Goal: Task Accomplishment & Management: Use online tool/utility

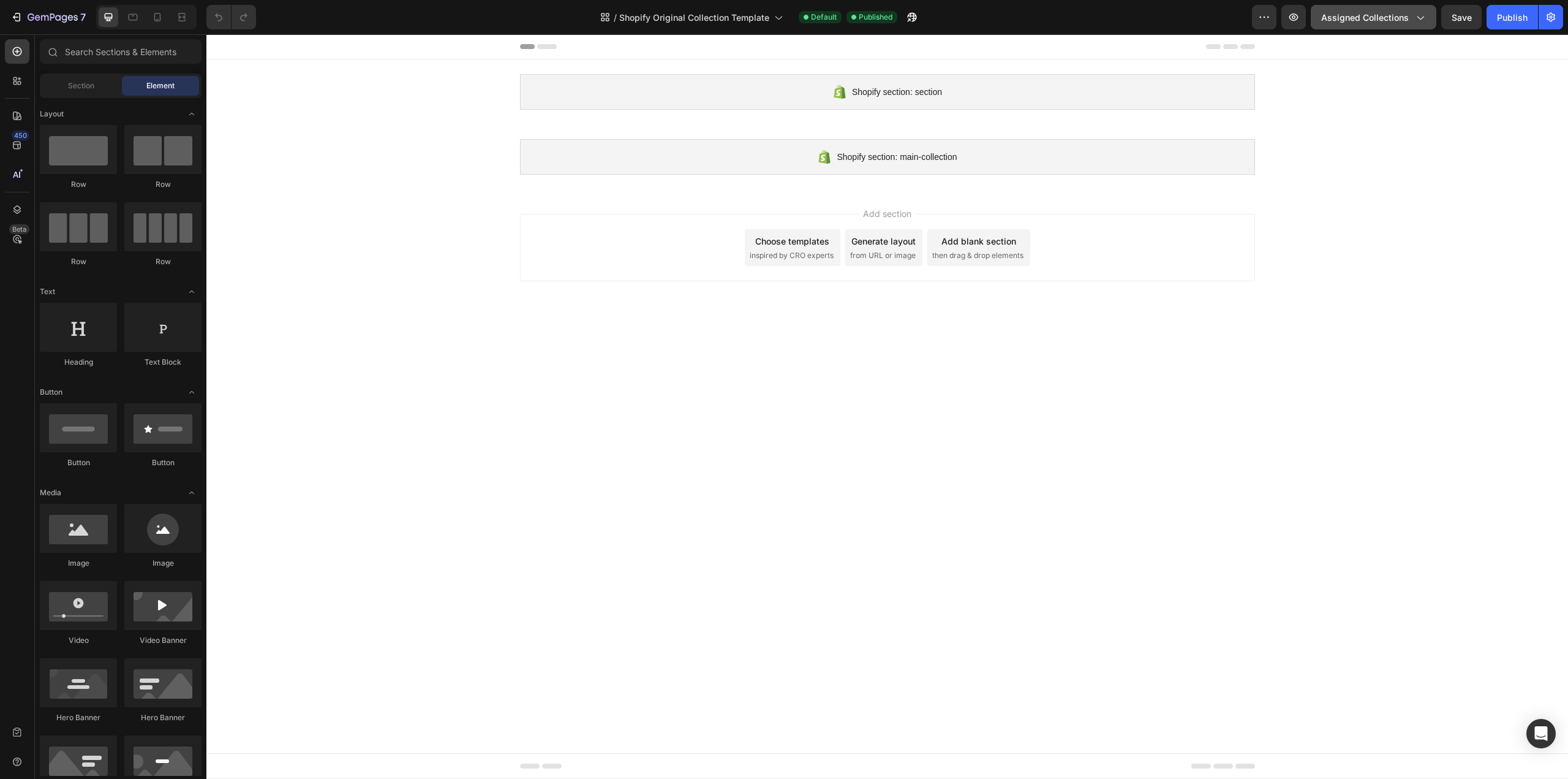
click at [1383, 22] on span "Assigned Collections" at bounding box center [1365, 17] width 87 height 13
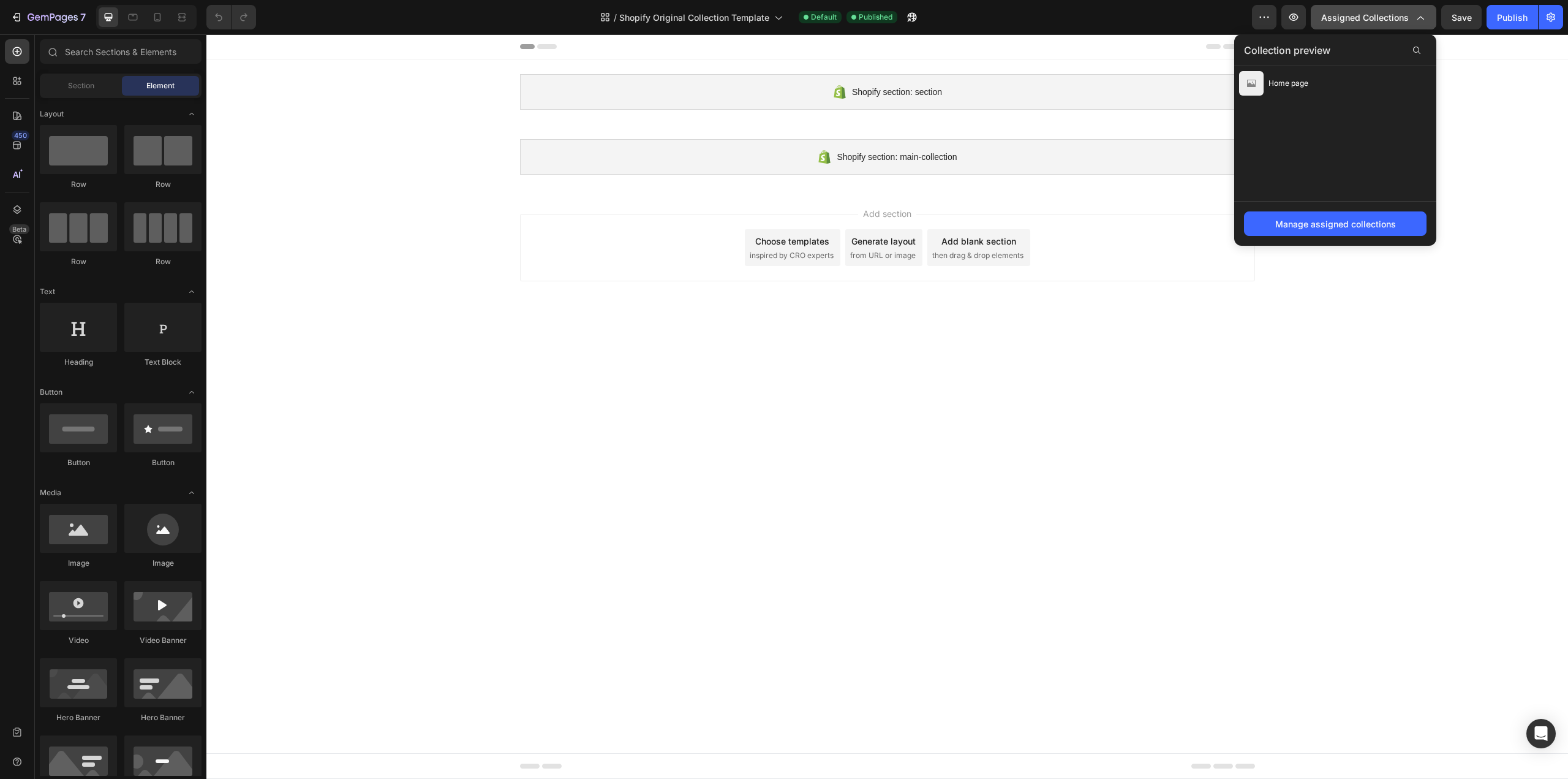
click at [1380, 23] on span "Assigned Collections" at bounding box center [1365, 17] width 87 height 13
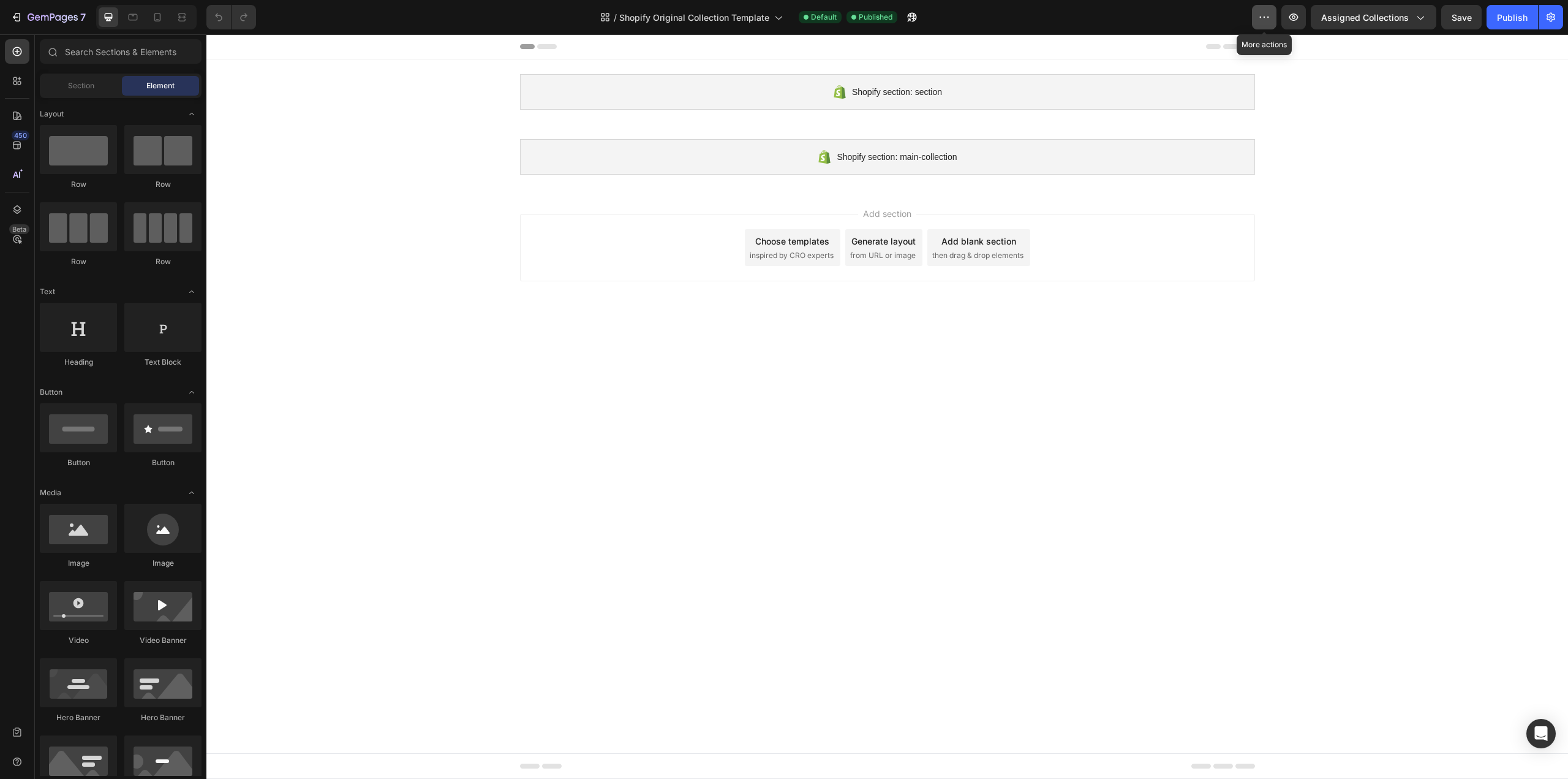
click at [1276, 17] on button "button" at bounding box center [1264, 17] width 24 height 25
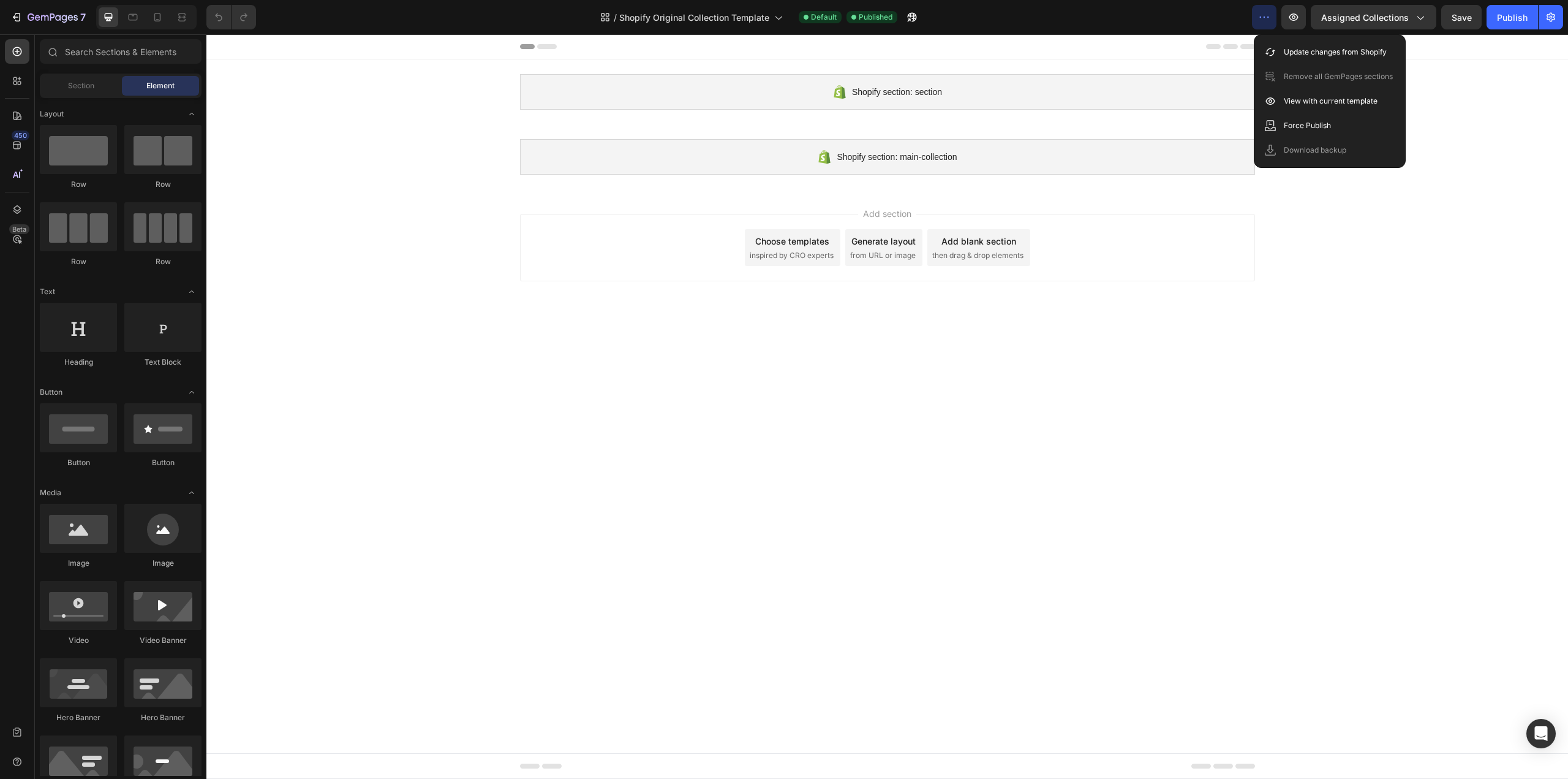
click at [1263, 316] on body "Shopify section: section Shopify section: section Shopify section: main-collect…" at bounding box center [887, 407] width 1362 height 745
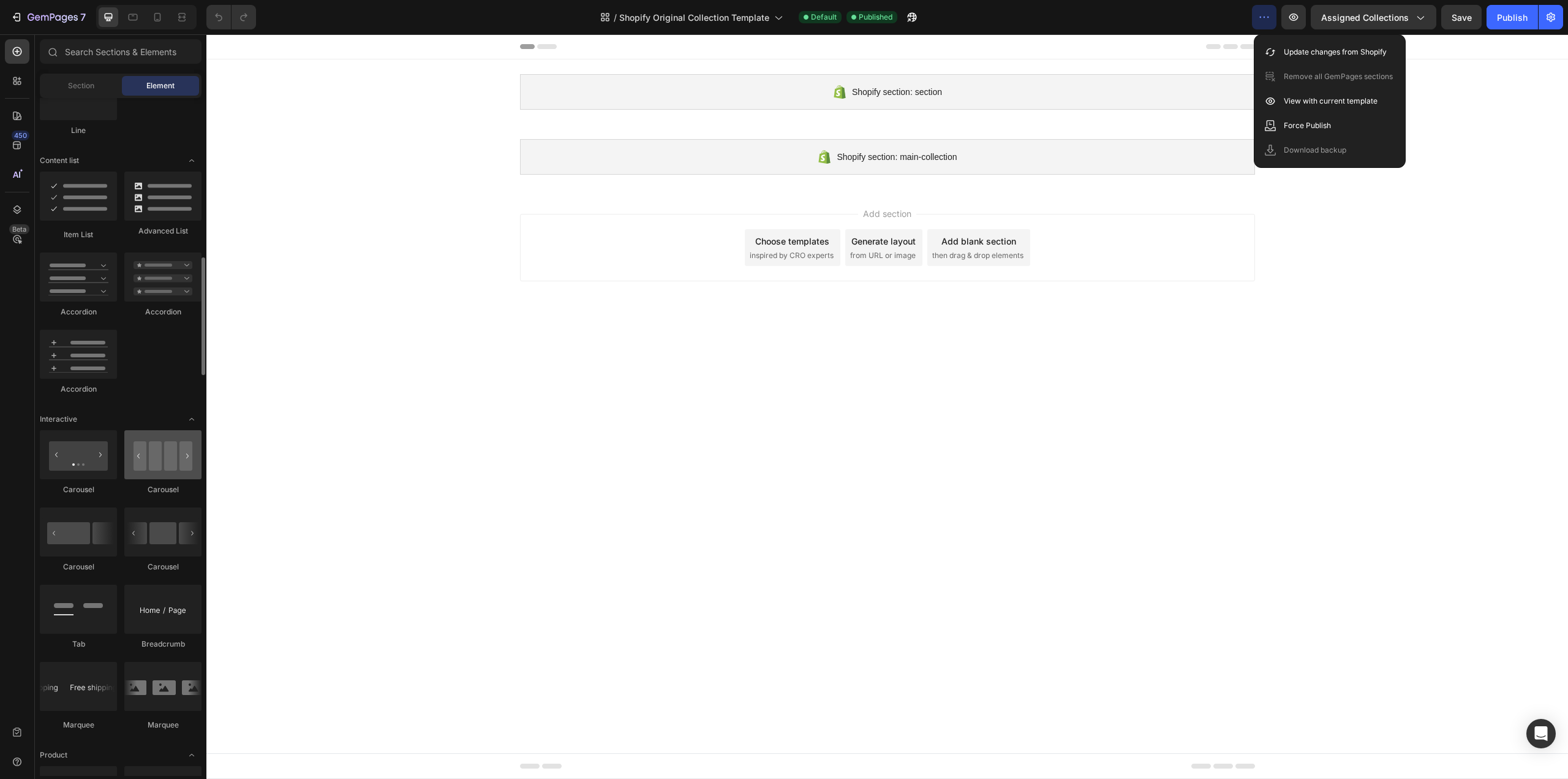
scroll to position [368, 0]
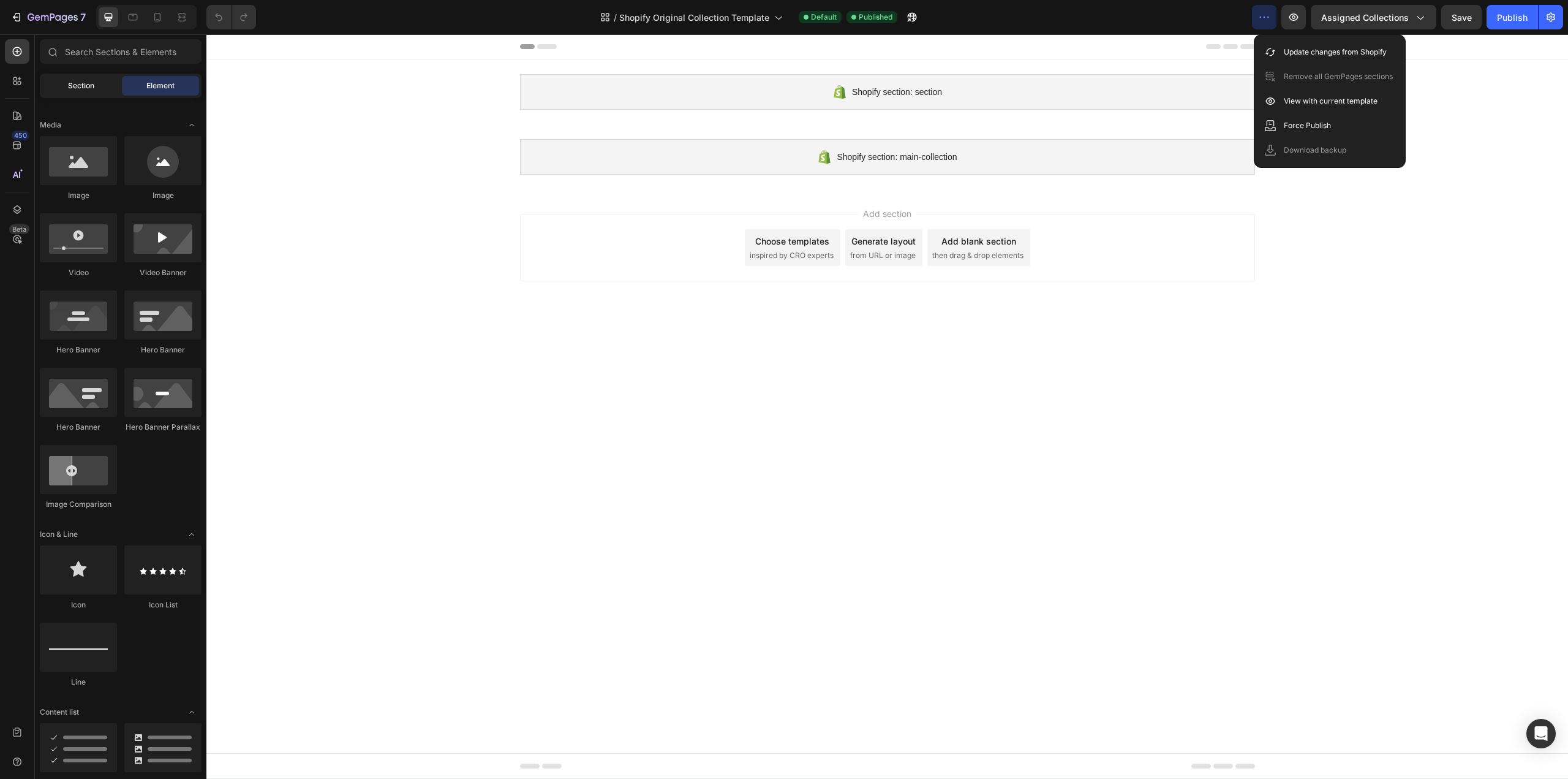
click at [96, 80] on div "Section" at bounding box center [80, 86] width 77 height 20
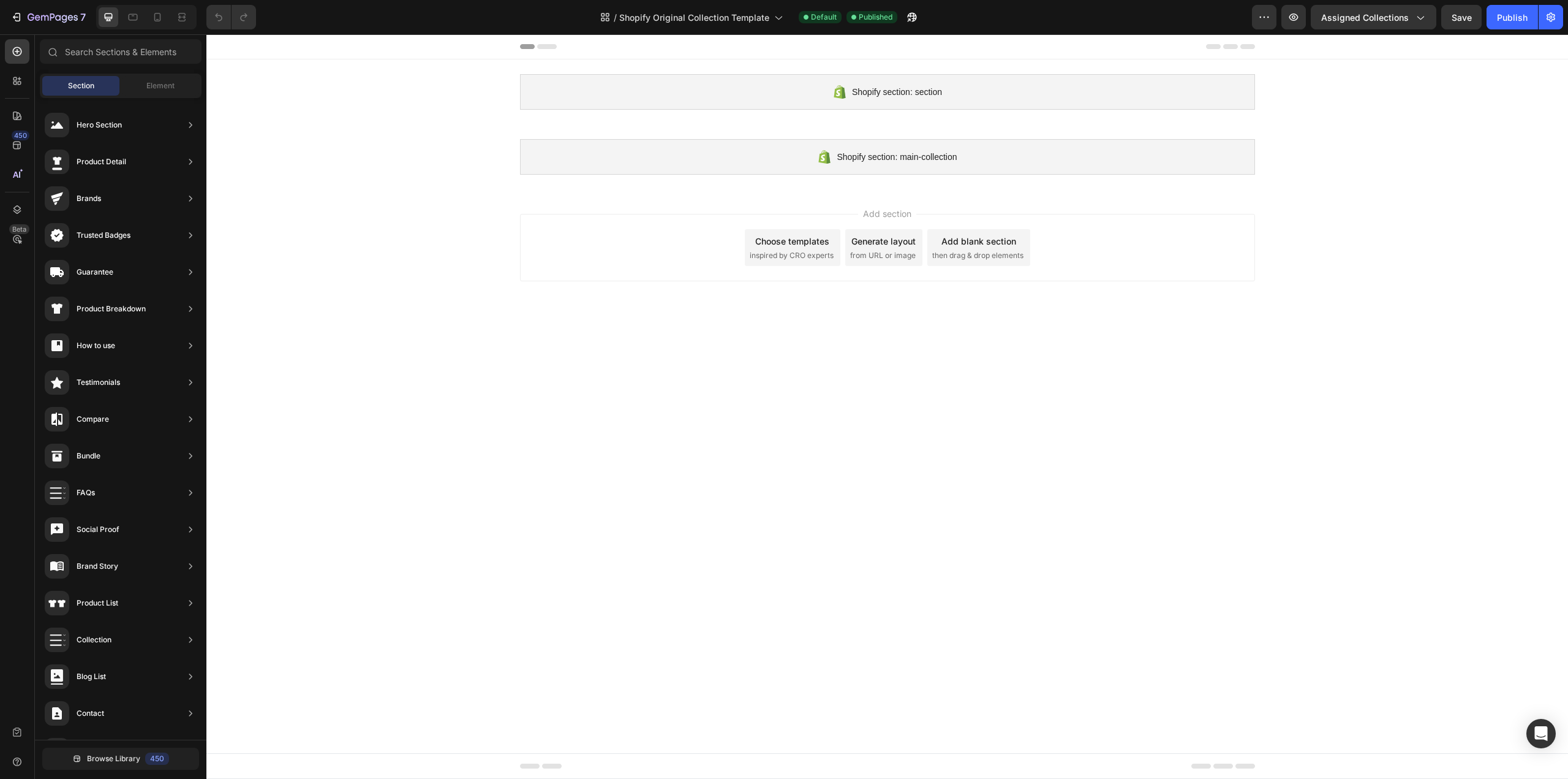
scroll to position [0, 0]
drag, startPoint x: 506, startPoint y: 648, endPoint x: 542, endPoint y: 215, distance: 434.5
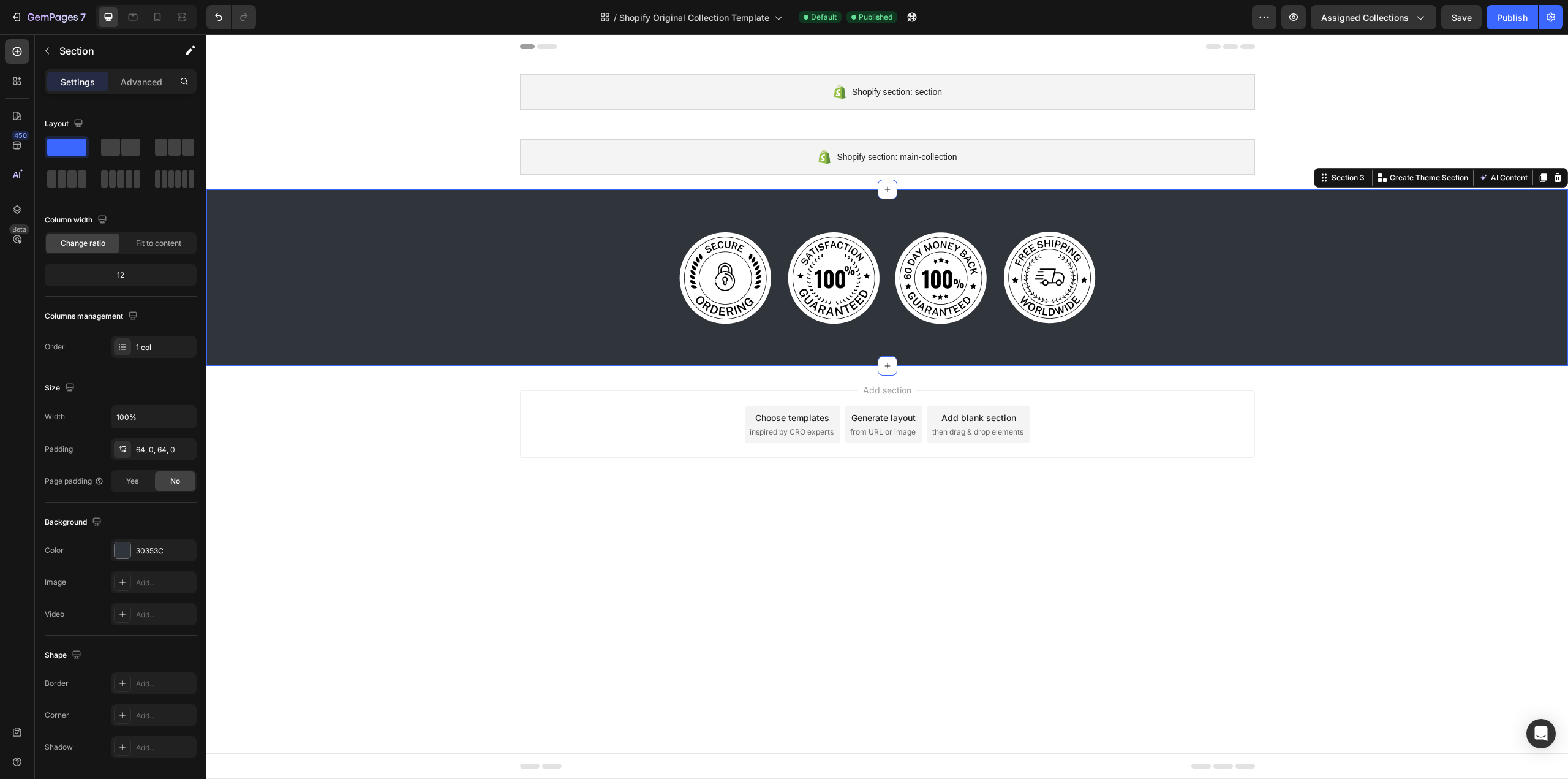
drag, startPoint x: 1558, startPoint y: 178, endPoint x: 1118, endPoint y: 160, distance: 440.4
click at [1557, 179] on icon at bounding box center [1557, 178] width 10 height 10
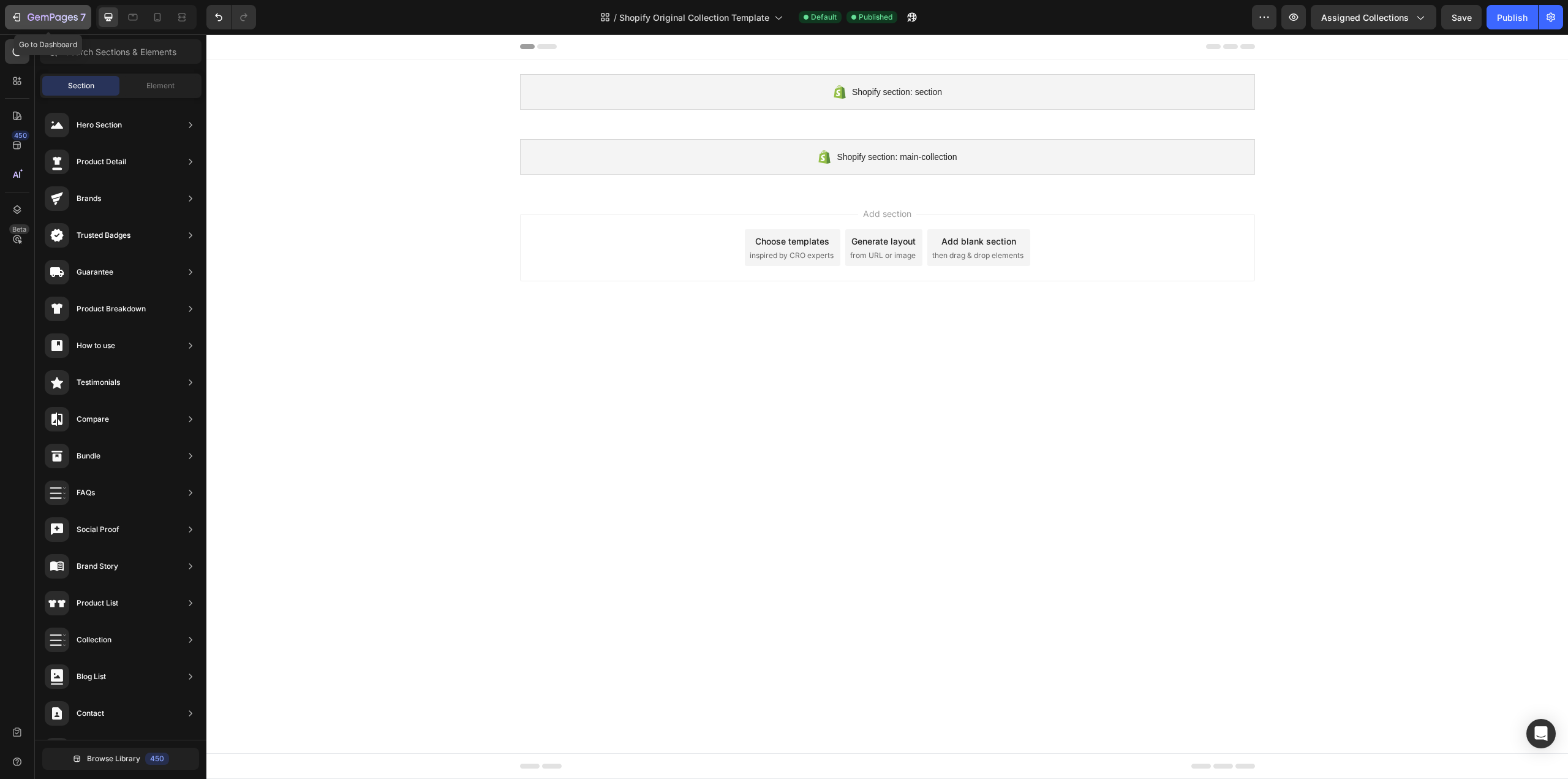
click at [32, 12] on div "7" at bounding box center [57, 17] width 58 height 15
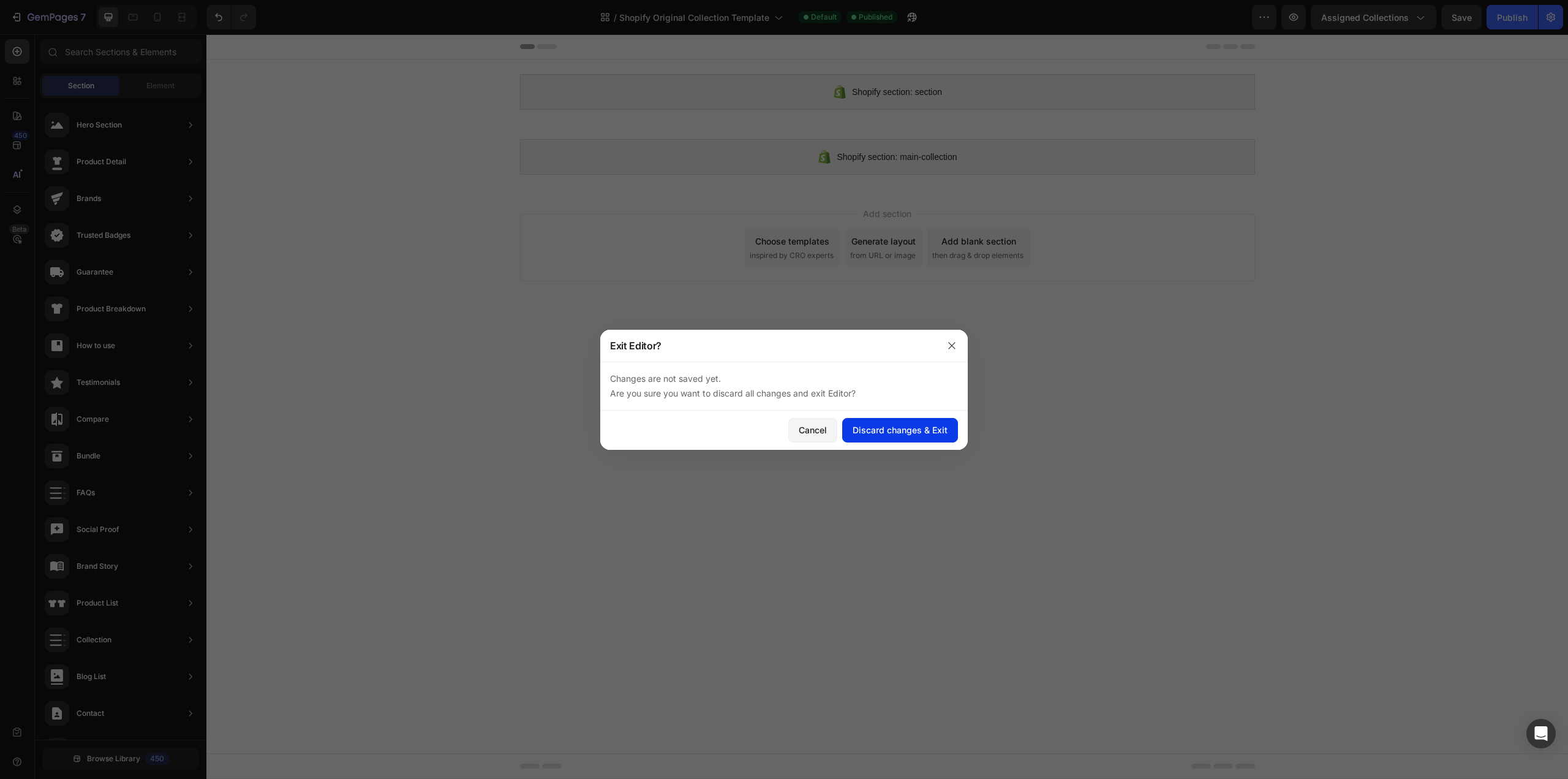
click at [899, 430] on div "Discard changes & Exit" at bounding box center [900, 430] width 95 height 13
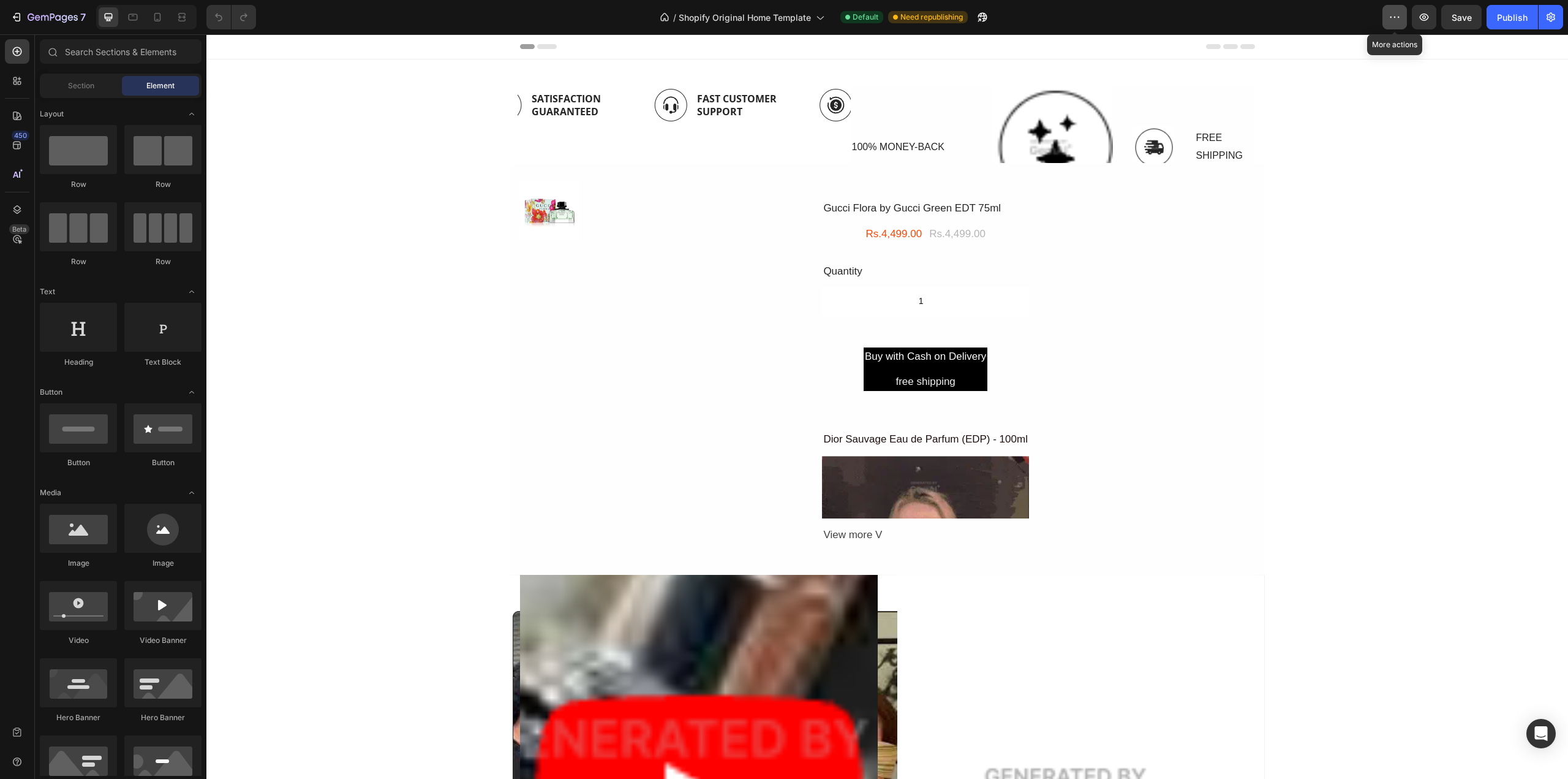
click at [1396, 20] on icon "button" at bounding box center [1395, 17] width 12 height 12
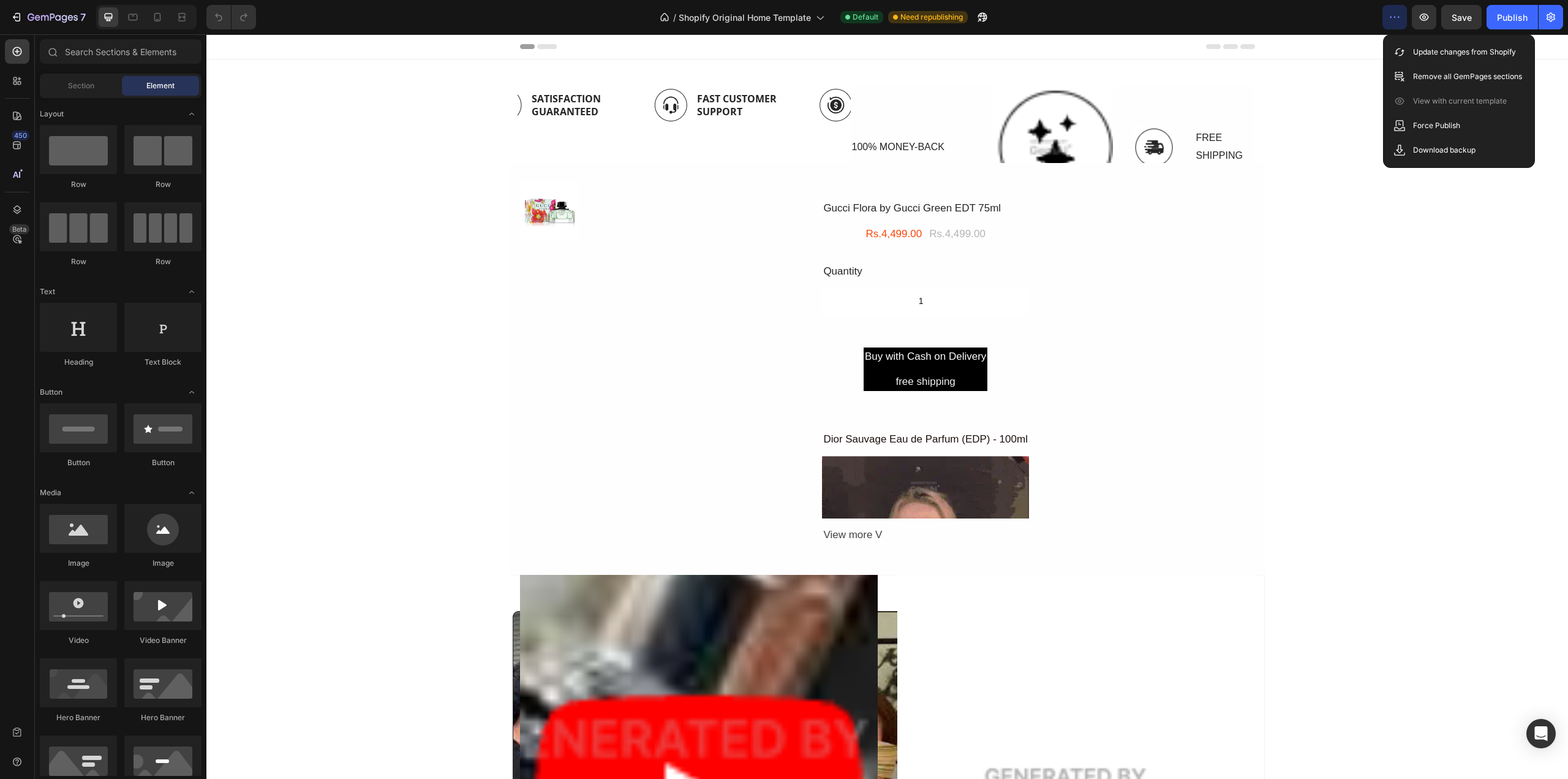
click at [433, 57] on div at bounding box center [887, 47] width 1362 height 25
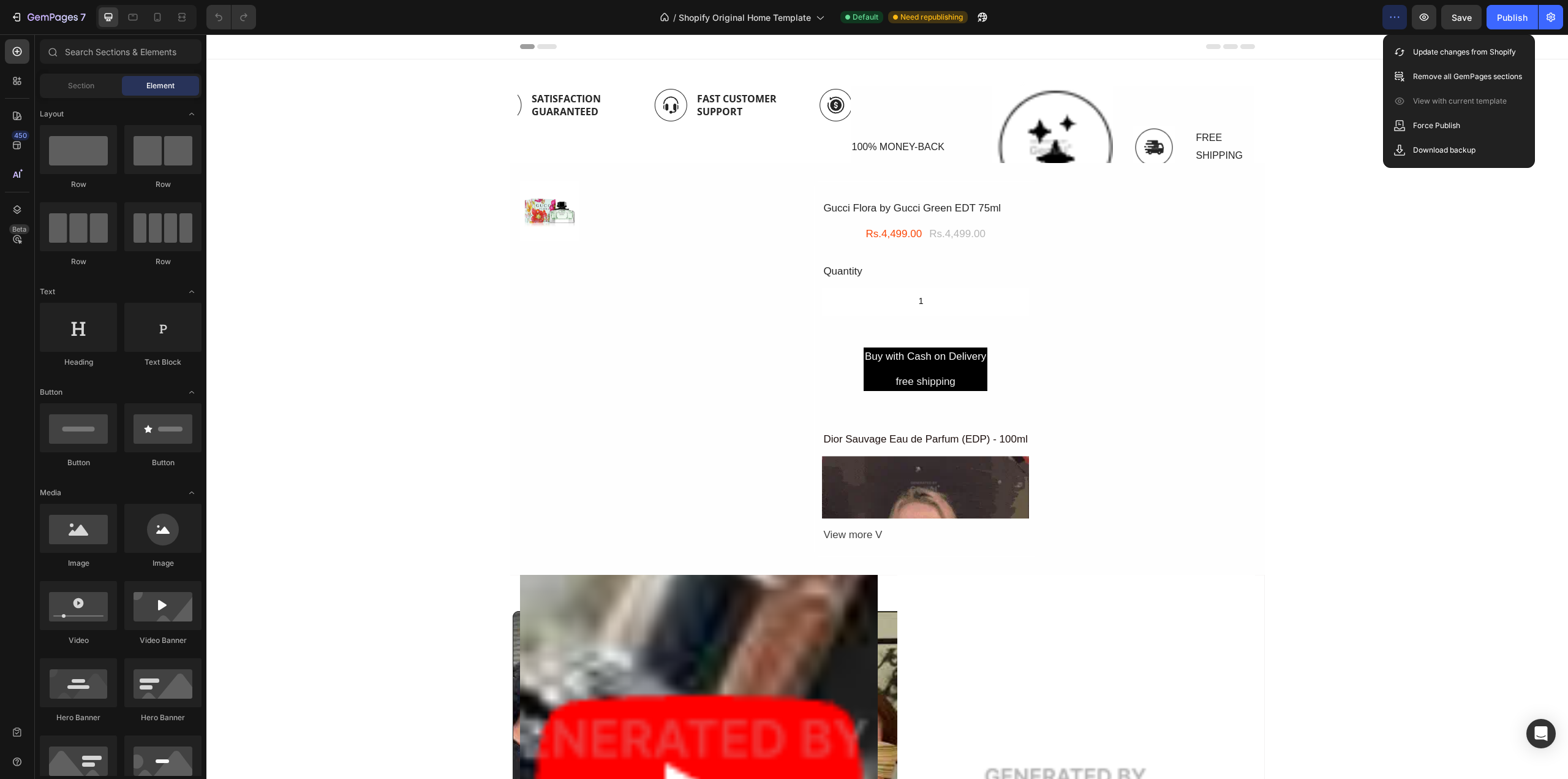
click at [1395, 17] on icon "button" at bounding box center [1395, 18] width 2 height 2
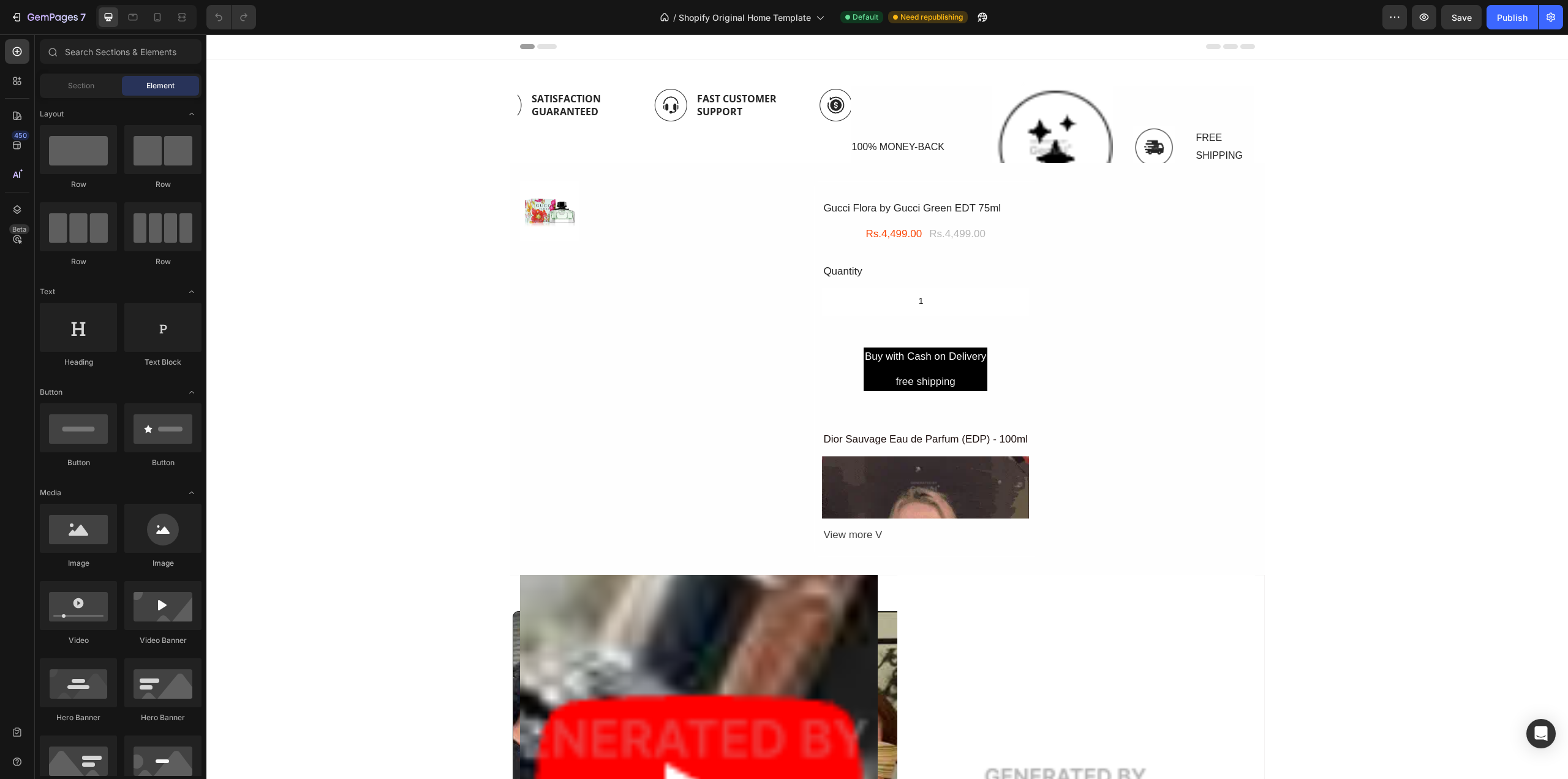
click at [954, 124] on div "100% MONEY-BACK Text Block" at bounding box center [911, 147] width 121 height 121
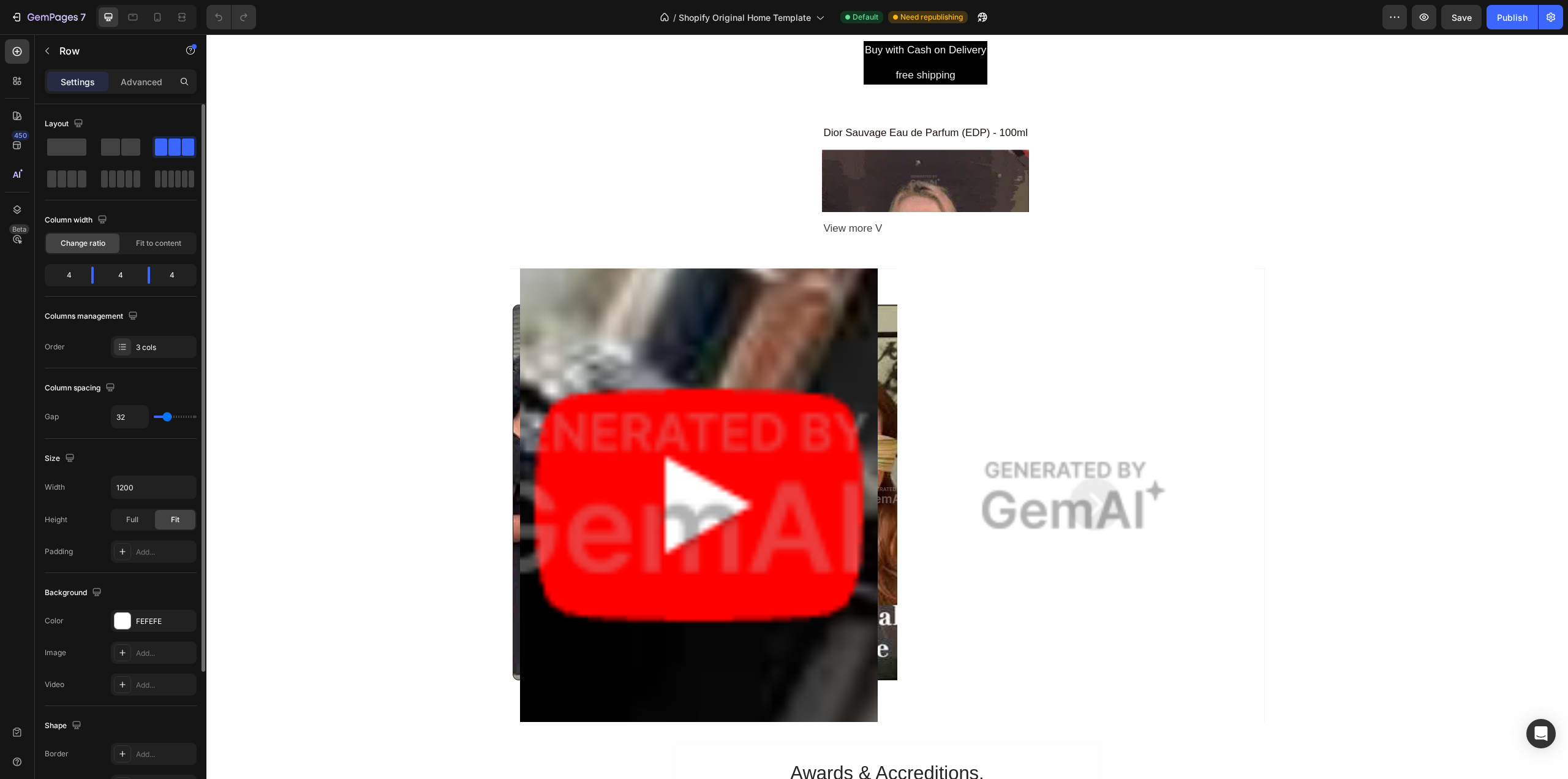
scroll to position [178, 0]
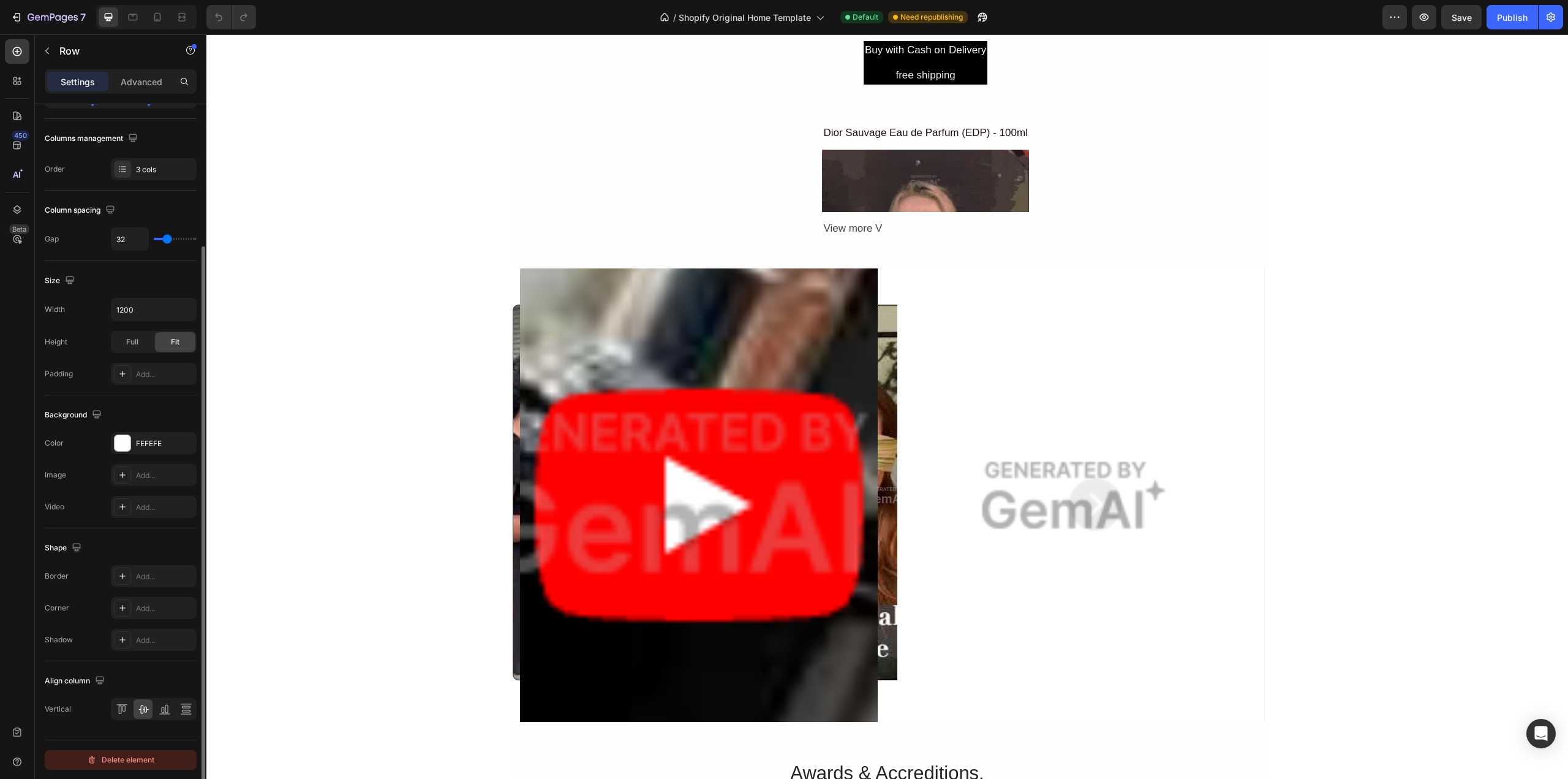
click at [129, 760] on div "Delete element" at bounding box center [121, 759] width 67 height 15
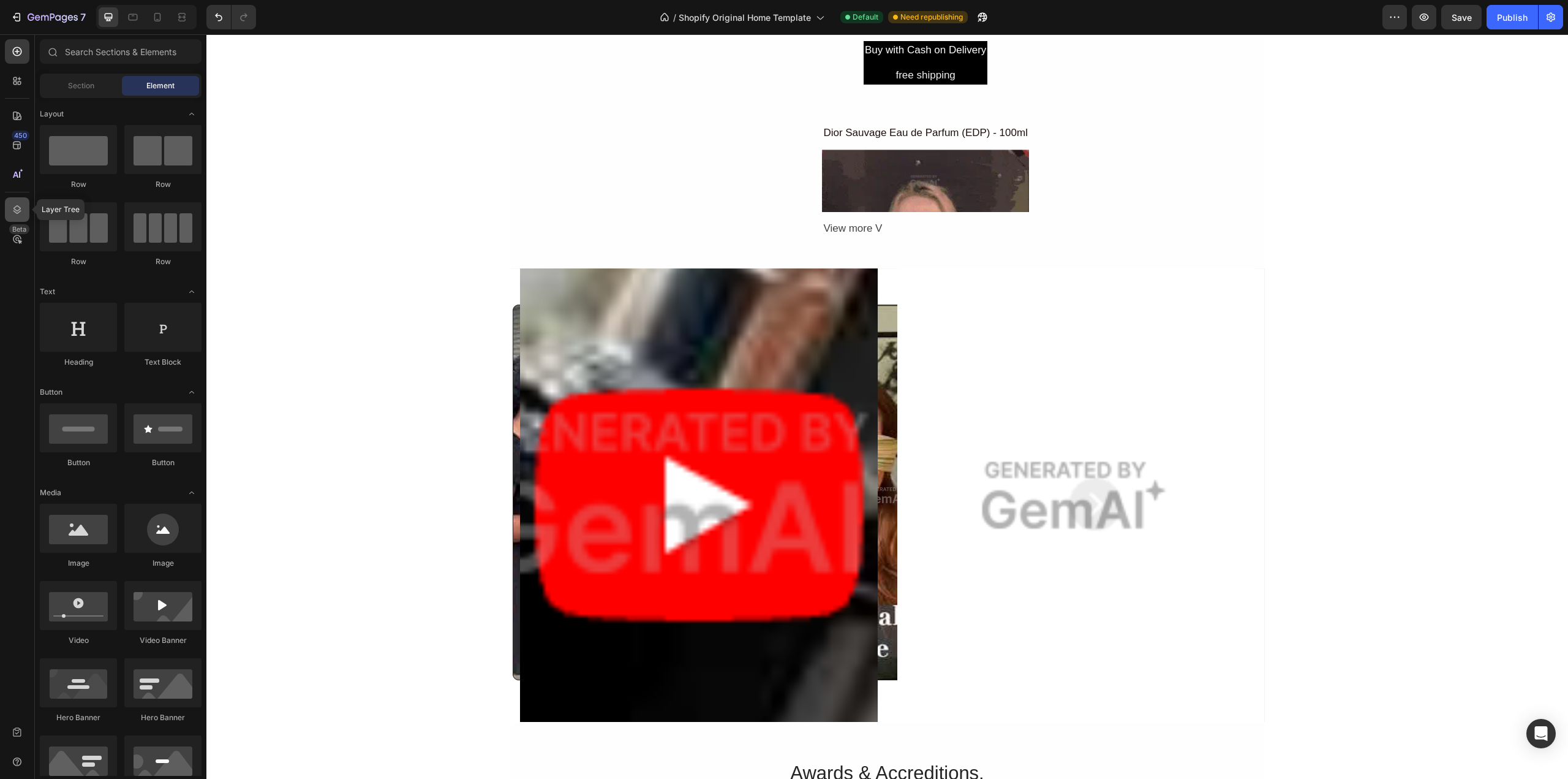
click at [11, 211] on div at bounding box center [17, 210] width 24 height 25
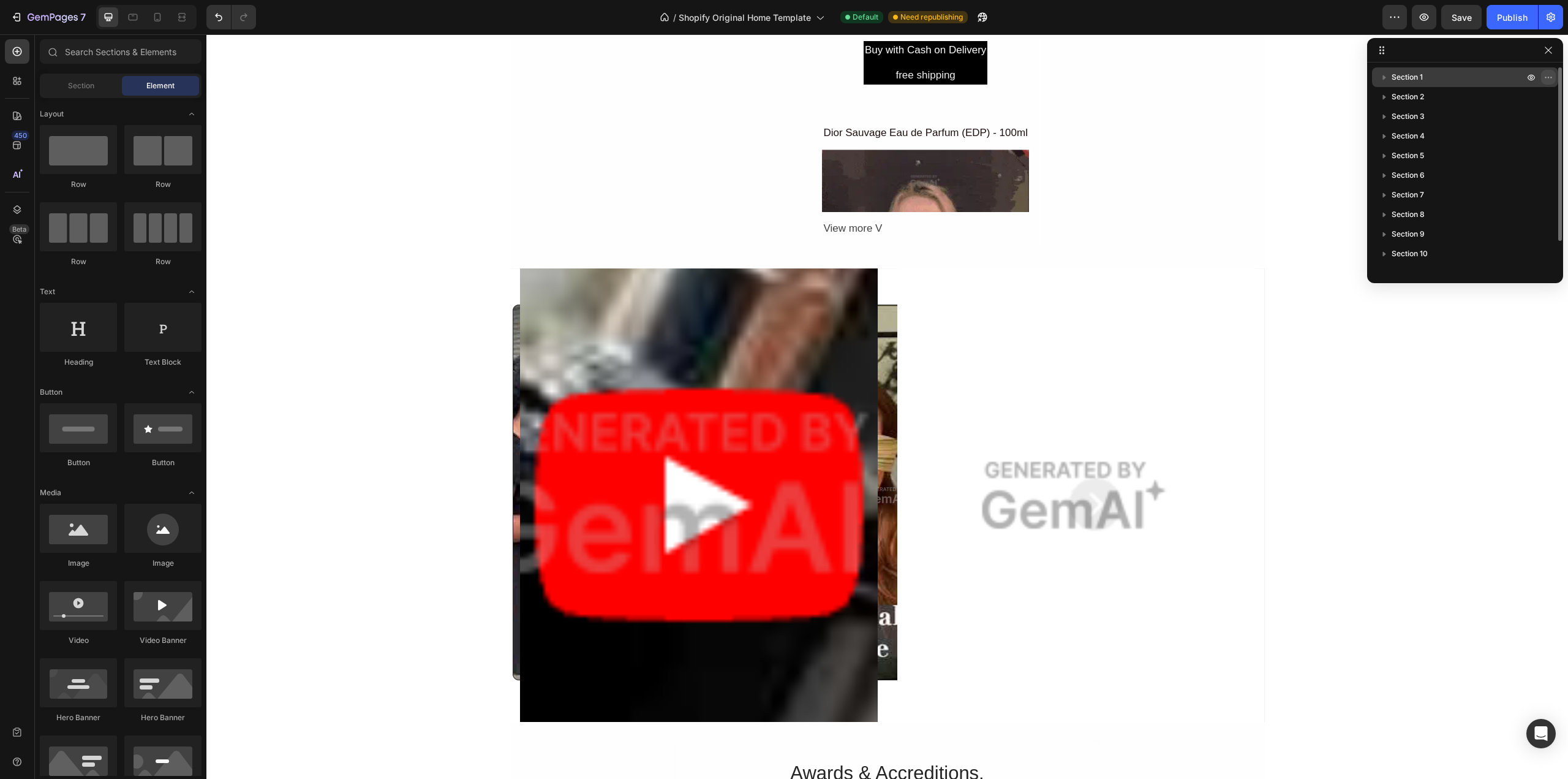
click at [1548, 81] on icon "button" at bounding box center [1548, 77] width 10 height 10
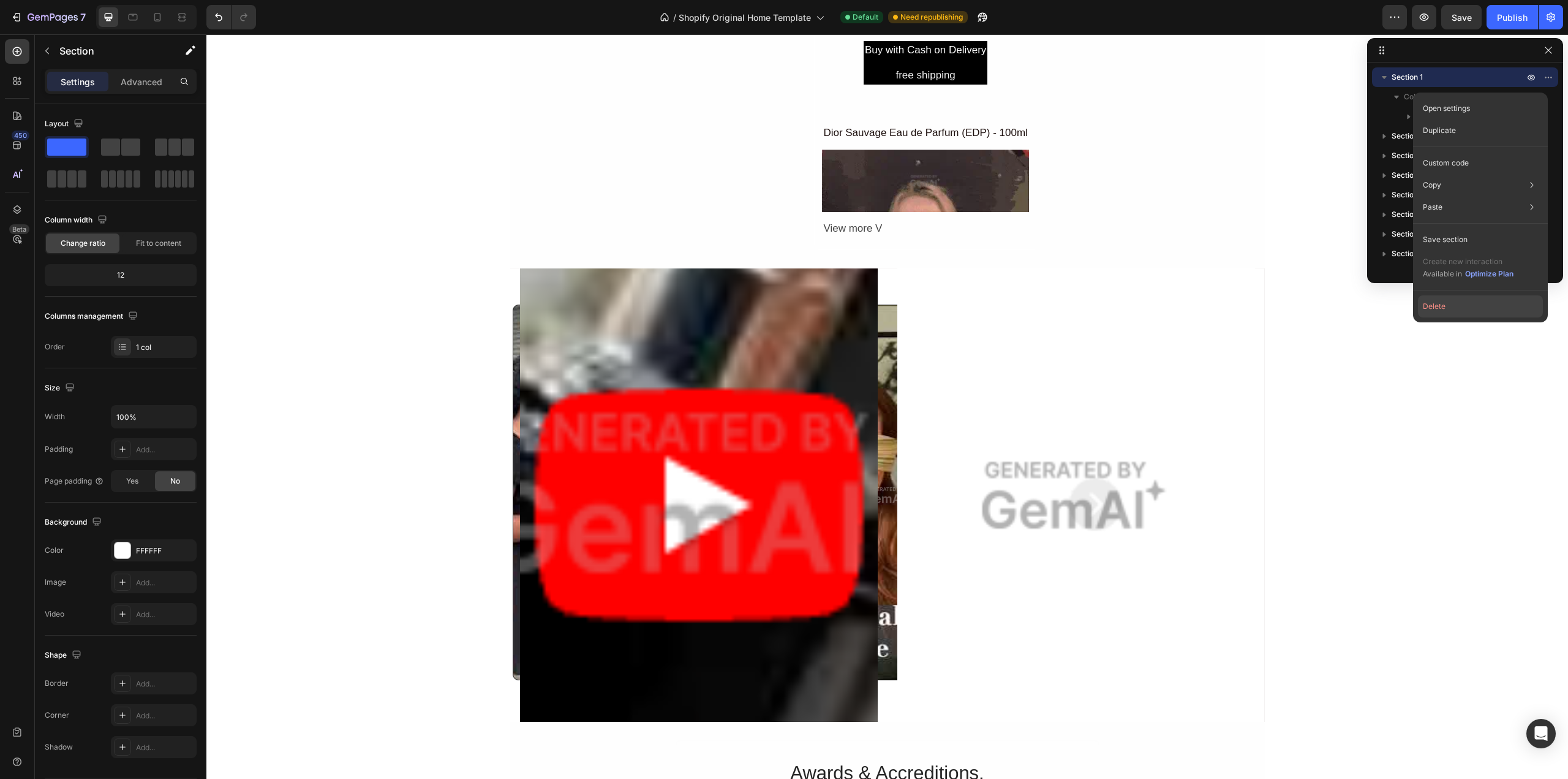
click at [1478, 310] on button "Delete" at bounding box center [1480, 306] width 125 height 22
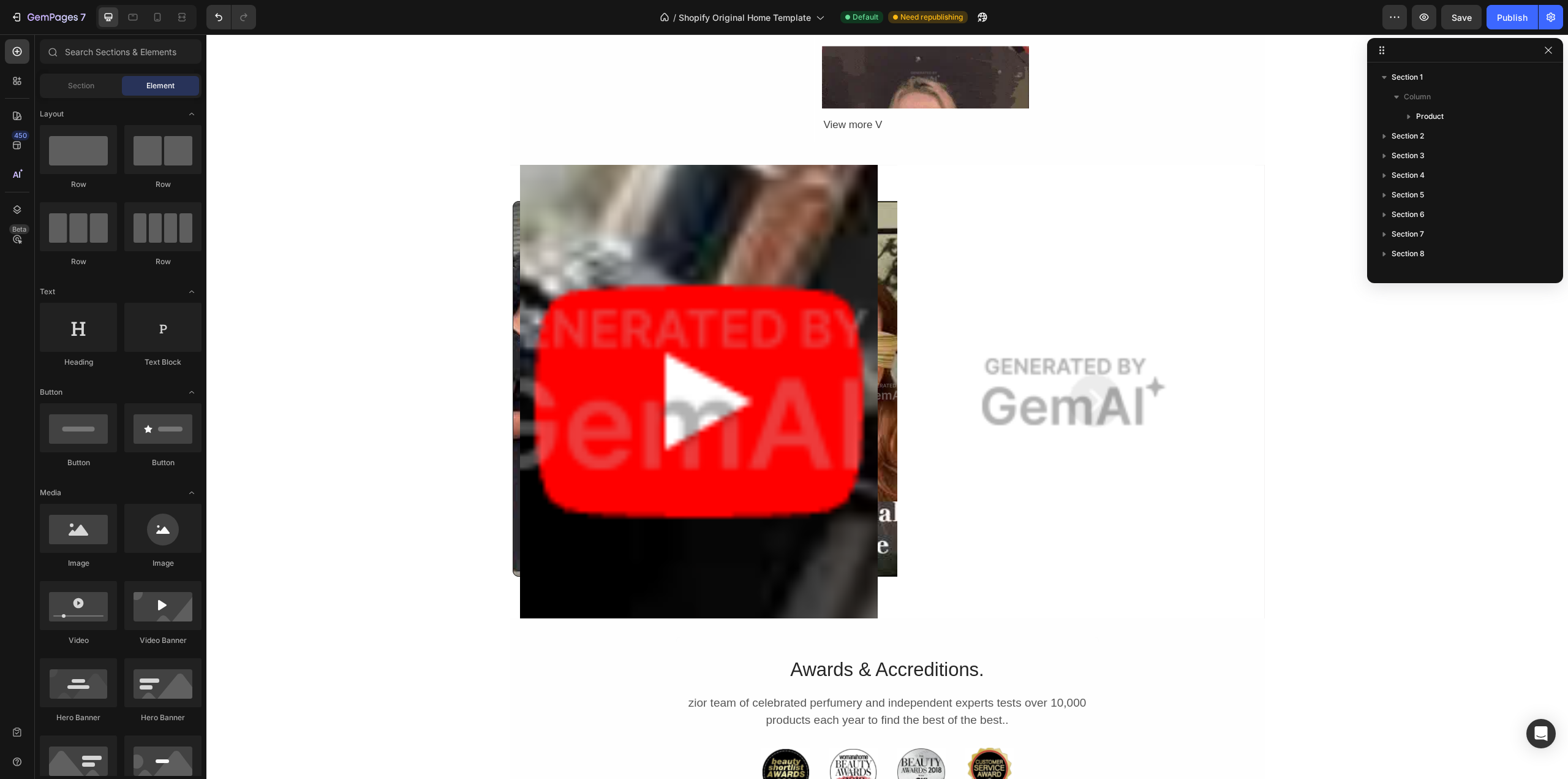
scroll to position [203, 0]
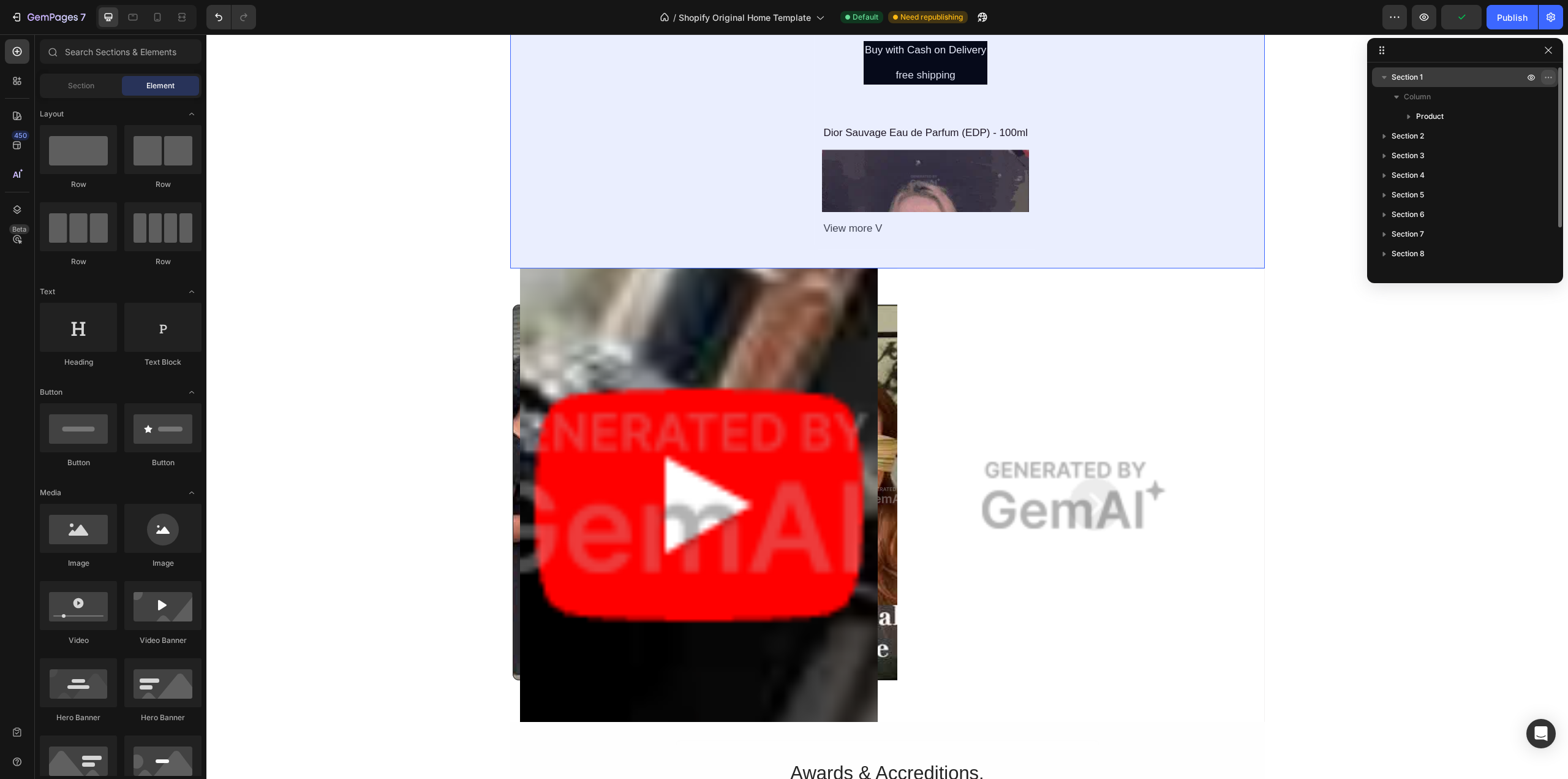
click at [1550, 76] on icon "button" at bounding box center [1548, 77] width 10 height 10
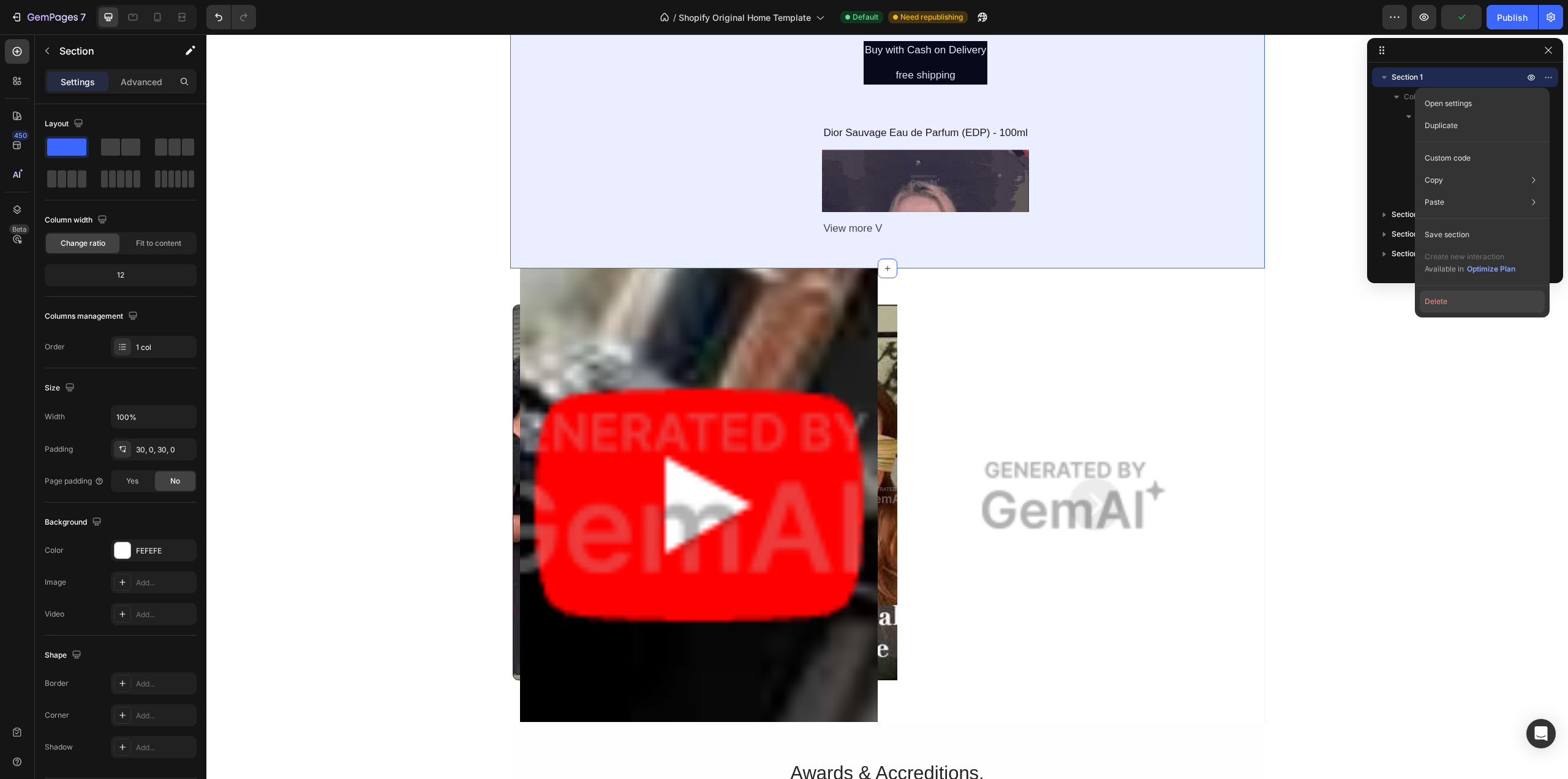
click at [1475, 299] on button "Delete" at bounding box center [1482, 301] width 125 height 22
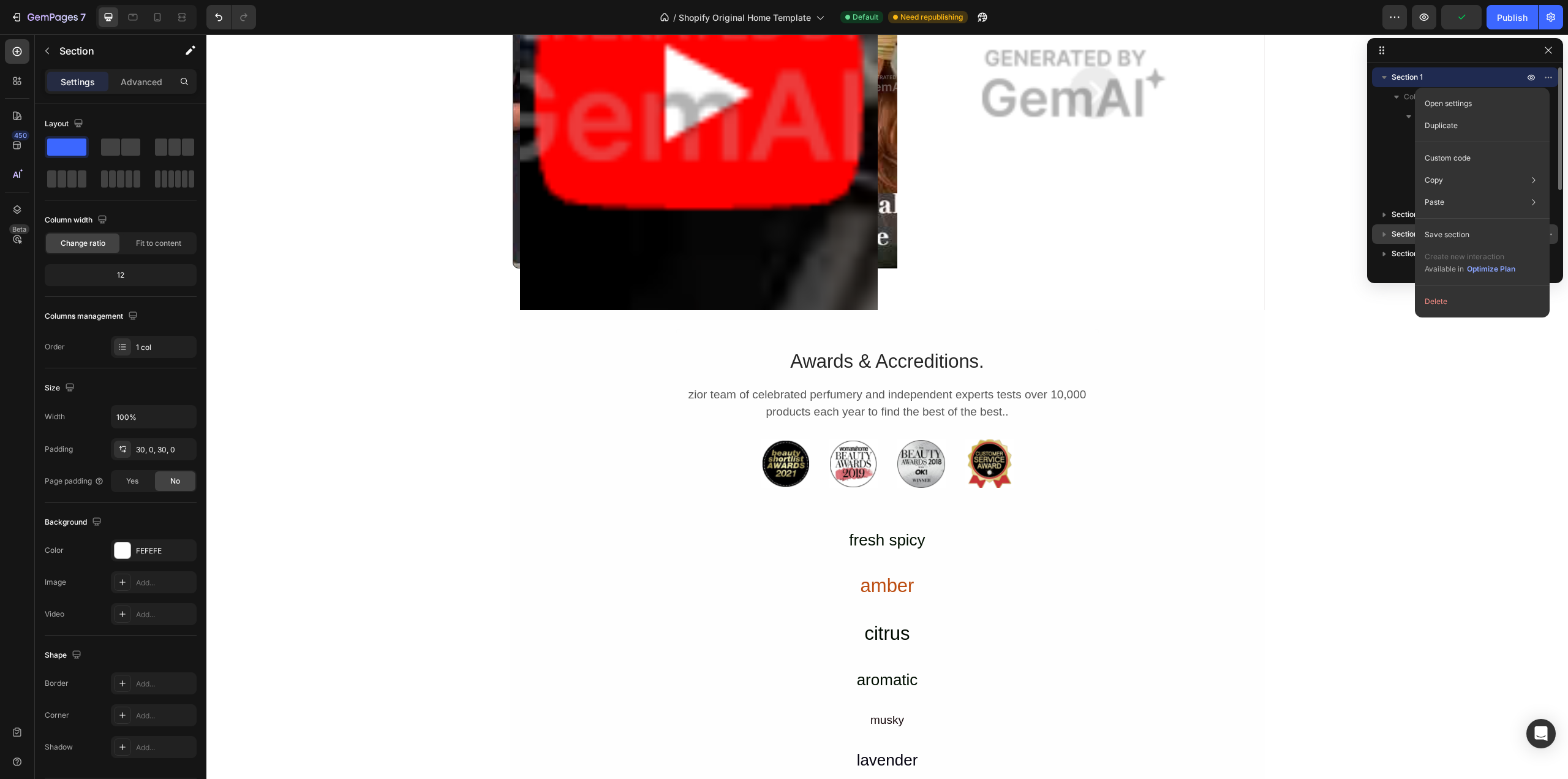
scroll to position [0, 0]
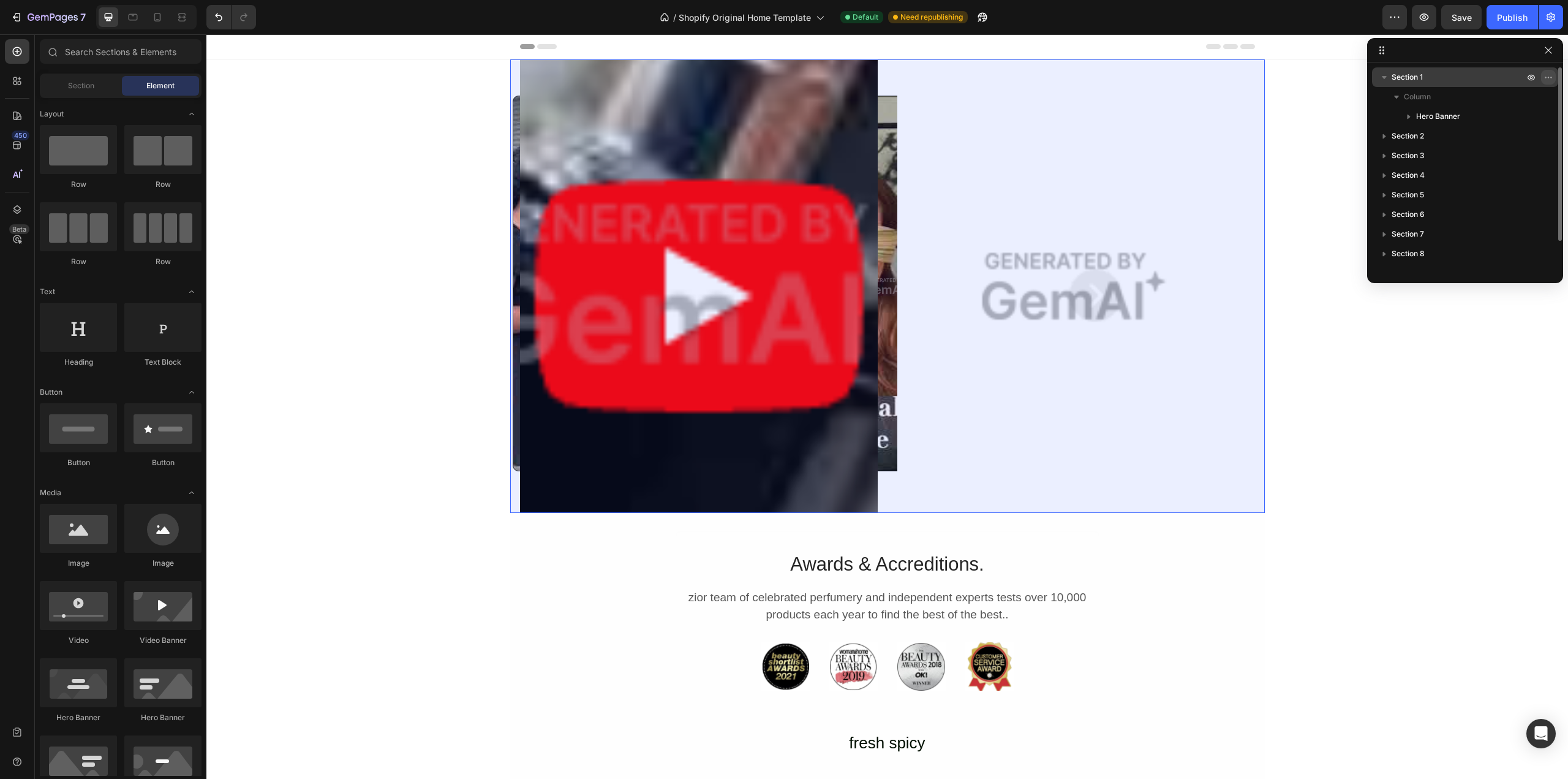
click at [1553, 72] on button "button" at bounding box center [1548, 77] width 15 height 15
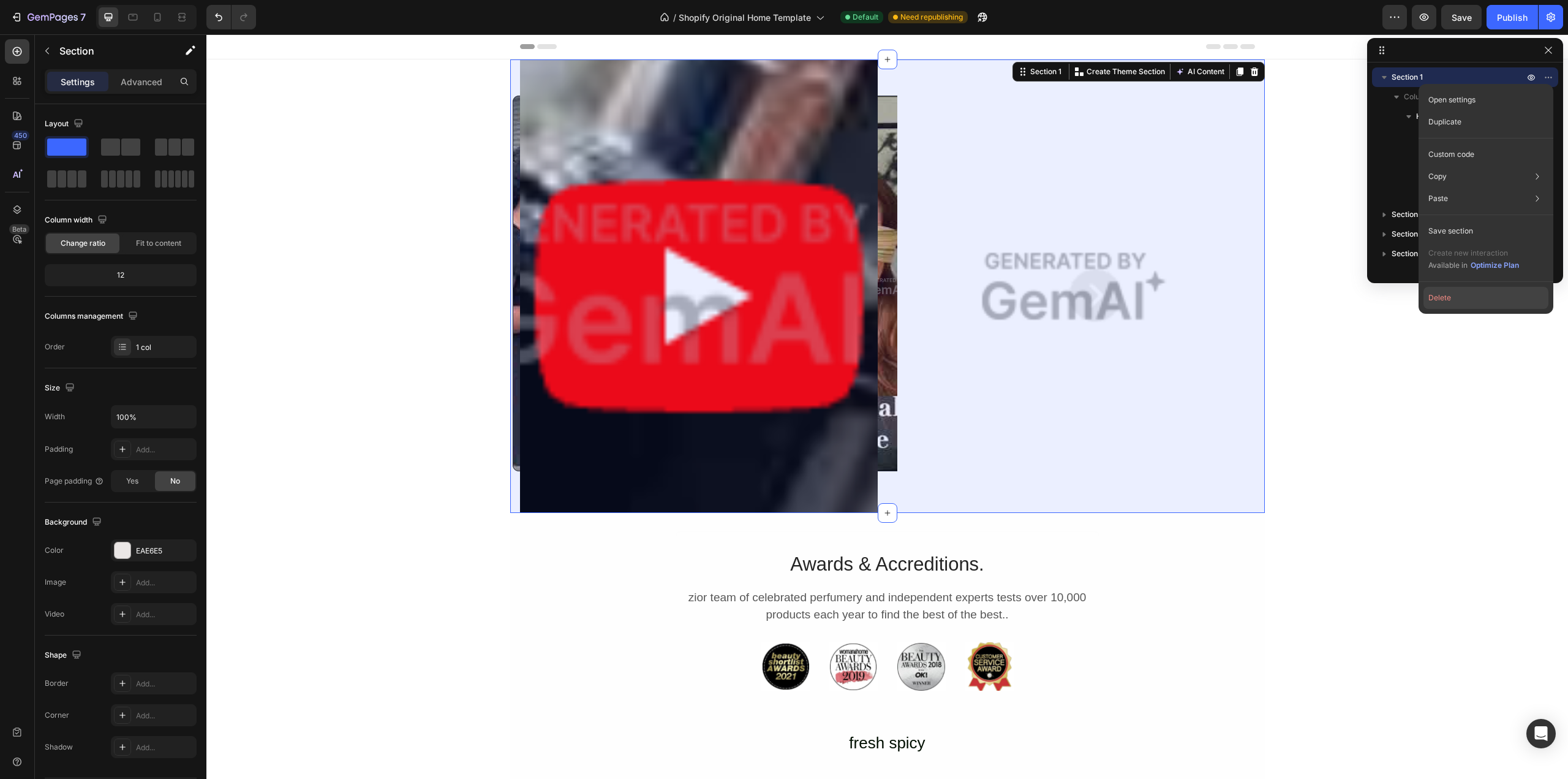
click at [1466, 308] on button "Delete" at bounding box center [1485, 297] width 125 height 22
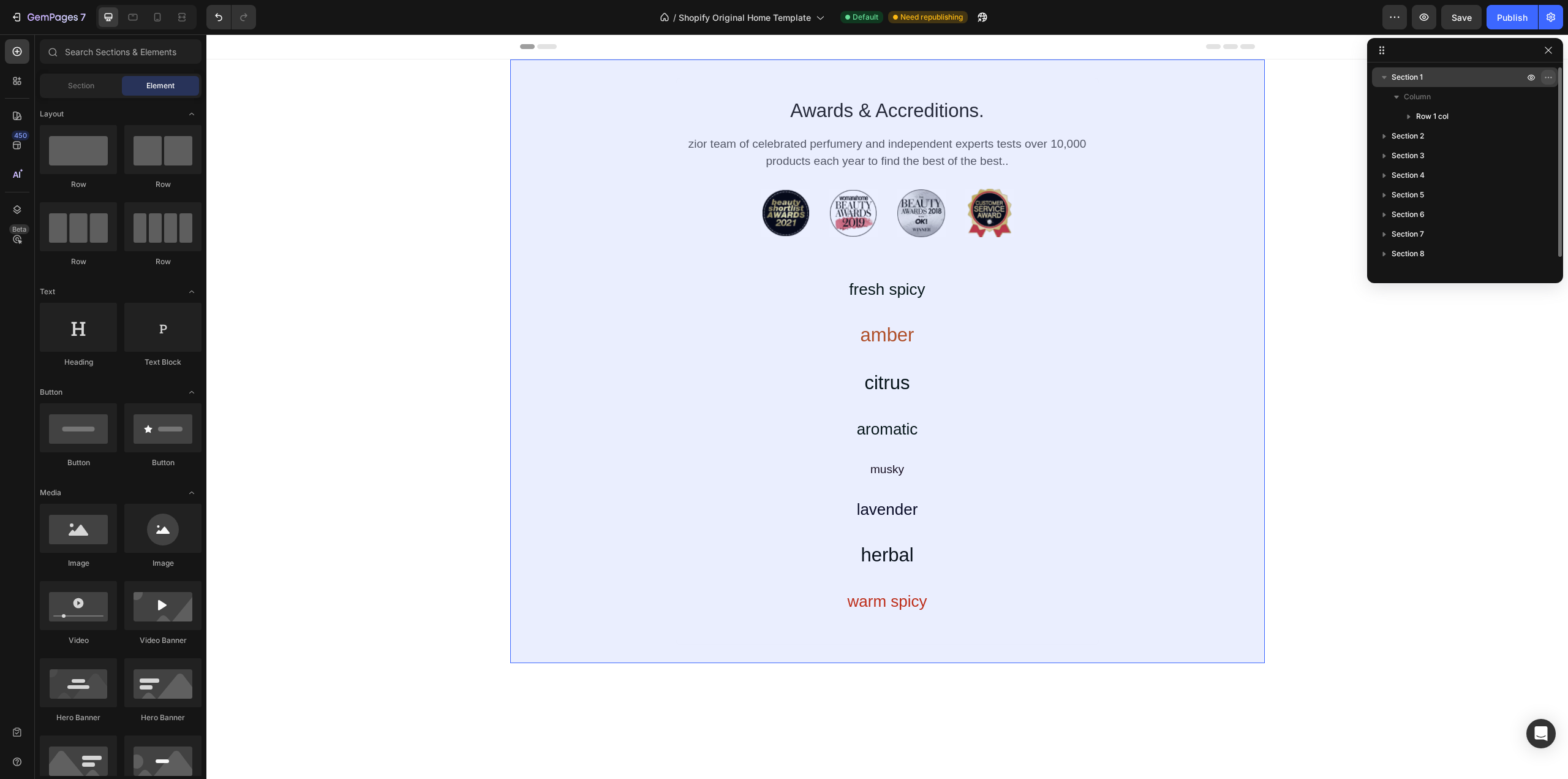
click at [1551, 76] on icon "button" at bounding box center [1548, 77] width 10 height 10
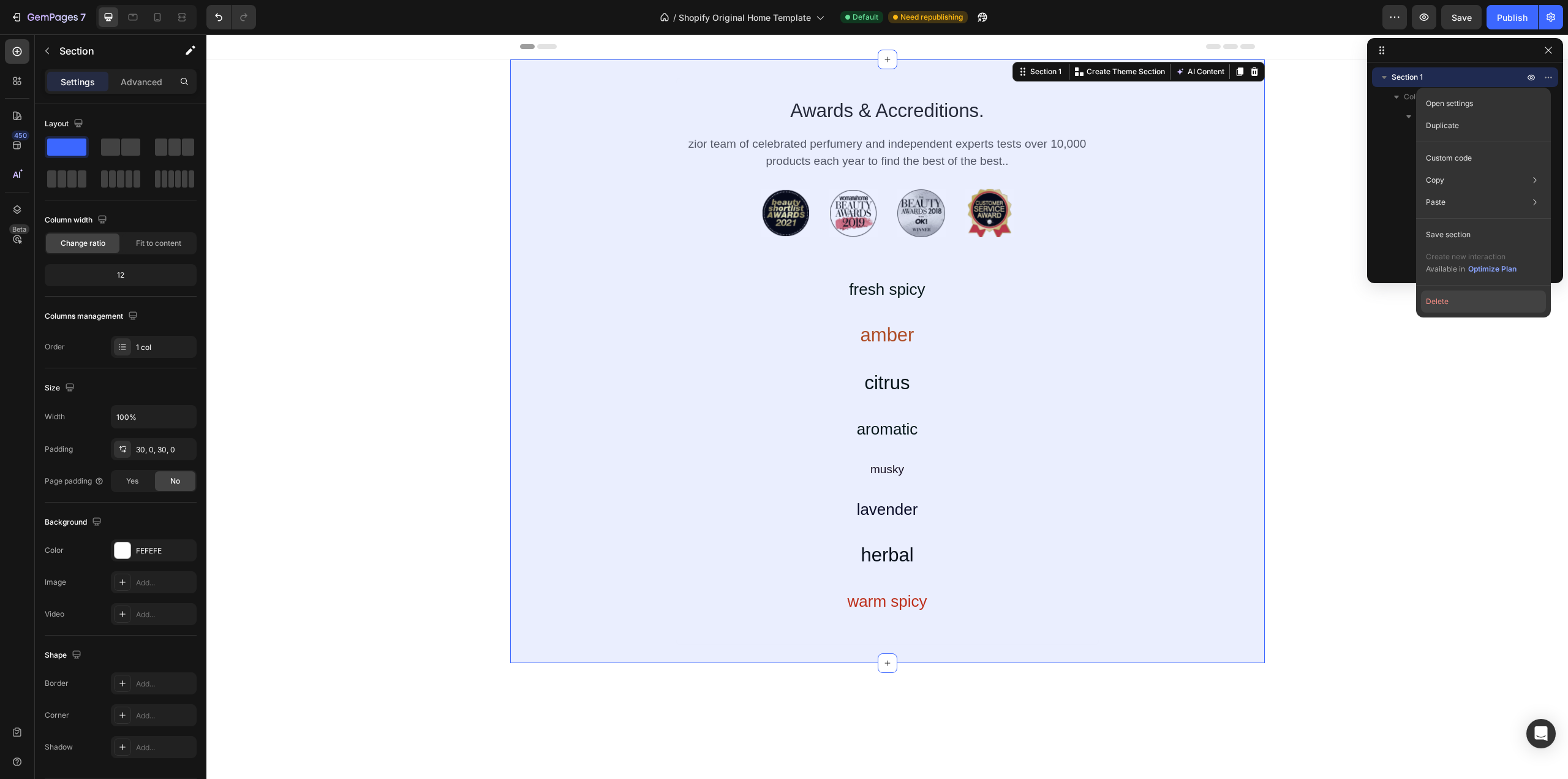
click at [1441, 302] on button "Delete" at bounding box center [1483, 301] width 125 height 22
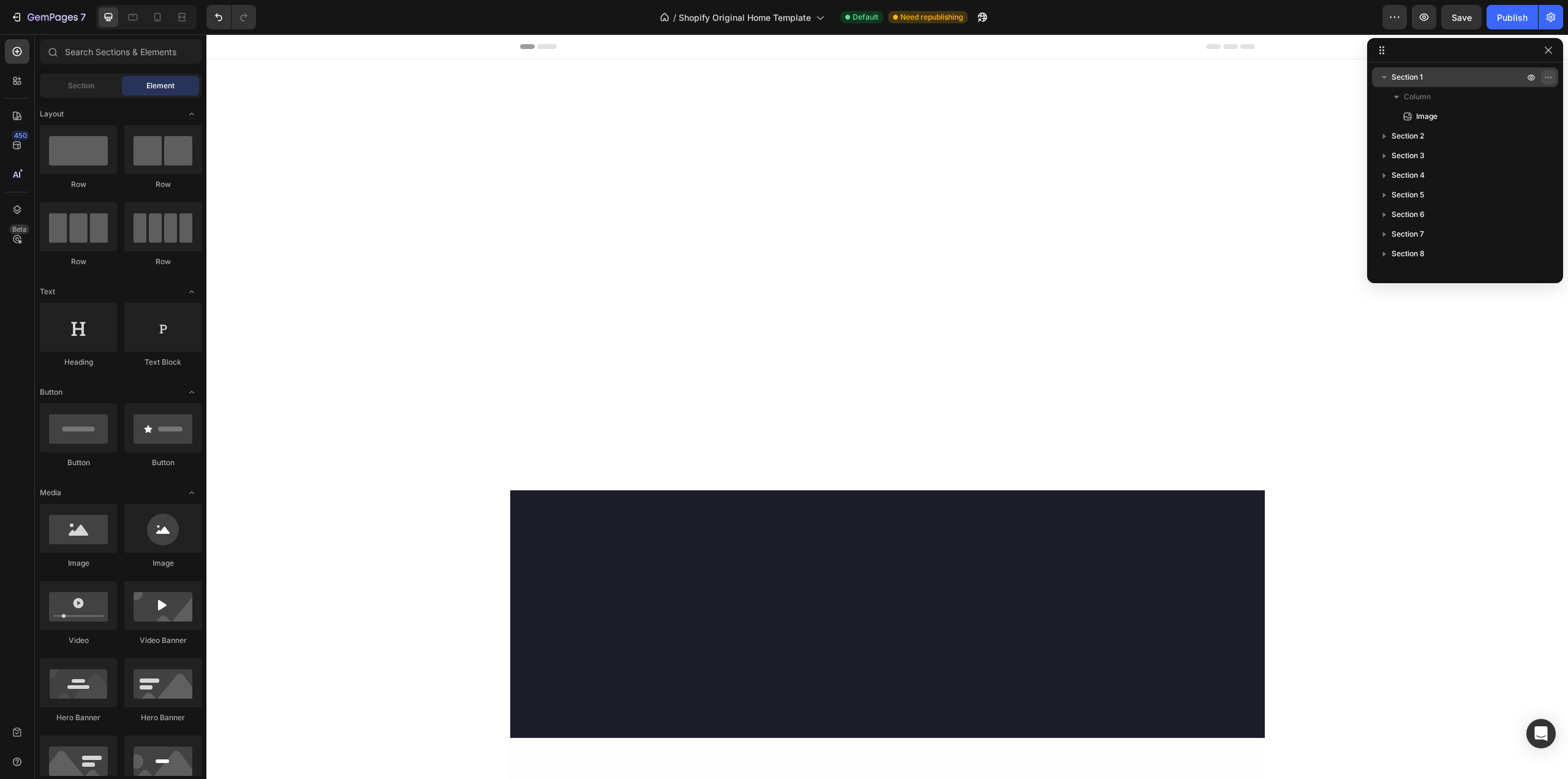
click at [1553, 73] on icon "button" at bounding box center [1548, 77] width 10 height 10
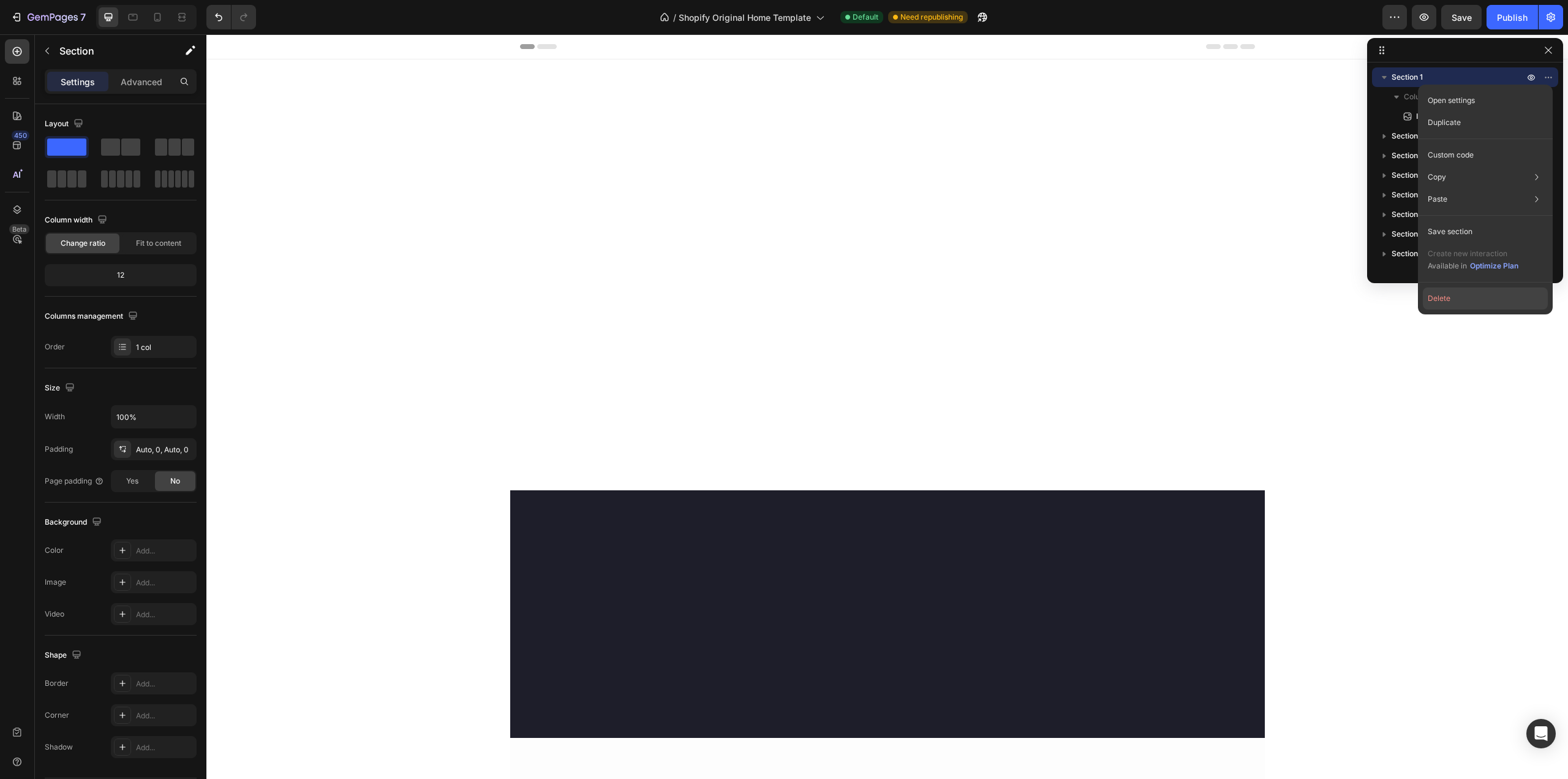
click at [1452, 301] on button "Delete" at bounding box center [1485, 298] width 125 height 22
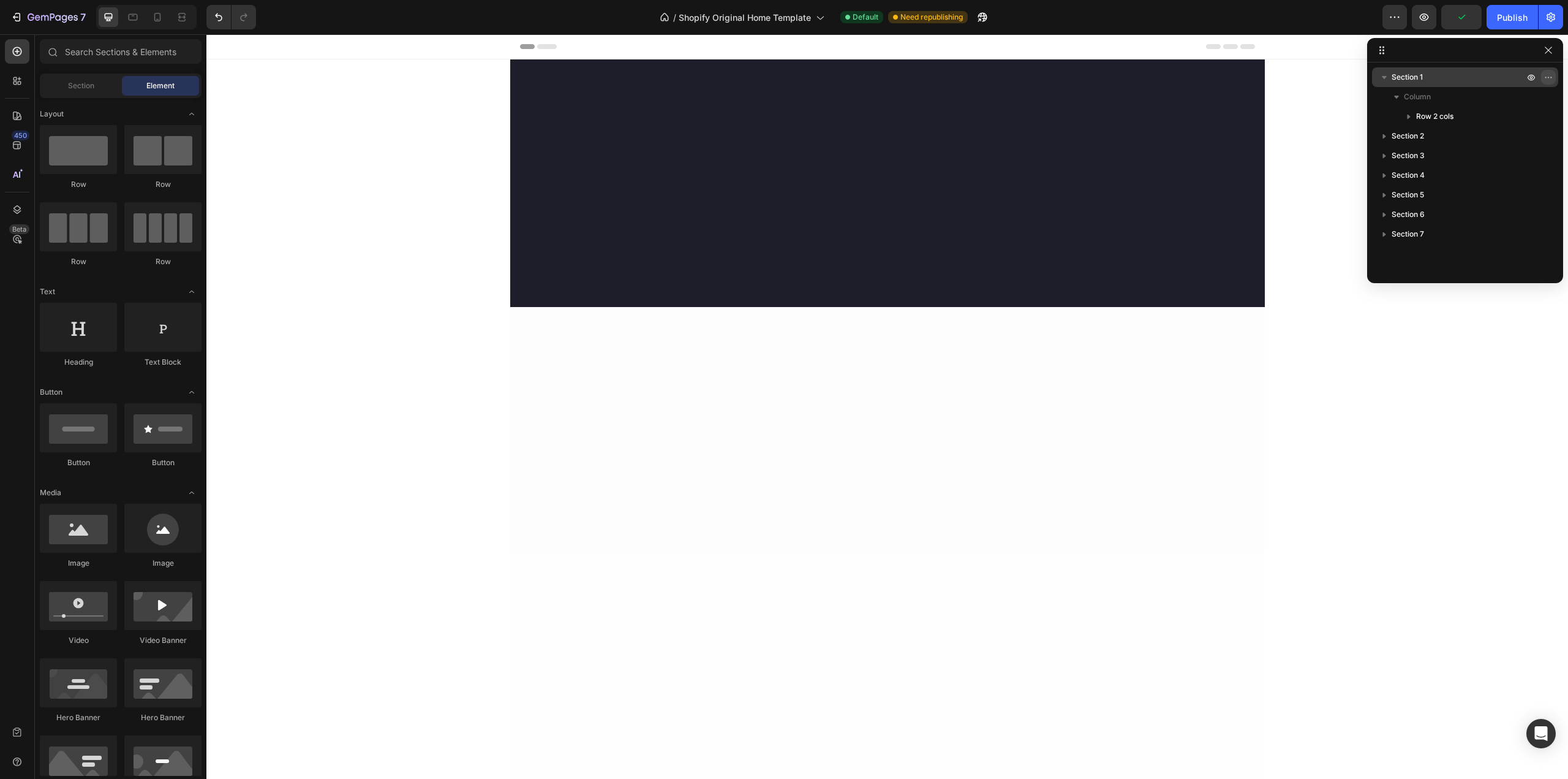
click at [1548, 73] on icon "button" at bounding box center [1548, 77] width 10 height 10
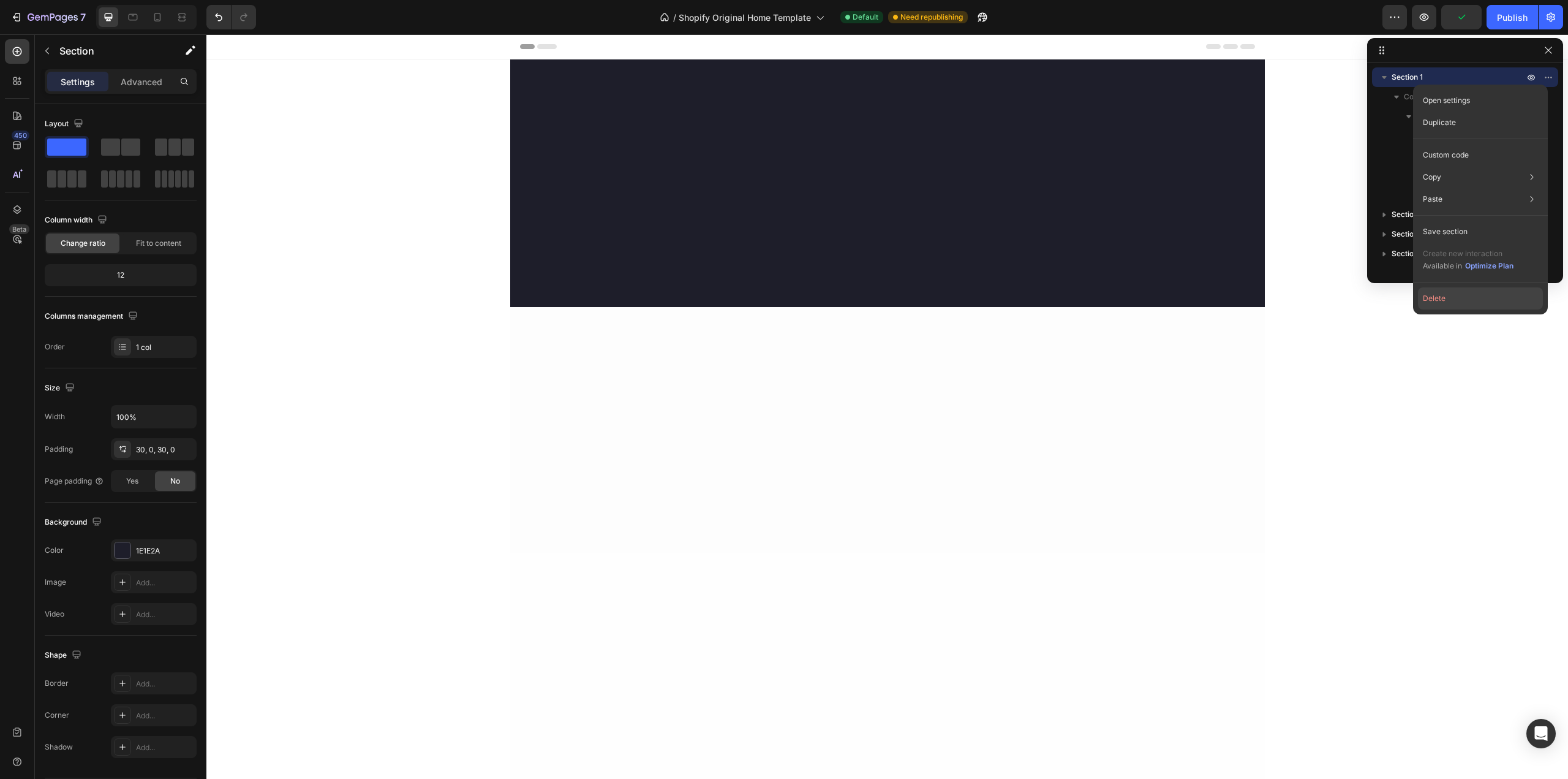
click at [1445, 308] on button "Delete" at bounding box center [1480, 298] width 125 height 22
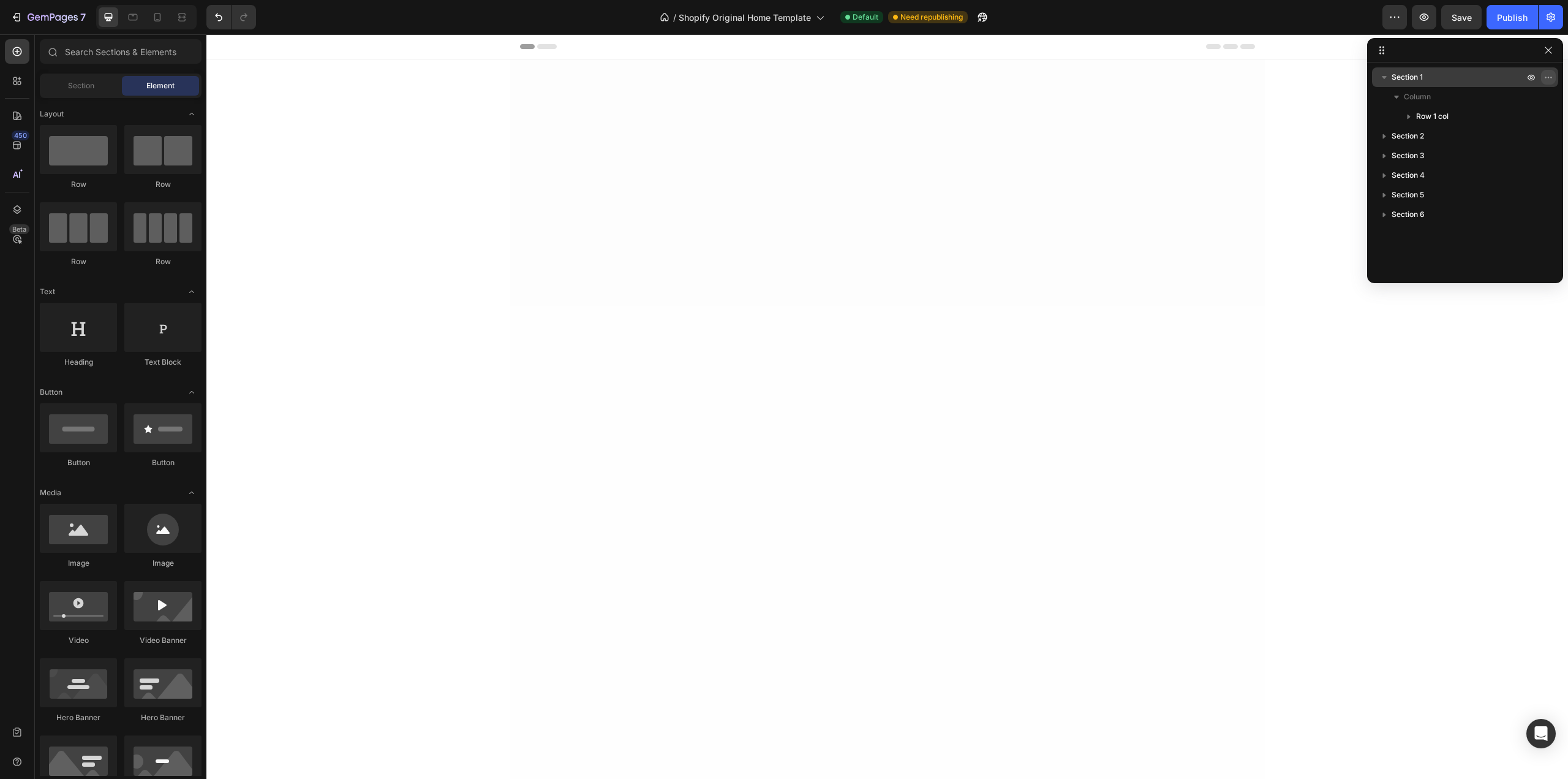
click at [1544, 81] on icon "button" at bounding box center [1548, 77] width 10 height 10
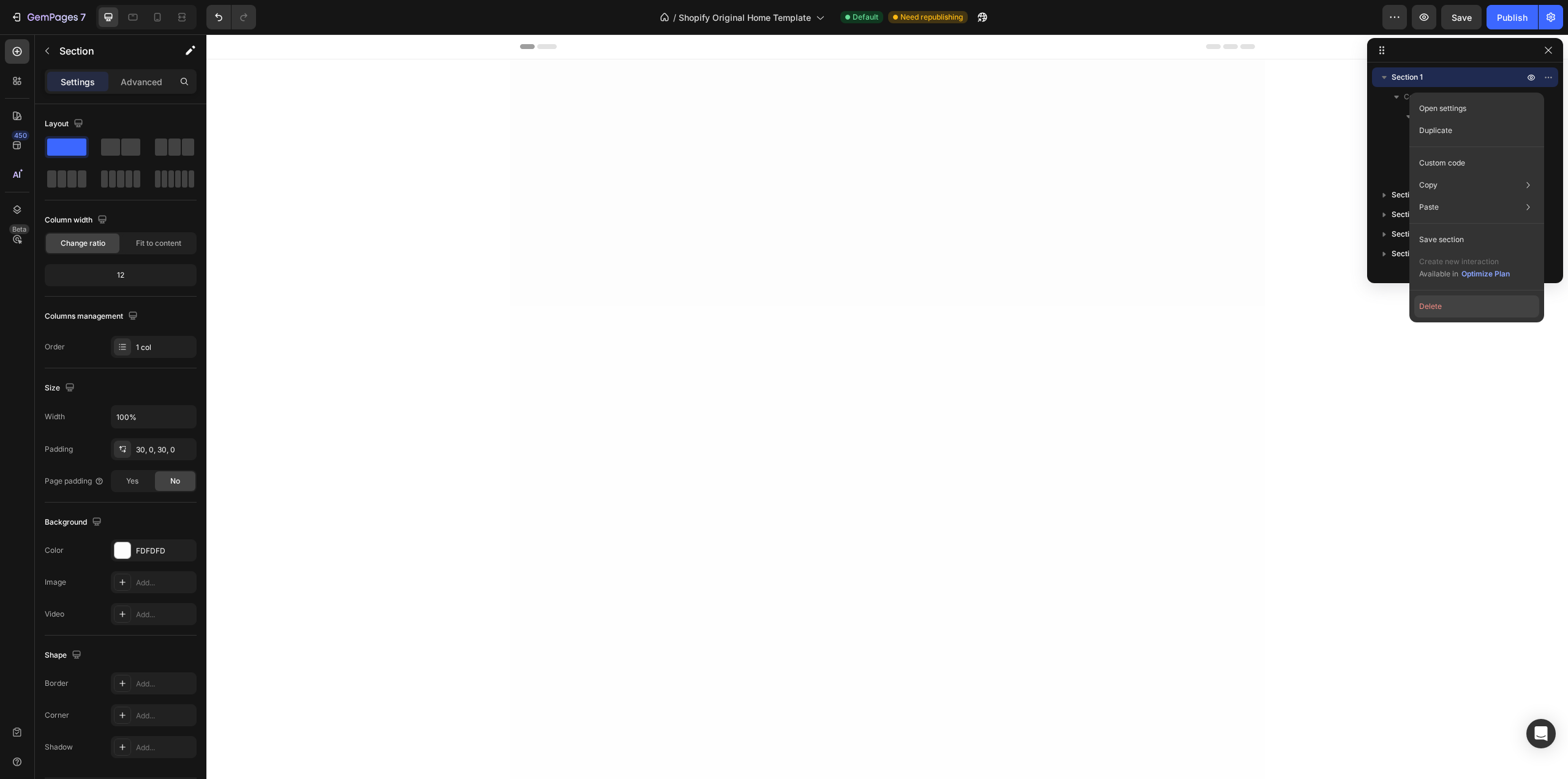
click at [1461, 302] on button "Delete" at bounding box center [1476, 306] width 125 height 22
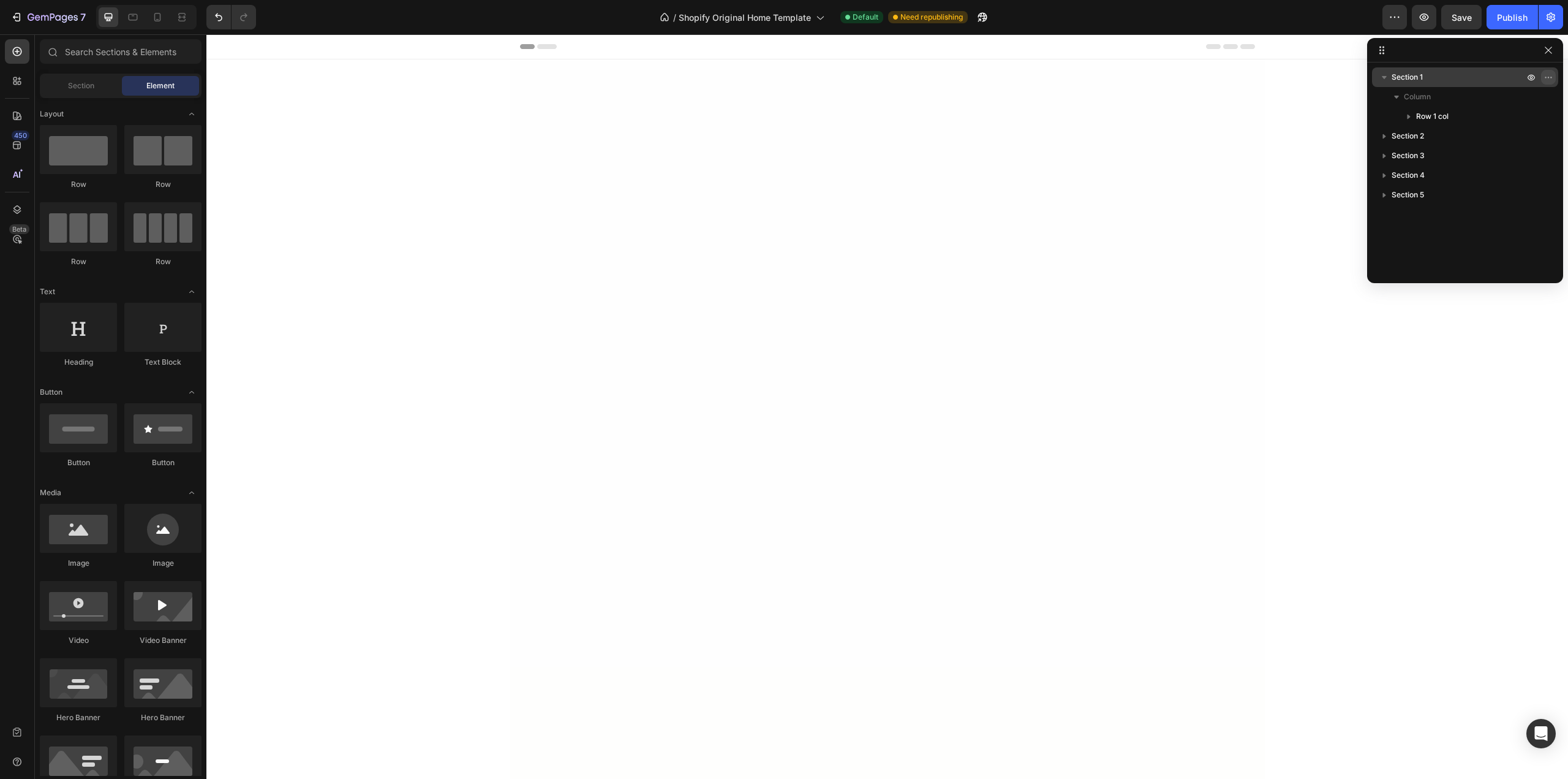
click at [1543, 76] on button "button" at bounding box center [1548, 77] width 15 height 15
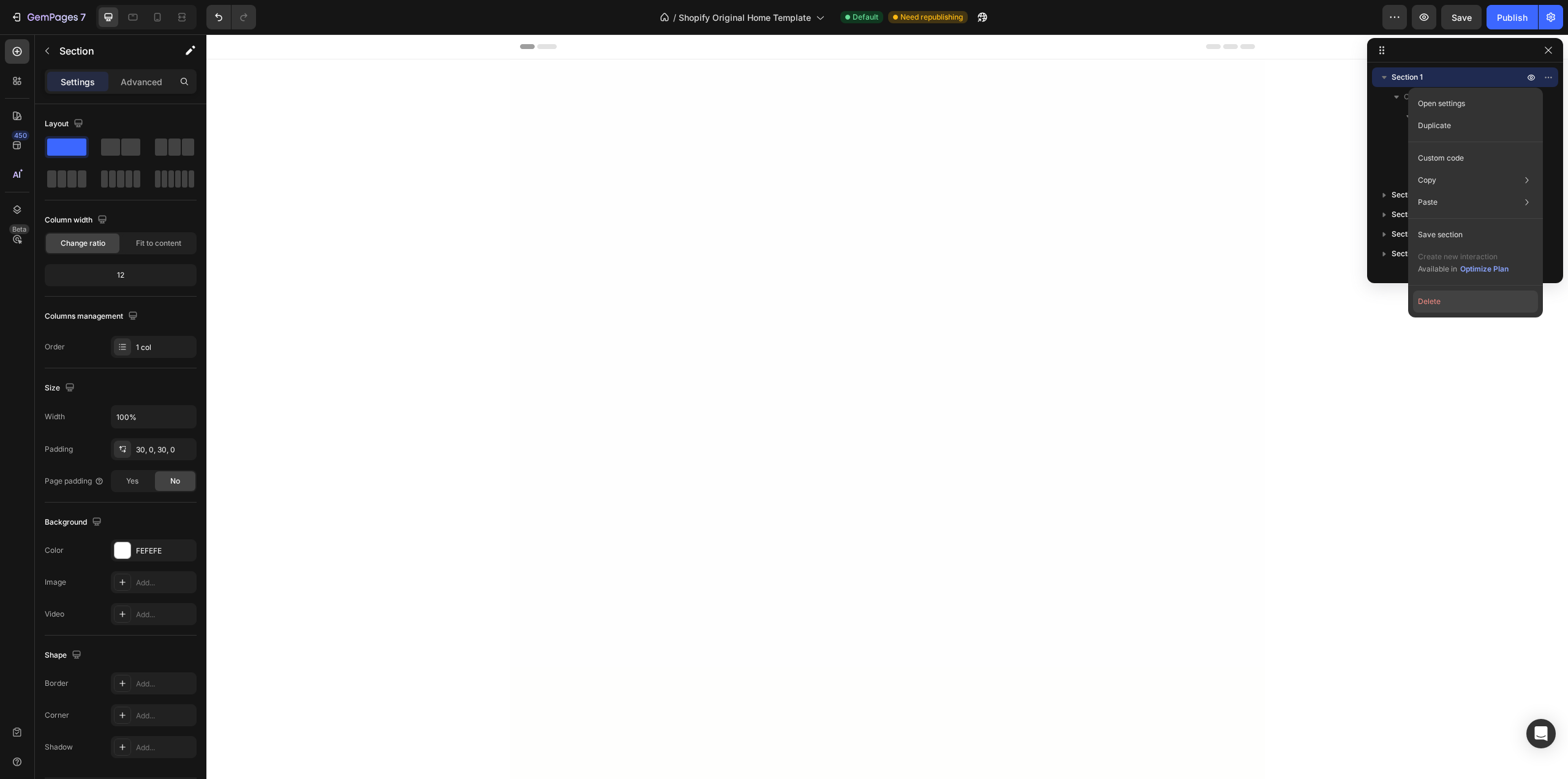
drag, startPoint x: 1452, startPoint y: 301, endPoint x: 1255, endPoint y: 250, distance: 203.5
click at [1452, 301] on button "Delete" at bounding box center [1475, 301] width 125 height 22
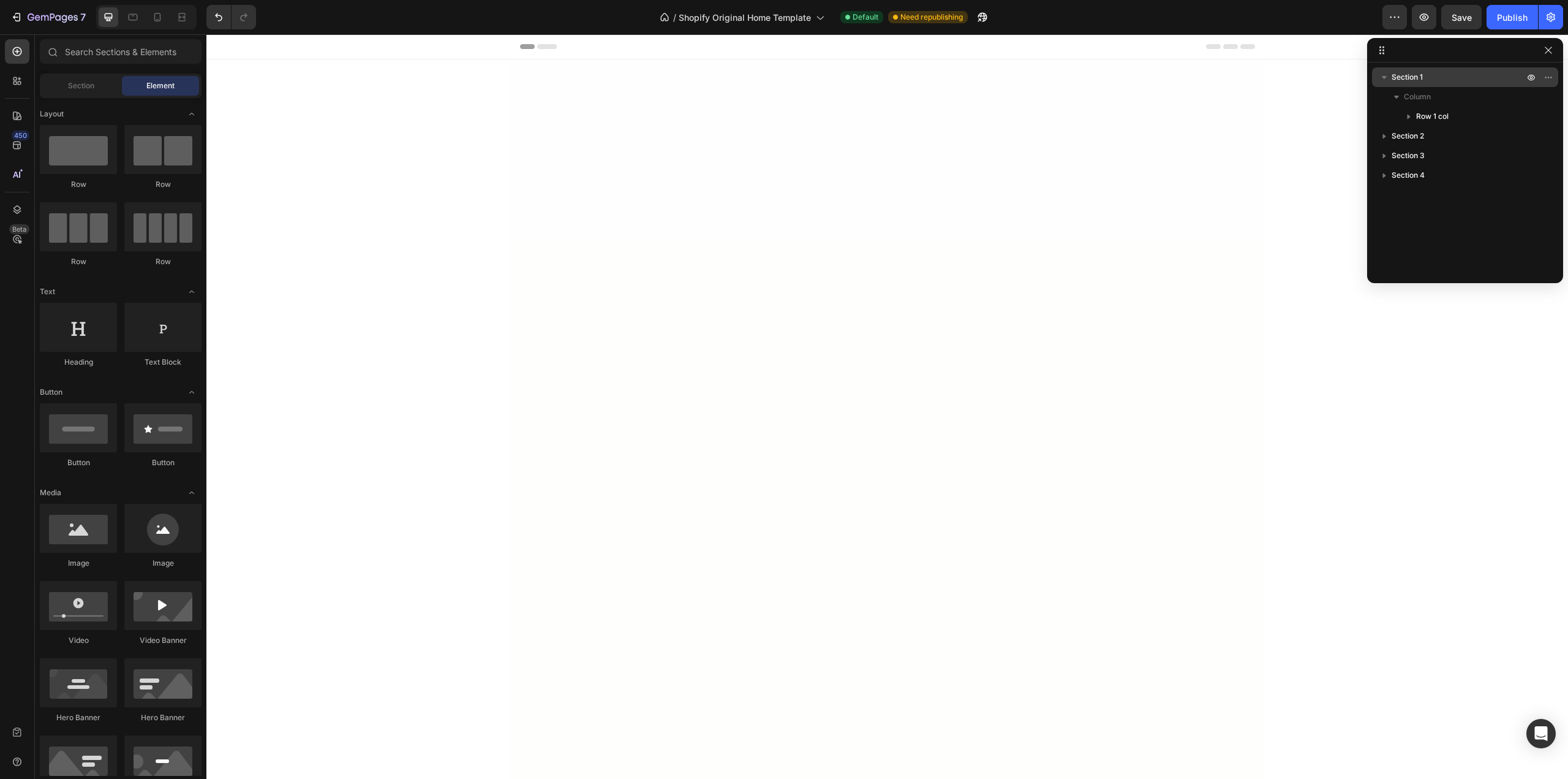
click at [1557, 76] on div "Section 1" at bounding box center [1465, 77] width 186 height 20
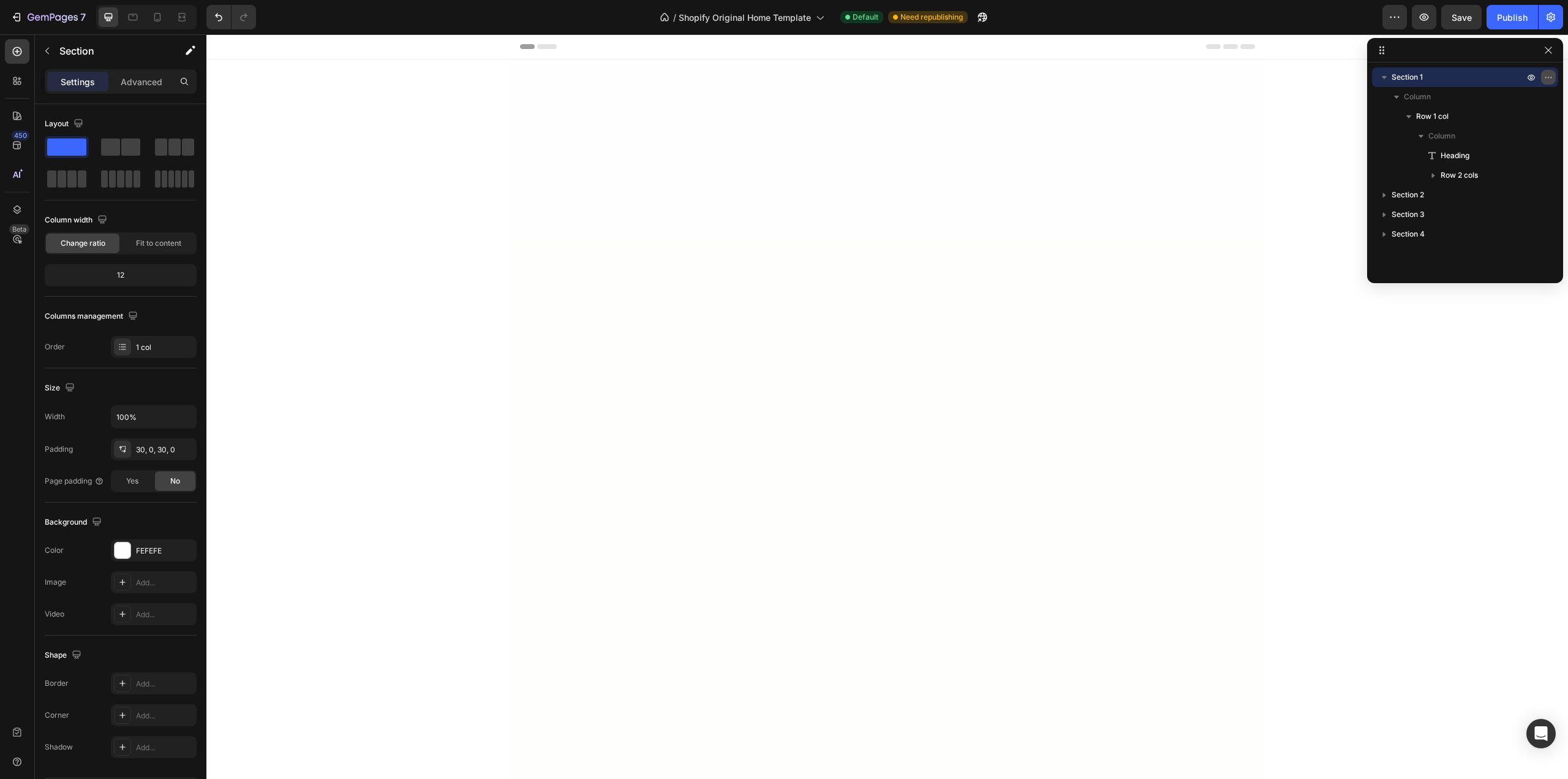
click at [1548, 78] on icon "button" at bounding box center [1548, 77] width 10 height 10
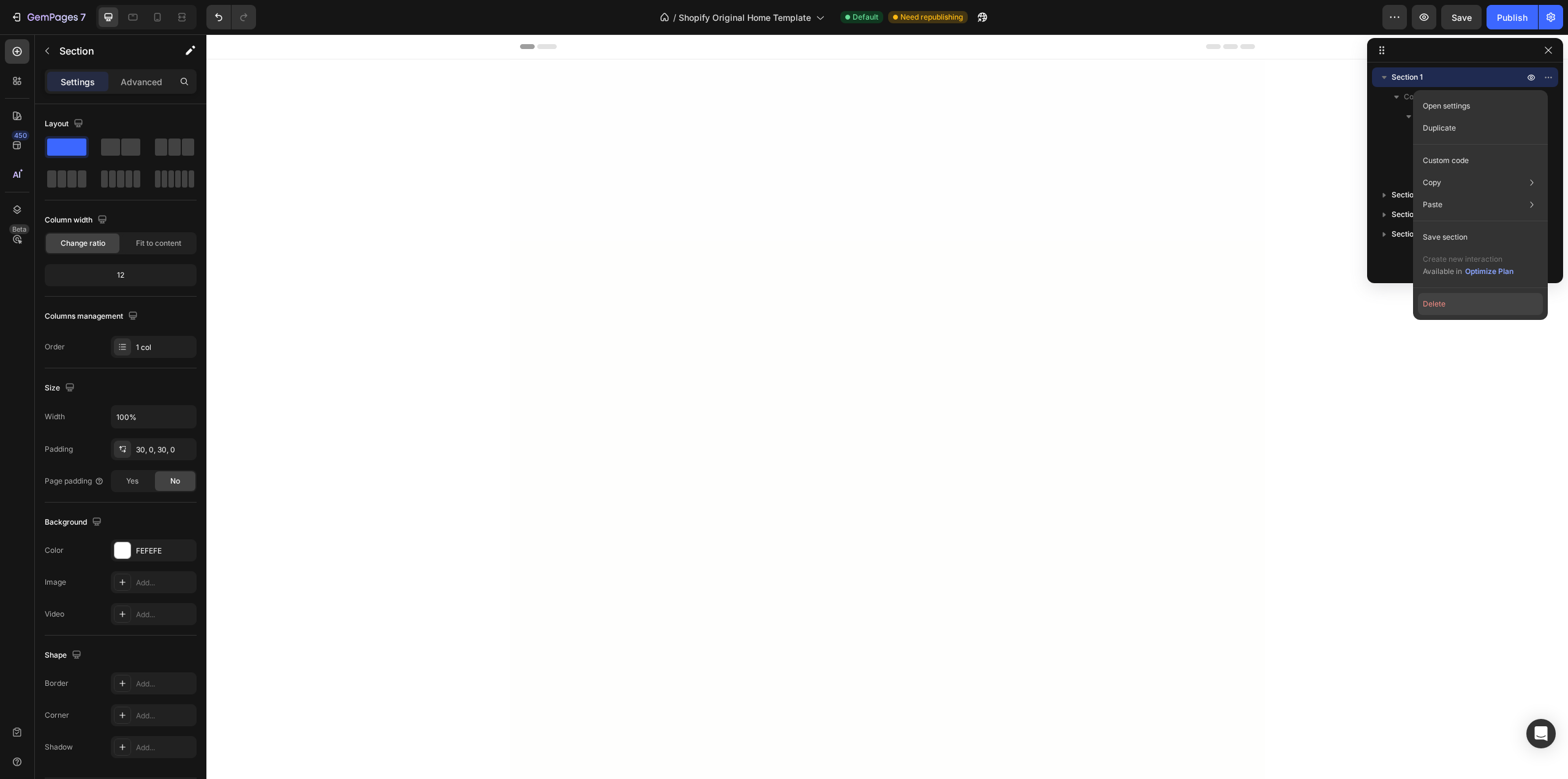
click at [1436, 302] on button "Delete" at bounding box center [1480, 303] width 125 height 22
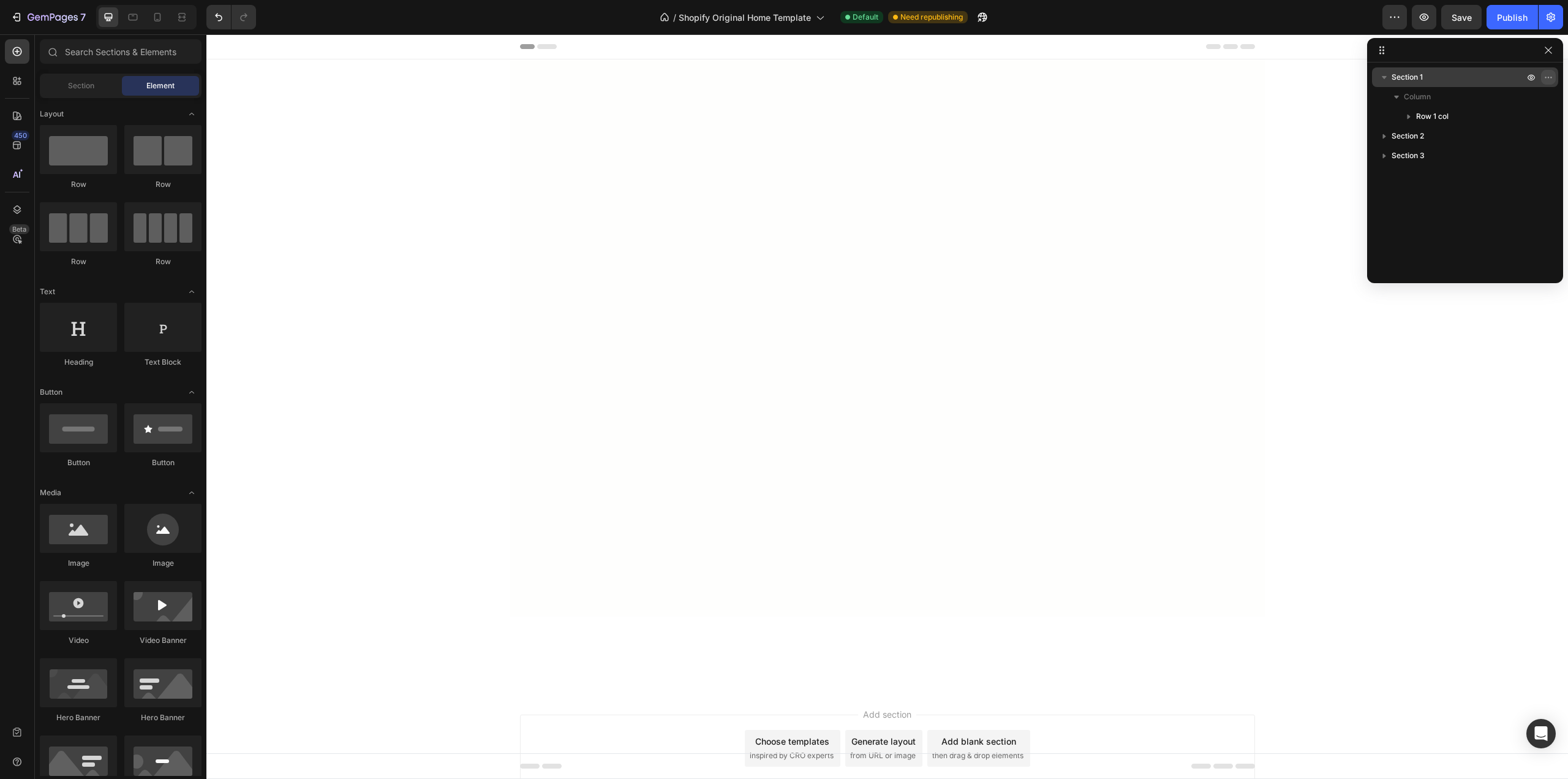
click at [1546, 75] on icon "button" at bounding box center [1548, 77] width 10 height 10
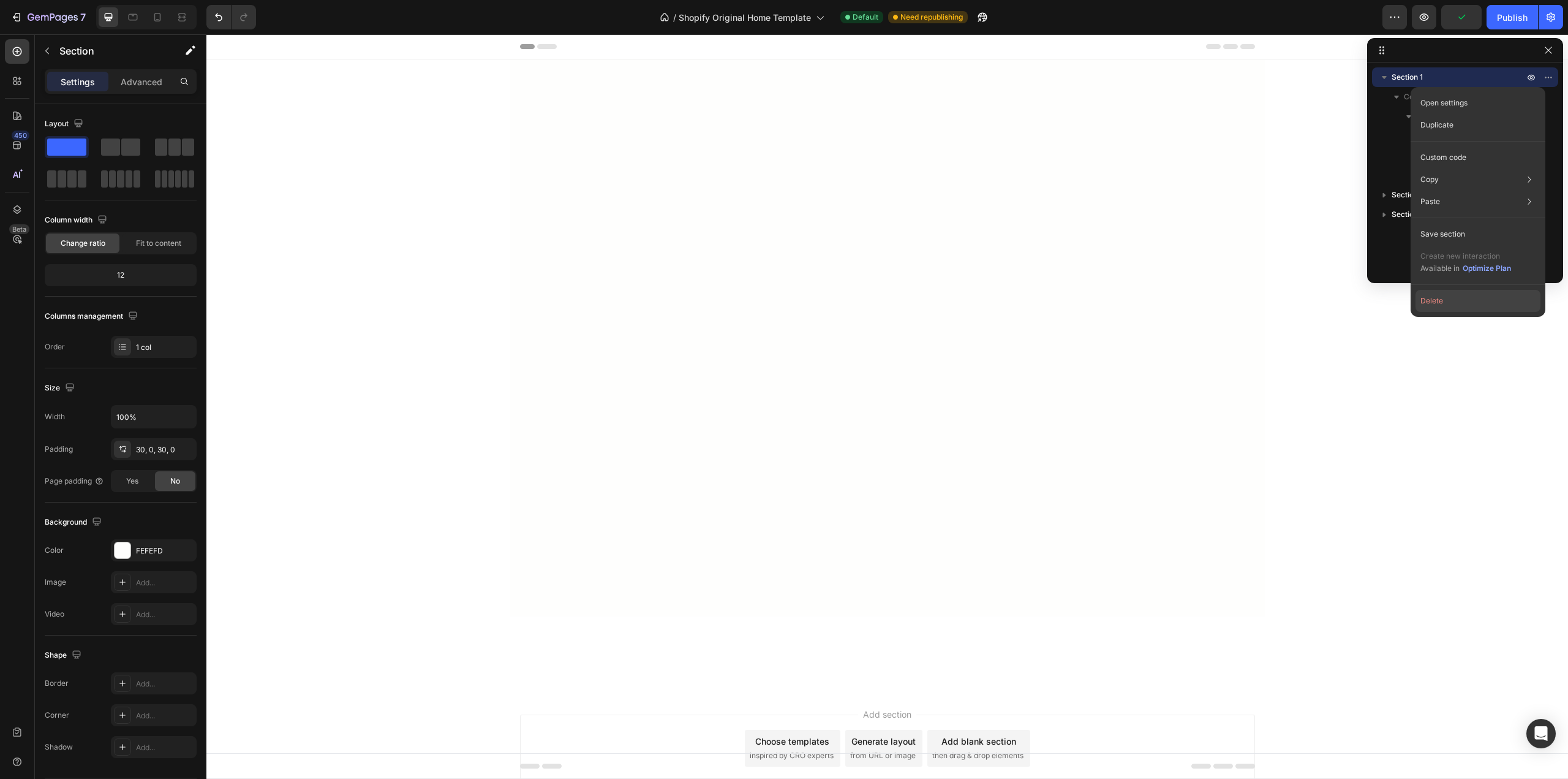
click at [1455, 301] on button "Delete" at bounding box center [1478, 300] width 125 height 22
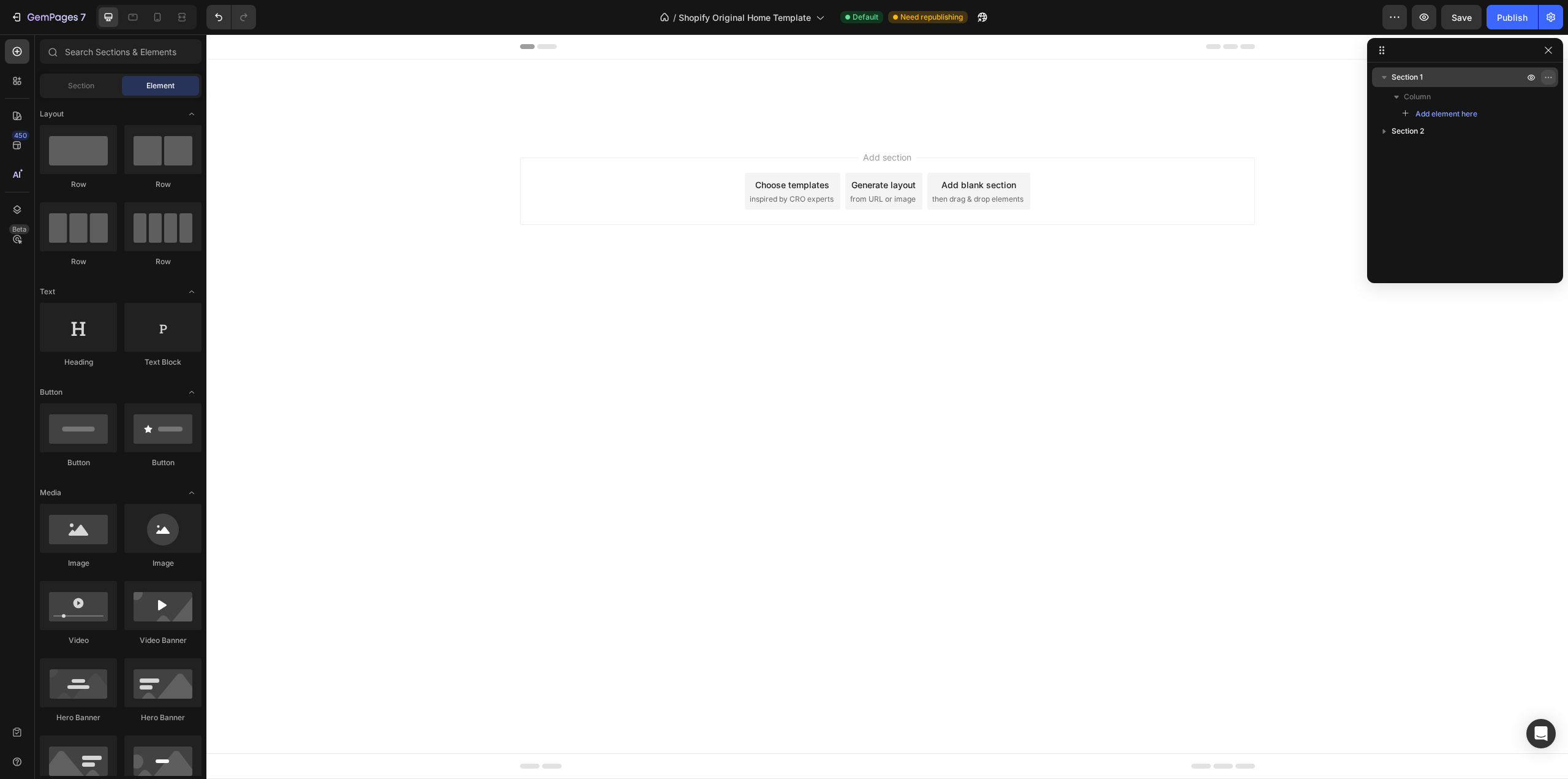
click at [1548, 75] on icon "button" at bounding box center [1548, 77] width 10 height 10
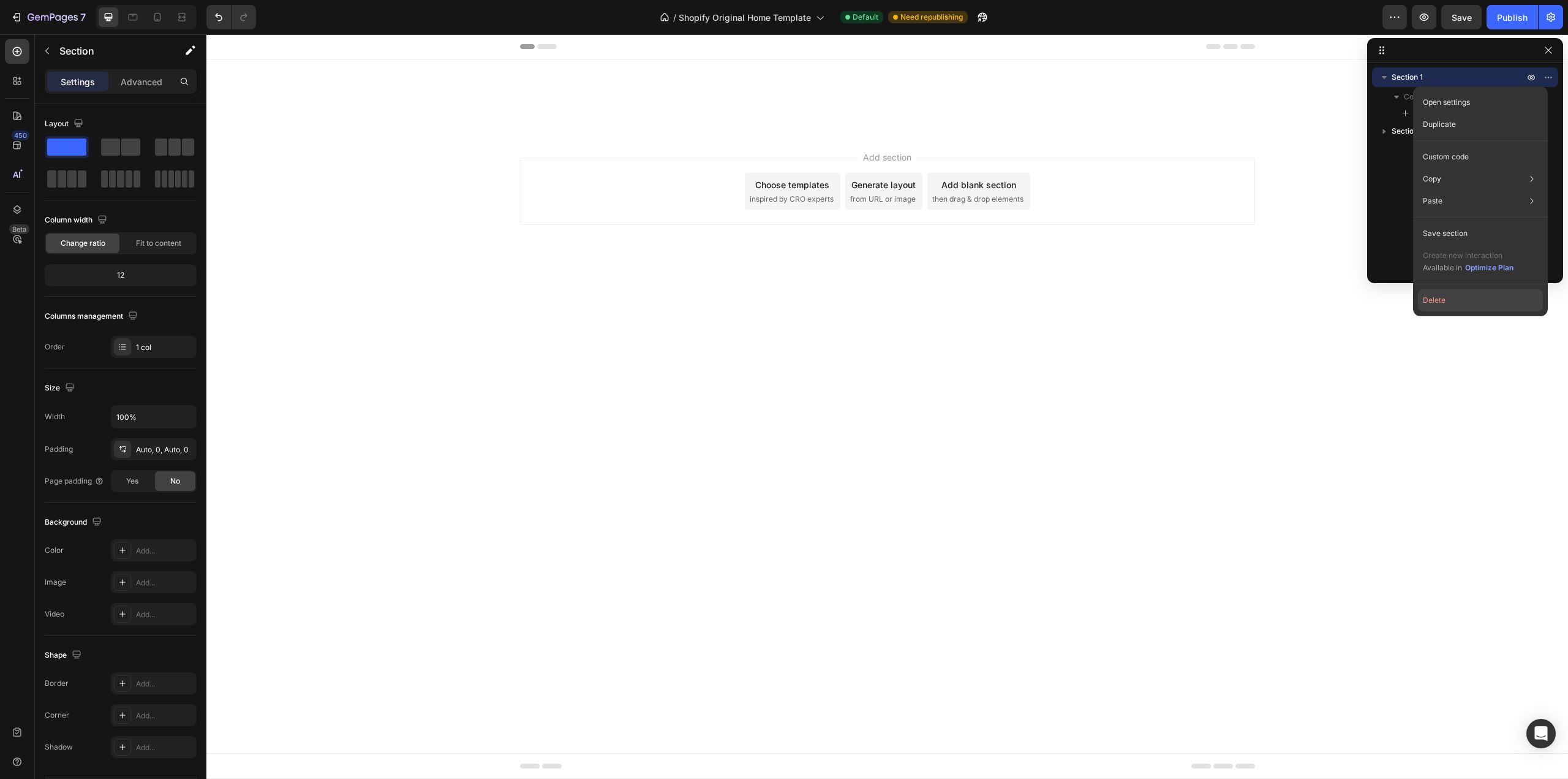
click at [1444, 301] on button "Delete" at bounding box center [1480, 300] width 125 height 22
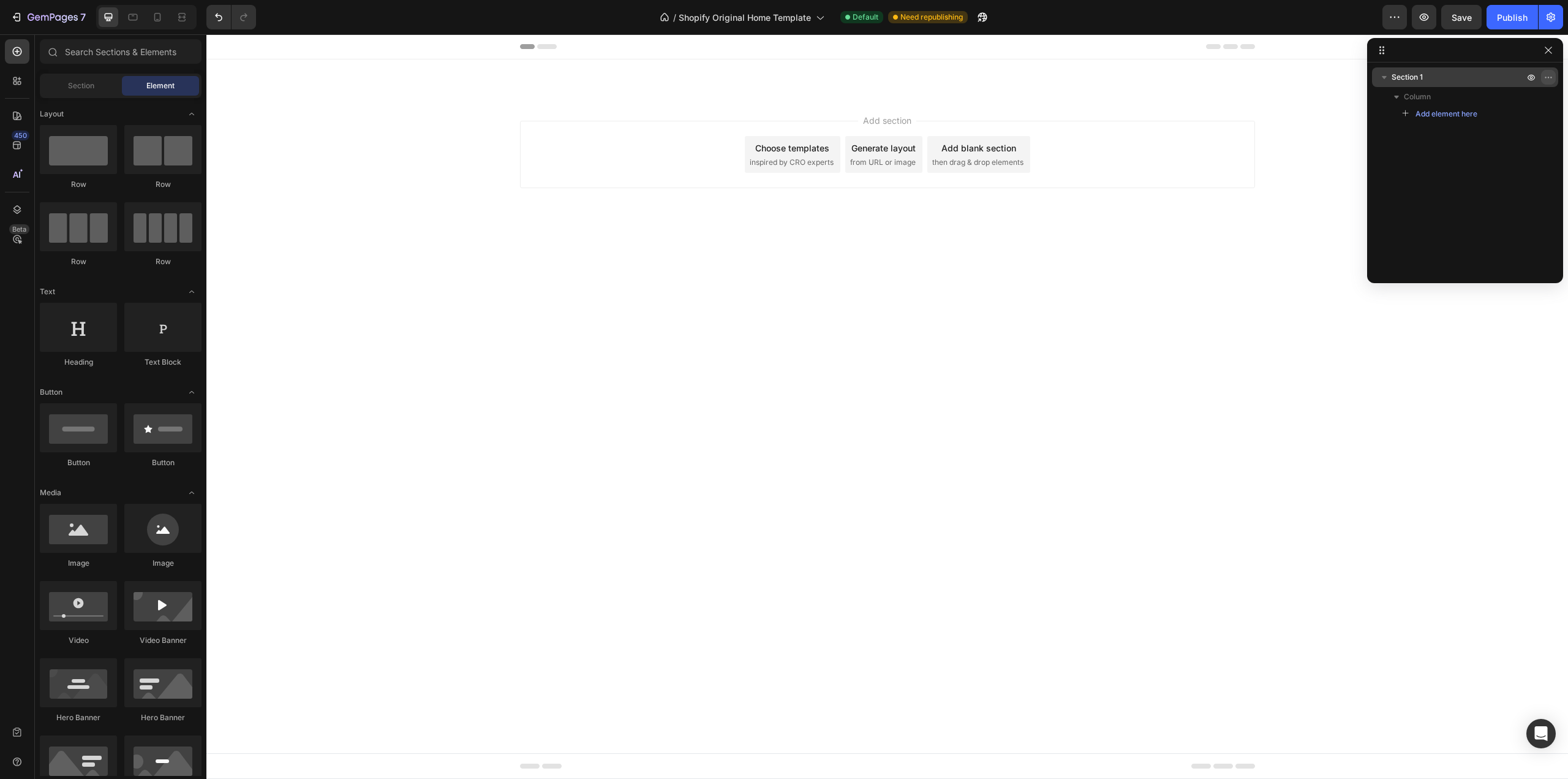
click at [1547, 77] on icon "button" at bounding box center [1548, 77] width 10 height 10
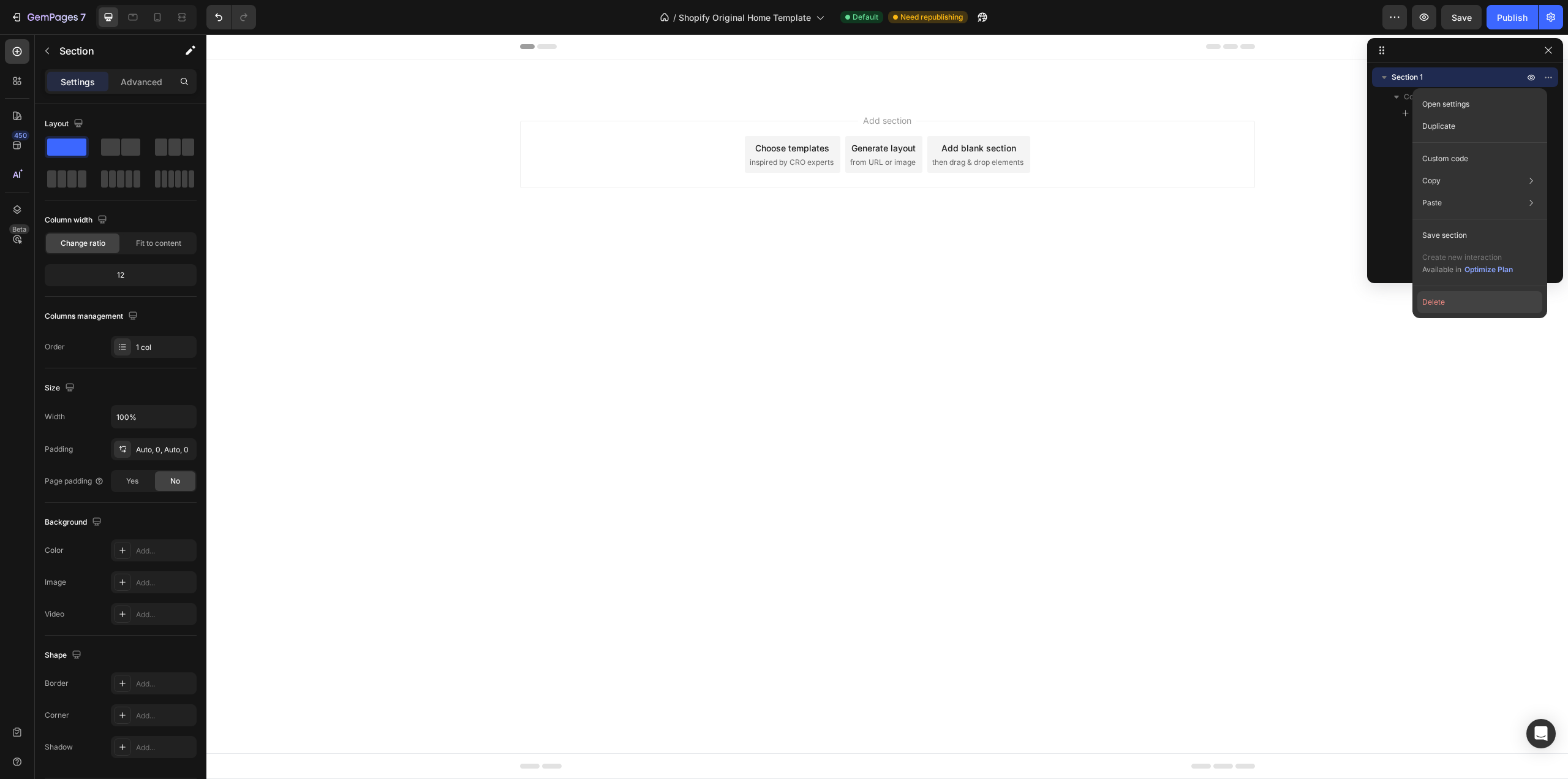
click at [1454, 305] on button "Delete" at bounding box center [1479, 302] width 125 height 22
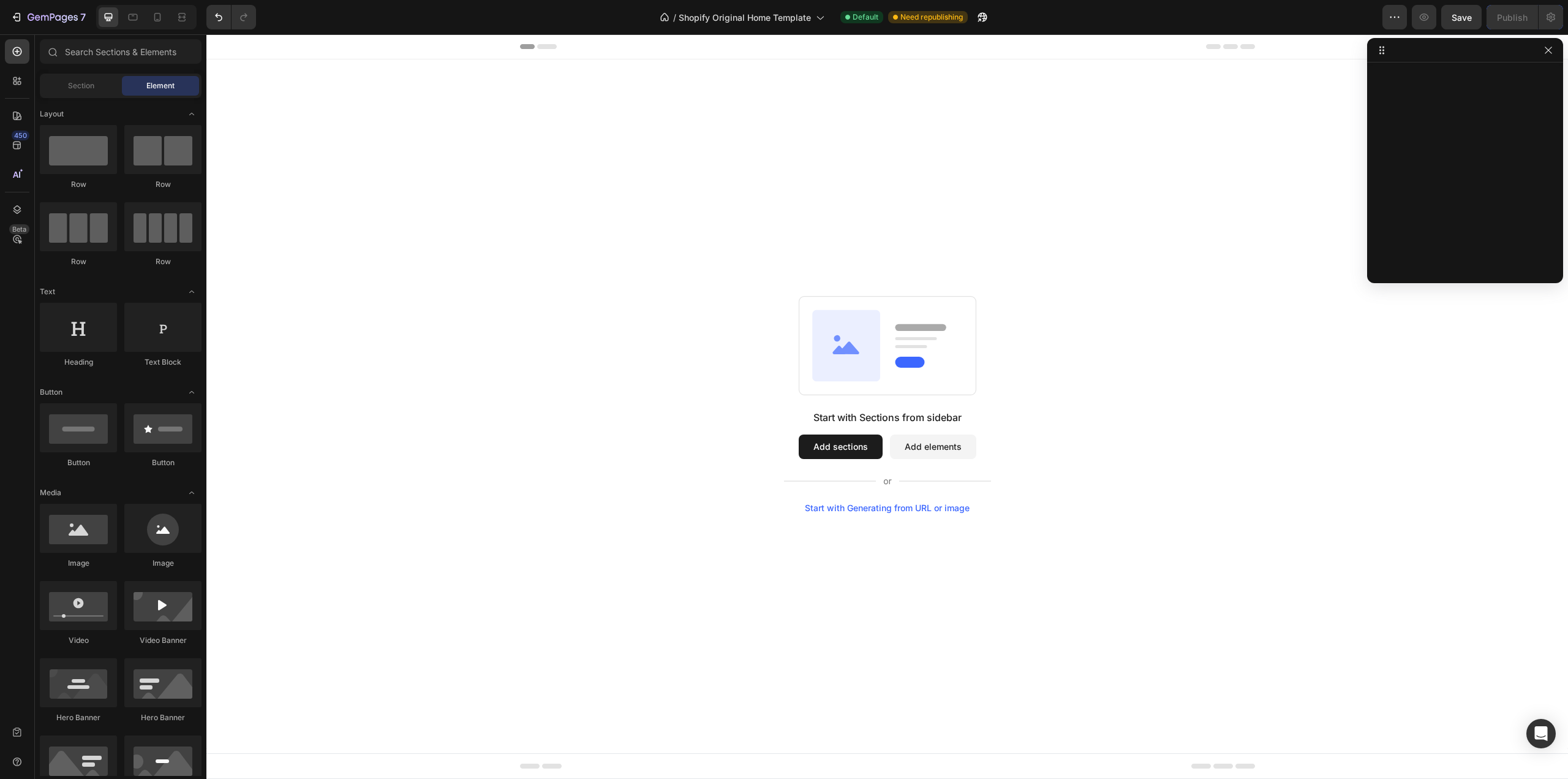
click at [1174, 256] on div "Start with Sections from sidebar Add sections Add elements Start with Generatin…" at bounding box center [887, 404] width 1362 height 689
click at [1547, 52] on icon "button" at bounding box center [1548, 50] width 10 height 10
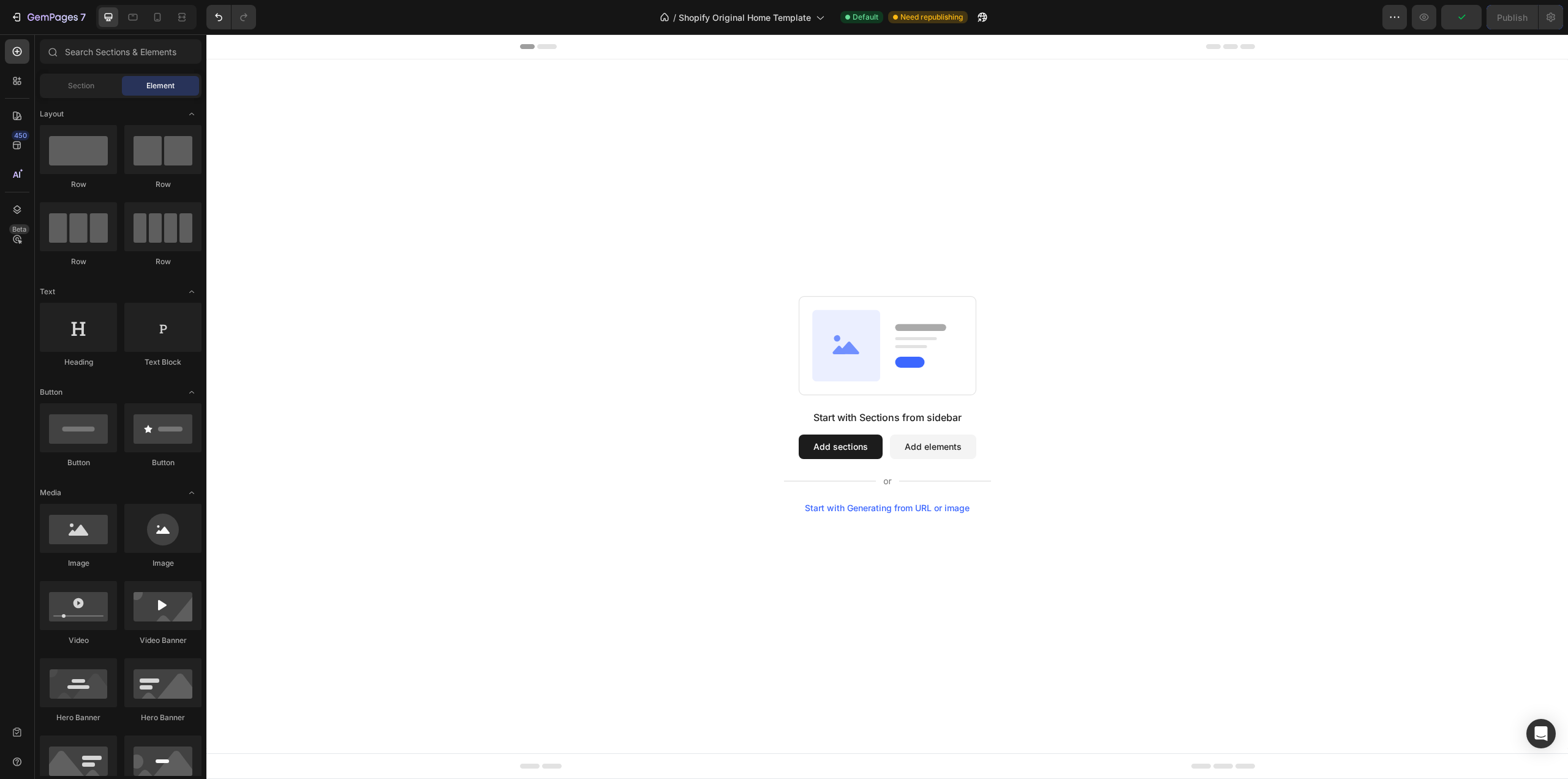
click at [919, 452] on button "Add elements" at bounding box center [933, 447] width 87 height 25
click at [74, 79] on div "Section" at bounding box center [80, 86] width 77 height 20
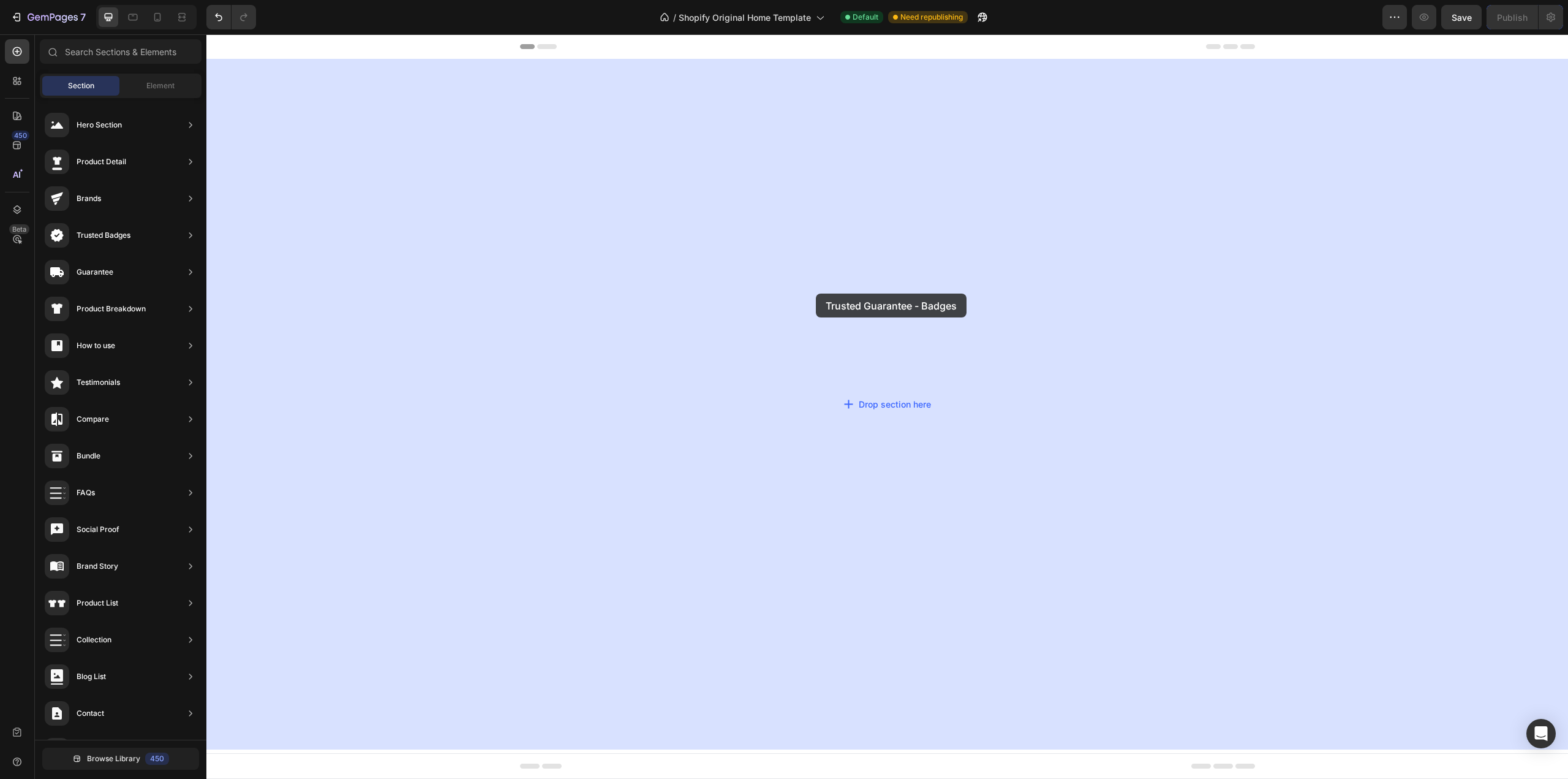
drag, startPoint x: 516, startPoint y: 640, endPoint x: 816, endPoint y: 293, distance: 458.7
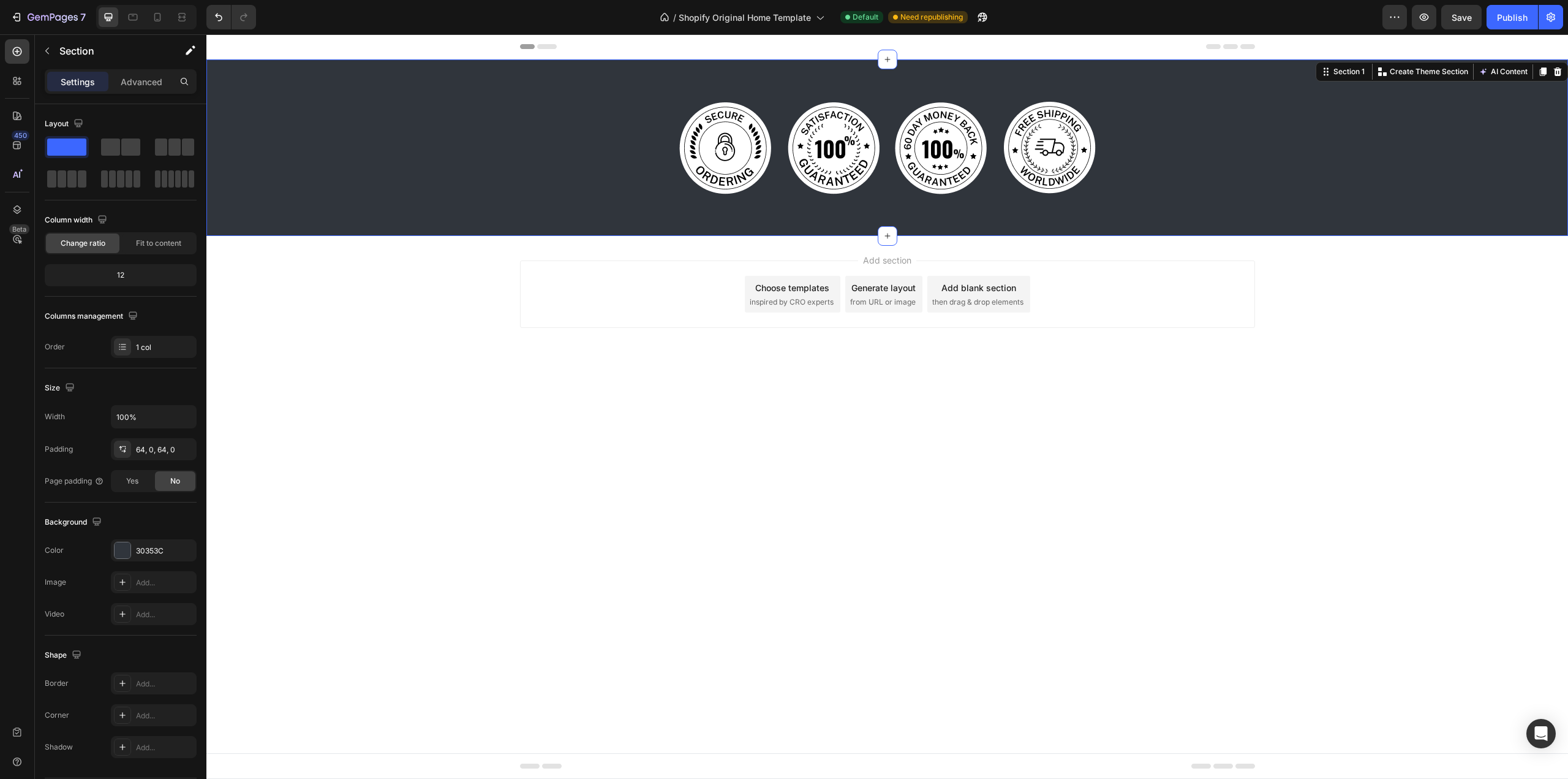
click at [399, 109] on div "Image Image Image Image Row" at bounding box center [887, 148] width 1362 height 98
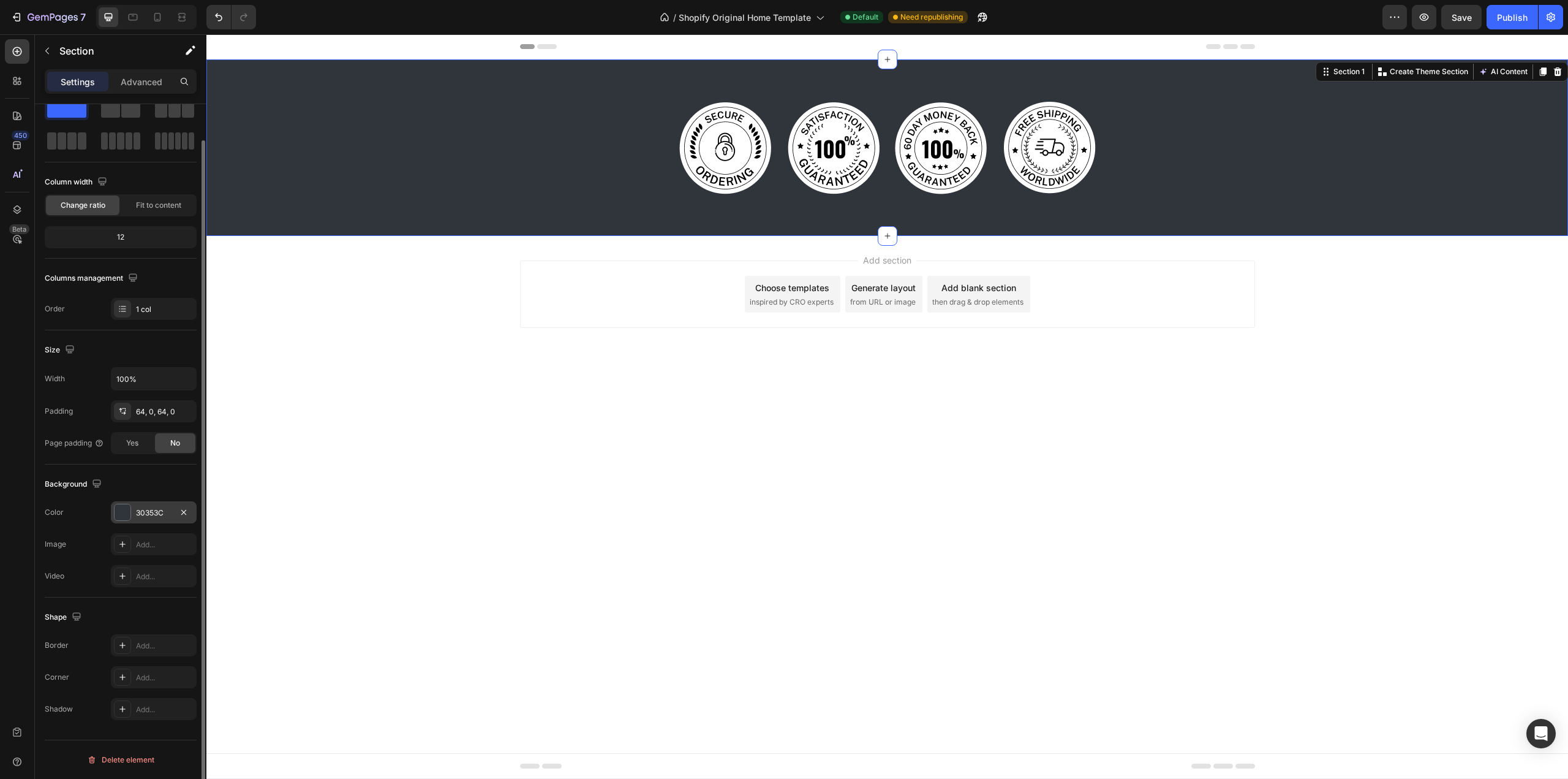
click at [122, 519] on div at bounding box center [122, 512] width 16 height 16
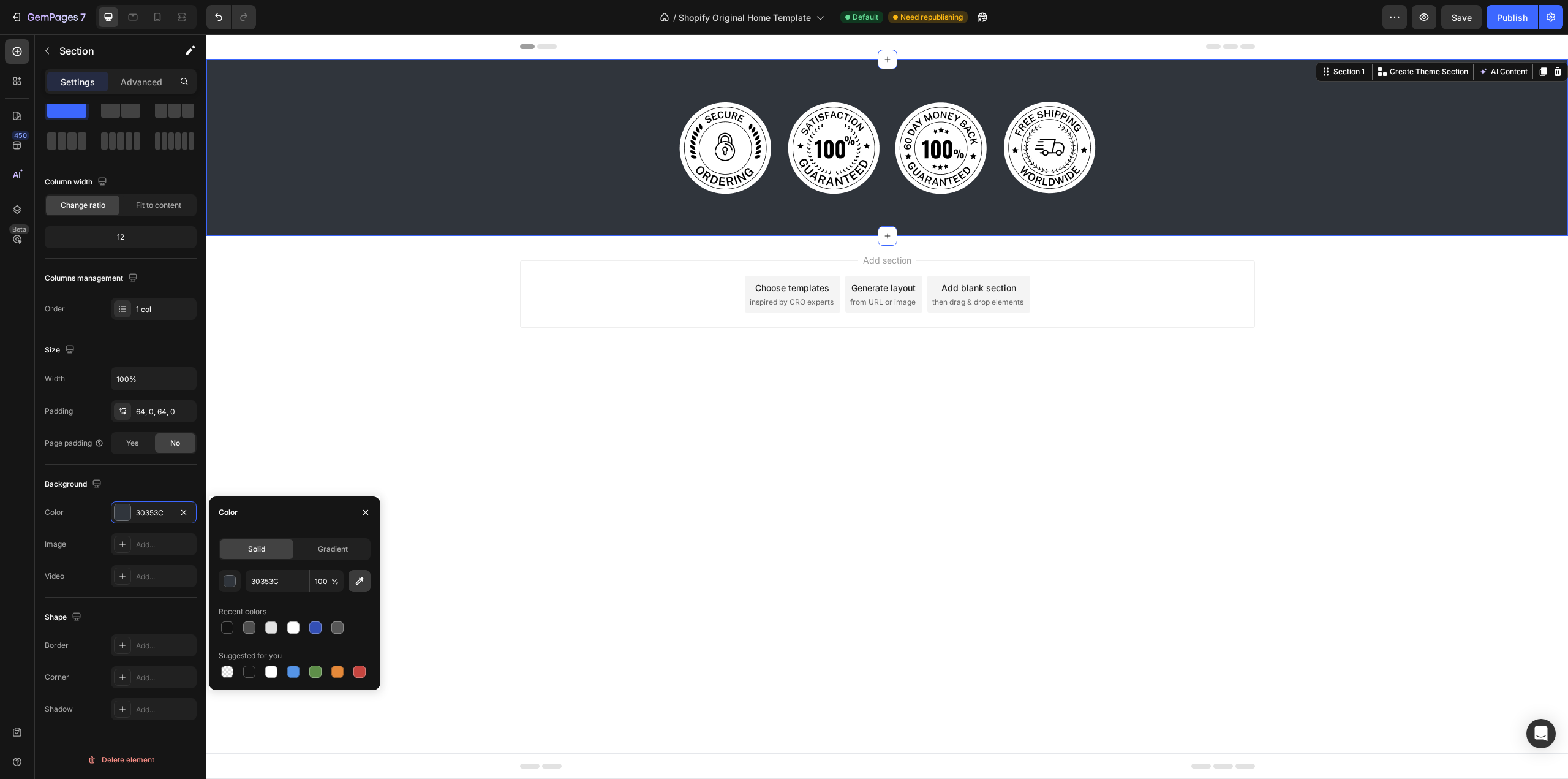
click at [358, 580] on icon "button" at bounding box center [360, 581] width 12 height 12
type input "FFFFFF"
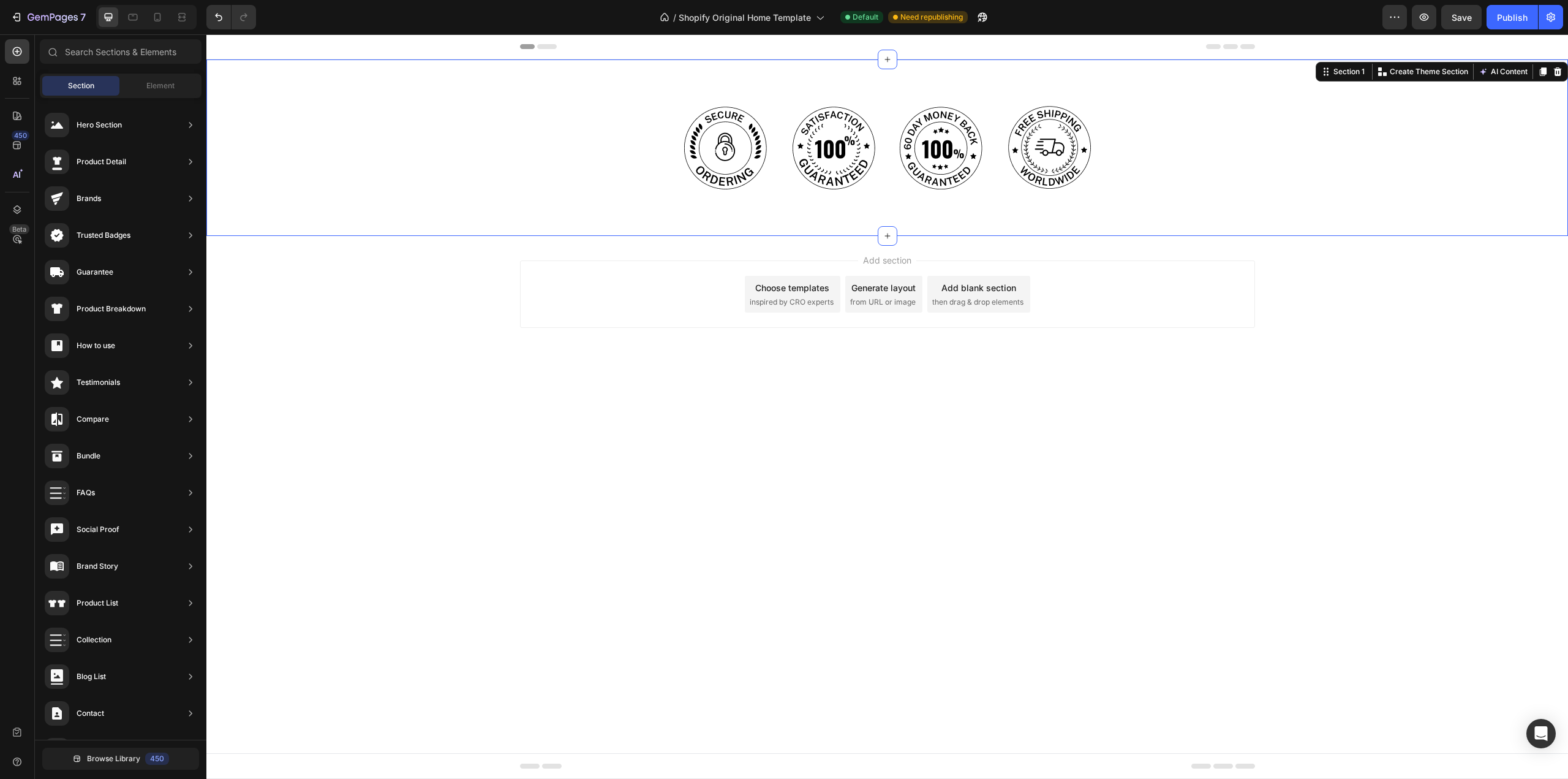
click at [667, 384] on body "Image Image Image Image Row Section 1 You can create reusable sections Create T…" at bounding box center [887, 407] width 1362 height 745
click at [598, 146] on div "Image Image Image Image Row" at bounding box center [887, 148] width 735 height 98
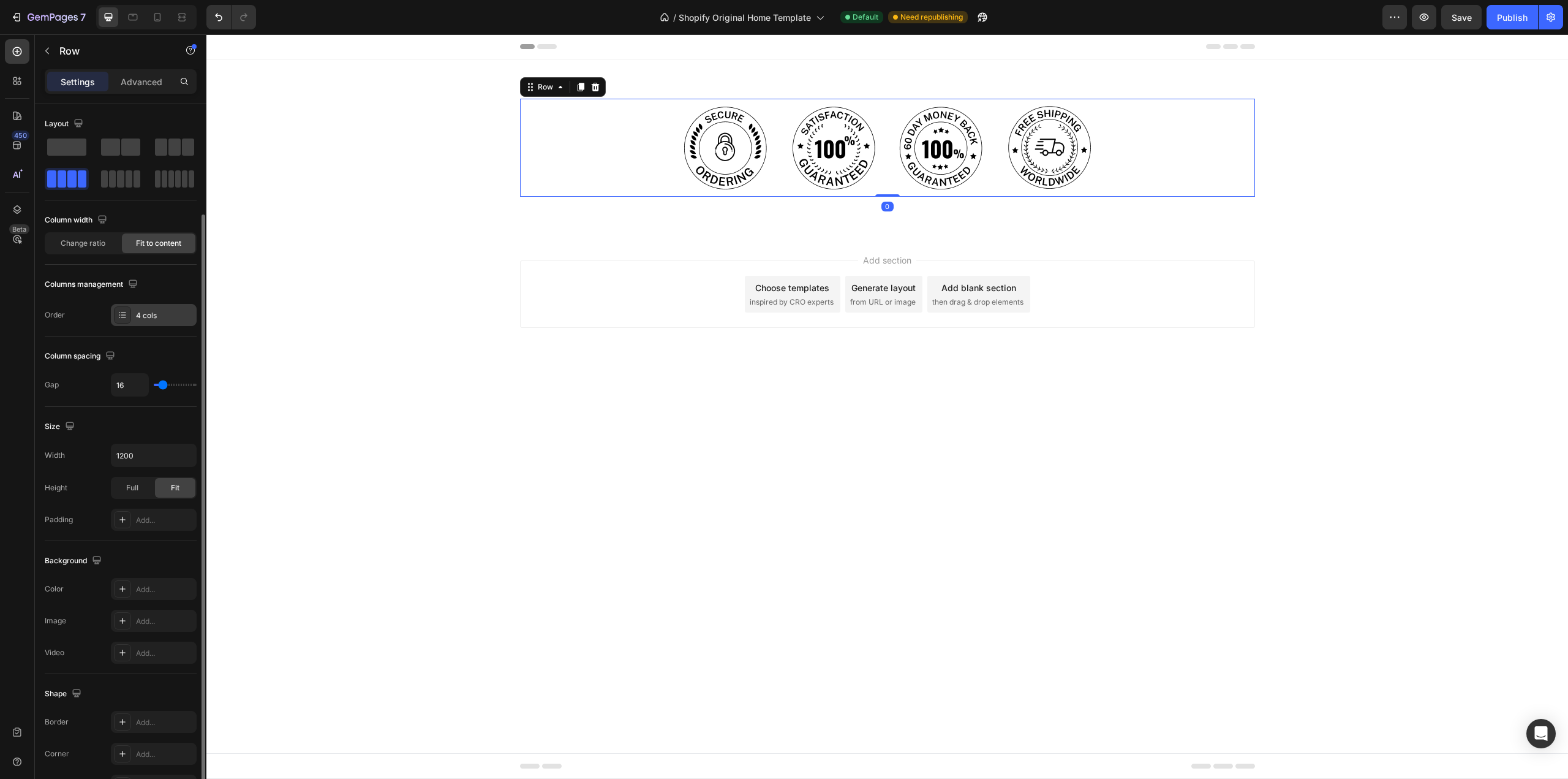
scroll to position [178, 0]
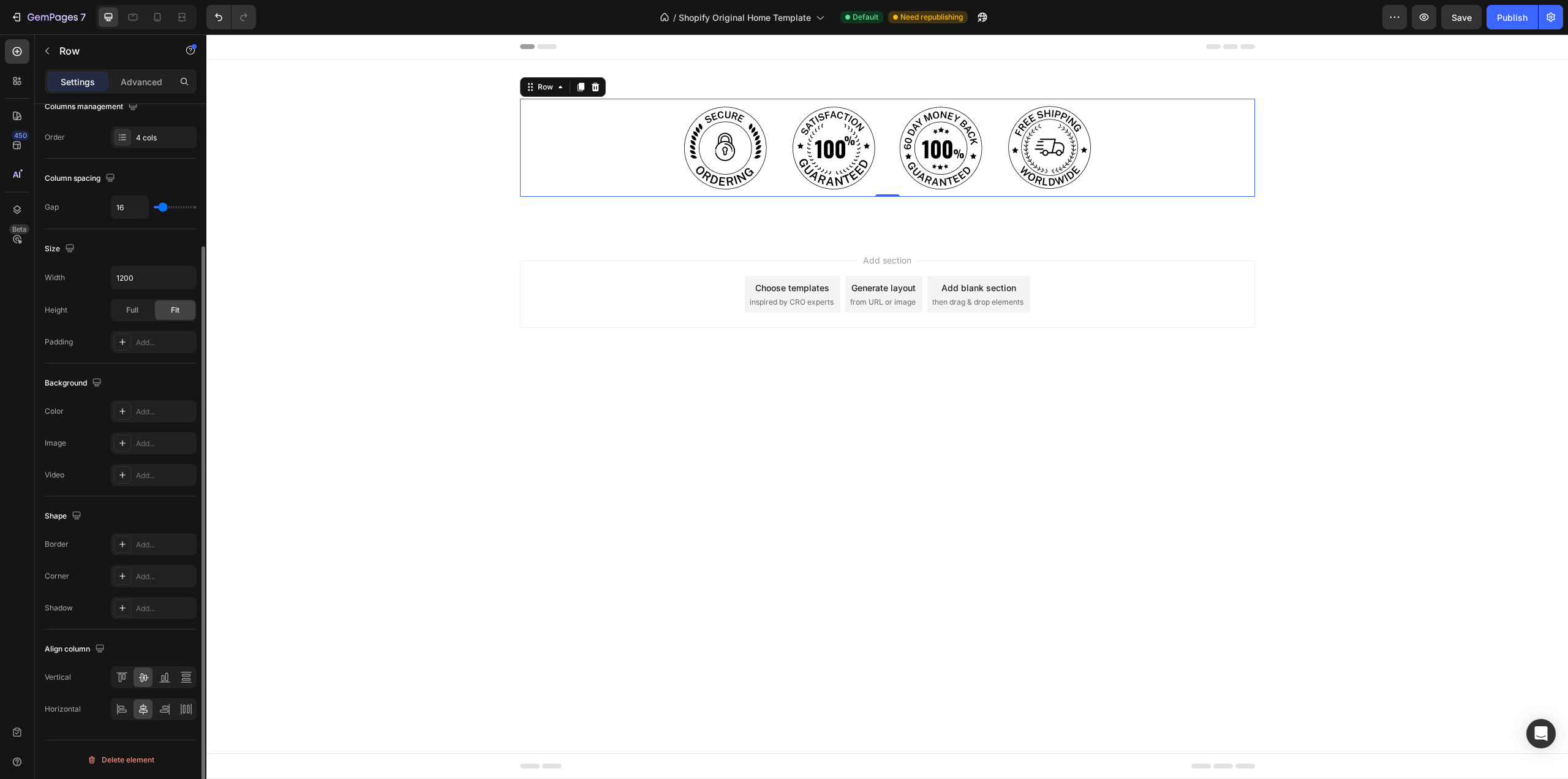
type input "20"
type input "18"
type input "16"
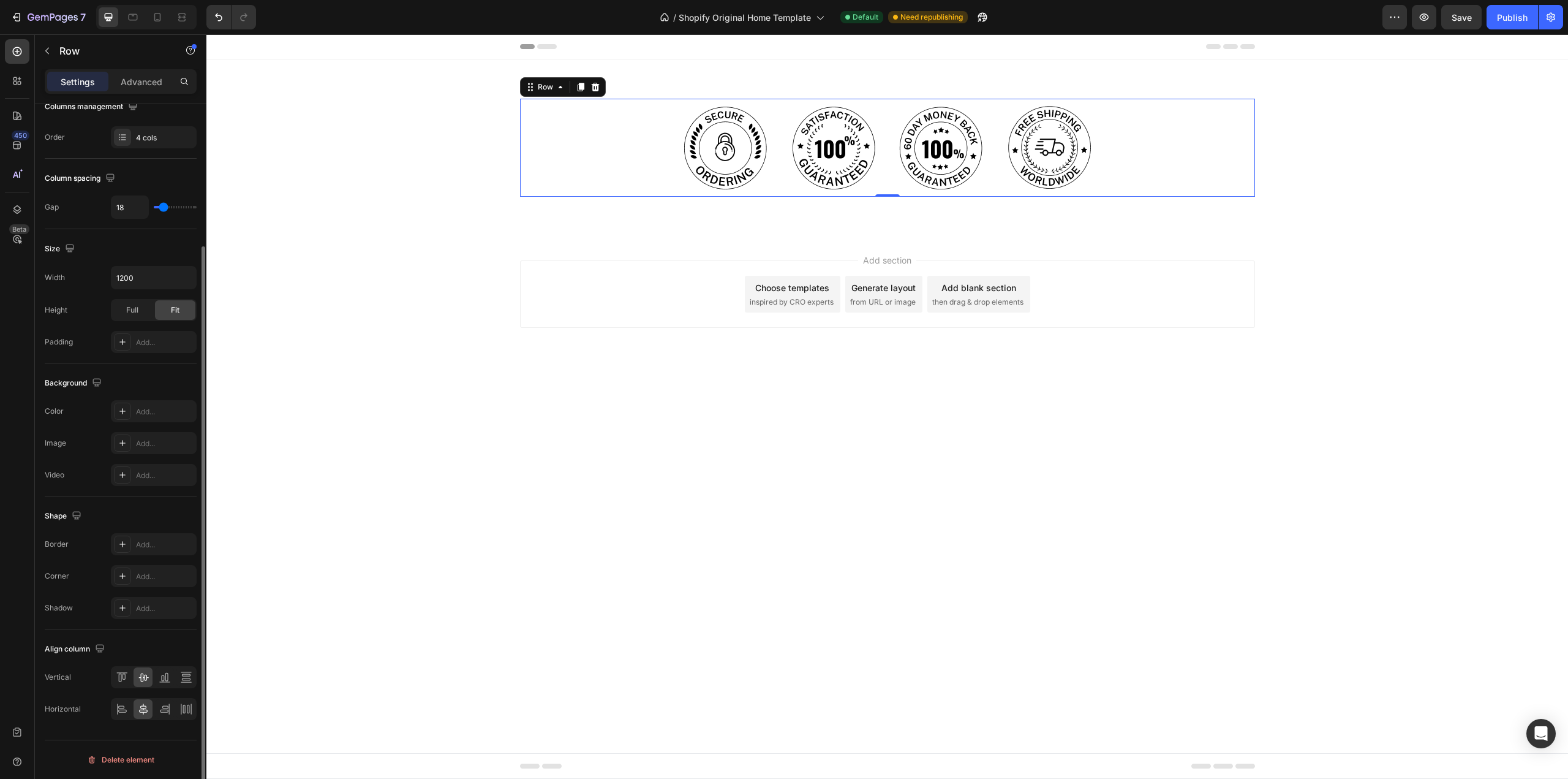
type input "16"
type input "11"
type input "9"
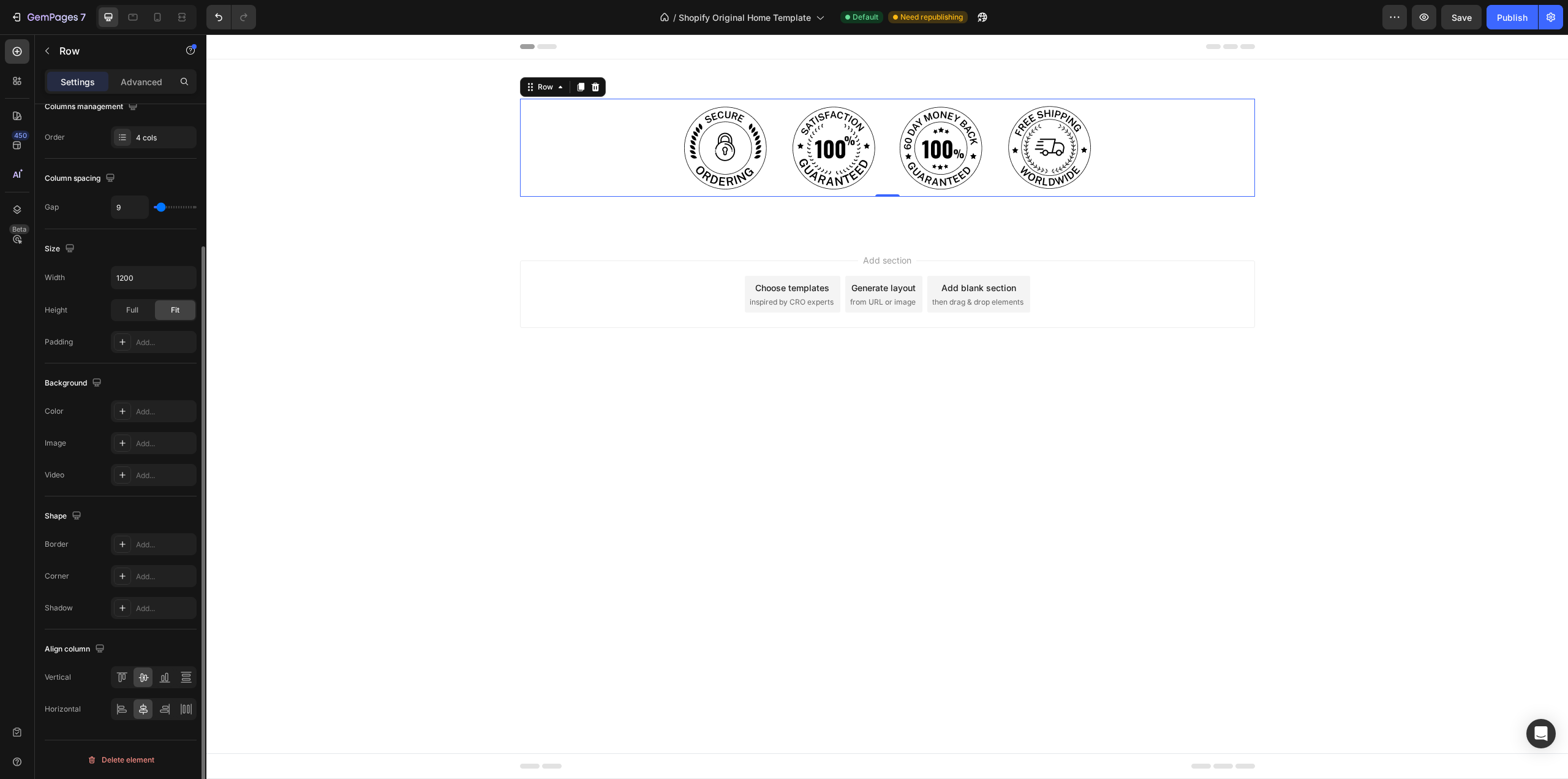
type input "7"
type input "4"
type input "2"
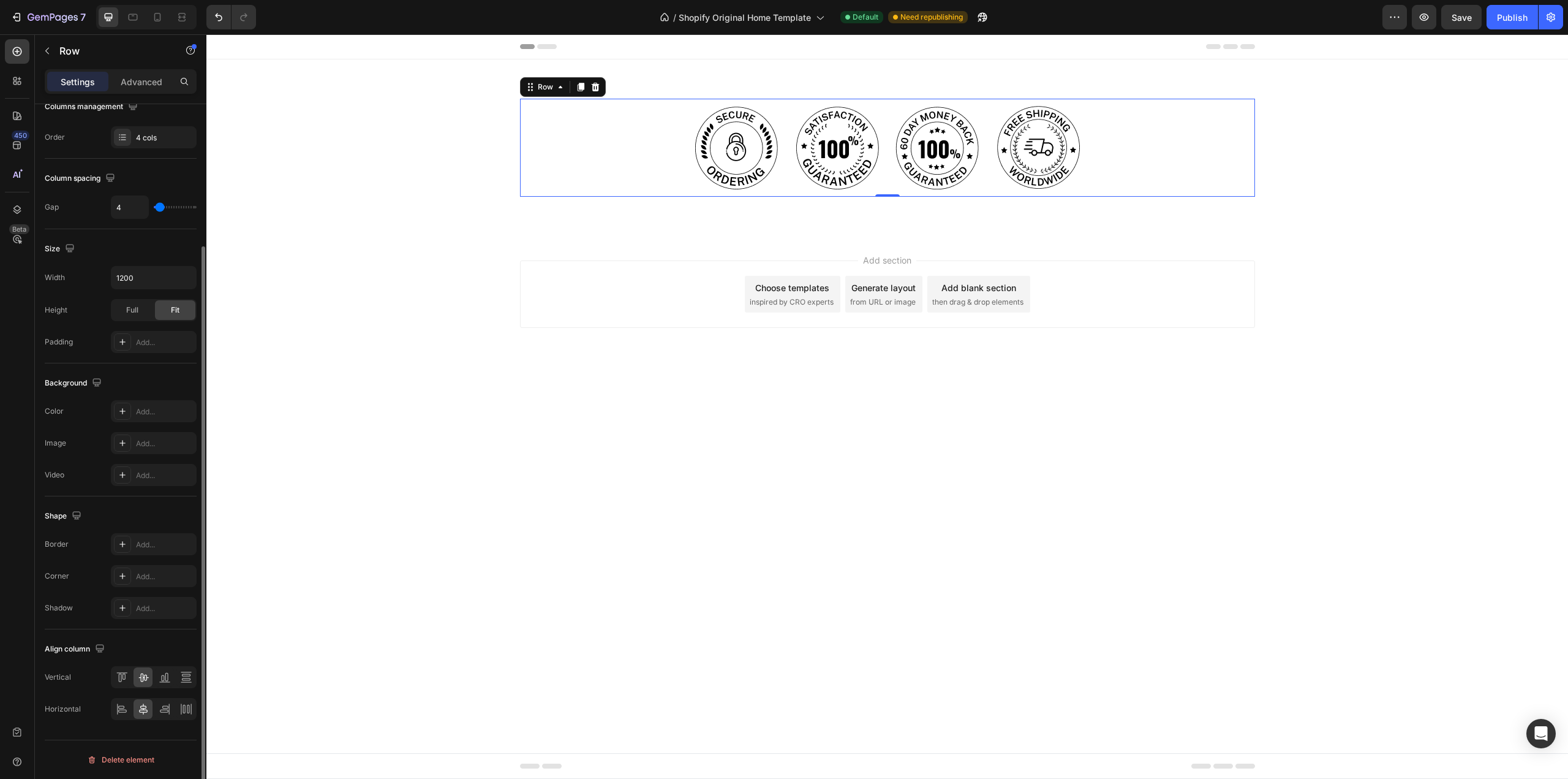
type input "2"
type input "0"
drag, startPoint x: 165, startPoint y: 209, endPoint x: 155, endPoint y: 219, distance: 14.1
type input "0"
click at [155, 208] on input "range" at bounding box center [175, 207] width 43 height 2
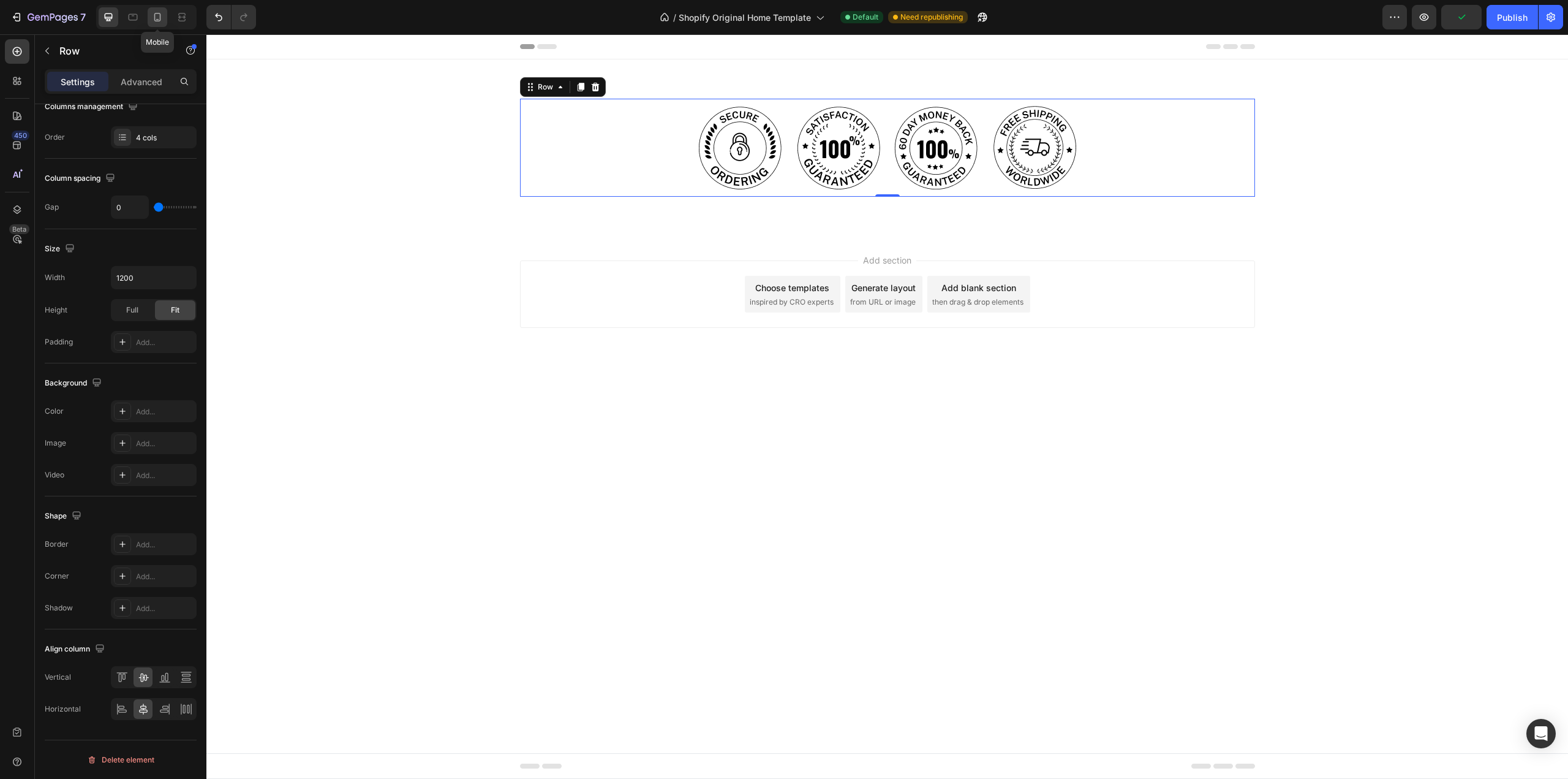
click at [161, 18] on icon at bounding box center [158, 17] width 12 height 12
type input "12"
type input "100%"
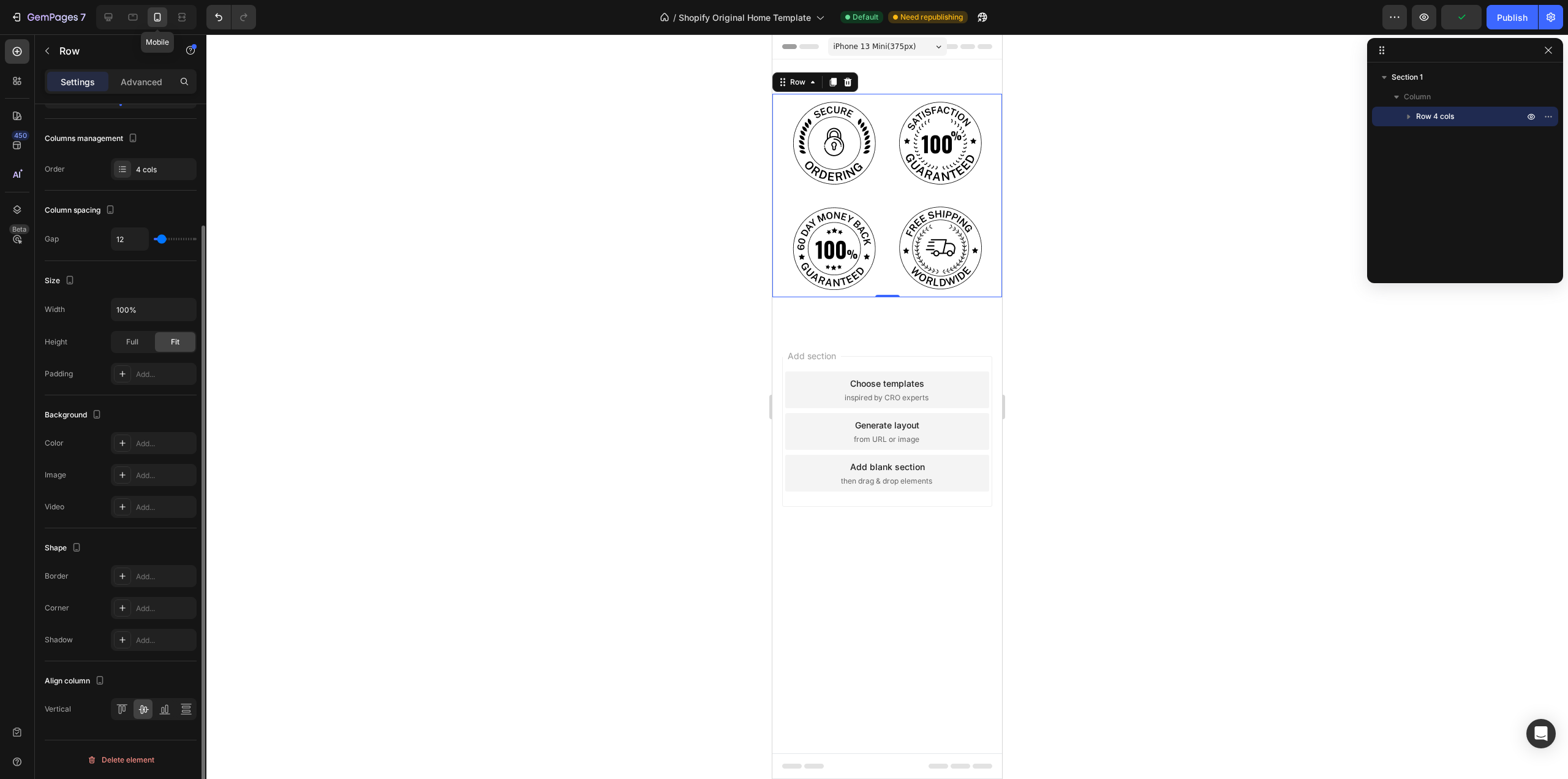
scroll to position [146, 0]
type input "16"
type input "20"
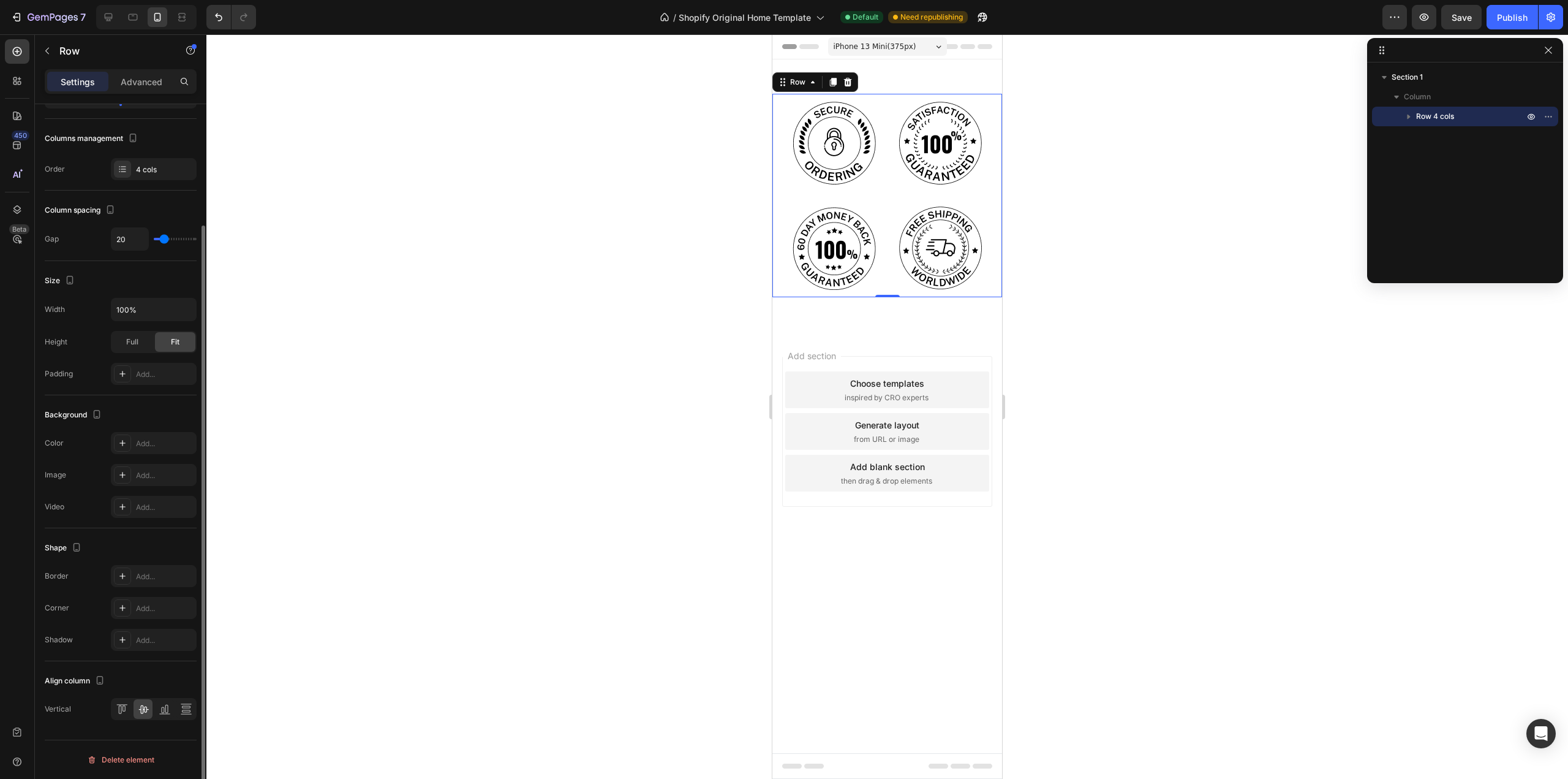
type input "24"
type input "27"
type input "29"
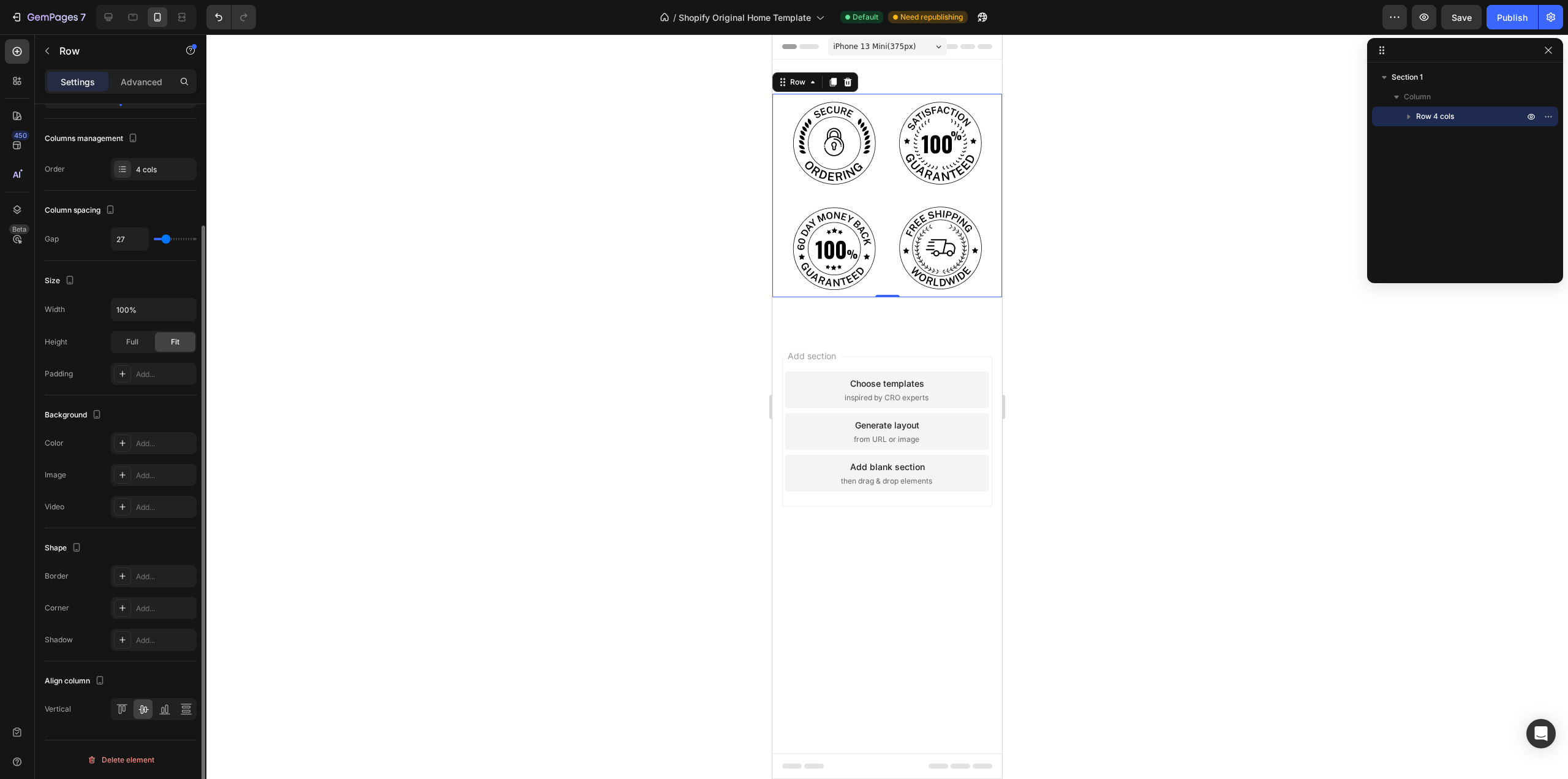
type input "29"
type input "31"
type input "33"
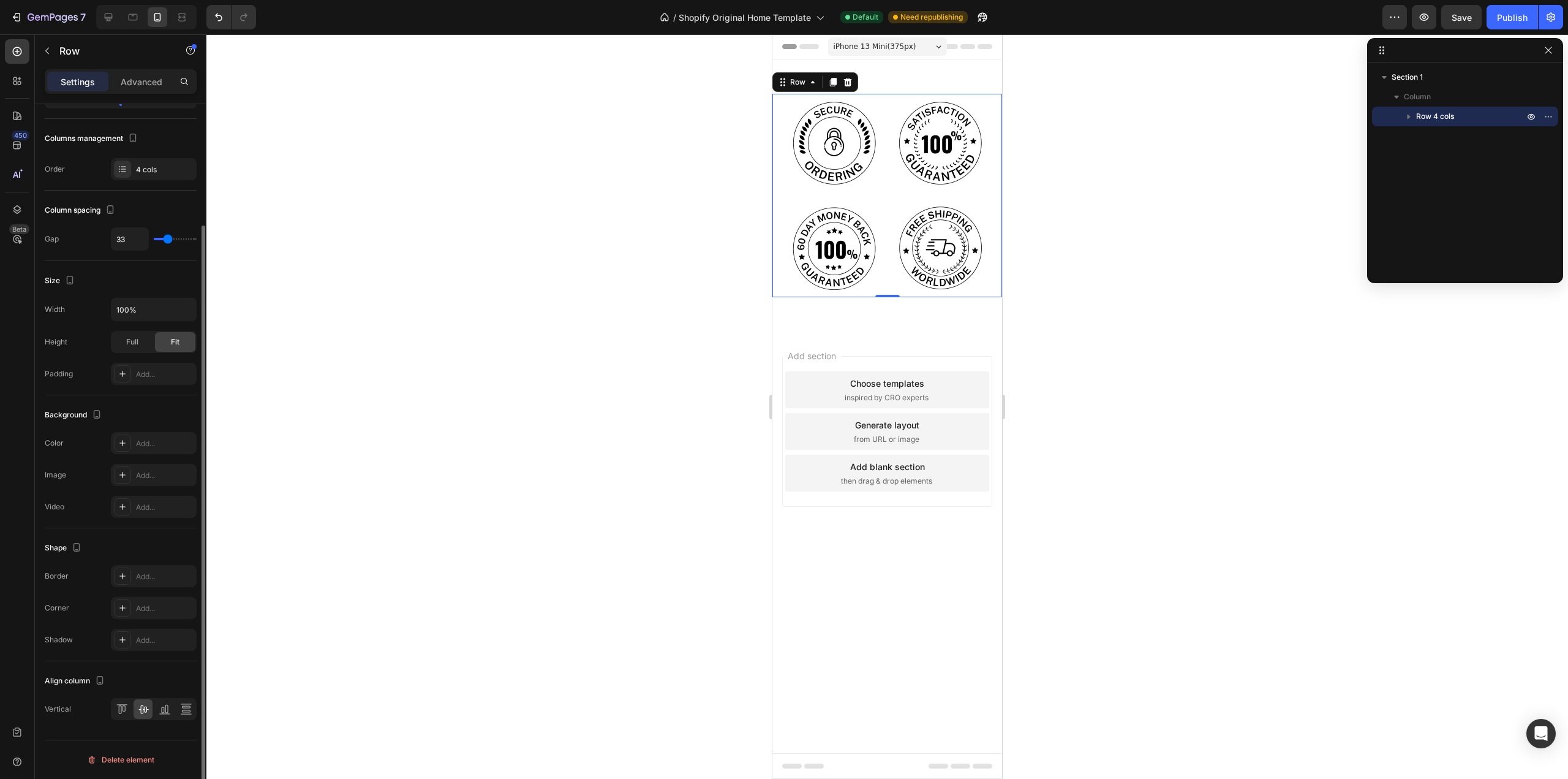
type input "38"
type input "40"
type input "47"
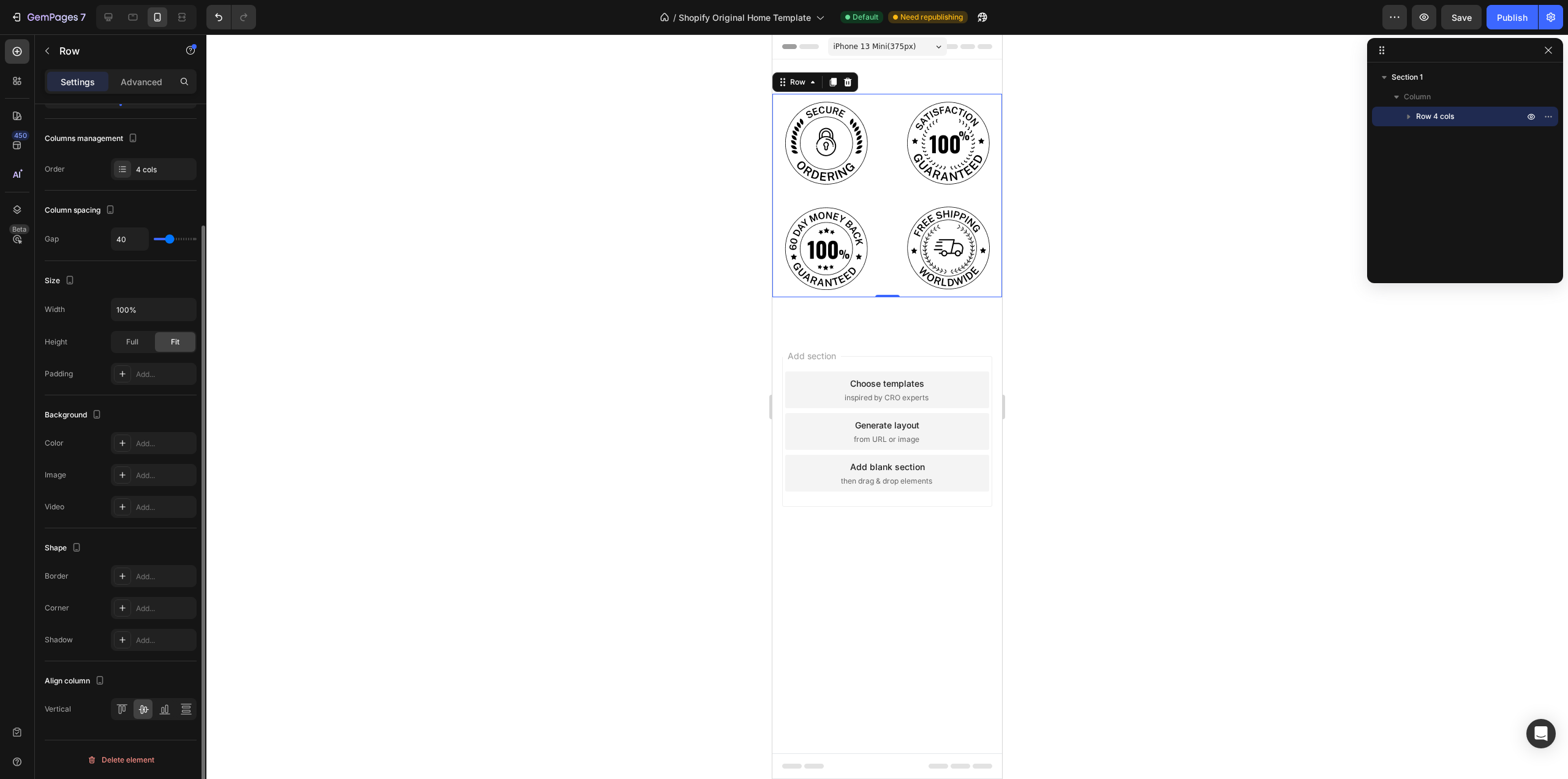
type input "47"
type input "51"
type input "58"
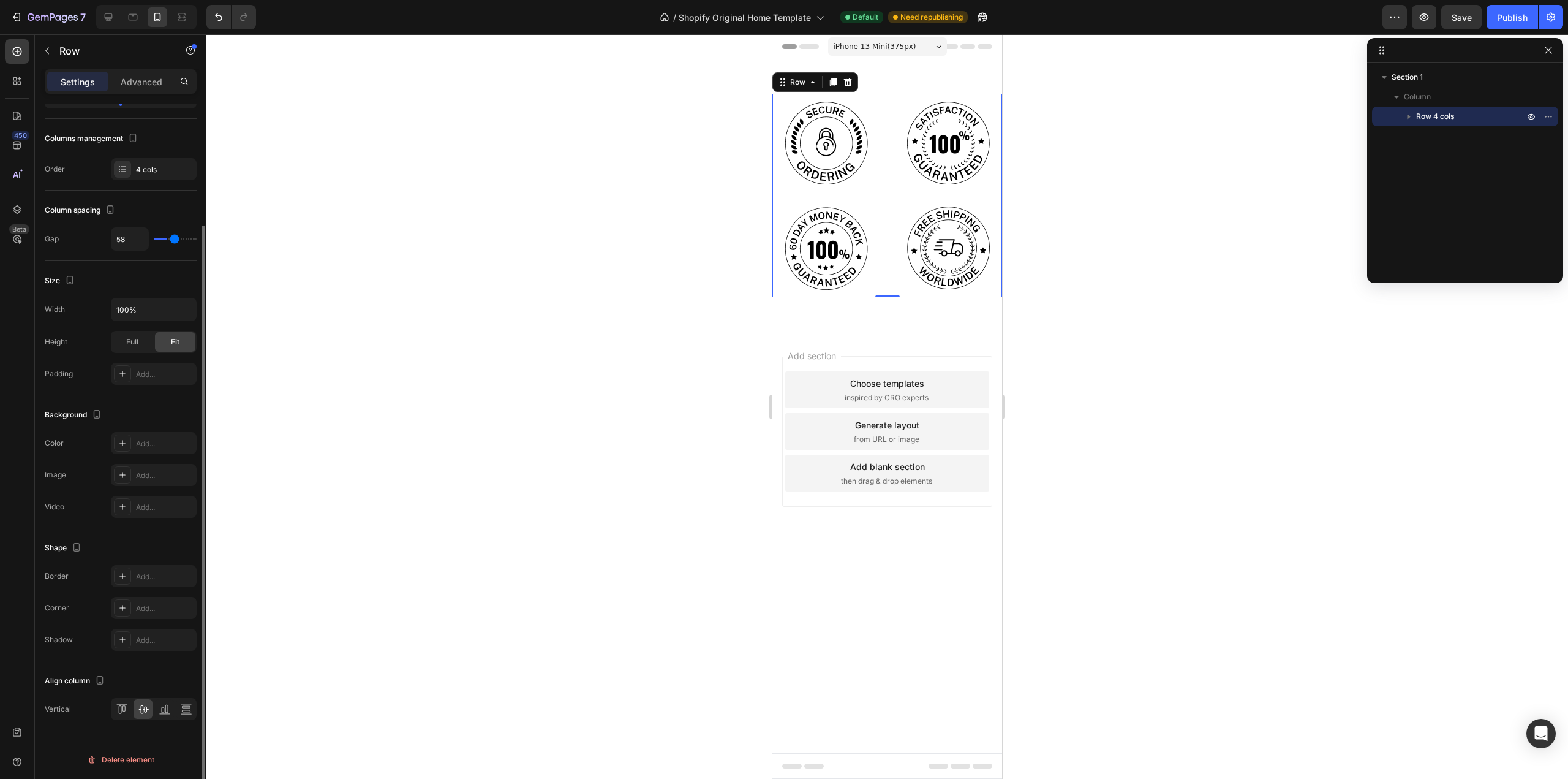
type input "62"
type input "64"
type input "67"
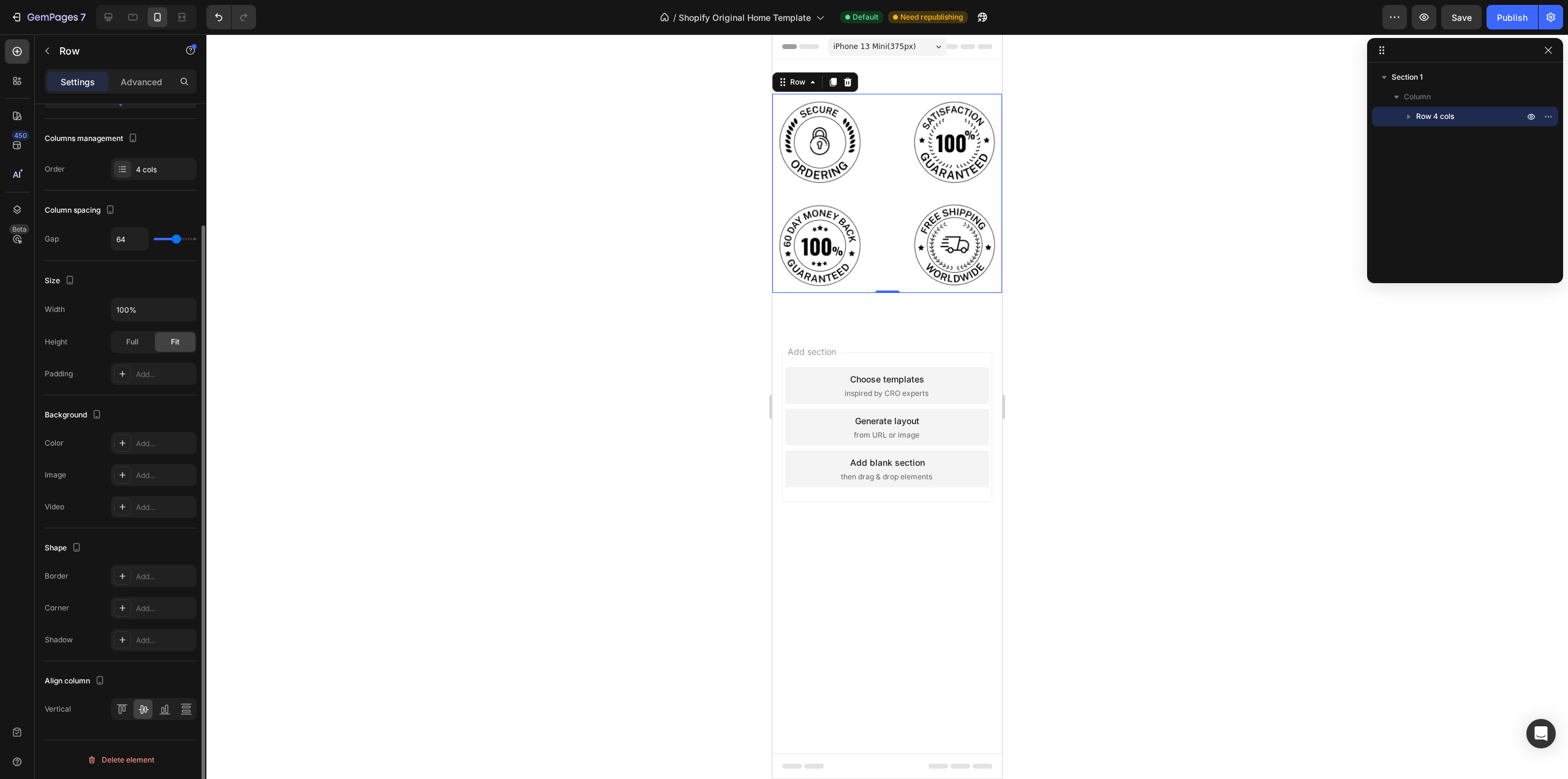
type input "67"
type input "69"
type input "73"
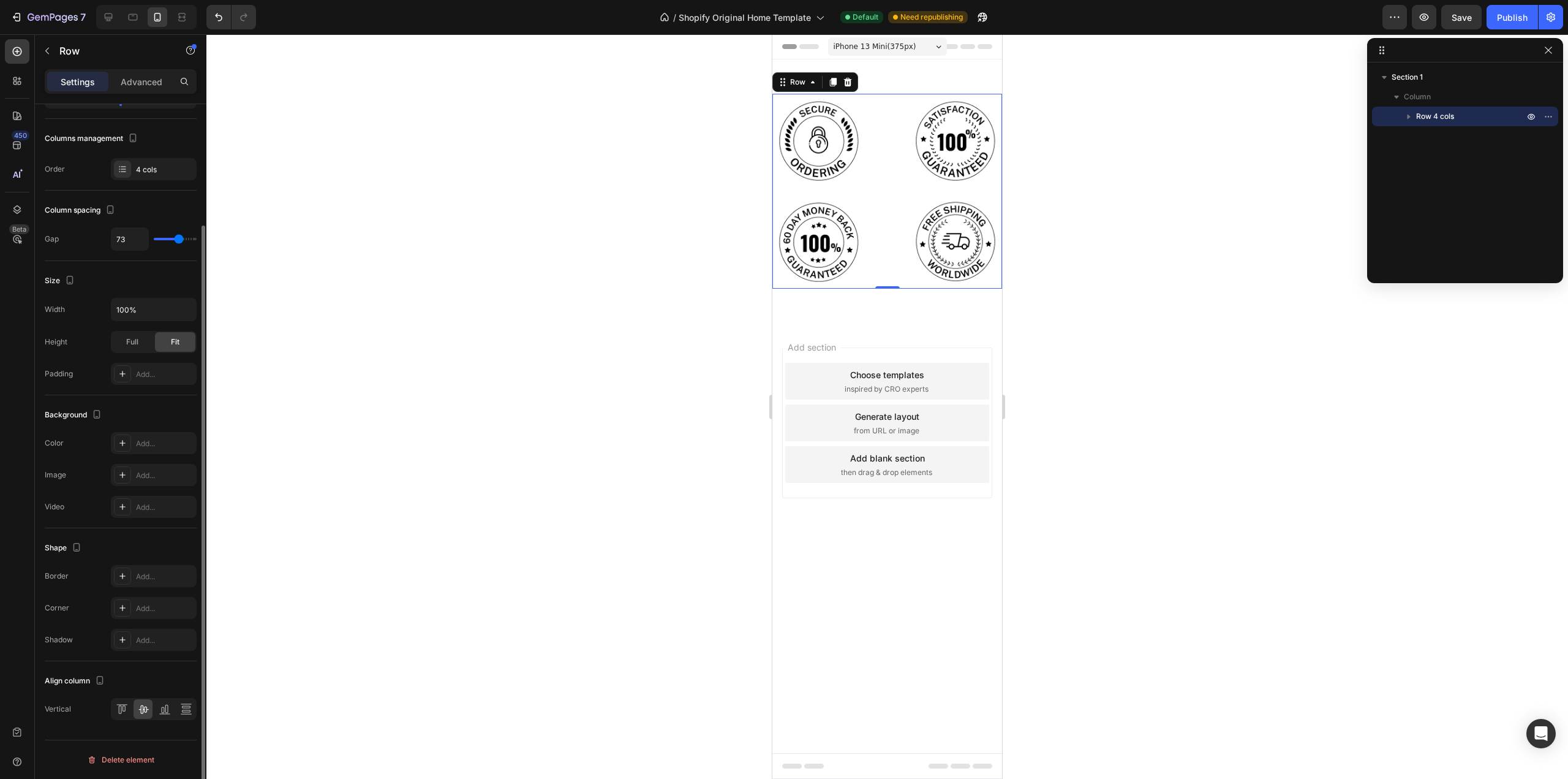
type input "76"
type input "82"
type input "120"
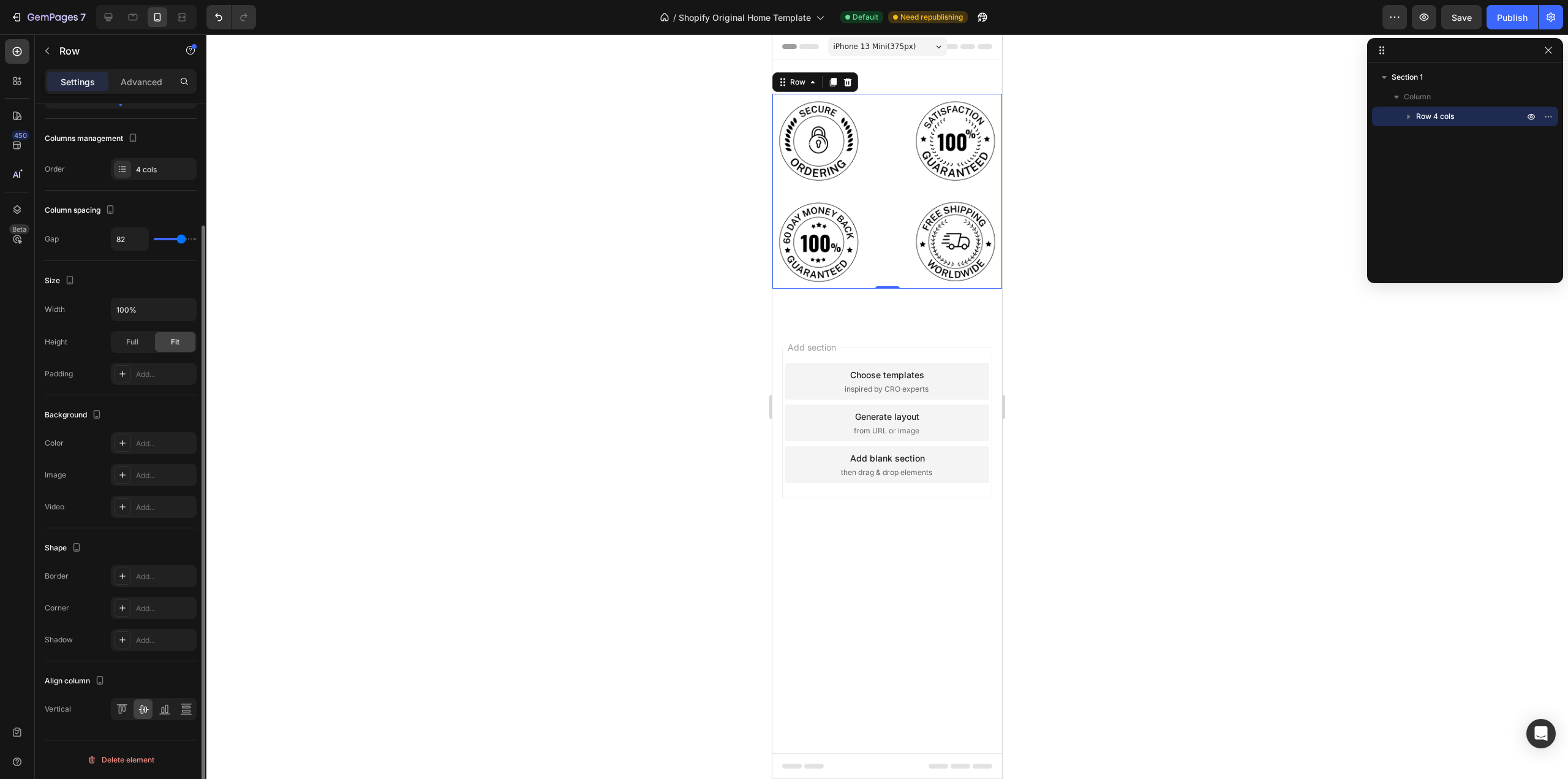
type input "120"
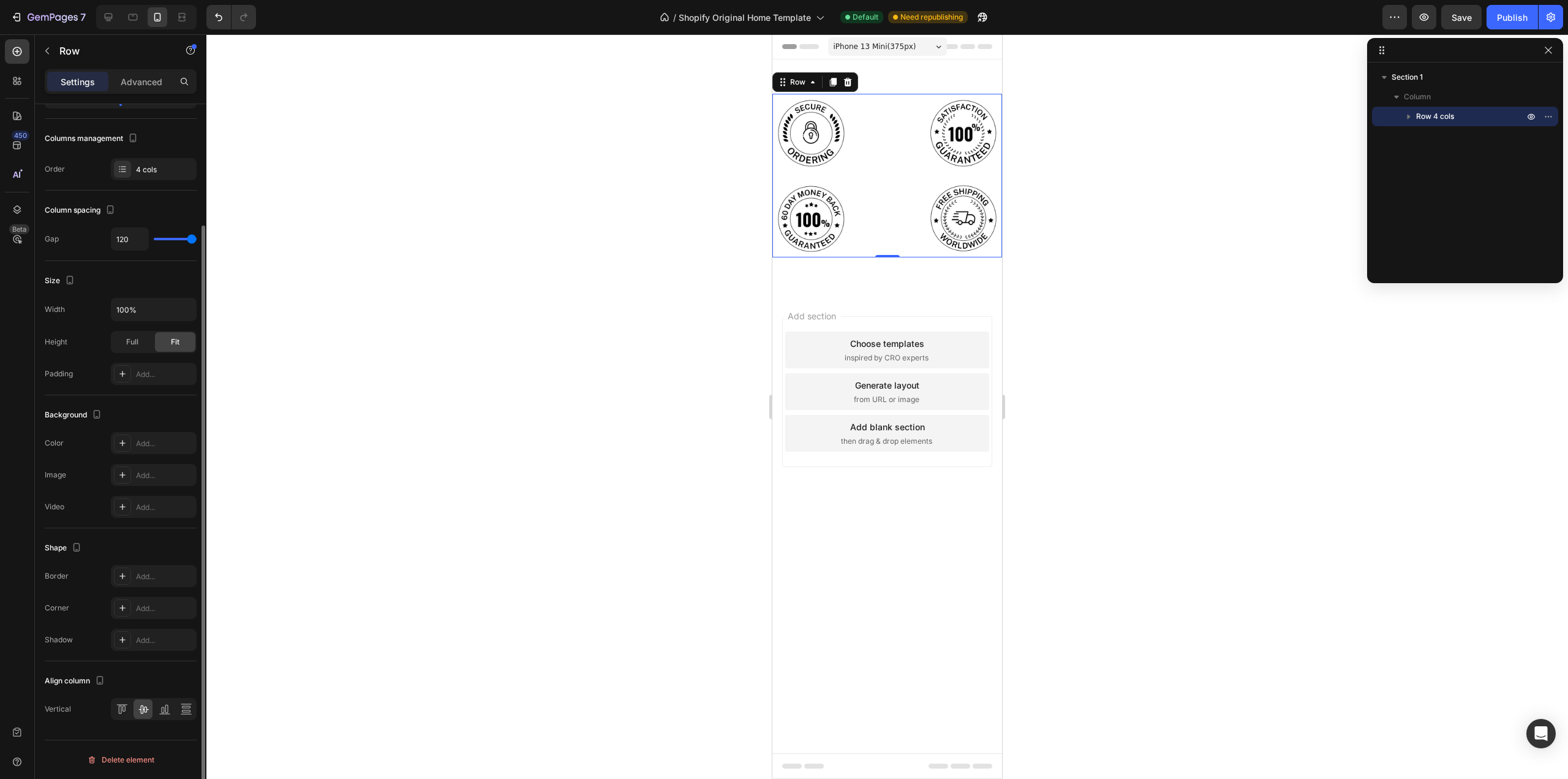
type input "111"
type input "96"
type input "91"
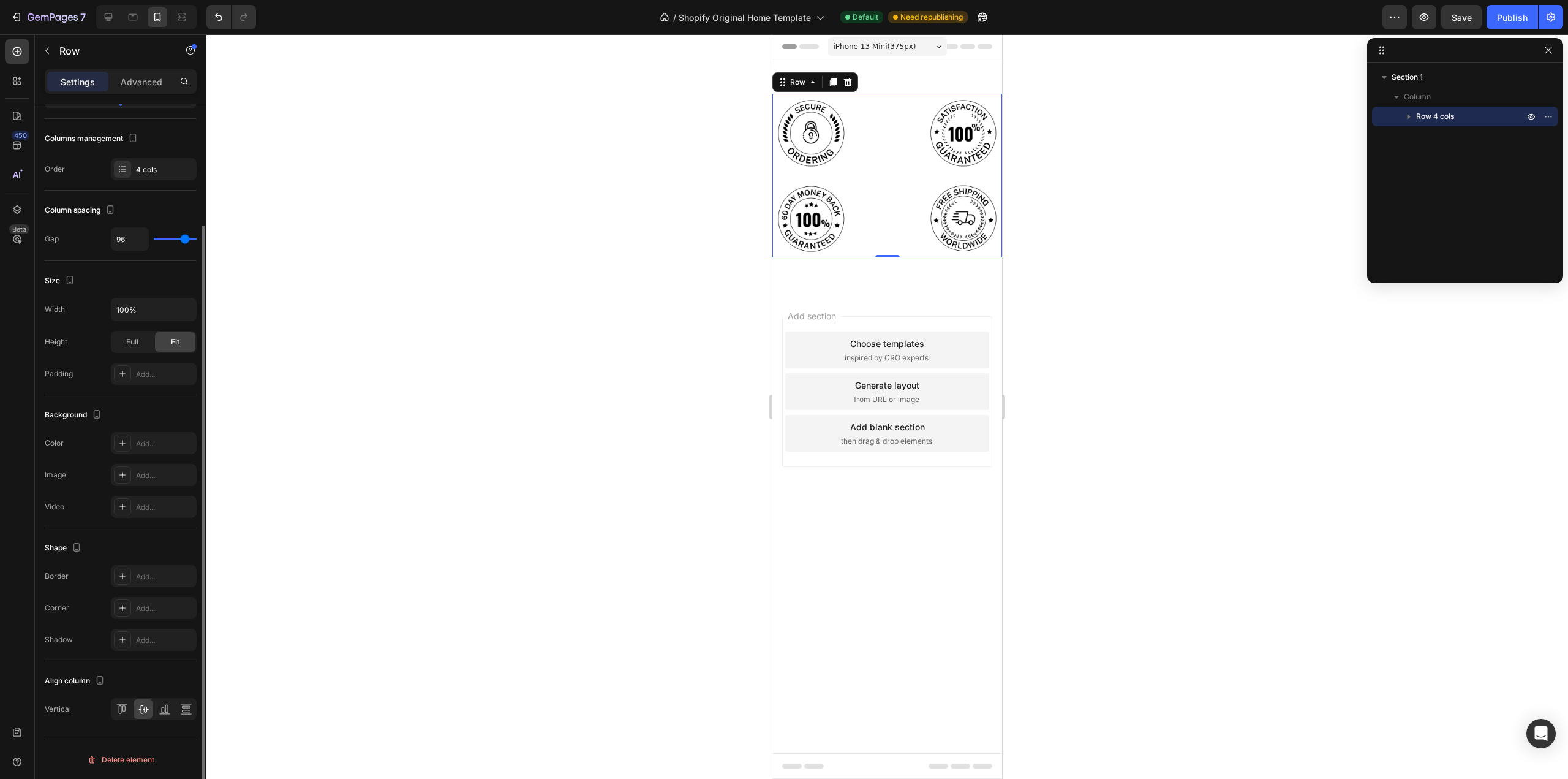
type input "91"
type input "80"
type input "71"
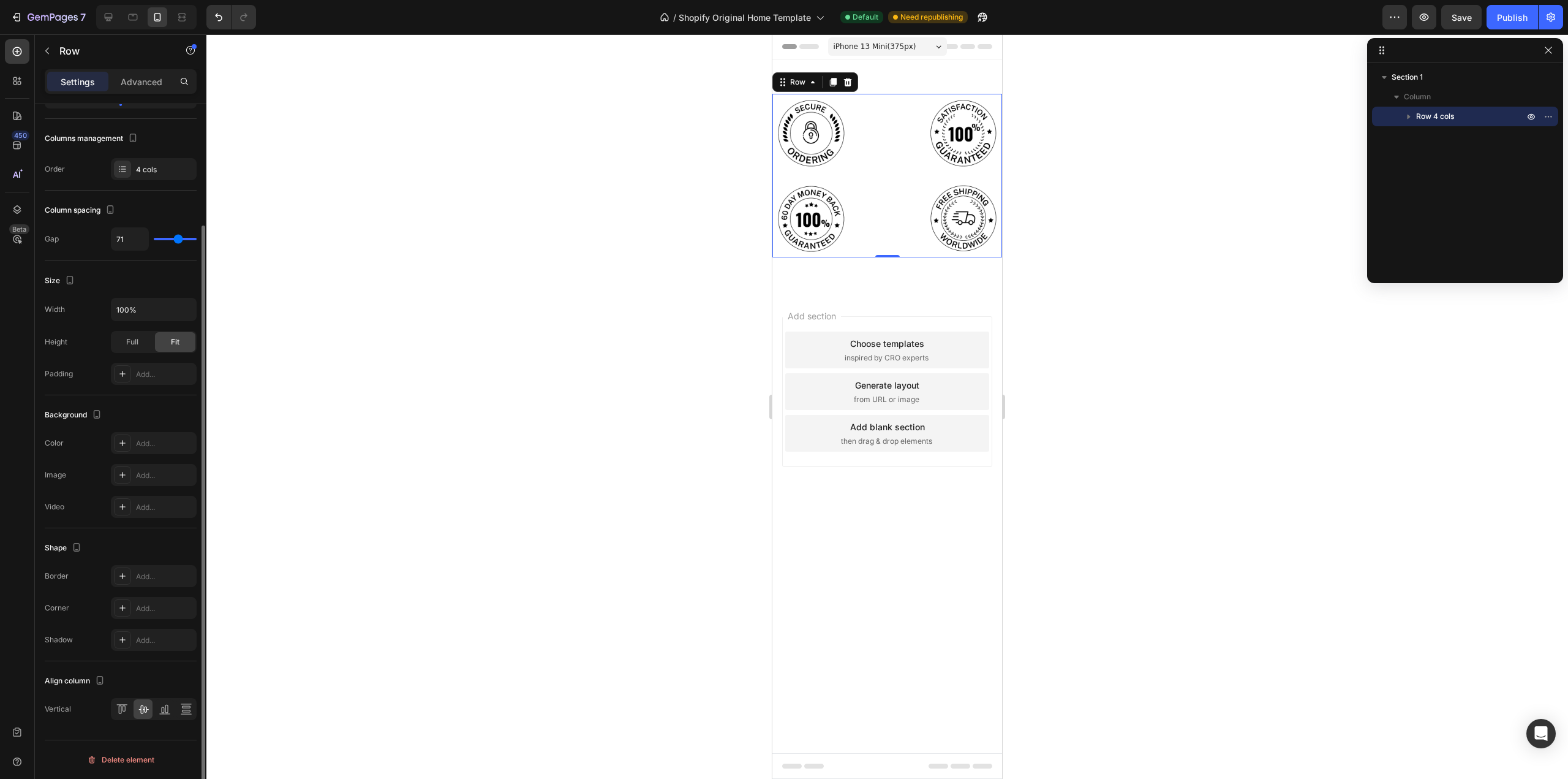
type input "67"
type input "62"
type input "53"
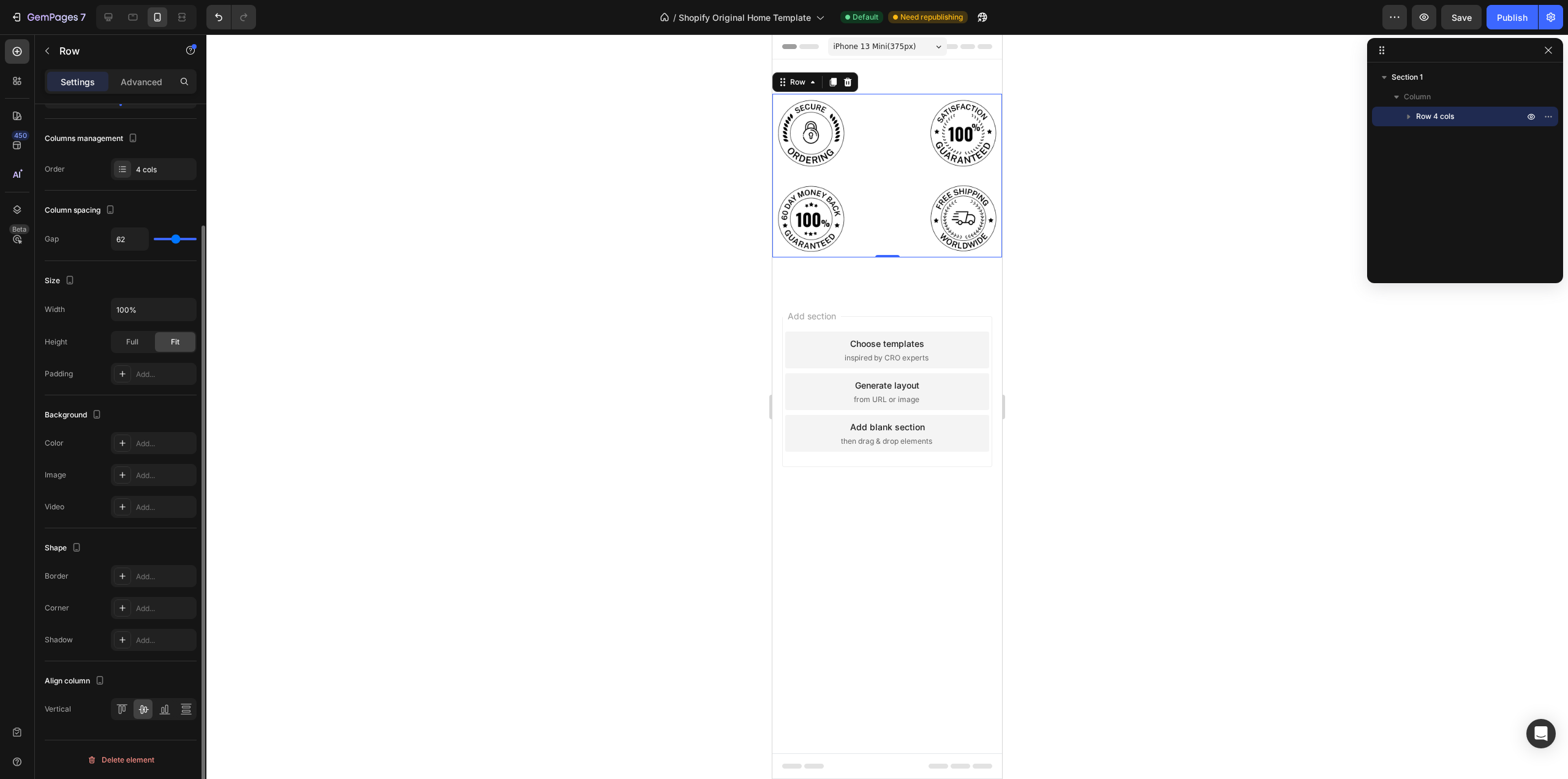
type input "53"
type input "44"
type input "38"
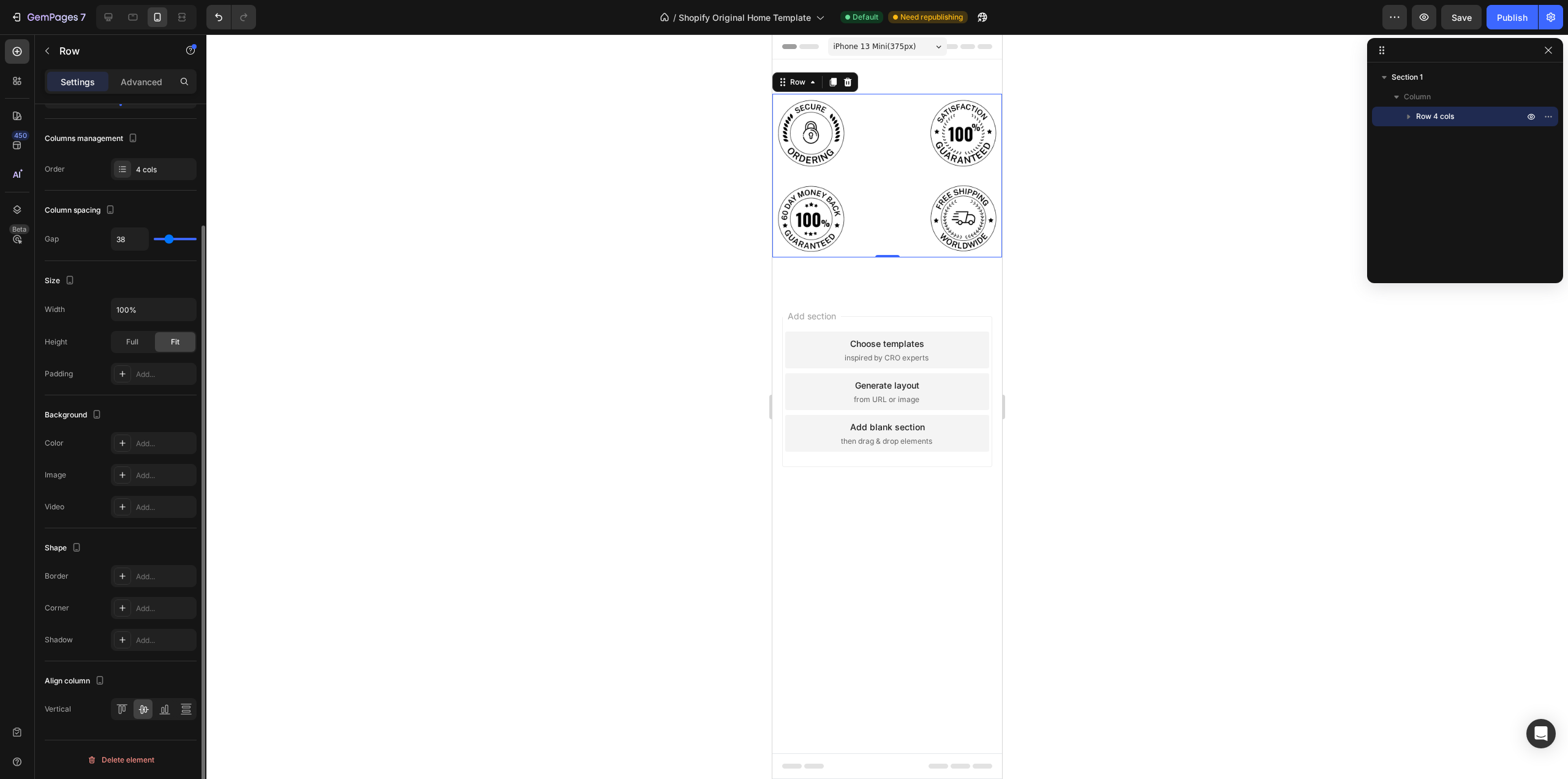
type input "31"
type input "24"
type input "20"
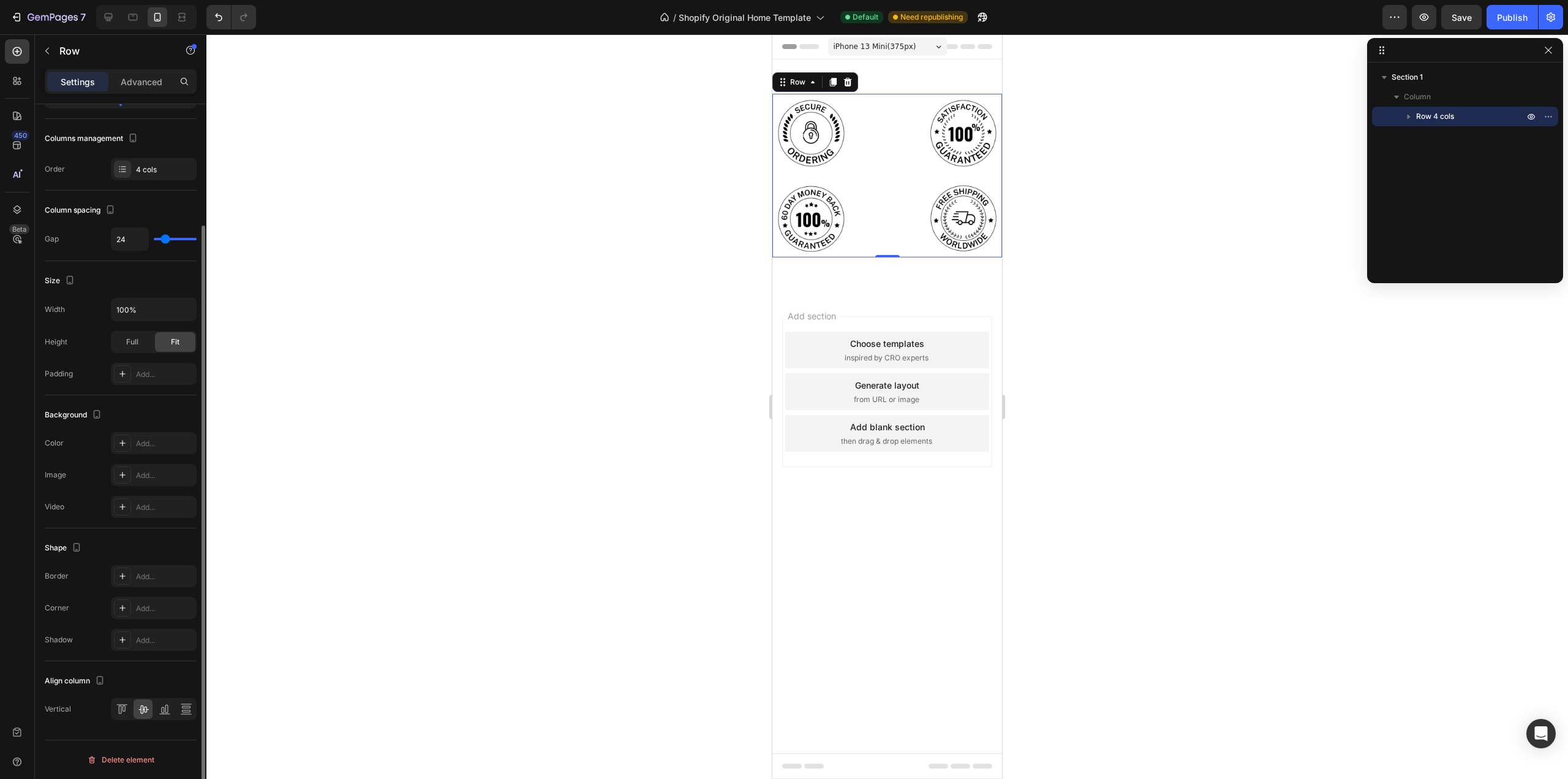
type input "20"
type input "13"
type input "7"
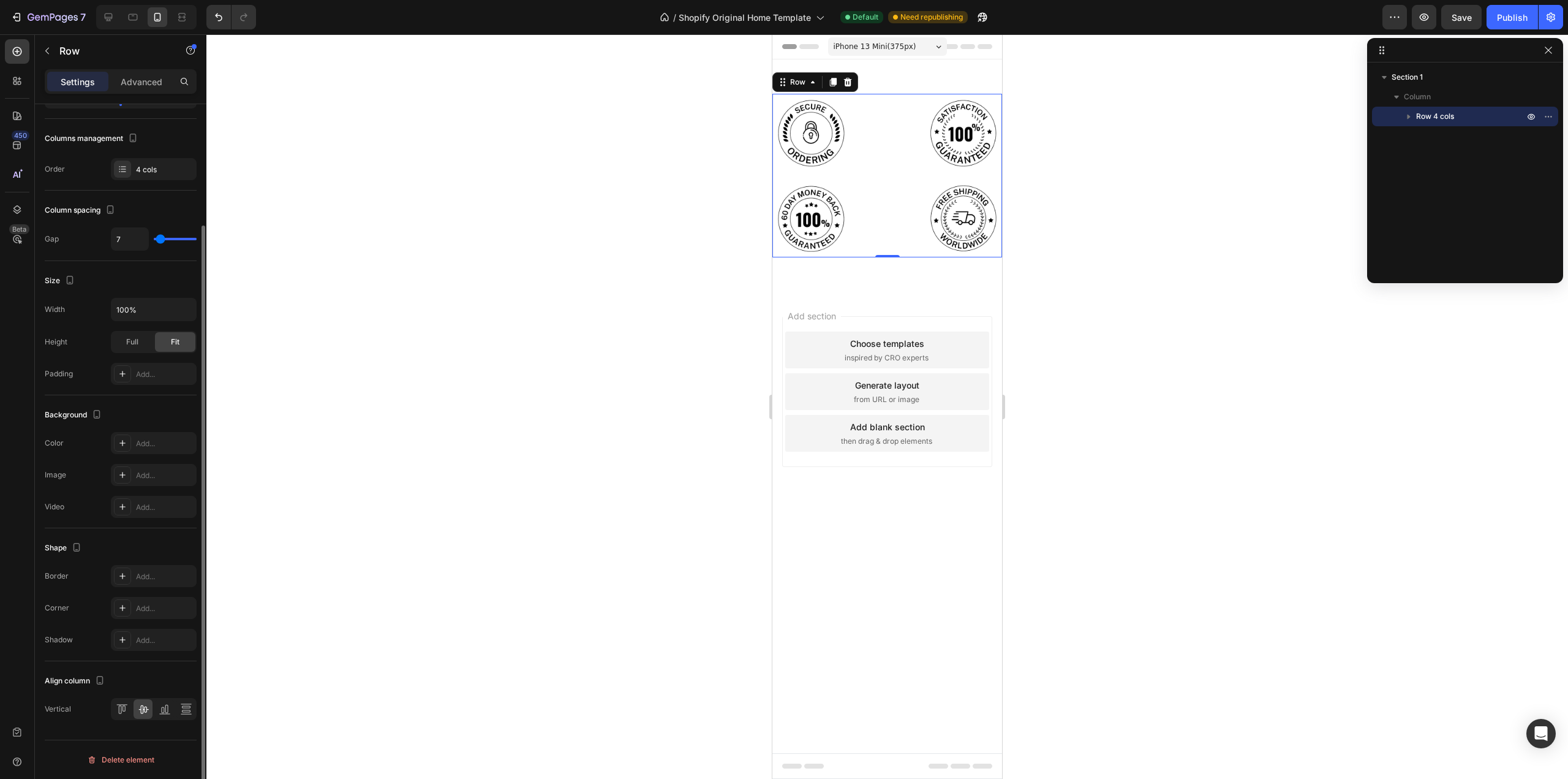
type input "2"
type input "0"
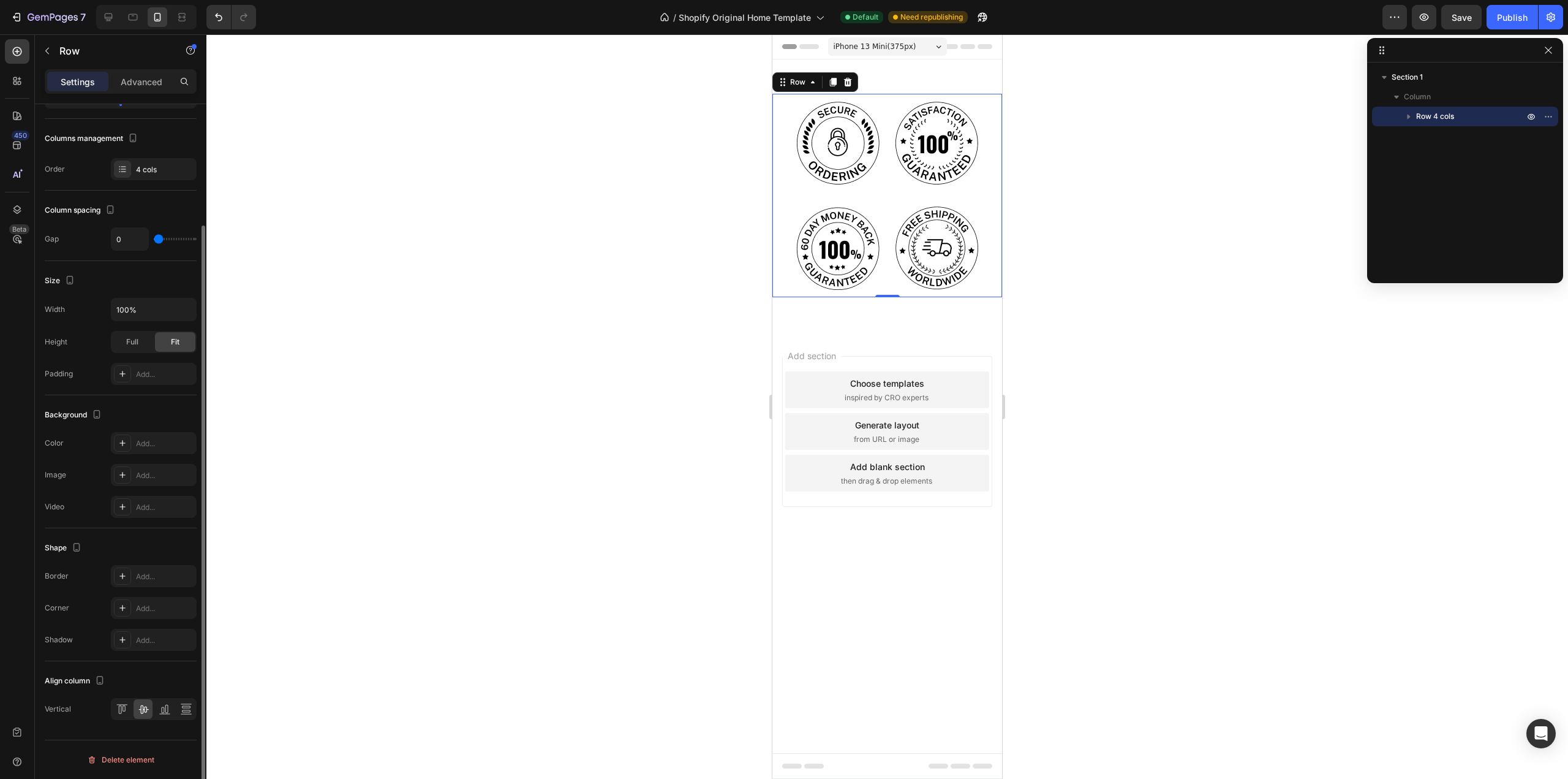
drag, startPoint x: 165, startPoint y: 242, endPoint x: 96, endPoint y: 265, distance: 72.7
type input "0"
click at [154, 241] on input "range" at bounding box center [175, 238] width 43 height 2
click at [138, 345] on span "Full" at bounding box center [132, 342] width 12 height 11
click at [171, 346] on span "Fit" at bounding box center [175, 342] width 8 height 11
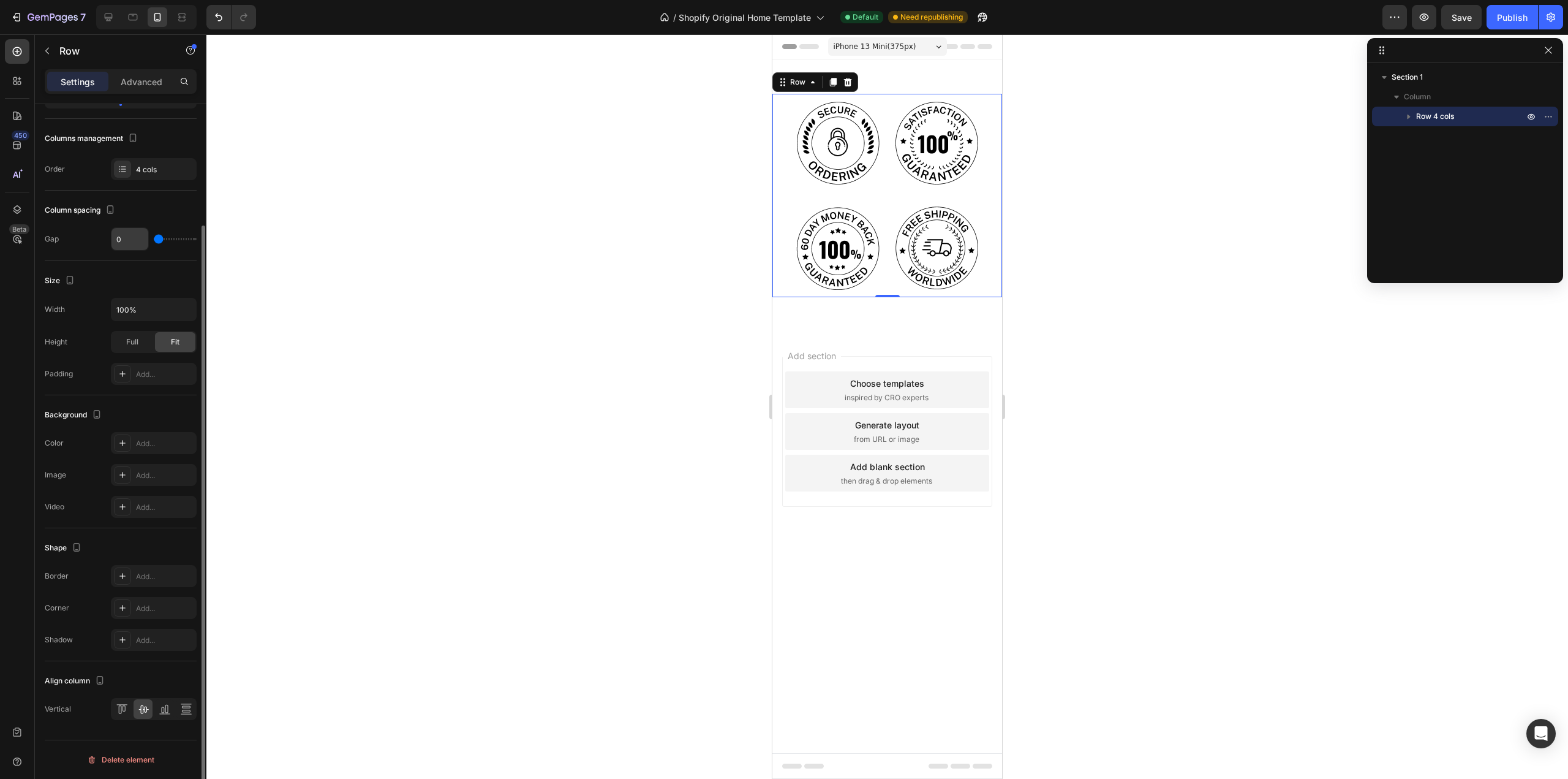
scroll to position [0, 0]
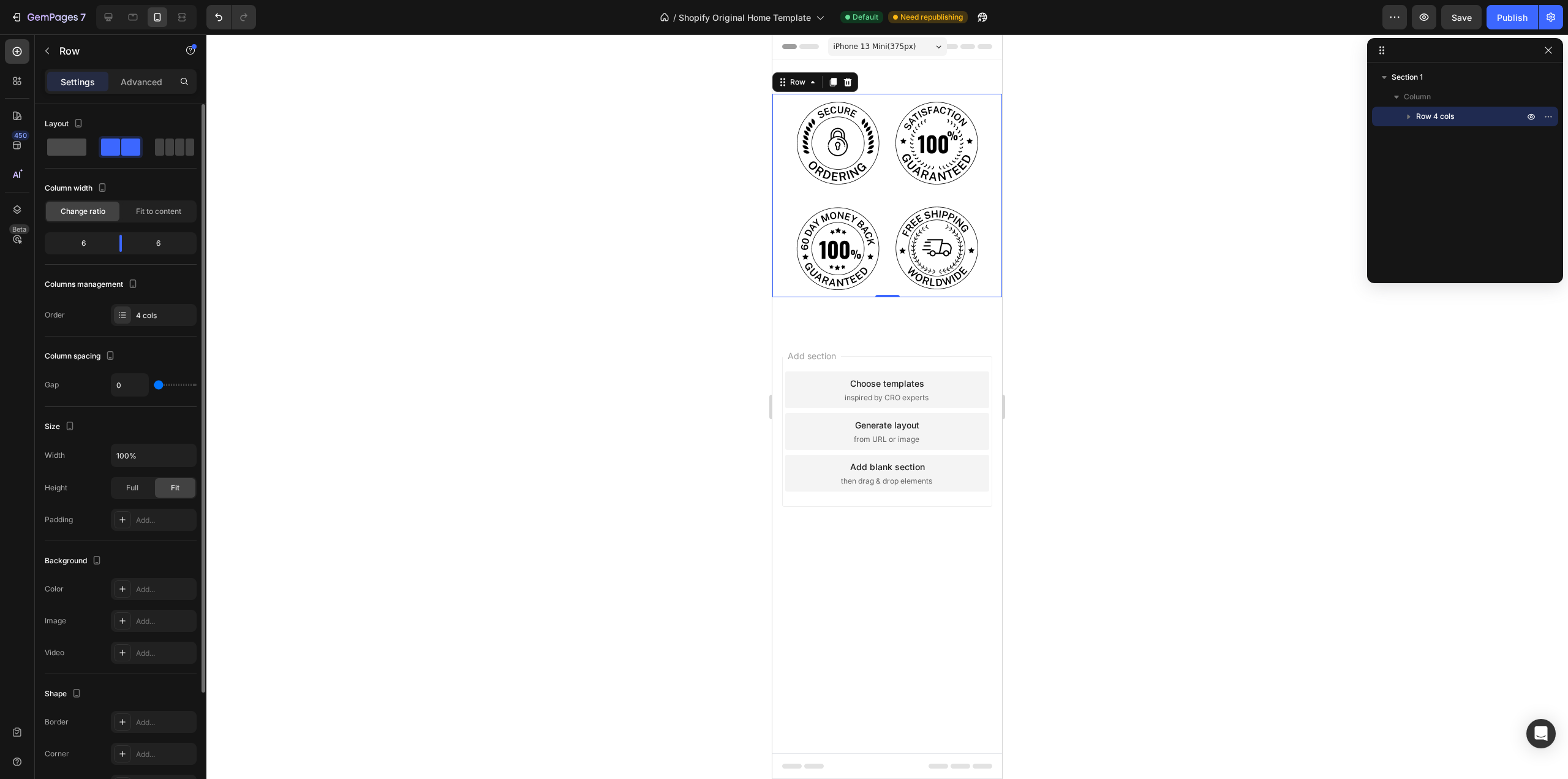
click at [64, 155] on div at bounding box center [67, 147] width 44 height 22
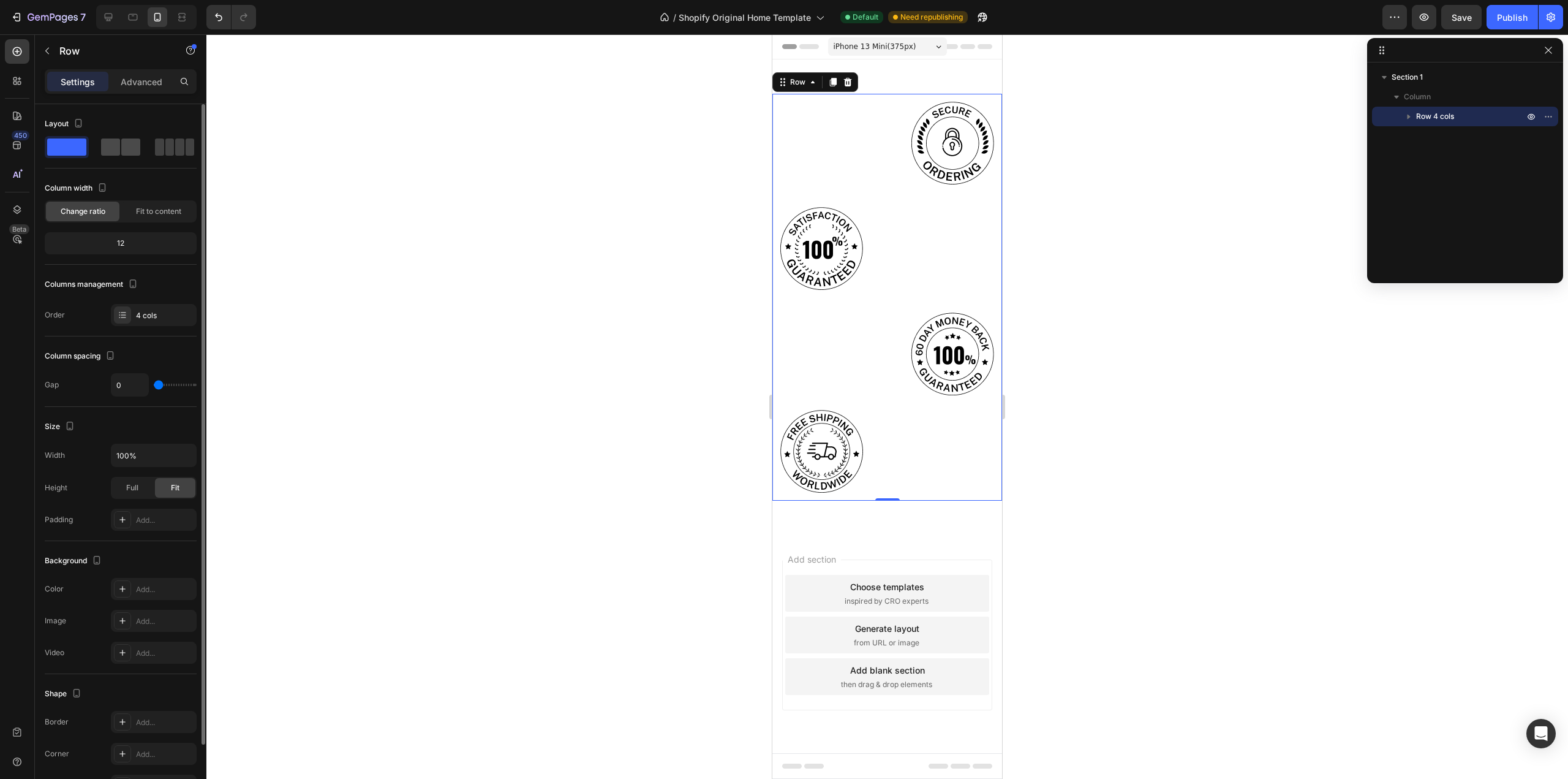
click at [114, 155] on span at bounding box center [110, 147] width 19 height 17
type input "12"
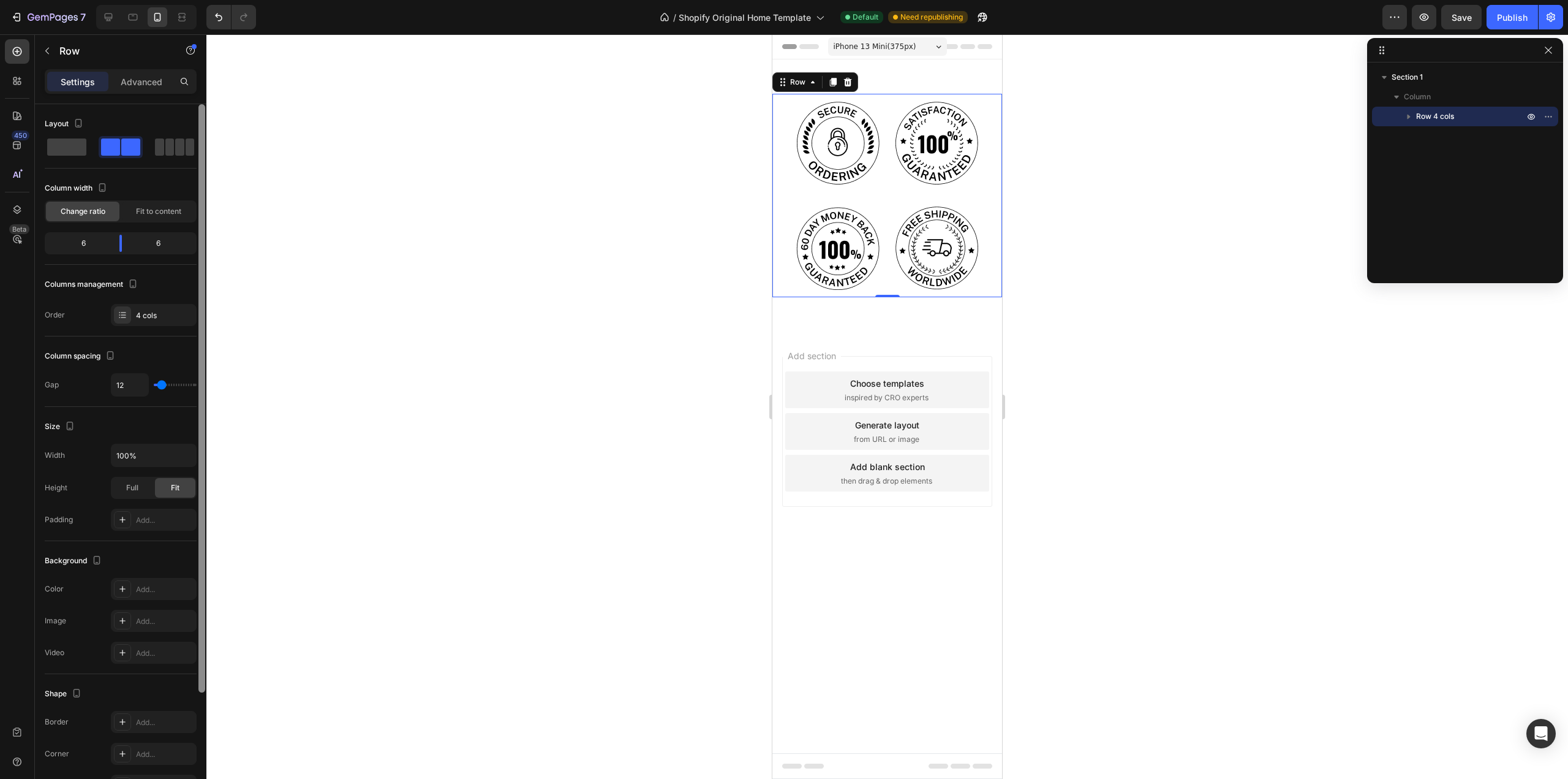
click at [204, 141] on div at bounding box center [201, 398] width 7 height 588
click at [173, 150] on span at bounding box center [170, 147] width 9 height 17
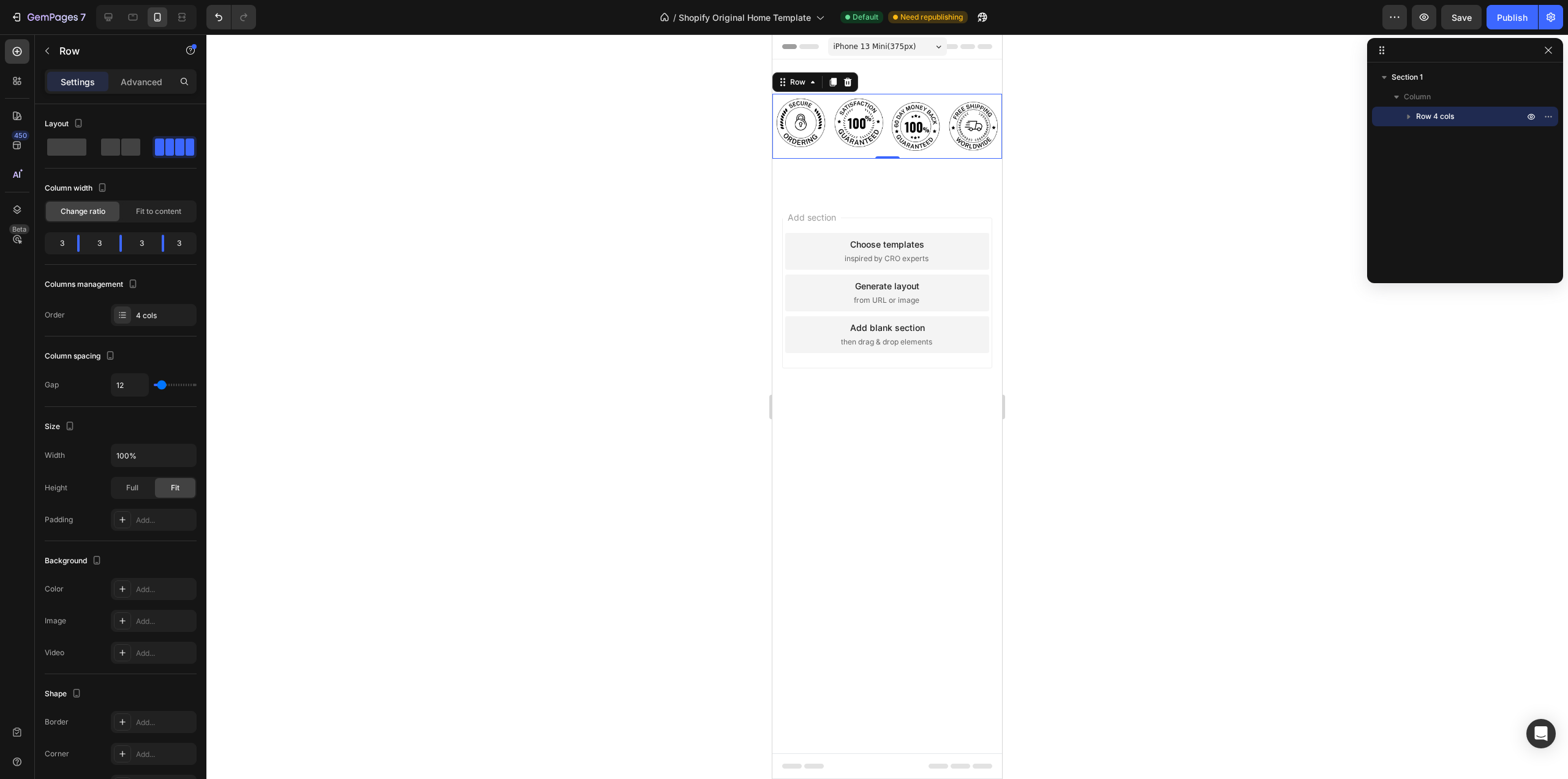
click at [371, 250] on div at bounding box center [887, 407] width 1362 height 745
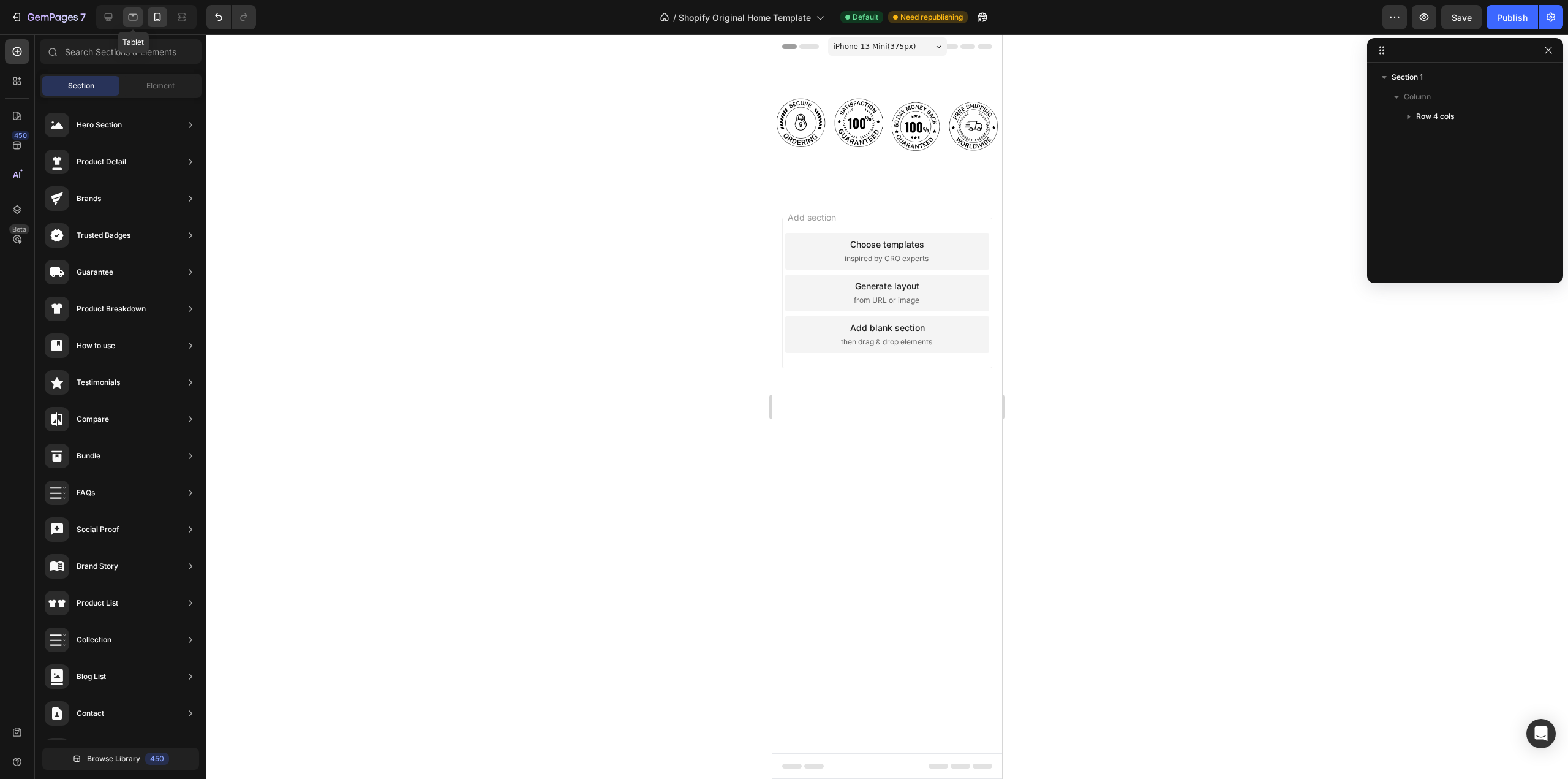
click at [131, 23] on icon at bounding box center [133, 17] width 12 height 12
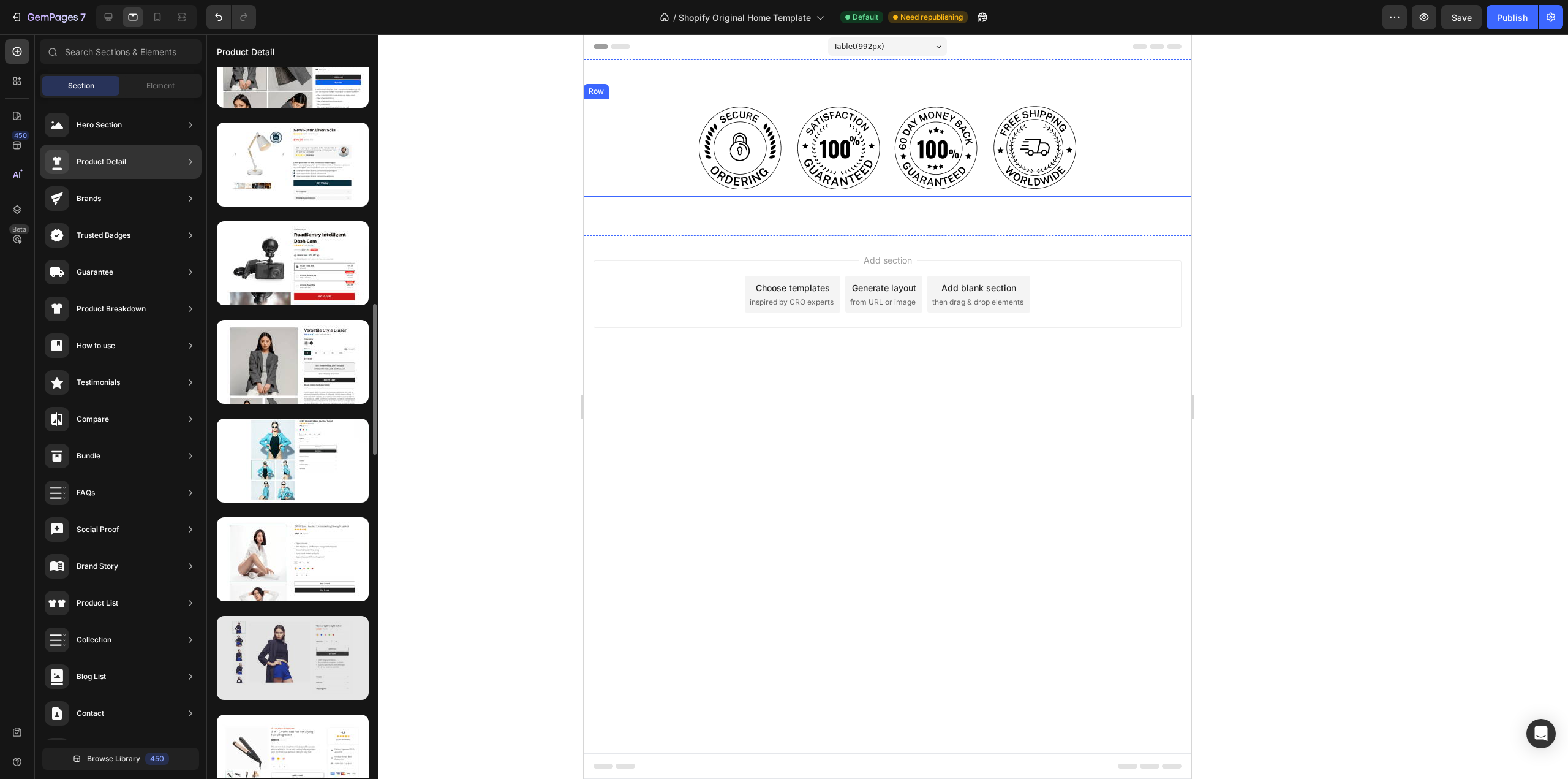
scroll to position [2636, 0]
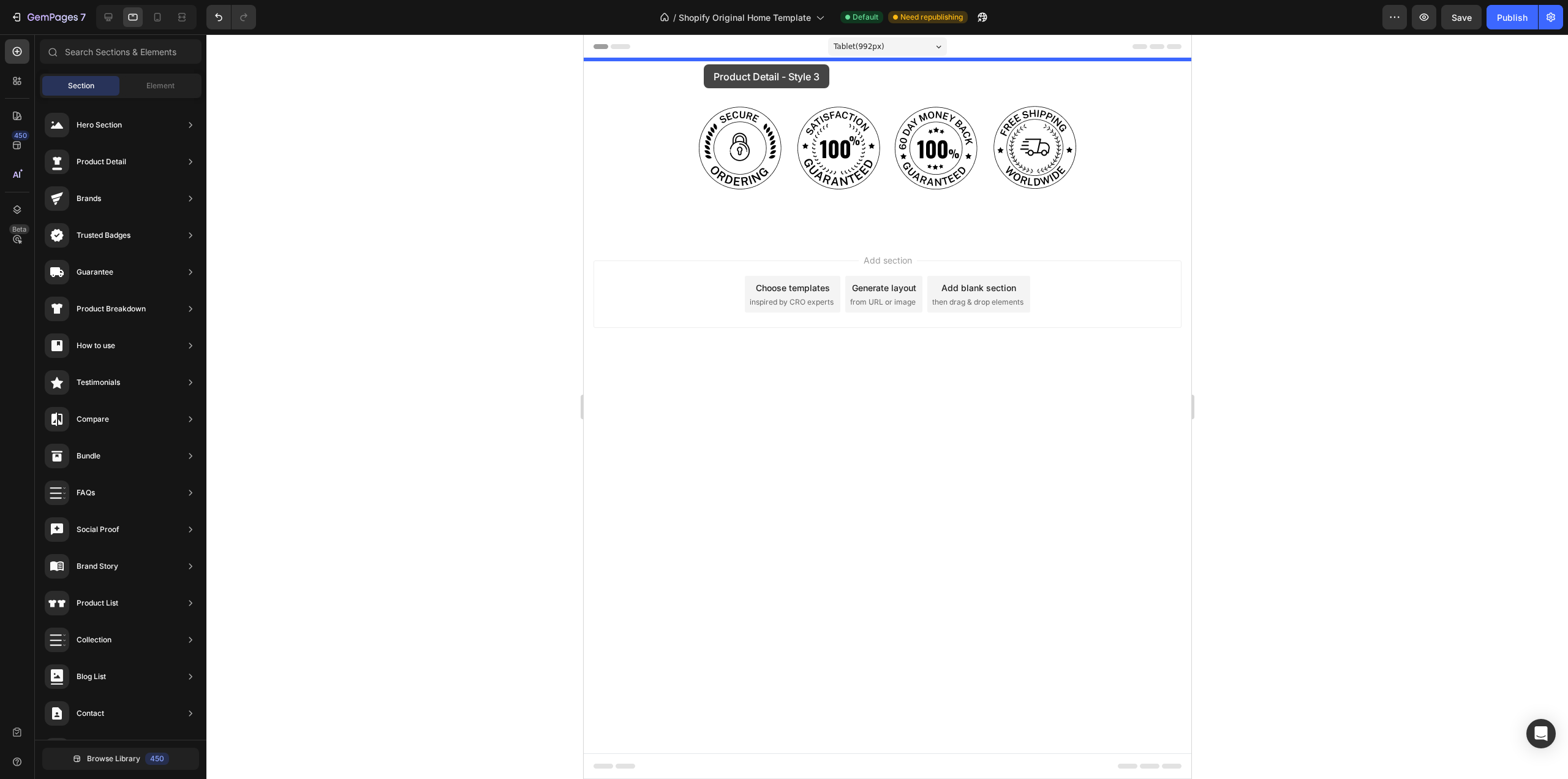
drag, startPoint x: 844, startPoint y: 568, endPoint x: 703, endPoint y: 64, distance: 523.4
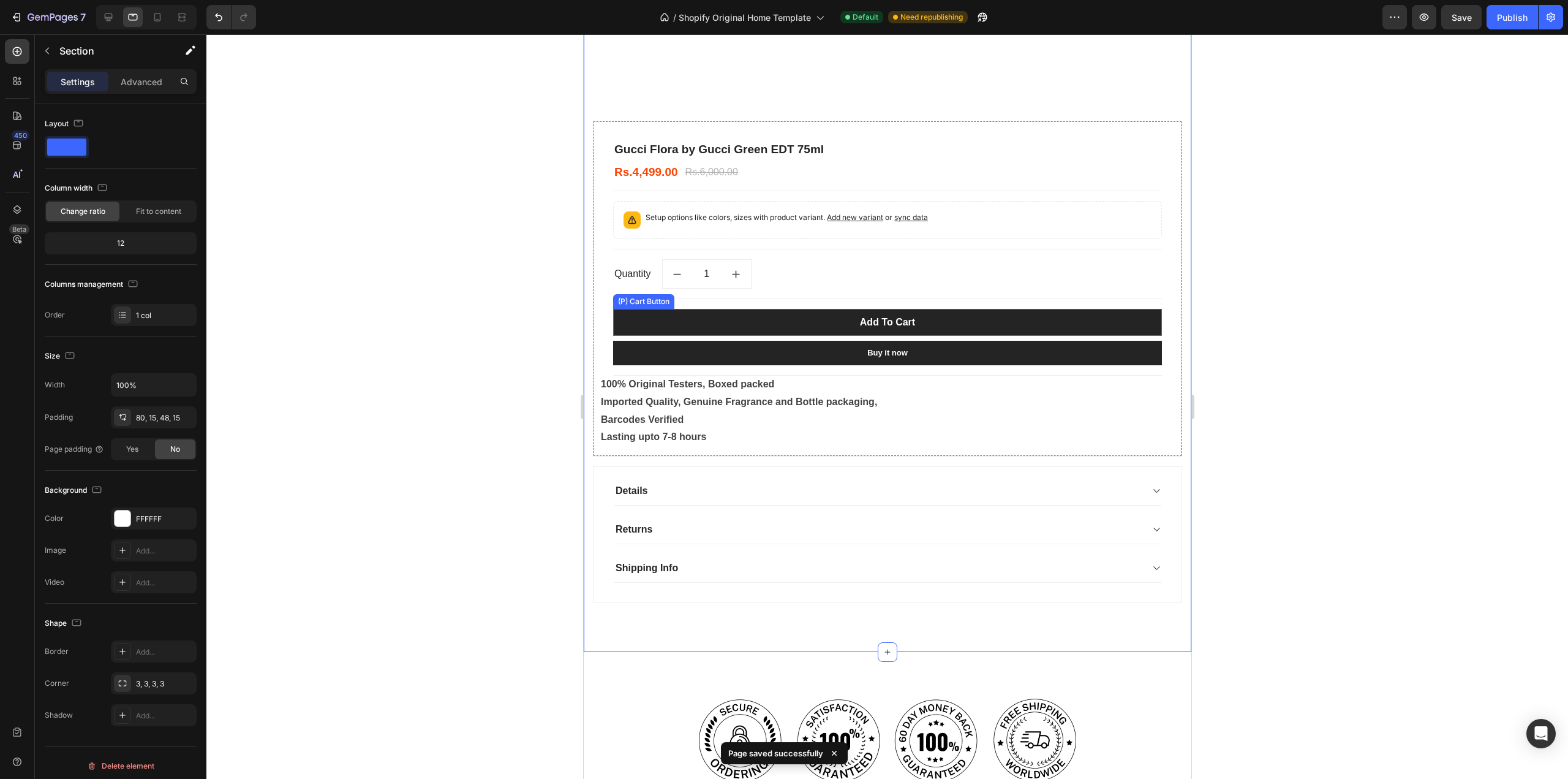
scroll to position [674, 0]
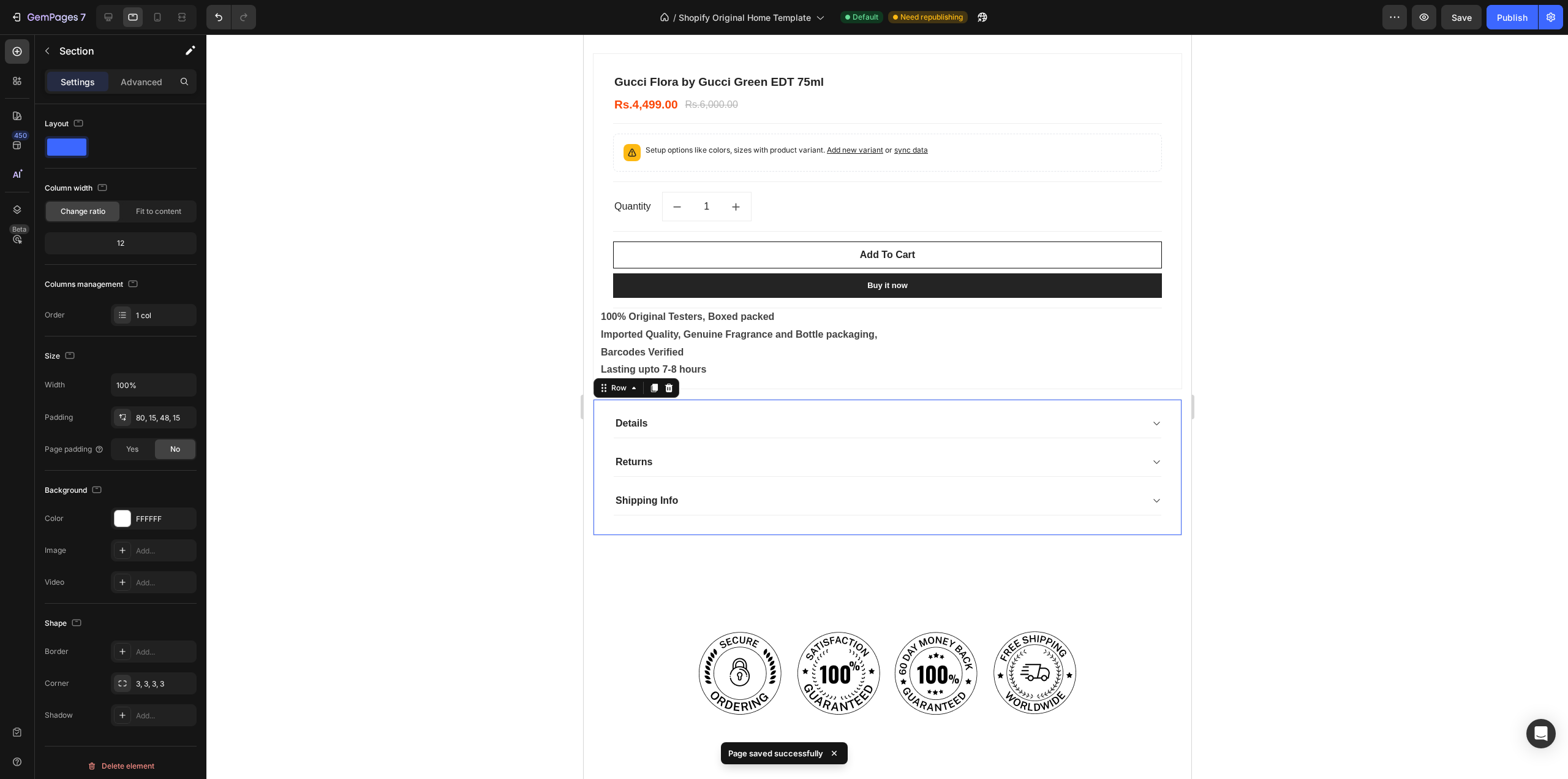
click at [598, 421] on div "Details Returns Shipping Info Accordion Row 0" at bounding box center [887, 467] width 590 height 136
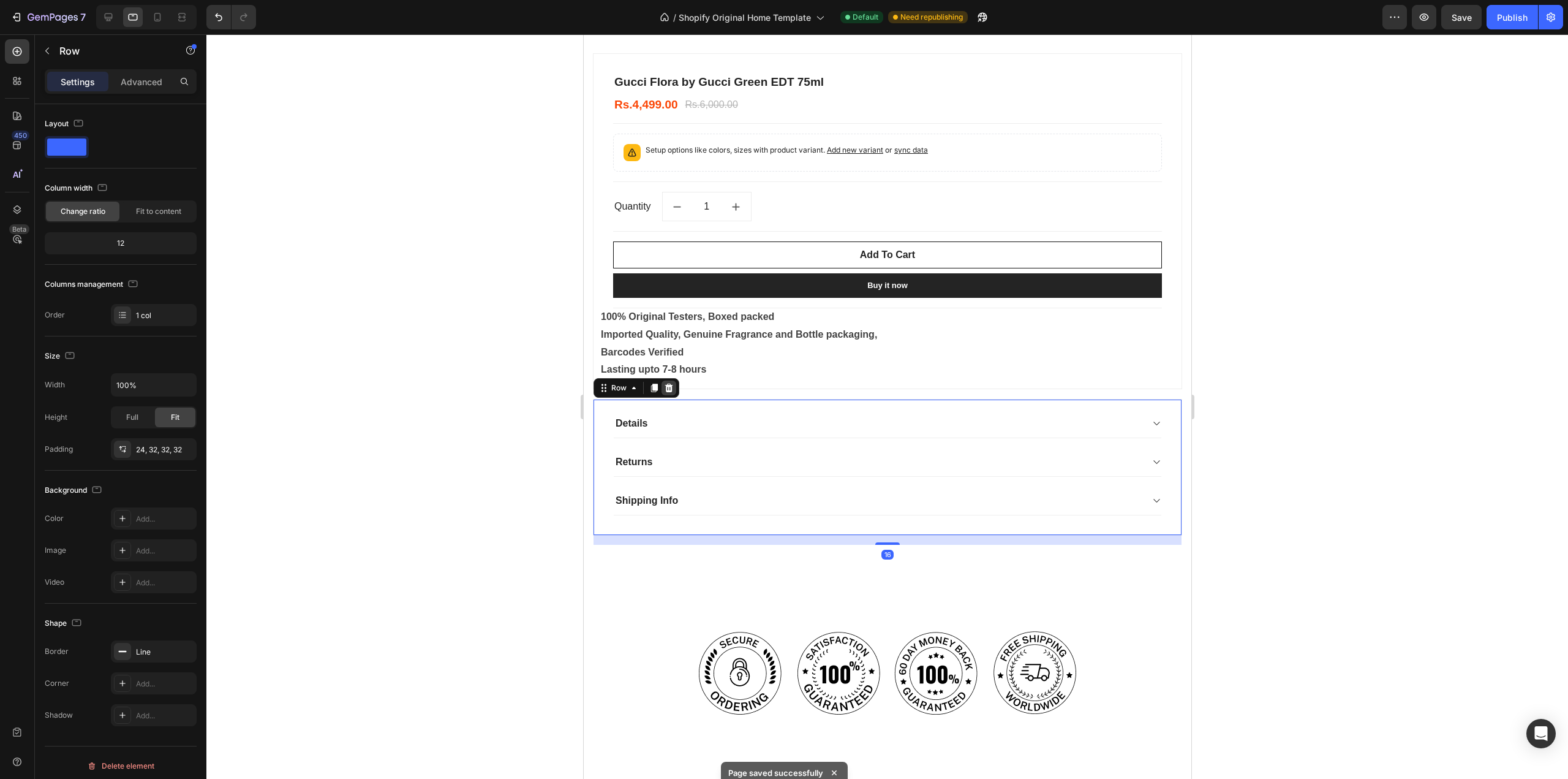
click at [670, 384] on icon at bounding box center [668, 388] width 8 height 8
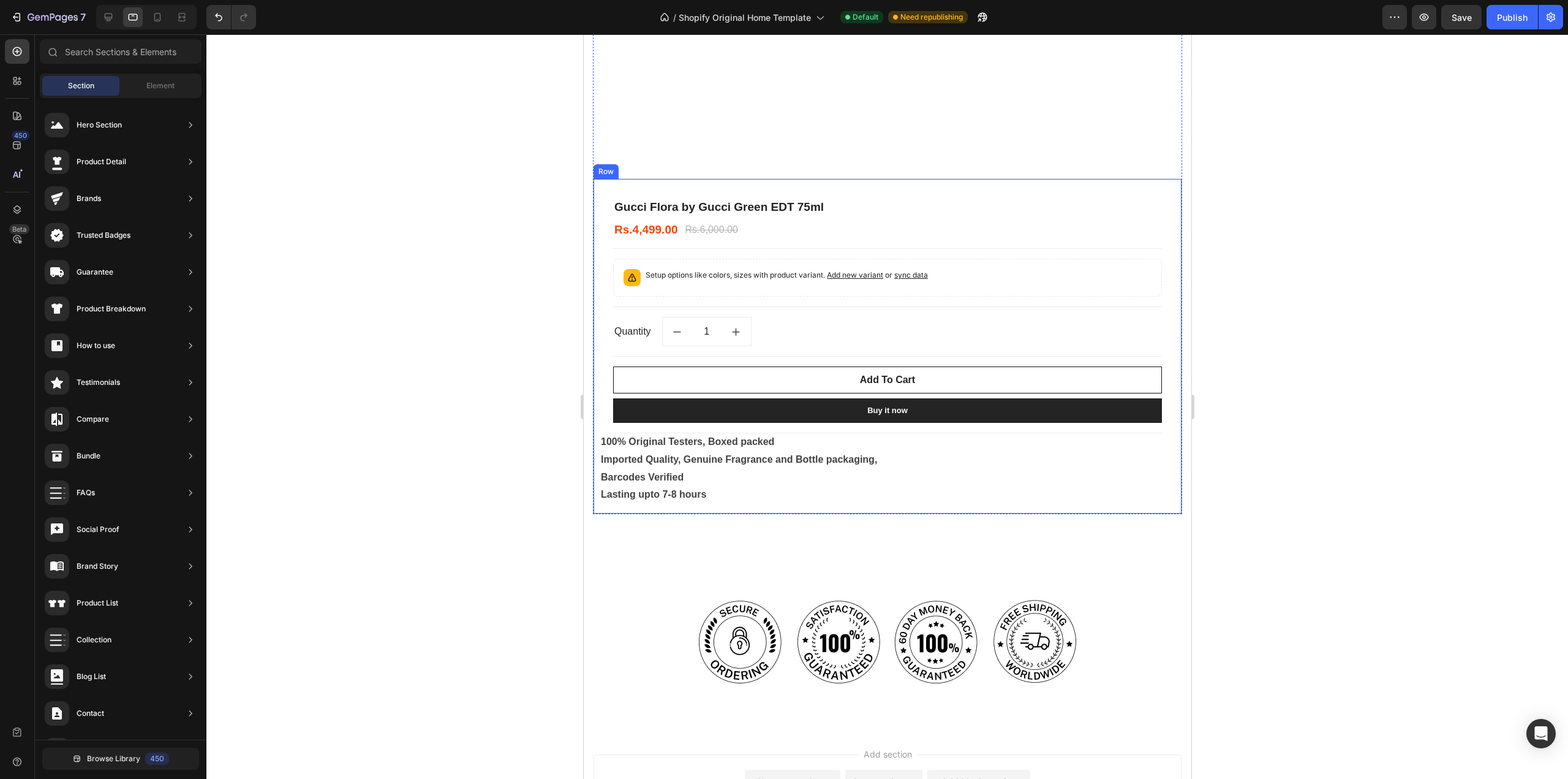
scroll to position [516, 0]
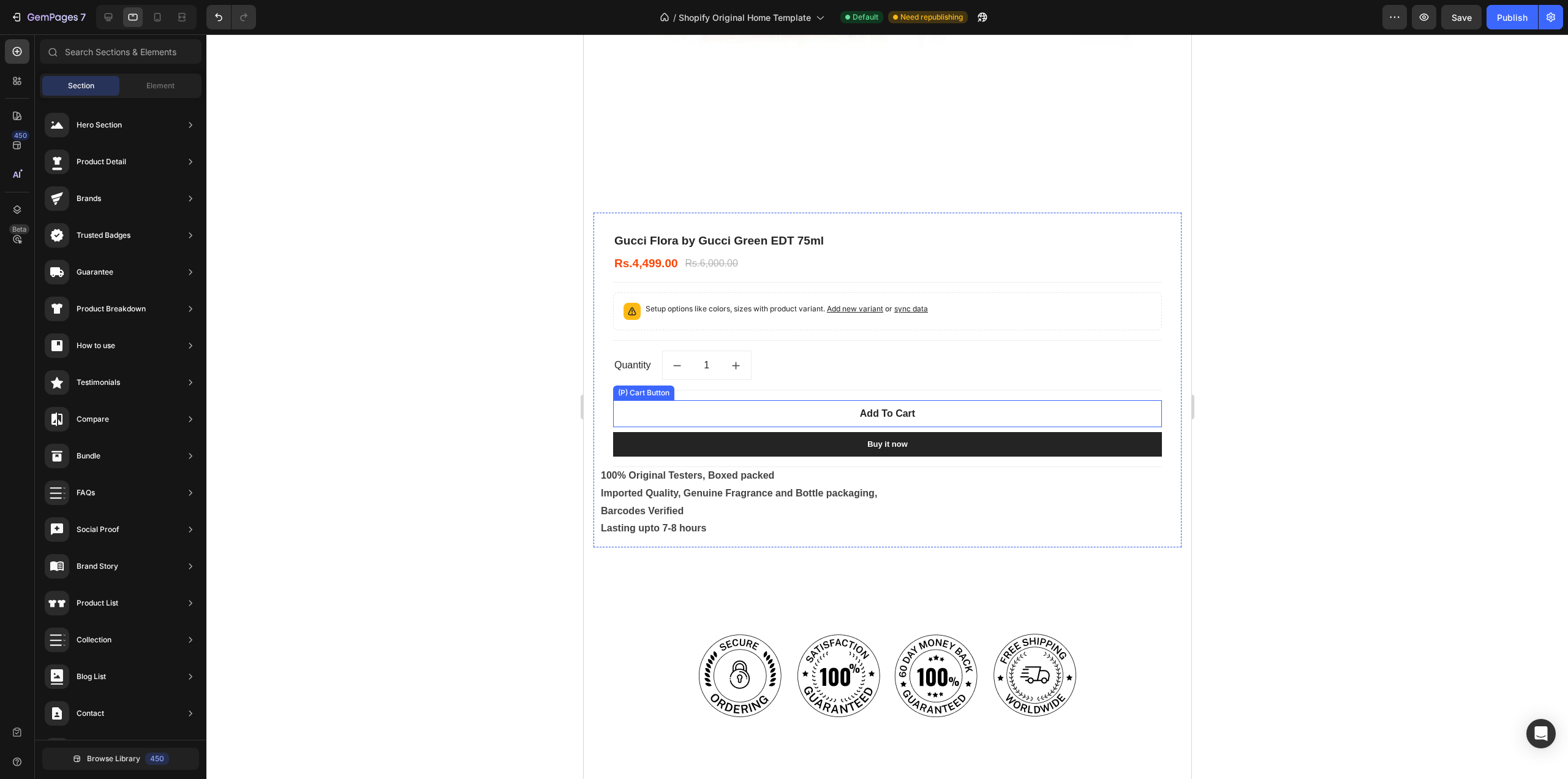
click at [639, 388] on div "(P) Cart Button" at bounding box center [643, 393] width 57 height 11
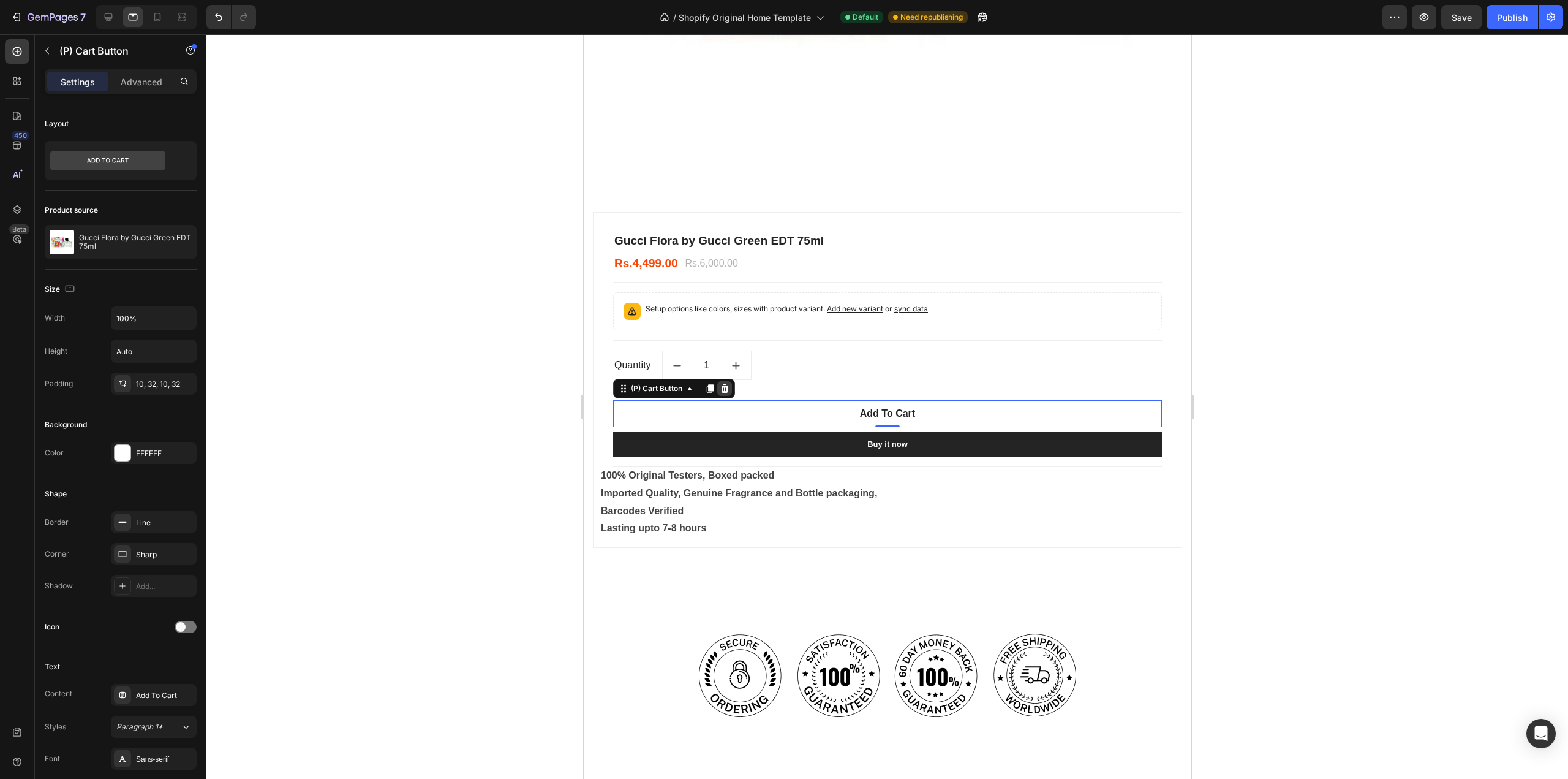
click at [727, 385] on icon at bounding box center [724, 388] width 8 height 8
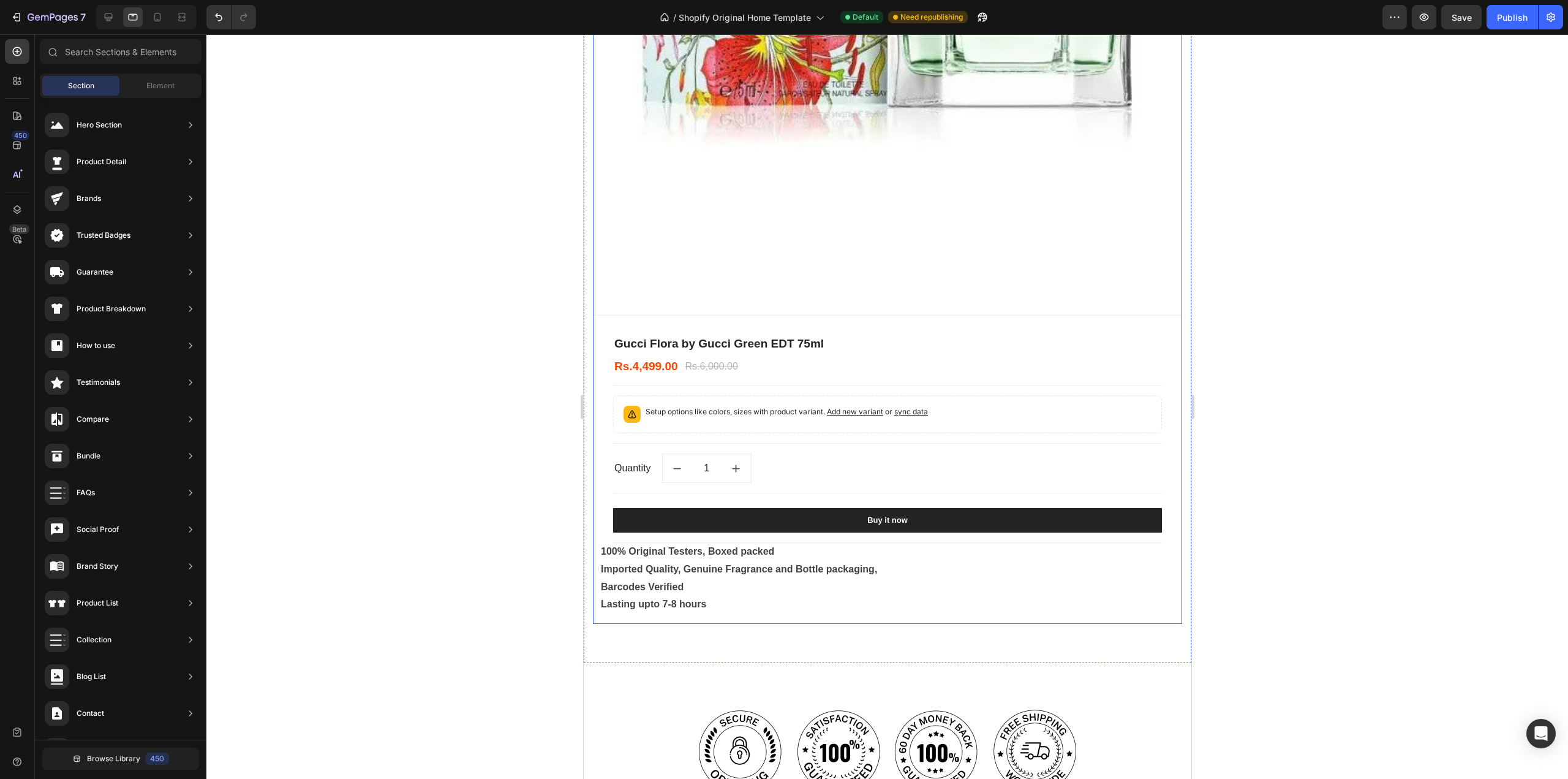
scroll to position [454, 0]
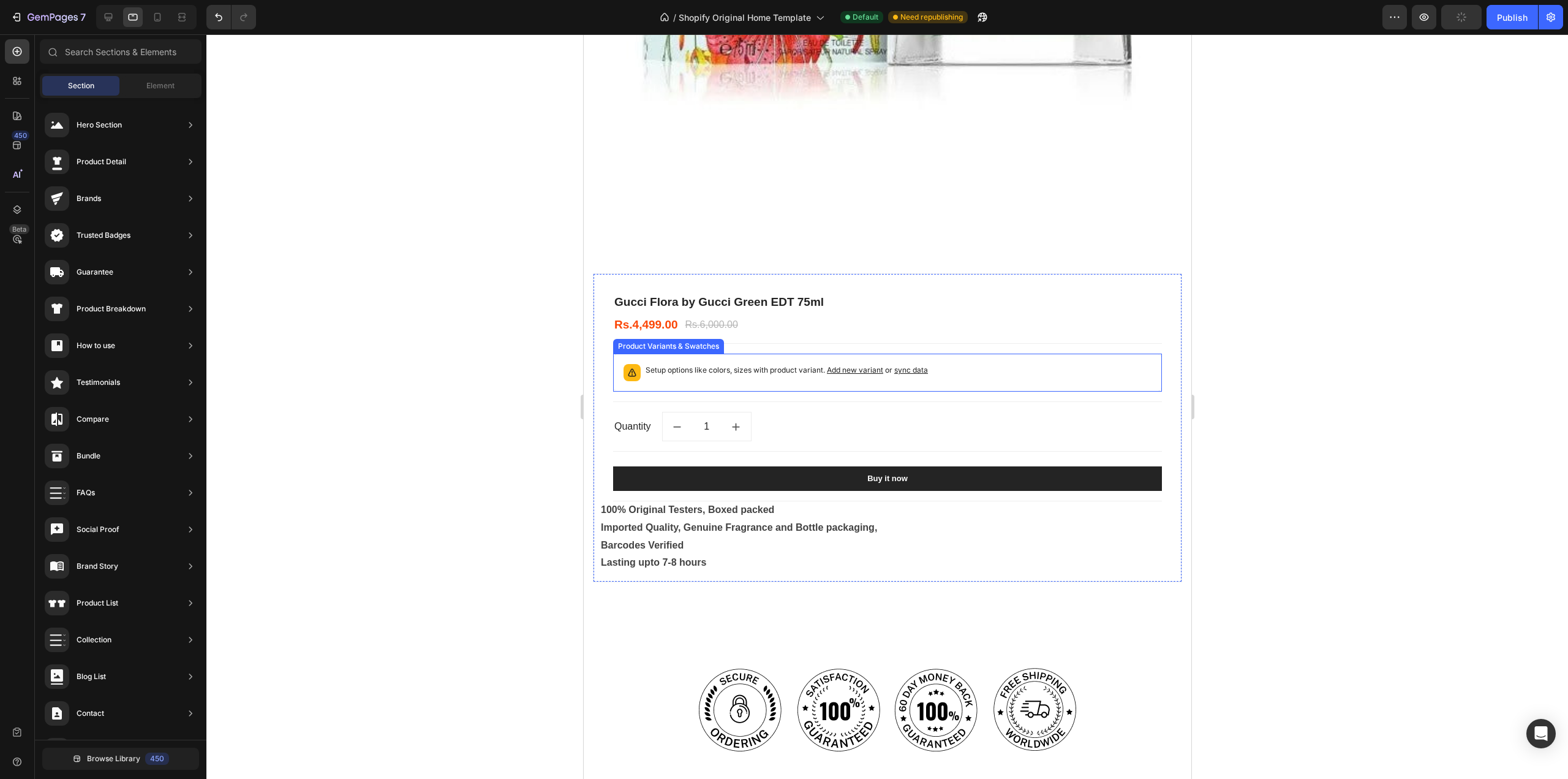
click at [642, 342] on div "Product Variants & Swatches" at bounding box center [668, 345] width 111 height 15
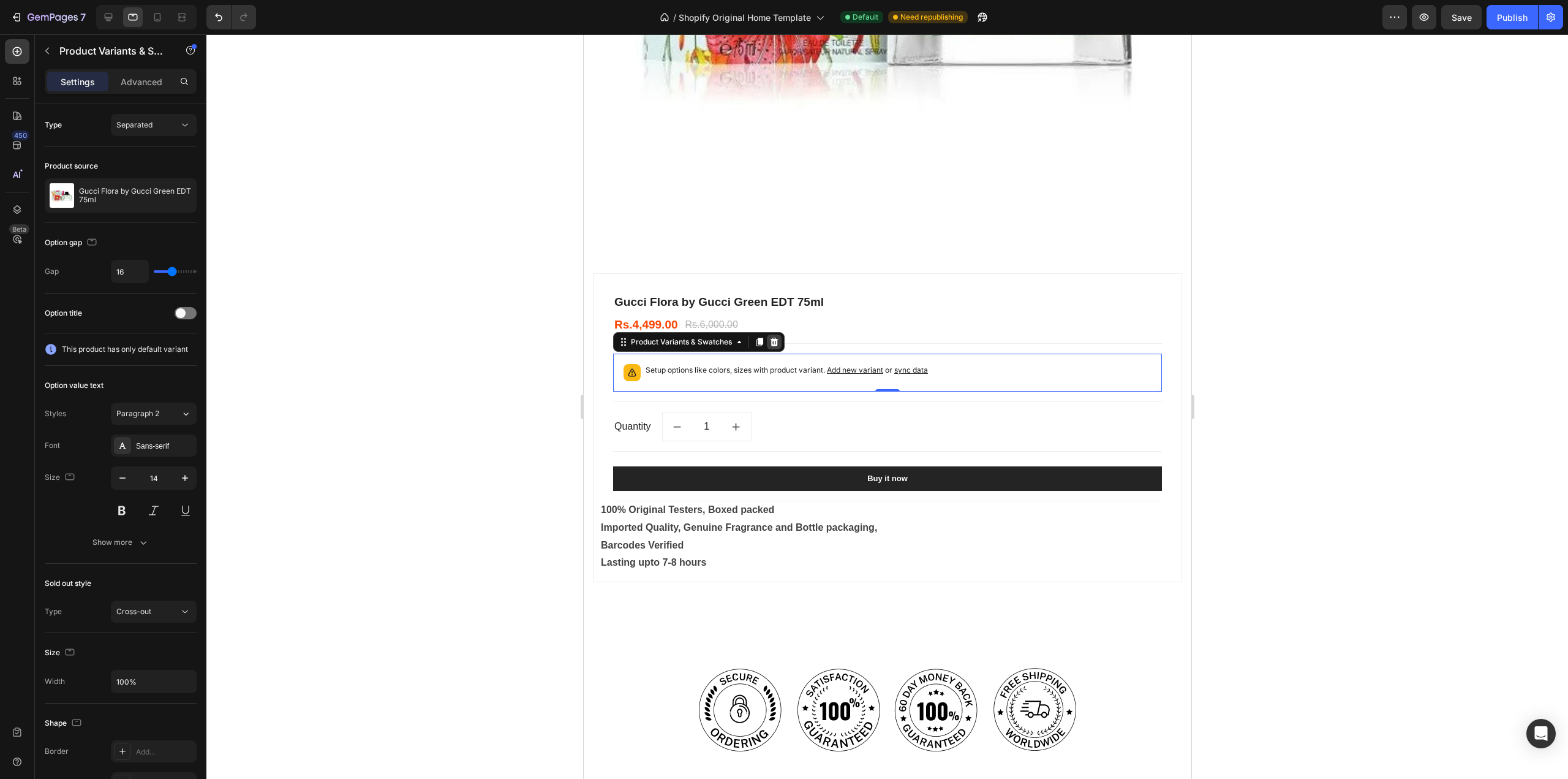
click at [776, 338] on icon at bounding box center [774, 342] width 8 height 8
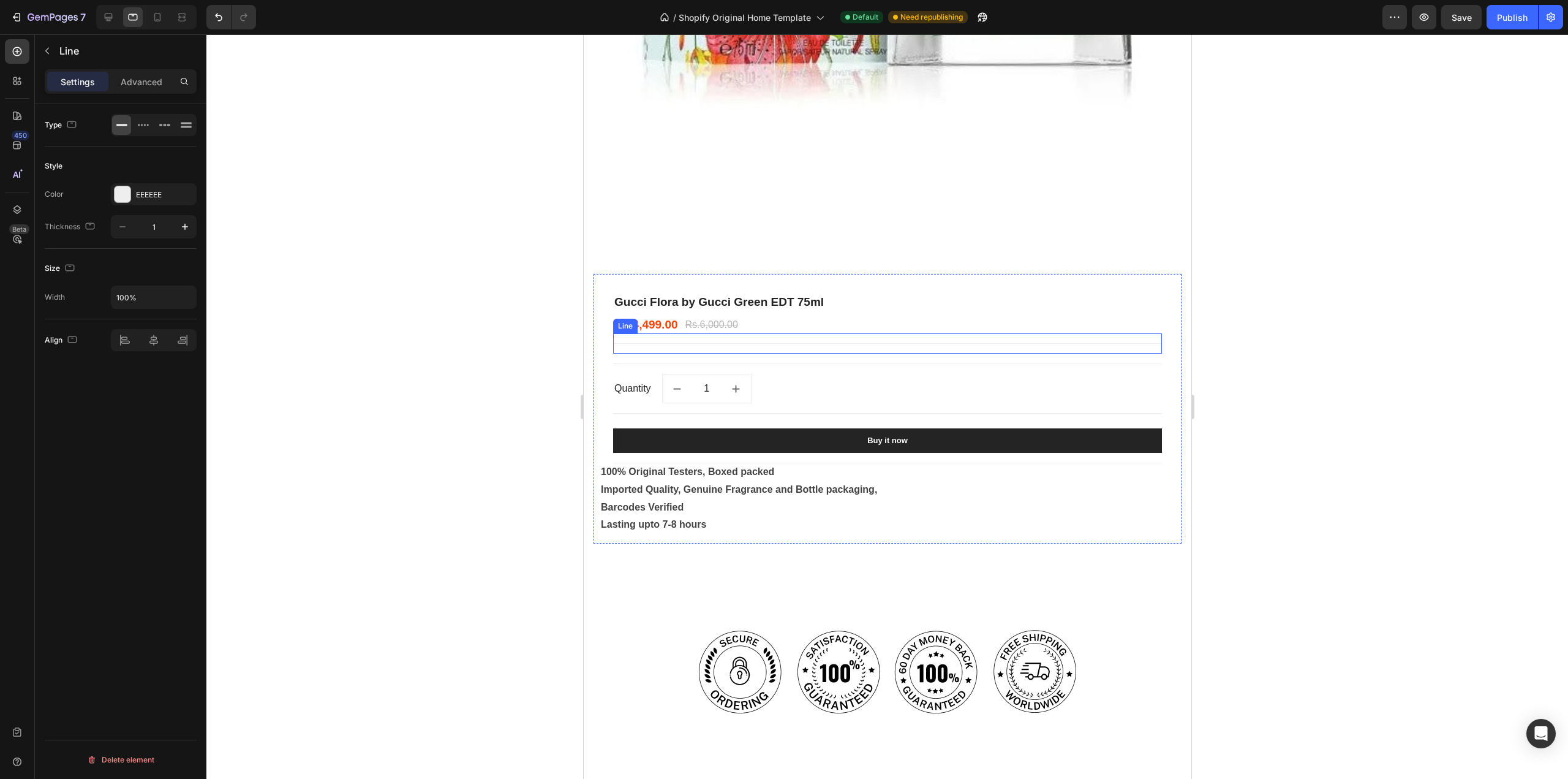
click at [642, 339] on div "Title Line" at bounding box center [887, 343] width 549 height 20
click at [690, 317] on icon at bounding box center [688, 321] width 8 height 8
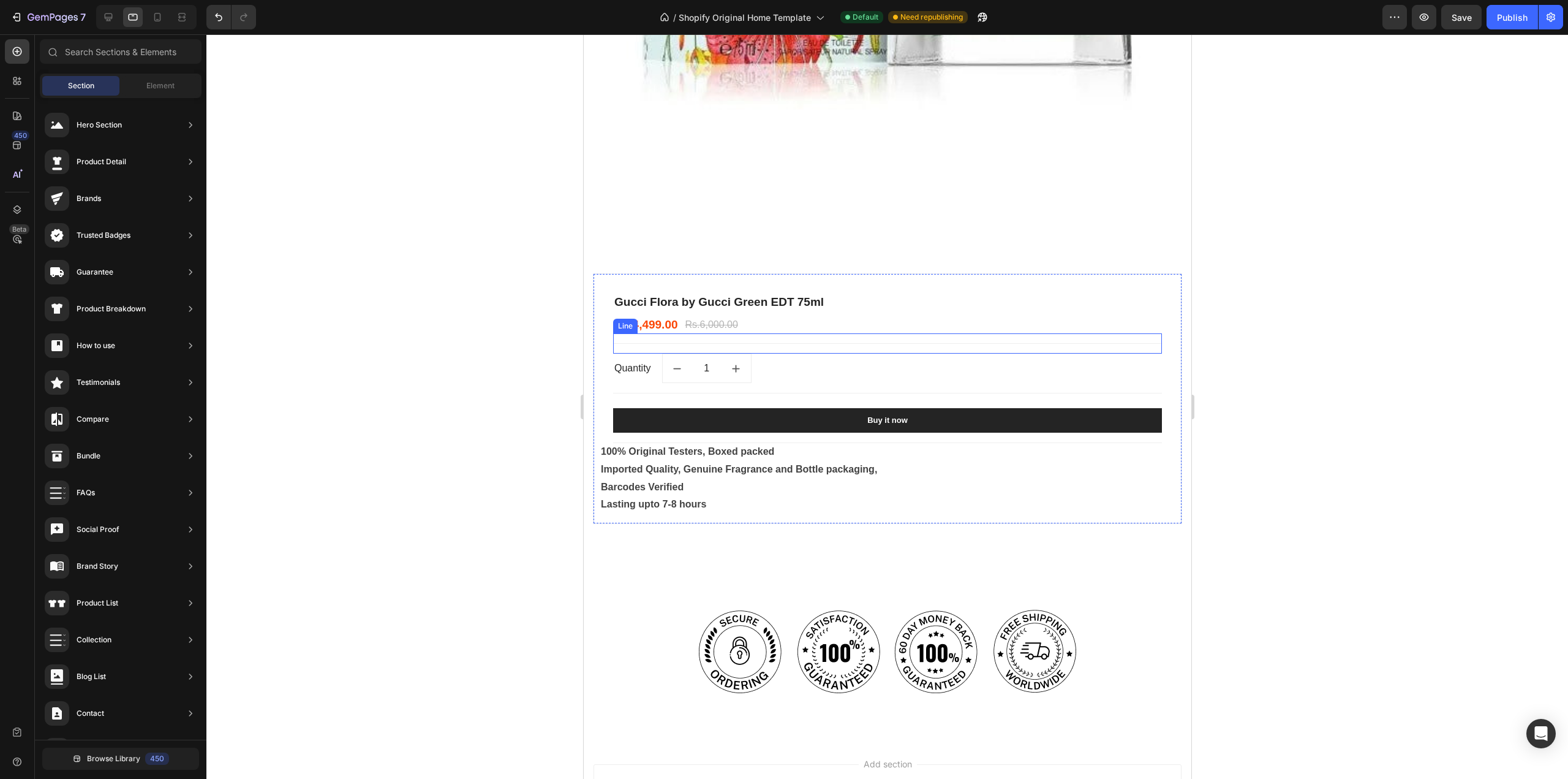
drag, startPoint x: 710, startPoint y: 326, endPoint x: 696, endPoint y: 327, distance: 14.0
click at [709, 333] on div "Title Line" at bounding box center [887, 343] width 549 height 20
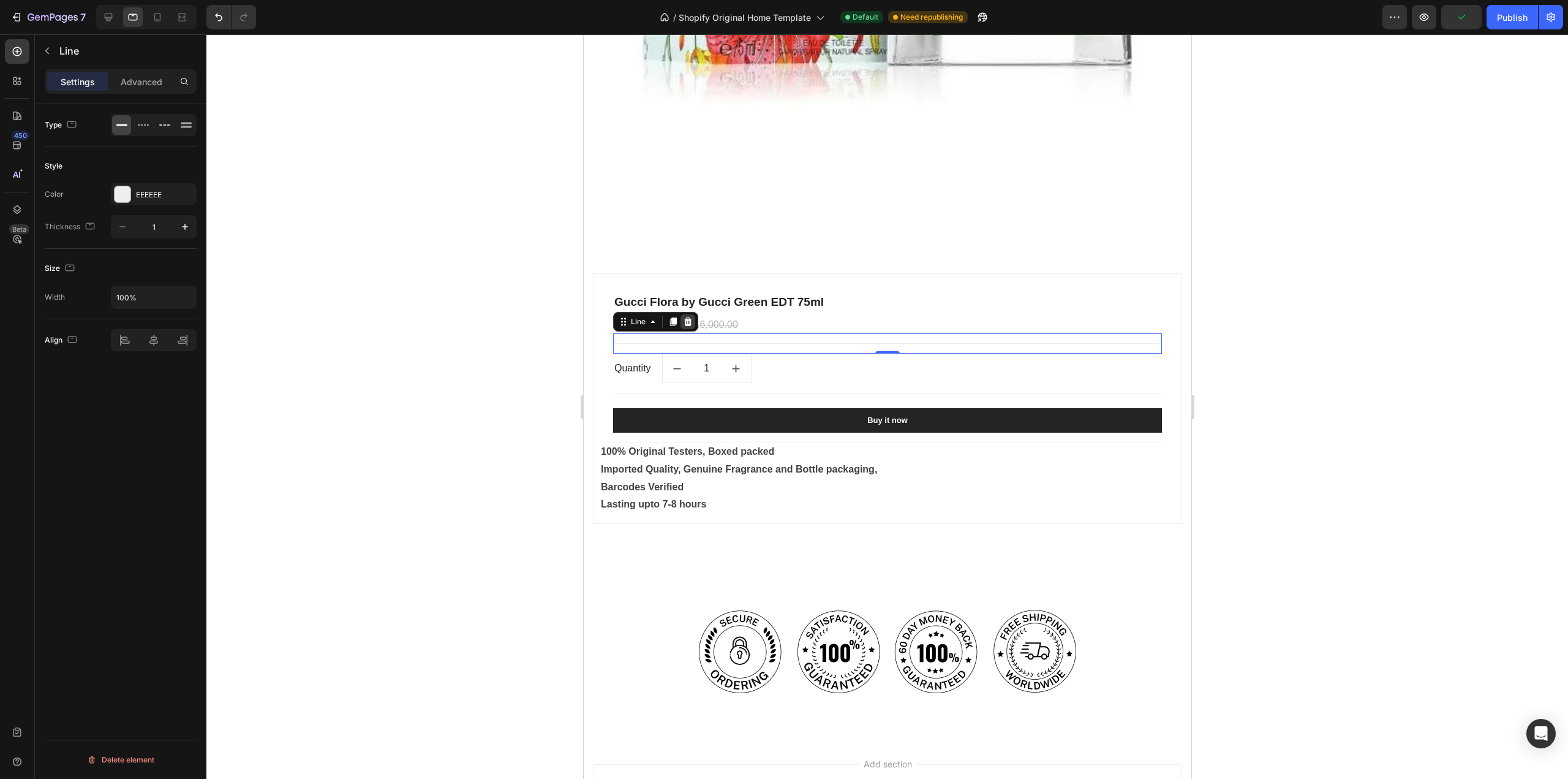
click at [686, 317] on icon at bounding box center [687, 322] width 10 height 10
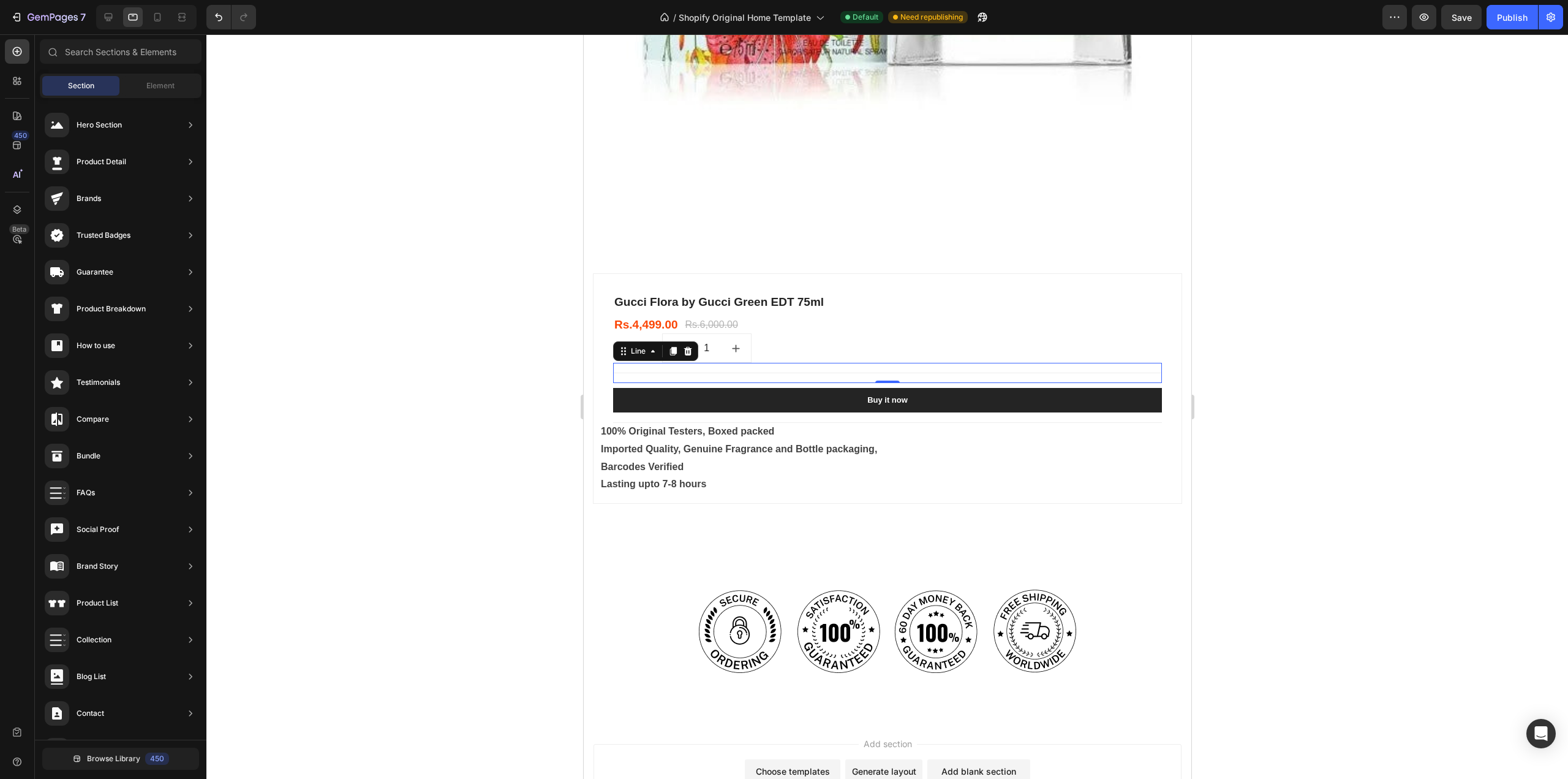
click at [746, 372] on div at bounding box center [887, 372] width 549 height 1
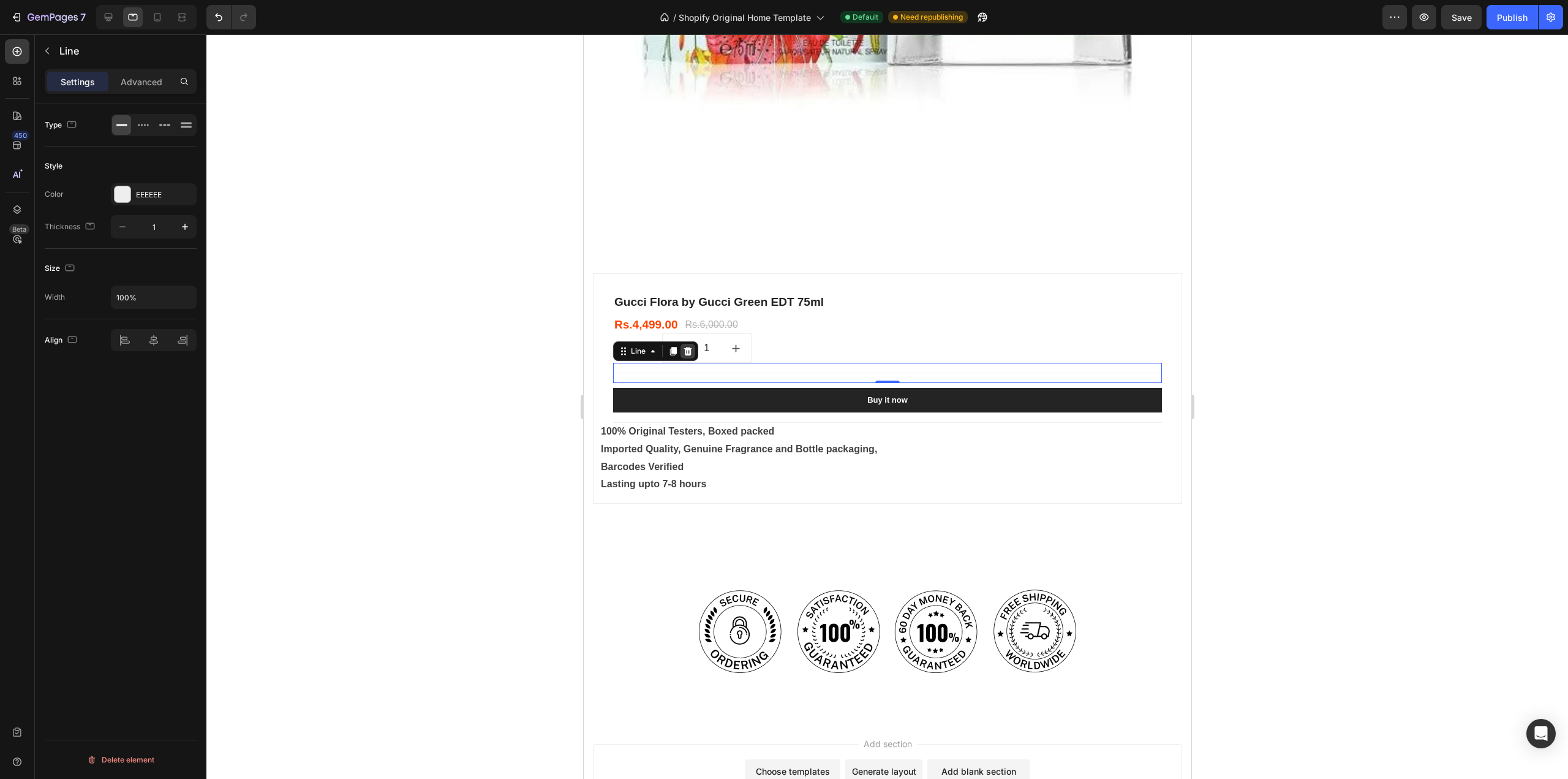
click at [684, 347] on icon at bounding box center [688, 351] width 8 height 8
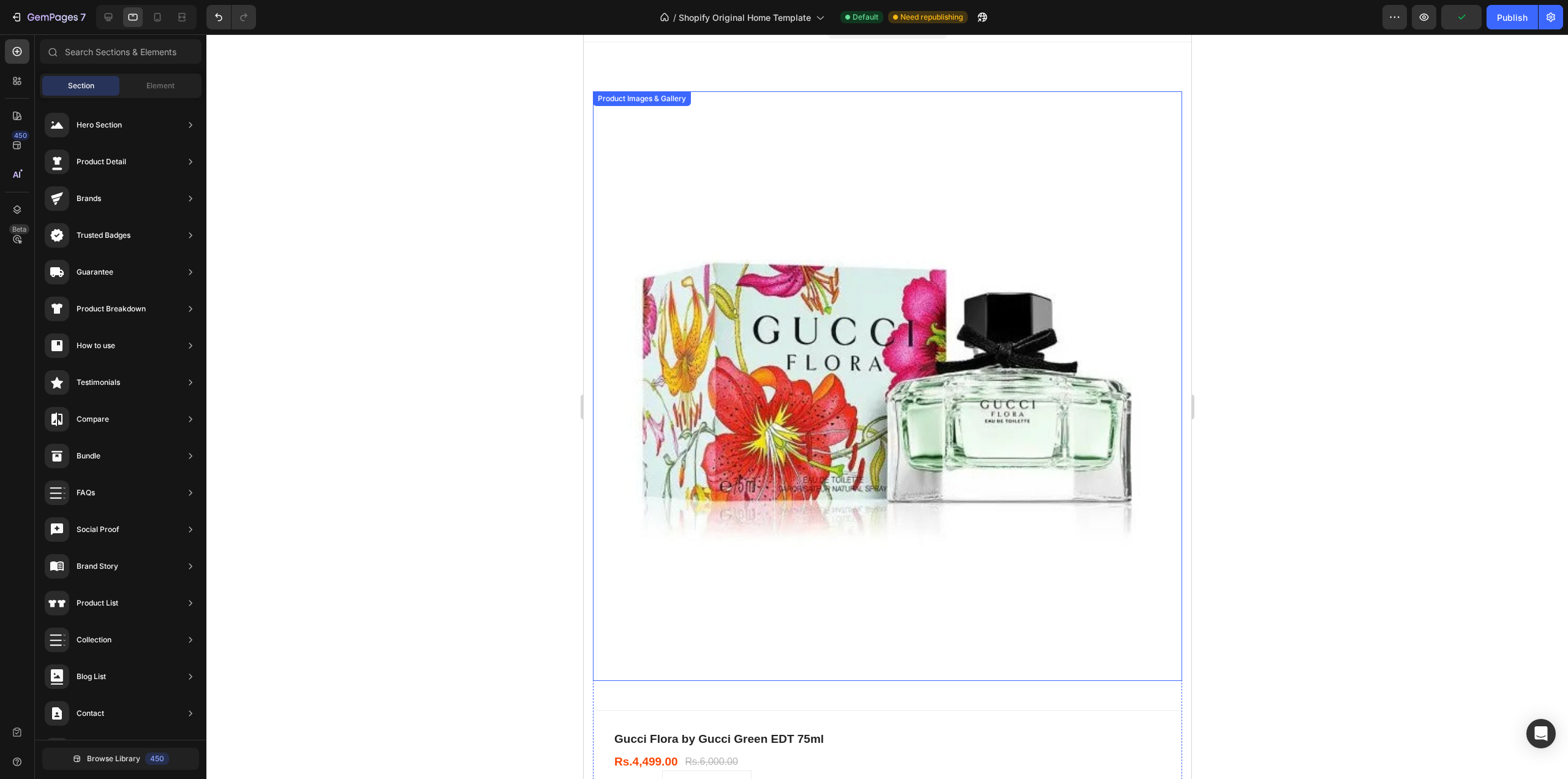
scroll to position [0, 0]
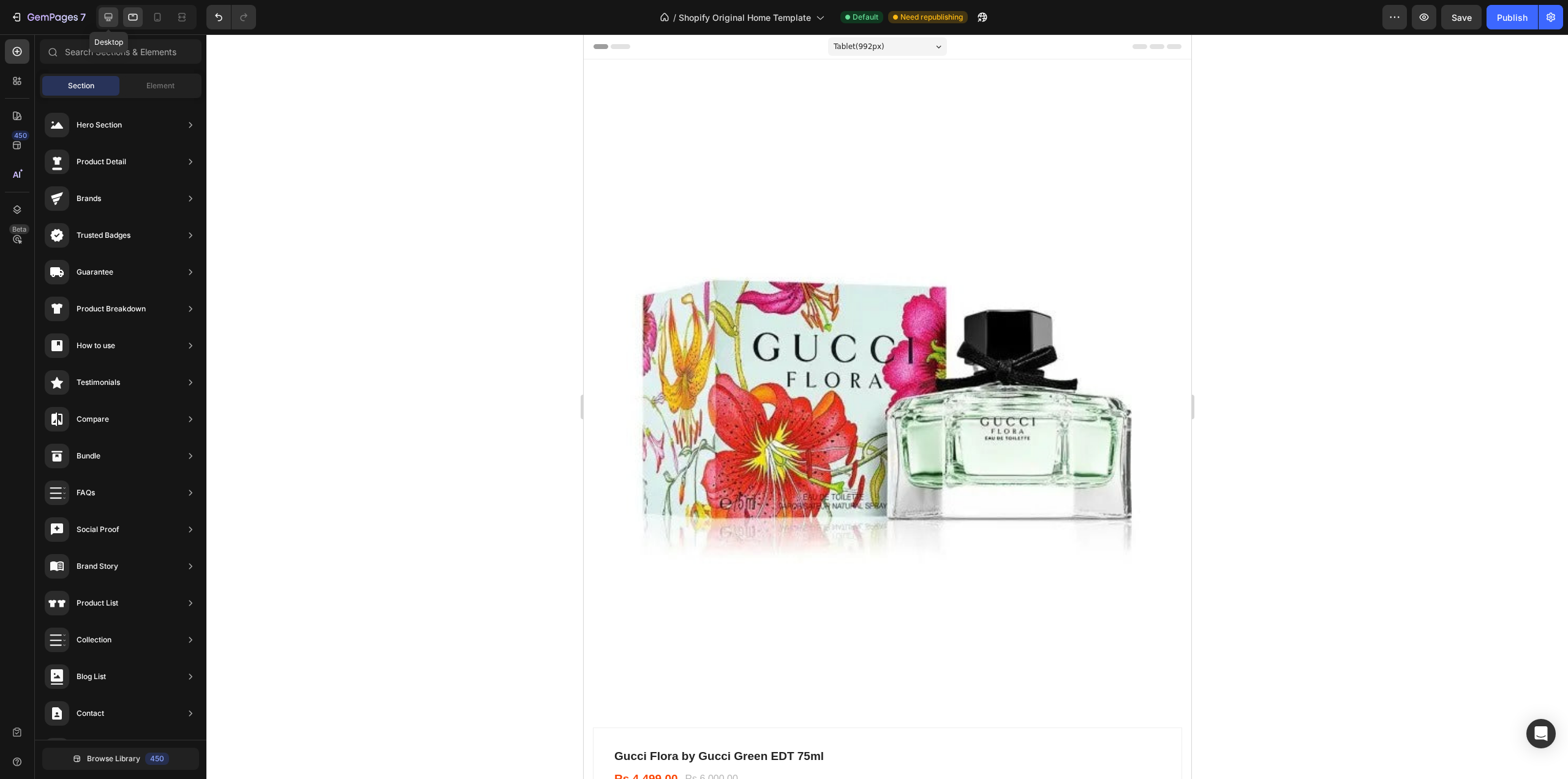
click at [113, 18] on icon at bounding box center [109, 17] width 12 height 12
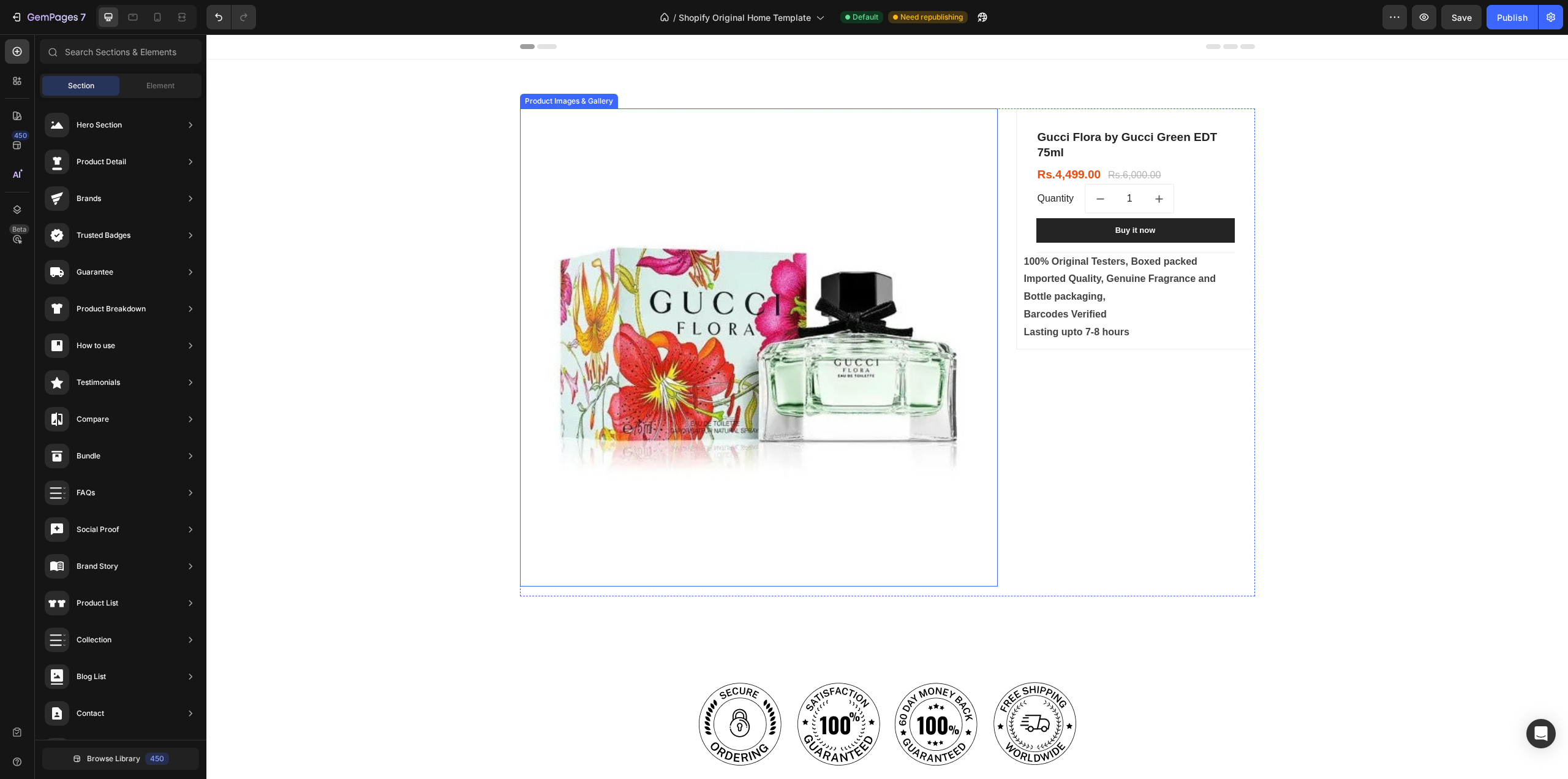
click at [780, 331] on img at bounding box center [759, 348] width 478 height 478
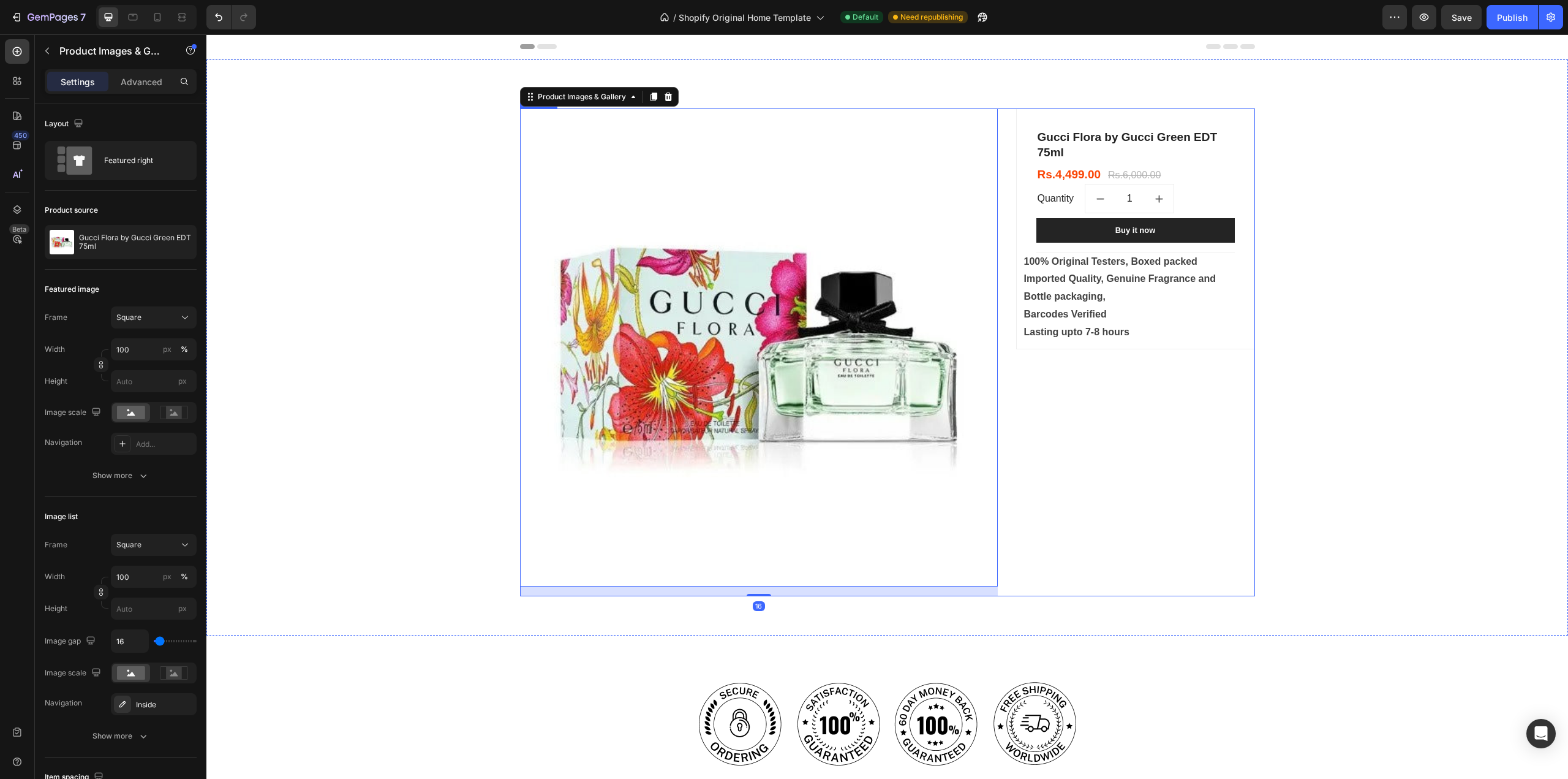
click at [1080, 443] on div "Gucci Flora by Gucci Green EDT 75ml (P) Title Rs.4,499.00 (P) Price (P) Price R…" at bounding box center [1135, 352] width 239 height 488
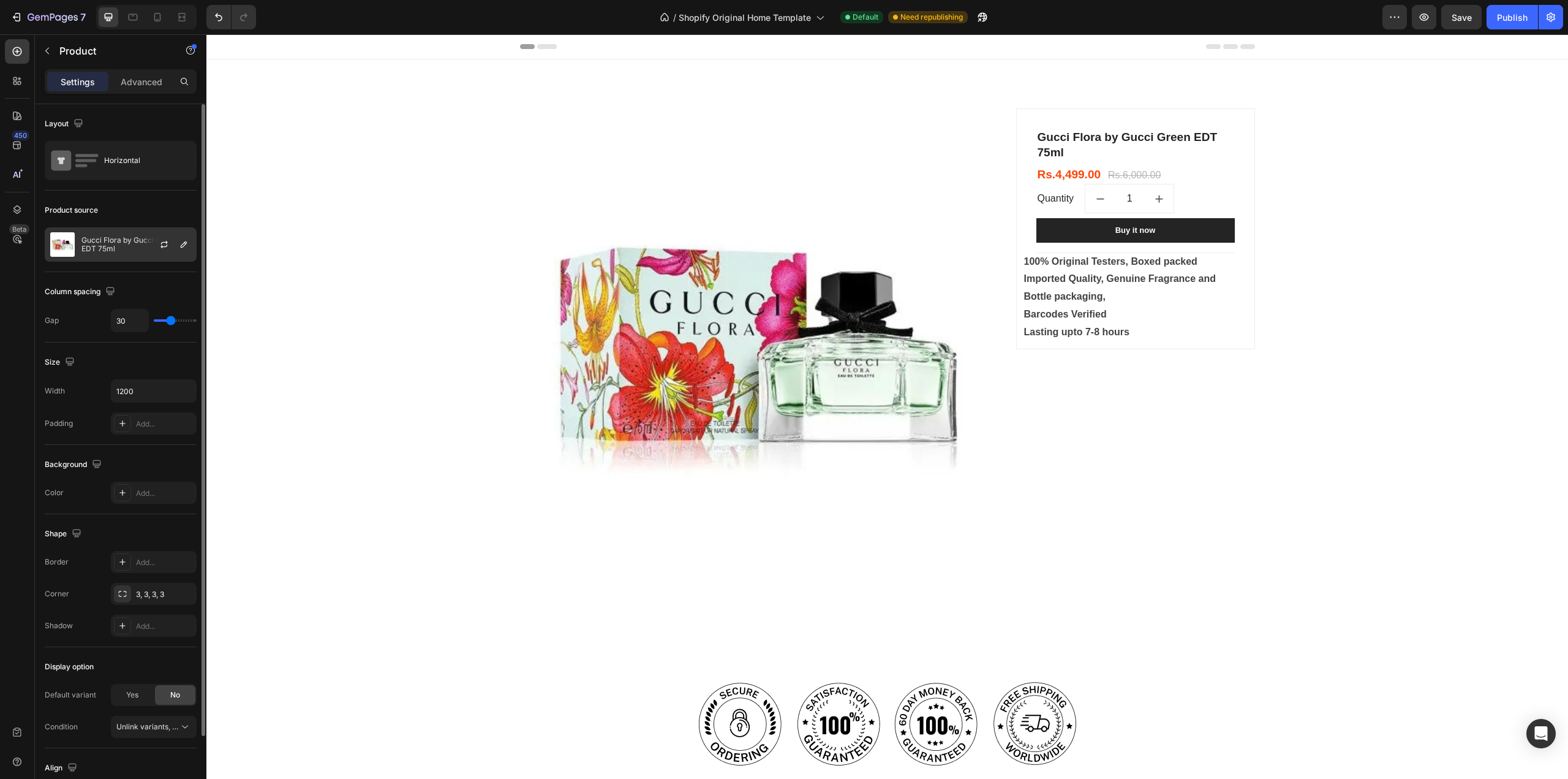
click at [105, 250] on p "Gucci Flora by Gucci Green EDT 75ml" at bounding box center [136, 244] width 109 height 17
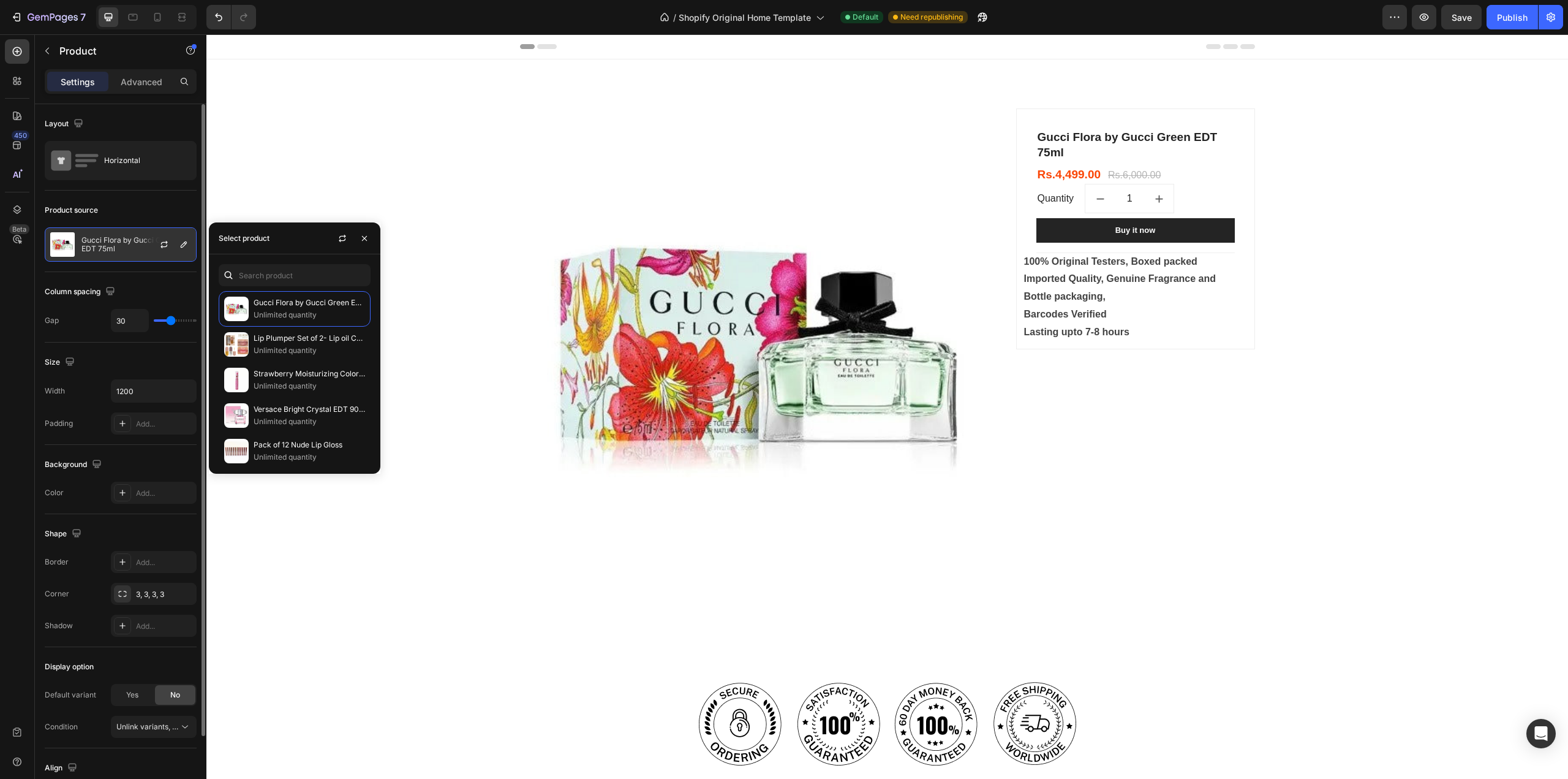
click at [191, 244] on div at bounding box center [169, 244] width 54 height 33
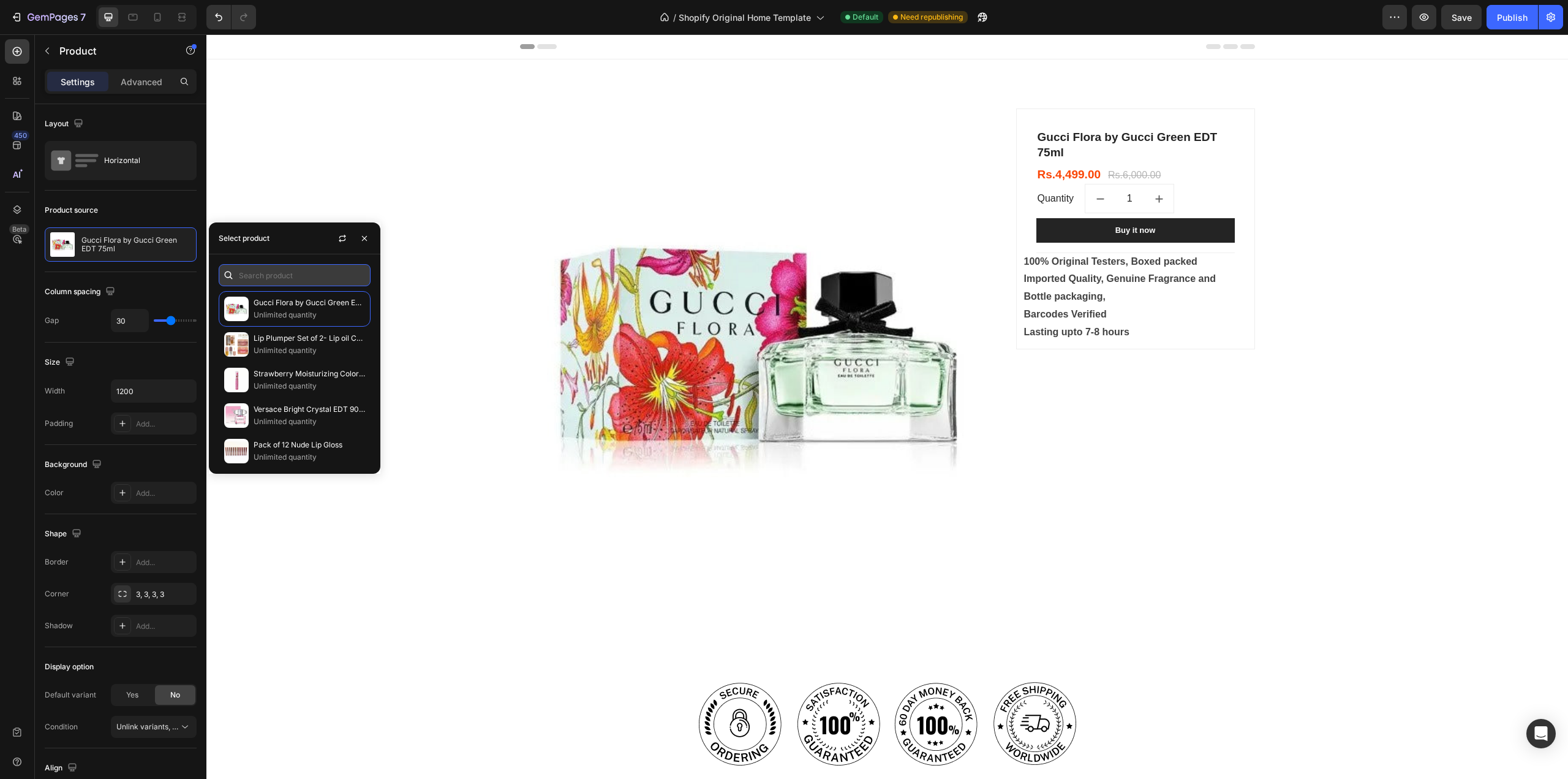
click at [275, 277] on input "text" at bounding box center [295, 275] width 152 height 22
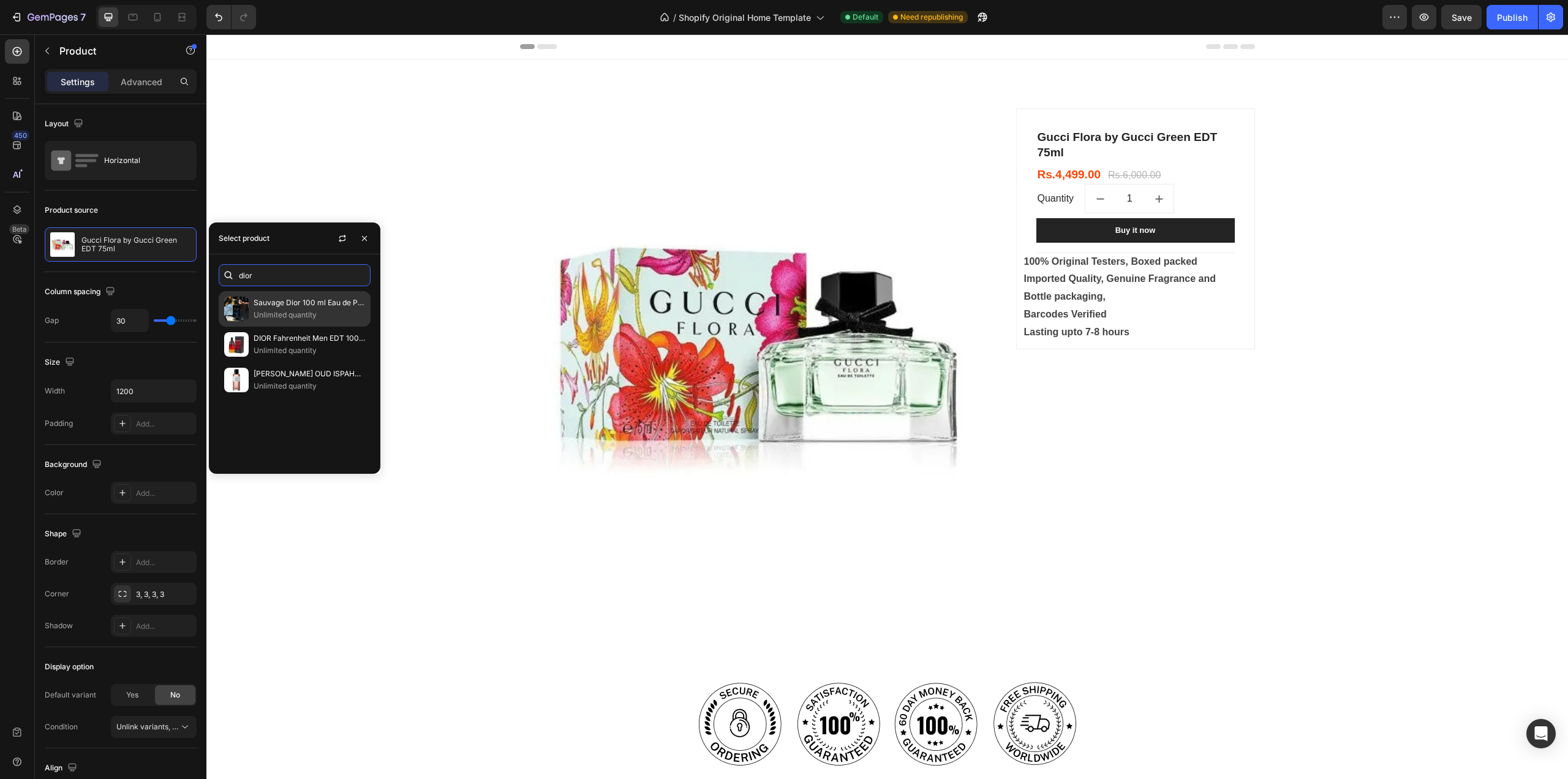
type input "dior"
click at [314, 303] on p "Sauvage Dior 100 ml Eau de Parfum [Pure]" at bounding box center [309, 303] width 112 height 12
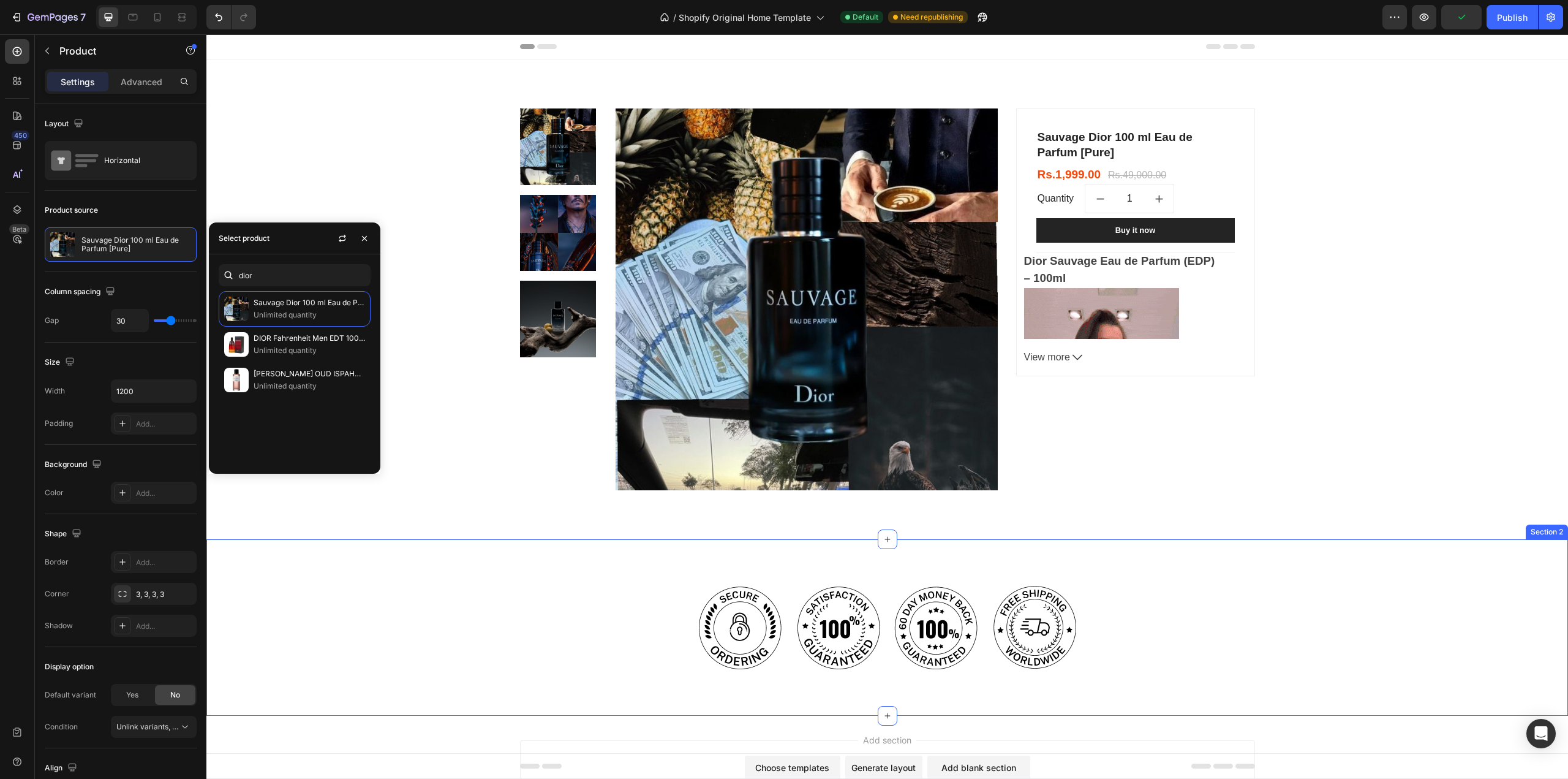
click at [501, 558] on div "Image Image Image Image Row Section 2" at bounding box center [887, 627] width 1362 height 176
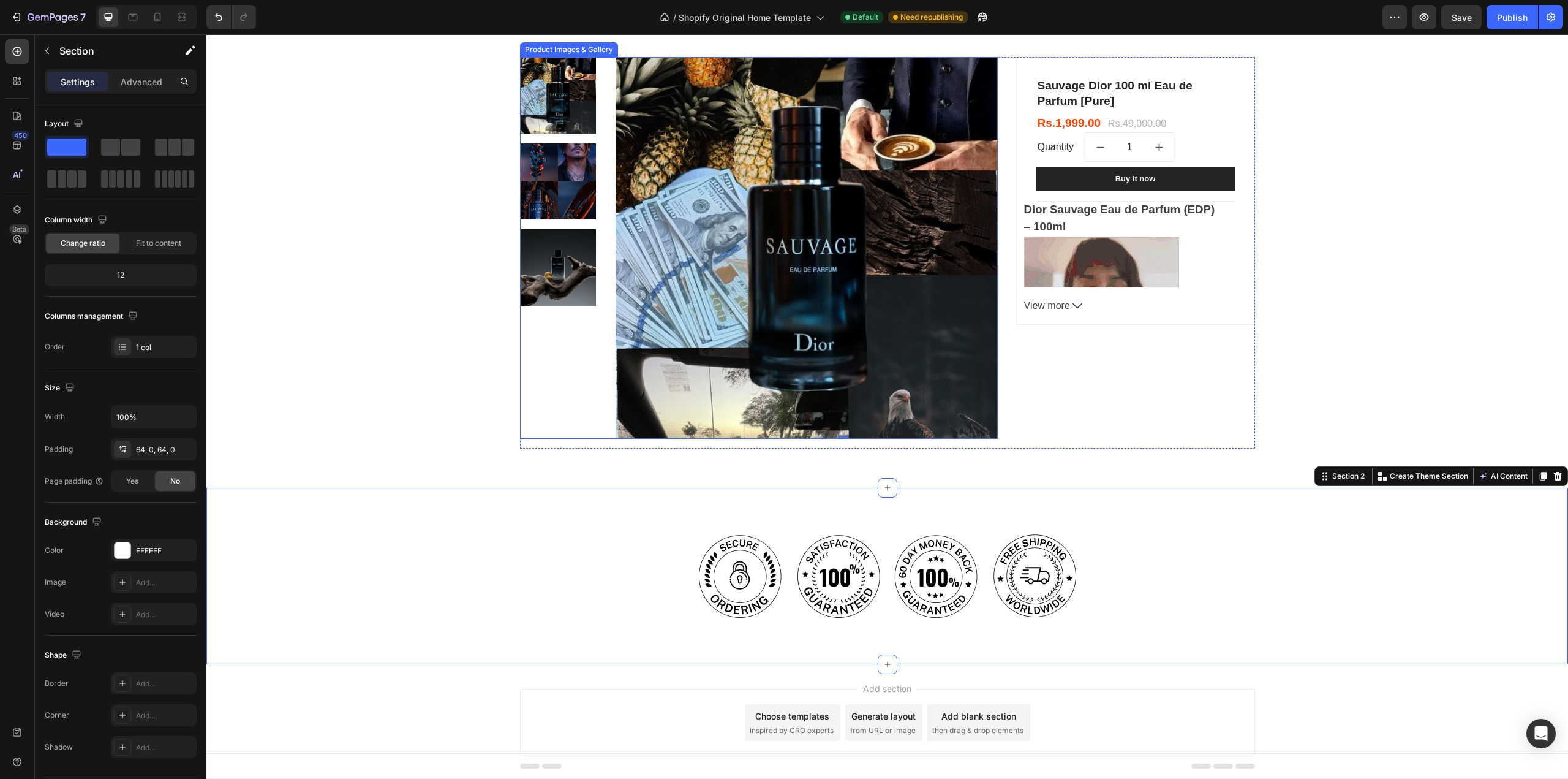
scroll to position [58, 0]
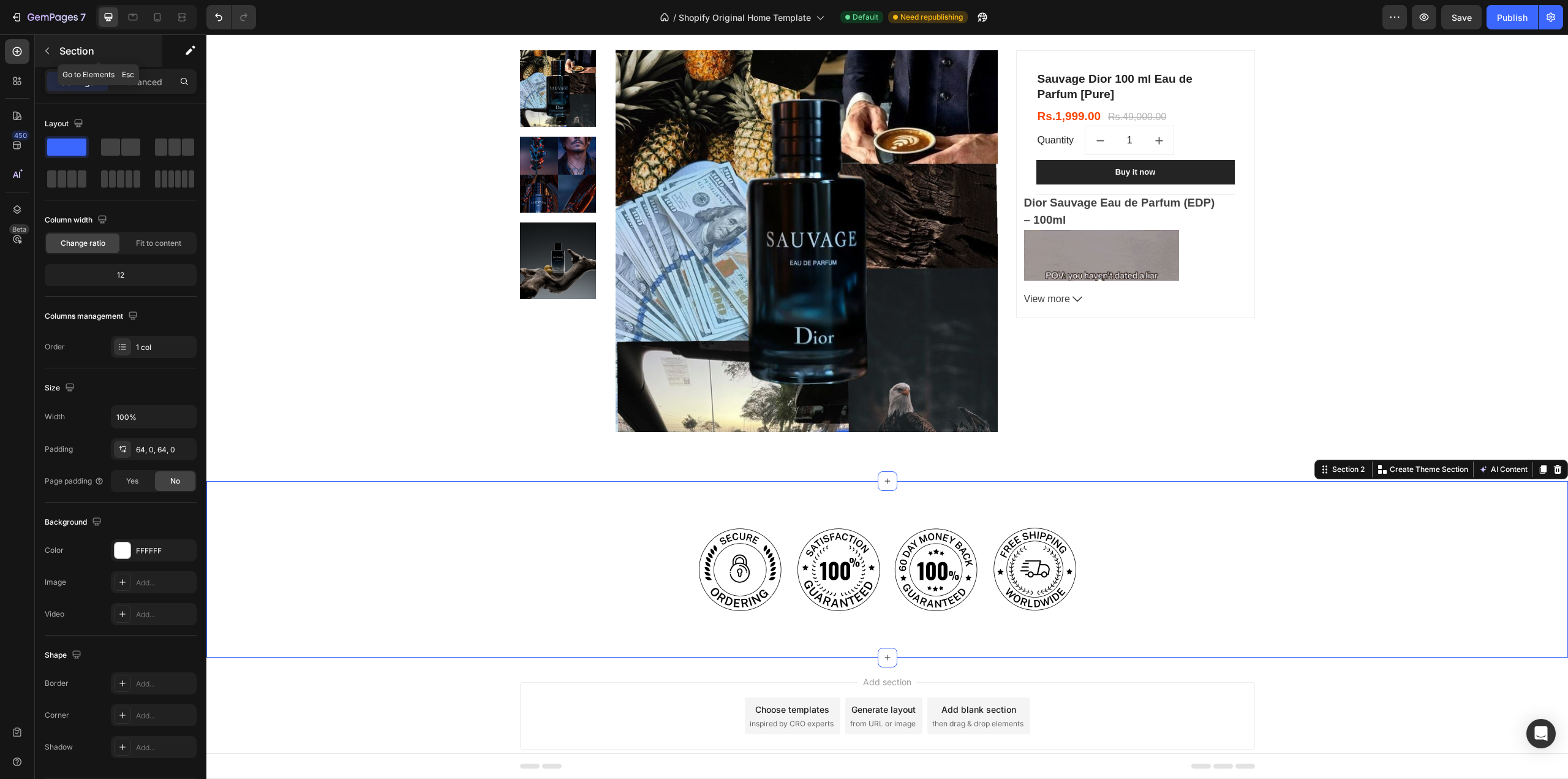
click at [49, 53] on icon "button" at bounding box center [47, 51] width 10 height 10
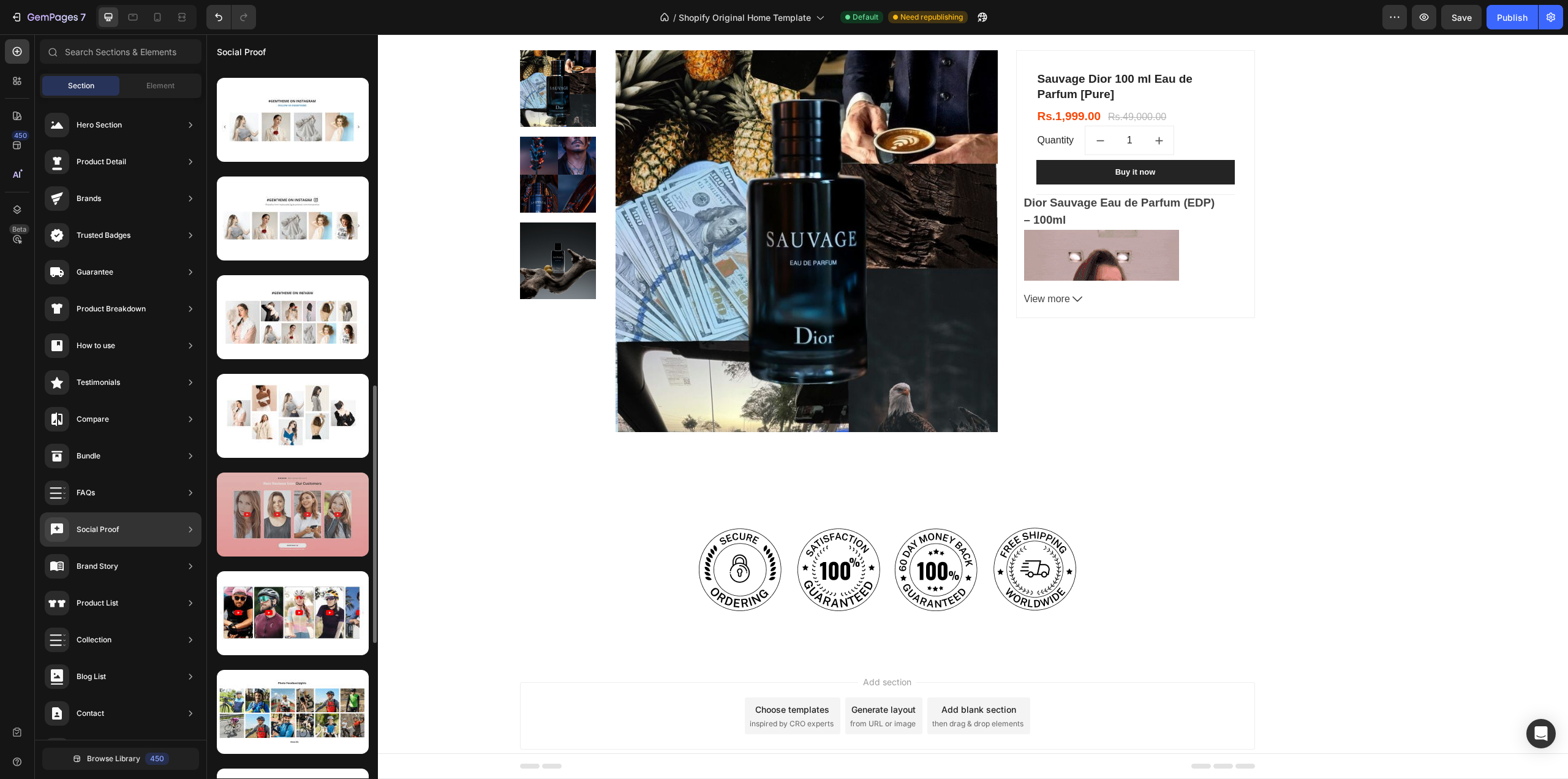
scroll to position [1065, 0]
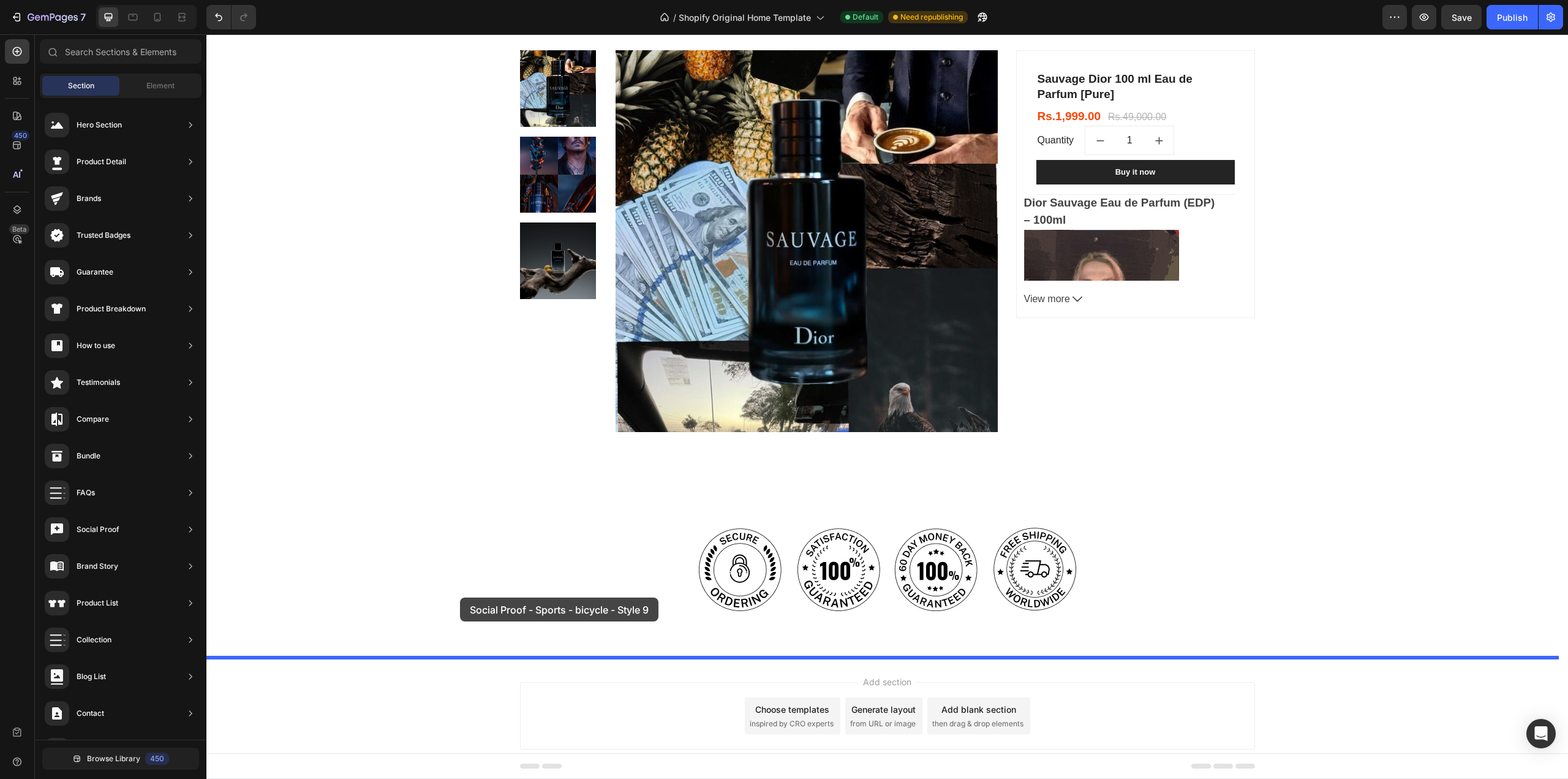
drag, startPoint x: 499, startPoint y: 489, endPoint x: 460, endPoint y: 597, distance: 114.8
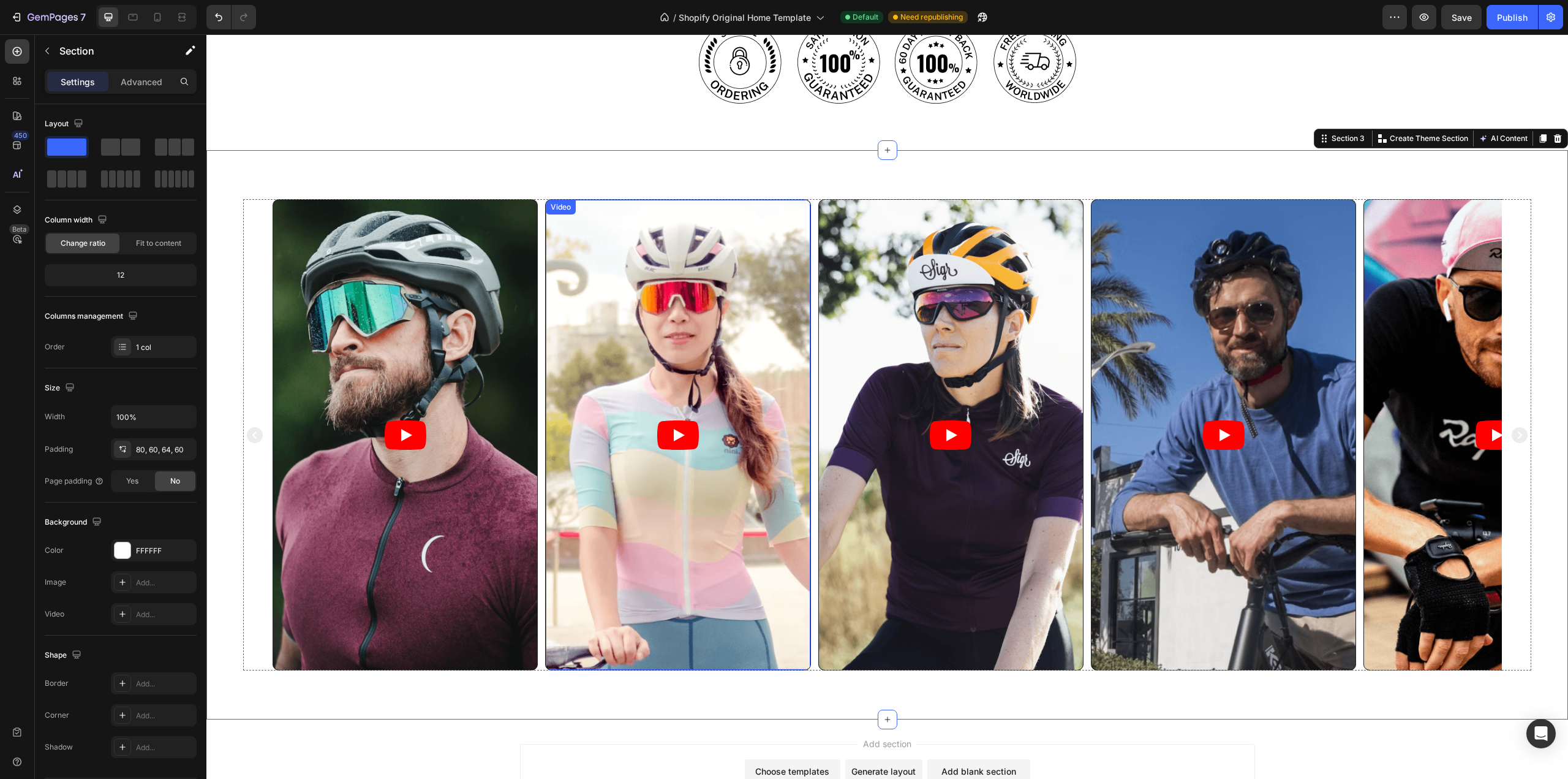
scroll to position [581, 0]
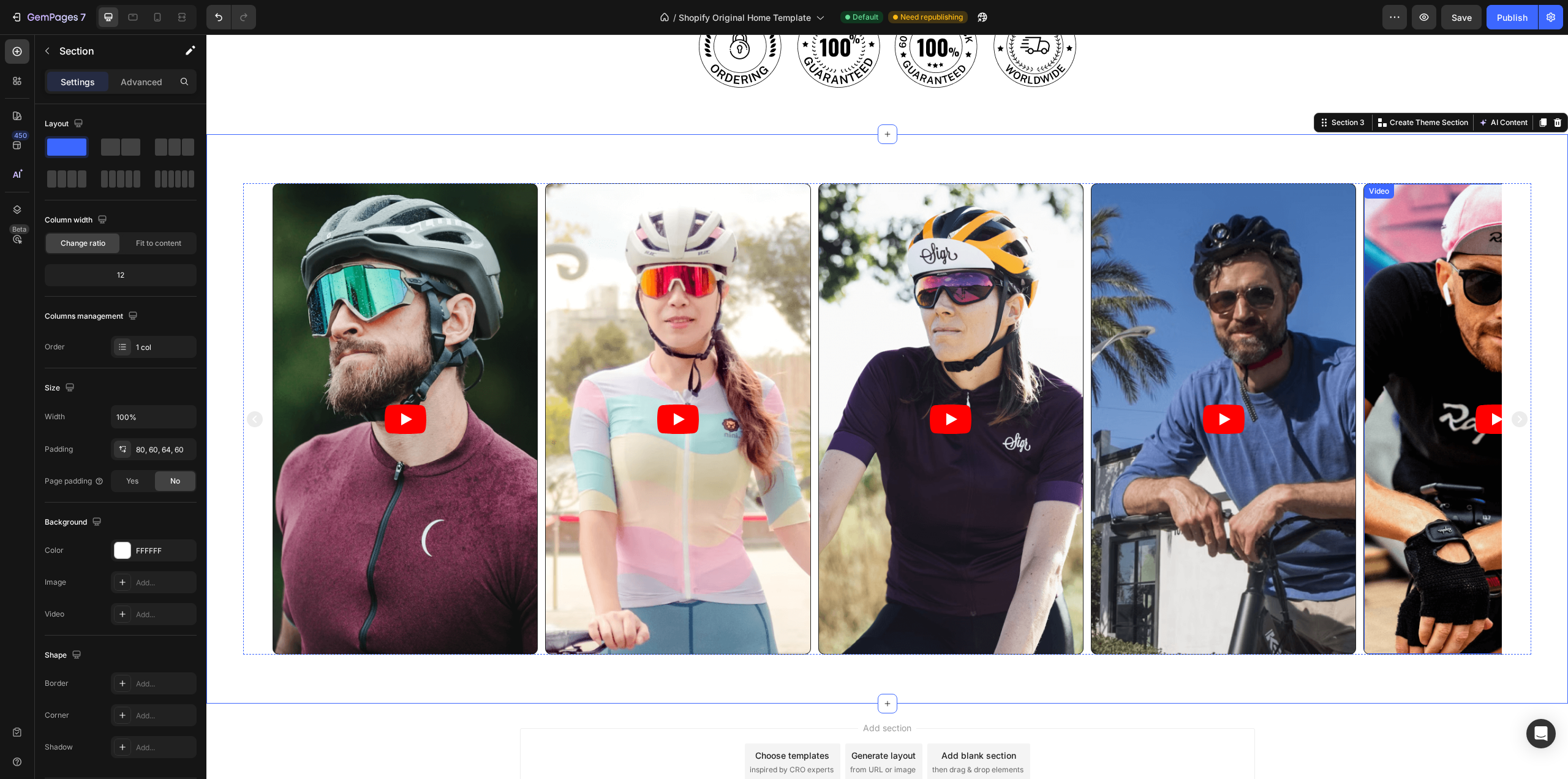
click at [1412, 218] on article at bounding box center [1496, 419] width 264 height 470
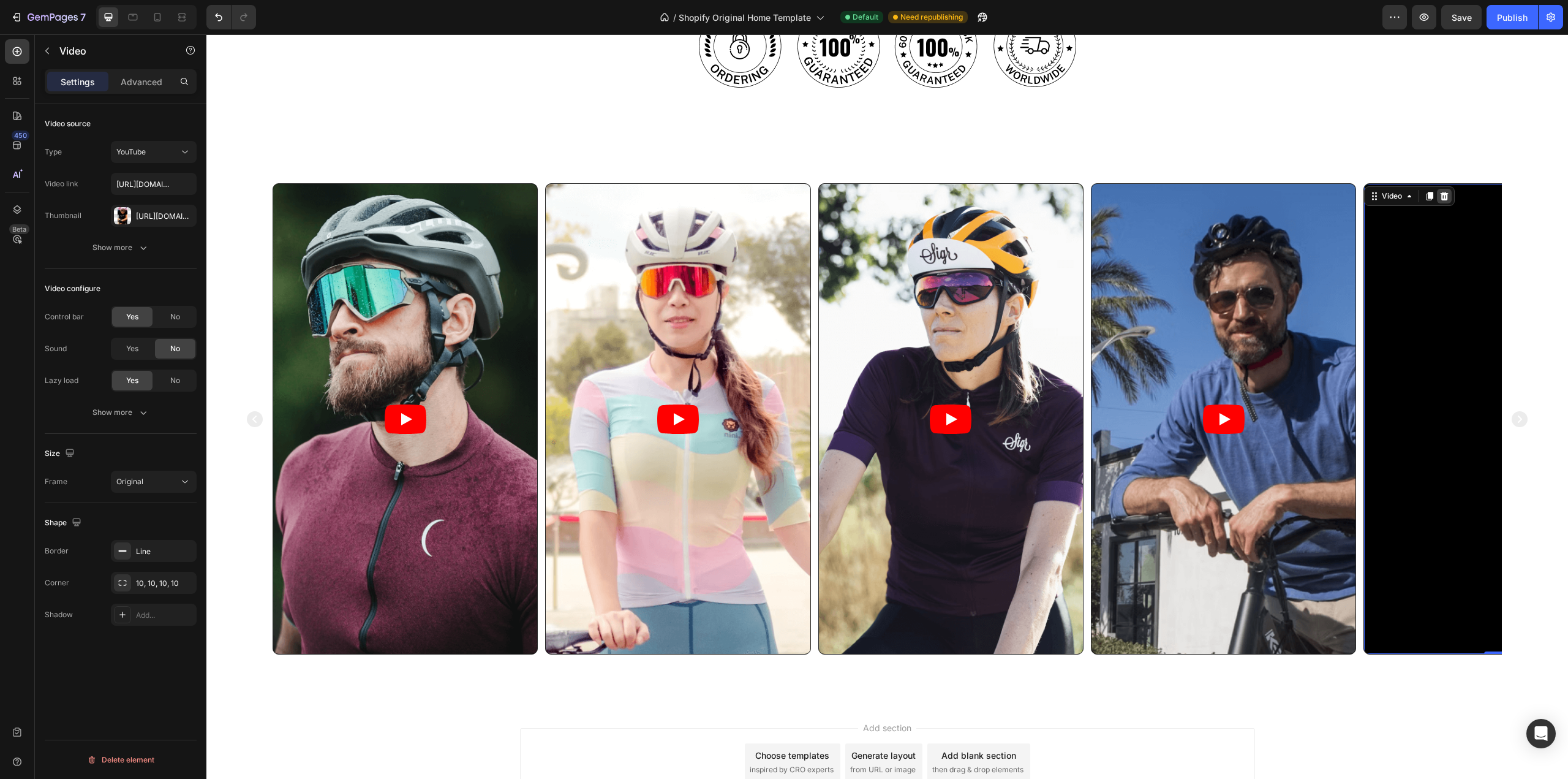
click at [1446, 197] on icon at bounding box center [1444, 196] width 10 height 10
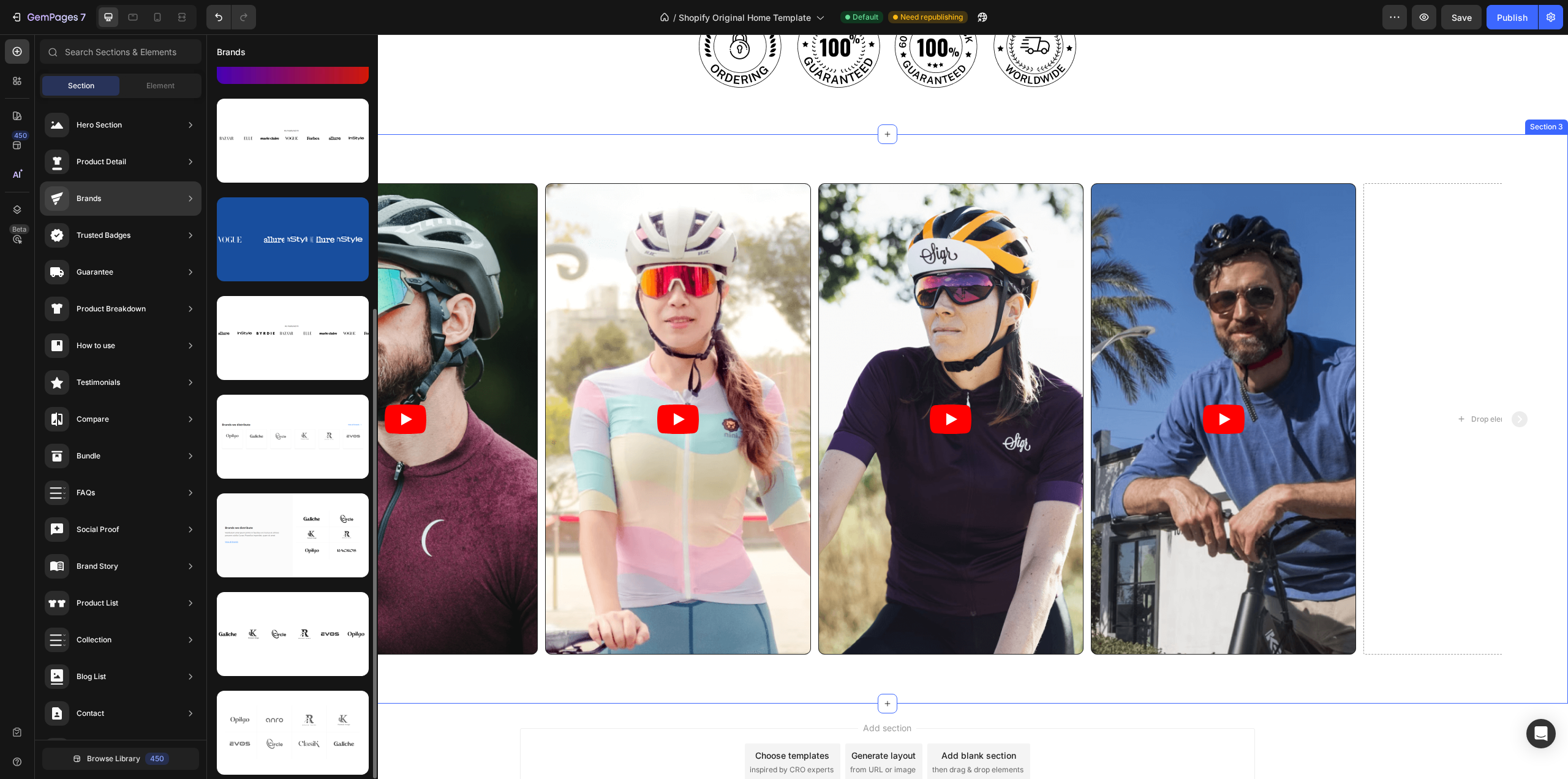
scroll to position [0, 0]
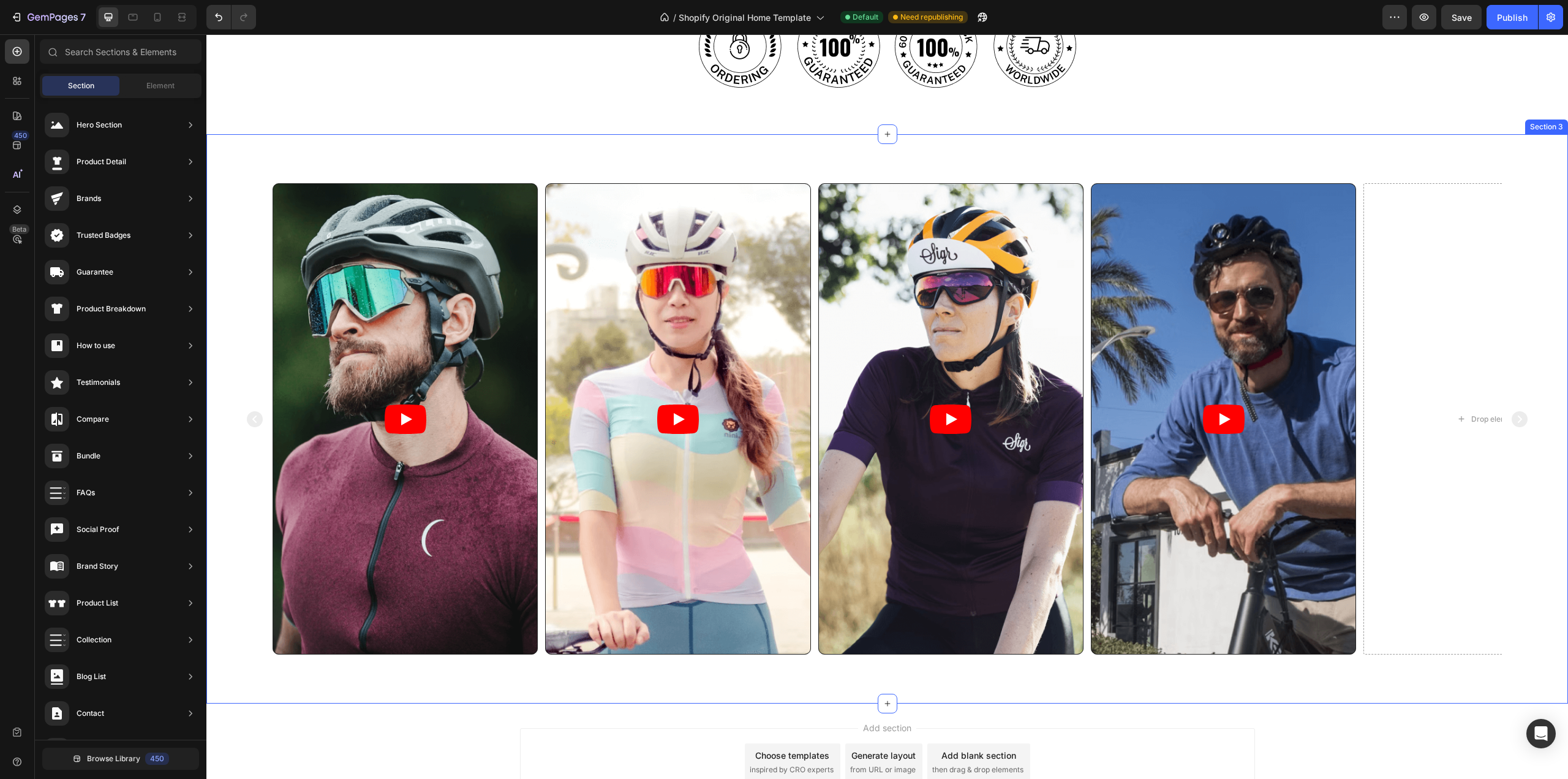
click at [292, 163] on div "Video Video Video Video Drop element here Carousel Section 3" at bounding box center [887, 418] width 1362 height 569
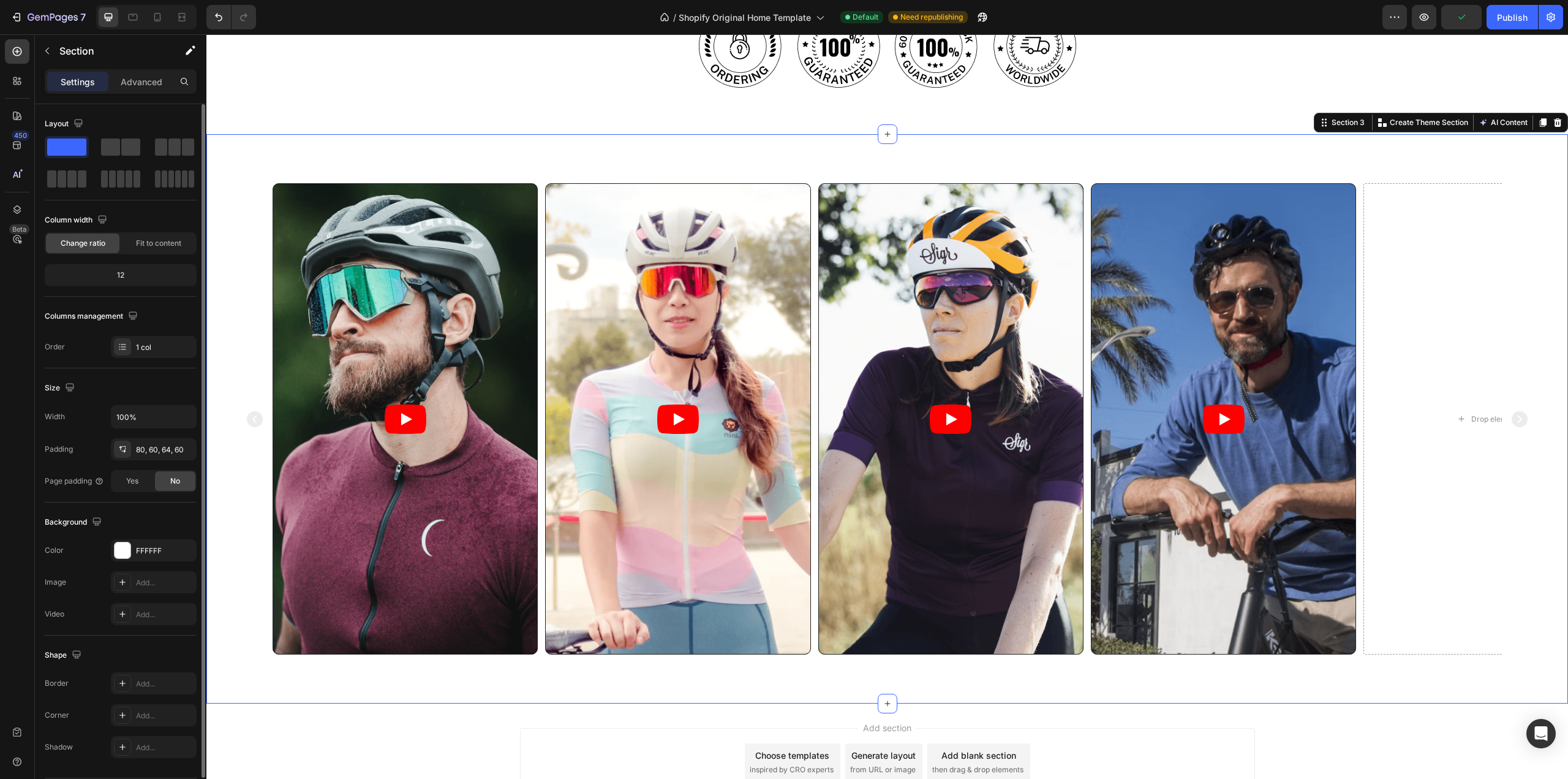
scroll to position [38, 0]
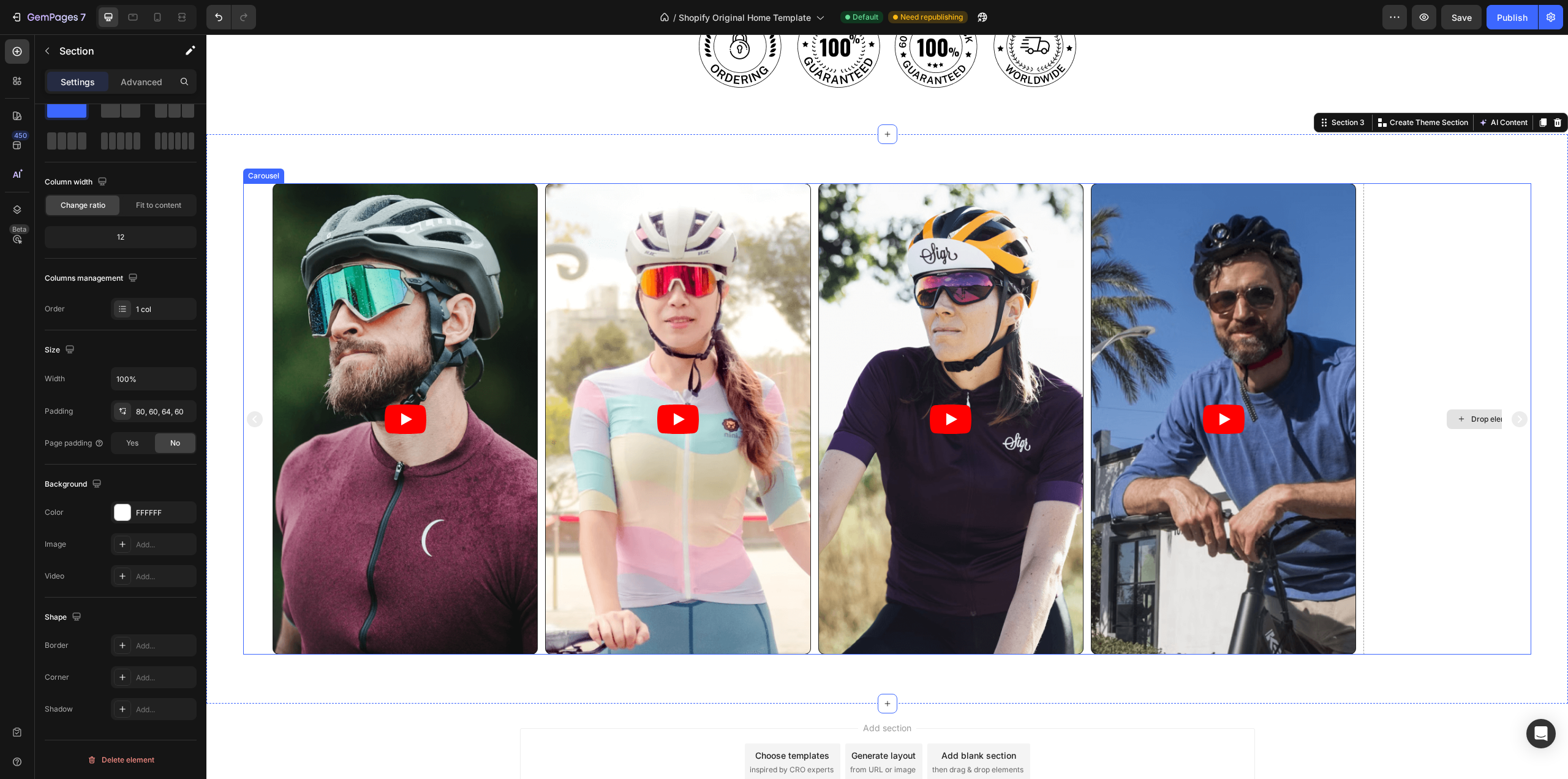
click at [1455, 240] on div "Drop element here" at bounding box center [1496, 418] width 265 height 471
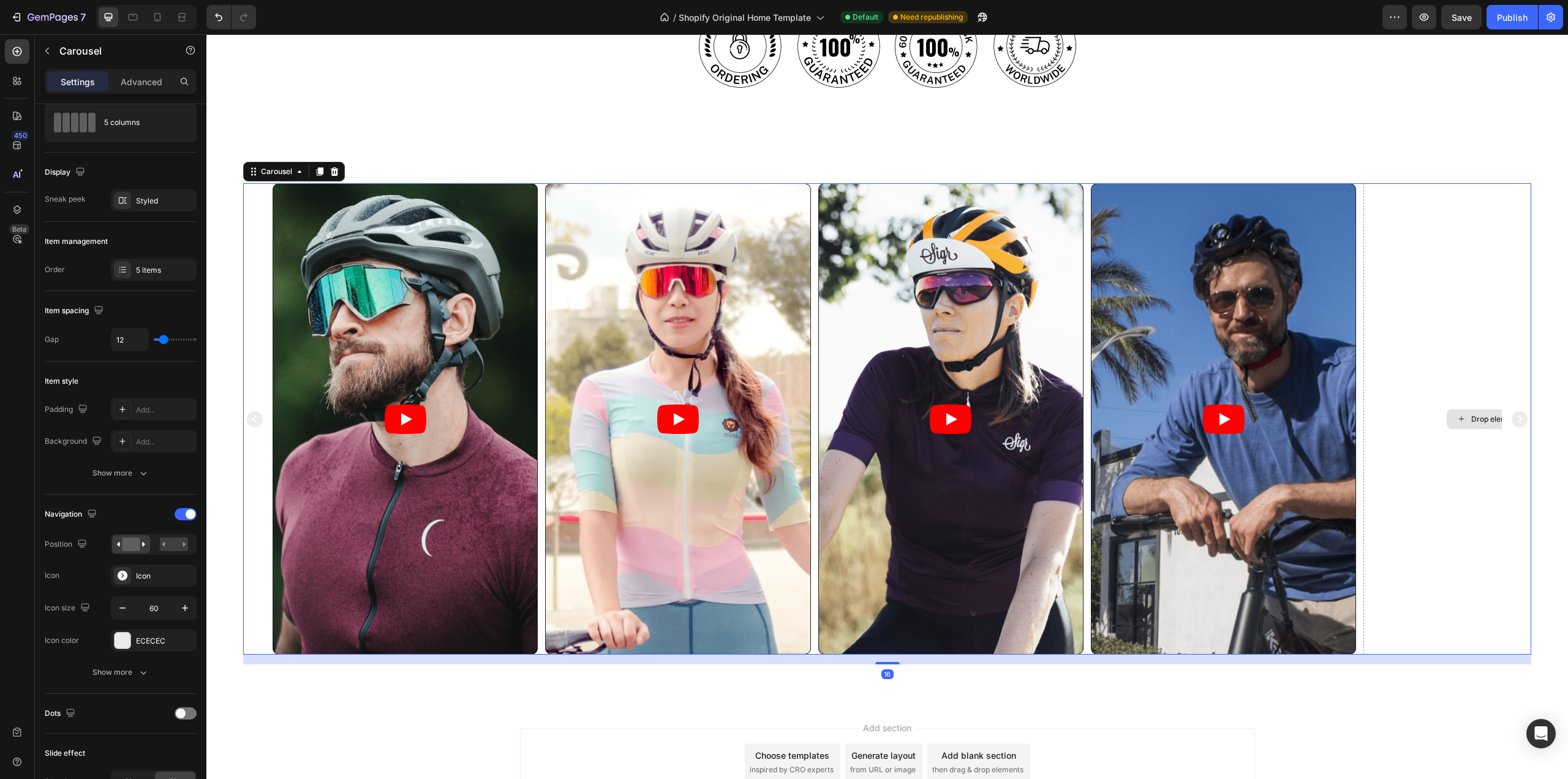
scroll to position [0, 0]
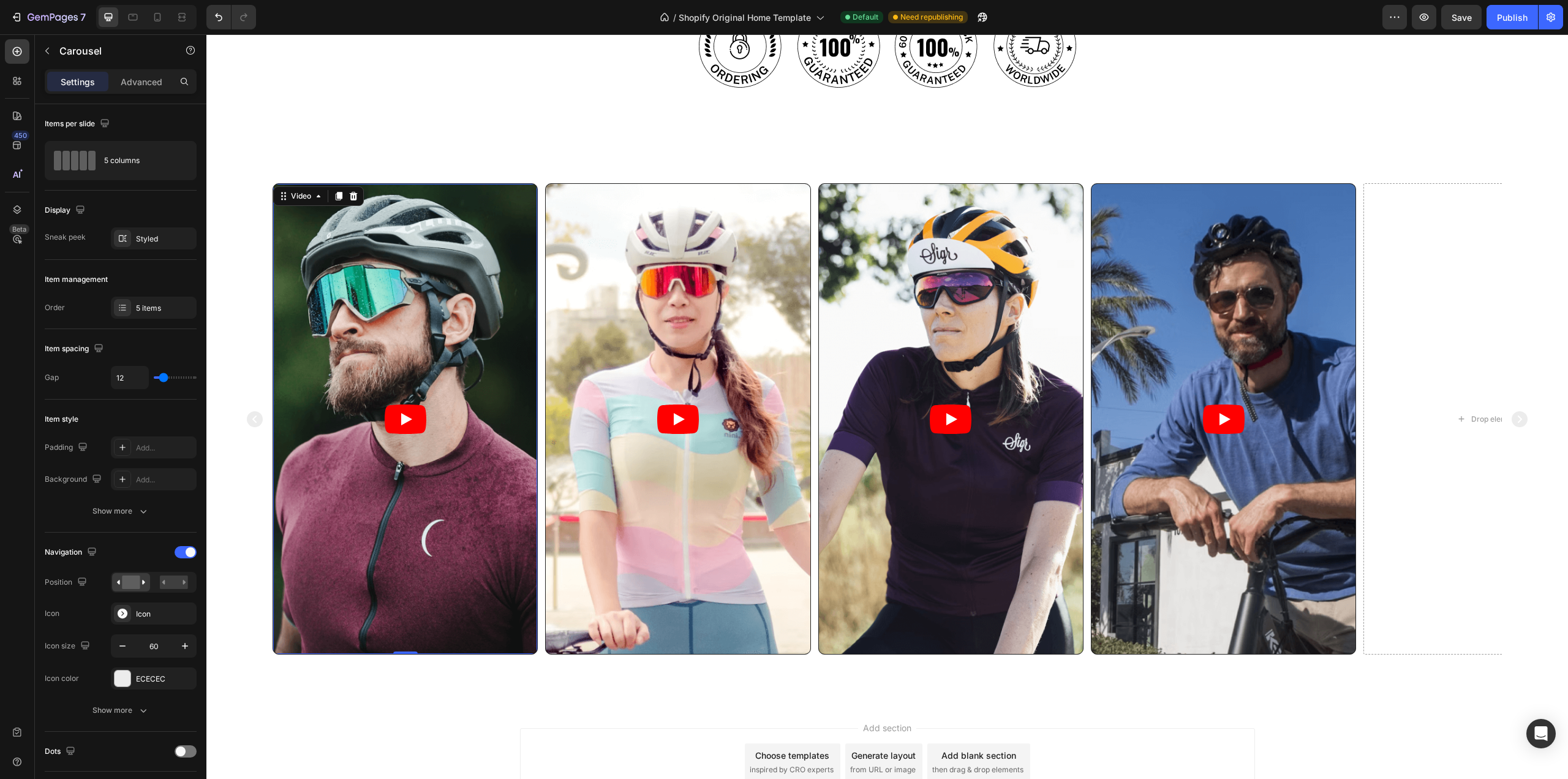
click at [398, 345] on article at bounding box center [405, 419] width 264 height 470
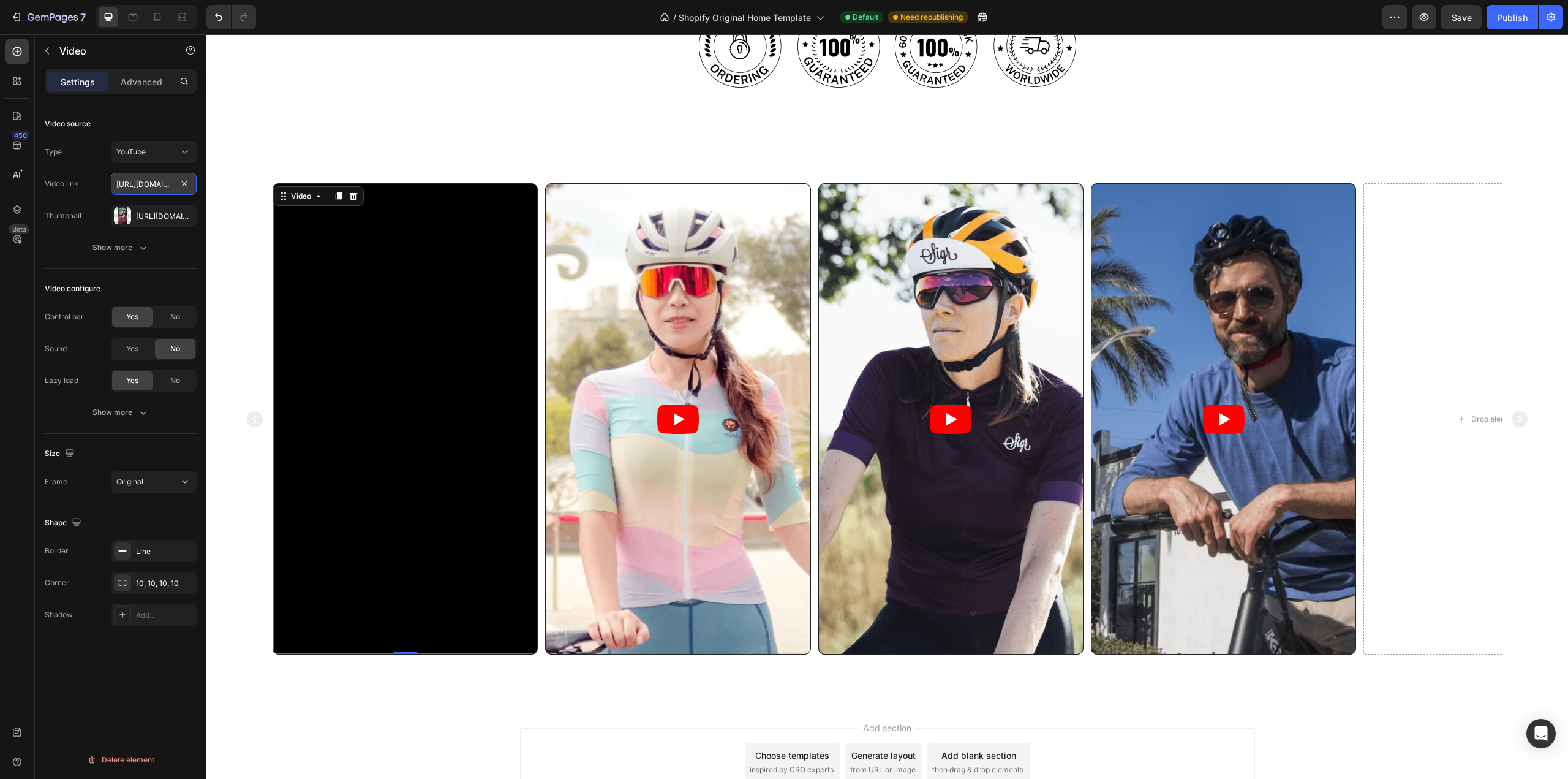
click at [146, 182] on input "[URL][DOMAIN_NAME]" at bounding box center [154, 184] width 86 height 22
paste input "shorts/pgZfBcAyJ00?feature=share"
type input "[URL][DOMAIN_NAME]"
click at [92, 185] on div "Video link [URL][DOMAIN_NAME]" at bounding box center [120, 184] width 152 height 22
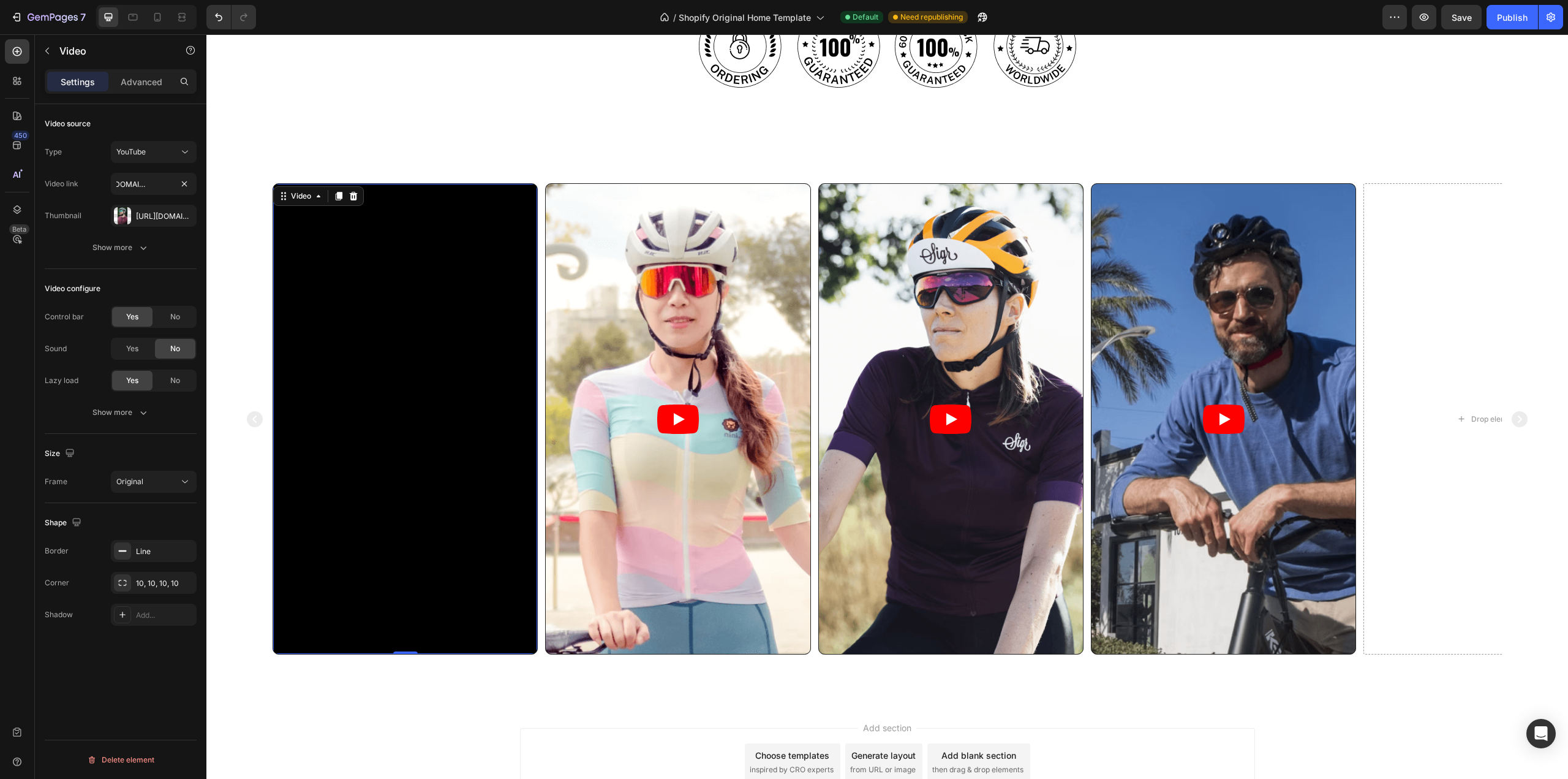
scroll to position [0, 0]
click at [184, 214] on icon "button" at bounding box center [184, 215] width 10 height 10
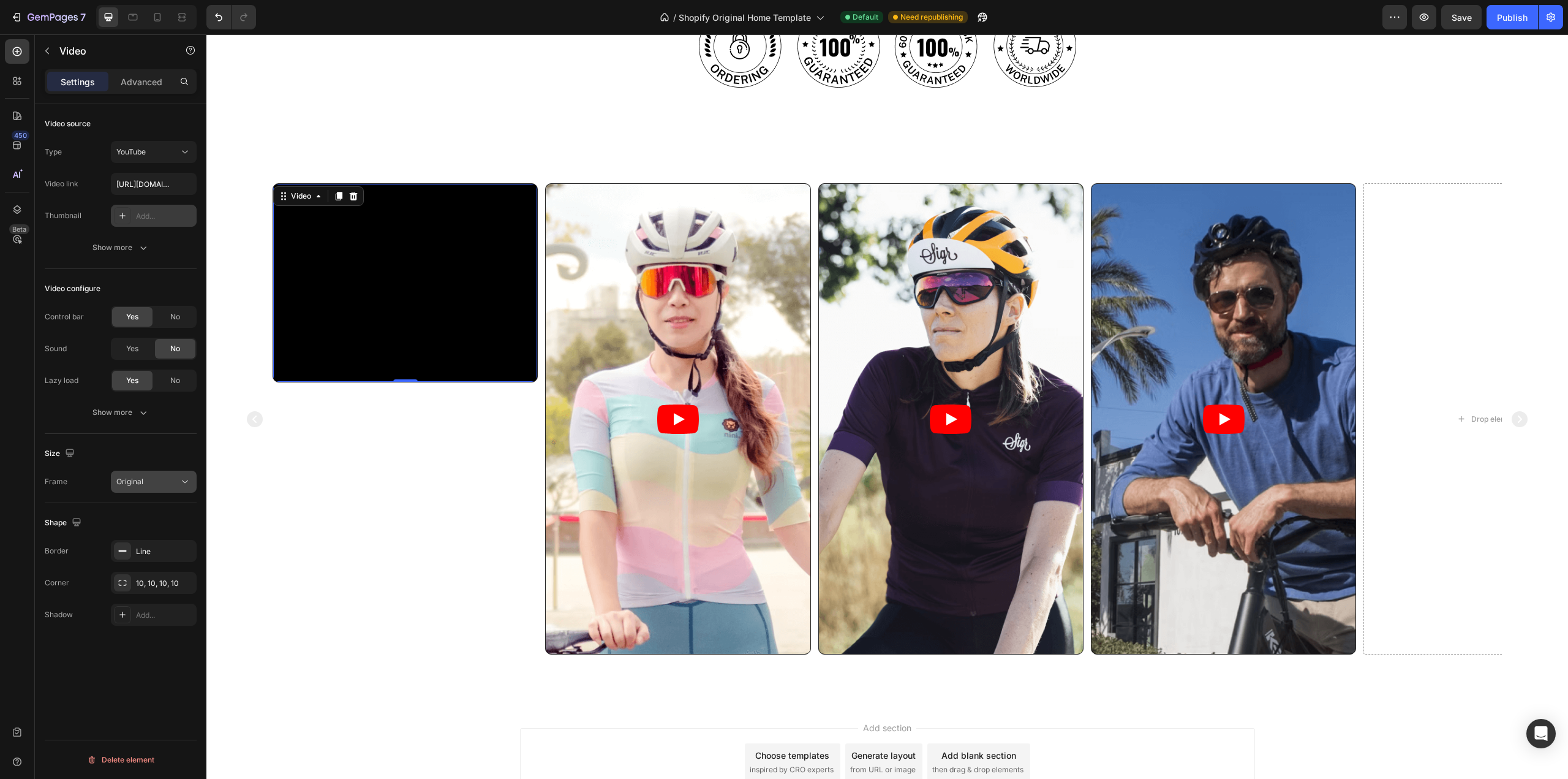
click at [164, 475] on button "Original" at bounding box center [154, 481] width 86 height 22
click at [133, 601] on p "16:9" at bounding box center [149, 604] width 65 height 11
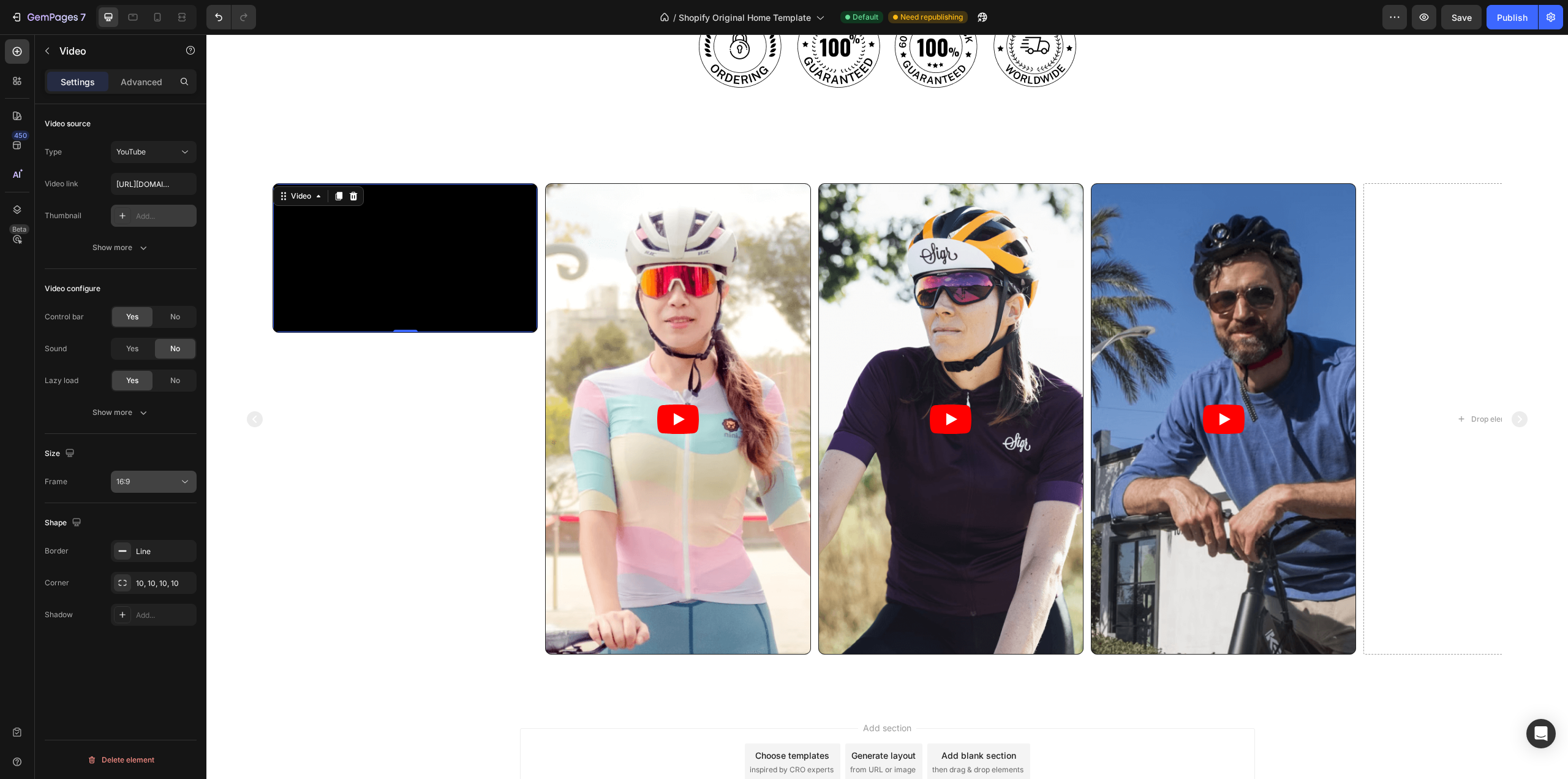
click at [153, 479] on div "16:9" at bounding box center [148, 482] width 63 height 11
click at [152, 541] on div "Square" at bounding box center [139, 535] width 96 height 23
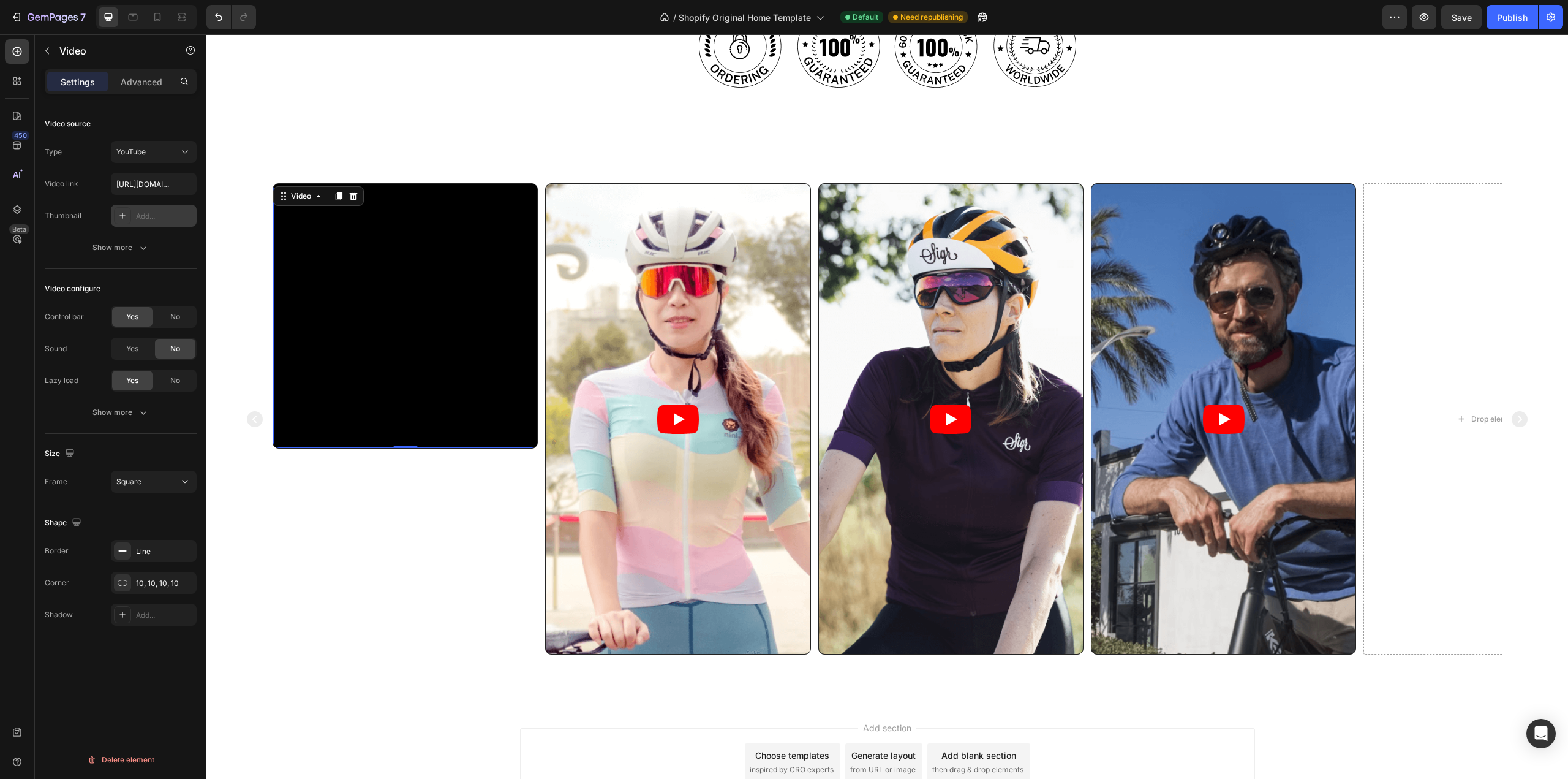
click at [153, 493] on div "Size [GEOGRAPHIC_DATA]" at bounding box center [120, 468] width 152 height 69
click at [163, 469] on div "Size [GEOGRAPHIC_DATA]" at bounding box center [120, 468] width 152 height 69
click at [158, 486] on div "Square" at bounding box center [148, 482] width 63 height 11
click at [149, 509] on p "Original" at bounding box center [149, 512] width 65 height 11
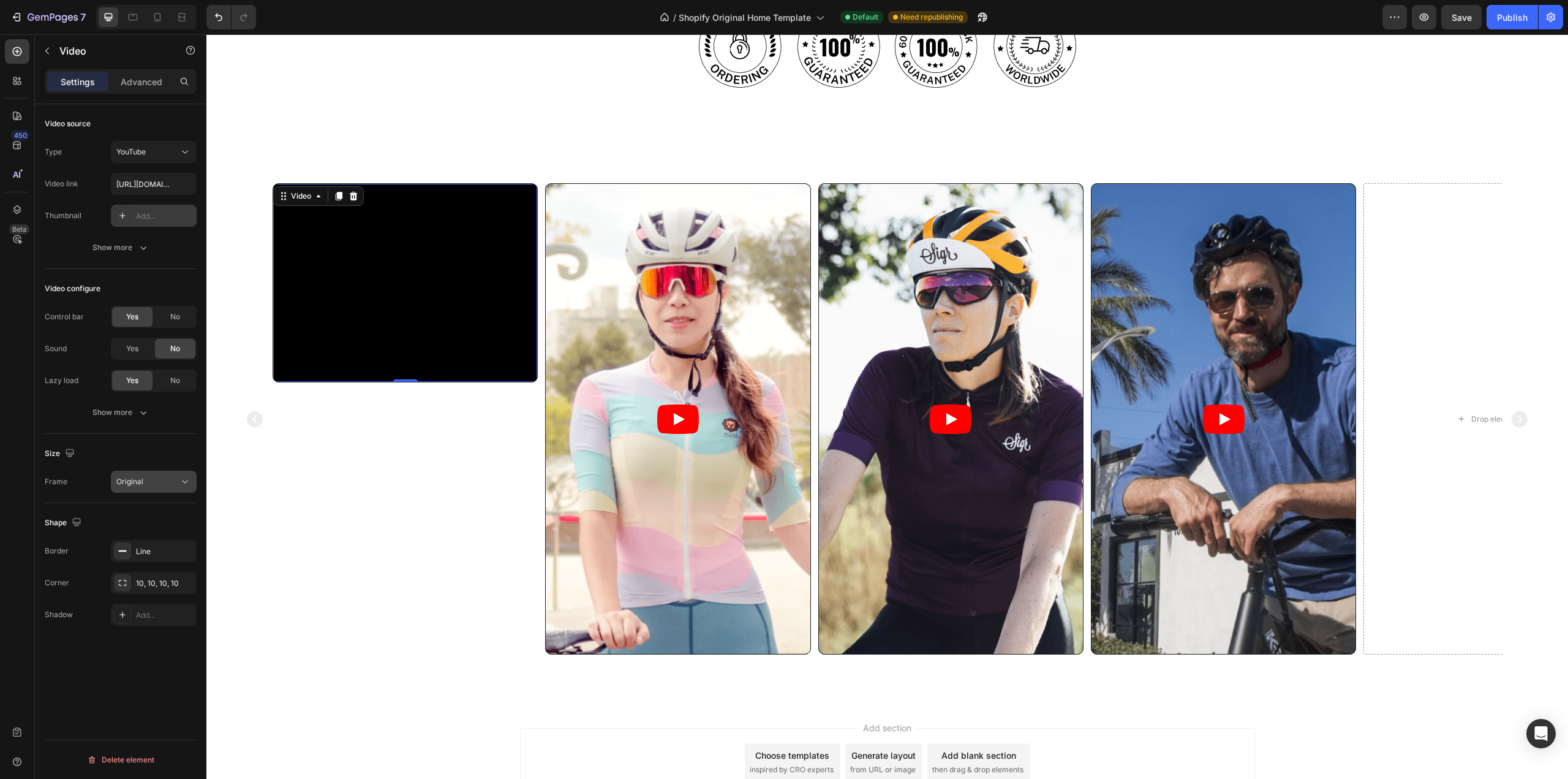
click at [146, 479] on div "Original" at bounding box center [148, 482] width 63 height 11
click at [96, 453] on div "Size" at bounding box center [120, 453] width 152 height 20
click at [149, 254] on button "Show more" at bounding box center [120, 247] width 152 height 22
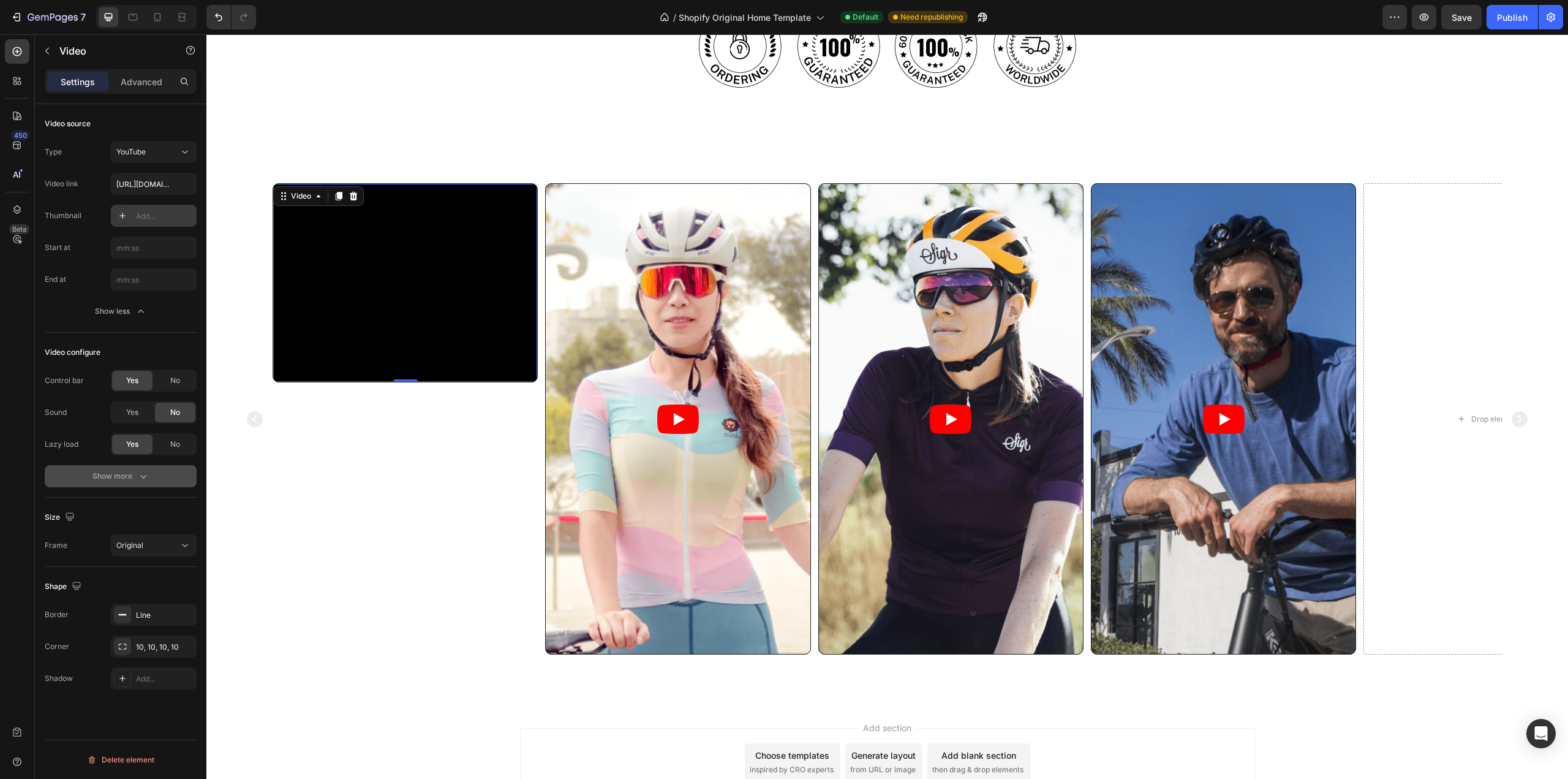
click at [143, 473] on icon "button" at bounding box center [143, 476] width 12 height 12
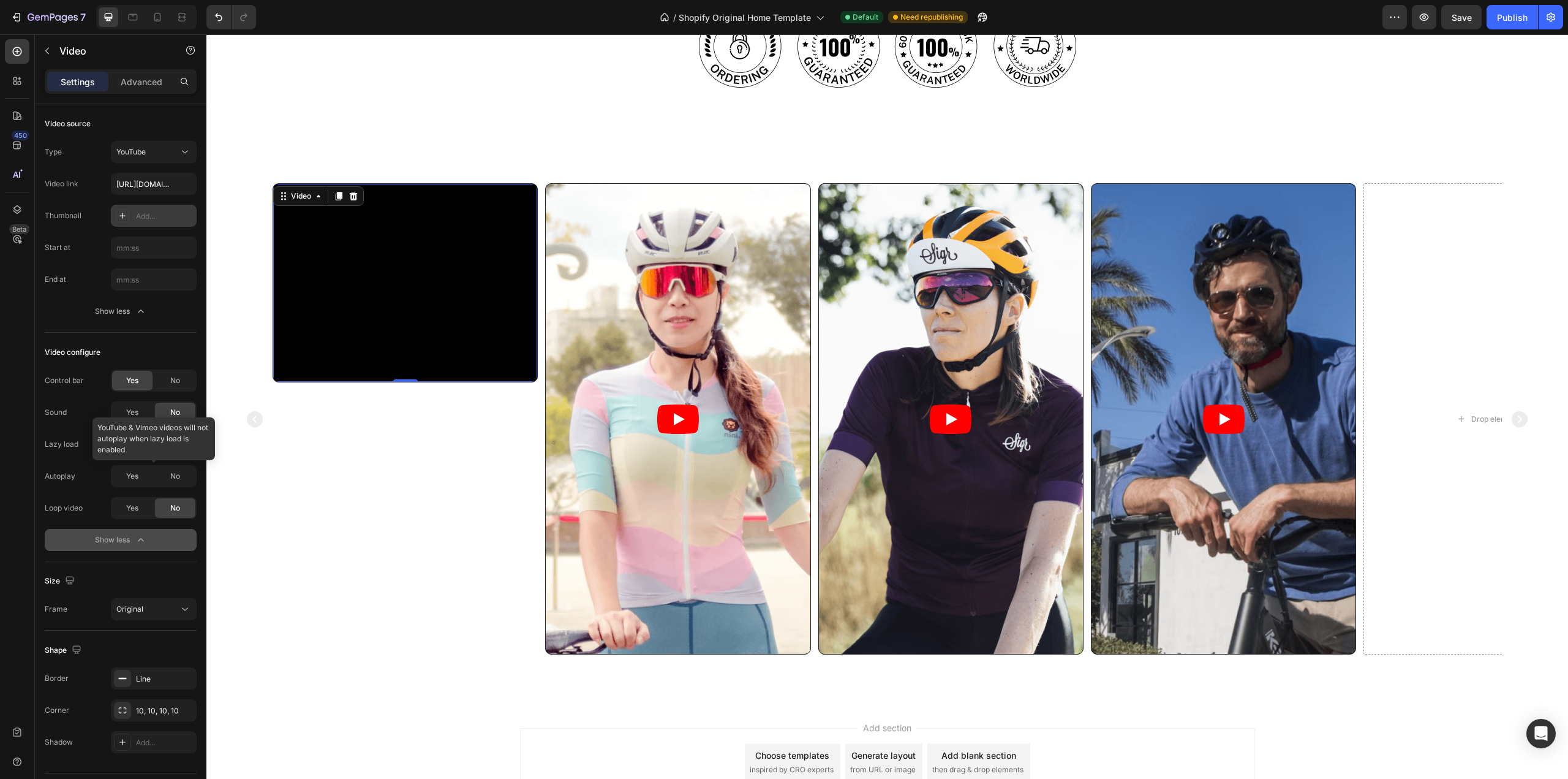
scroll to position [33, 0]
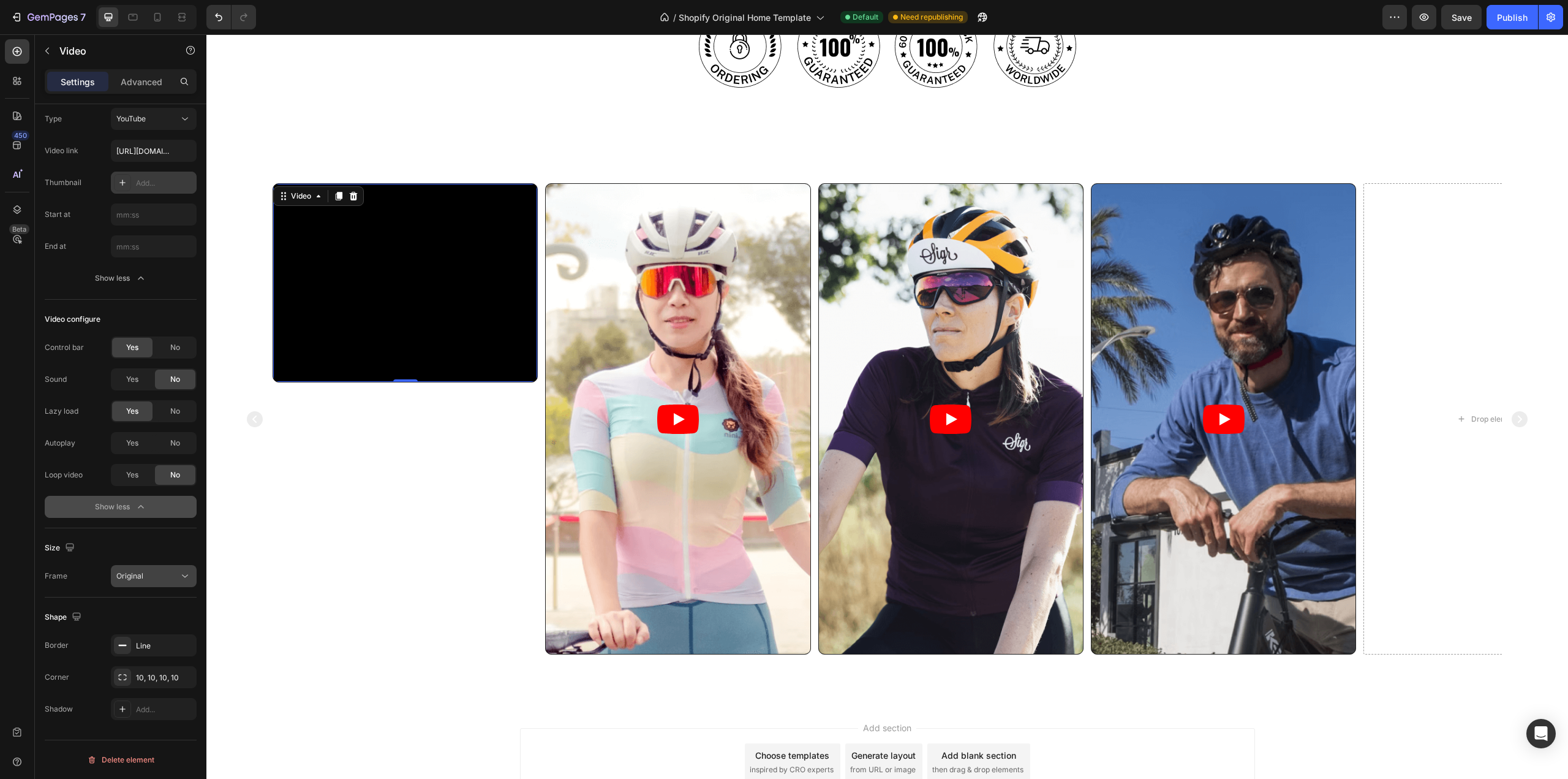
click at [172, 575] on div "Original" at bounding box center [148, 576] width 63 height 11
click at [151, 676] on p "4:3" at bounding box center [149, 676] width 65 height 11
click at [152, 578] on div "4:3" at bounding box center [148, 576] width 63 height 11
click at [150, 609] on p "Original" at bounding box center [149, 606] width 65 height 11
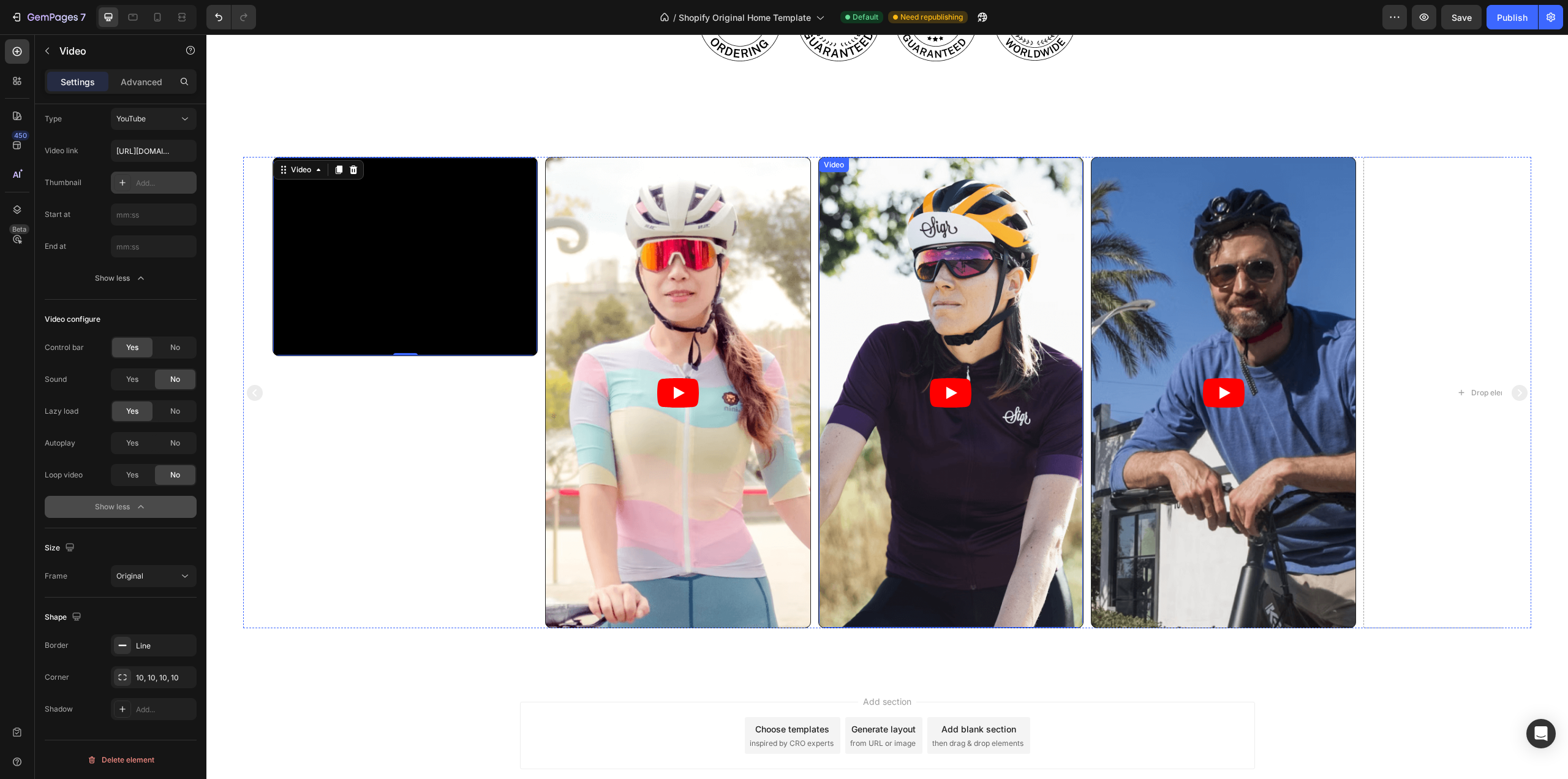
scroll to position [653, 0]
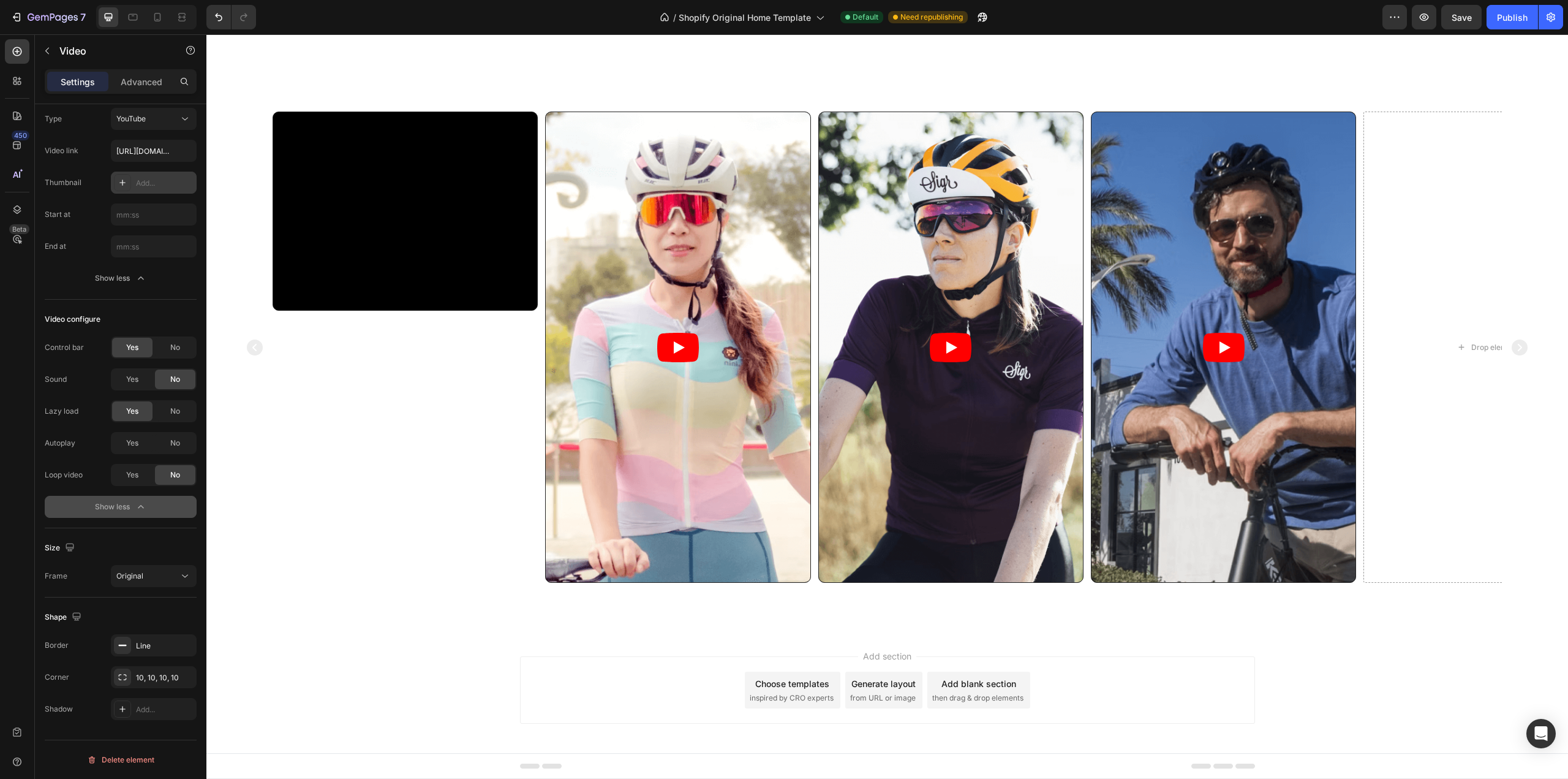
click at [1125, 711] on div "Add section Choose templates inspired by CRO experts Generate layout from URL o…" at bounding box center [887, 690] width 735 height 67
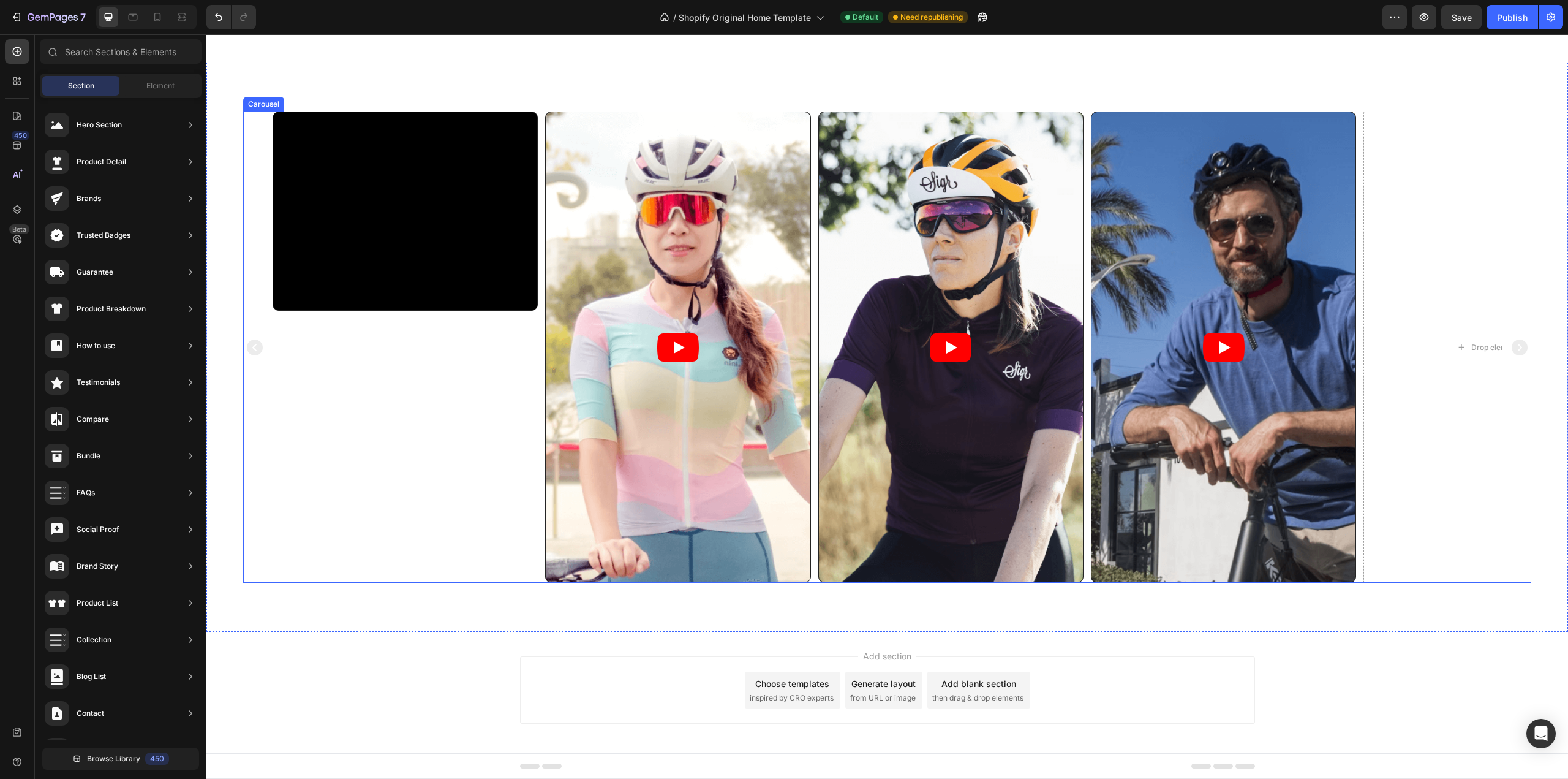
click at [363, 449] on div "Video" at bounding box center [405, 347] width 265 height 471
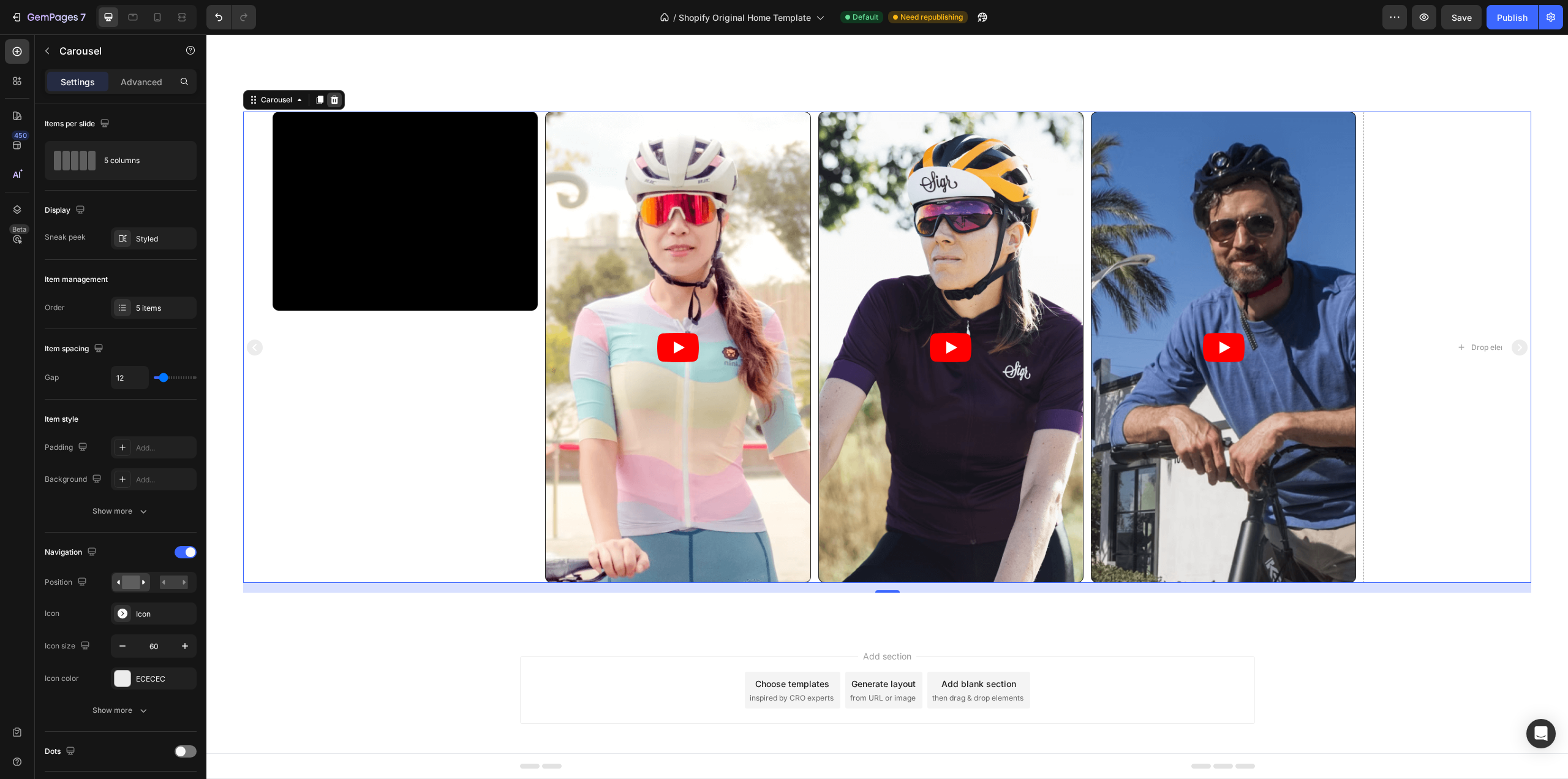
click at [341, 97] on div at bounding box center [334, 100] width 15 height 15
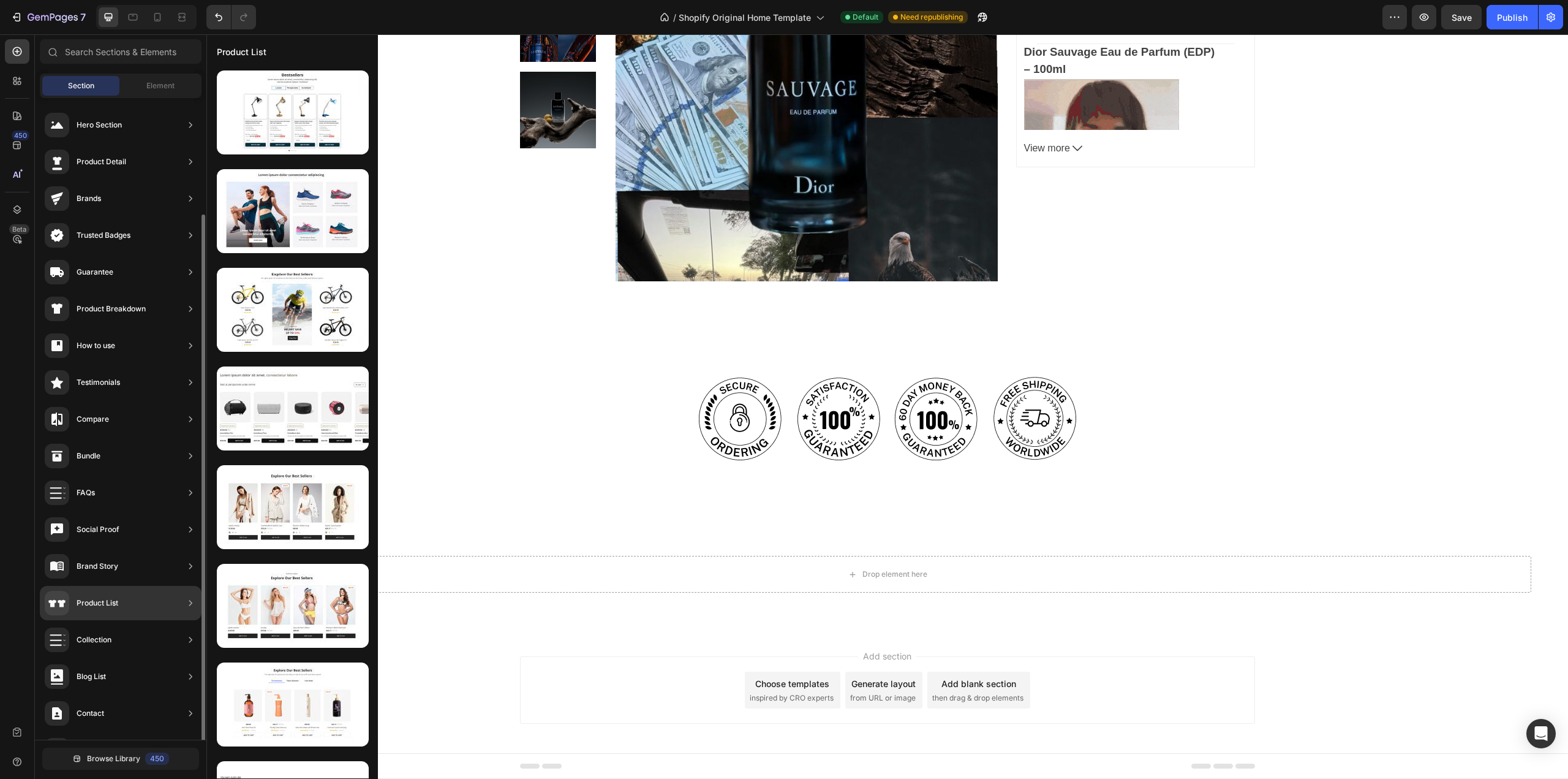
scroll to position [69, 0]
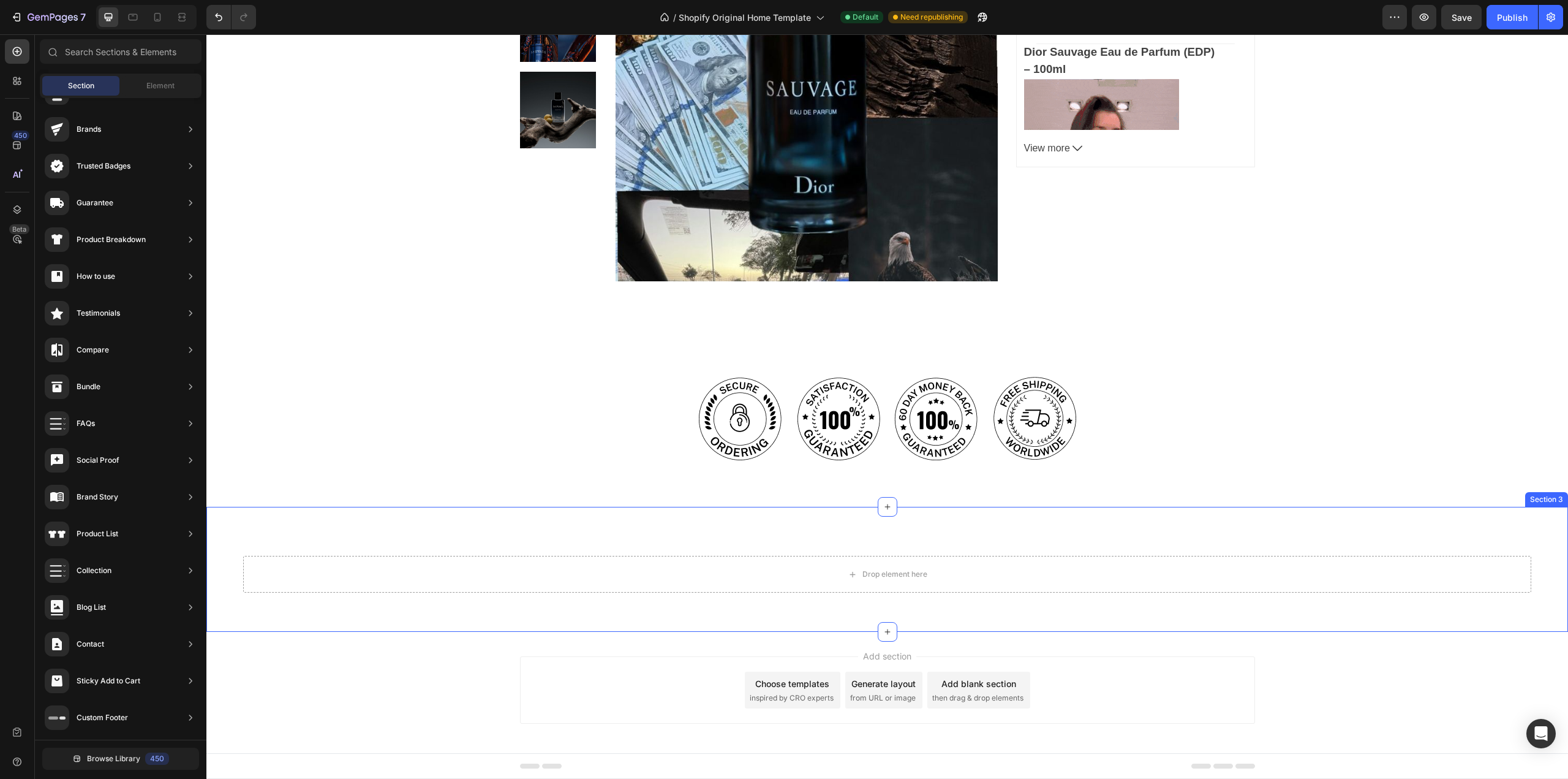
click at [729, 552] on div "Drop element here Section 3" at bounding box center [887, 569] width 1362 height 125
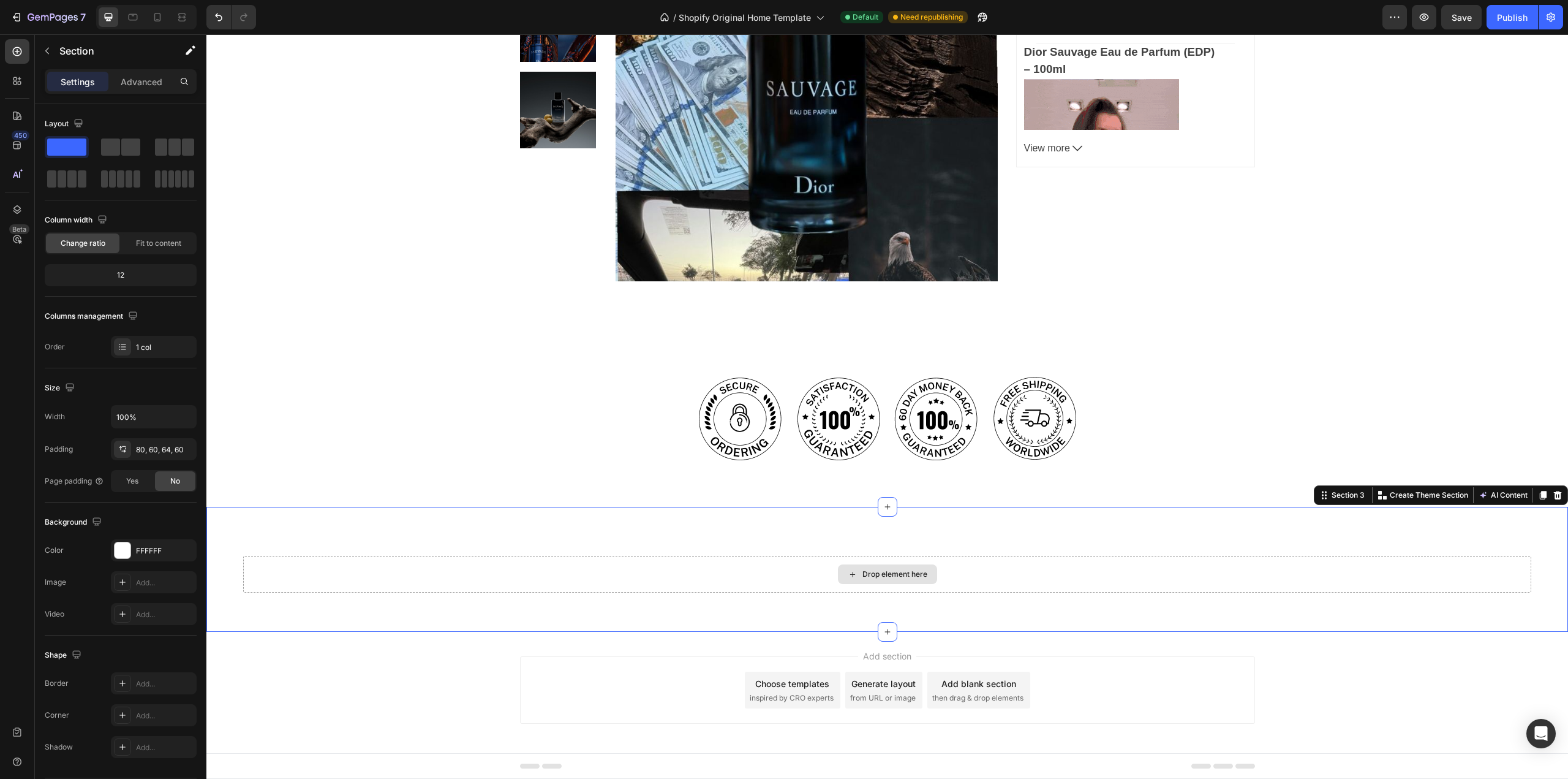
click at [862, 576] on div "Drop element here" at bounding box center [894, 574] width 65 height 10
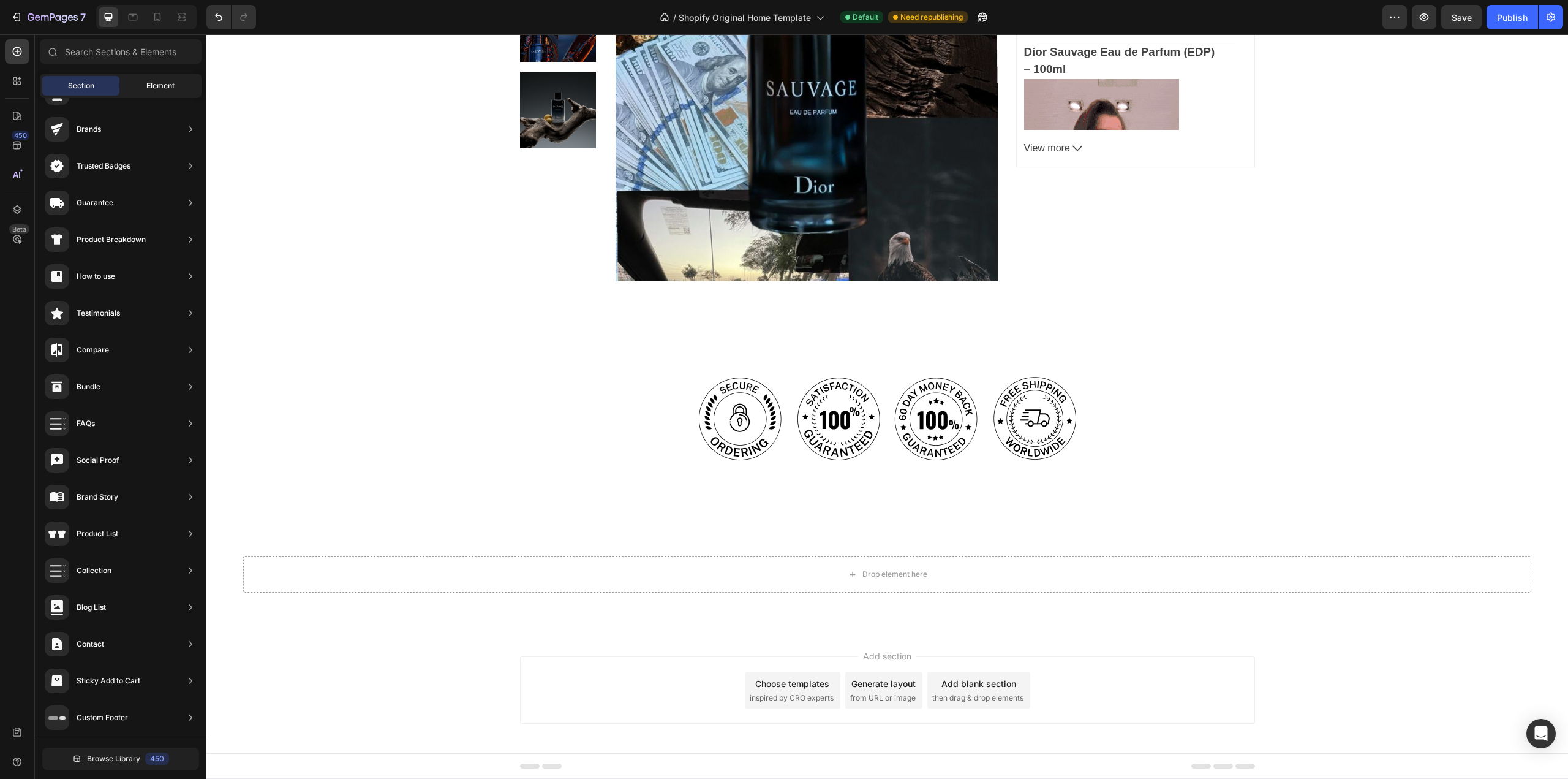
click at [167, 86] on span "Element" at bounding box center [160, 86] width 28 height 11
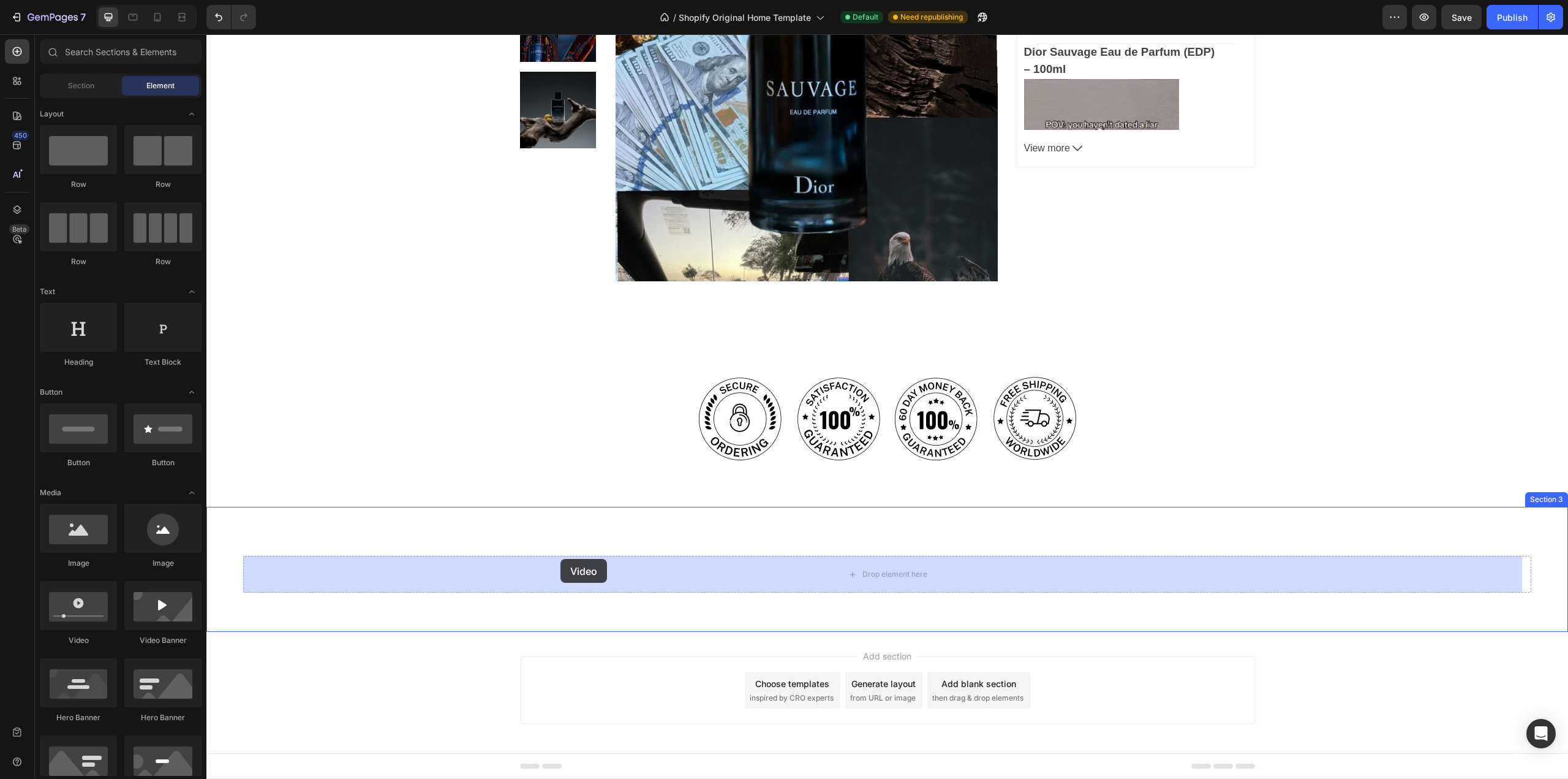
drag, startPoint x: 285, startPoint y: 654, endPoint x: 564, endPoint y: 559, distance: 294.7
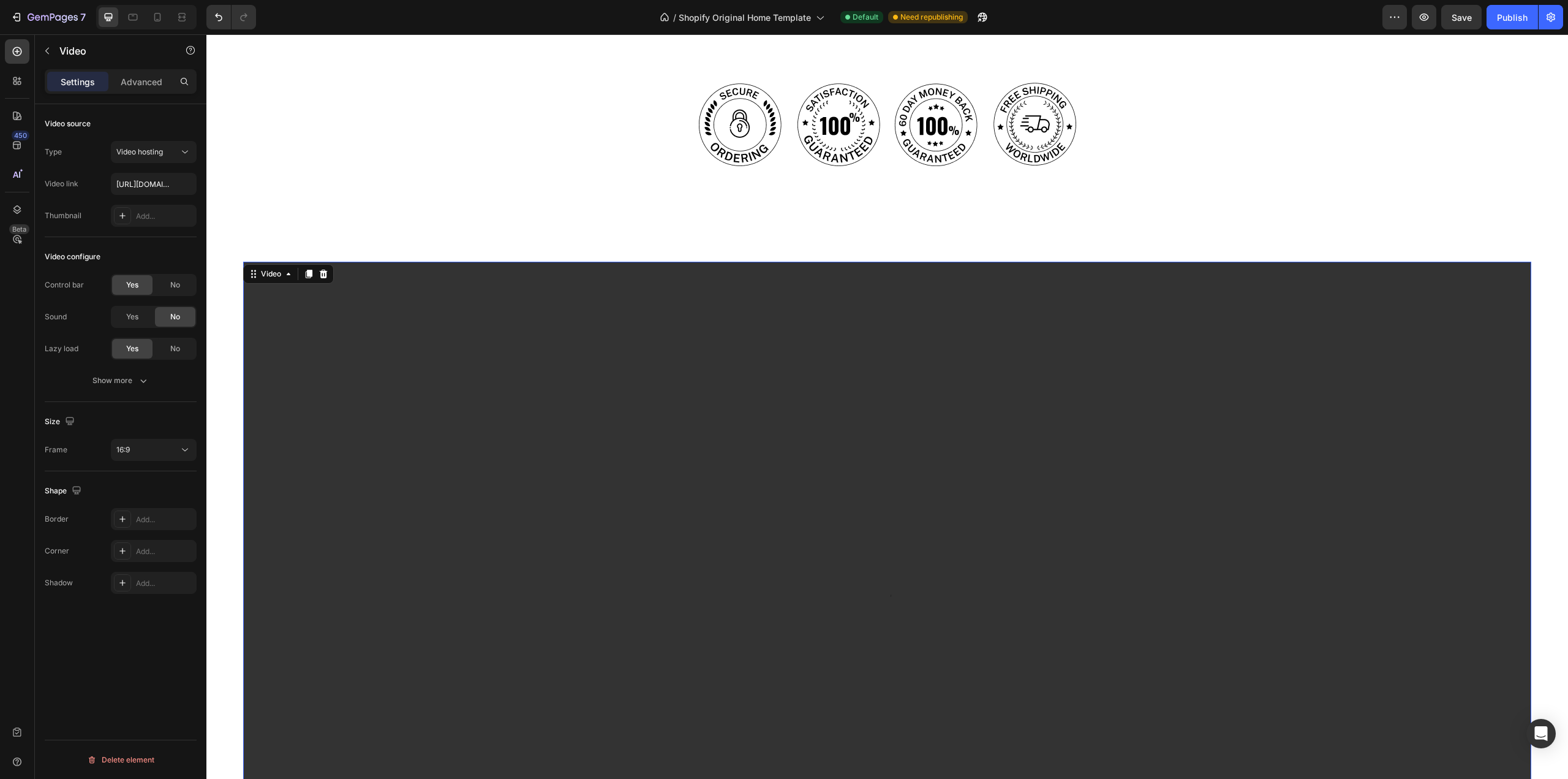
scroll to position [586, 0]
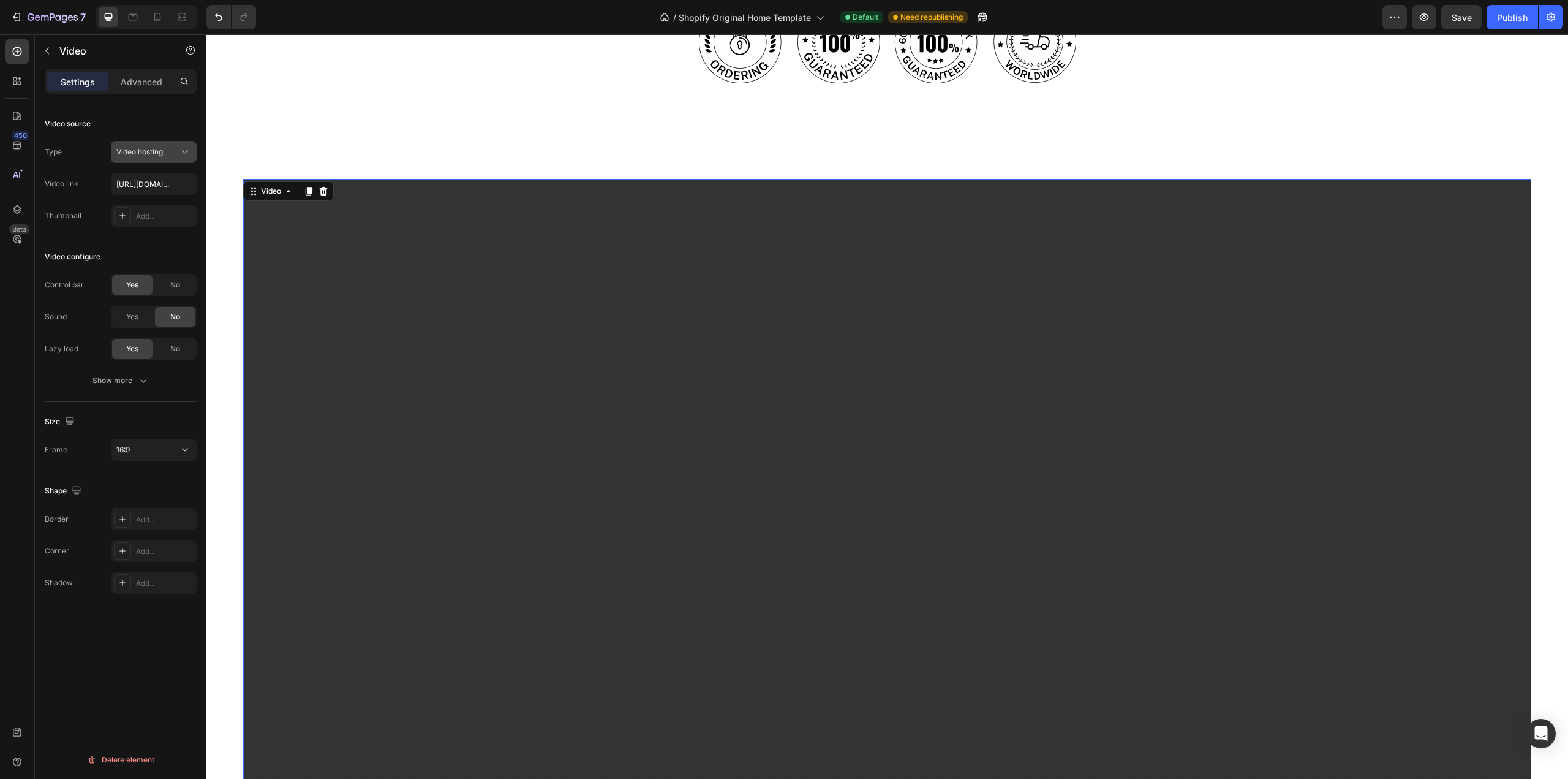
click at [155, 158] on div "Video hosting" at bounding box center [154, 152] width 75 height 12
click at [149, 179] on p "YouTube" at bounding box center [151, 182] width 70 height 11
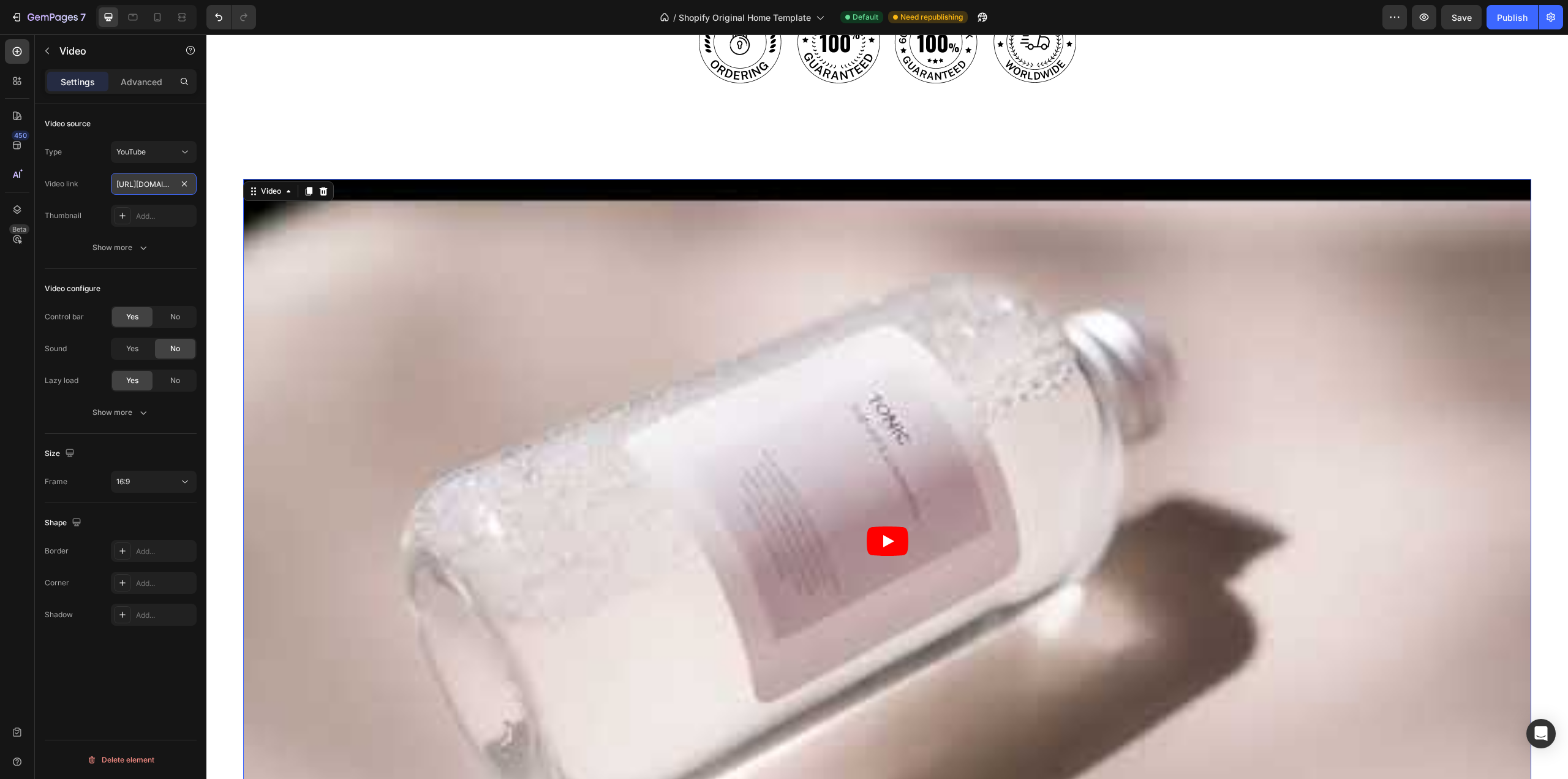
click at [142, 184] on input "[URL][DOMAIN_NAME]" at bounding box center [154, 184] width 86 height 22
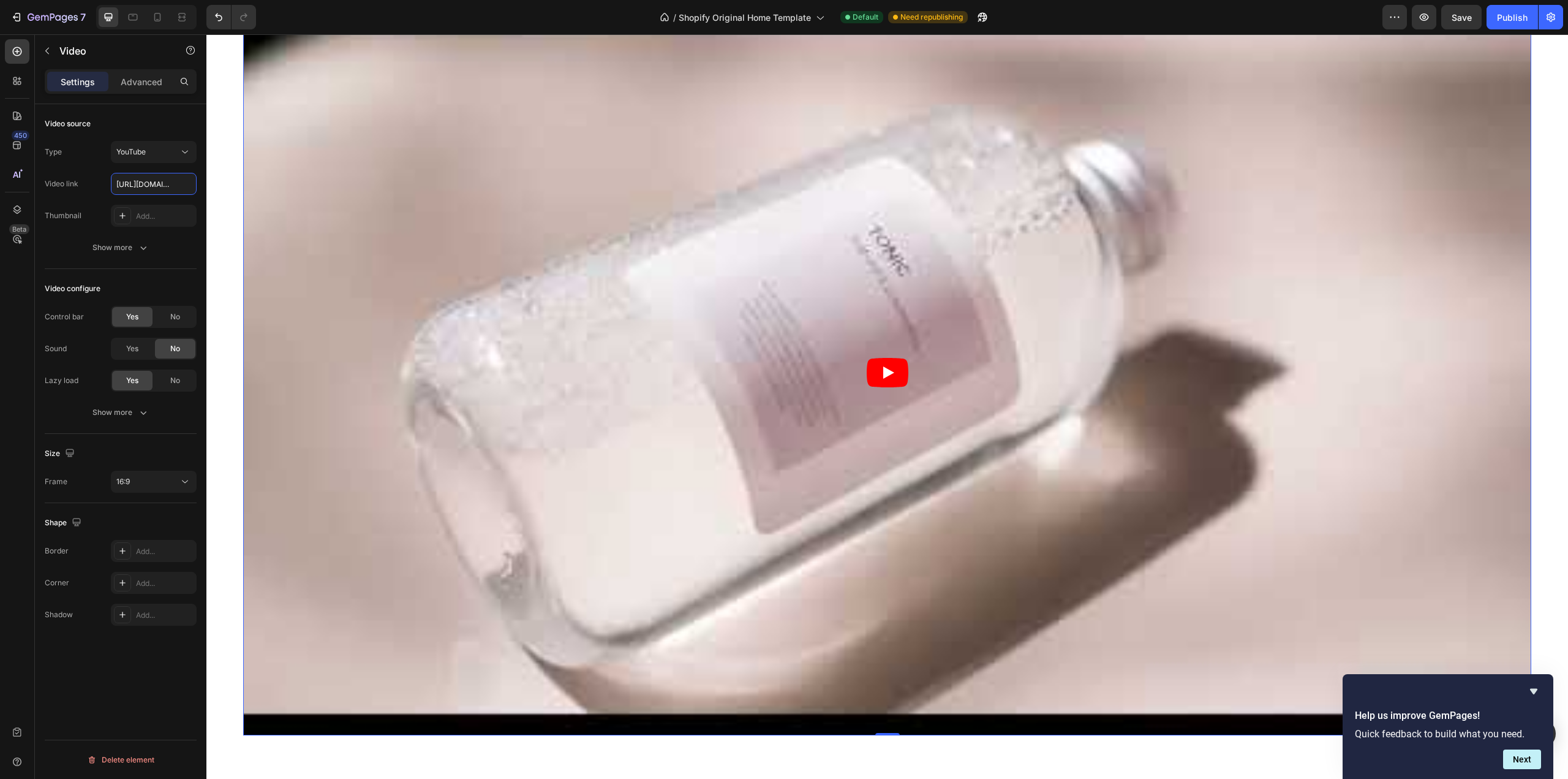
scroll to position [892, 0]
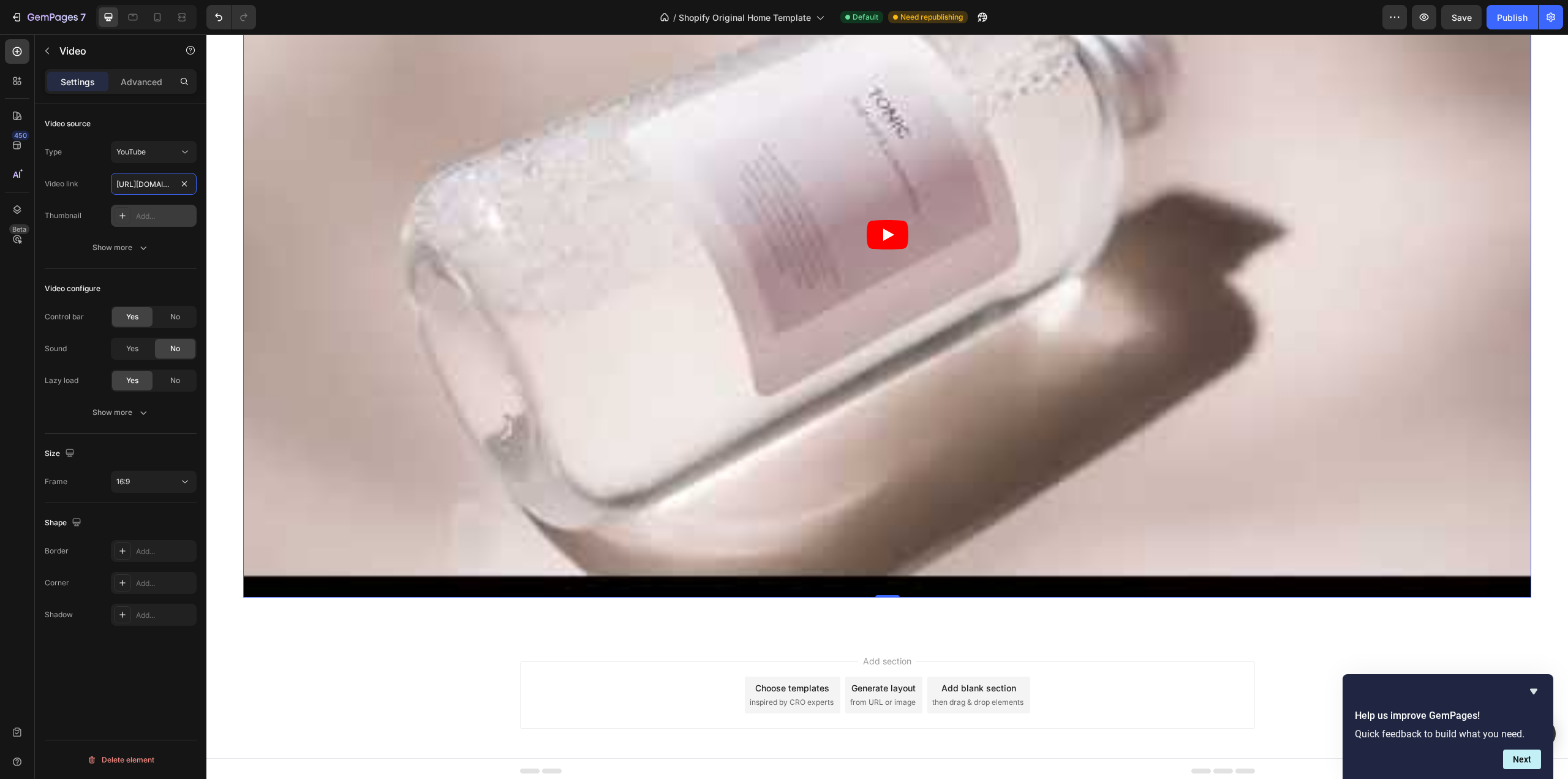
paste input "[DOMAIN_NAME][URL]"
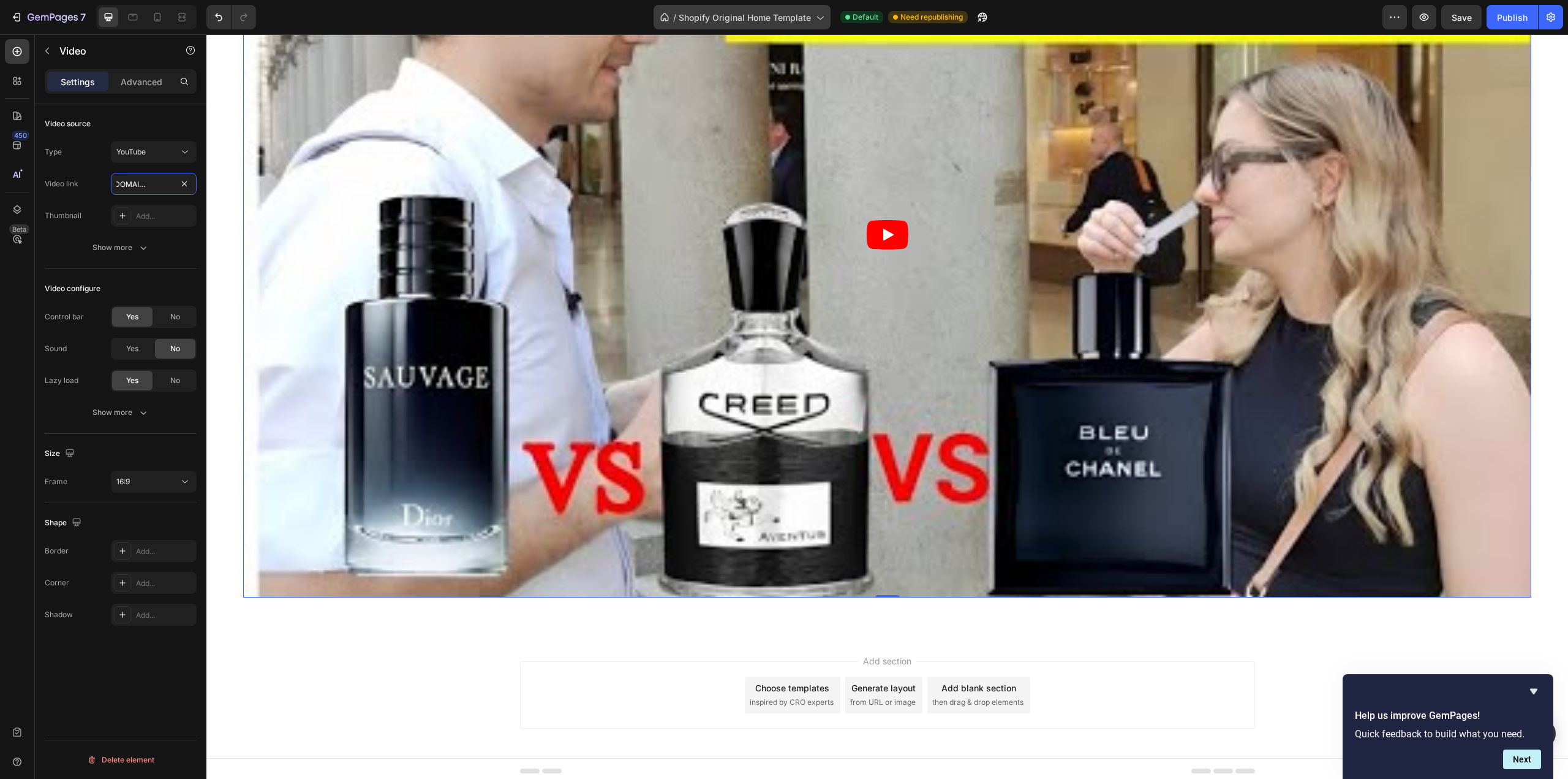
type input "[URL][DOMAIN_NAME]"
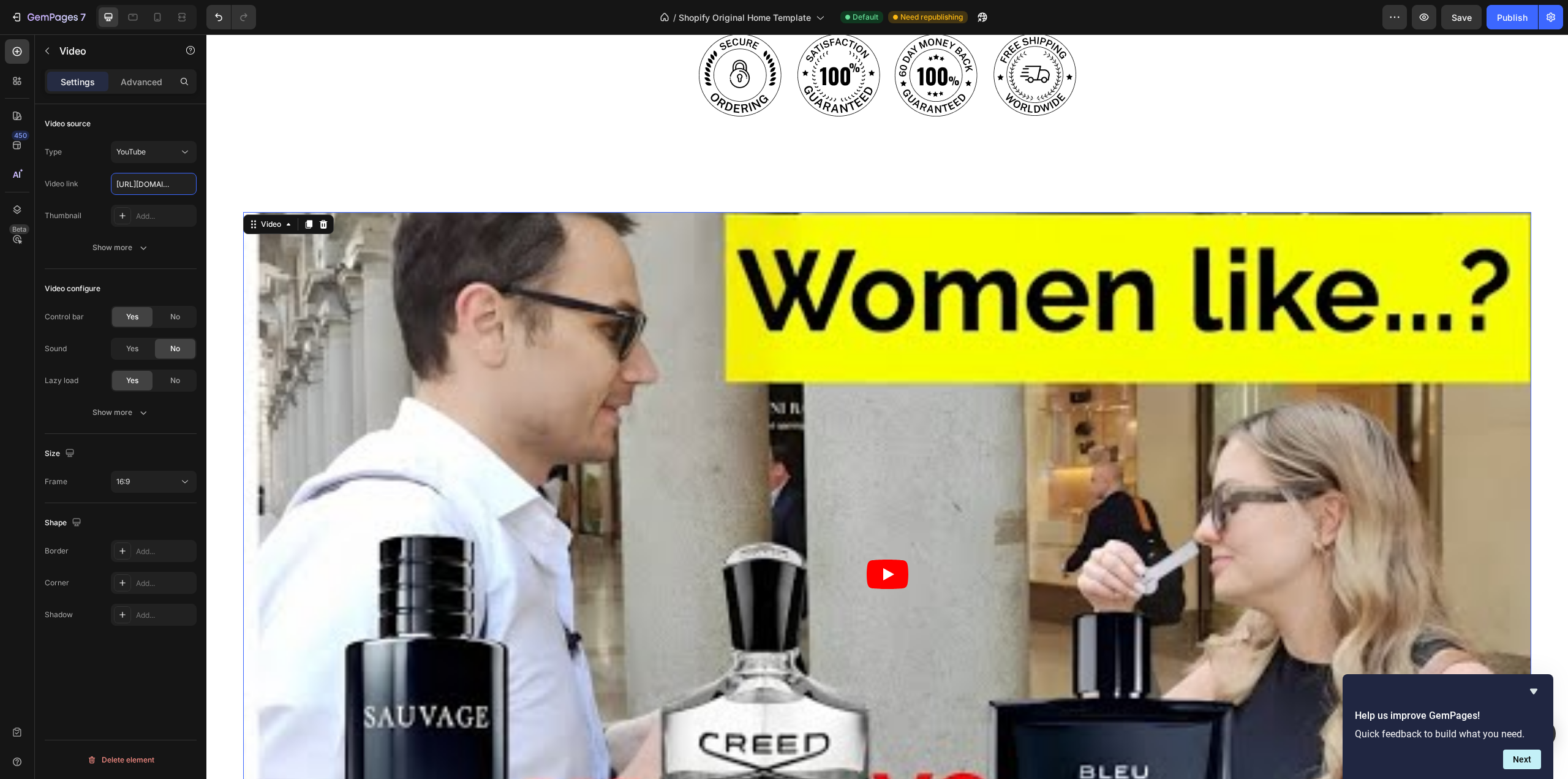
scroll to position [525, 0]
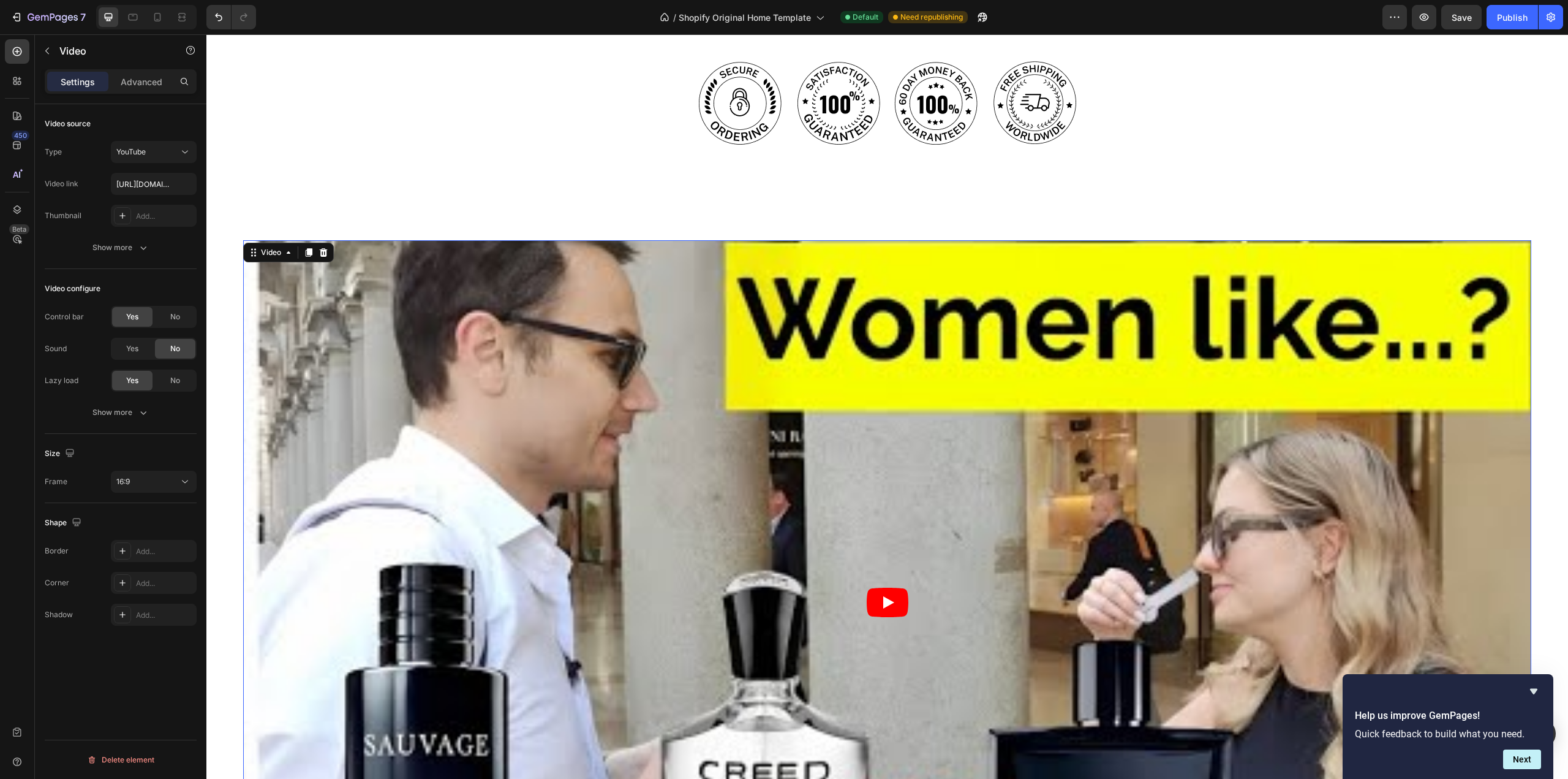
click at [1020, 358] on article at bounding box center [887, 603] width 1289 height 725
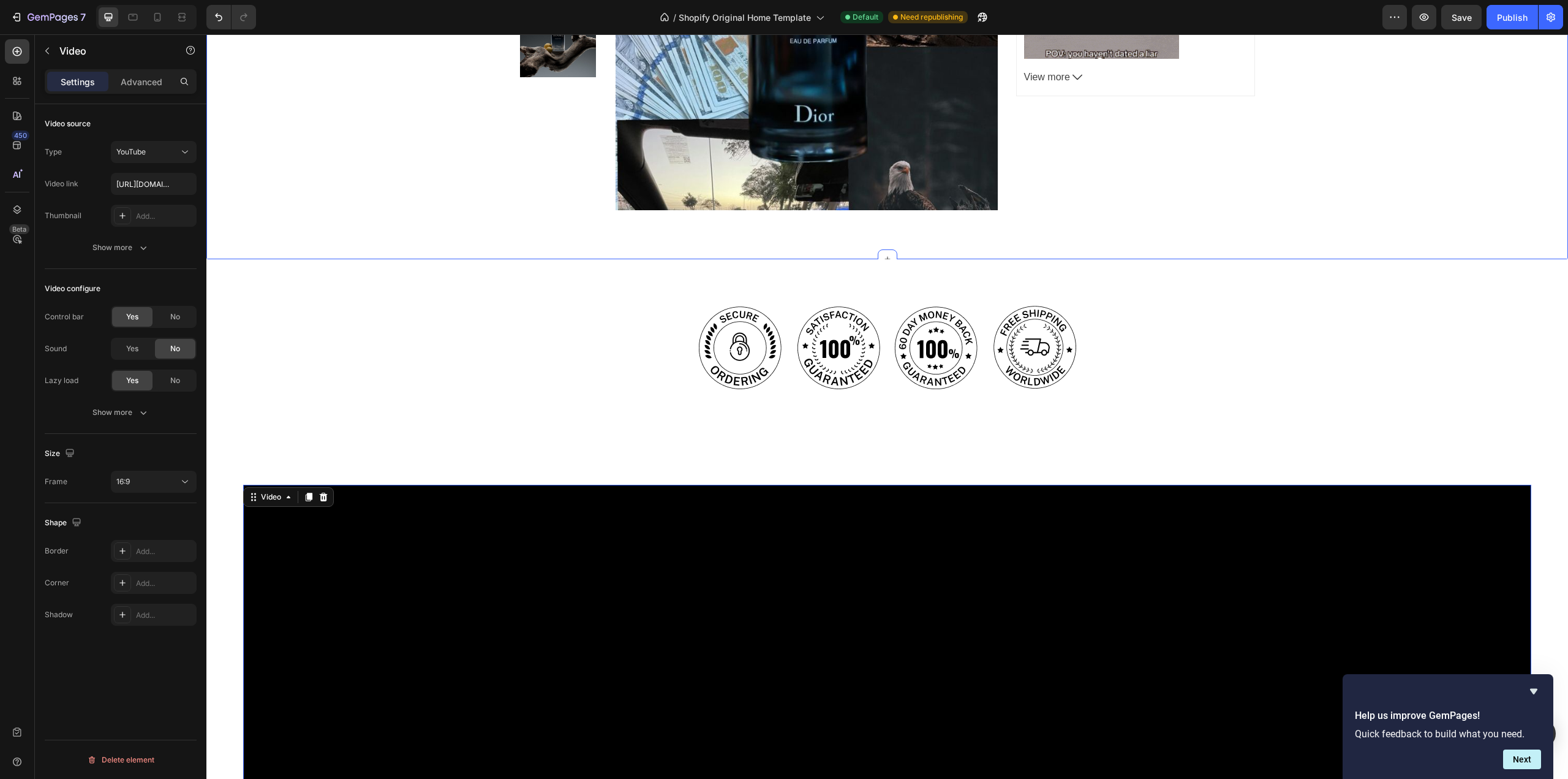
scroll to position [280, 0]
click at [554, 268] on div "Image Image Image Image Row Section 2" at bounding box center [887, 348] width 1362 height 176
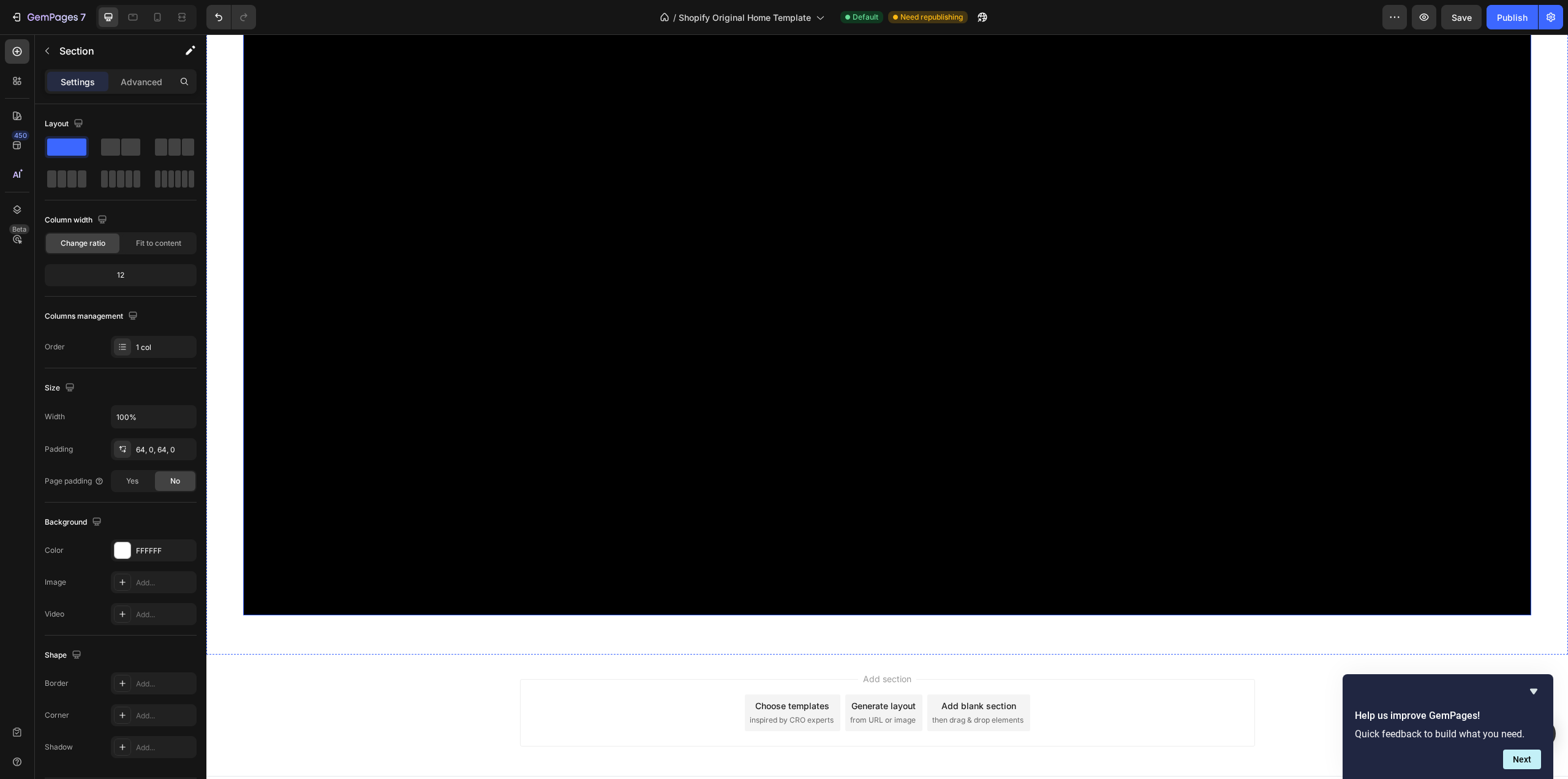
scroll to position [892, 0]
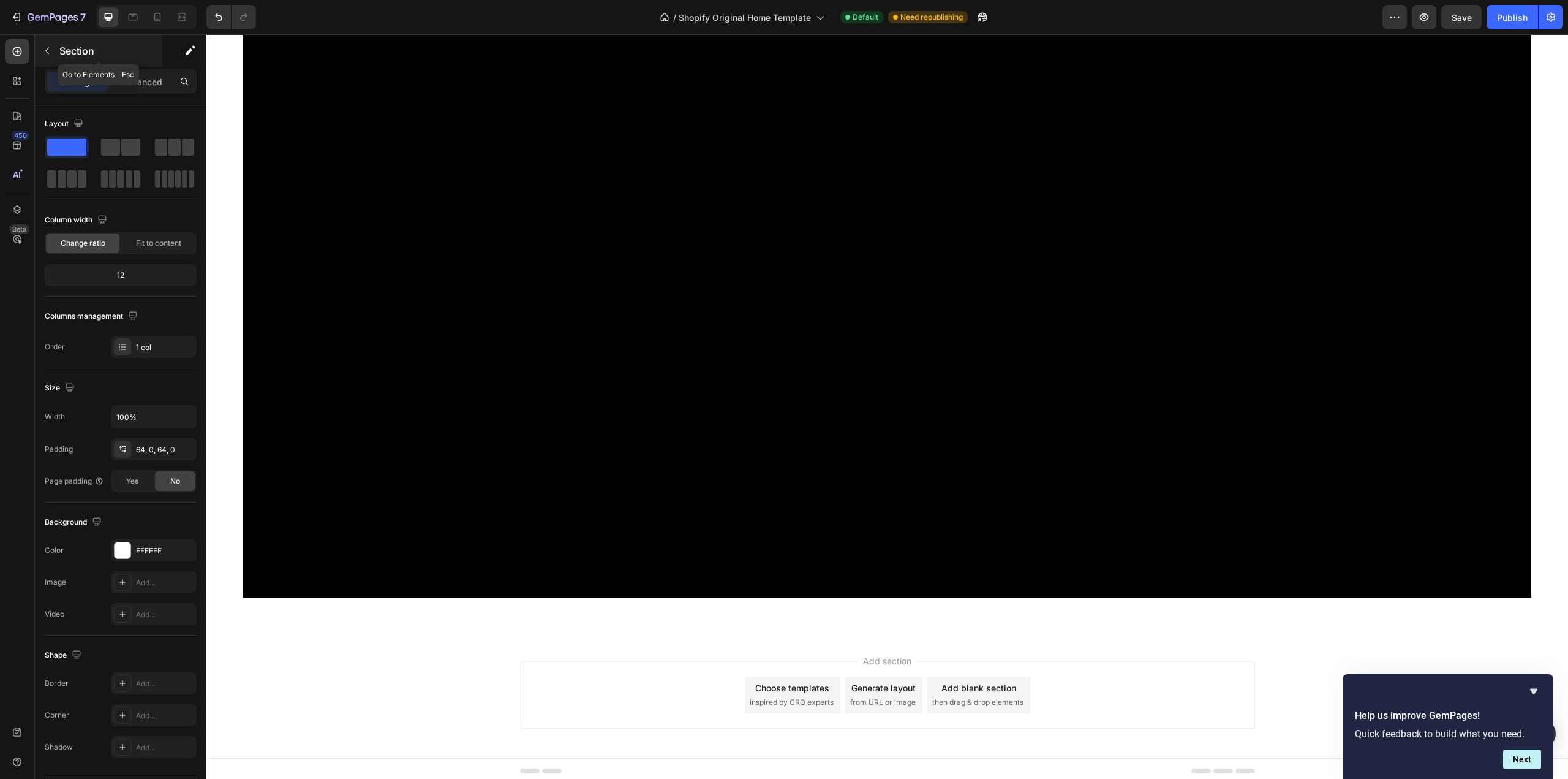
click at [41, 44] on button "button" at bounding box center [47, 51] width 20 height 20
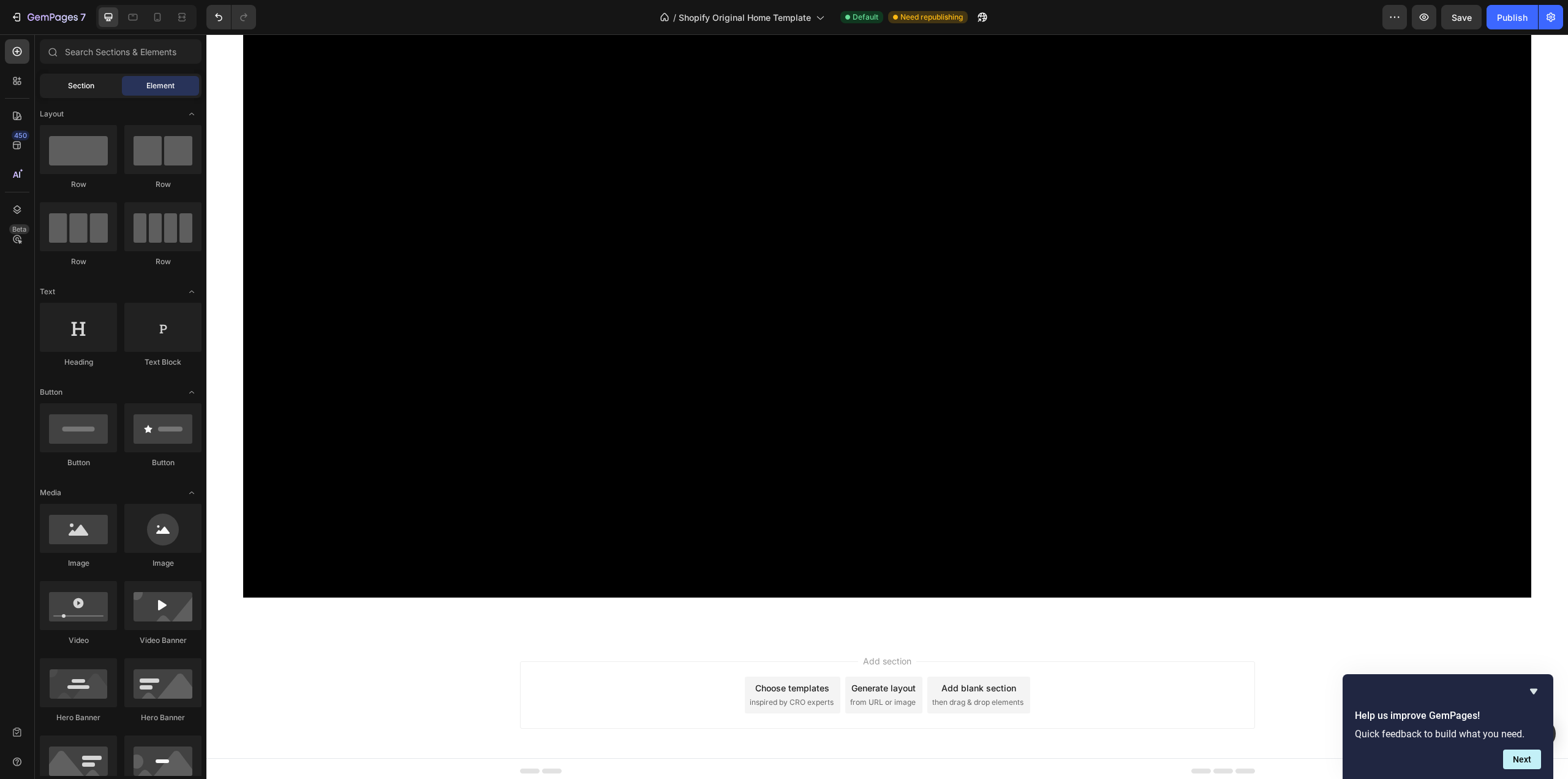
click at [87, 91] on div "Section" at bounding box center [80, 86] width 77 height 20
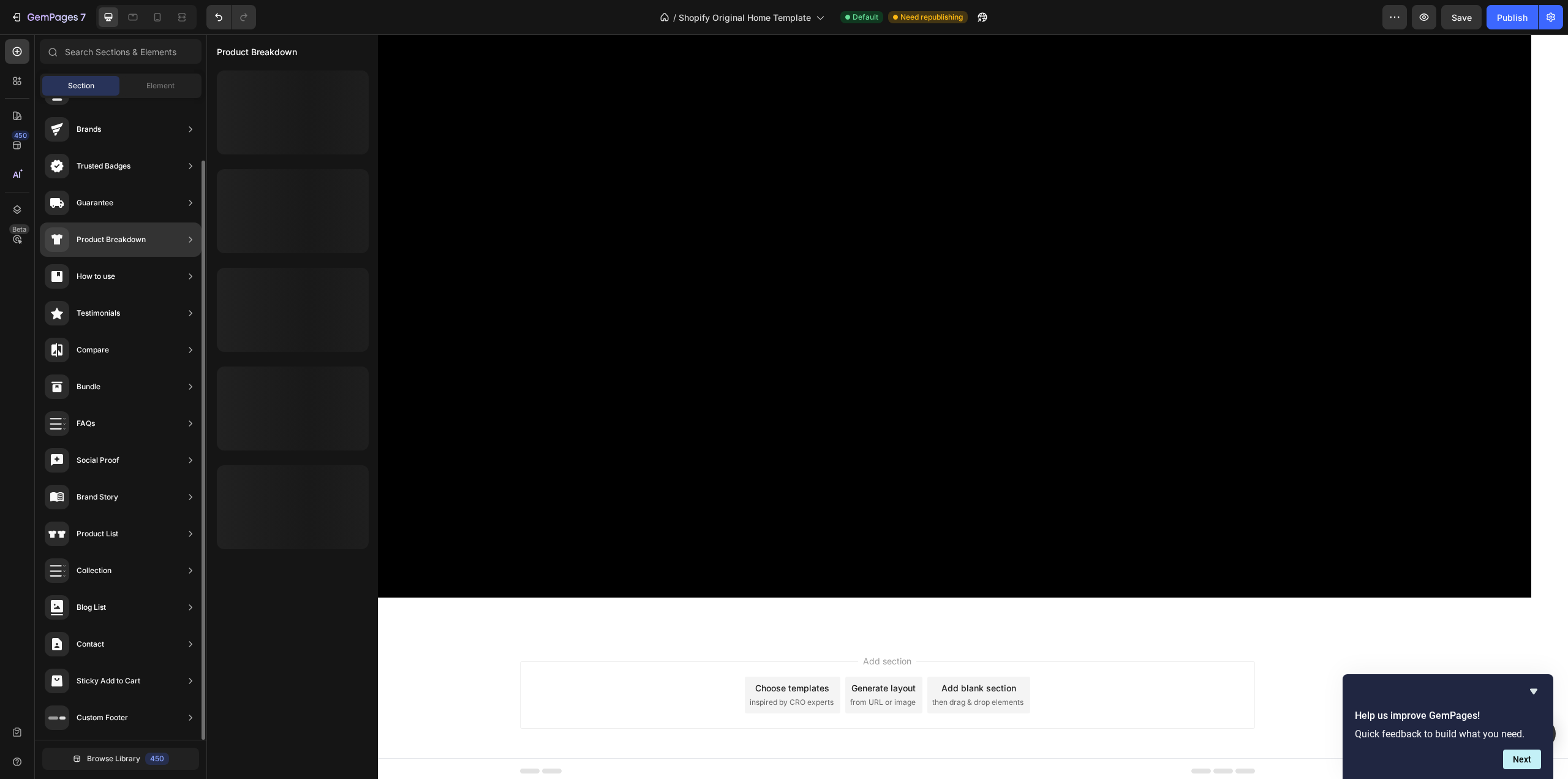
scroll to position [0, 0]
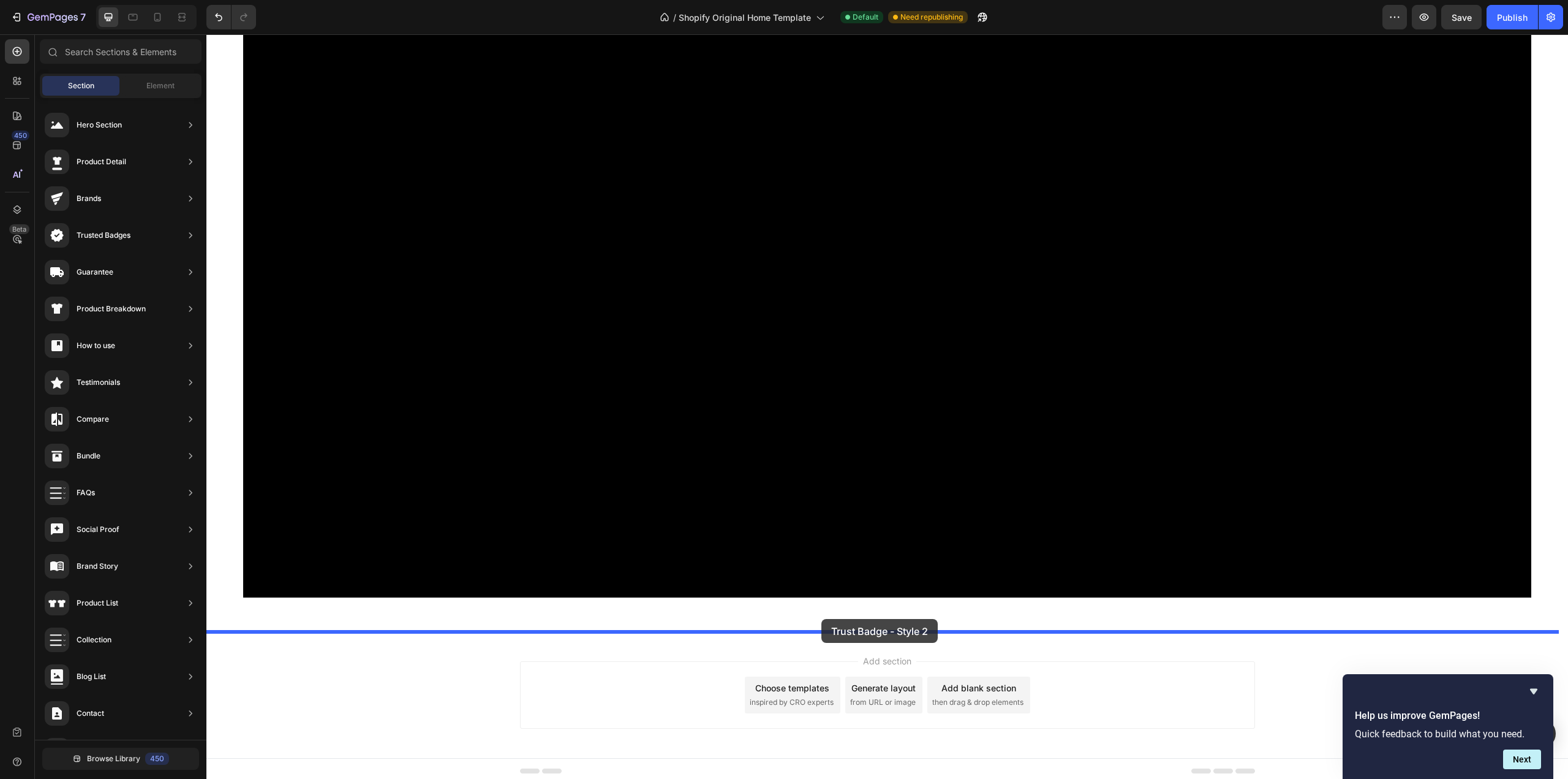
drag, startPoint x: 502, startPoint y: 457, endPoint x: 822, endPoint y: 619, distance: 358.7
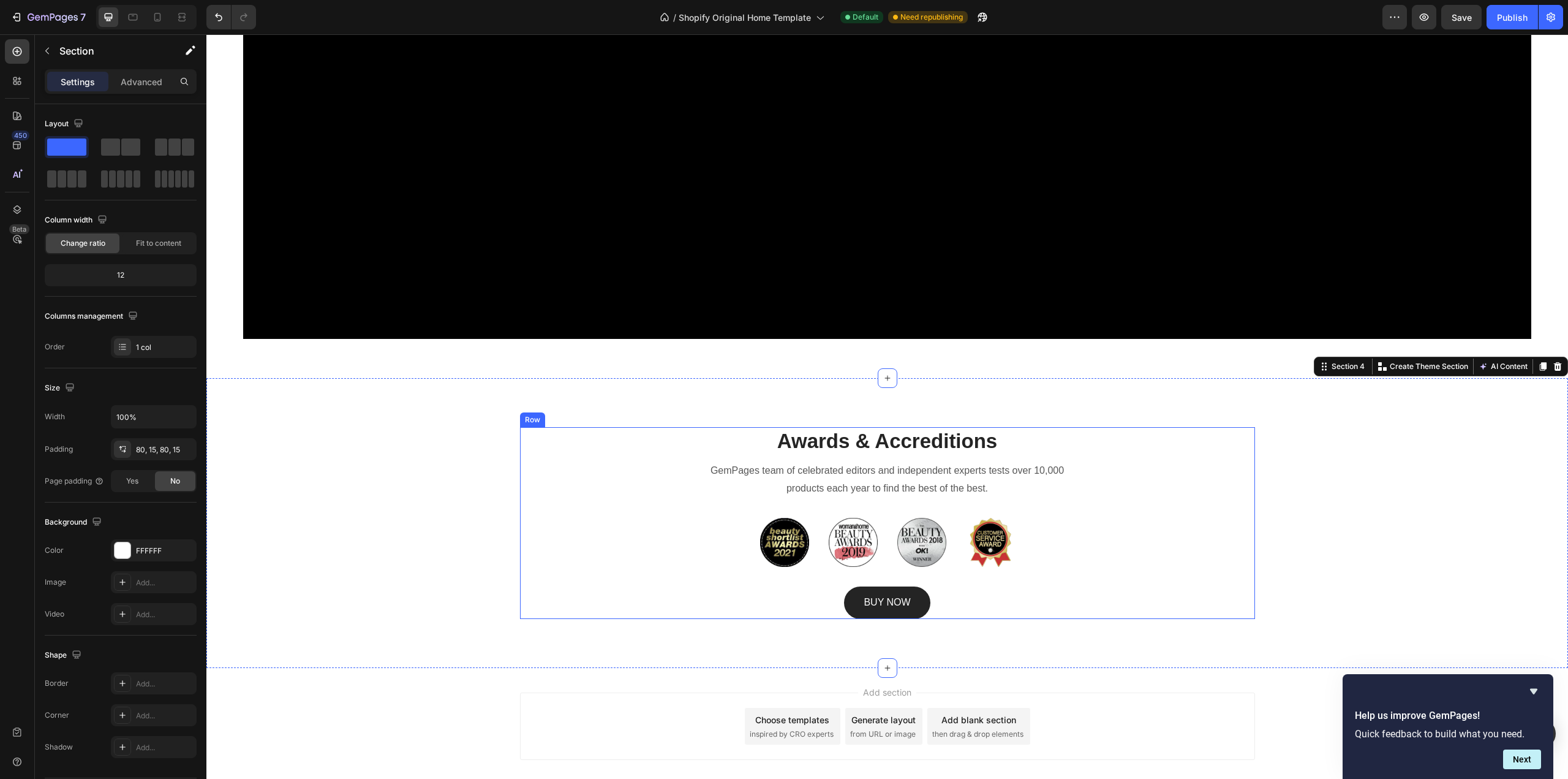
scroll to position [1182, 0]
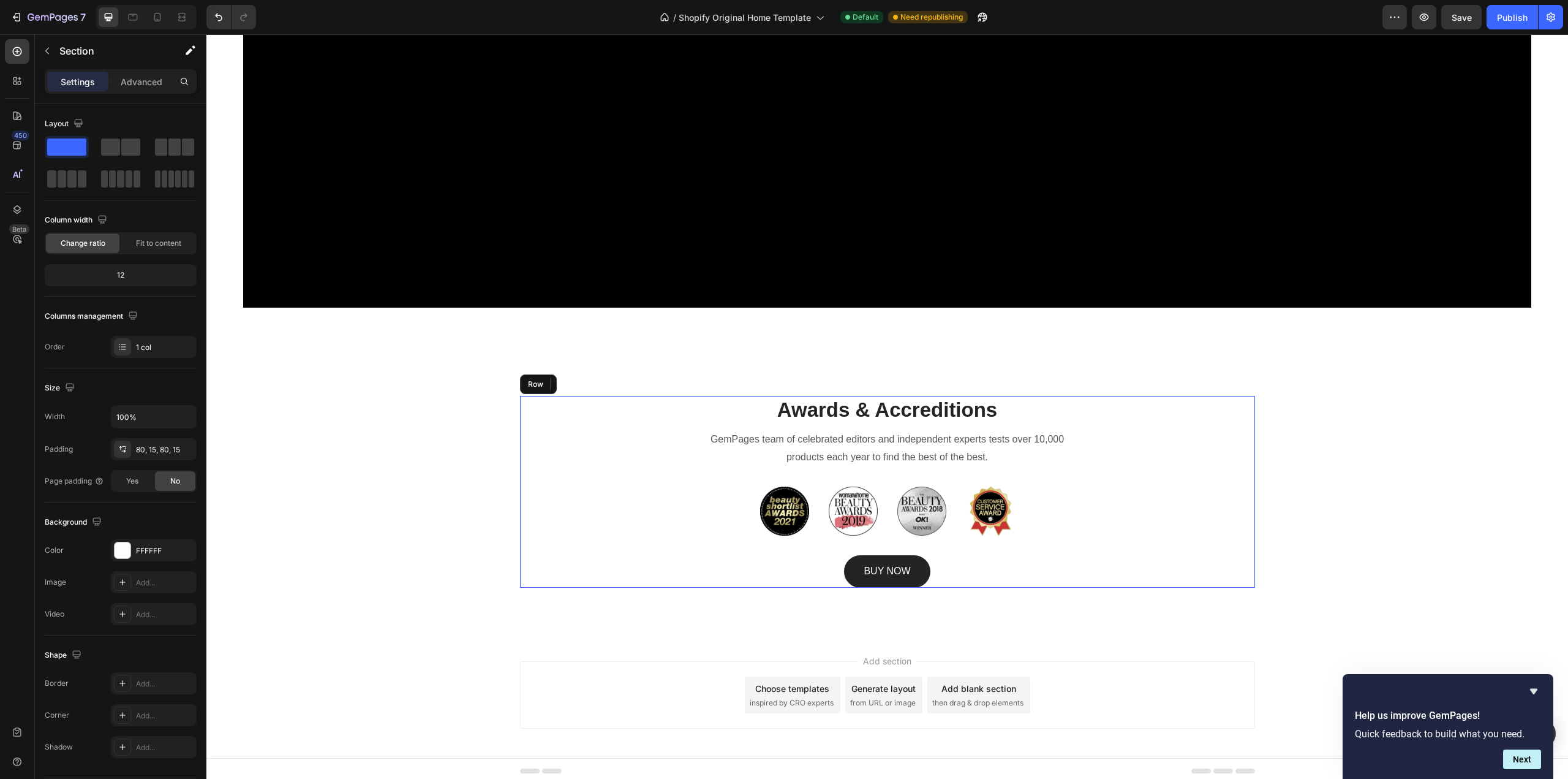
click at [734, 550] on div "Awards & Accreditions Heading GemPages team of celebrated editors and independe…" at bounding box center [887, 492] width 368 height 191
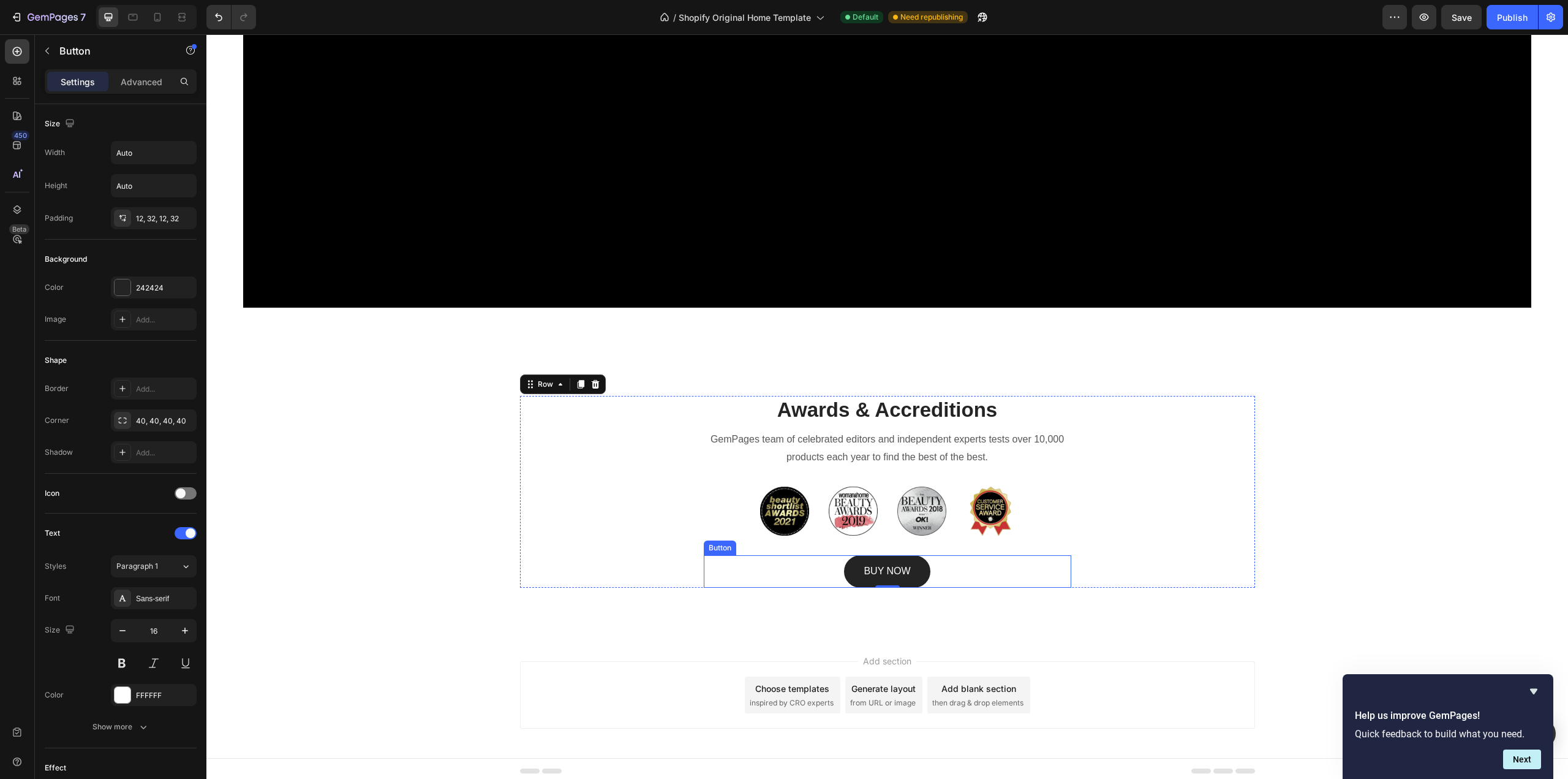
click at [787, 555] on div "BUY NOW Button" at bounding box center [887, 571] width 368 height 32
click at [782, 541] on icon at bounding box center [786, 543] width 8 height 8
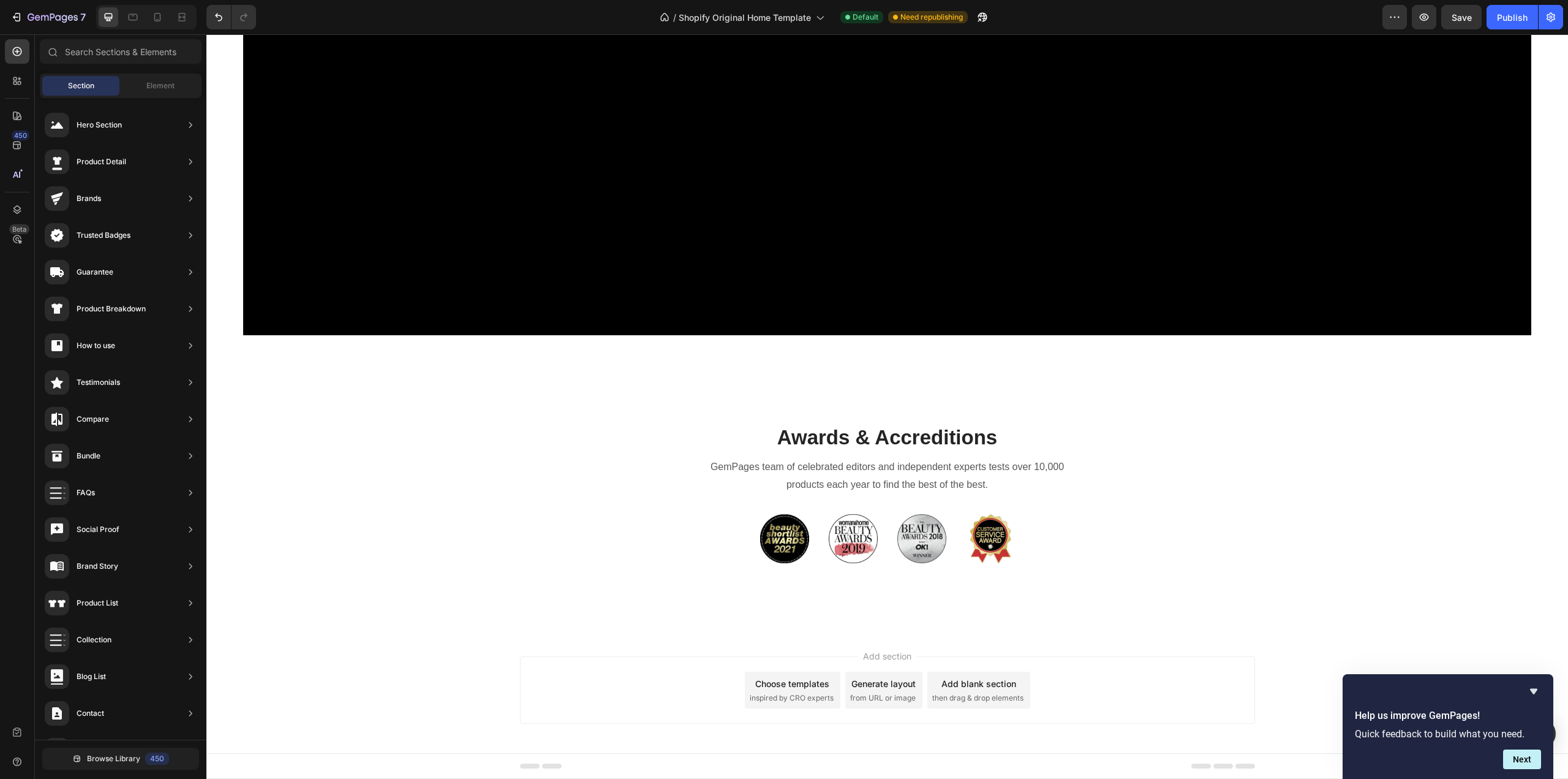
scroll to position [1150, 0]
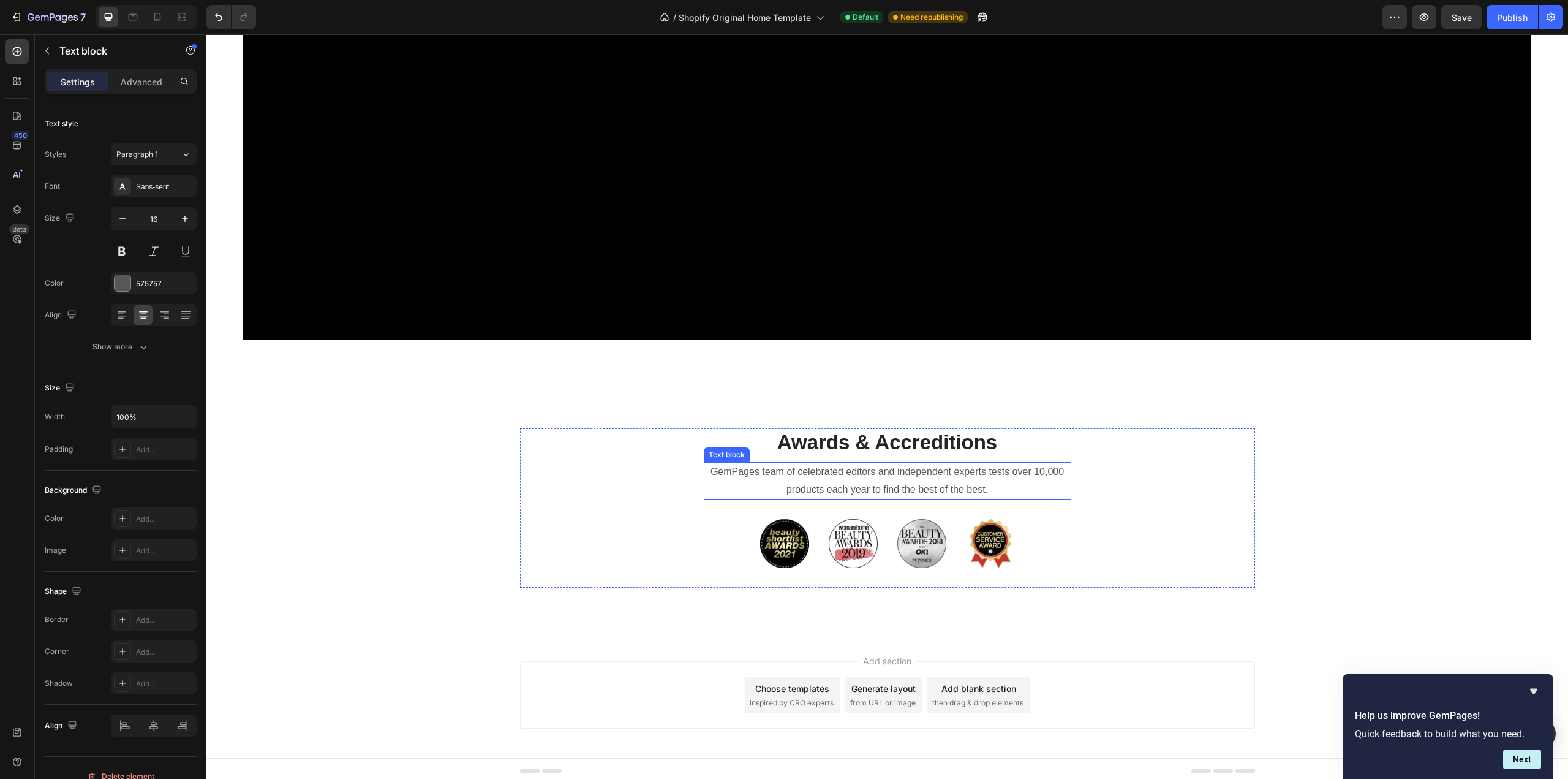
click at [749, 466] on p "GemPages team of celebrated editors and independent experts tests over 10,000 p…" at bounding box center [887, 481] width 365 height 35
click at [759, 464] on p "GemPages team of celebrated editors and independent experts tests over 10,000 p…" at bounding box center [887, 481] width 365 height 35
click at [755, 467] on p "GemPages team of celebrated editors and independent experts tests over 10,000 p…" at bounding box center [887, 481] width 365 height 35
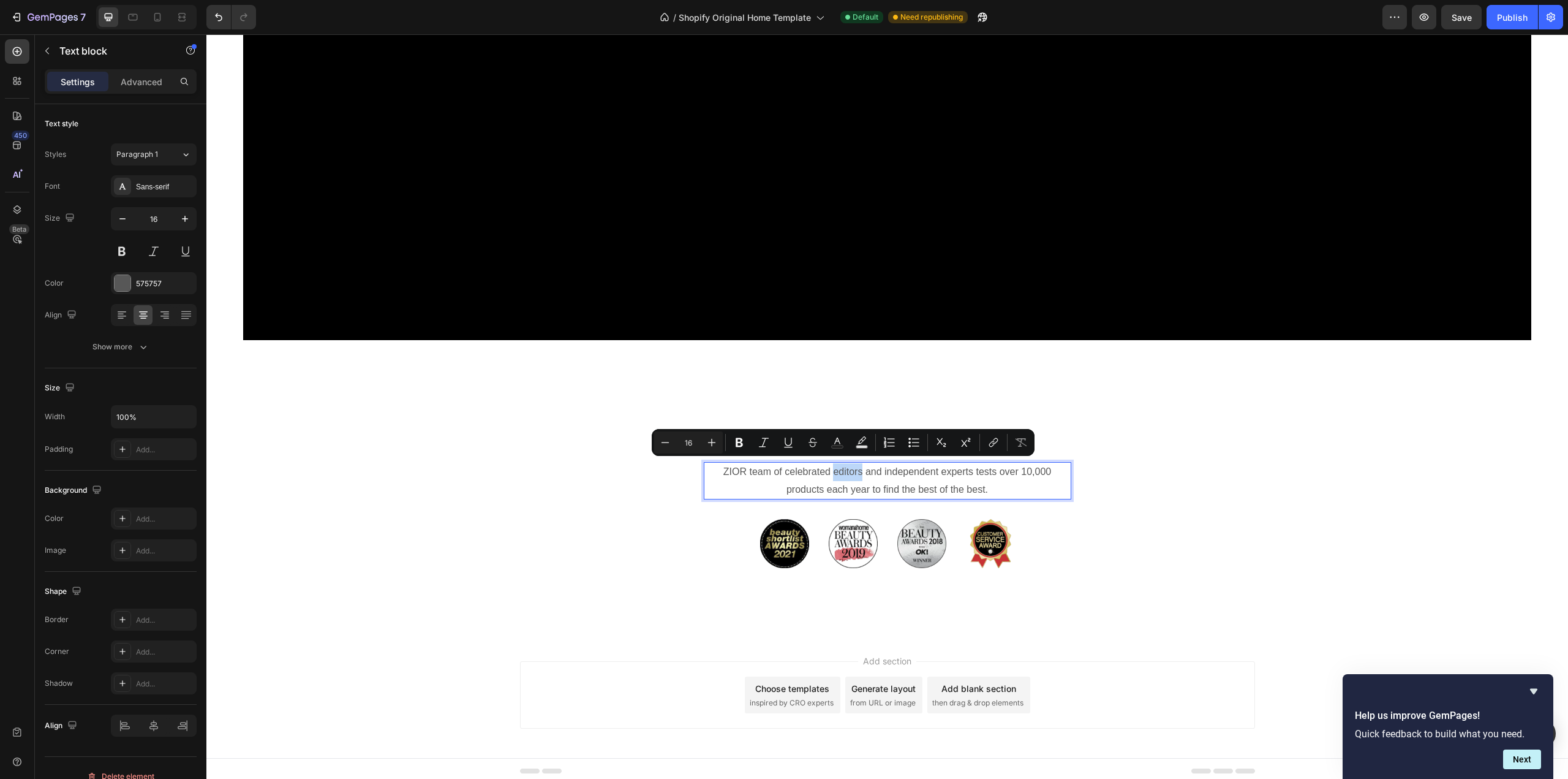
drag, startPoint x: 831, startPoint y: 466, endPoint x: 858, endPoint y: 468, distance: 27.1
click at [858, 468] on p "ZIOR team of celebrated editors and independent experts tests over 10,000 produ…" at bounding box center [887, 481] width 365 height 35
drag, startPoint x: 880, startPoint y: 466, endPoint x: 969, endPoint y: 466, distance: 89.0
click at [969, 466] on p "ZIOR team of celebrated beauty and independent experts tests over 10,000 produc…" at bounding box center [887, 481] width 365 height 35
click at [932, 473] on p "ZIOR team of celebrated beauty and independent experts tests over 10,000 produc…" at bounding box center [887, 481] width 365 height 35
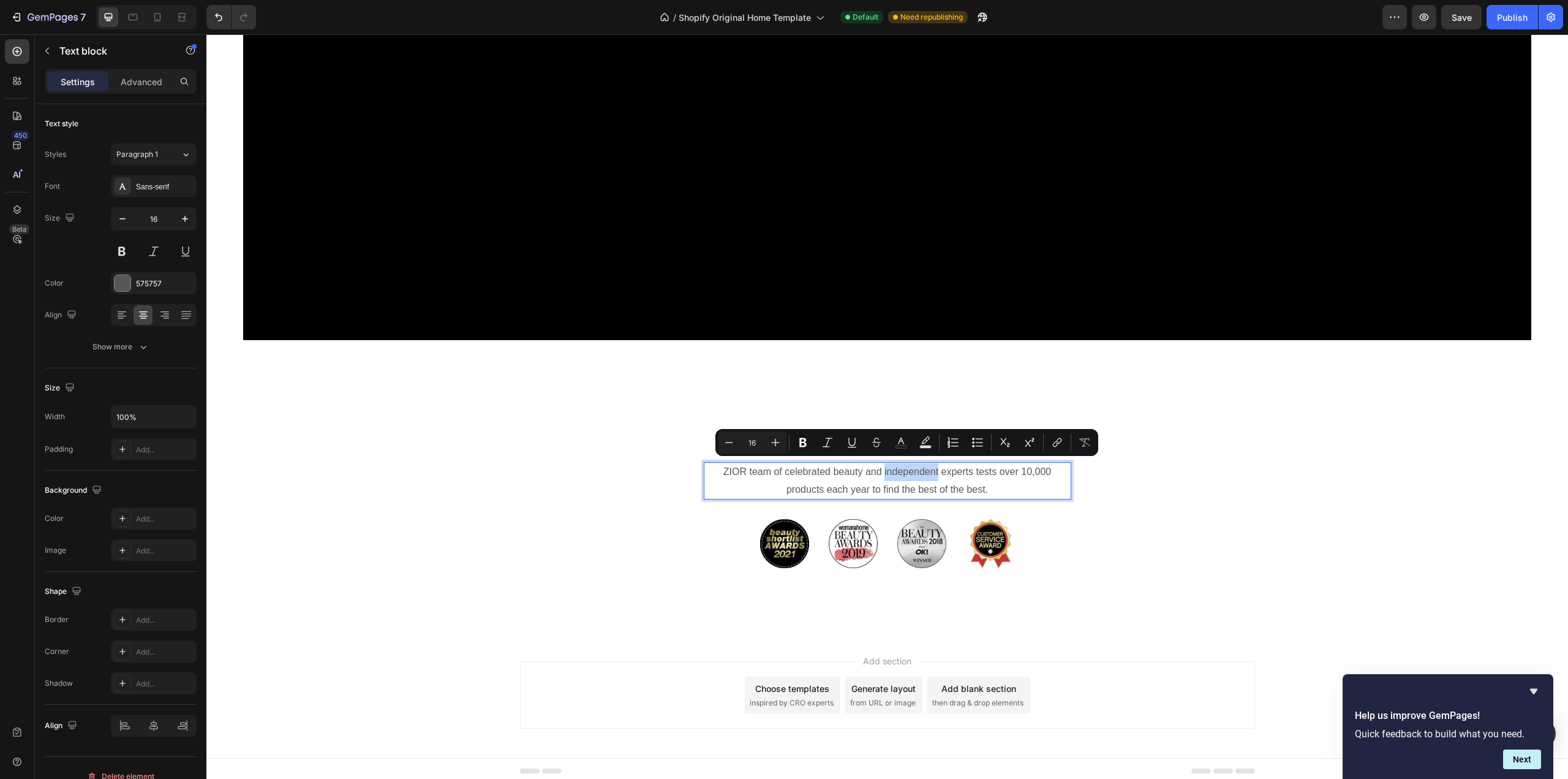
drag, startPoint x: 934, startPoint y: 467, endPoint x: 880, endPoint y: 473, distance: 54.3
click at [880, 473] on p "ZIOR team of celebrated beauty and independent experts tests over 10,000 produc…" at bounding box center [887, 481] width 365 height 35
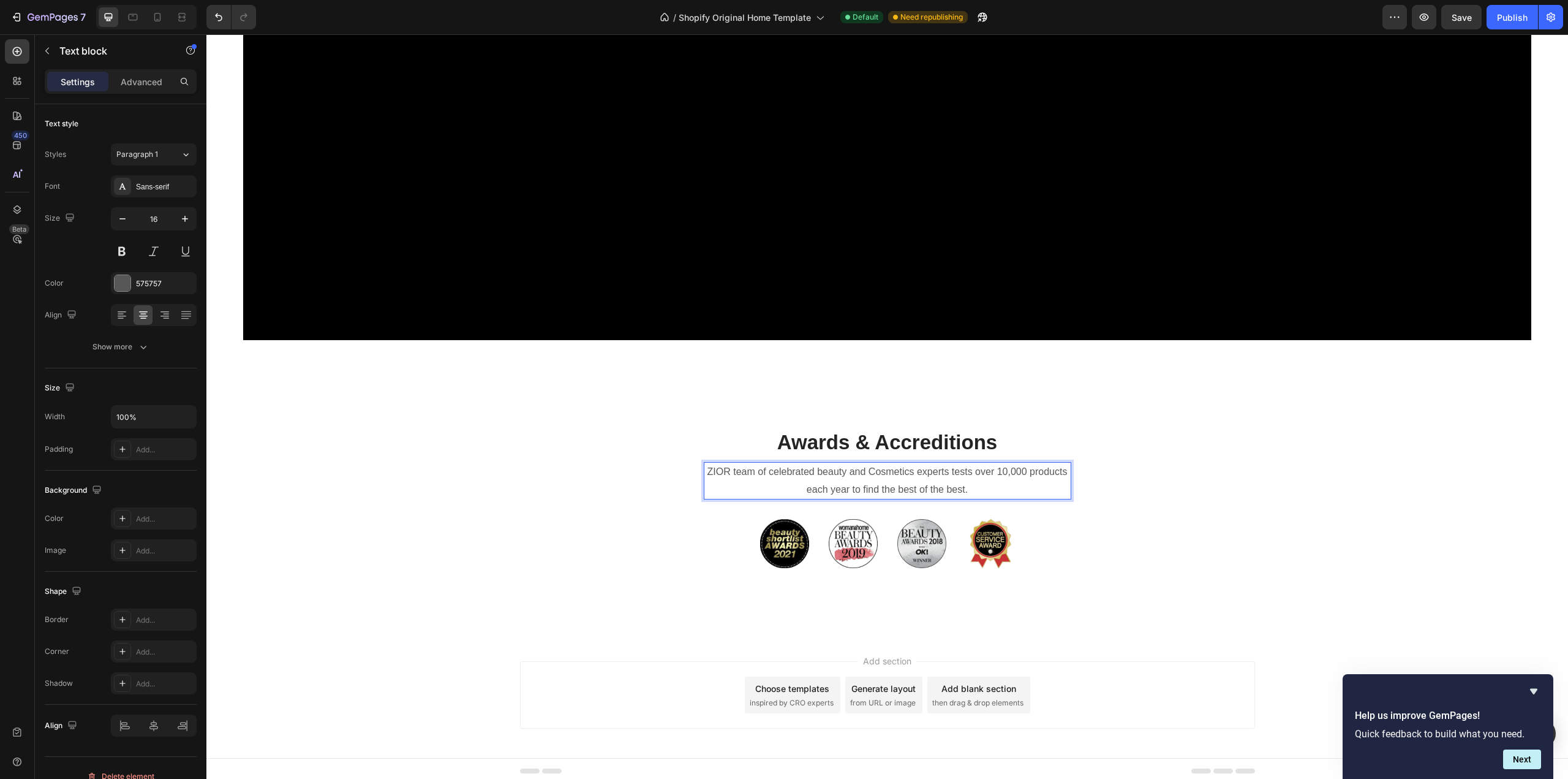
click at [818, 467] on p "ZIOR team of celebrated beauty and Cosmetics experts tests over 10,000 products…" at bounding box center [887, 481] width 365 height 35
click at [44, 51] on icon "button" at bounding box center [47, 51] width 10 height 10
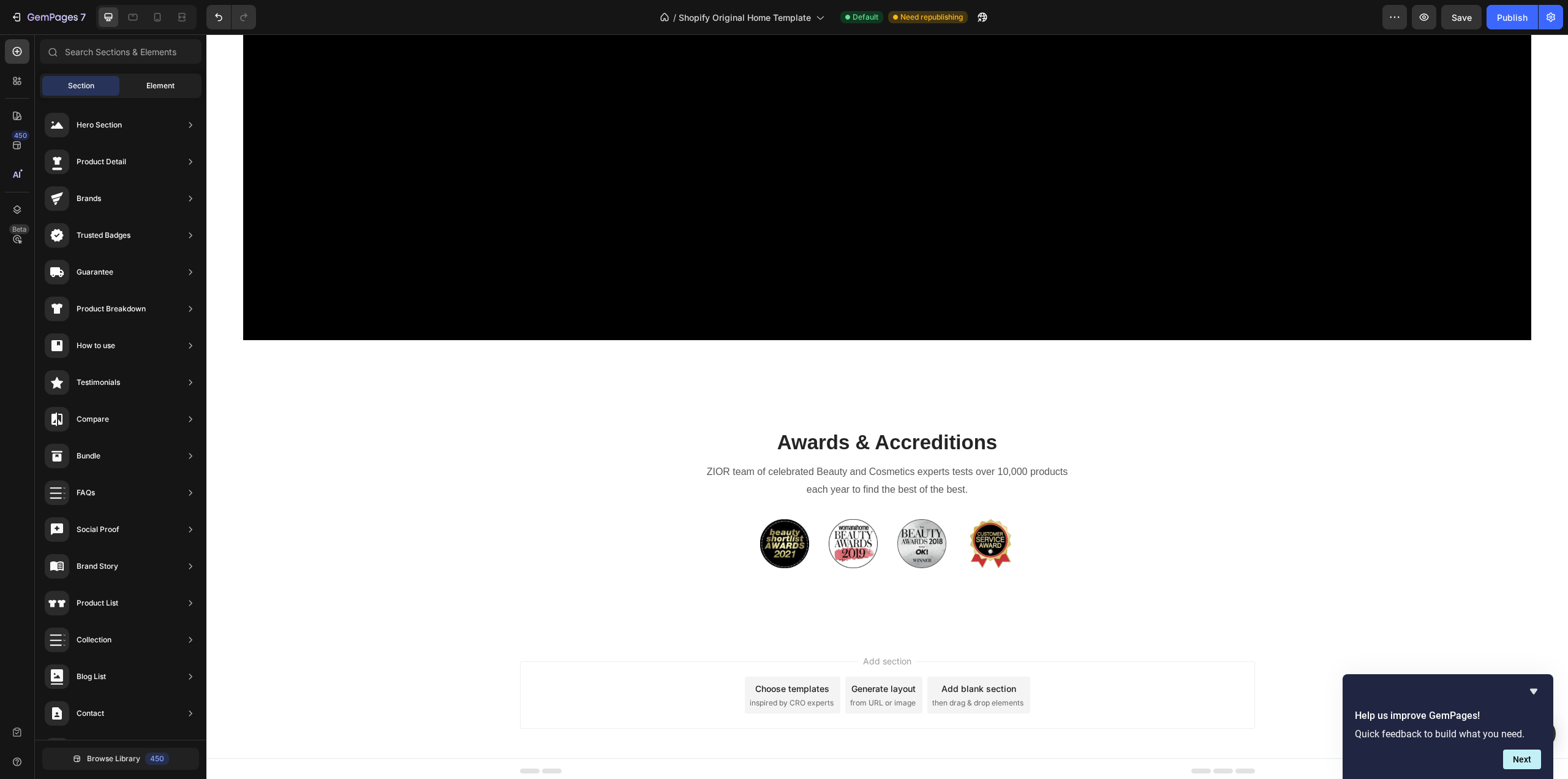
click at [164, 83] on span "Element" at bounding box center [160, 86] width 28 height 11
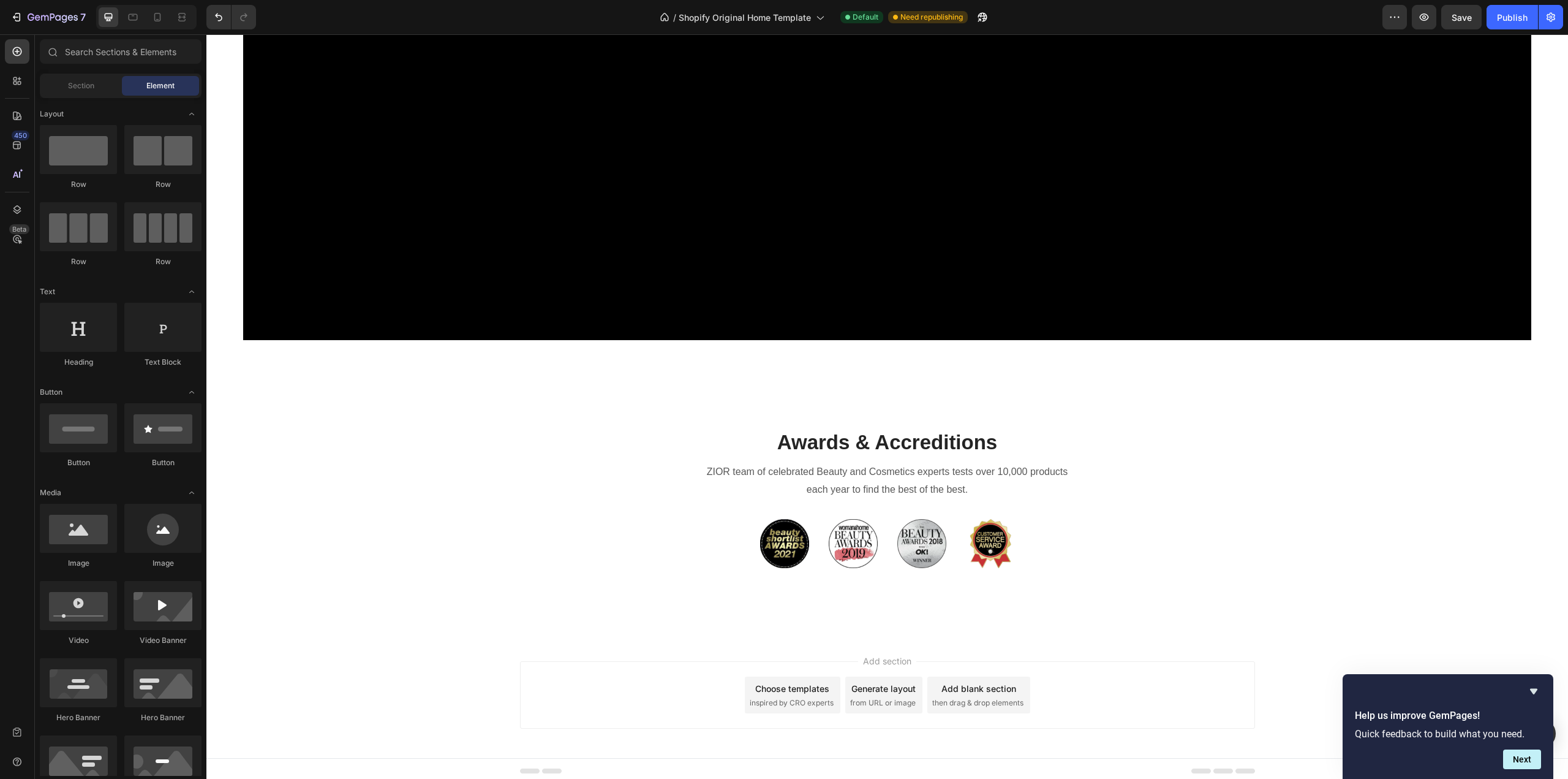
scroll to position [123, 0]
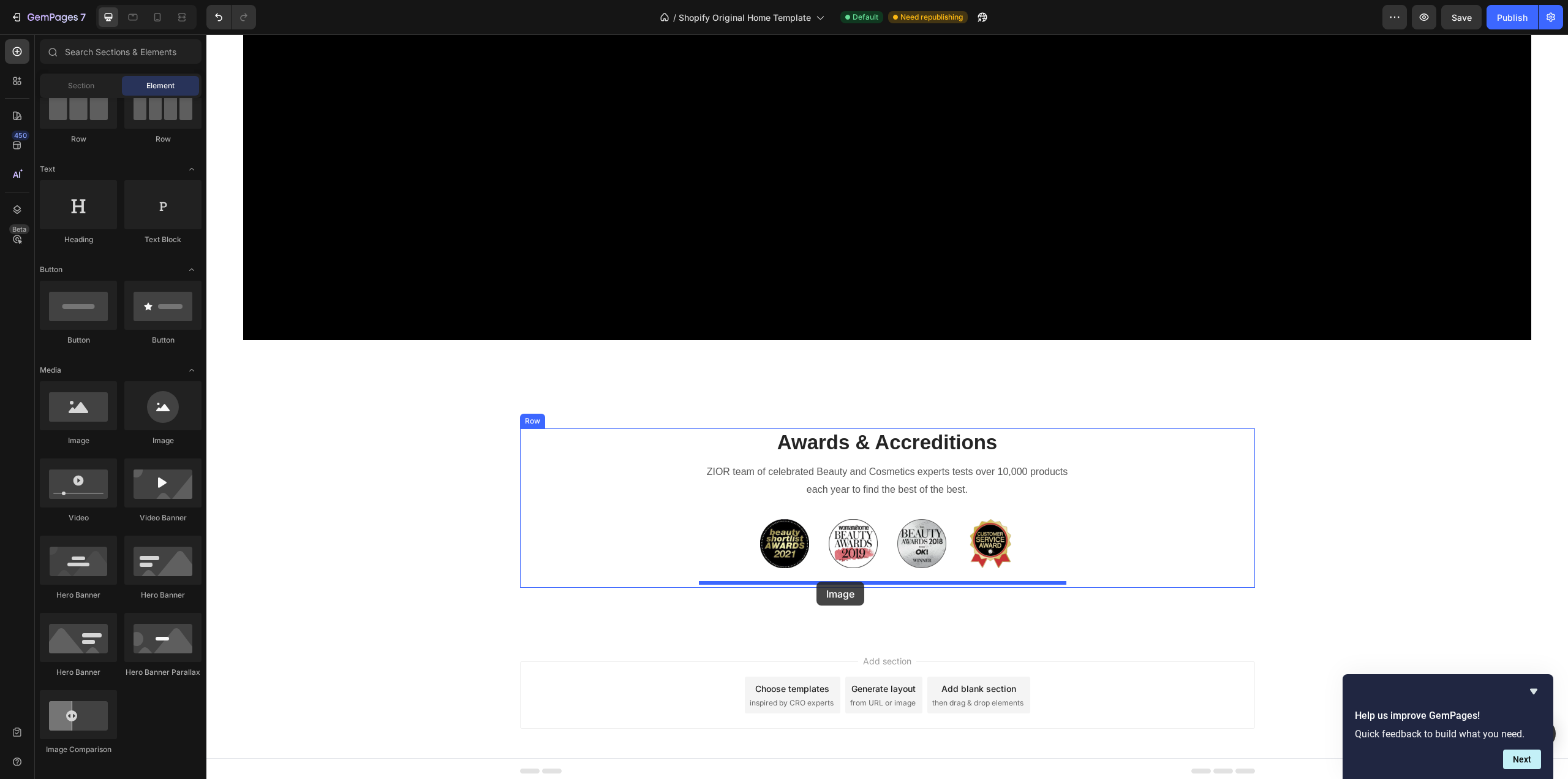
drag, startPoint x: 295, startPoint y: 453, endPoint x: 816, endPoint y: 581, distance: 536.5
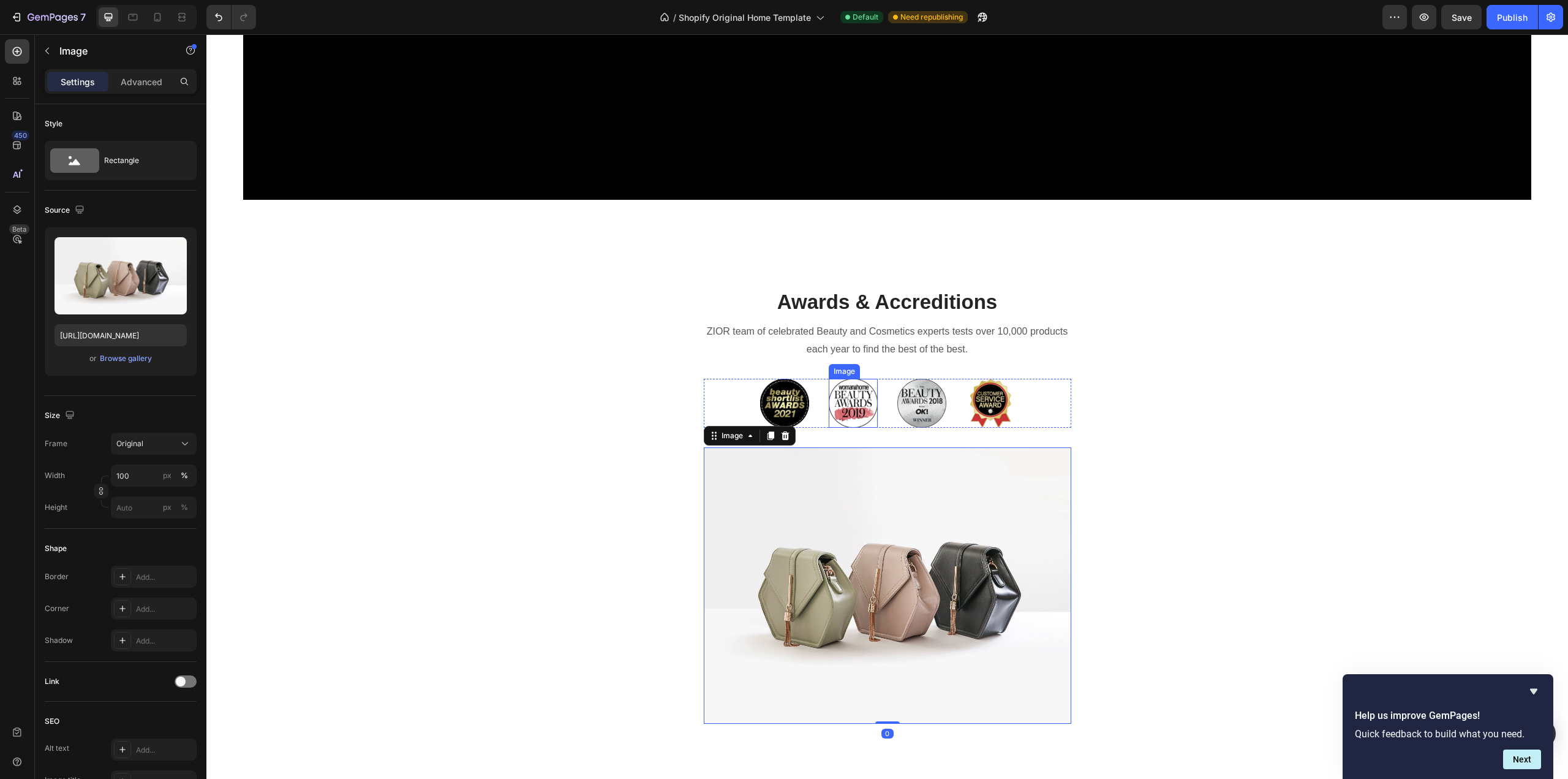
scroll to position [1425, 0]
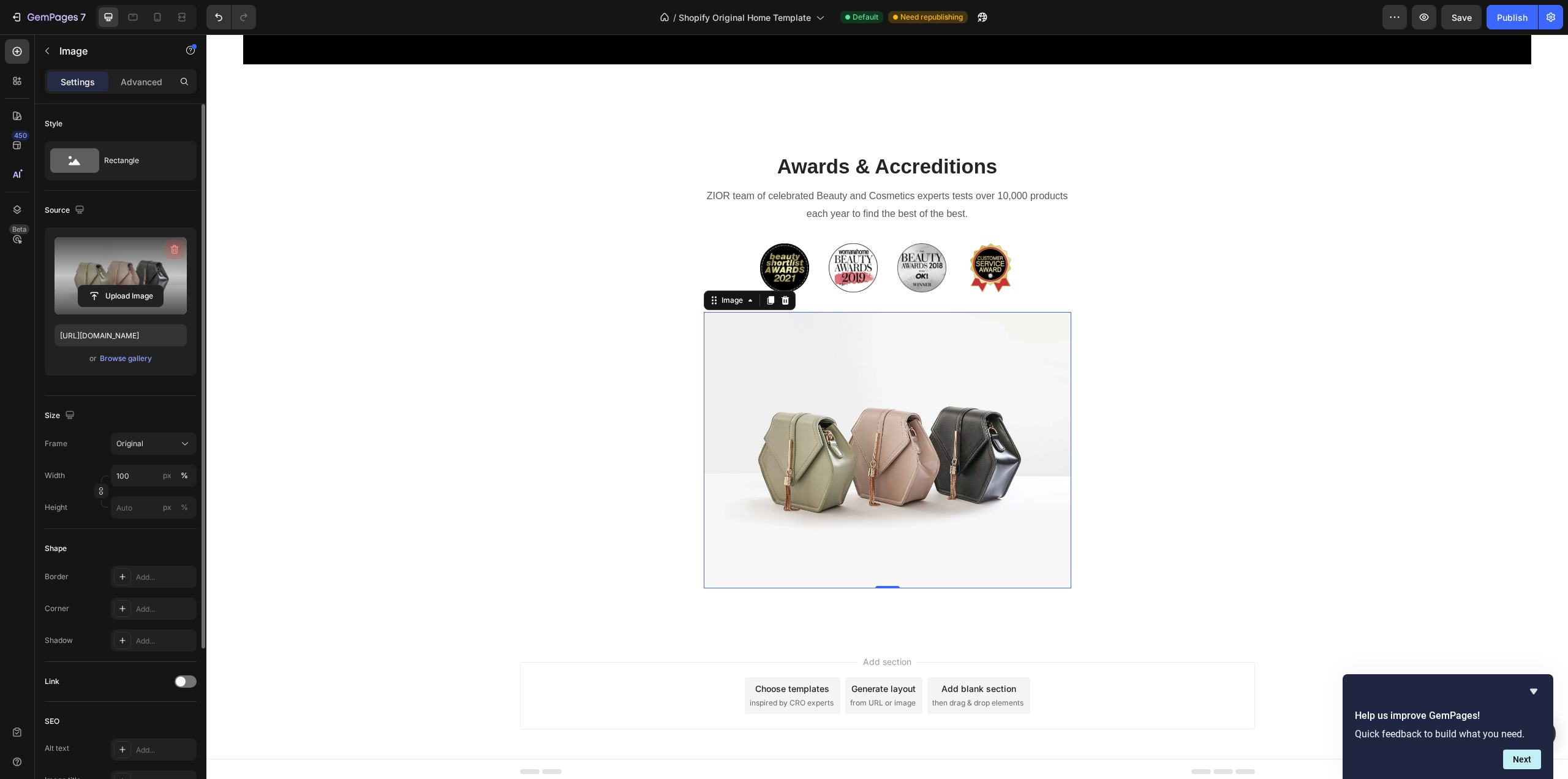
click at [175, 245] on icon "button" at bounding box center [175, 250] width 8 height 9
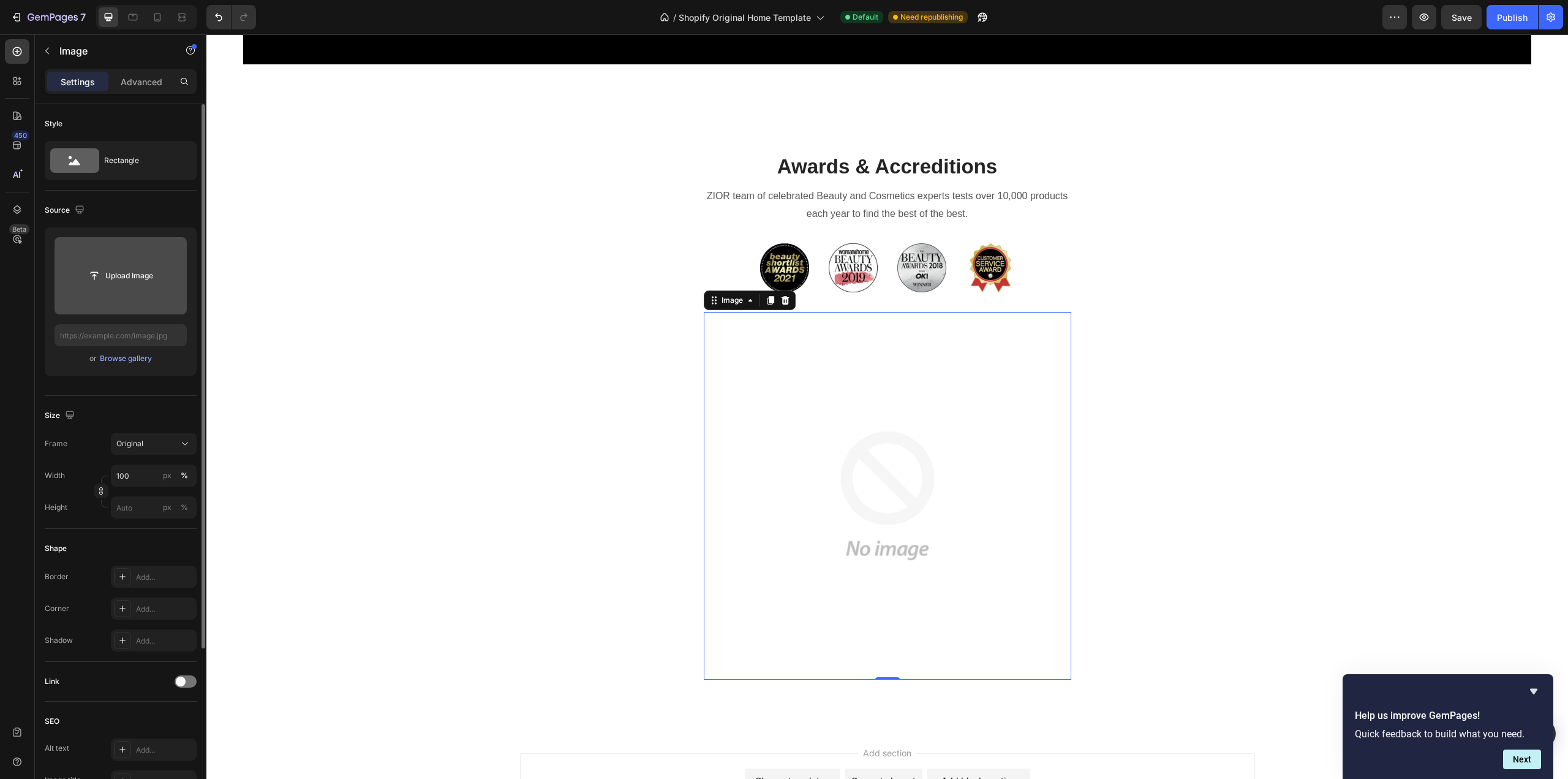
click at [115, 273] on input "file" at bounding box center [120, 275] width 84 height 21
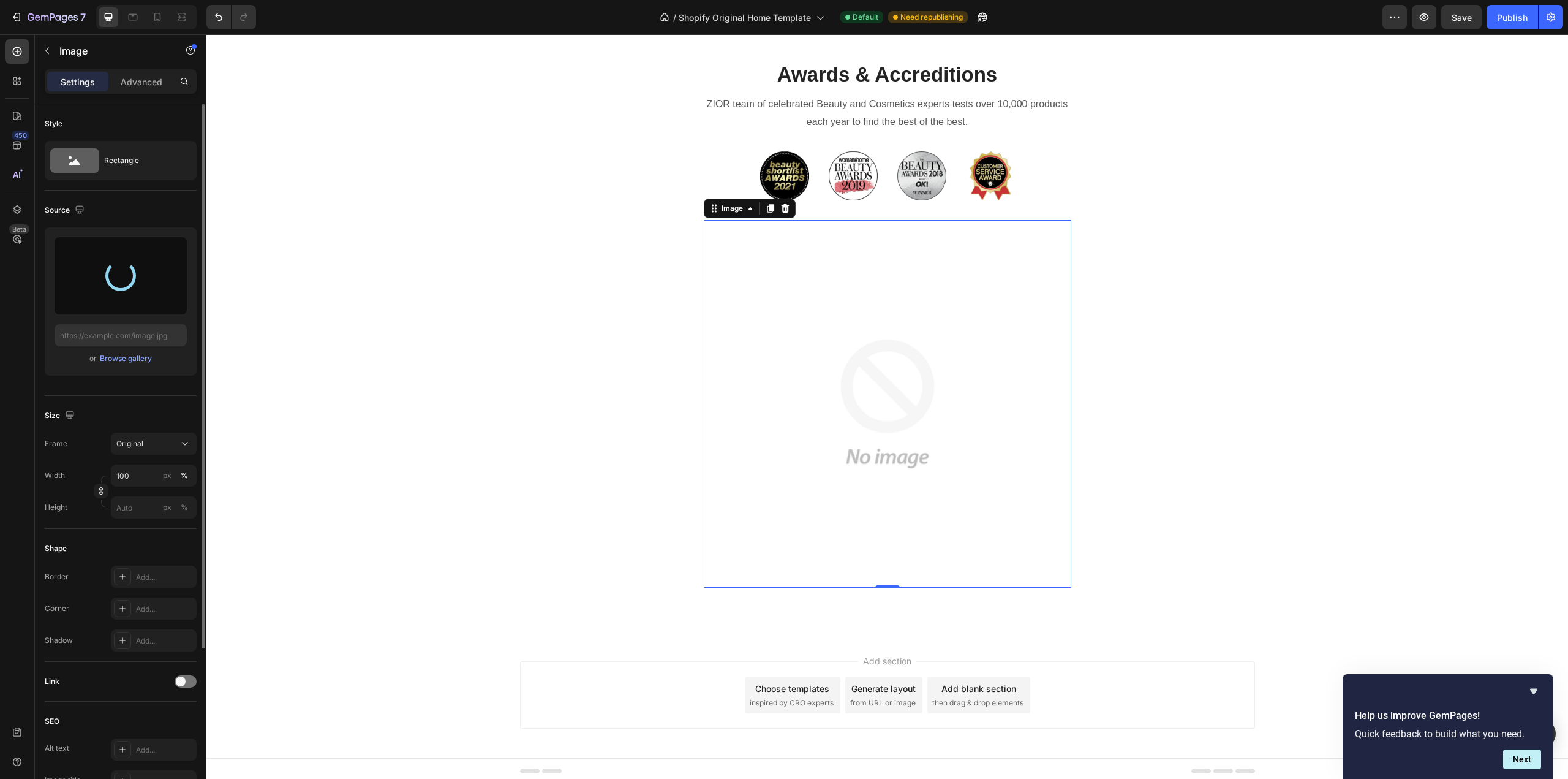
type input "[URL][DOMAIN_NAME]"
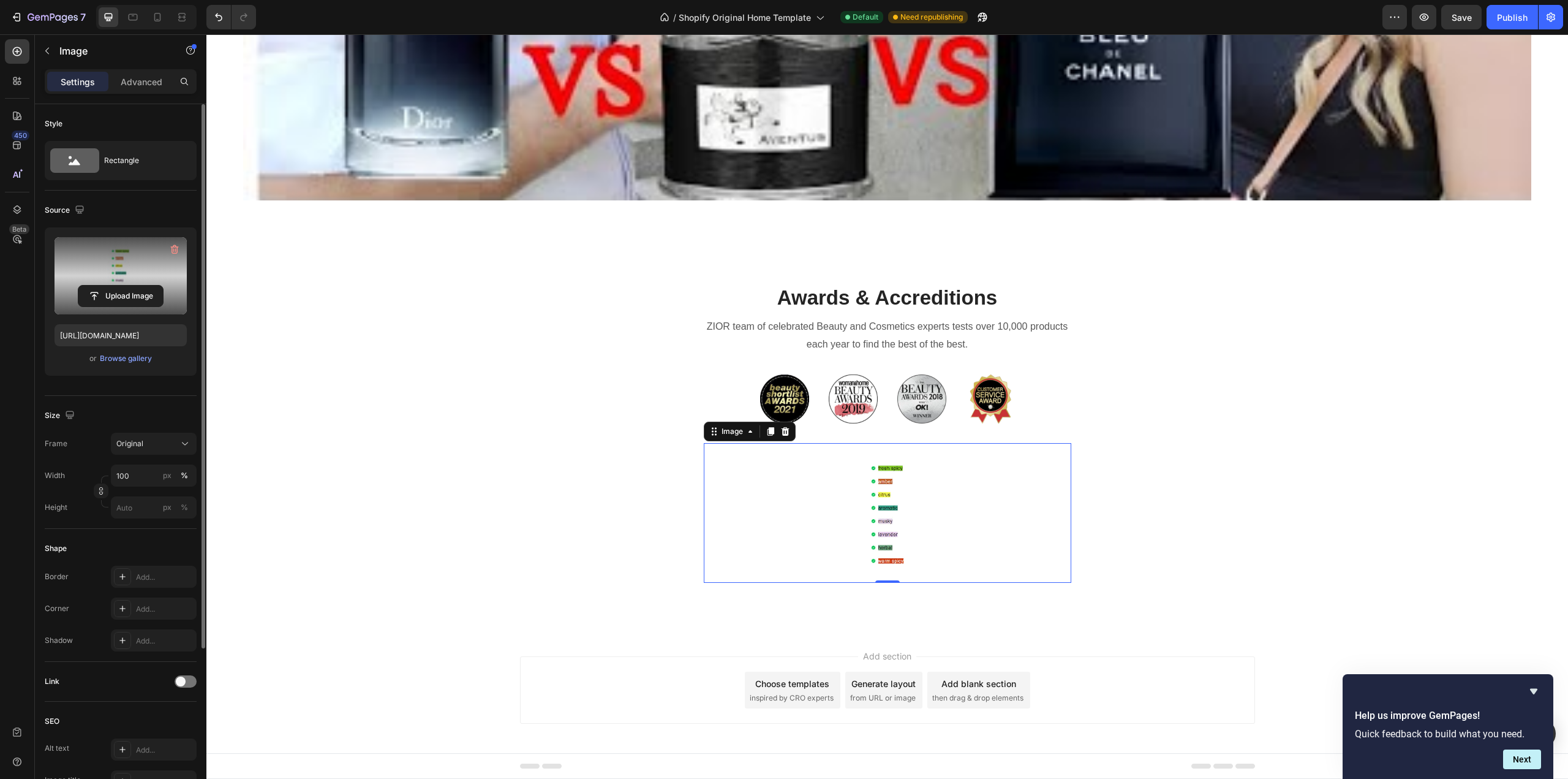
scroll to position [1289, 0]
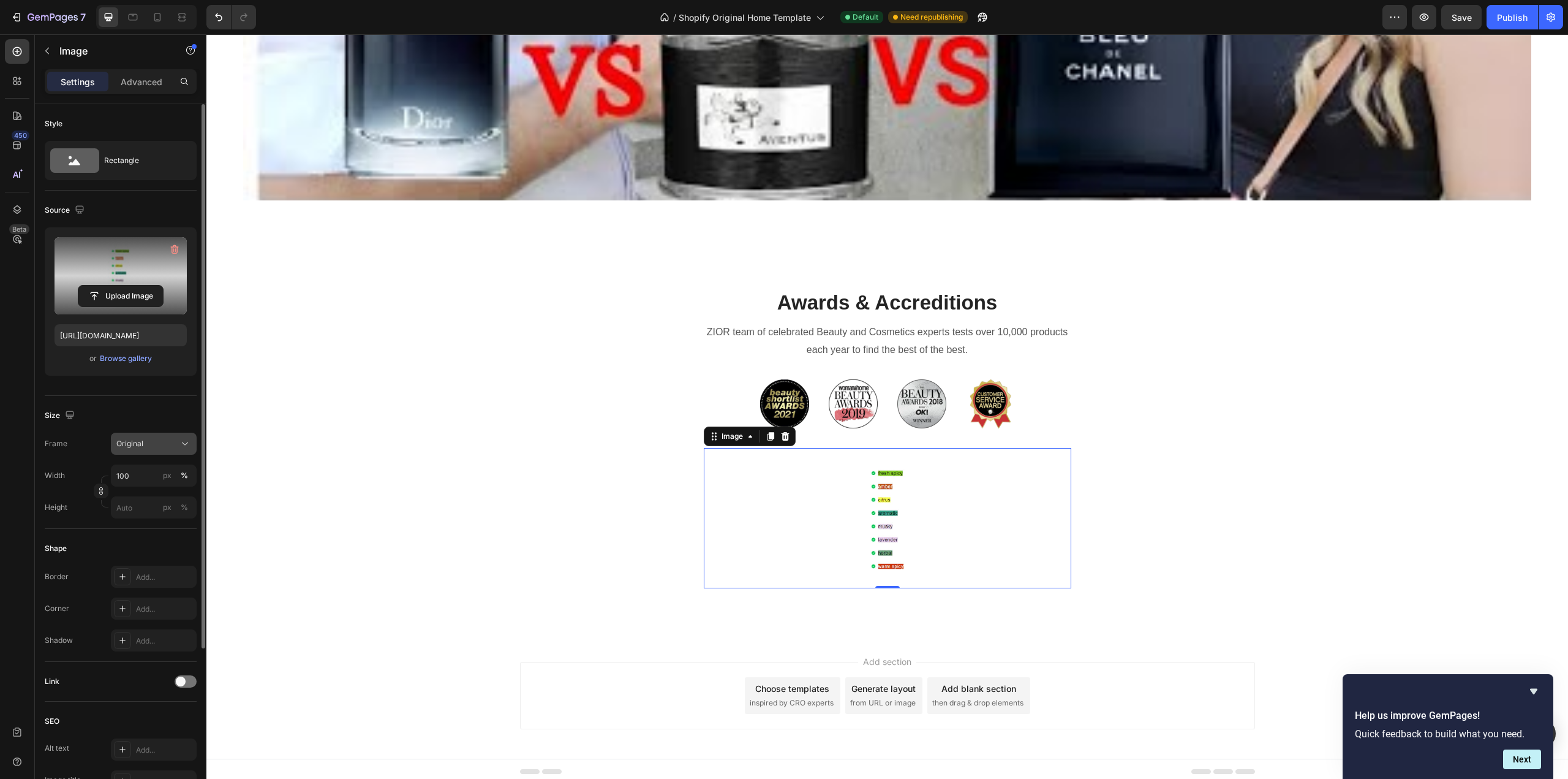
click at [162, 445] on div "Original" at bounding box center [146, 444] width 60 height 11
click at [176, 472] on icon at bounding box center [181, 473] width 11 height 11
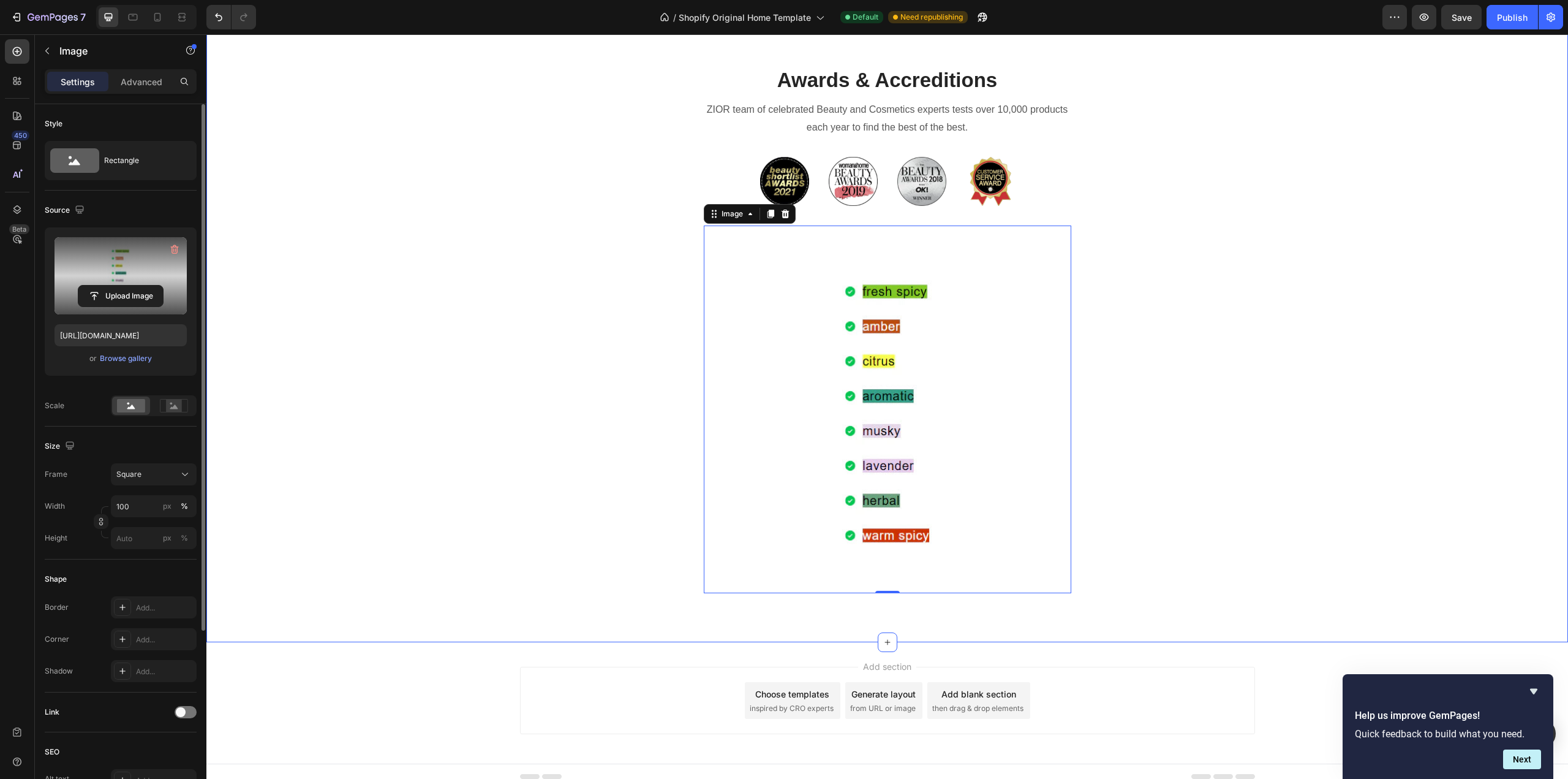
scroll to position [1517, 0]
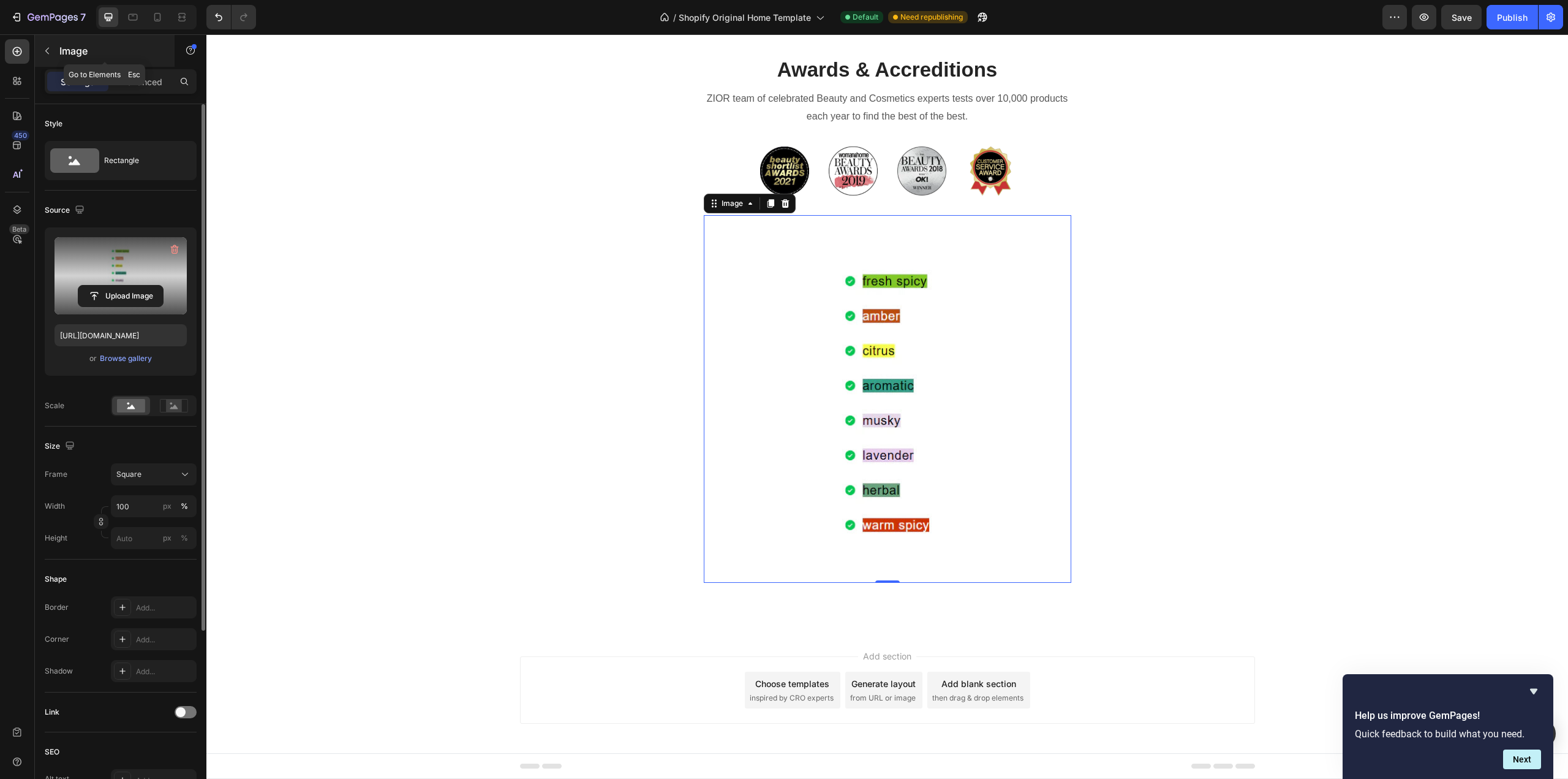
click at [45, 49] on icon "button" at bounding box center [47, 51] width 10 height 10
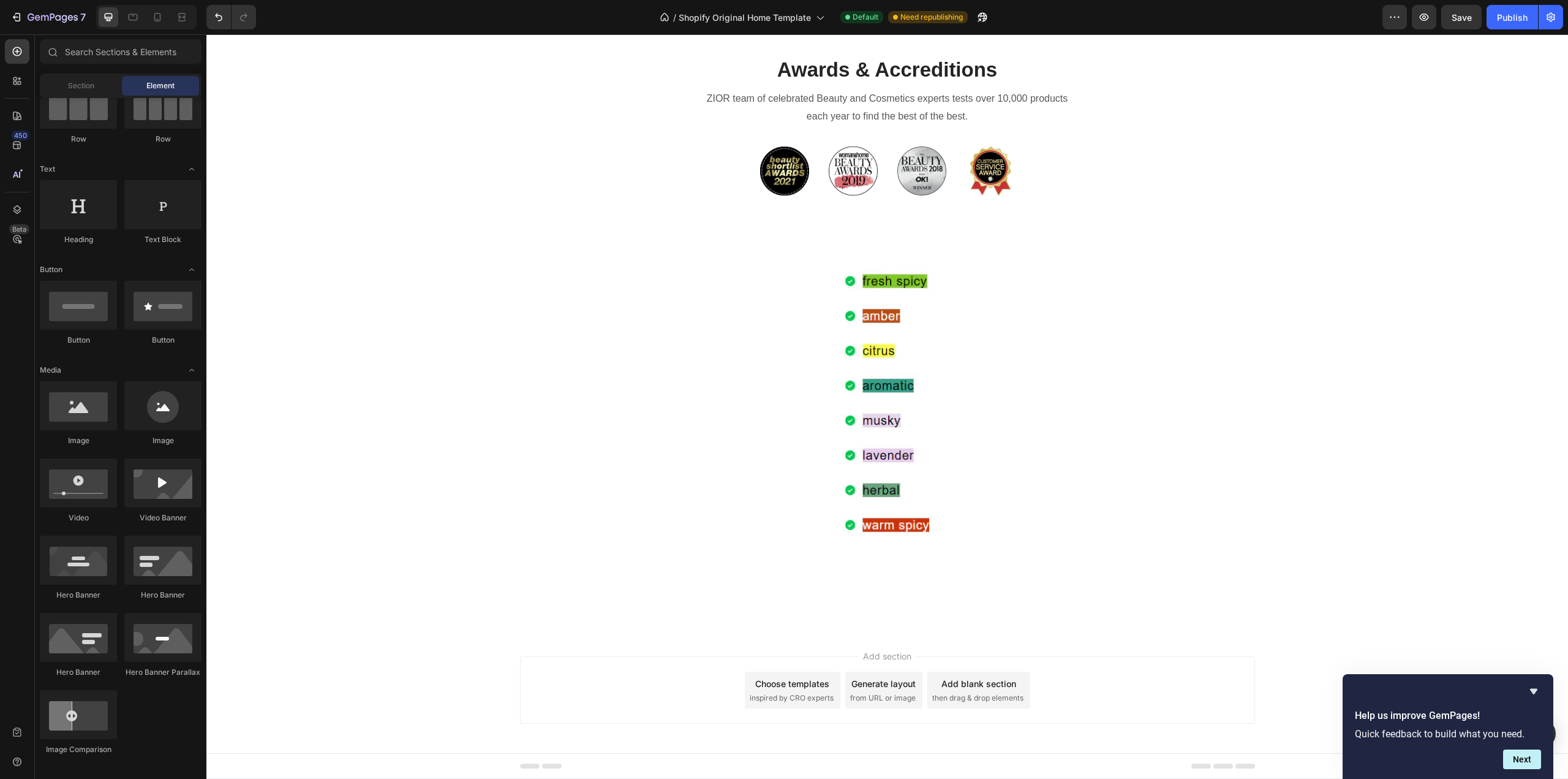
scroll to position [0, 0]
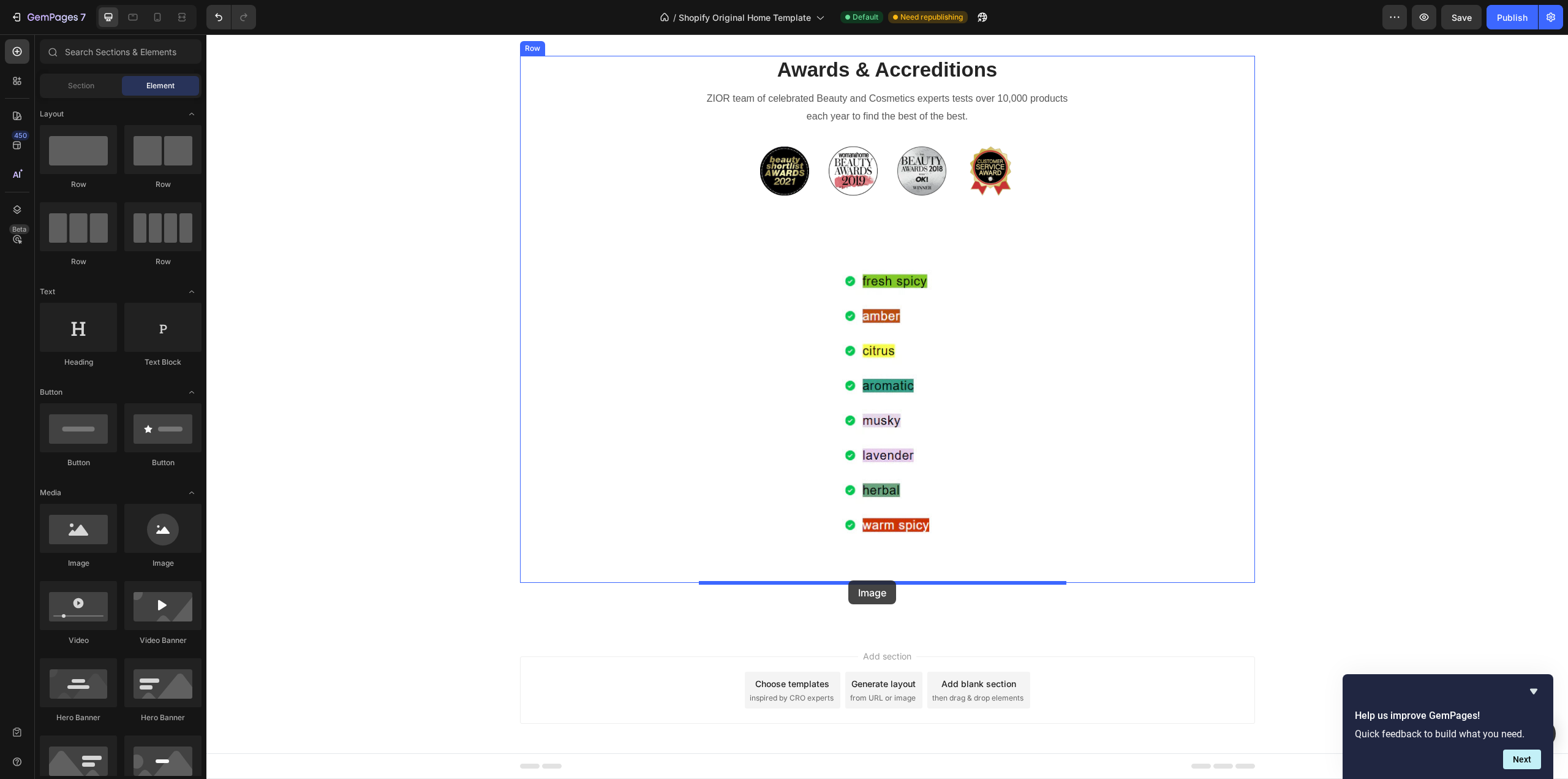
drag, startPoint x: 289, startPoint y: 569, endPoint x: 848, endPoint y: 581, distance: 559.1
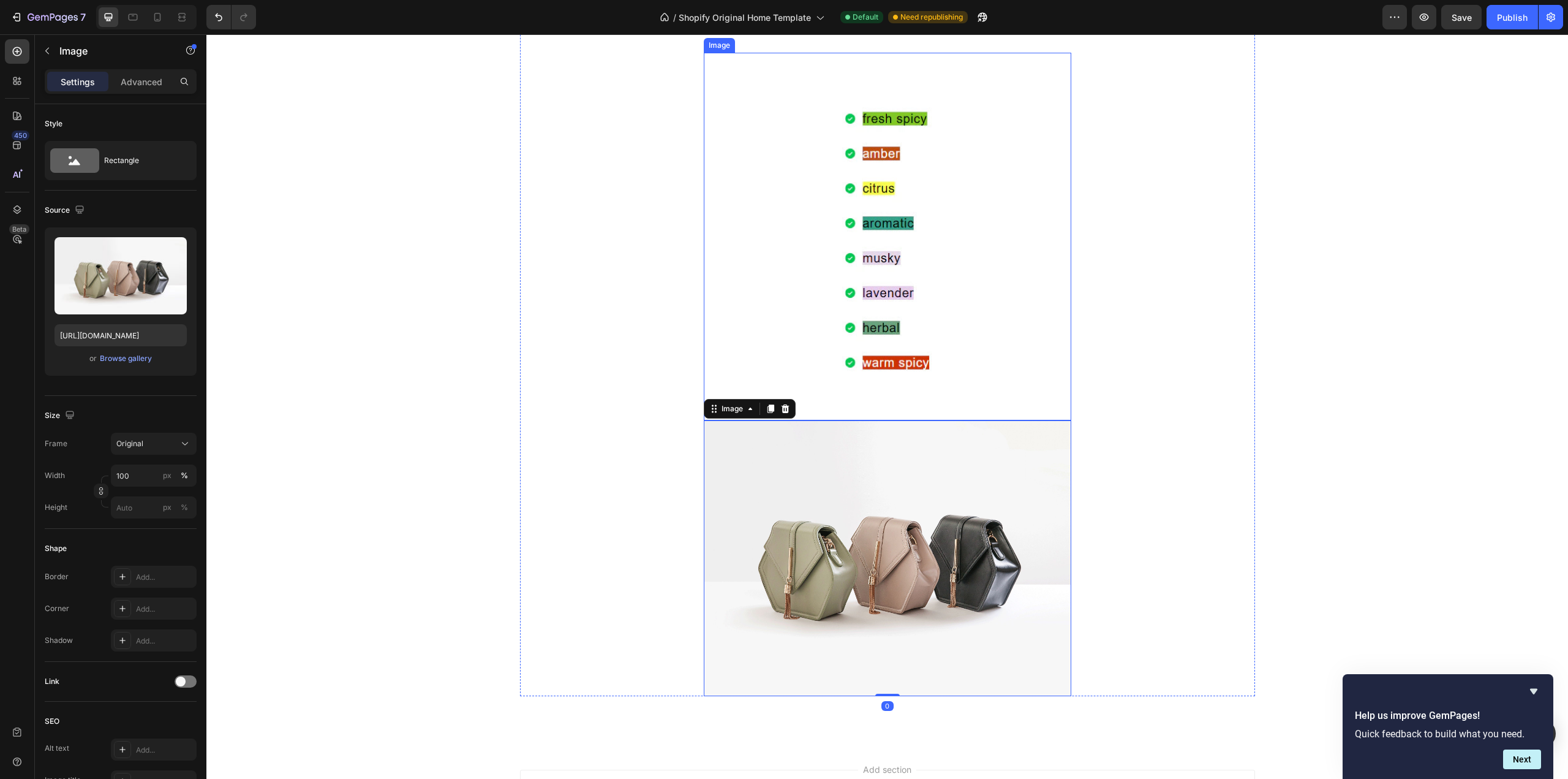
scroll to position [1701, 0]
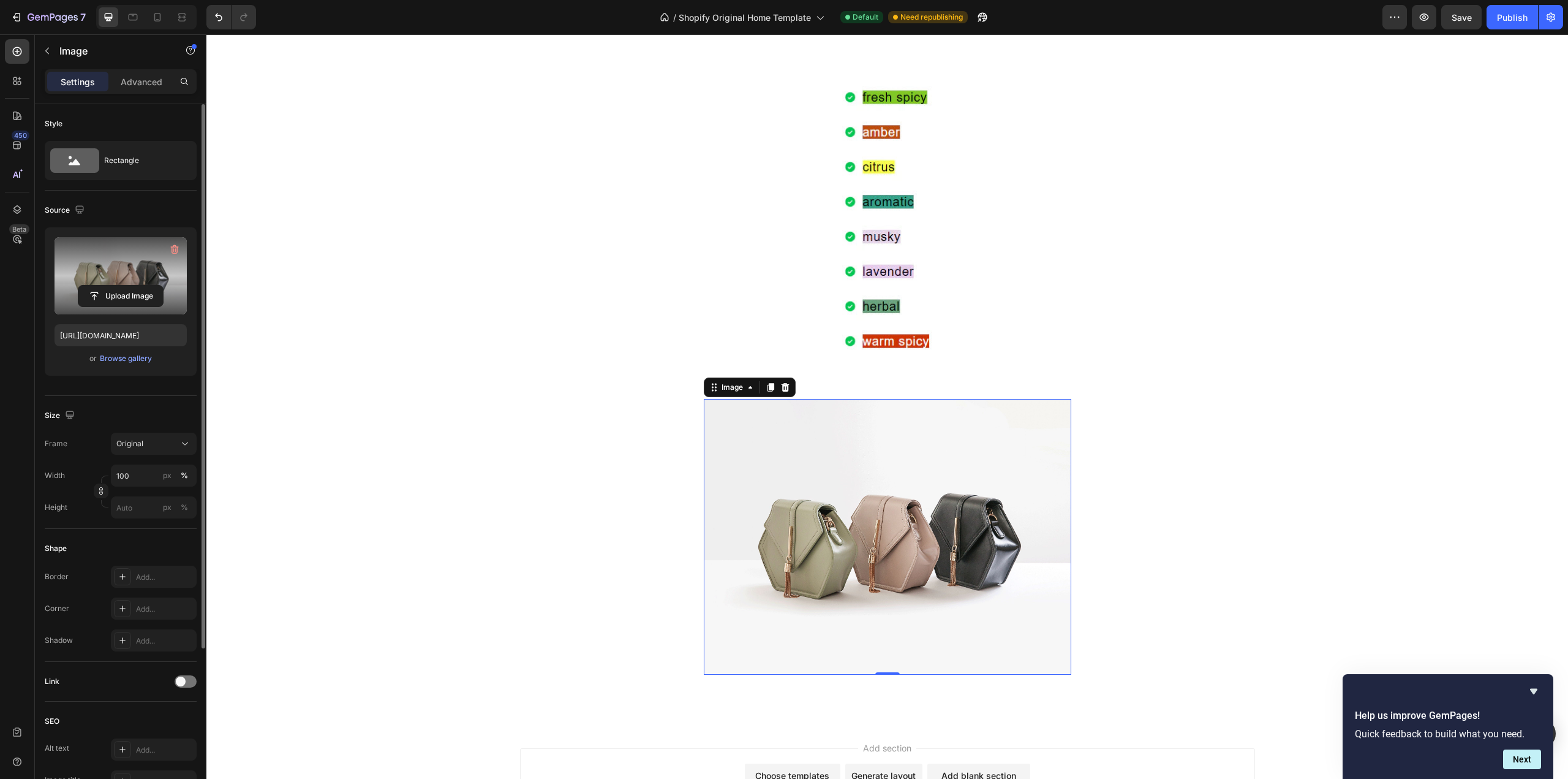
click at [105, 280] on label at bounding box center [120, 276] width 132 height 77
click at [105, 286] on input "file" at bounding box center [120, 296] width 84 height 21
type input "[URL][DOMAIN_NAME]"
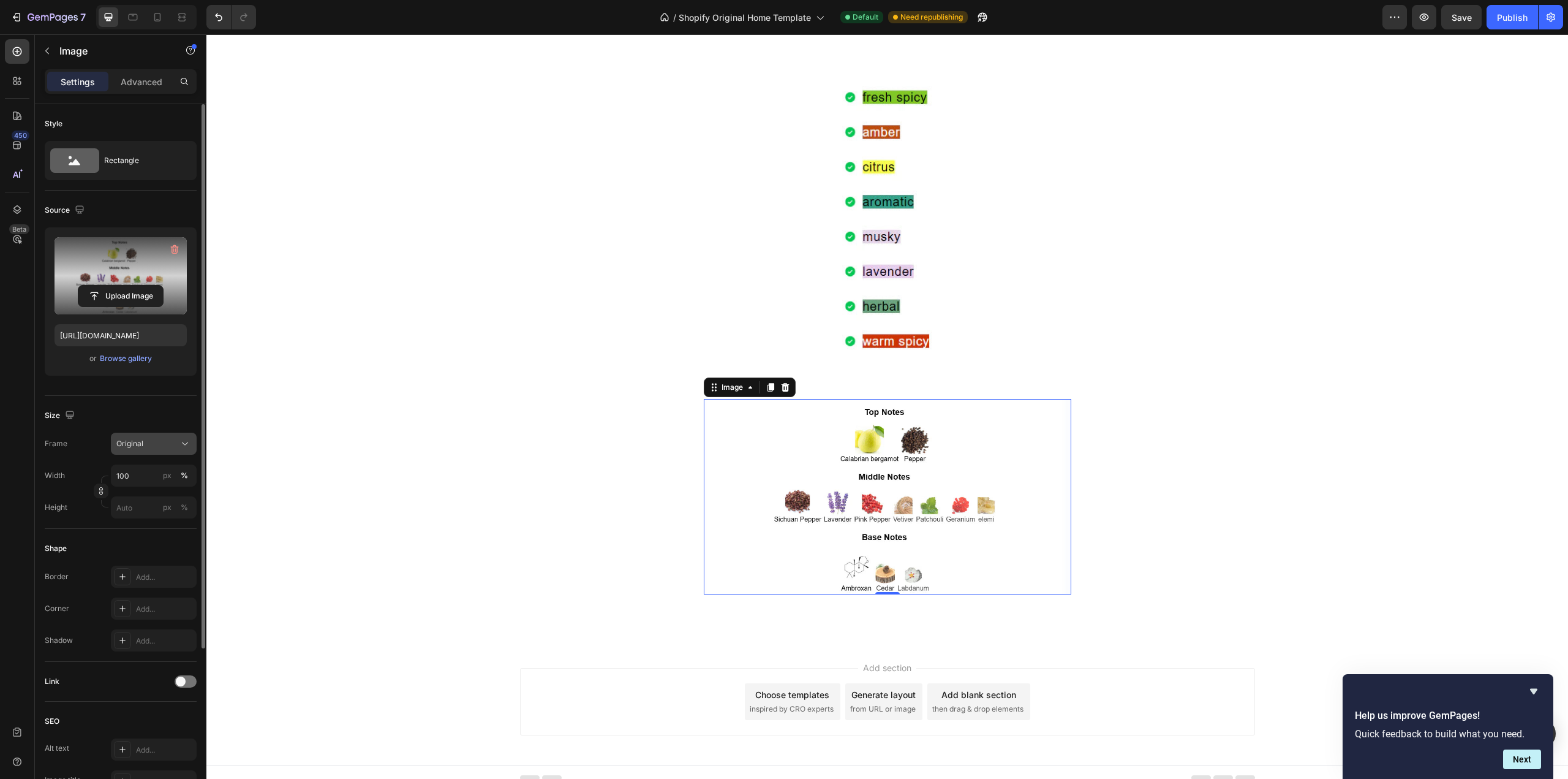
click at [124, 442] on span "Original" at bounding box center [129, 444] width 27 height 11
click at [142, 516] on span "Horizontal" at bounding box center [133, 520] width 36 height 12
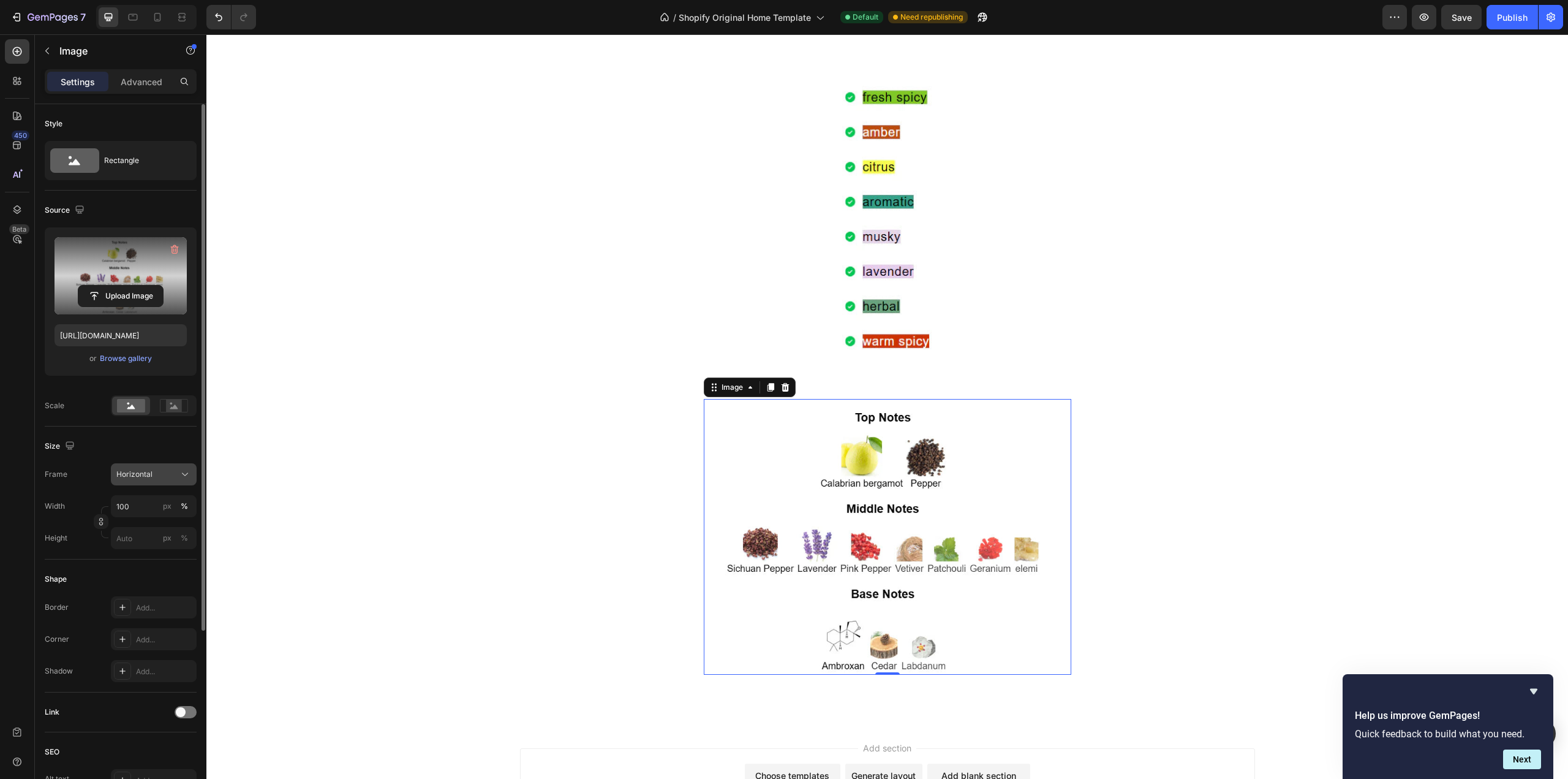
click at [155, 476] on div "Horizontal" at bounding box center [146, 474] width 60 height 11
click at [152, 527] on div "Vertical" at bounding box center [151, 528] width 71 height 12
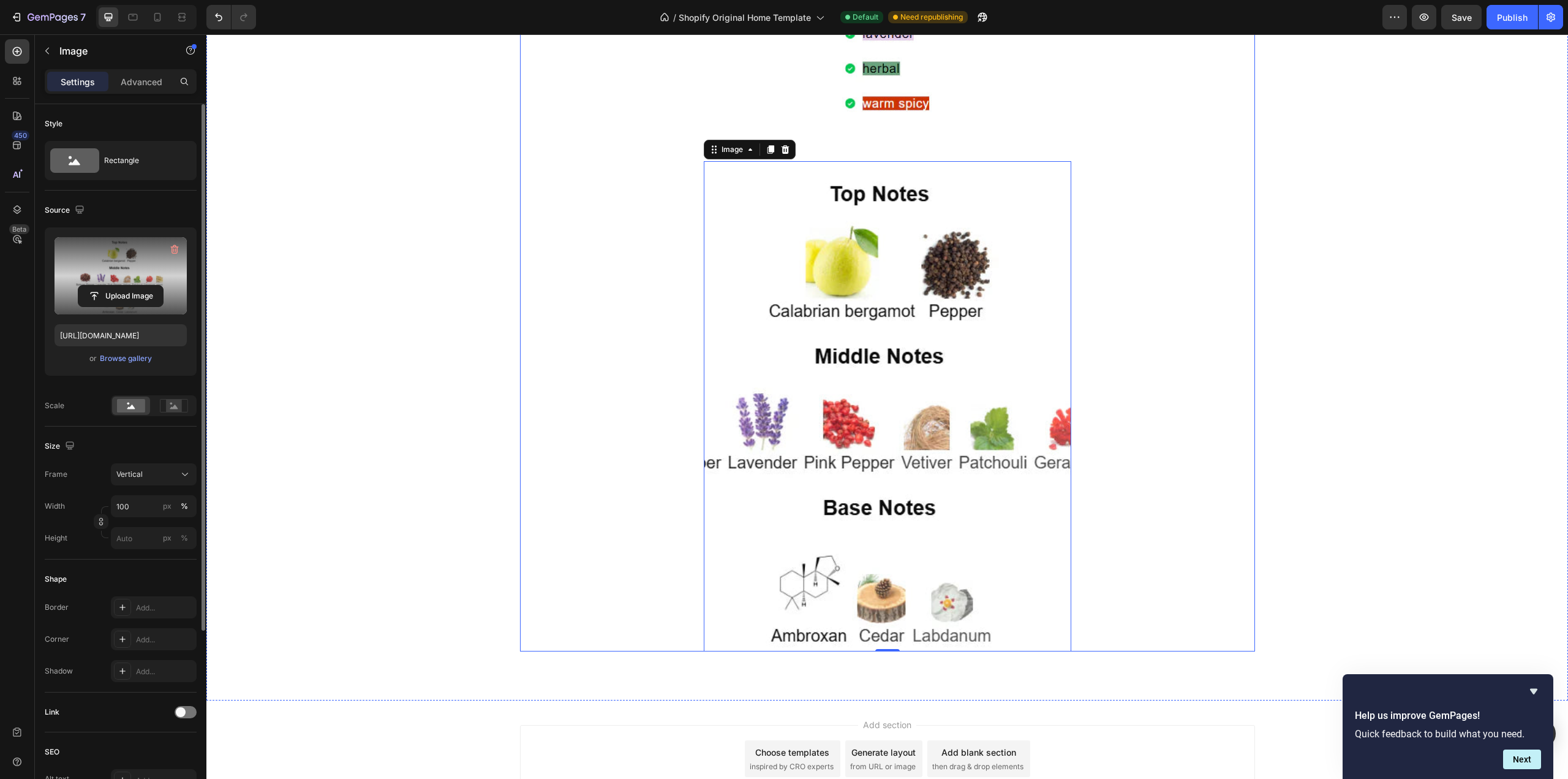
scroll to position [1946, 0]
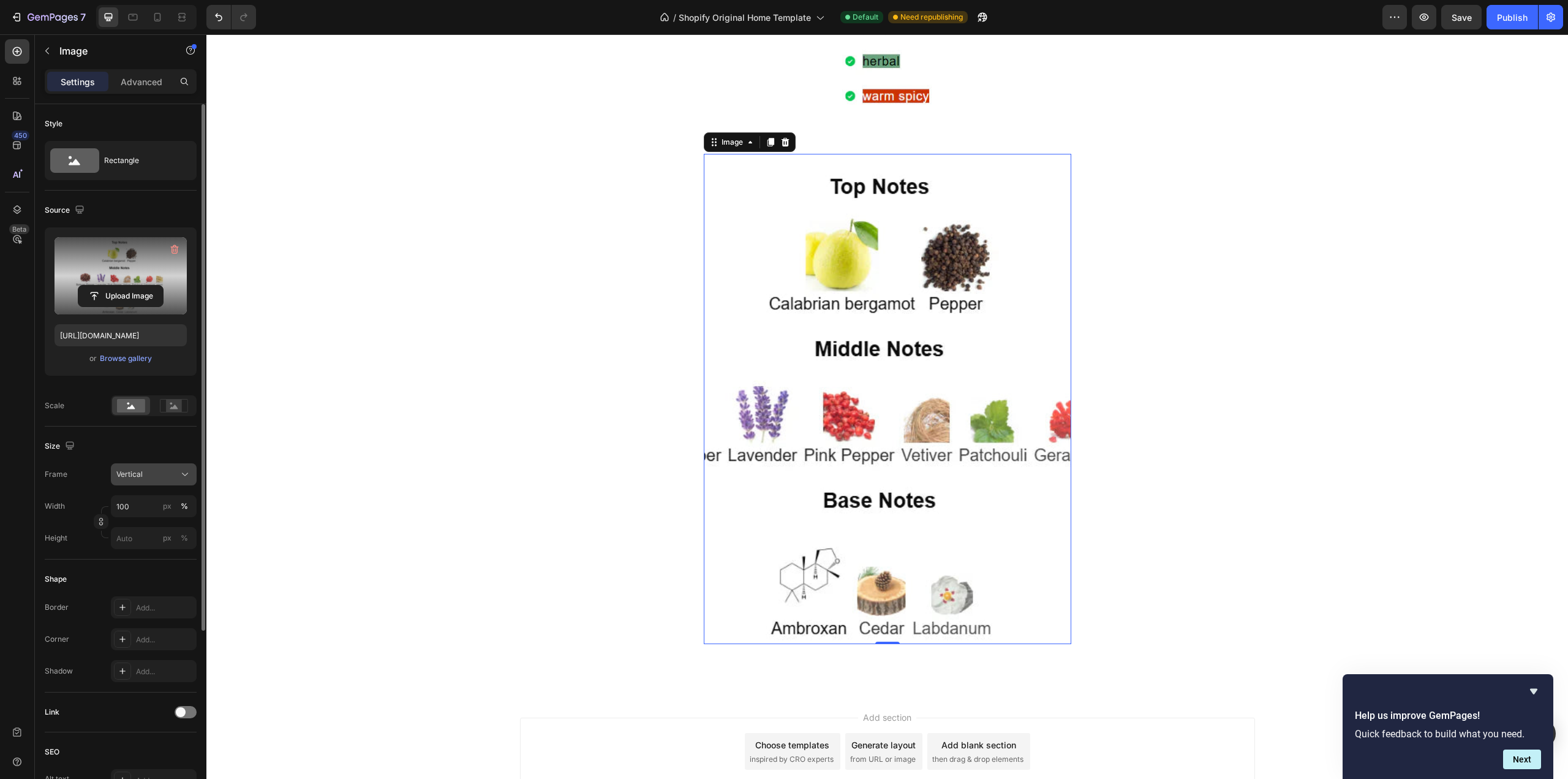
click at [151, 473] on div "Vertical" at bounding box center [146, 474] width 60 height 11
click at [142, 544] on div "Horizontal" at bounding box center [142, 551] width 98 height 23
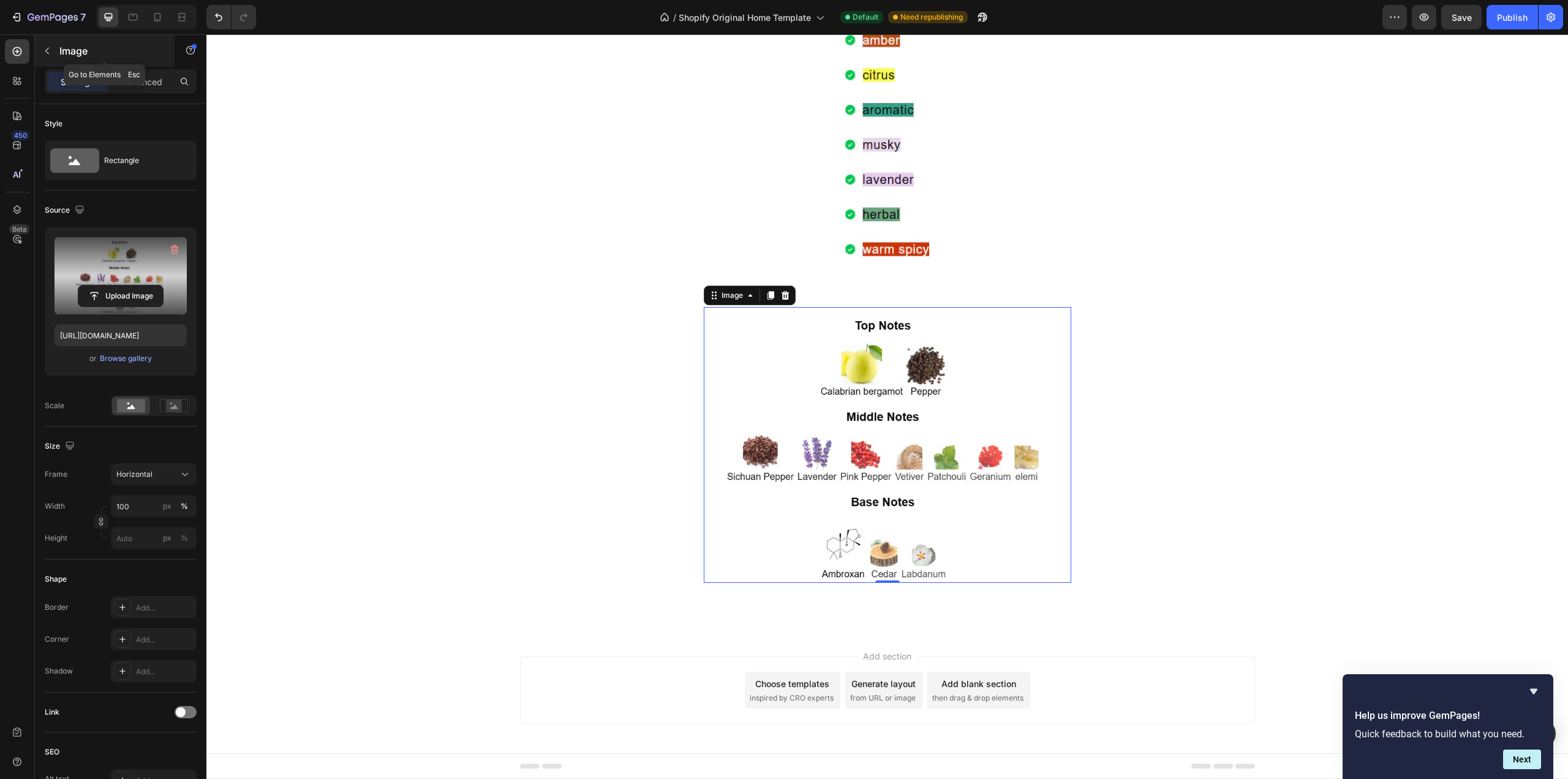
click at [45, 51] on icon "button" at bounding box center [47, 51] width 4 height 7
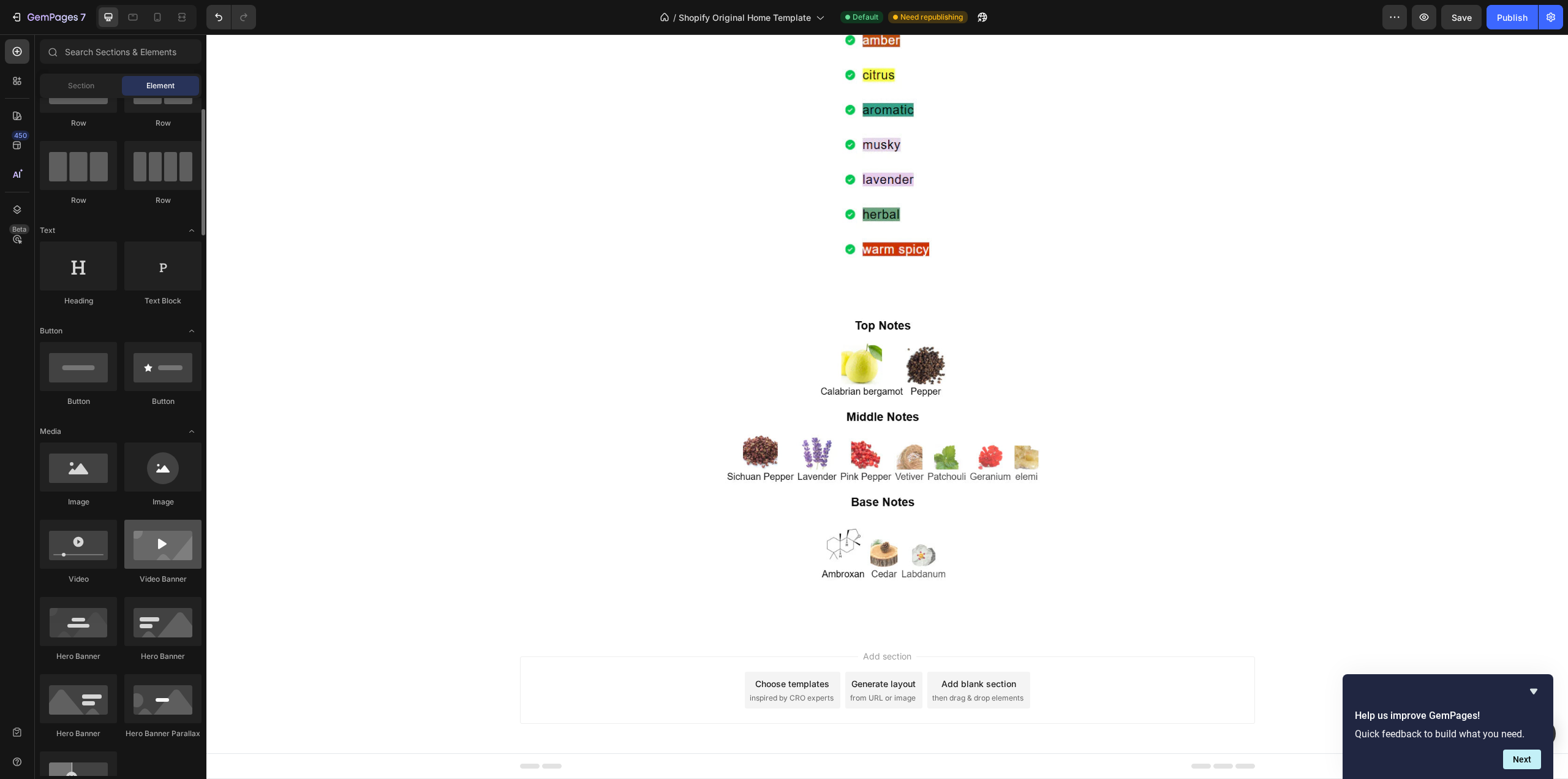
scroll to position [0, 0]
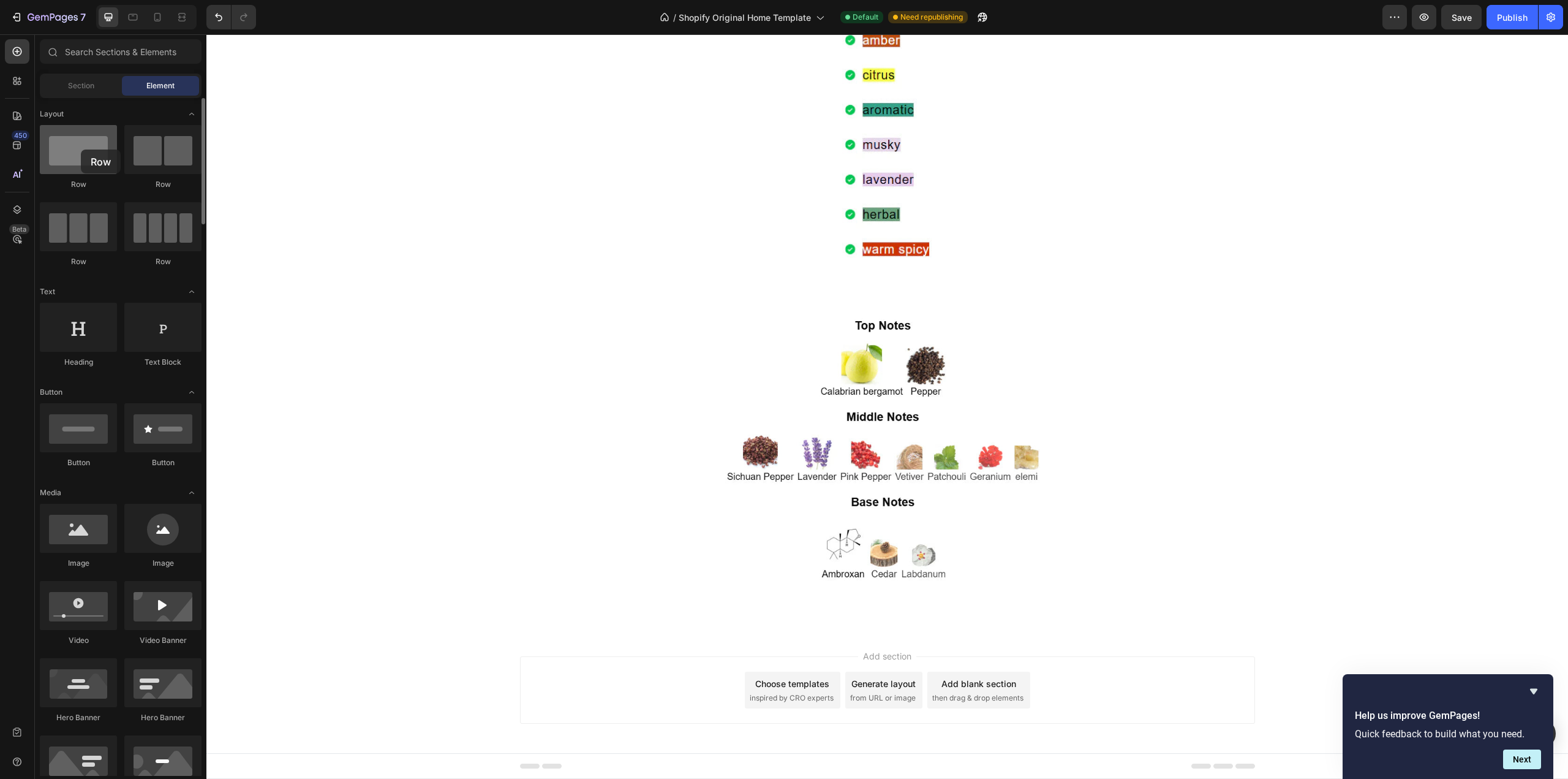
drag, startPoint x: 78, startPoint y: 161, endPoint x: 81, endPoint y: 149, distance: 12.4
click at [81, 149] on div at bounding box center [78, 149] width 77 height 49
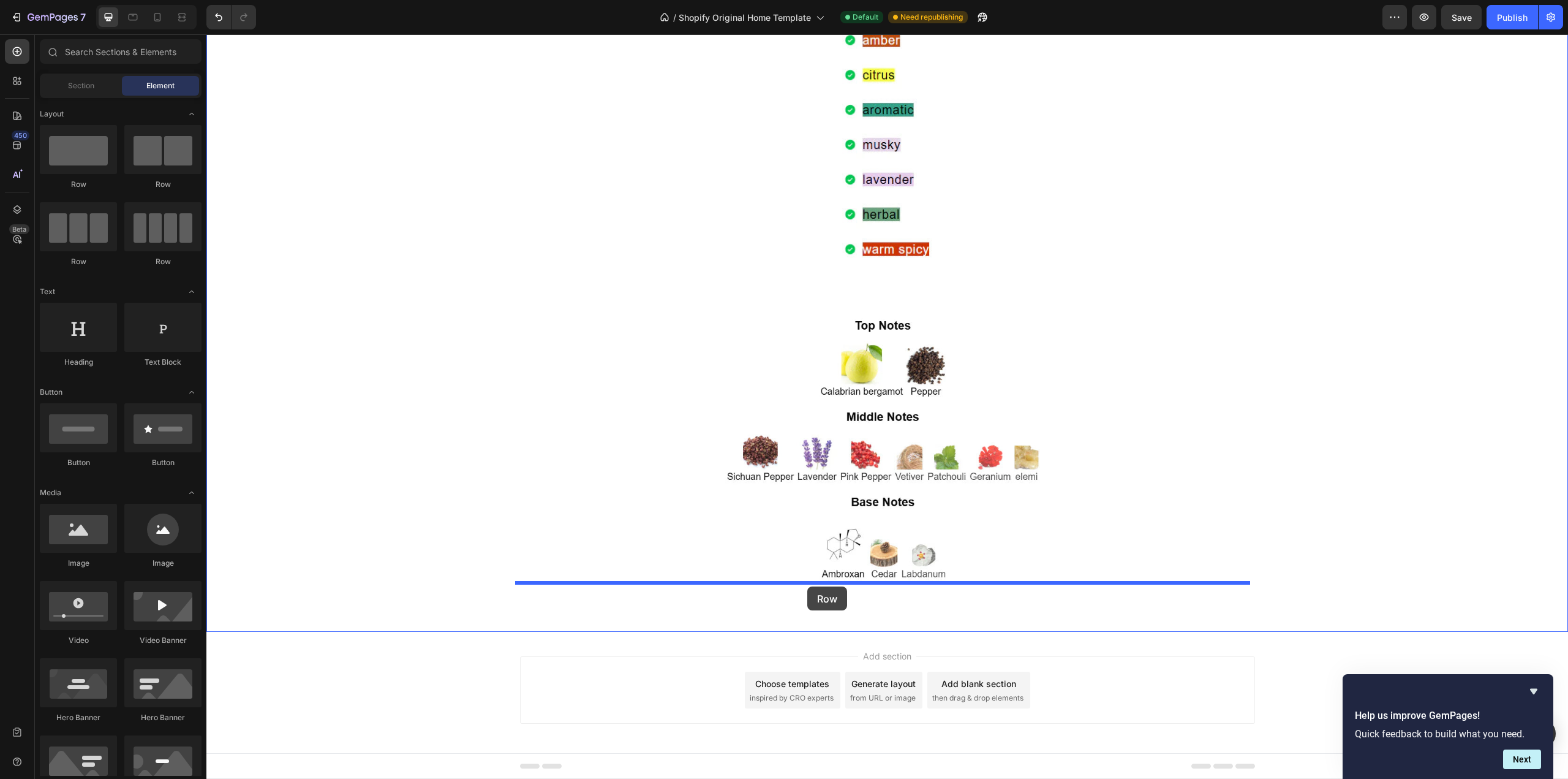
drag, startPoint x: 371, startPoint y: 194, endPoint x: 809, endPoint y: 595, distance: 593.8
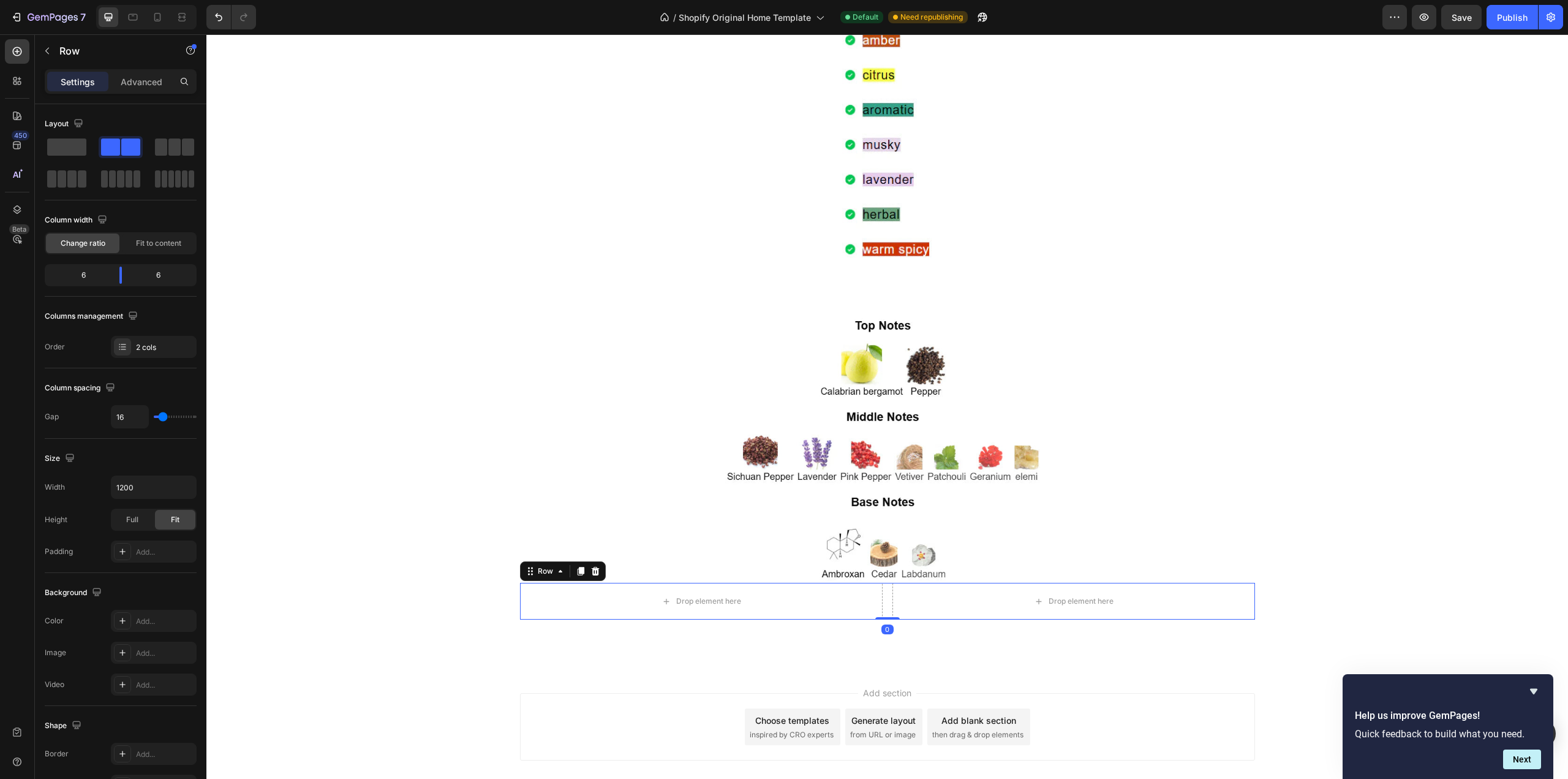
scroll to position [1830, 0]
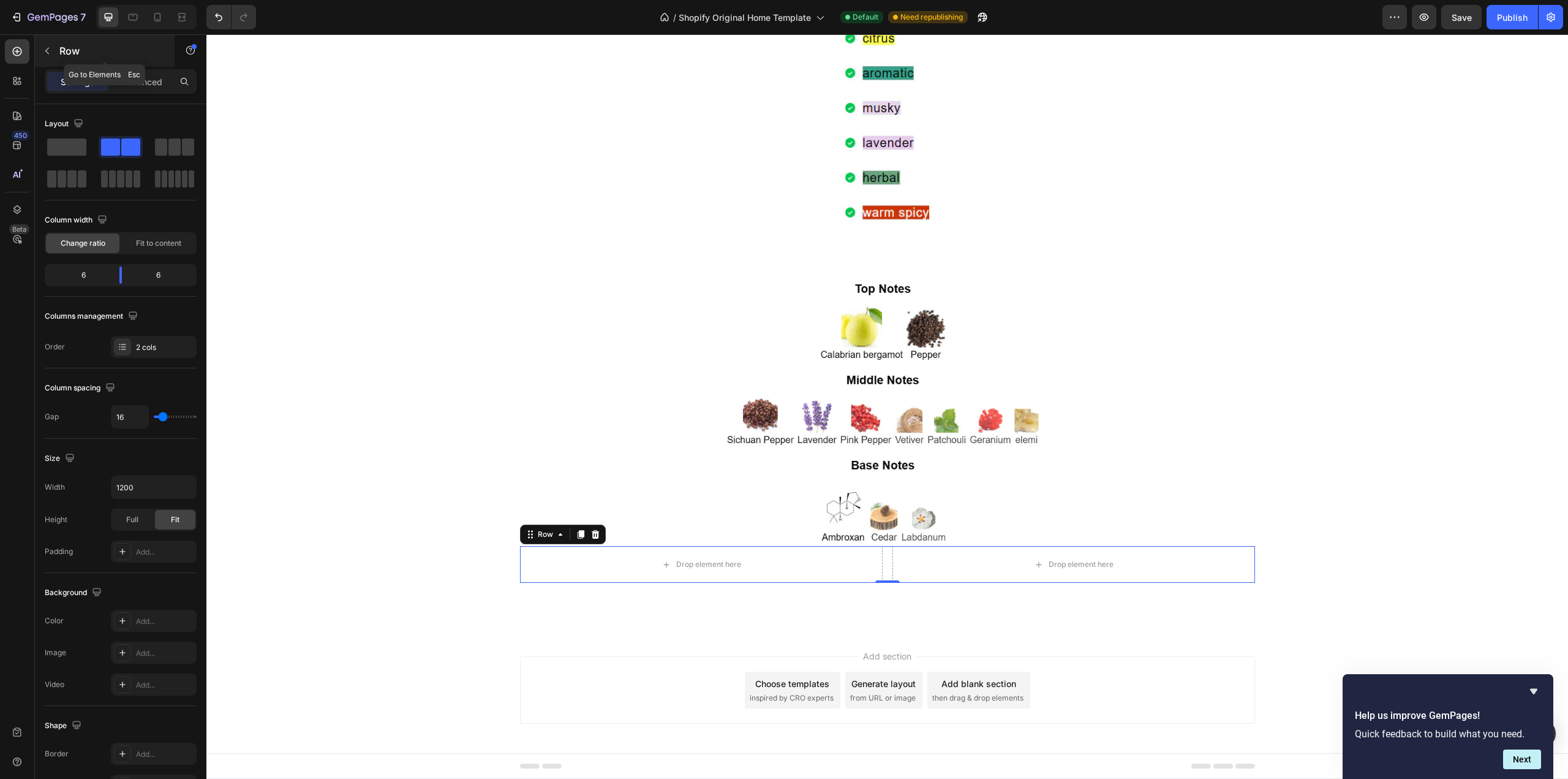
click at [44, 55] on icon "button" at bounding box center [47, 51] width 10 height 10
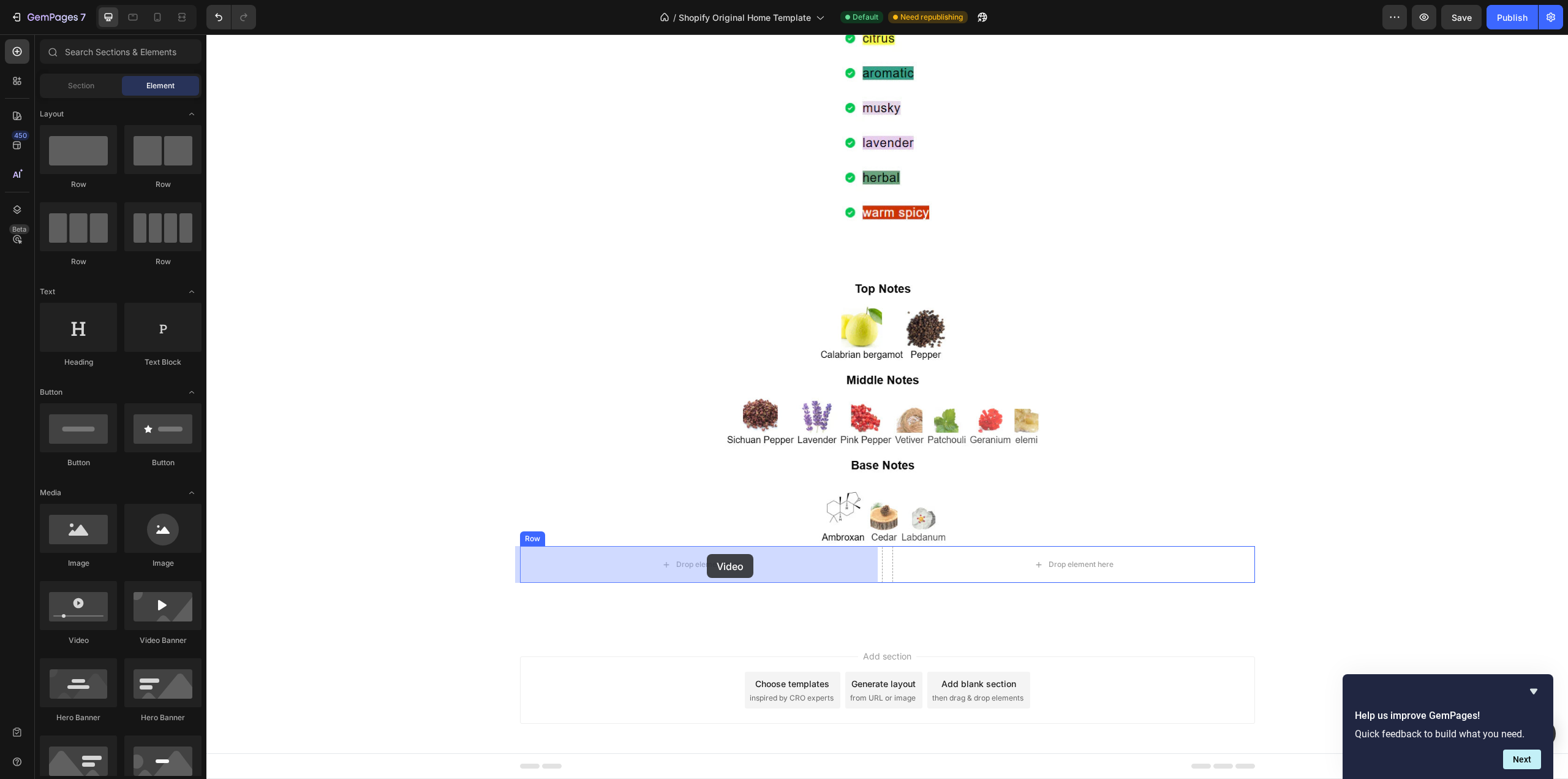
drag, startPoint x: 292, startPoint y: 645, endPoint x: 707, endPoint y: 554, distance: 424.9
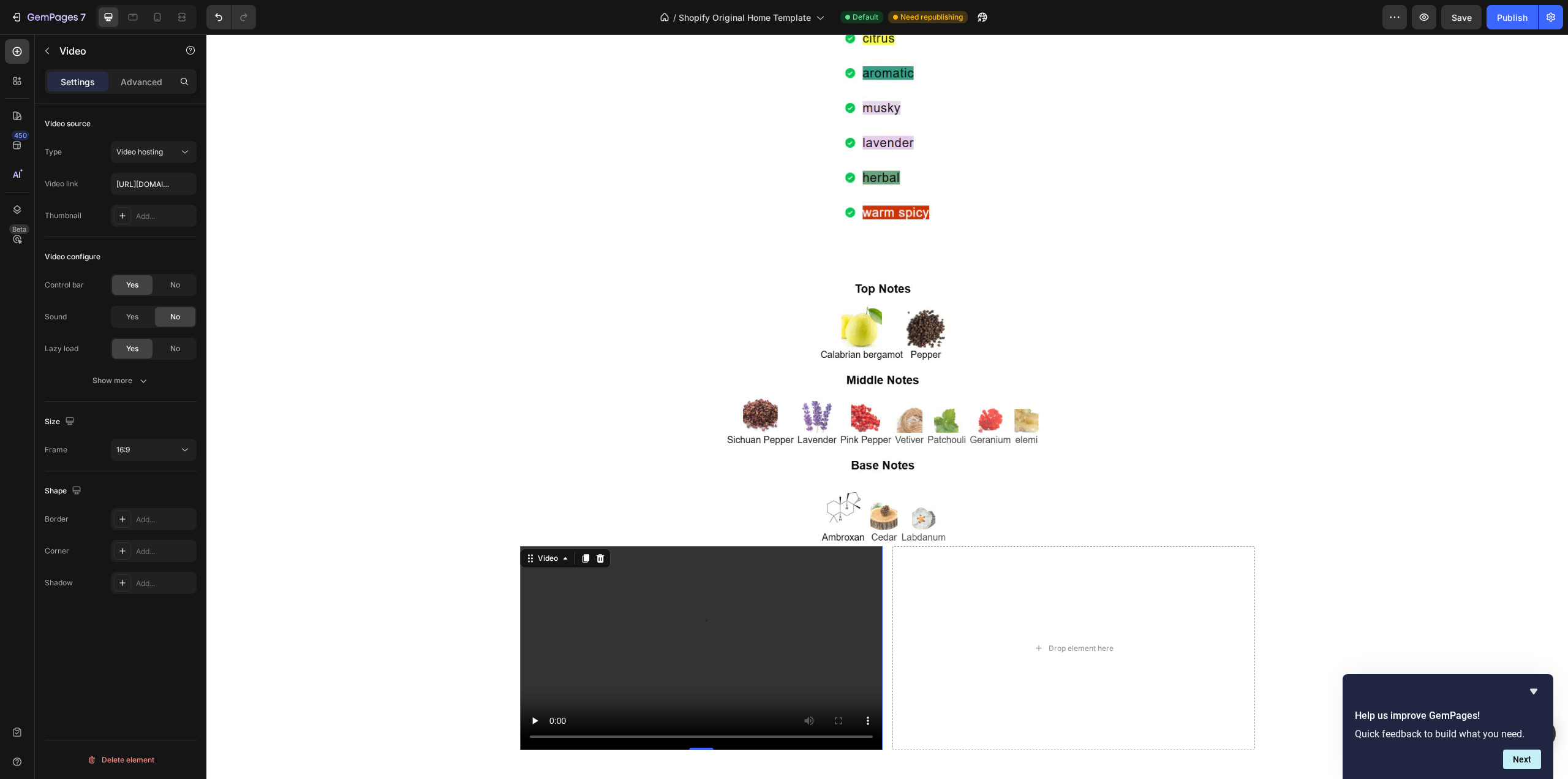
scroll to position [1946, 0]
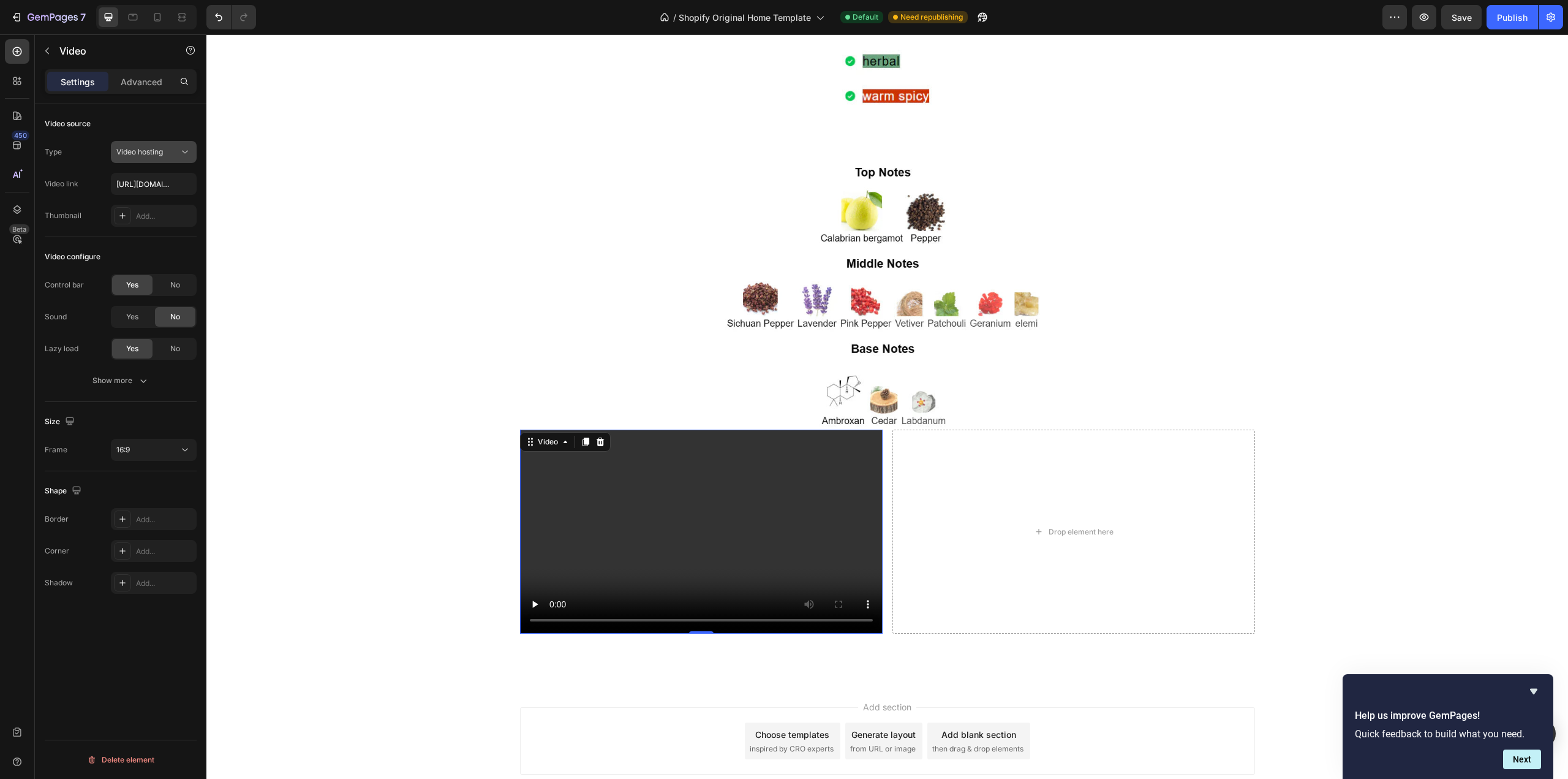
click at [152, 155] on span "Video hosting" at bounding box center [139, 152] width 47 height 9
click at [145, 188] on div "YouTube" at bounding box center [141, 182] width 100 height 23
type input "[URL][DOMAIN_NAME]"
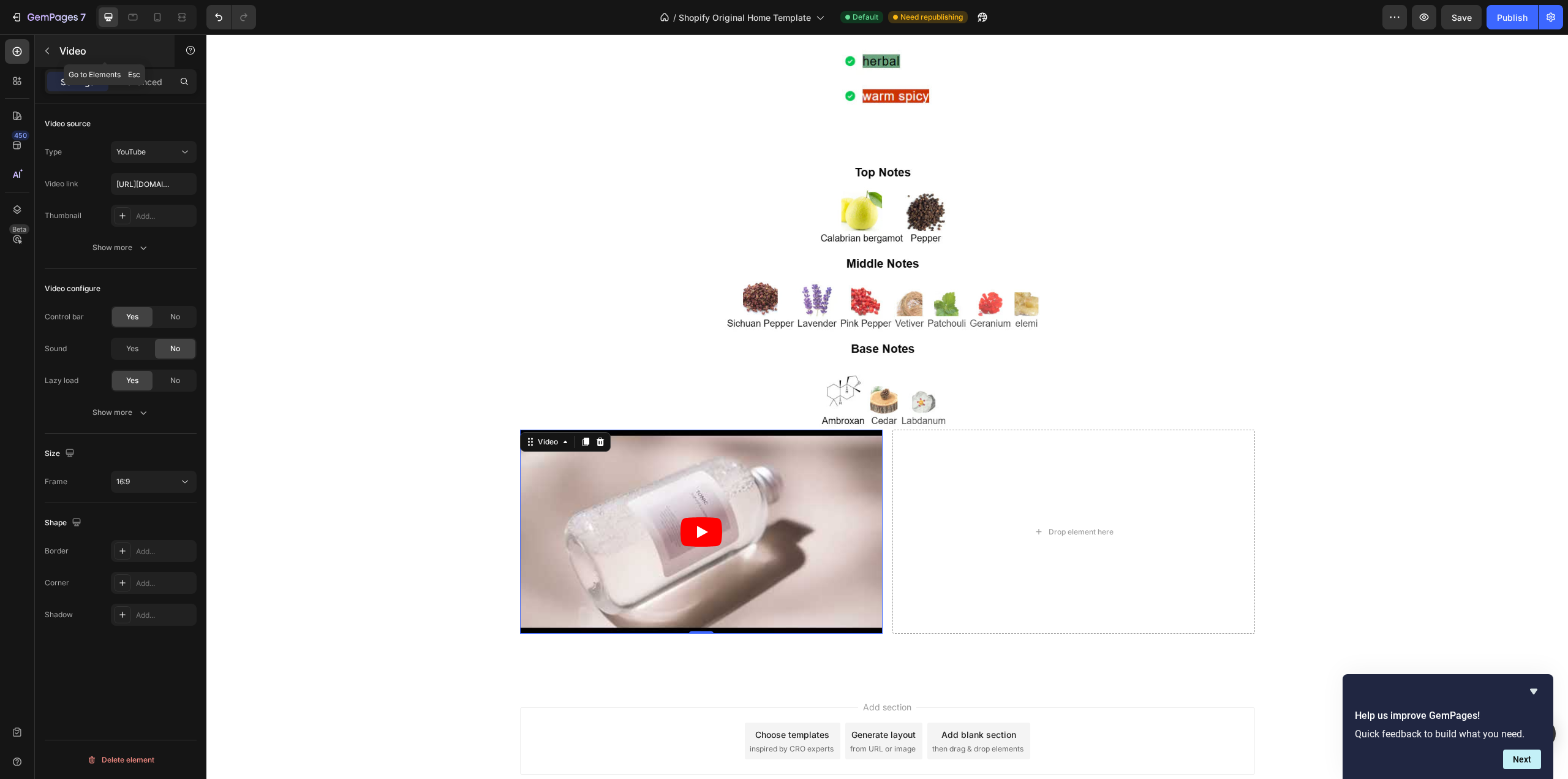
click at [47, 54] on icon "button" at bounding box center [47, 51] width 10 height 10
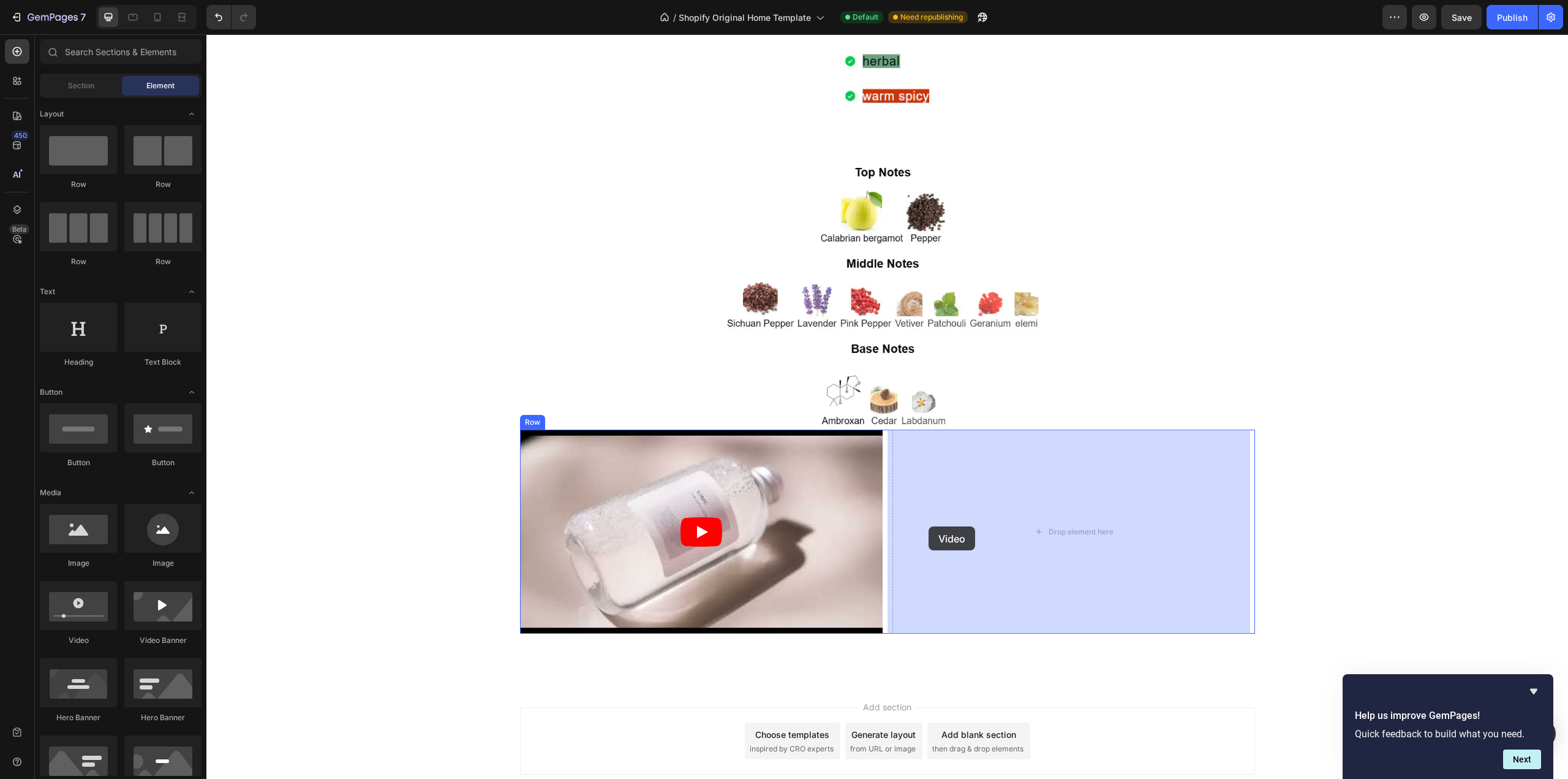
drag, startPoint x: 292, startPoint y: 645, endPoint x: 939, endPoint y: 525, distance: 658.0
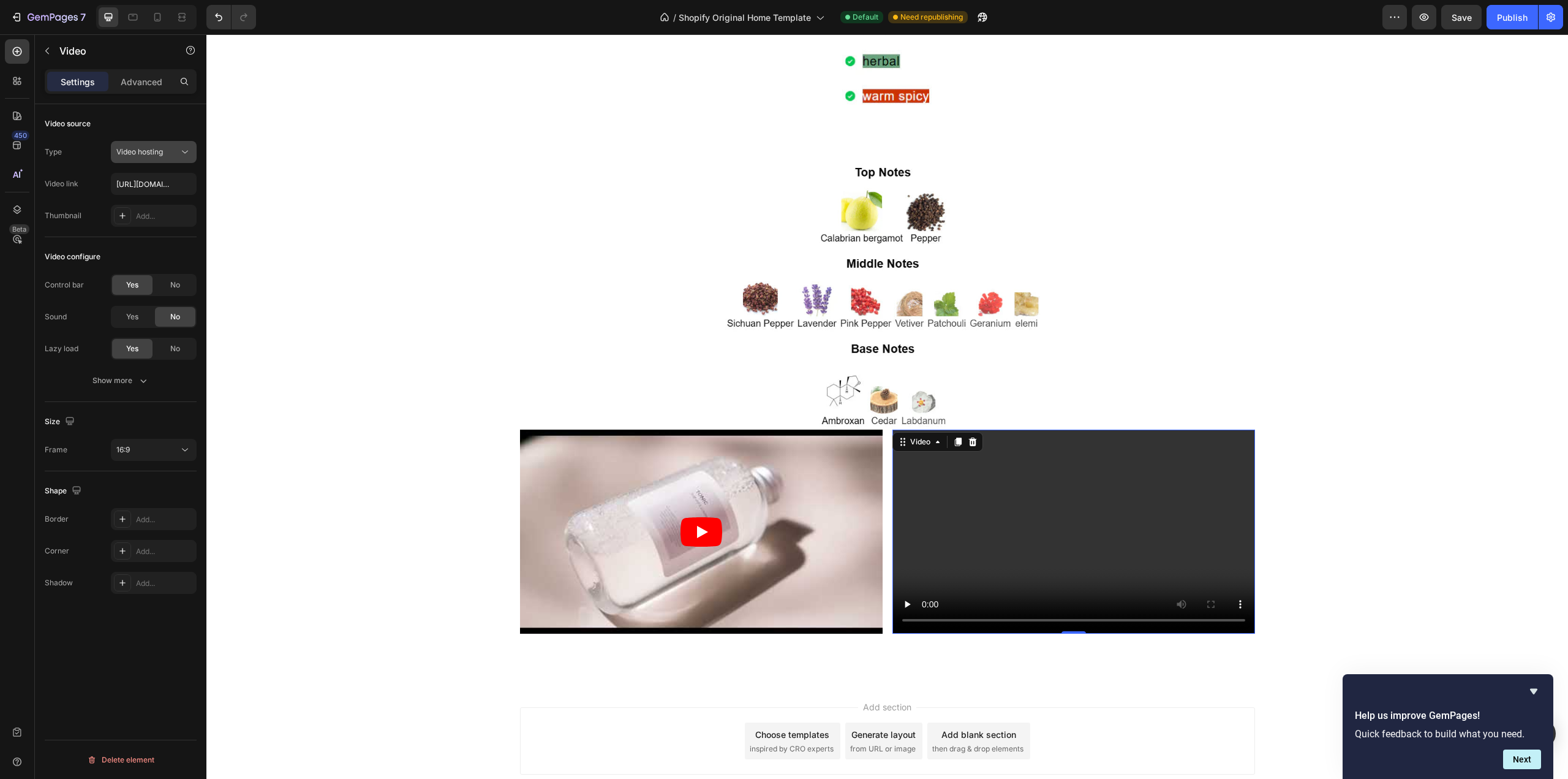
click at [142, 152] on span "Video hosting" at bounding box center [139, 152] width 47 height 9
click at [139, 182] on span "YouTube" at bounding box center [131, 182] width 29 height 11
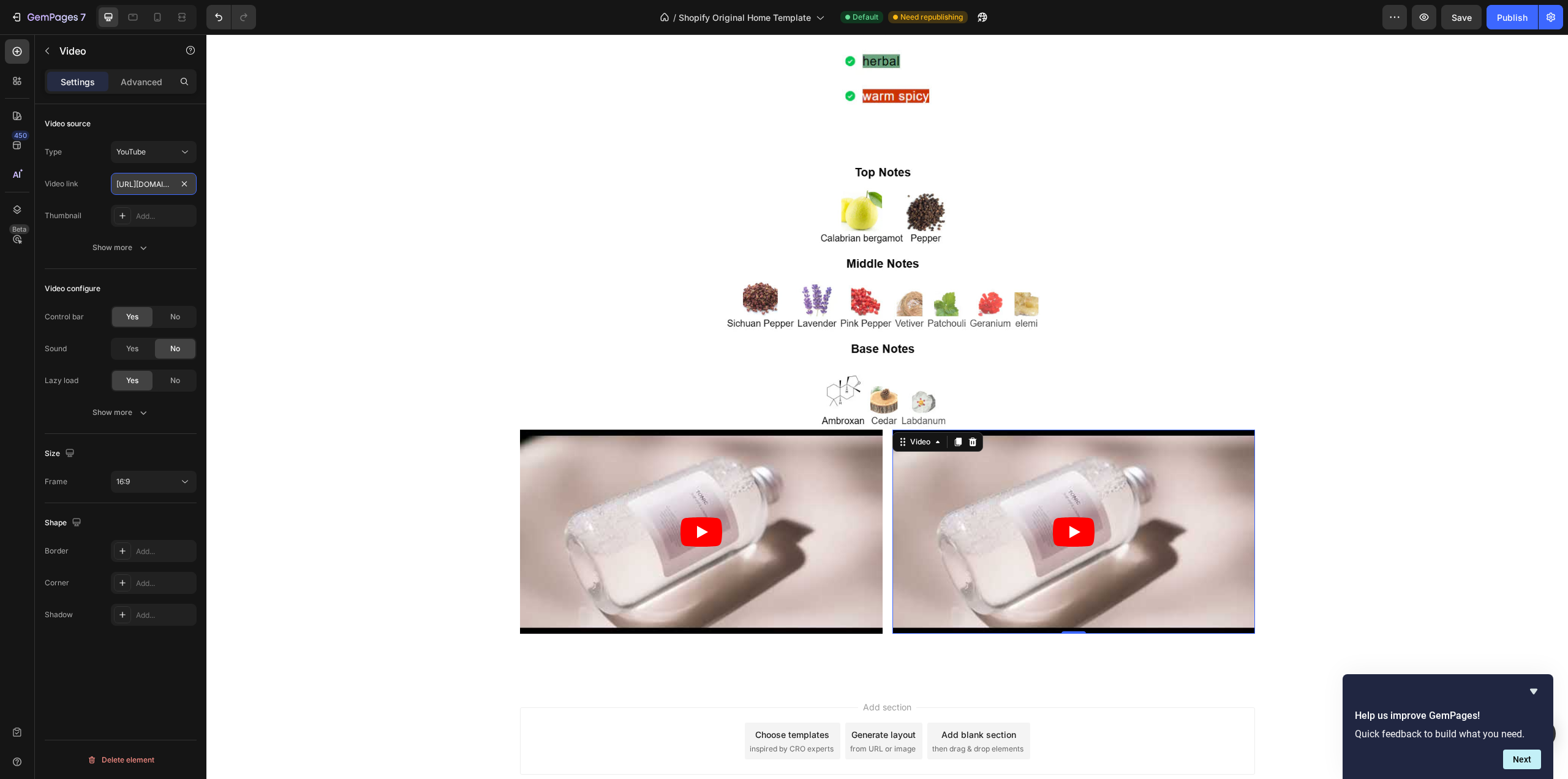
click at [144, 182] on input "[URL][DOMAIN_NAME]" at bounding box center [154, 184] width 86 height 22
paste input "[DOMAIN_NAME][URL]"
type input "[URL][DOMAIN_NAME]"
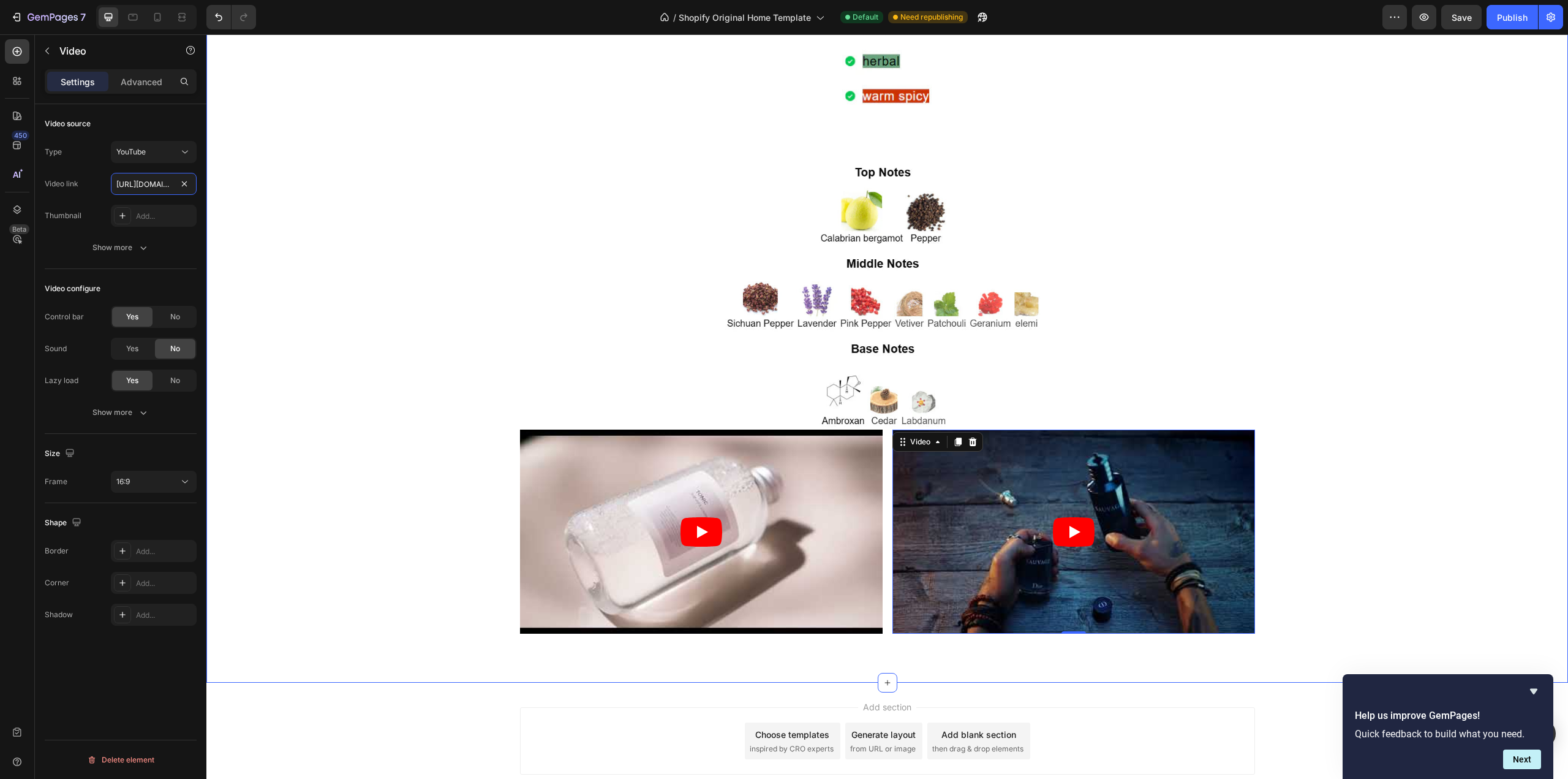
scroll to position [0, 56]
click at [590, 543] on article at bounding box center [701, 532] width 363 height 204
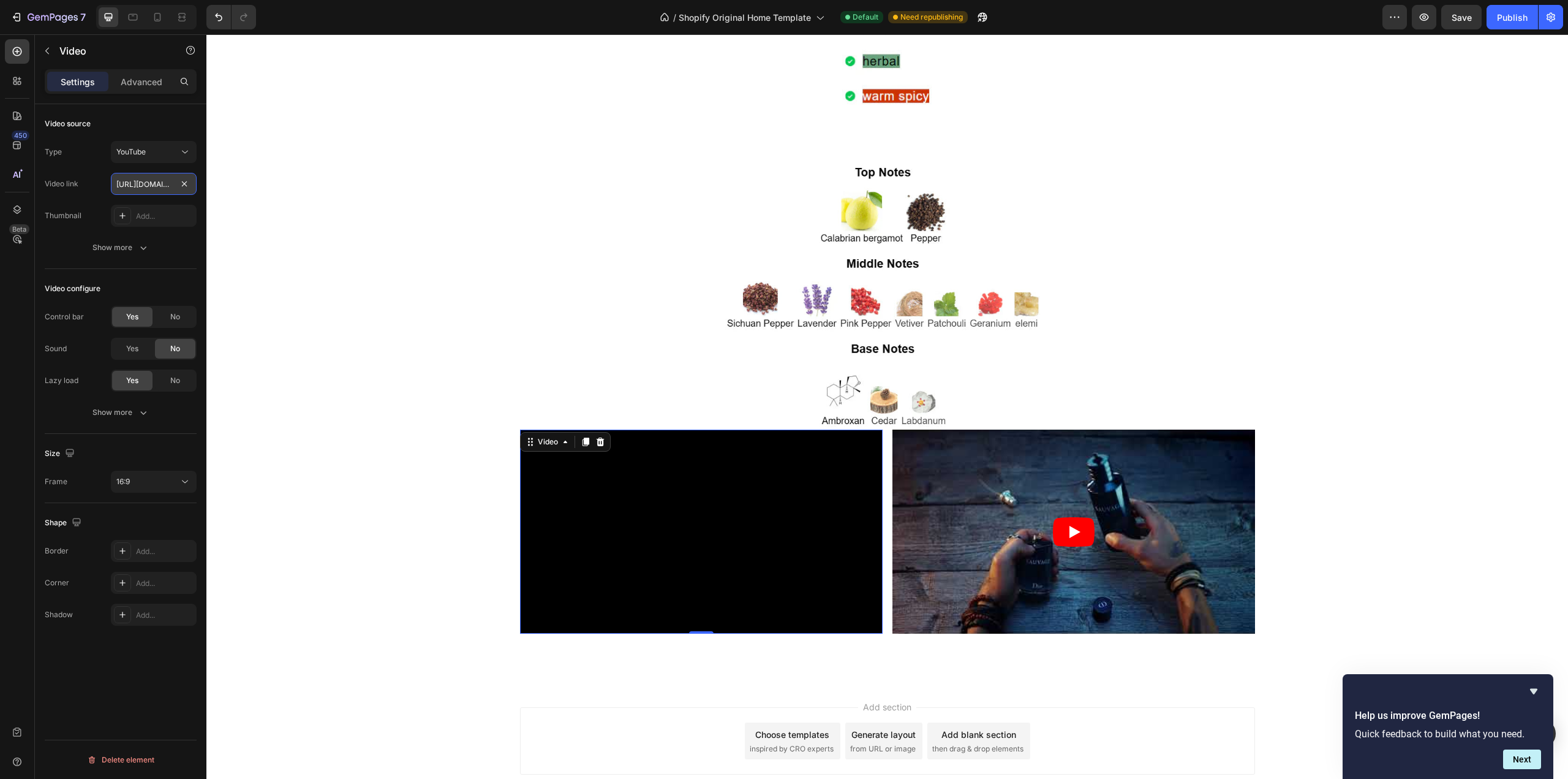
click at [142, 190] on input "[URL][DOMAIN_NAME]" at bounding box center [154, 184] width 86 height 22
paste input "[DOMAIN_NAME][URL]"
type input "[URL][DOMAIN_NAME]"
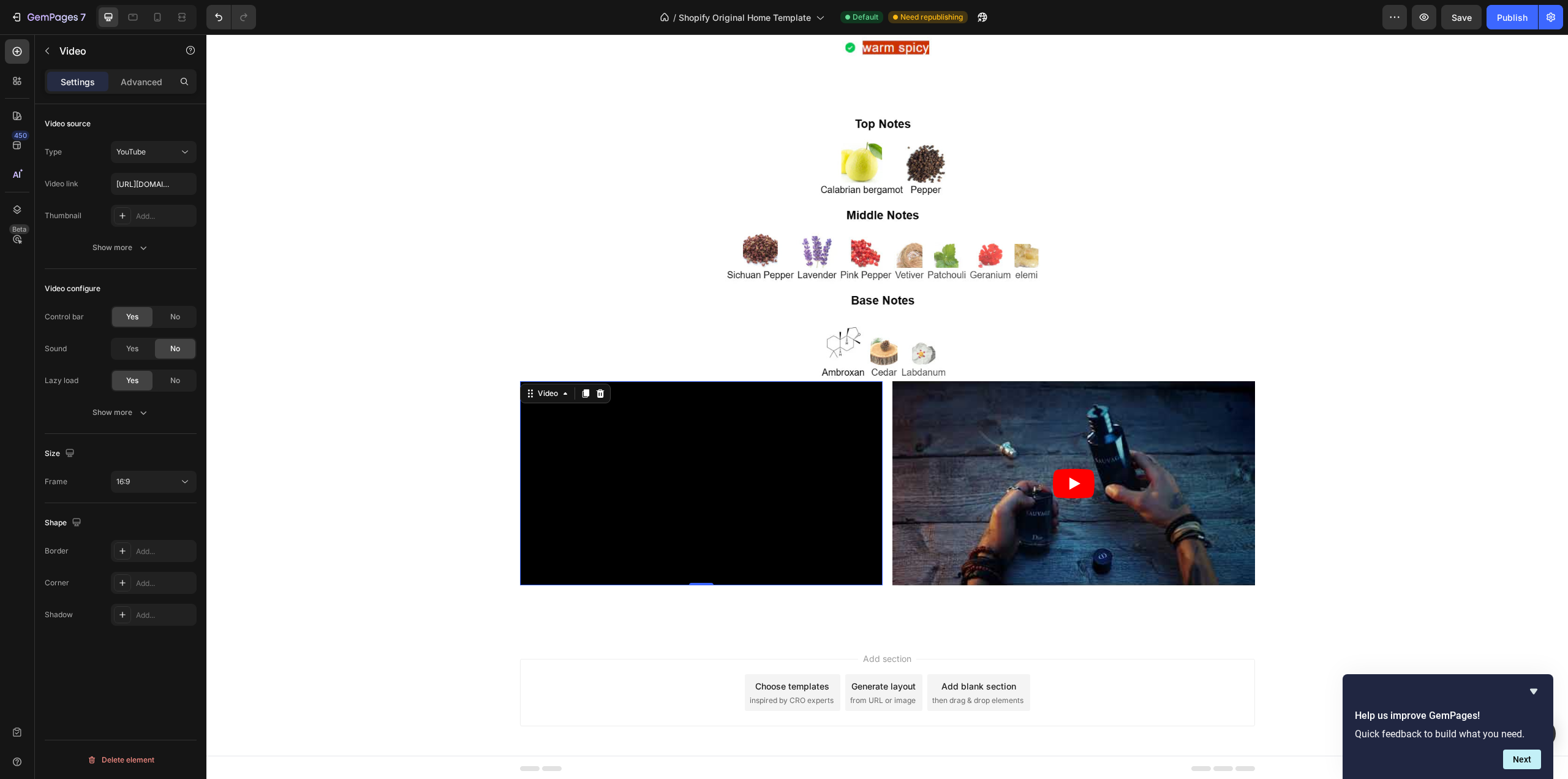
scroll to position [1997, 0]
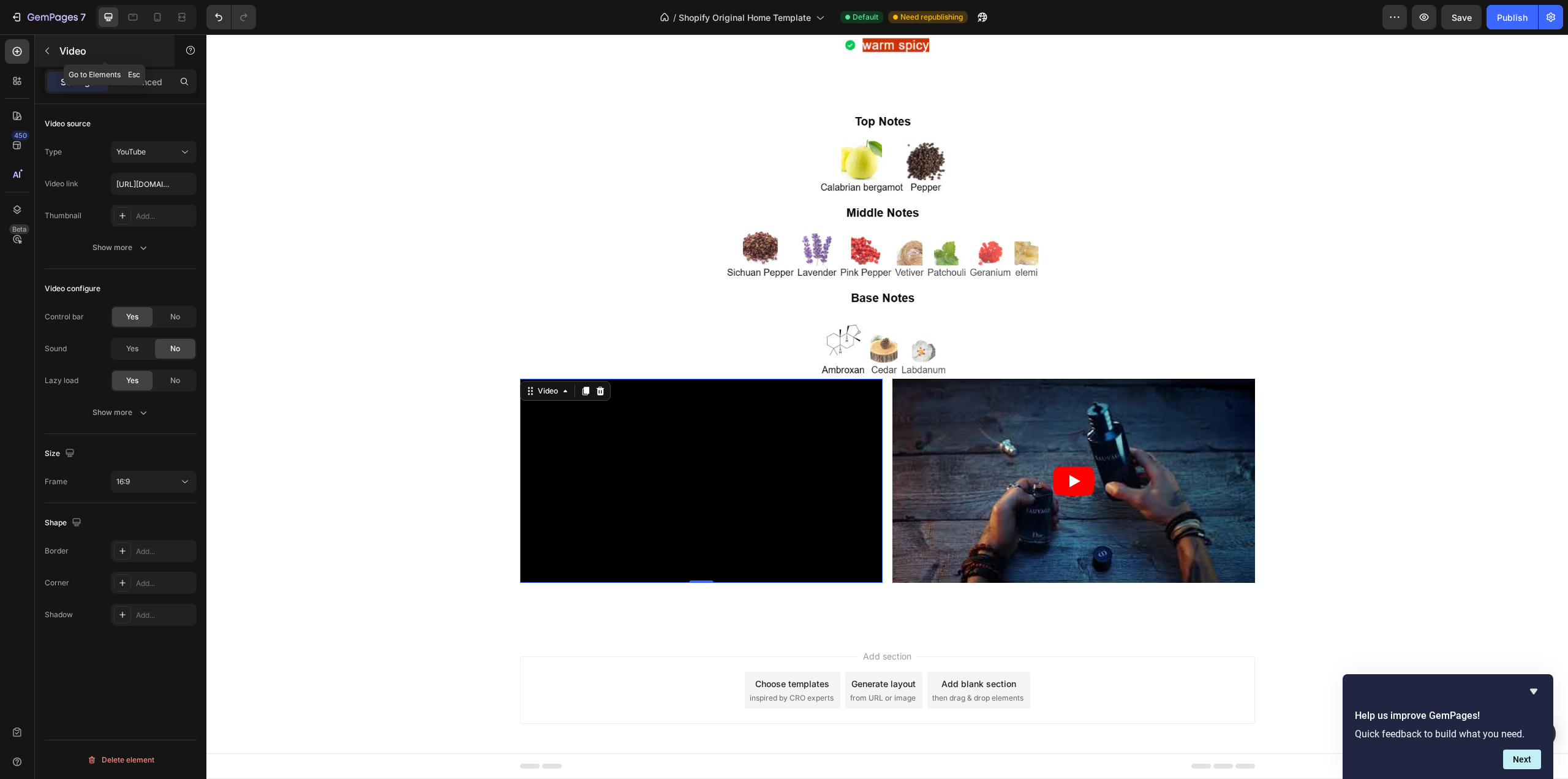
click at [47, 46] on icon "button" at bounding box center [47, 51] width 10 height 10
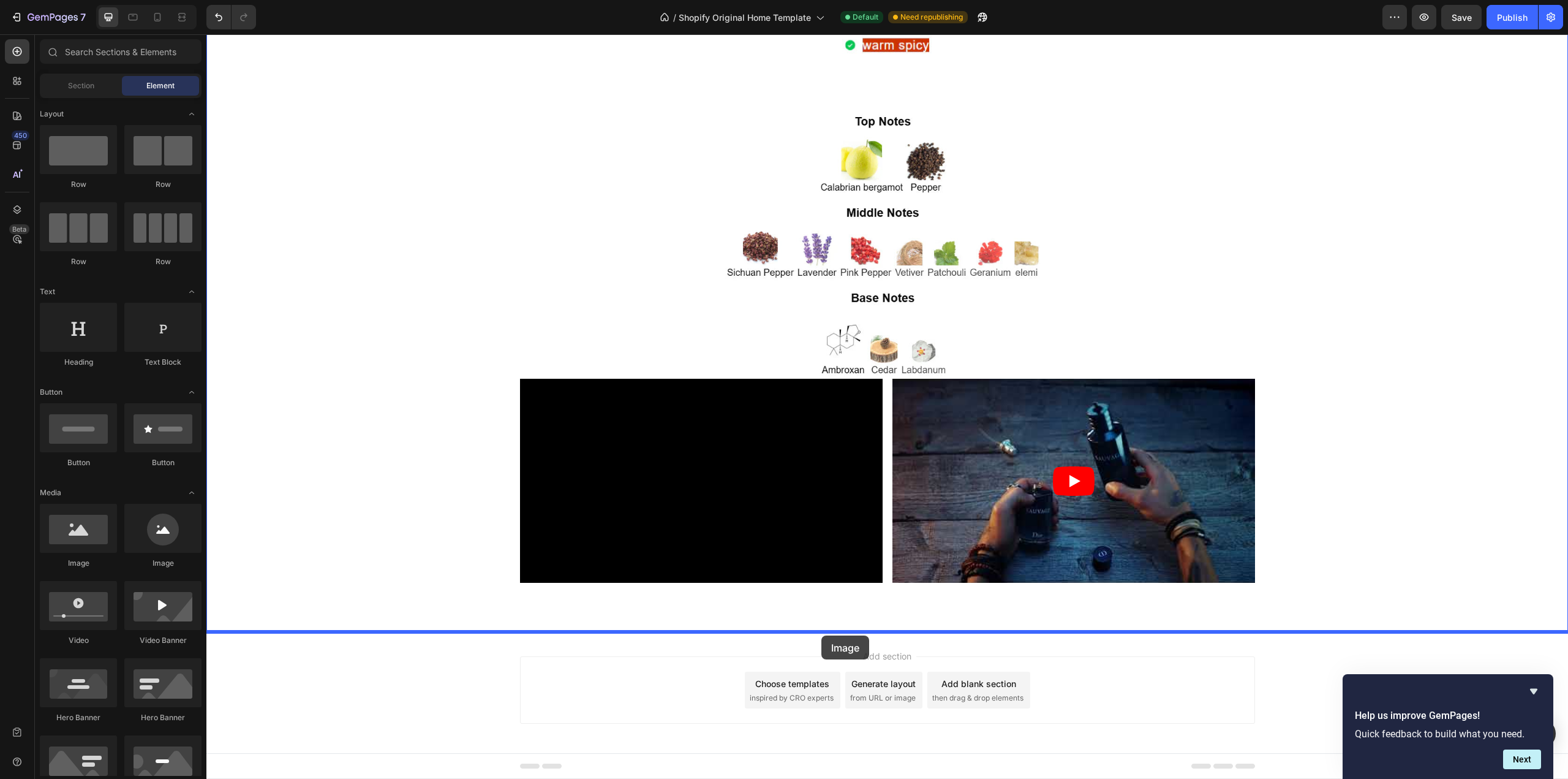
drag, startPoint x: 292, startPoint y: 580, endPoint x: 822, endPoint y: 636, distance: 533.0
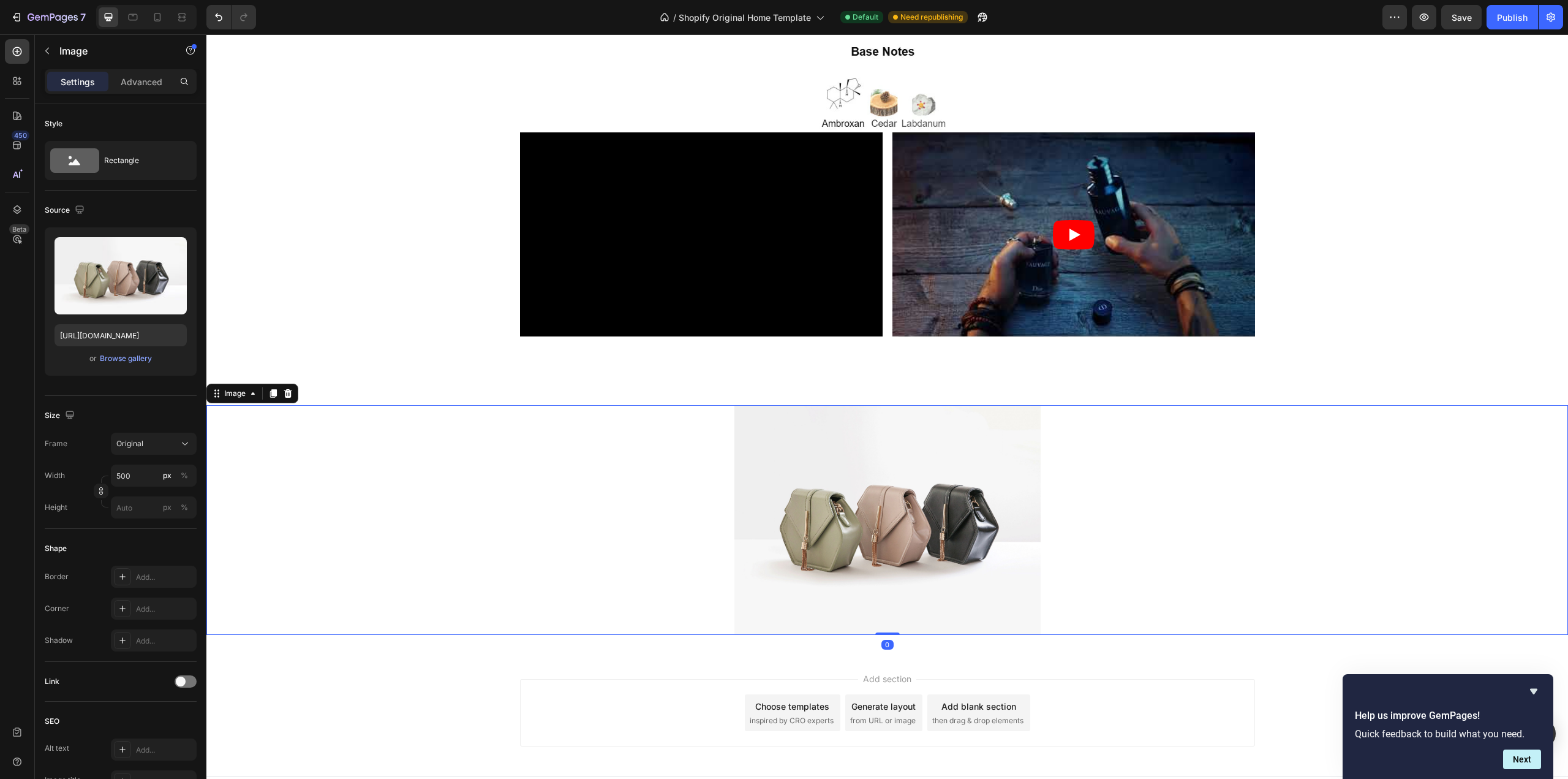
scroll to position [2267, 0]
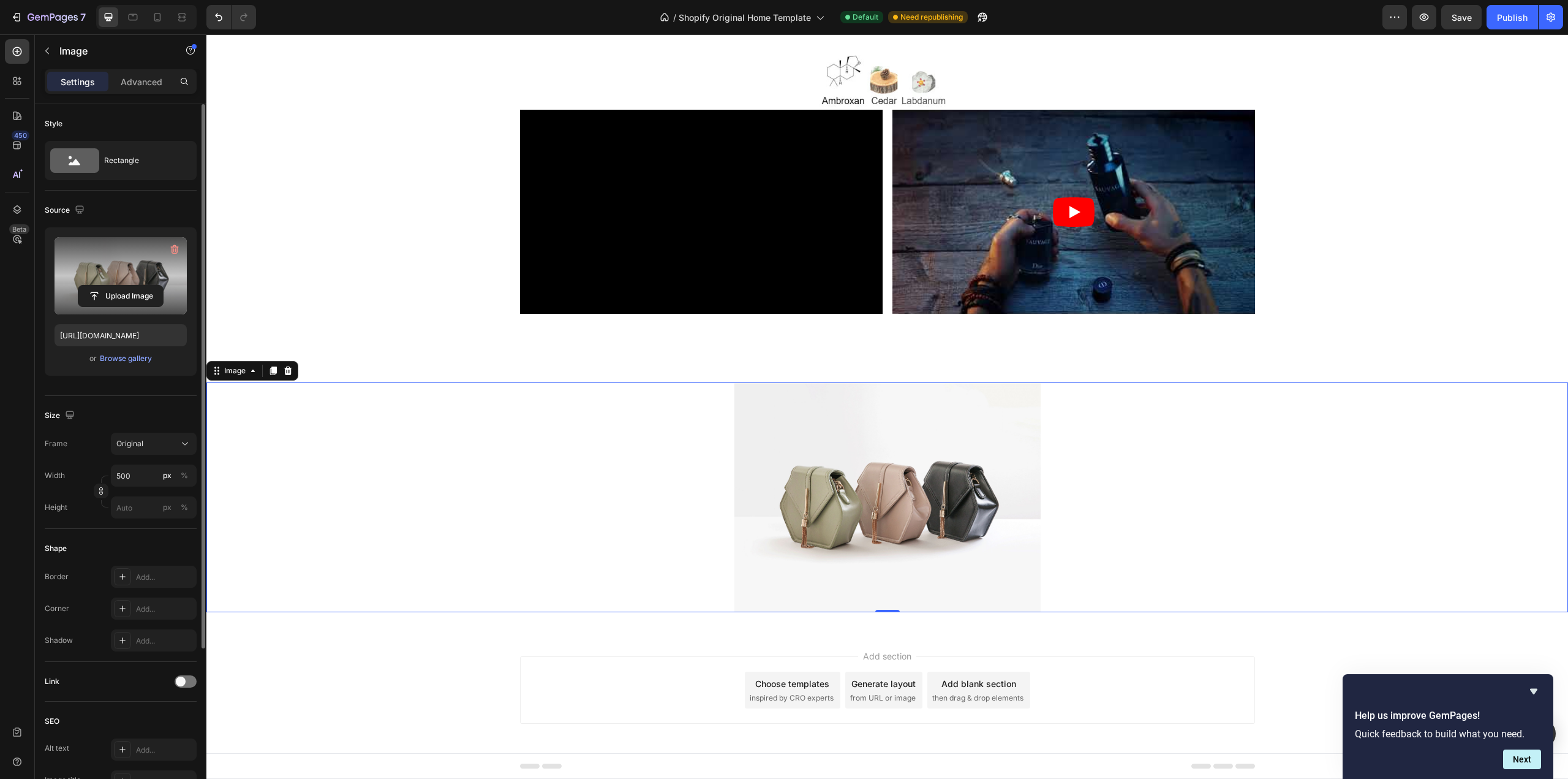
click at [108, 264] on label at bounding box center [120, 276] width 132 height 77
click at [108, 286] on input "file" at bounding box center [120, 296] width 84 height 21
type input "[URL][DOMAIN_NAME]"
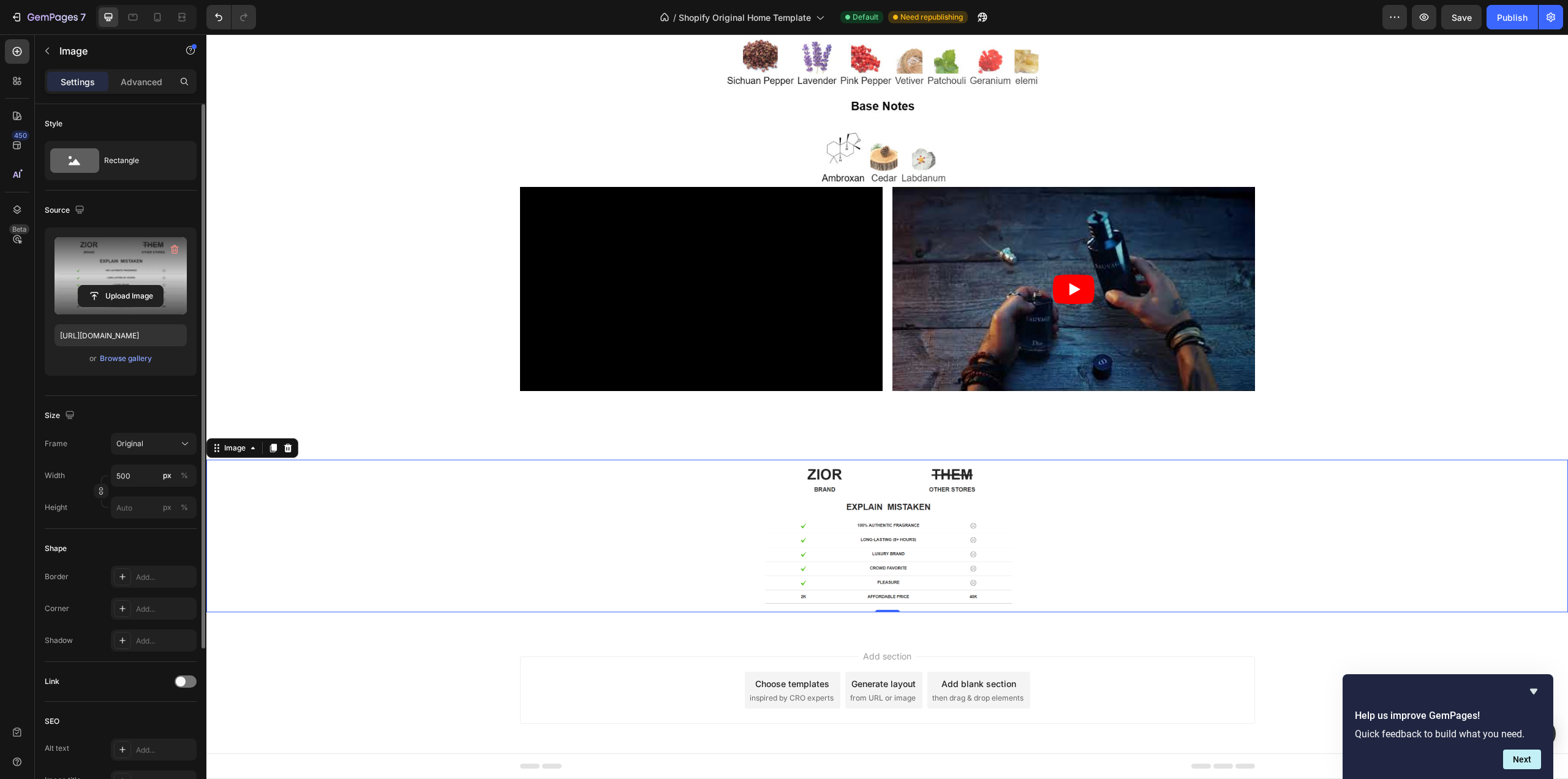
scroll to position [2189, 0]
click at [145, 446] on div "Original" at bounding box center [146, 444] width 60 height 11
click at [150, 519] on span "Horizontal" at bounding box center [133, 520] width 36 height 12
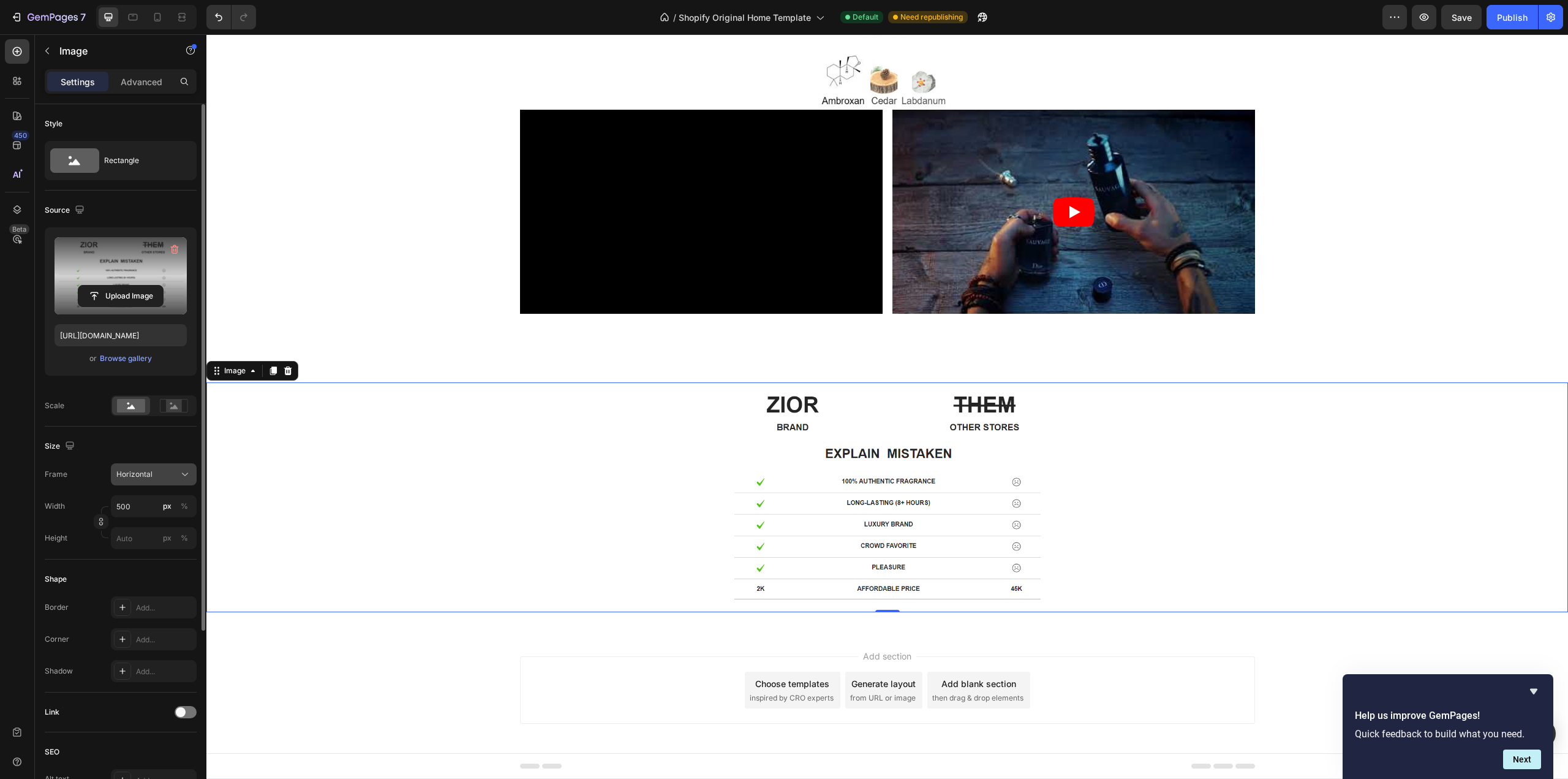
click at [154, 471] on div "Horizontal" at bounding box center [146, 474] width 60 height 11
click at [165, 527] on div "Vertical" at bounding box center [151, 528] width 71 height 12
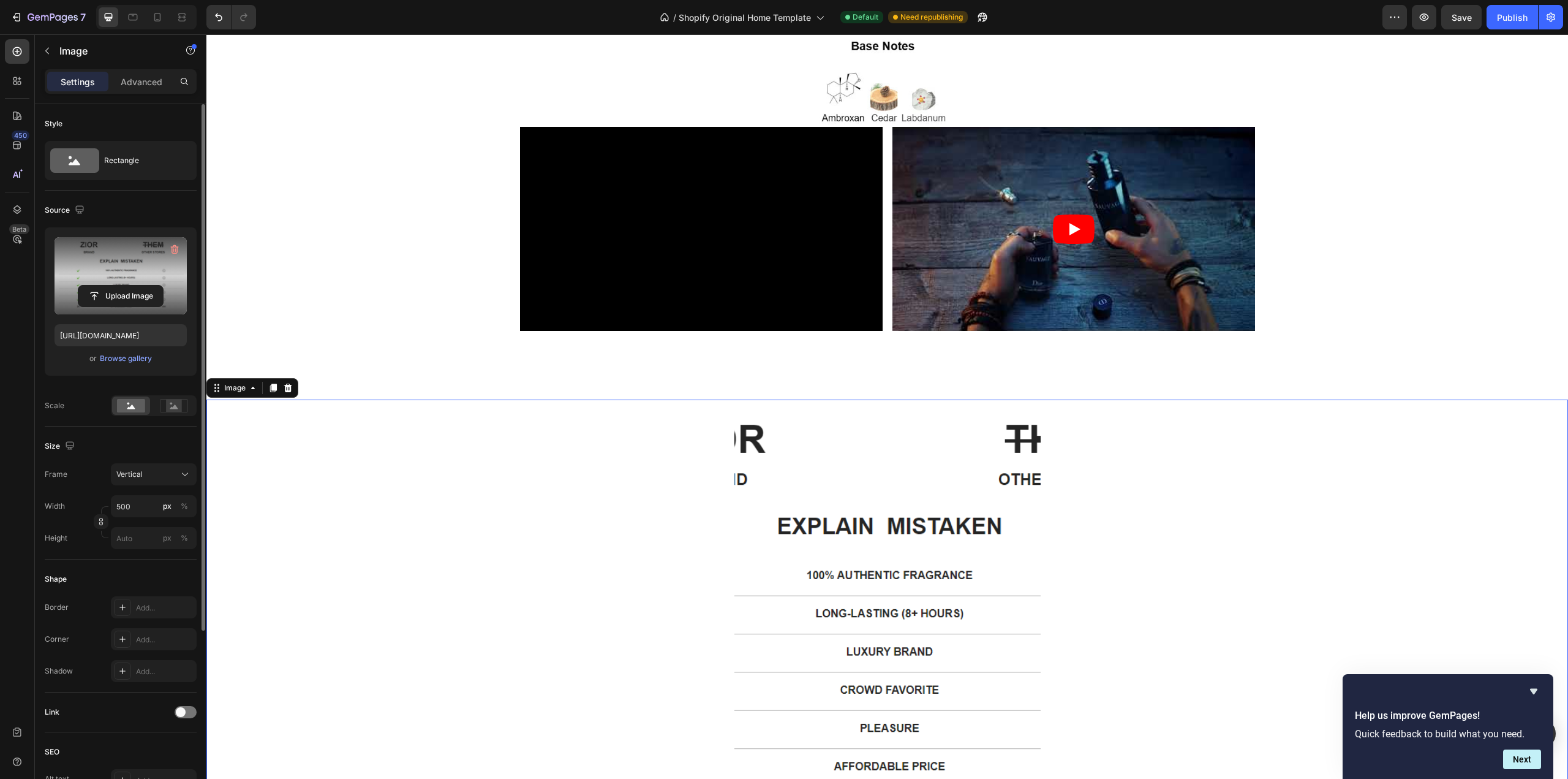
scroll to position [2200, 0]
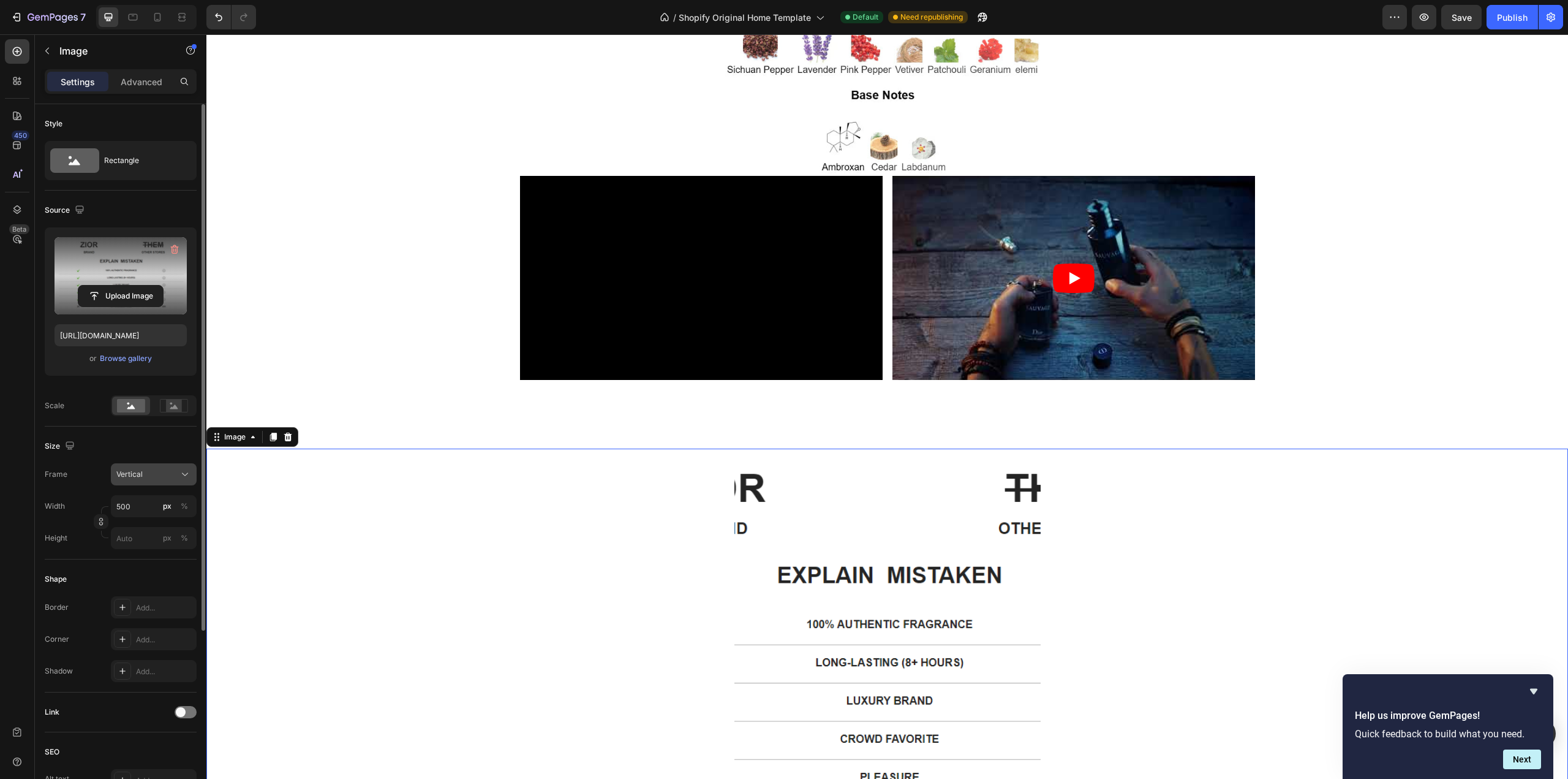
click at [158, 473] on div "Vertical" at bounding box center [146, 474] width 60 height 11
click at [138, 549] on span "Horizontal" at bounding box center [133, 551] width 36 height 12
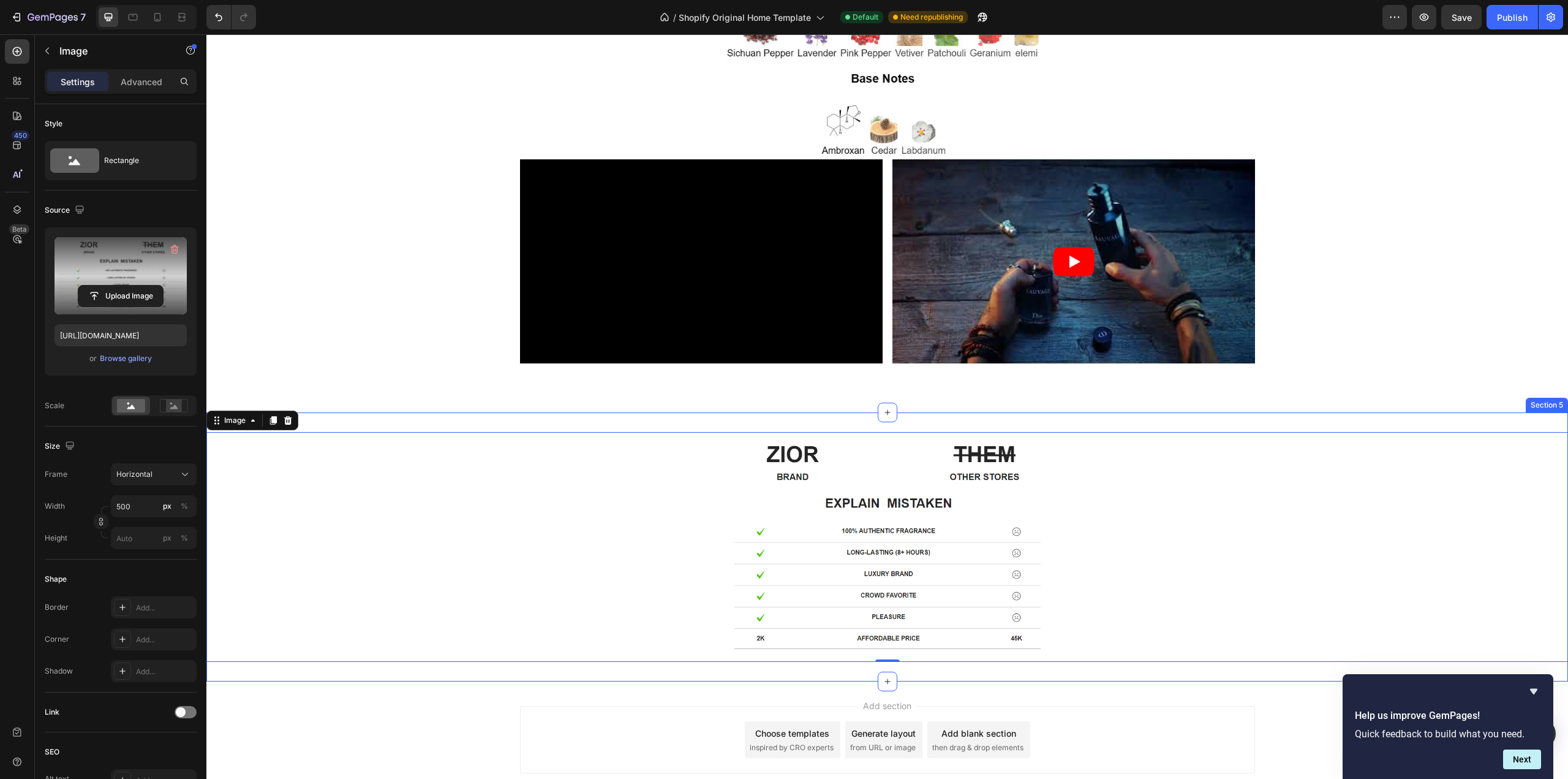
scroll to position [2267, 0]
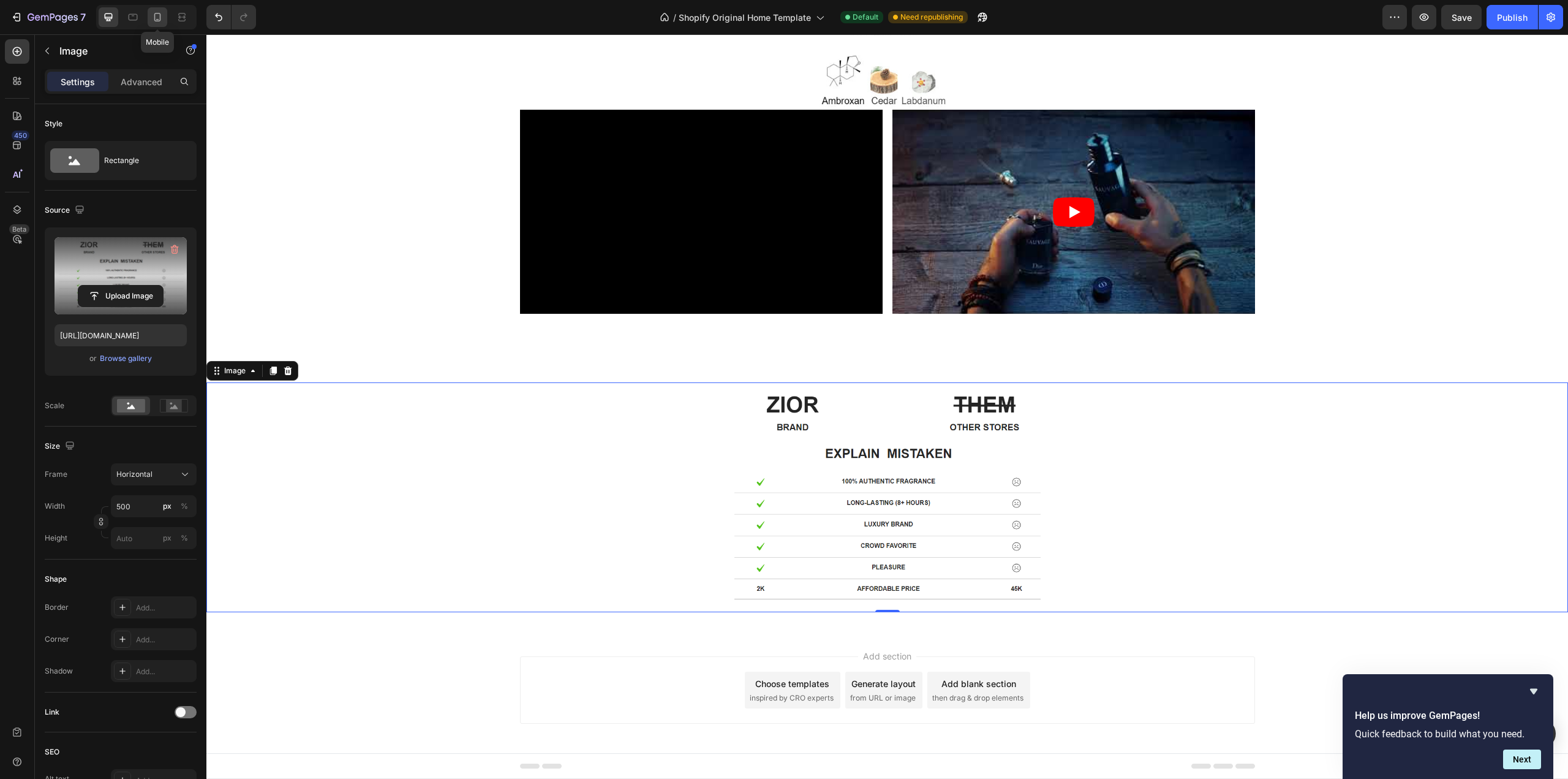
click at [153, 17] on icon at bounding box center [158, 17] width 12 height 12
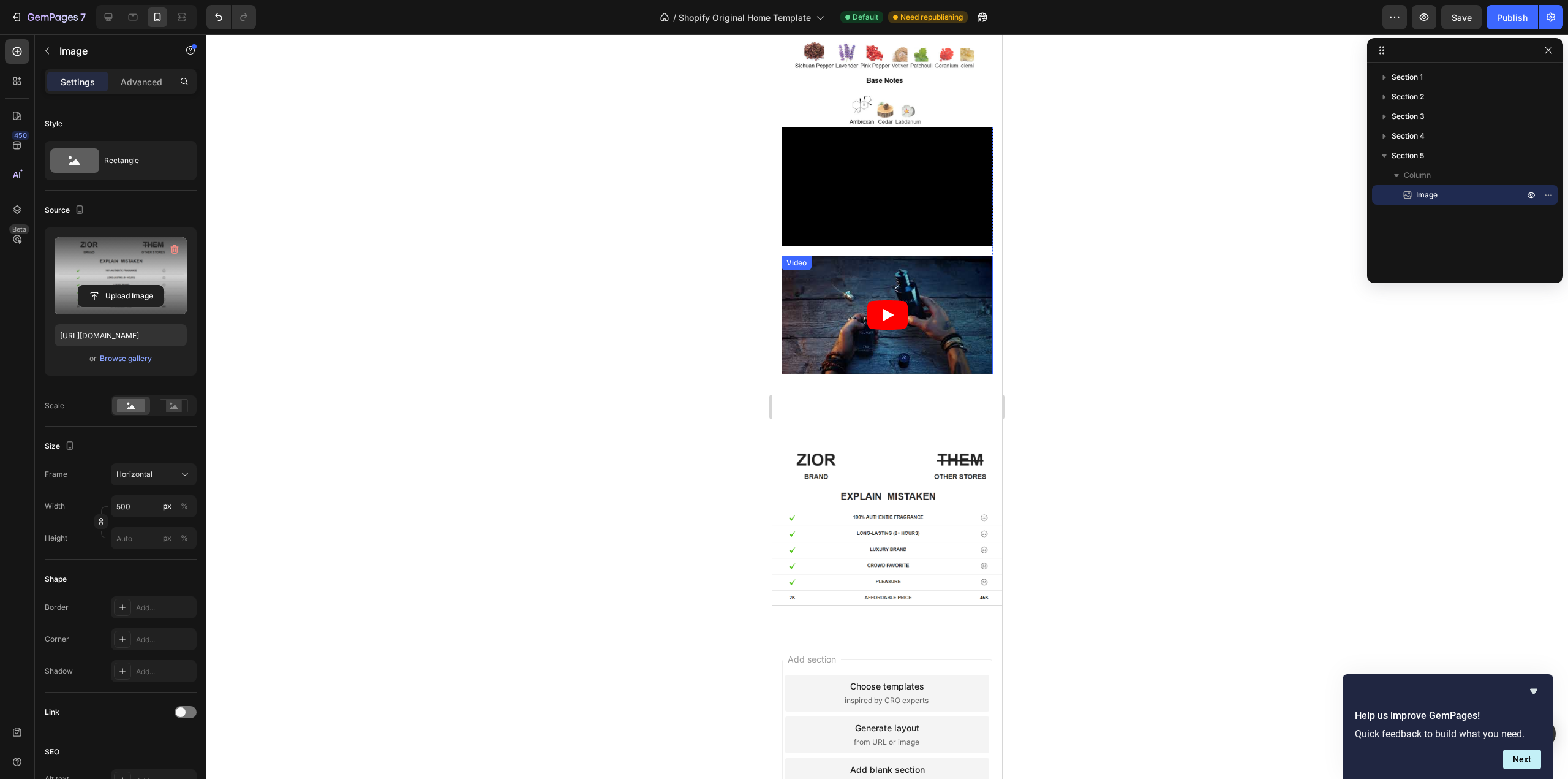
scroll to position [2032, 0]
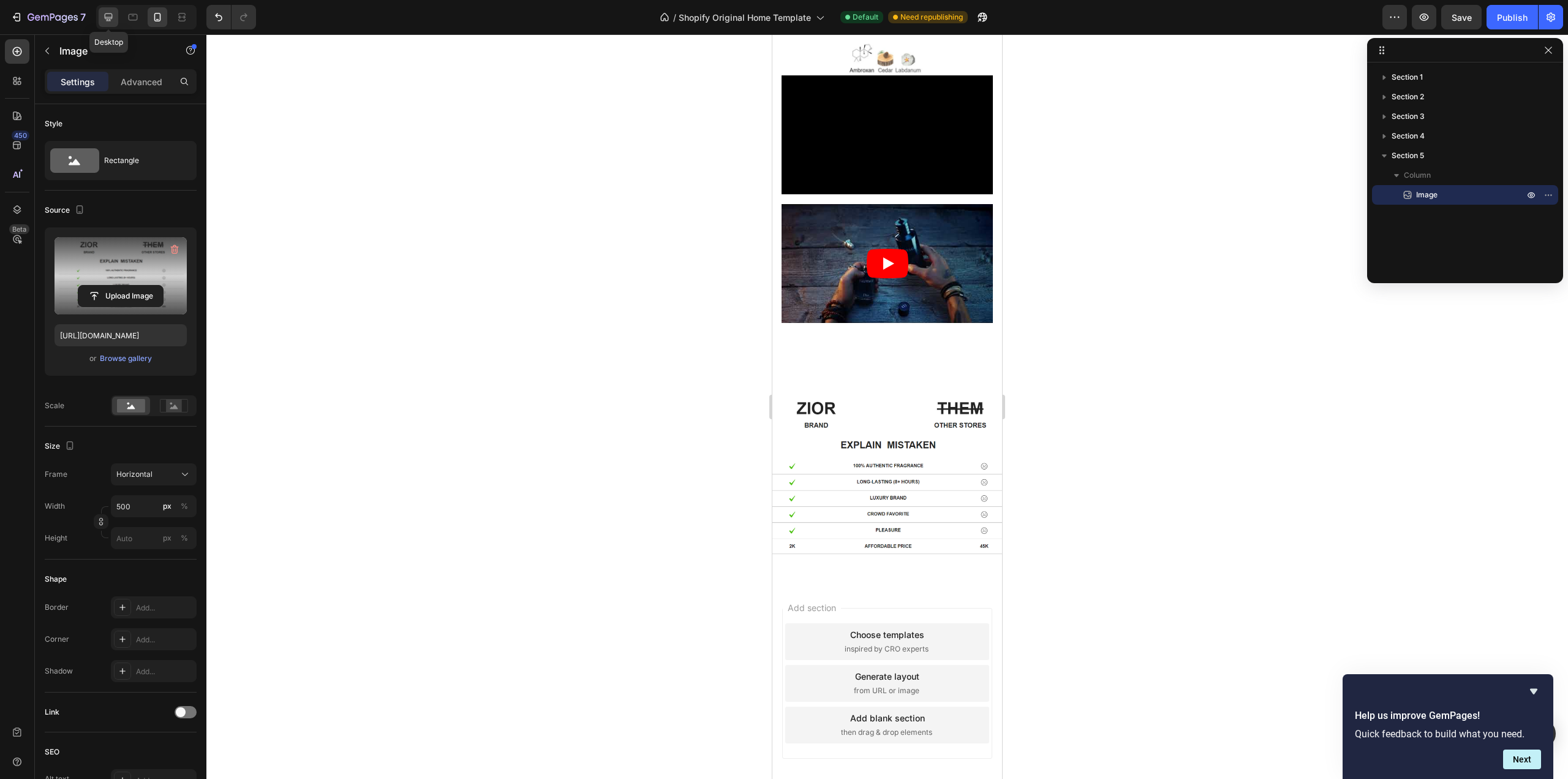
click at [109, 13] on icon at bounding box center [109, 17] width 12 height 12
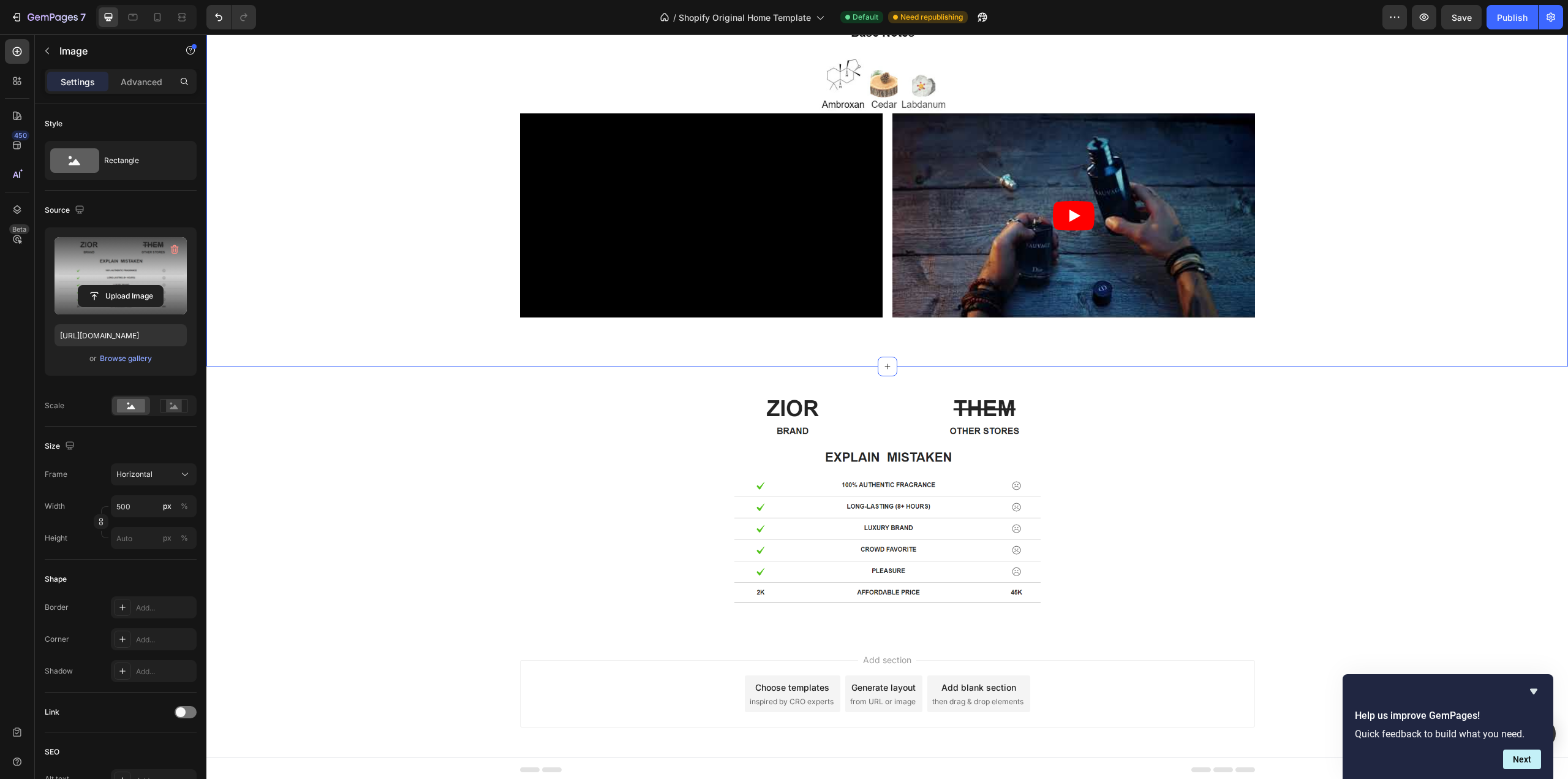
scroll to position [2267, 0]
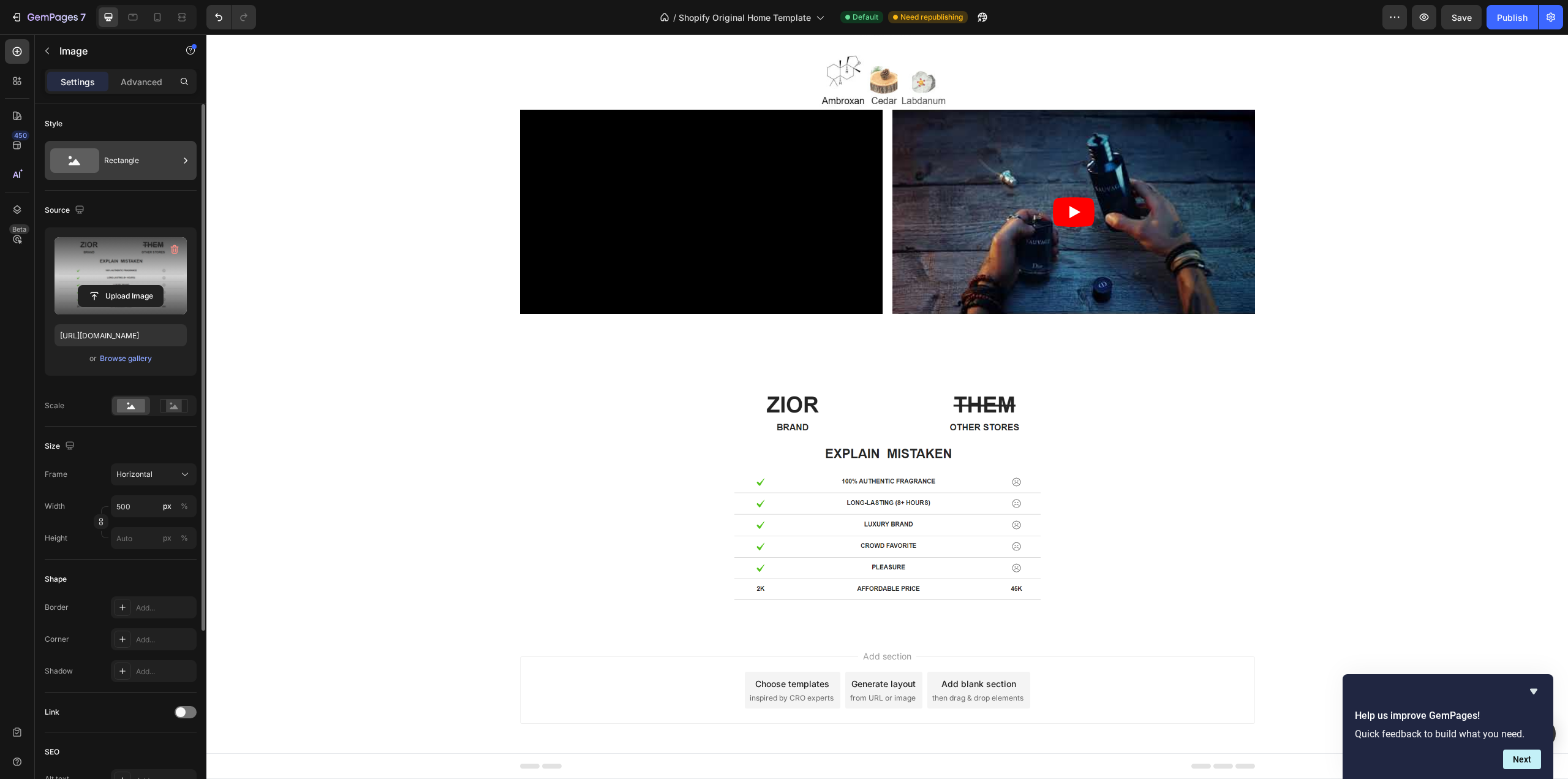
click at [164, 169] on div "Rectangle" at bounding box center [142, 160] width 75 height 28
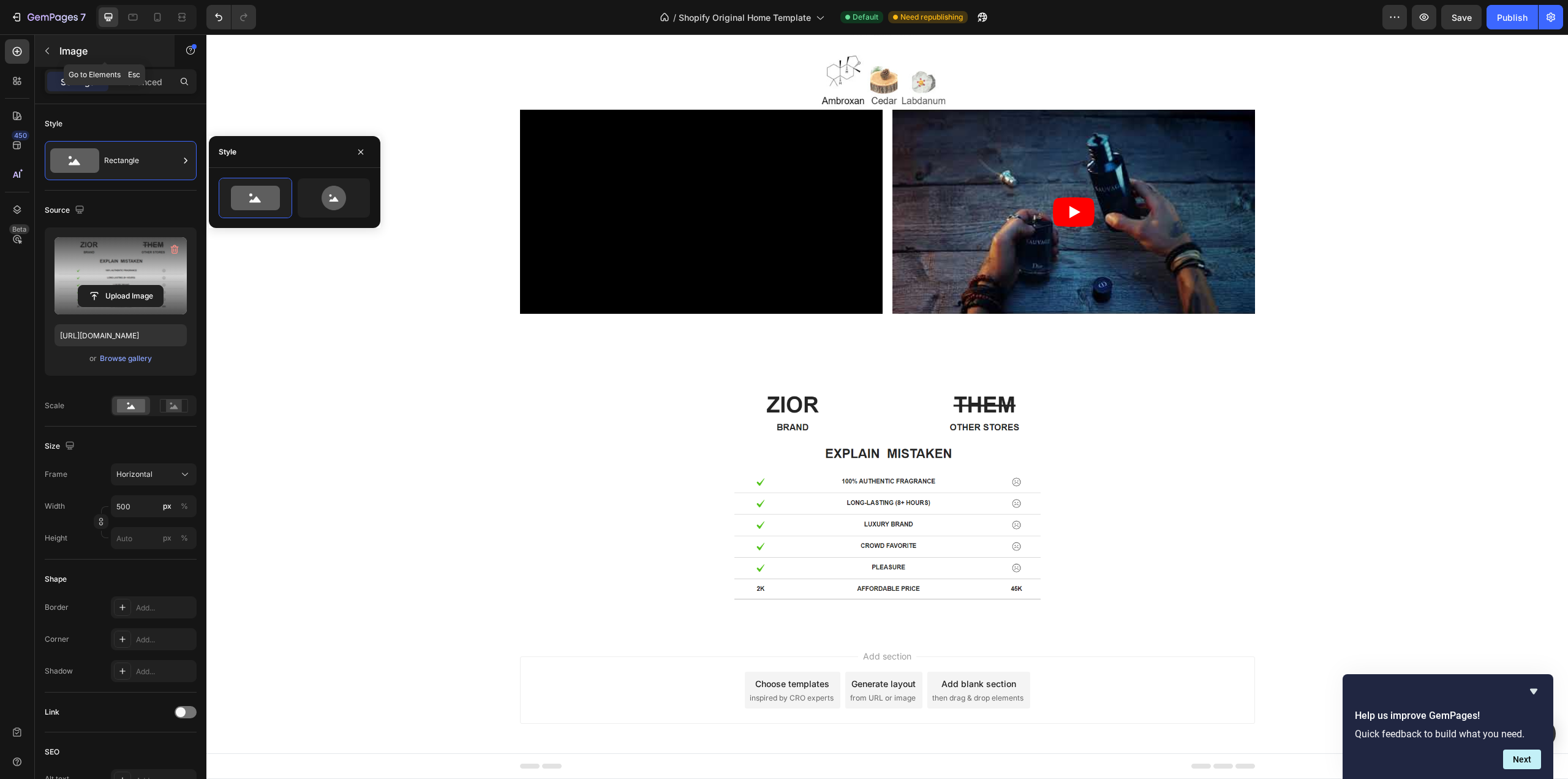
click at [47, 50] on icon "button" at bounding box center [47, 51] width 4 height 7
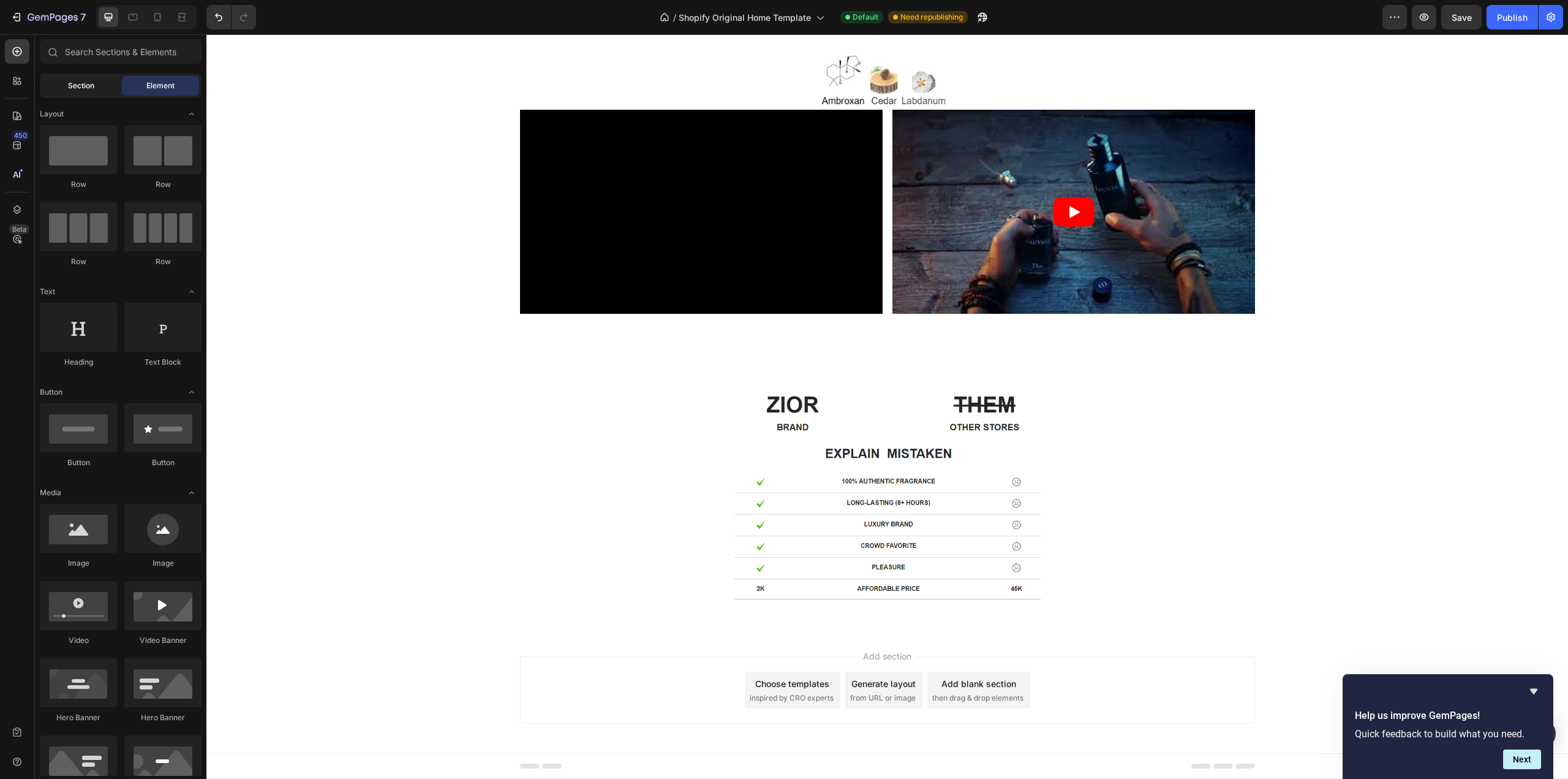
click at [82, 95] on div "Section" at bounding box center [80, 86] width 77 height 20
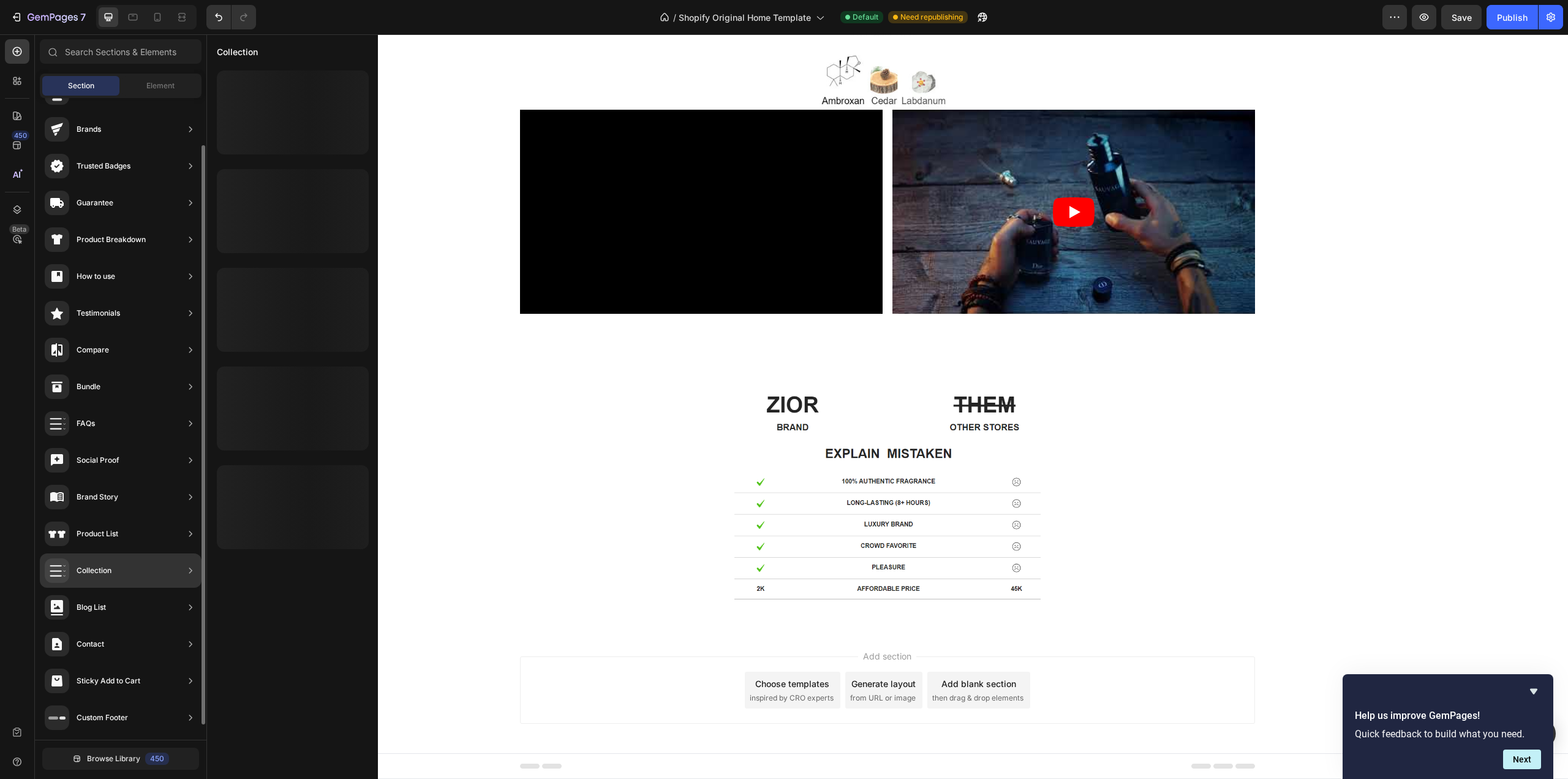
scroll to position [0, 0]
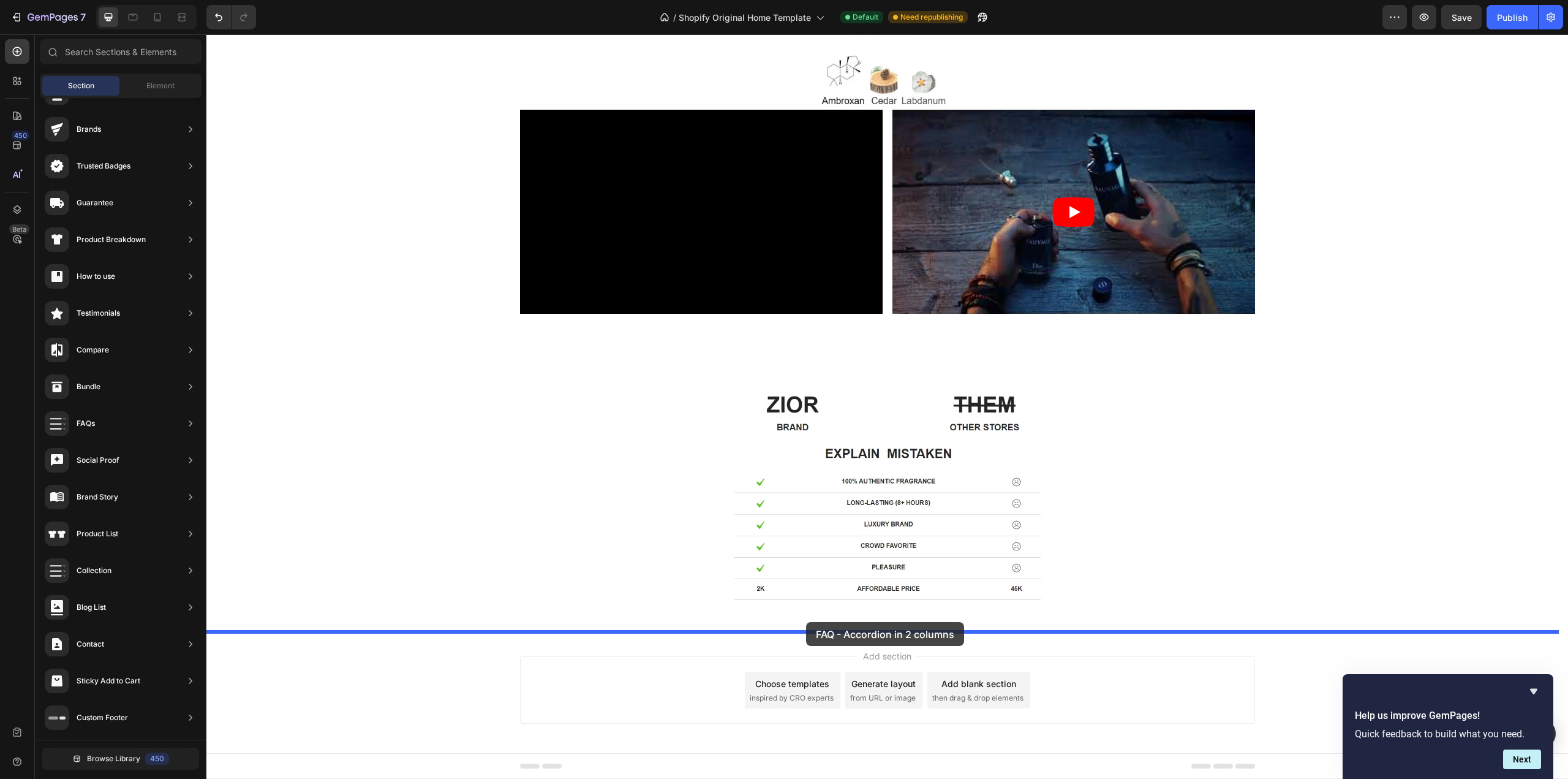
drag, startPoint x: 498, startPoint y: 455, endPoint x: 806, endPoint y: 622, distance: 350.4
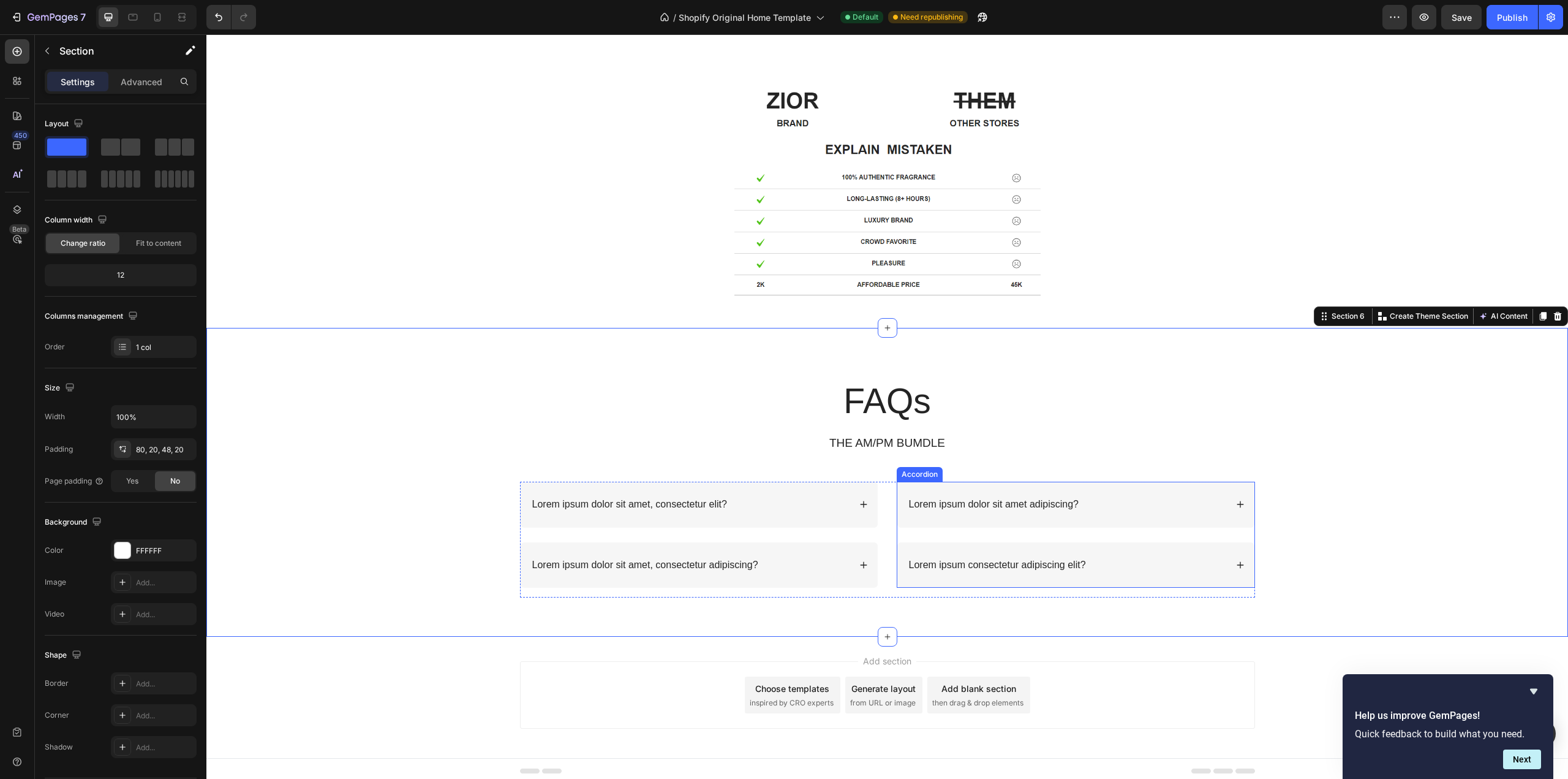
scroll to position [2575, 0]
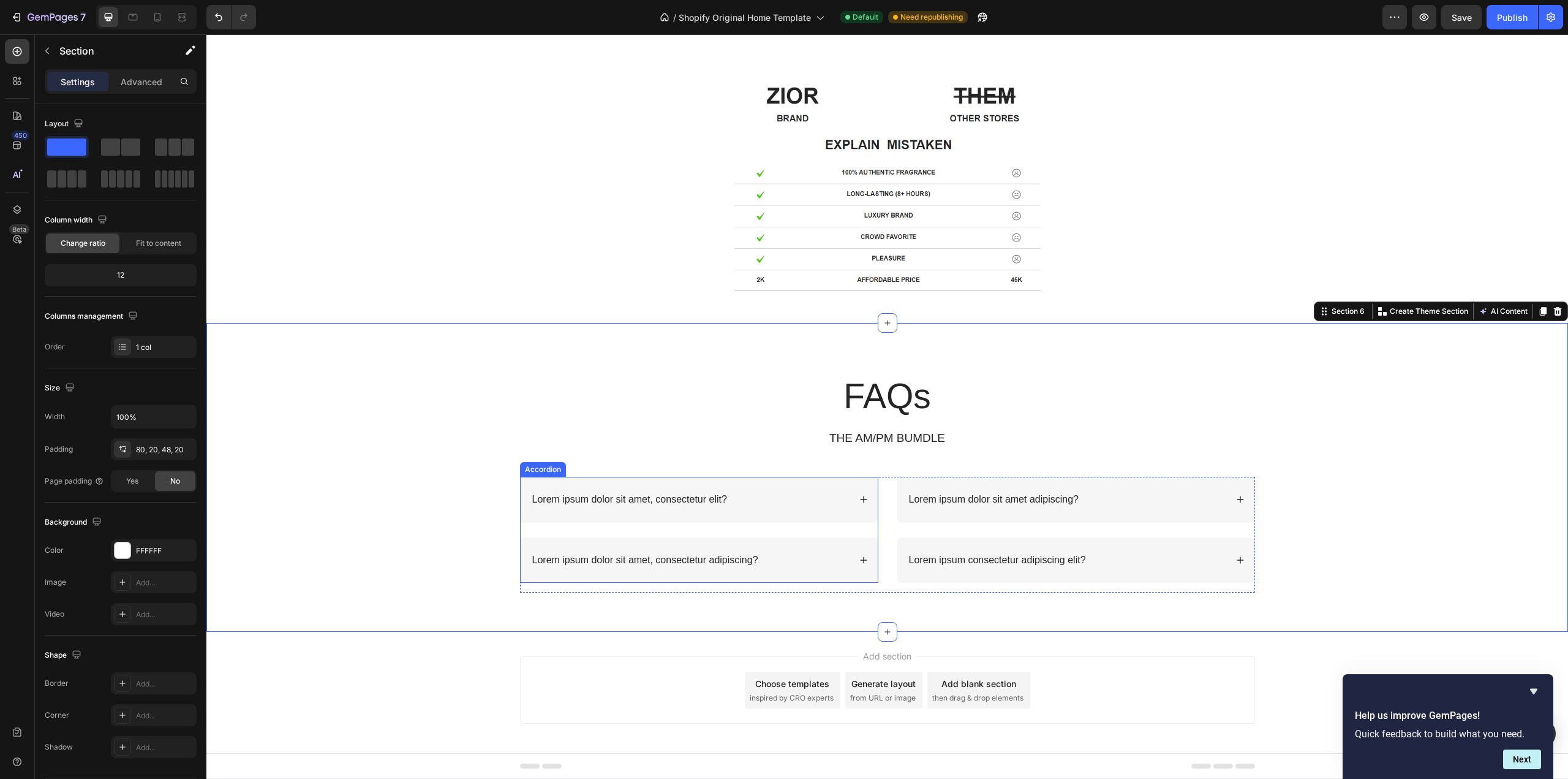
click at [773, 511] on div "Lorem ipsum dolor sit amet, consectetur elit?" at bounding box center [699, 499] width 357 height 46
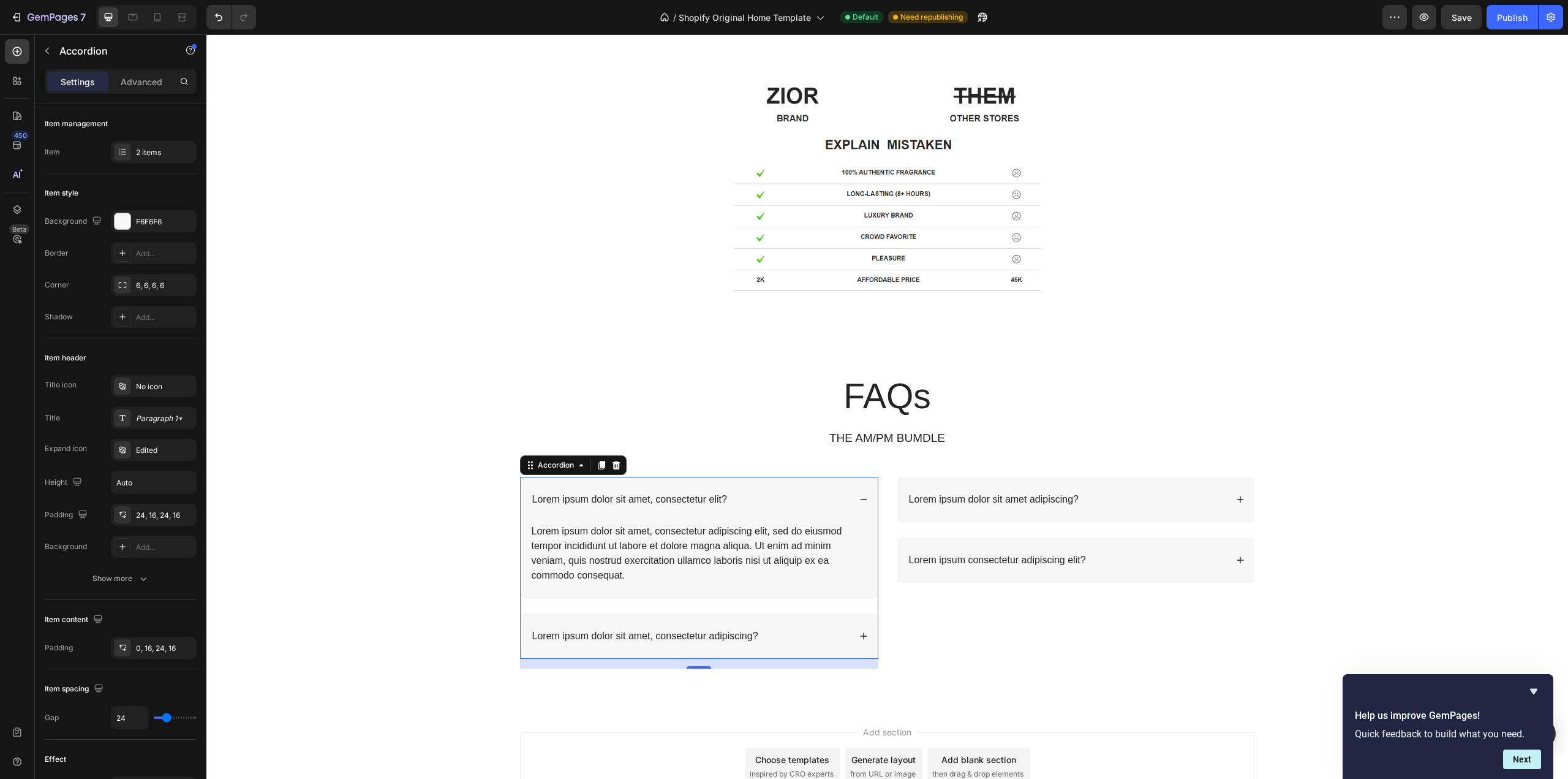
click at [709, 497] on p "Lorem ipsum dolor sit amet, consectetur elit?" at bounding box center [629, 499] width 194 height 13
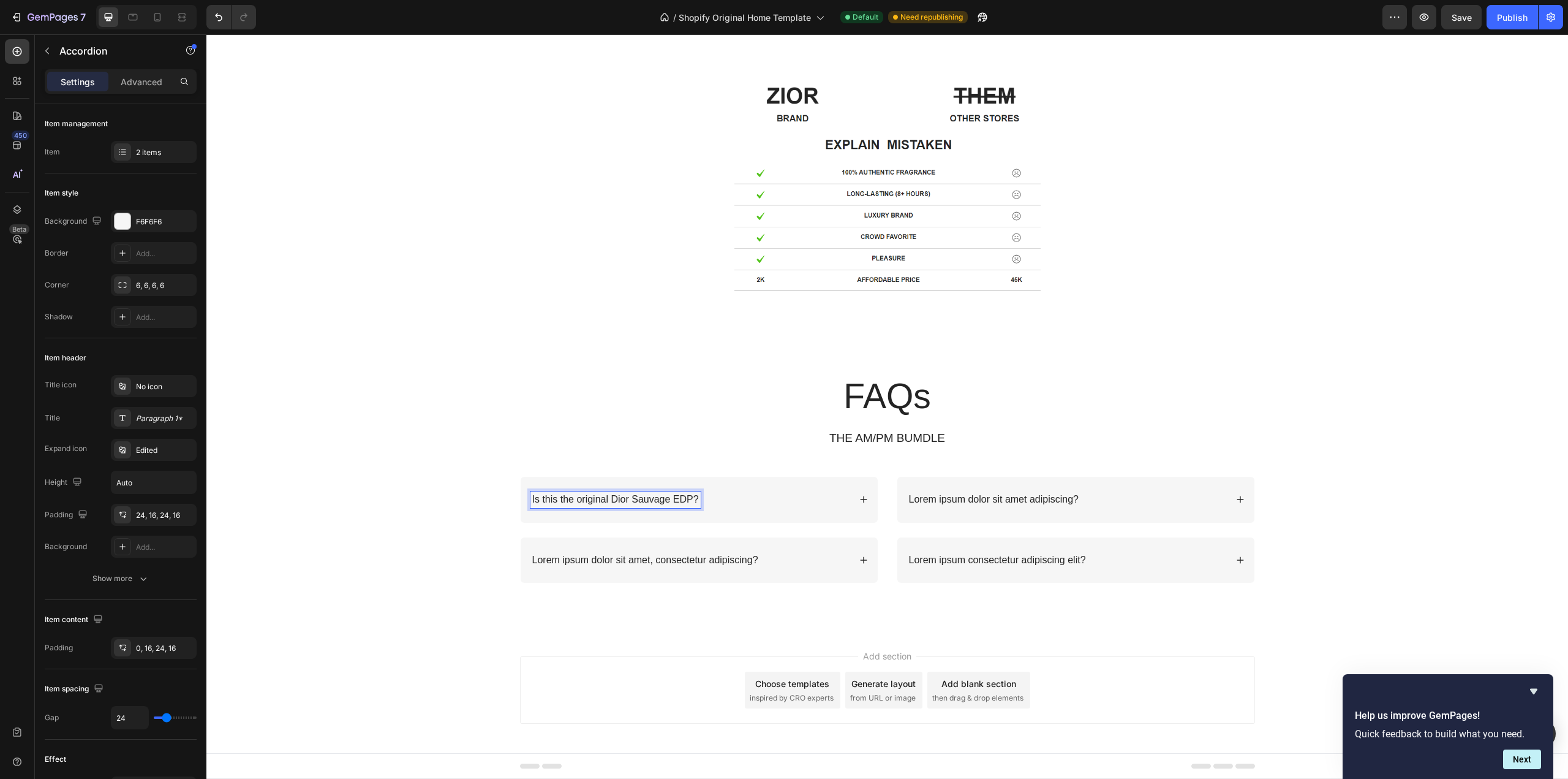
click at [859, 498] on icon at bounding box center [863, 499] width 8 height 8
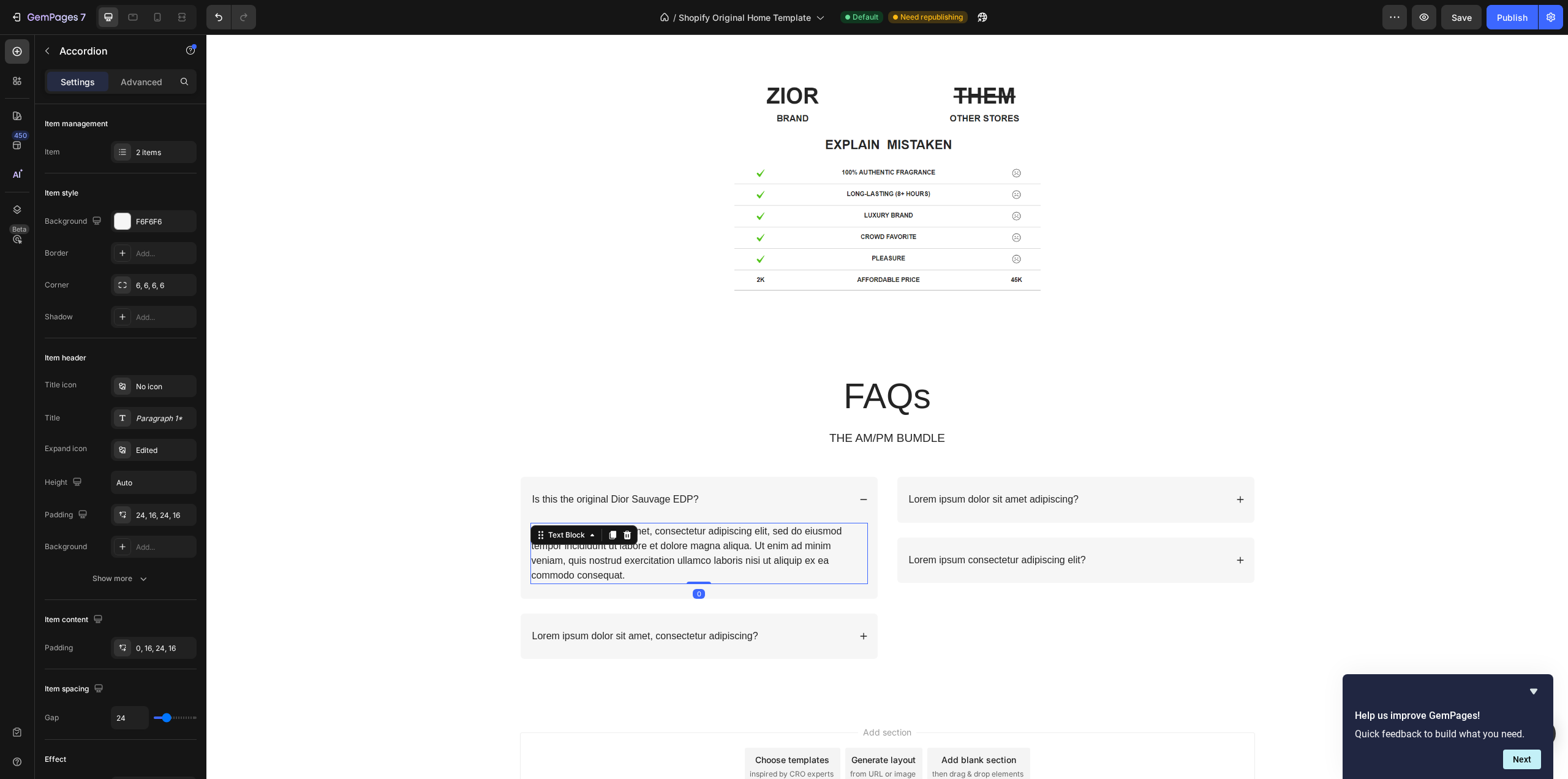
click at [722, 557] on div "Lorem ipsum dolor sit amet, consectetur adipiscing elit, sed do eiusmod tempor …" at bounding box center [699, 553] width 338 height 61
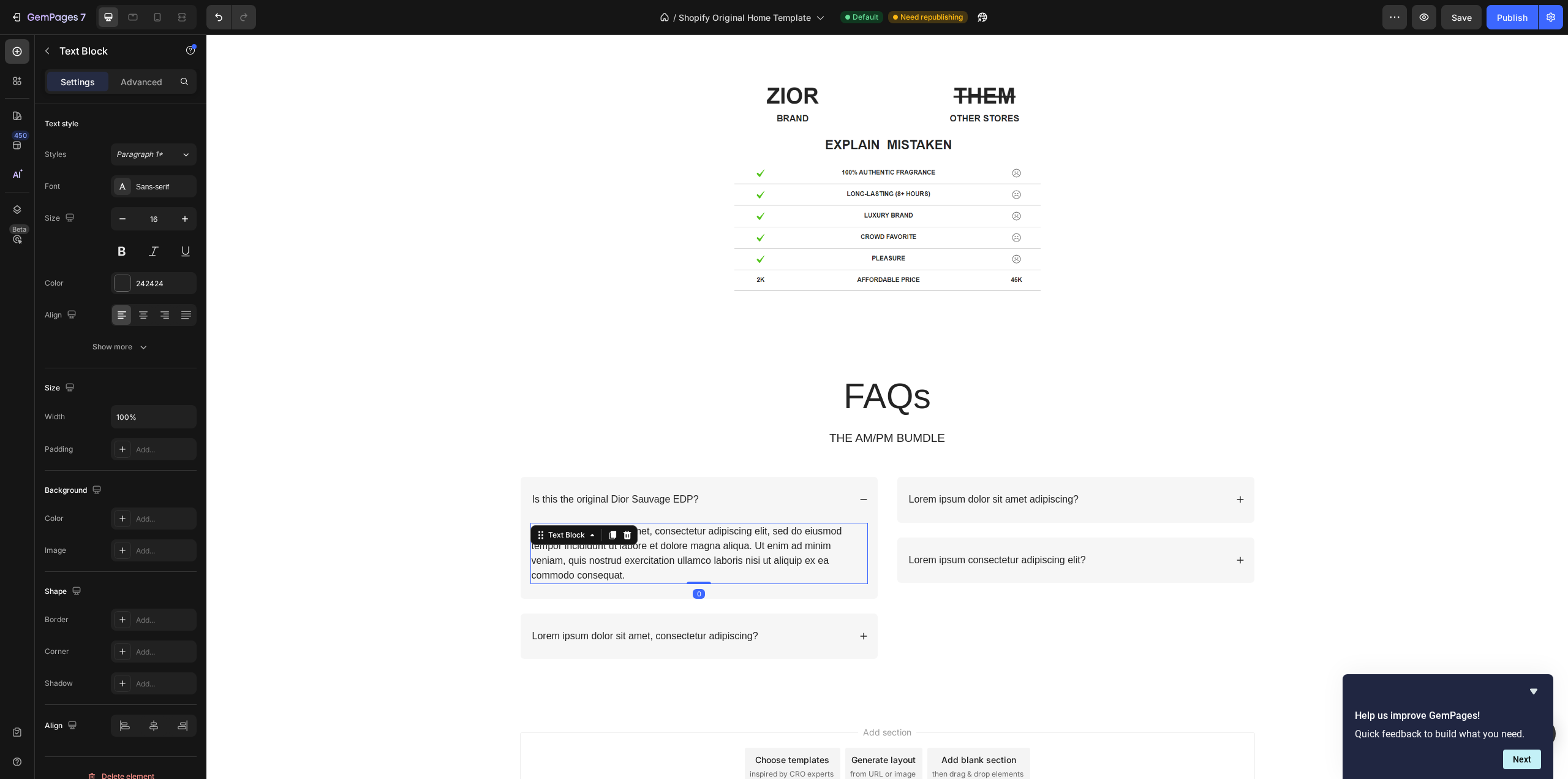
click at [722, 557] on div "Lorem ipsum dolor sit amet, consectetur adipiscing elit, sed do eiusmod tempor …" at bounding box center [699, 553] width 338 height 61
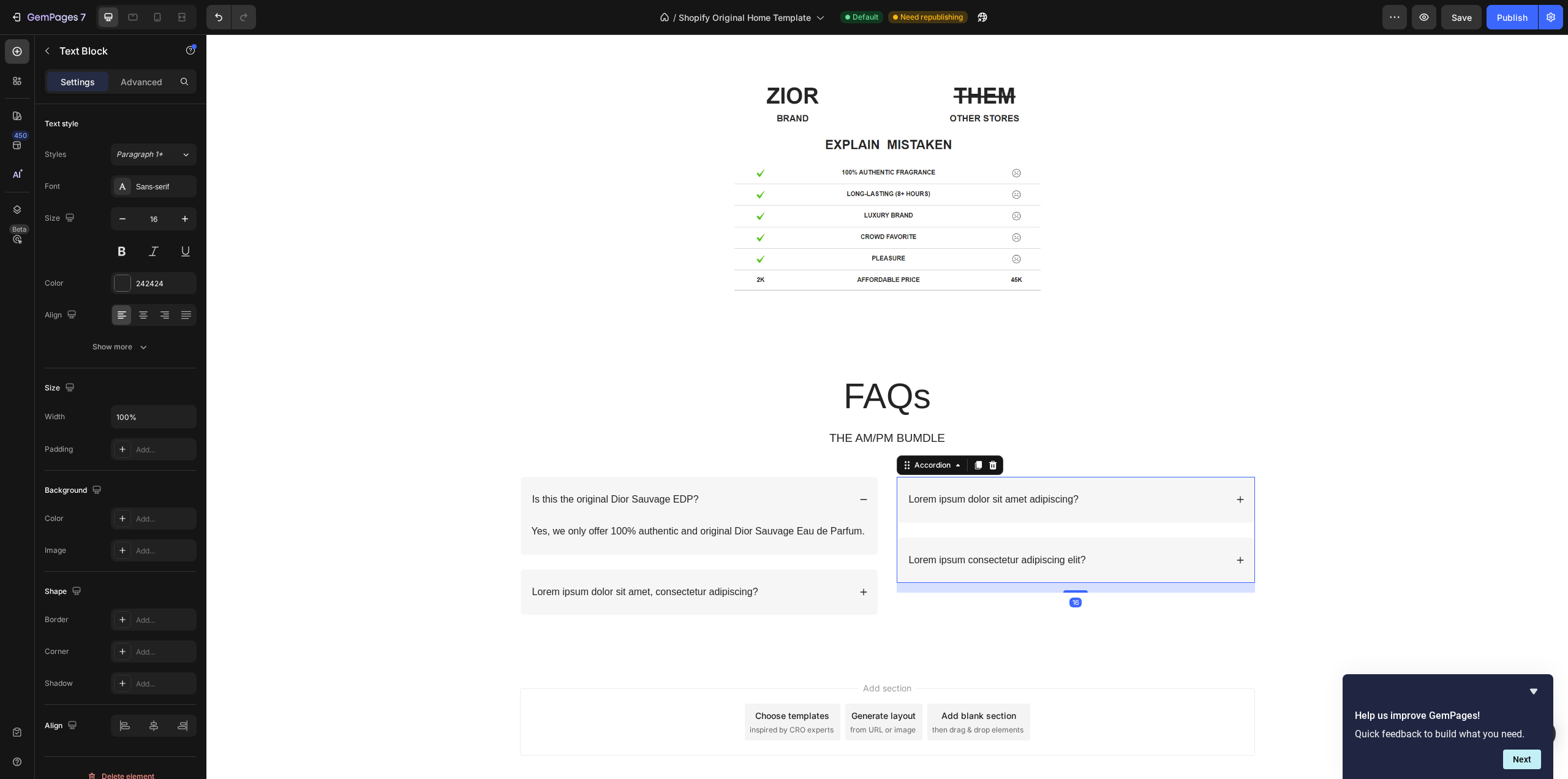
click at [1055, 500] on p "Lorem ipsum dolor sit amet adipiscing?" at bounding box center [994, 499] width 170 height 13
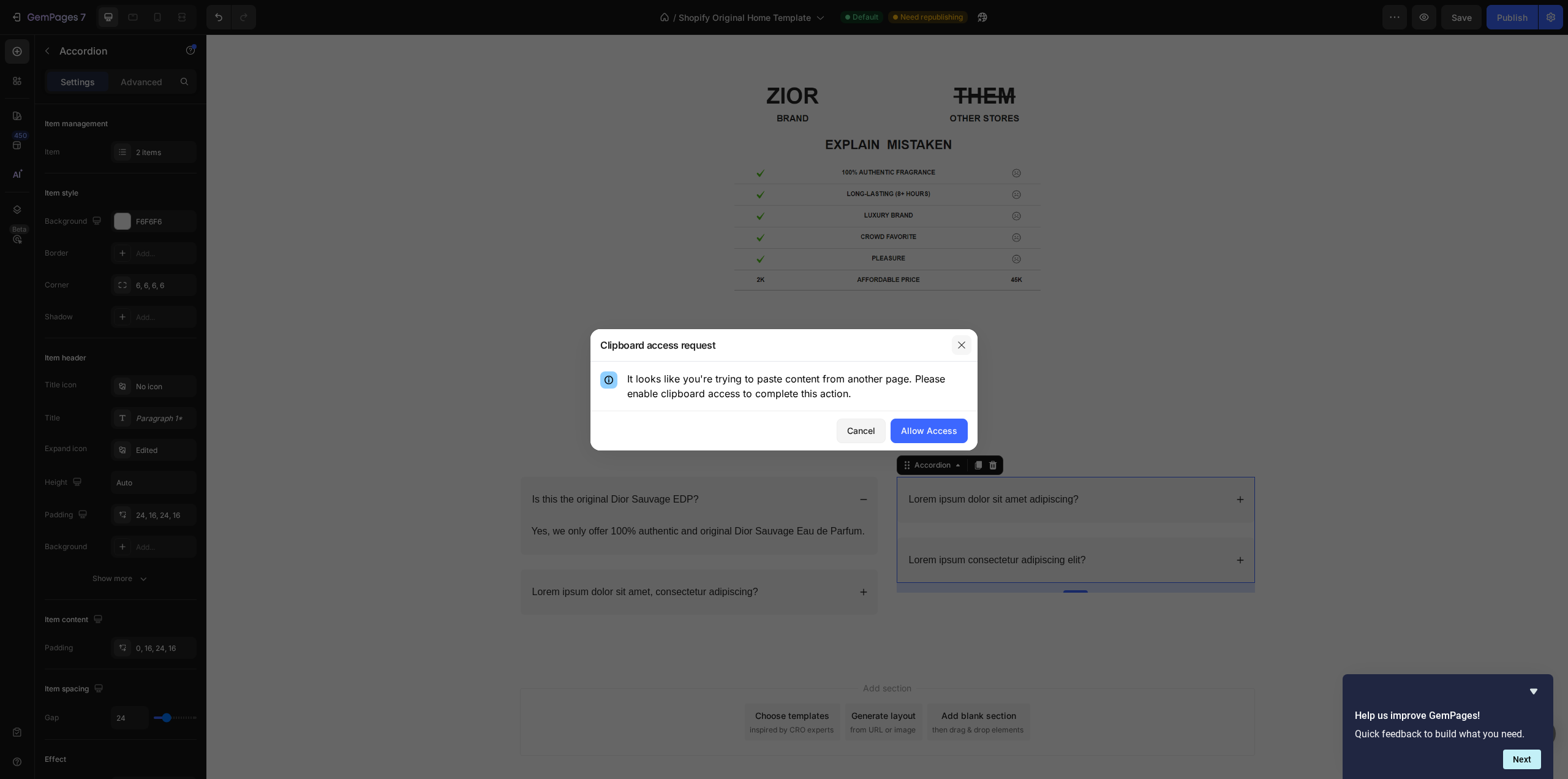
click at [965, 343] on icon "button" at bounding box center [962, 345] width 10 height 10
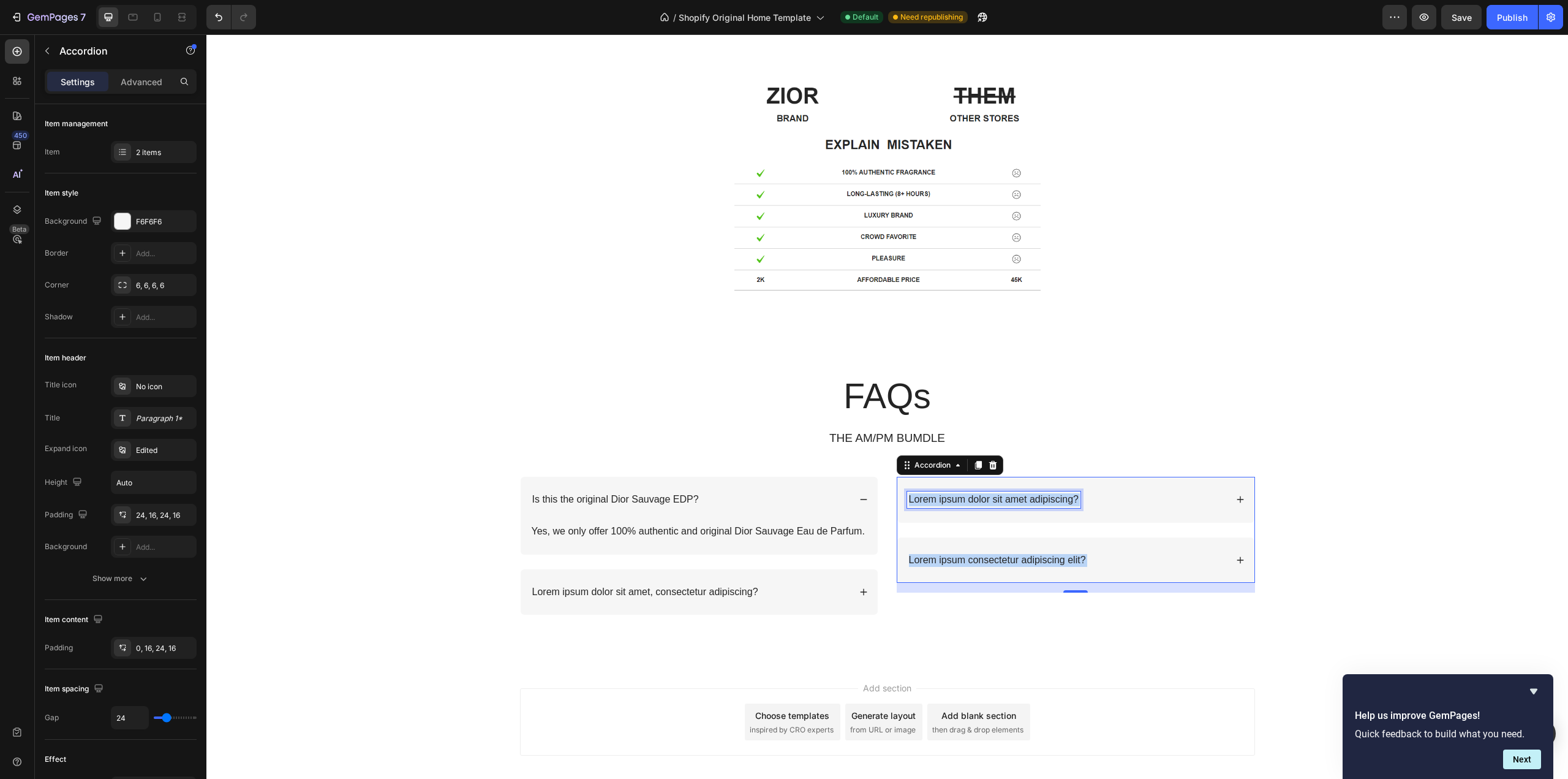
click at [1040, 499] on p "Lorem ipsum dolor sit amet adipiscing?" at bounding box center [994, 499] width 170 height 13
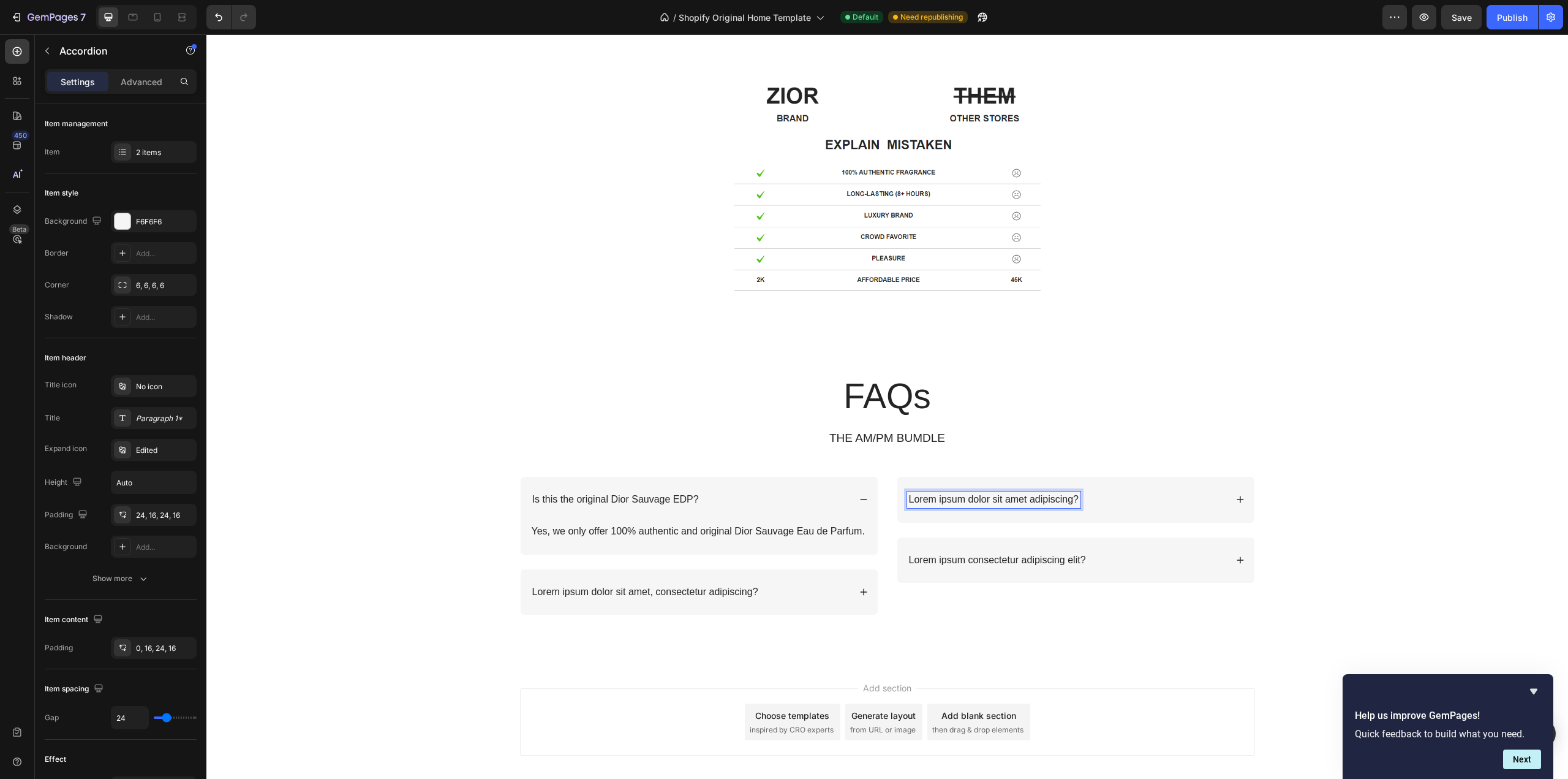
click at [1040, 496] on p "Lorem ipsum dolor sit amet adipiscing?" at bounding box center [994, 499] width 170 height 13
click at [1236, 498] on icon at bounding box center [1240, 499] width 8 height 8
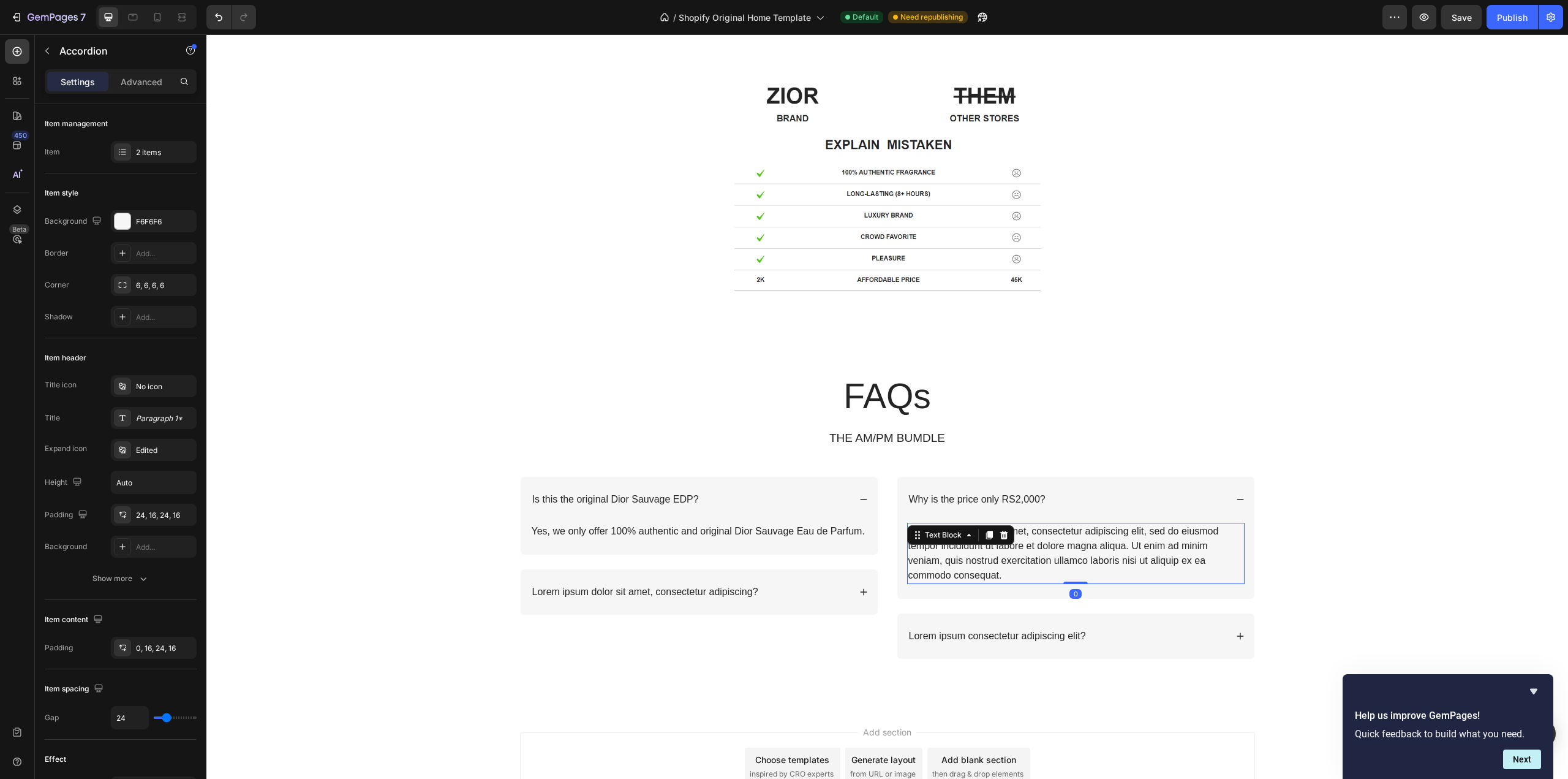
click at [1116, 550] on div "Lorem ipsum dolor sit amet, consectetur adipiscing elit, sed do eiusmod tempor …" at bounding box center [1076, 553] width 338 height 61
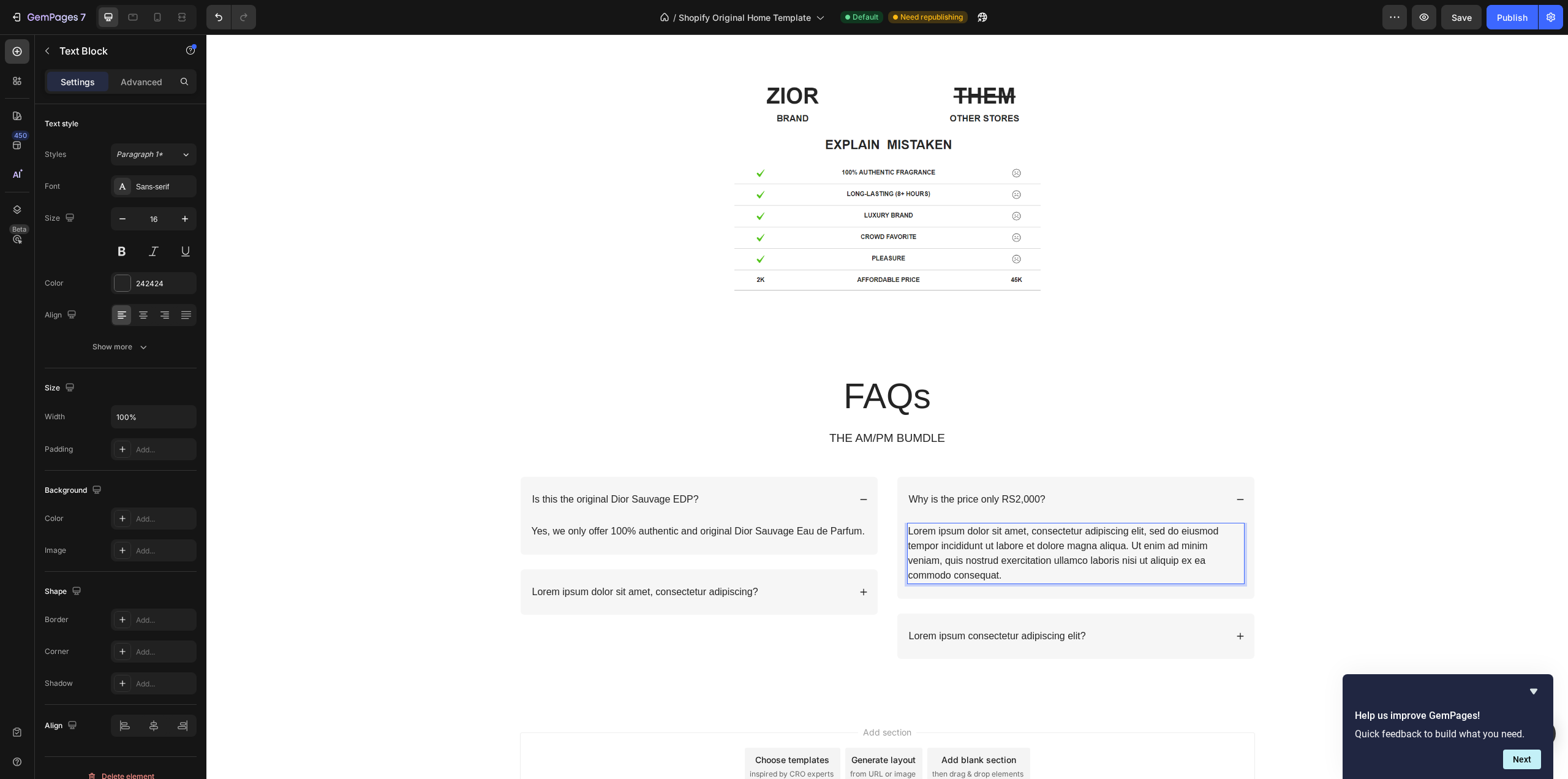
click at [1116, 550] on div "Lorem ipsum dolor sit amet, consectetur adipiscing elit, sed do eiusmod tempor …" at bounding box center [1076, 553] width 338 height 61
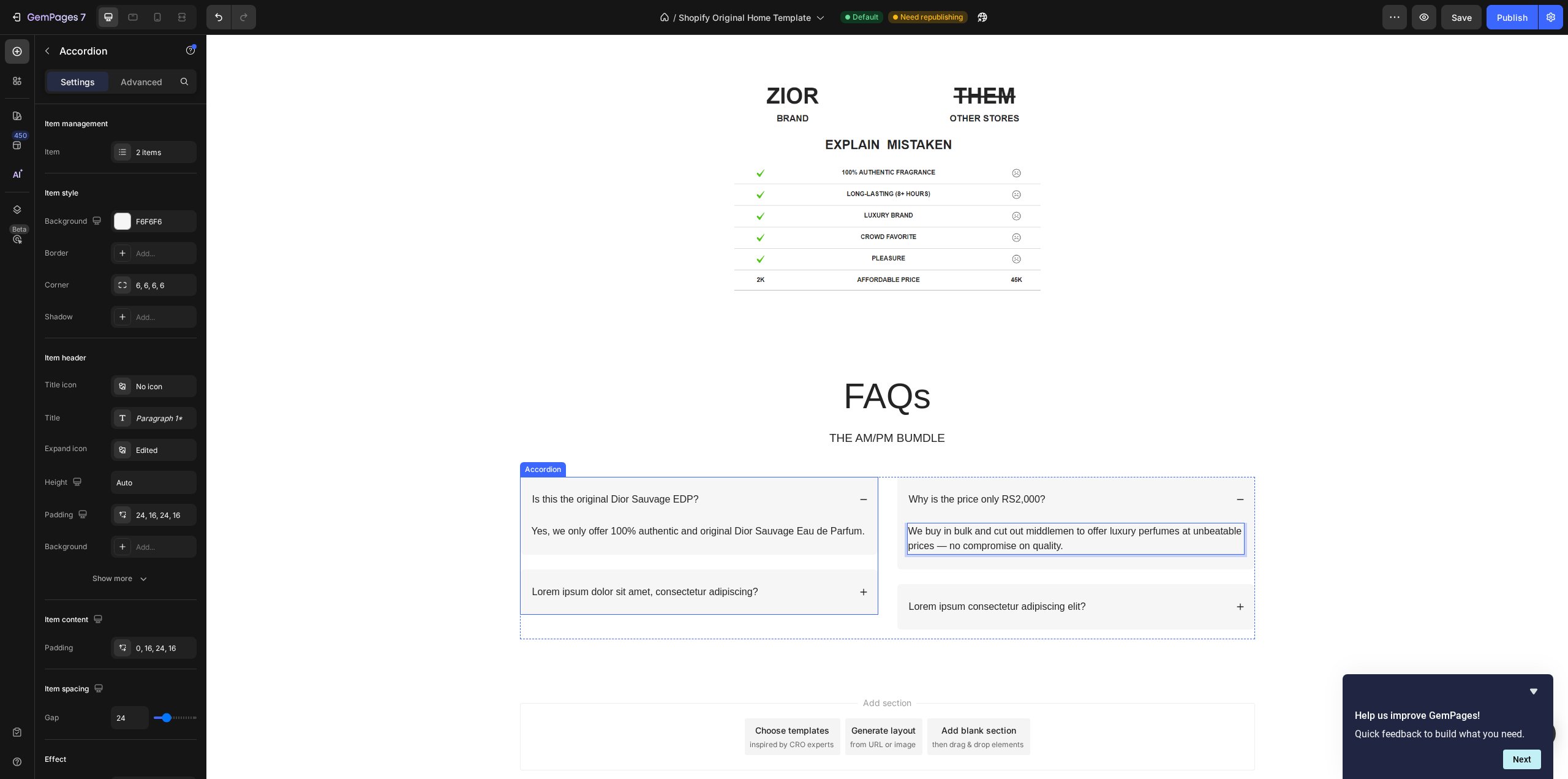
click at [859, 590] on icon at bounding box center [863, 591] width 8 height 8
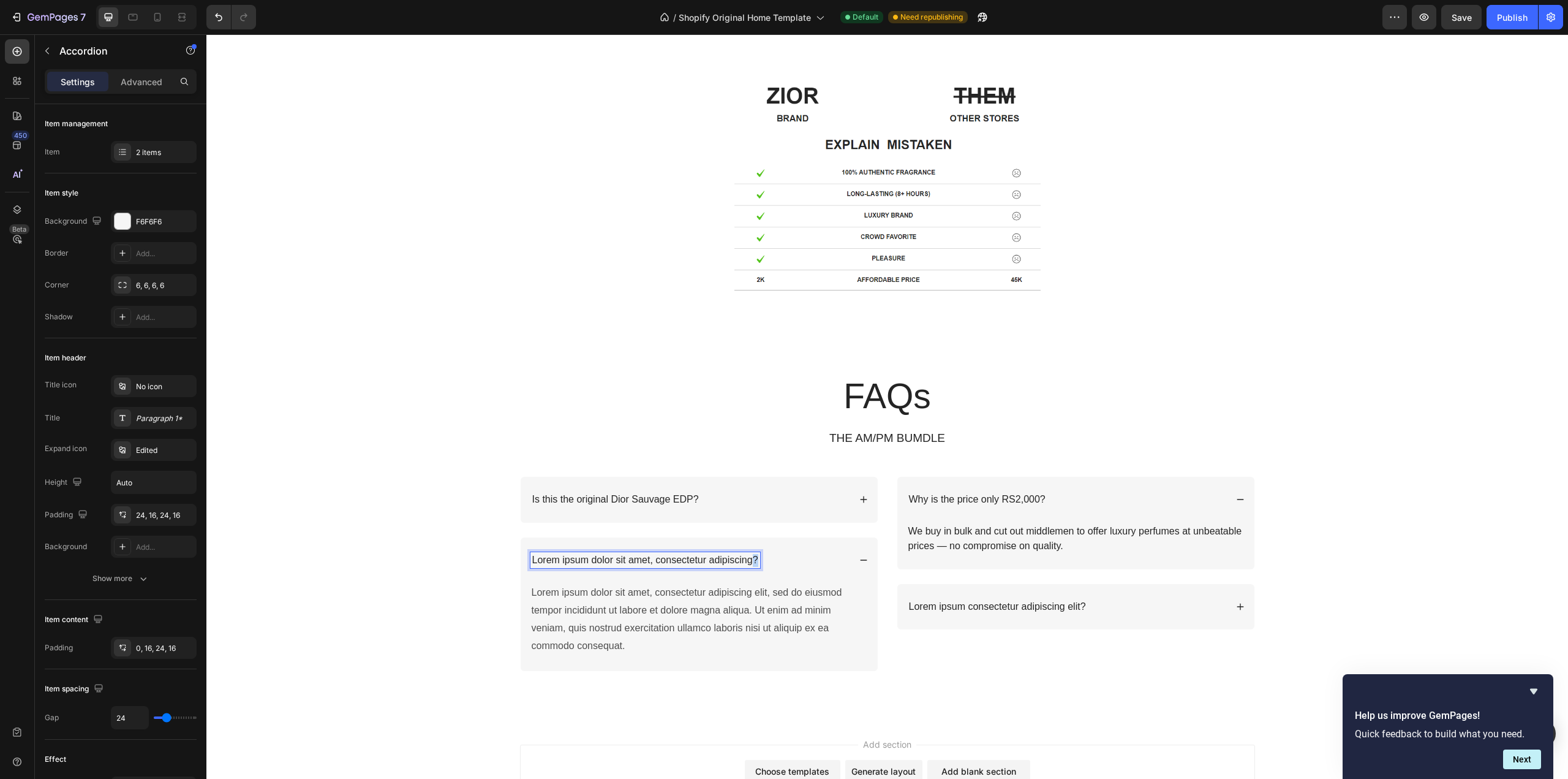
click at [746, 559] on p "Lorem ipsum dolor sit amet, consectetur adipiscing?" at bounding box center [645, 560] width 226 height 13
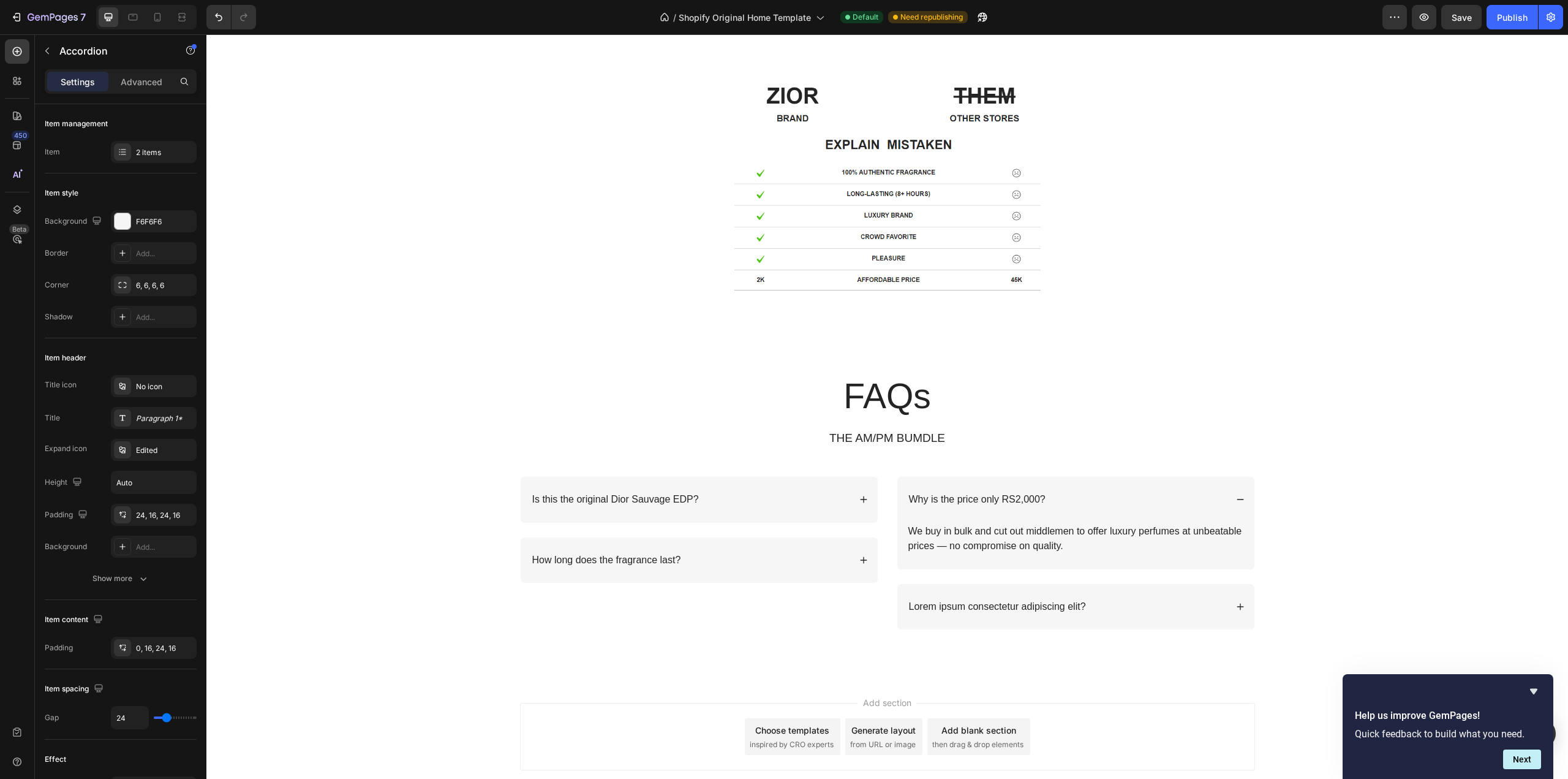
click at [700, 617] on div "Lorem ipsum dolor sit amet, consectetur adipiscing elit, sed do eiusmod tempor …" at bounding box center [699, 619] width 338 height 73
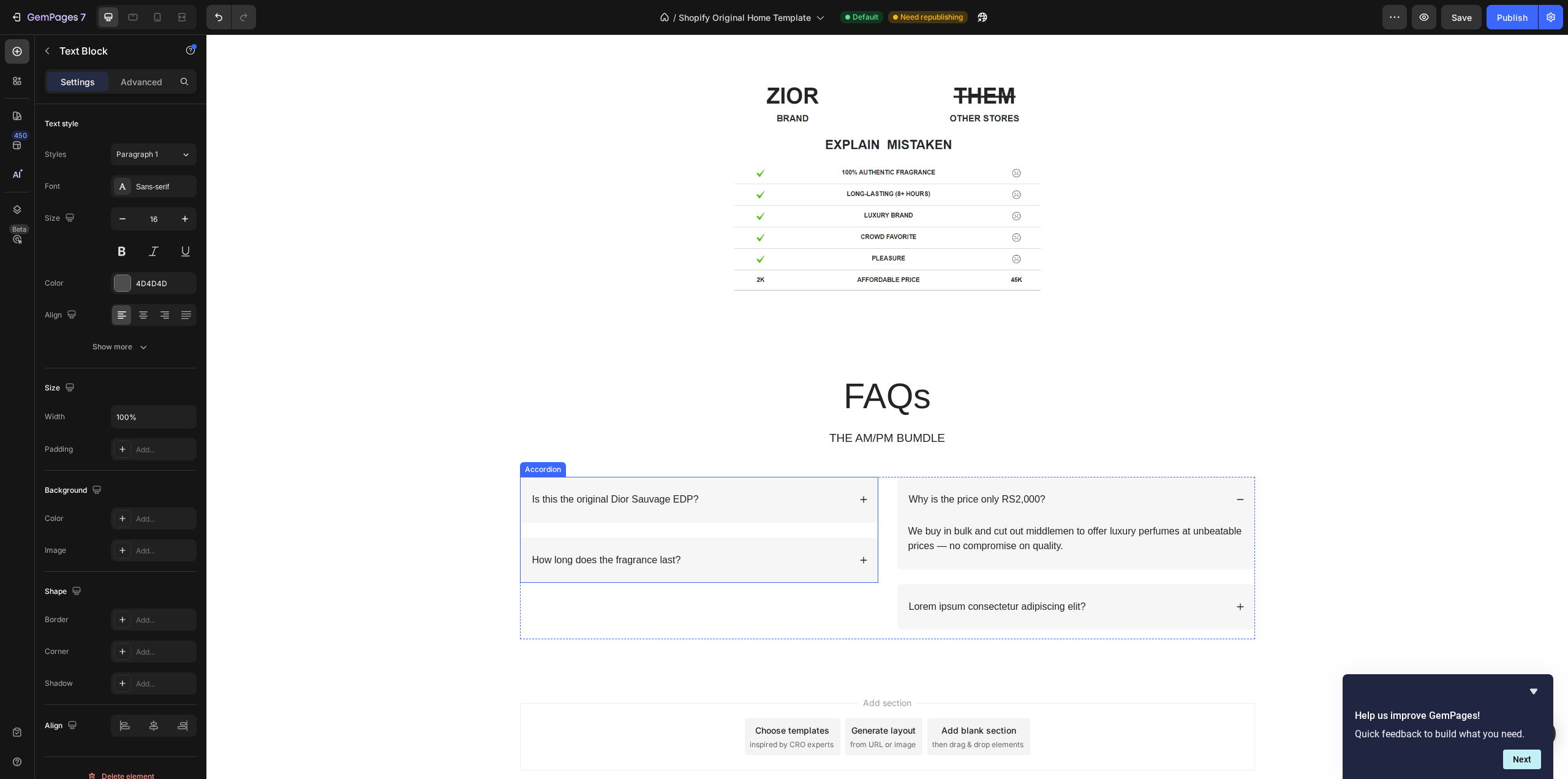
click at [862, 565] on div "How long does the fragrance last?" at bounding box center [699, 561] width 357 height 46
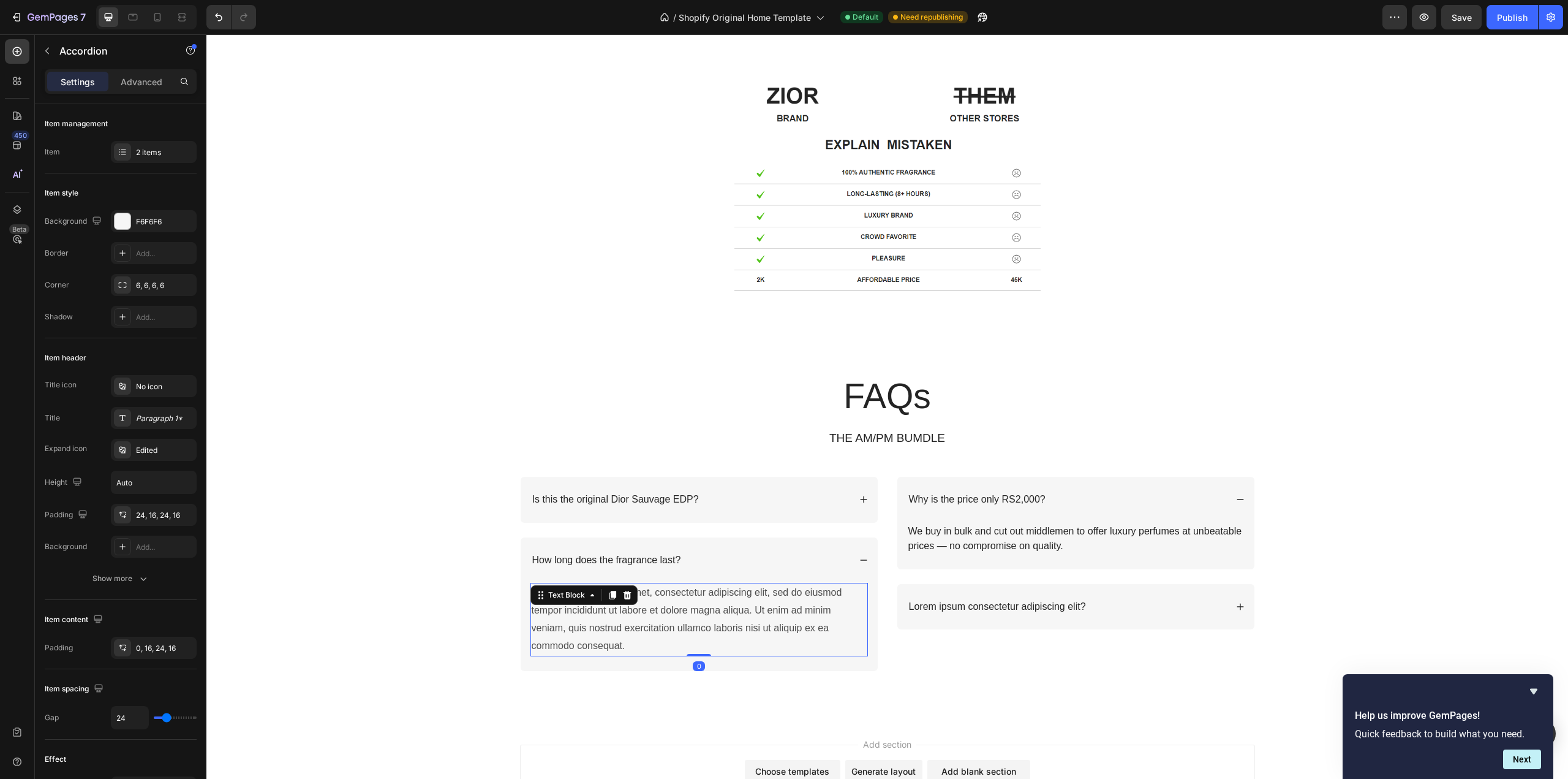
click at [763, 604] on div "Lorem ipsum dolor sit amet, consectetur adipiscing elit, sed do eiusmod tempor …" at bounding box center [699, 619] width 338 height 73
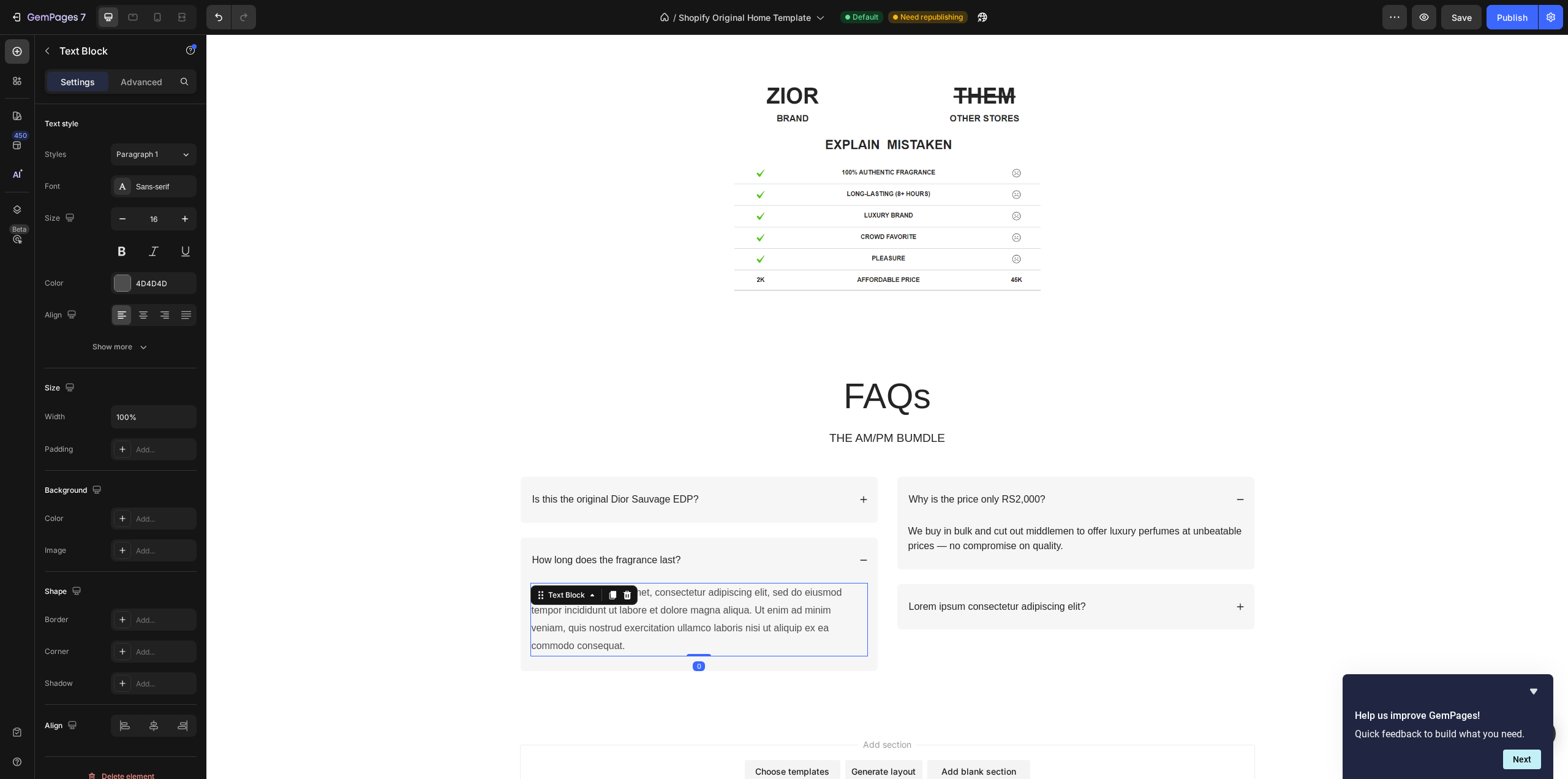
click at [763, 604] on div "Lorem ipsum dolor sit amet, consectetur adipiscing elit, sed do eiusmod tempor …" at bounding box center [699, 619] width 338 height 73
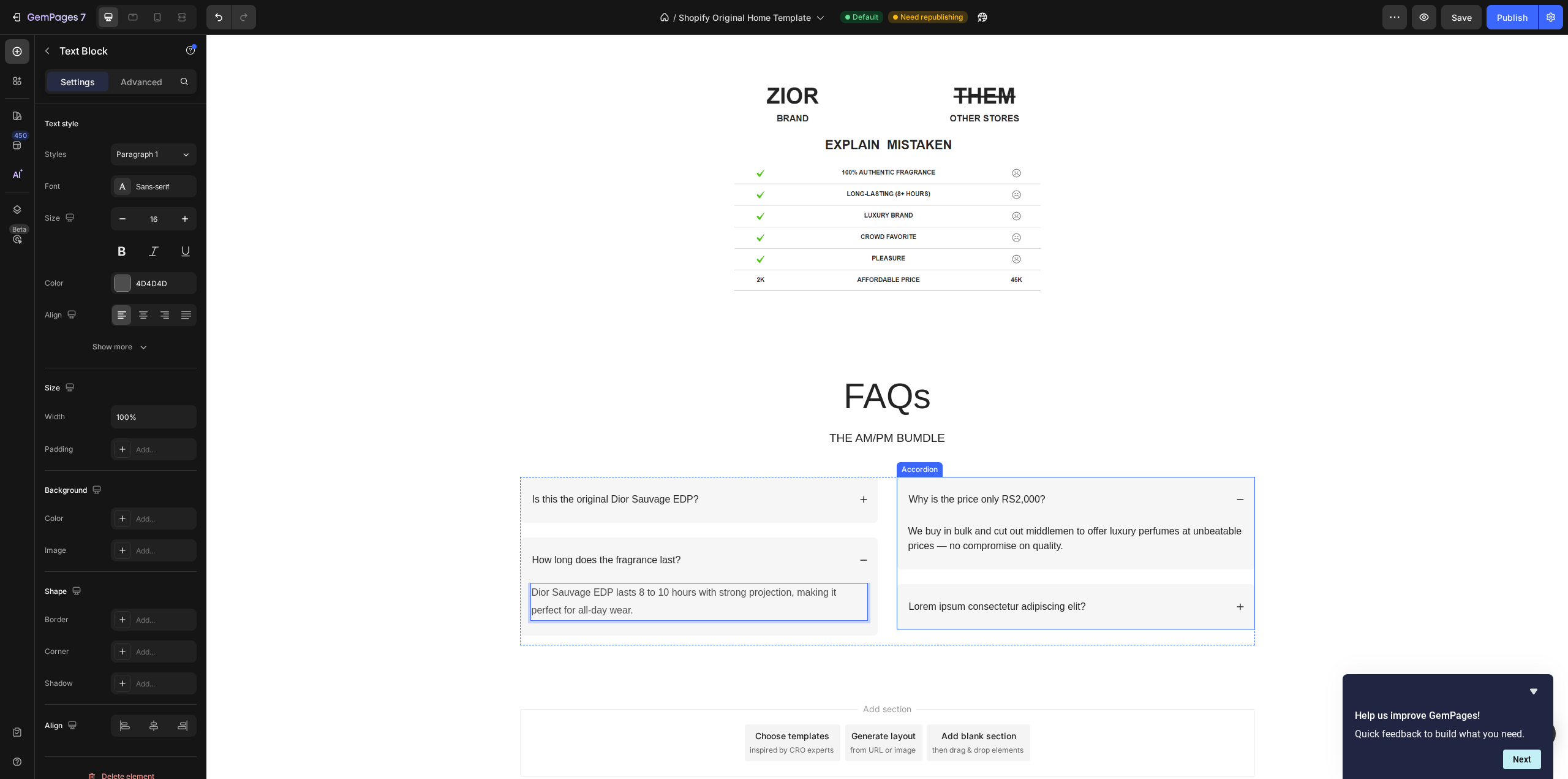
click at [1066, 609] on p "Lorem ipsum consectetur adipiscing elit?" at bounding box center [997, 607] width 177 height 13
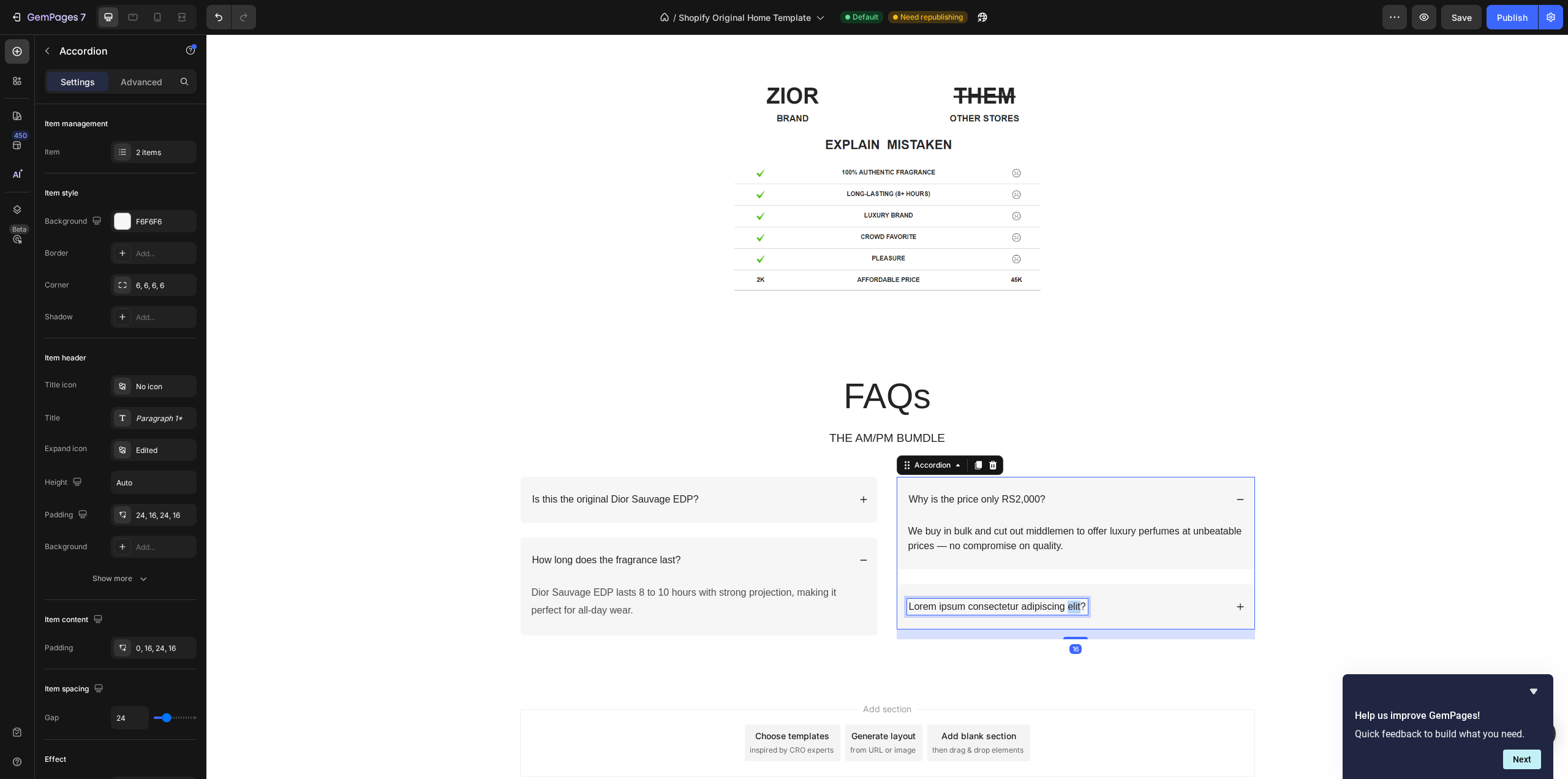
click at [1069, 606] on p "Lorem ipsum consectetur adipiscing elit?" at bounding box center [997, 607] width 177 height 13
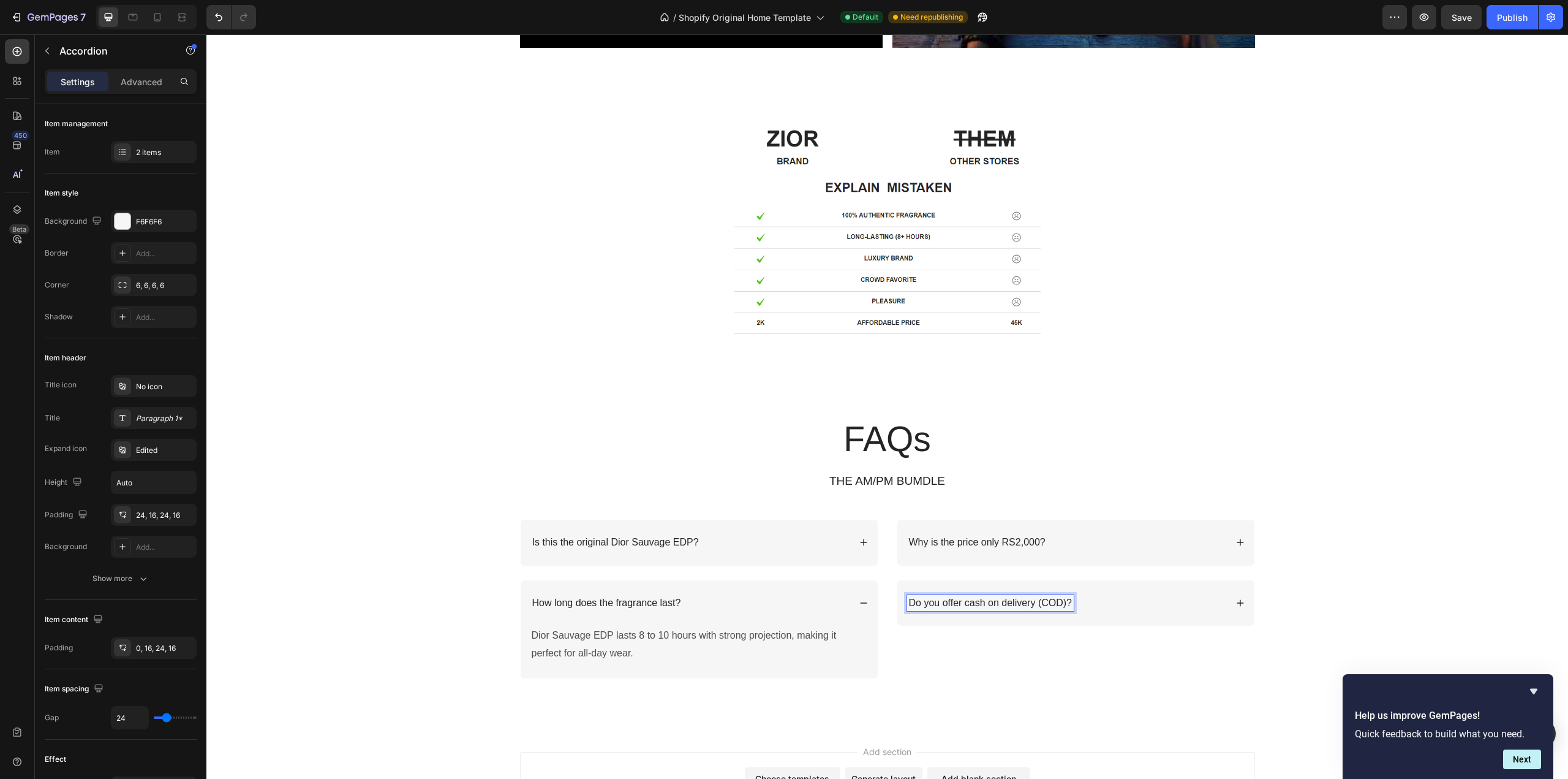
scroll to position [2528, 0]
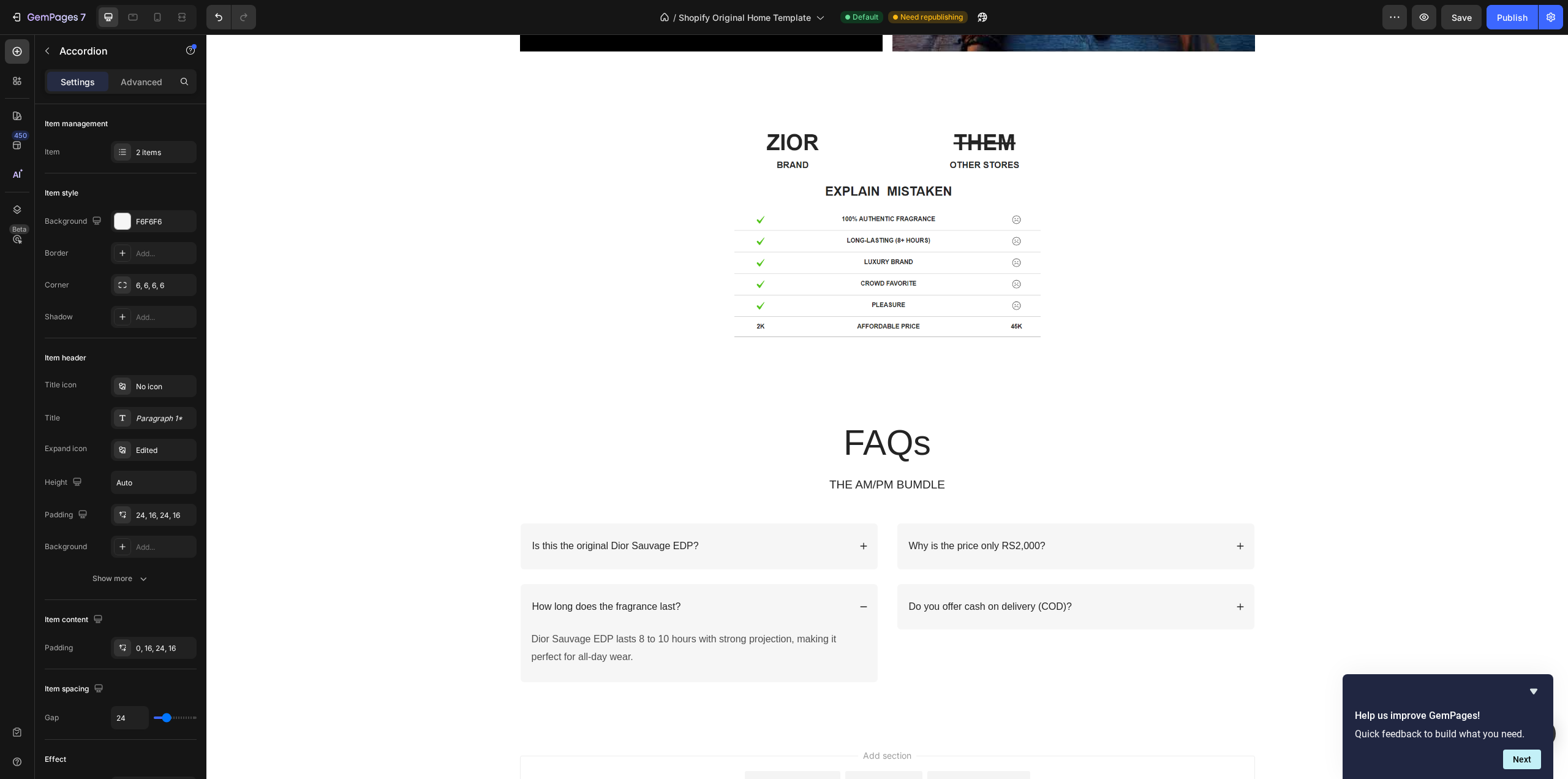
click at [1236, 603] on icon at bounding box center [1240, 606] width 8 height 8
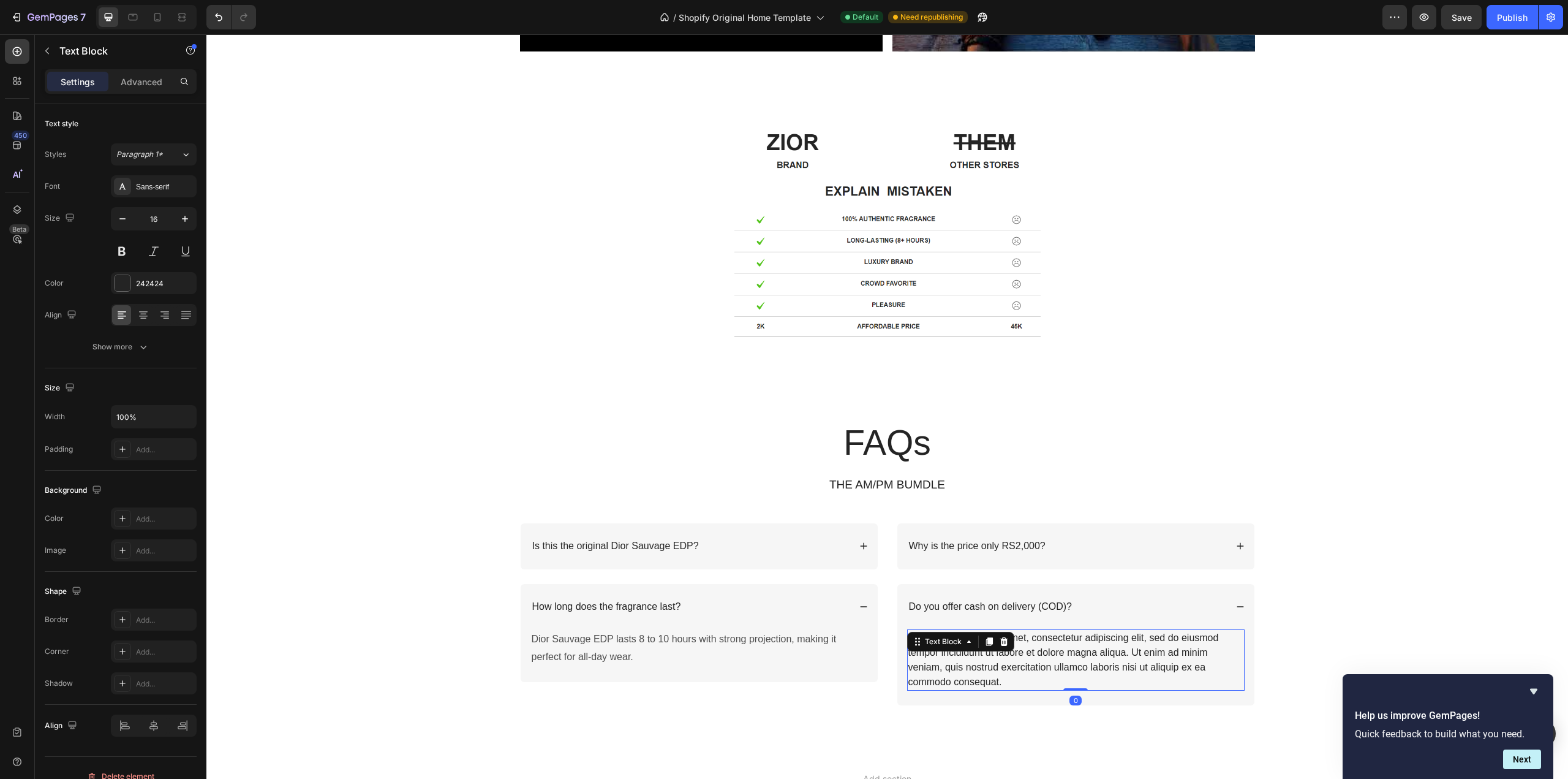
click at [1057, 664] on div "Lorem ipsum dolor sit amet, consectetur adipiscing elit, sed do eiusmod tempor …" at bounding box center [1076, 660] width 338 height 61
click at [1057, 666] on div "Lorem ipsum dolor sit amet, consectetur adipiscing elit, sed do eiusmod tempor …" at bounding box center [1076, 660] width 338 height 61
click at [1057, 666] on p "Lorem ipsum dolor sit amet, consectetur adipiscing elit, sed do eiusmod tempor …" at bounding box center [1076, 660] width 335 height 59
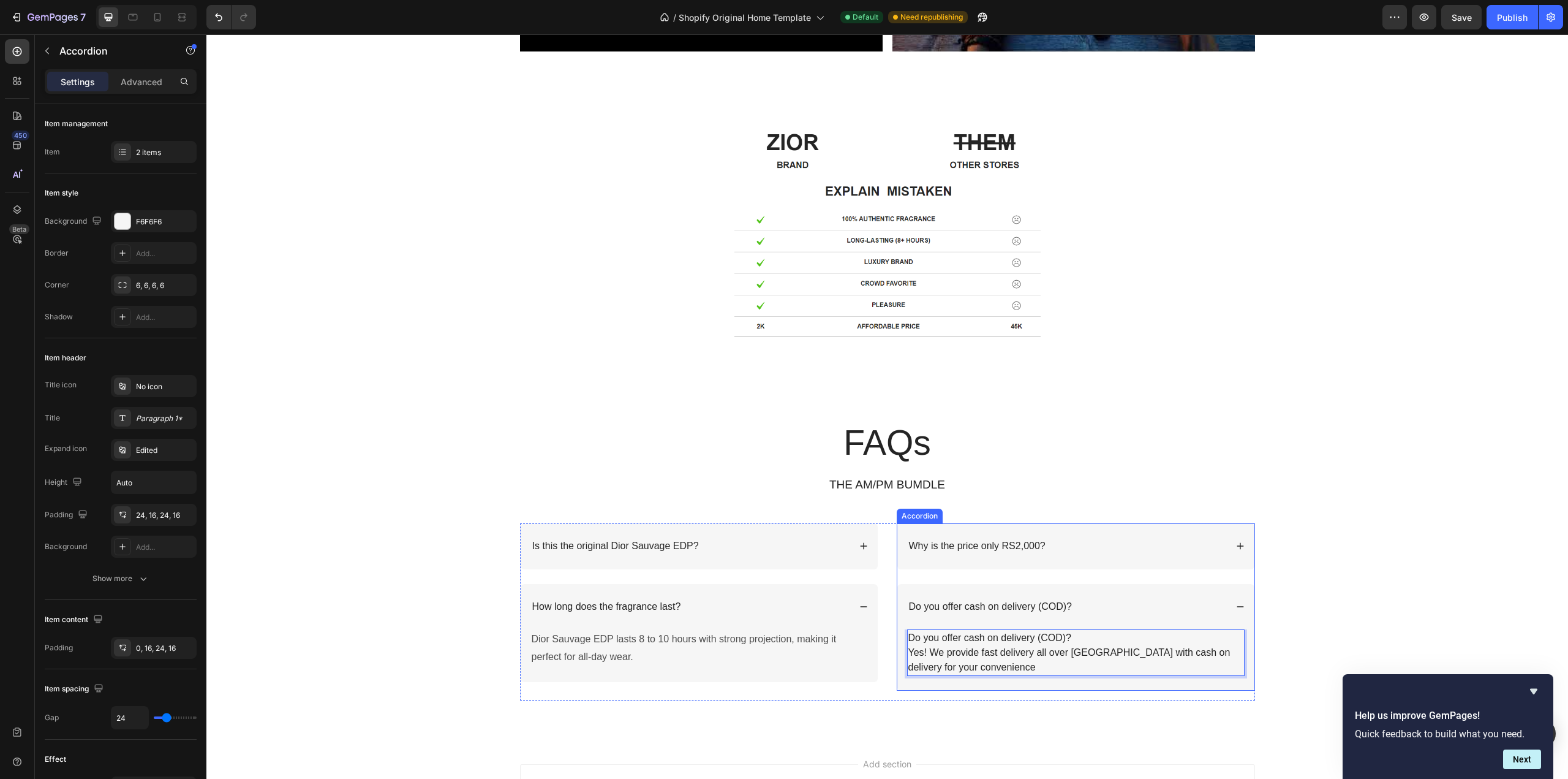
click at [1243, 603] on div "Do you offer cash on delivery (COD)?" at bounding box center [1076, 607] width 357 height 46
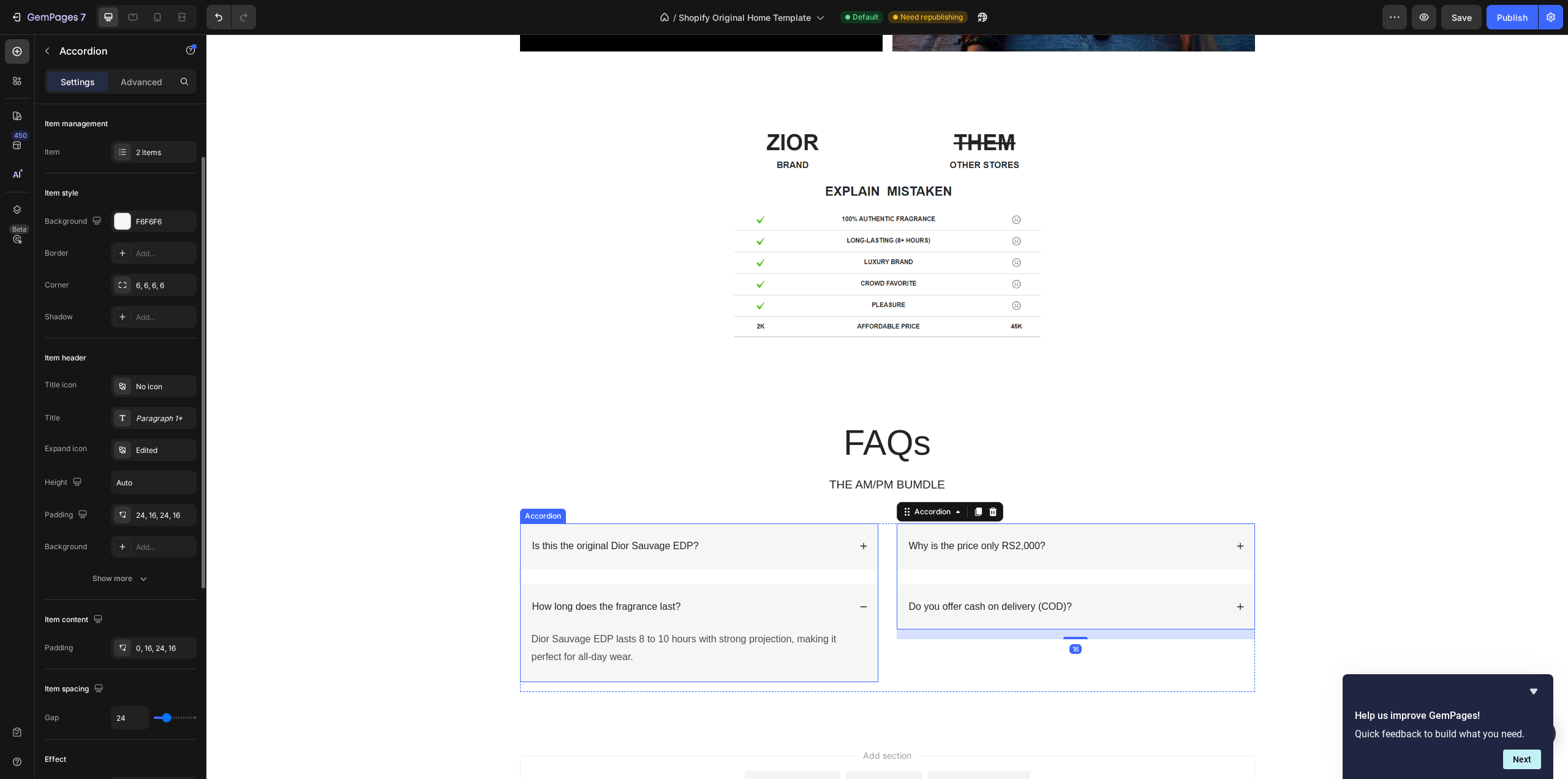
click at [862, 607] on icon at bounding box center [863, 606] width 8 height 8
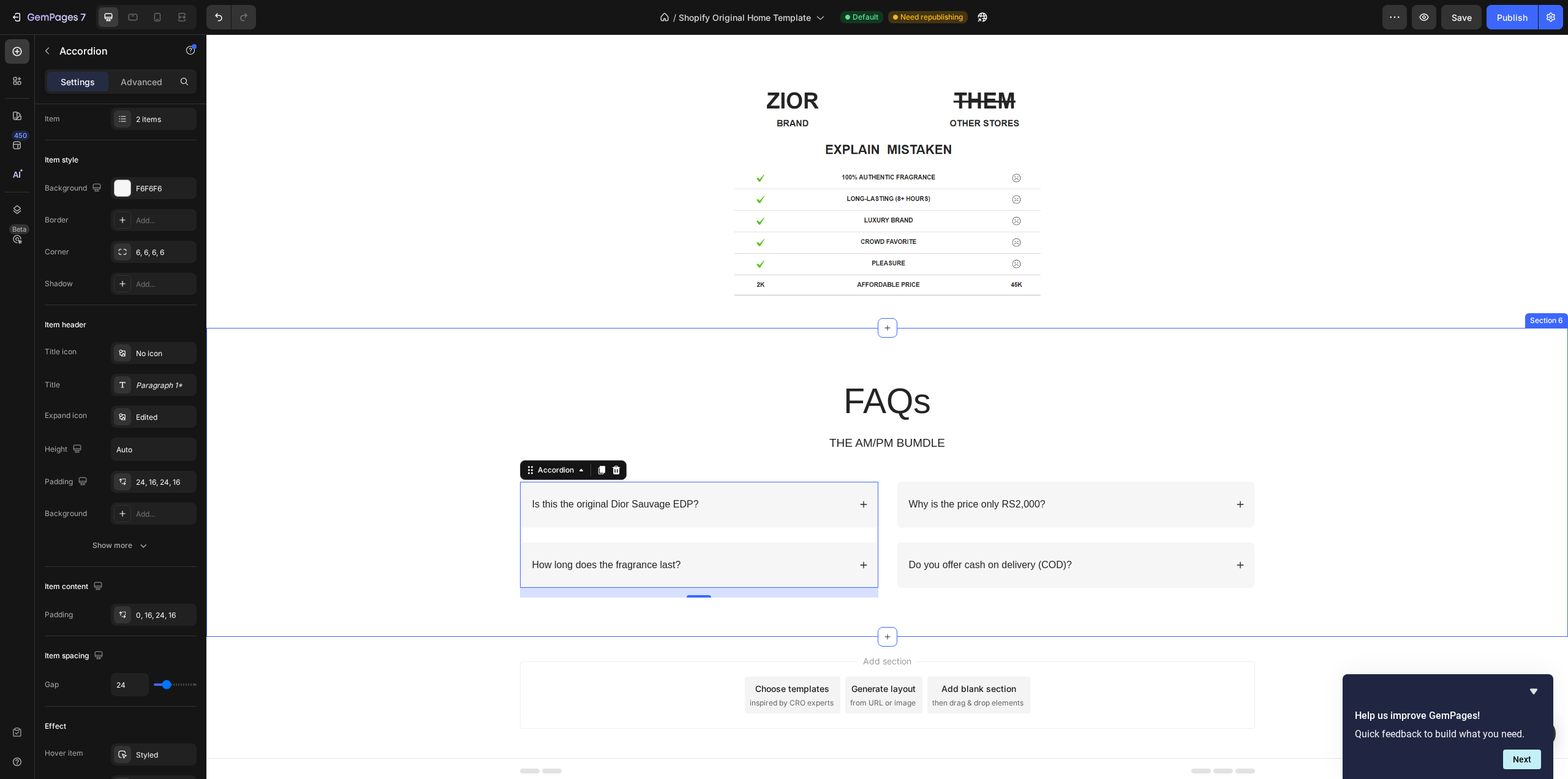
scroll to position [2575, 0]
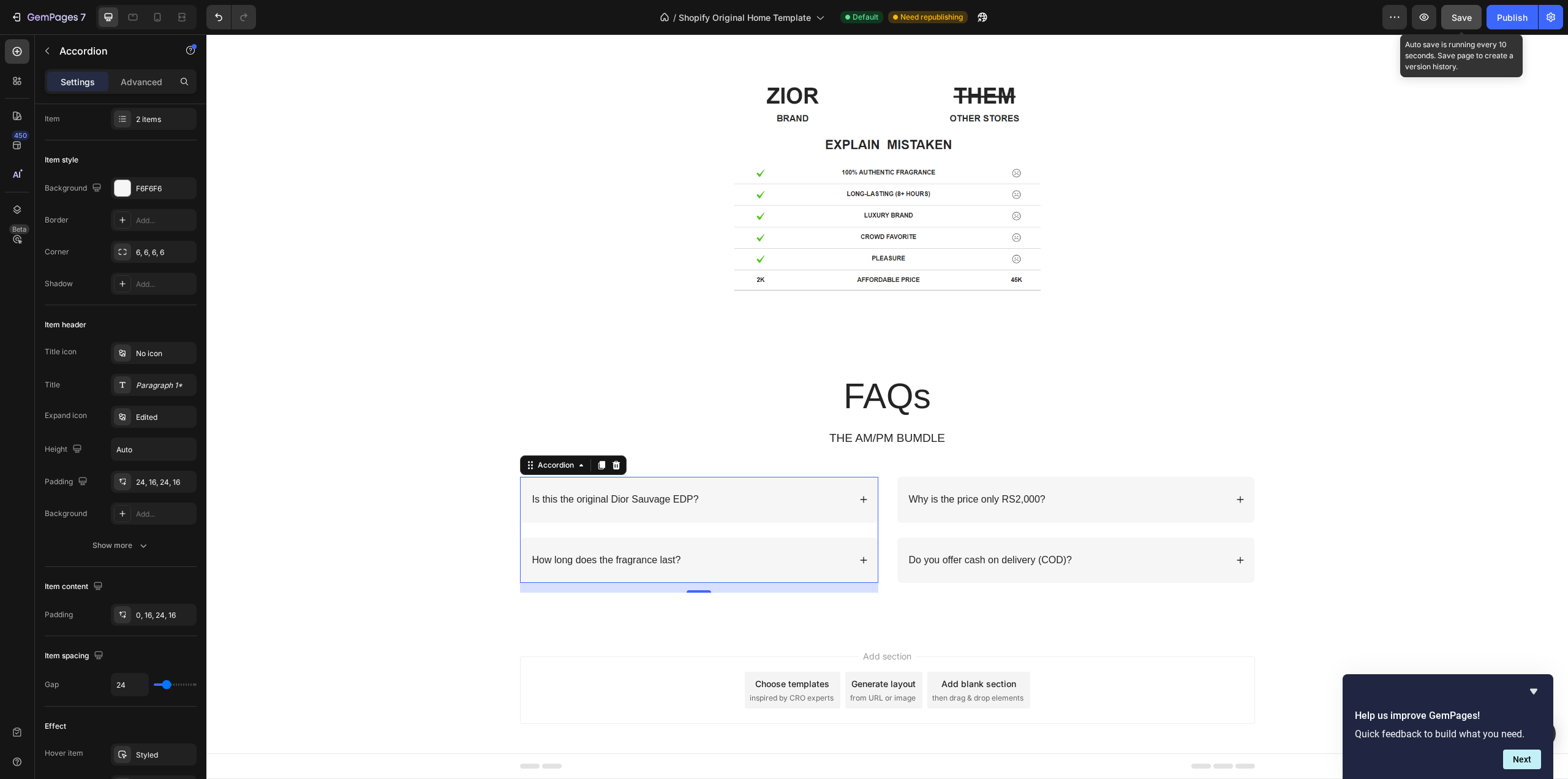
click at [1457, 20] on span "Save" at bounding box center [1462, 18] width 20 height 11
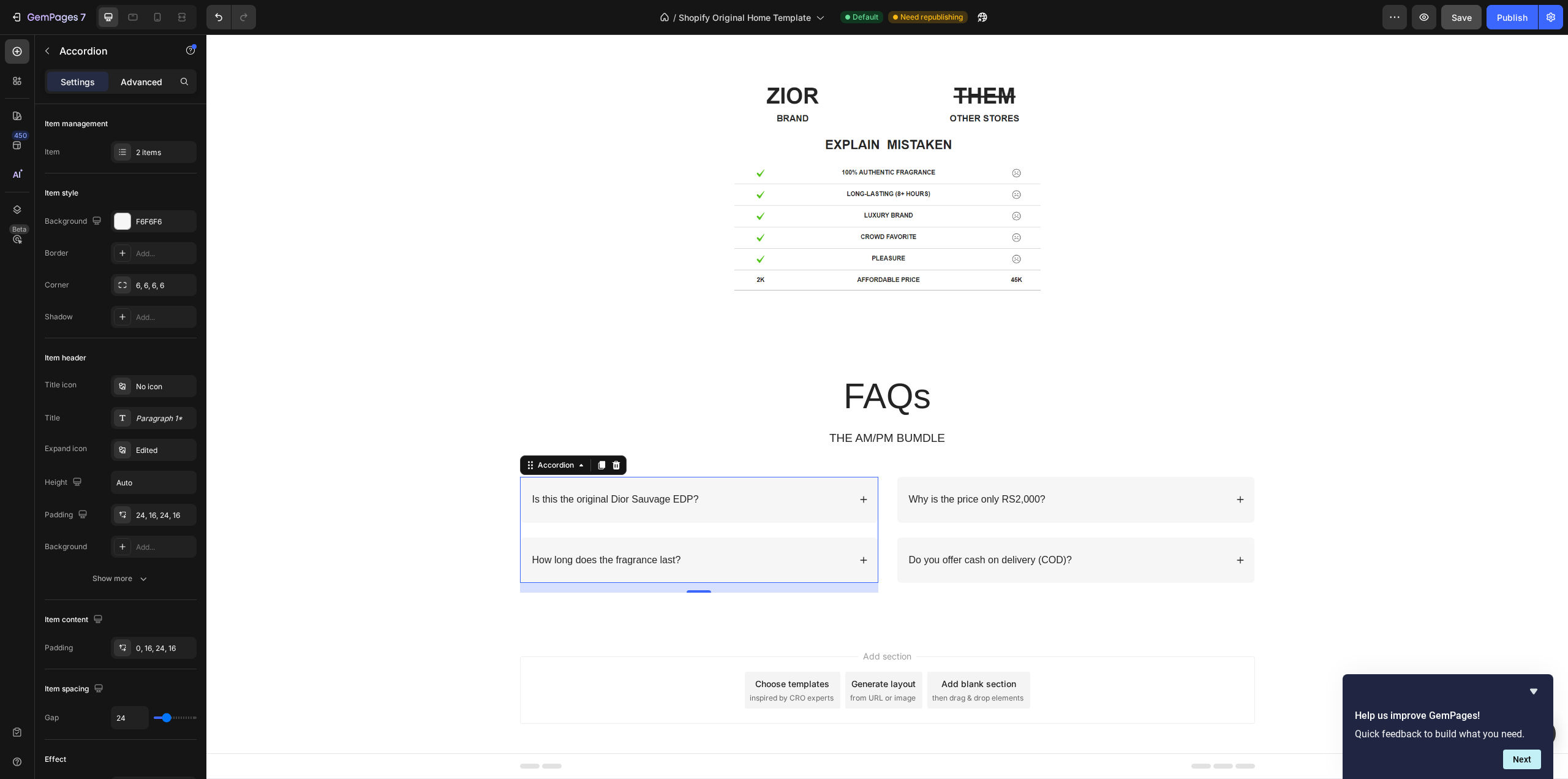
click at [130, 76] on p "Advanced" at bounding box center [142, 81] width 41 height 13
type input "100%"
type input "100"
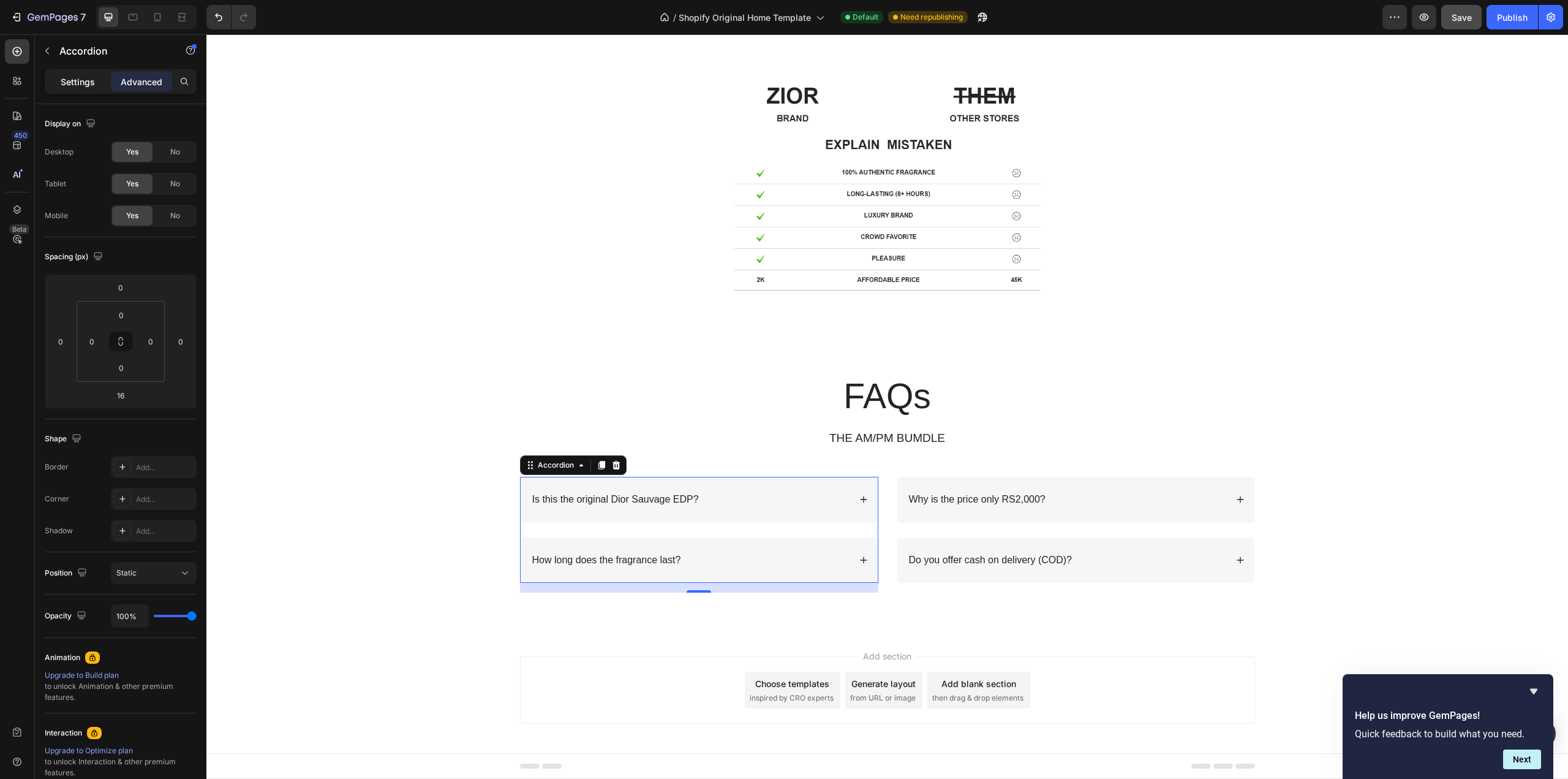
click at [83, 84] on p "Settings" at bounding box center [77, 81] width 34 height 13
type input "24"
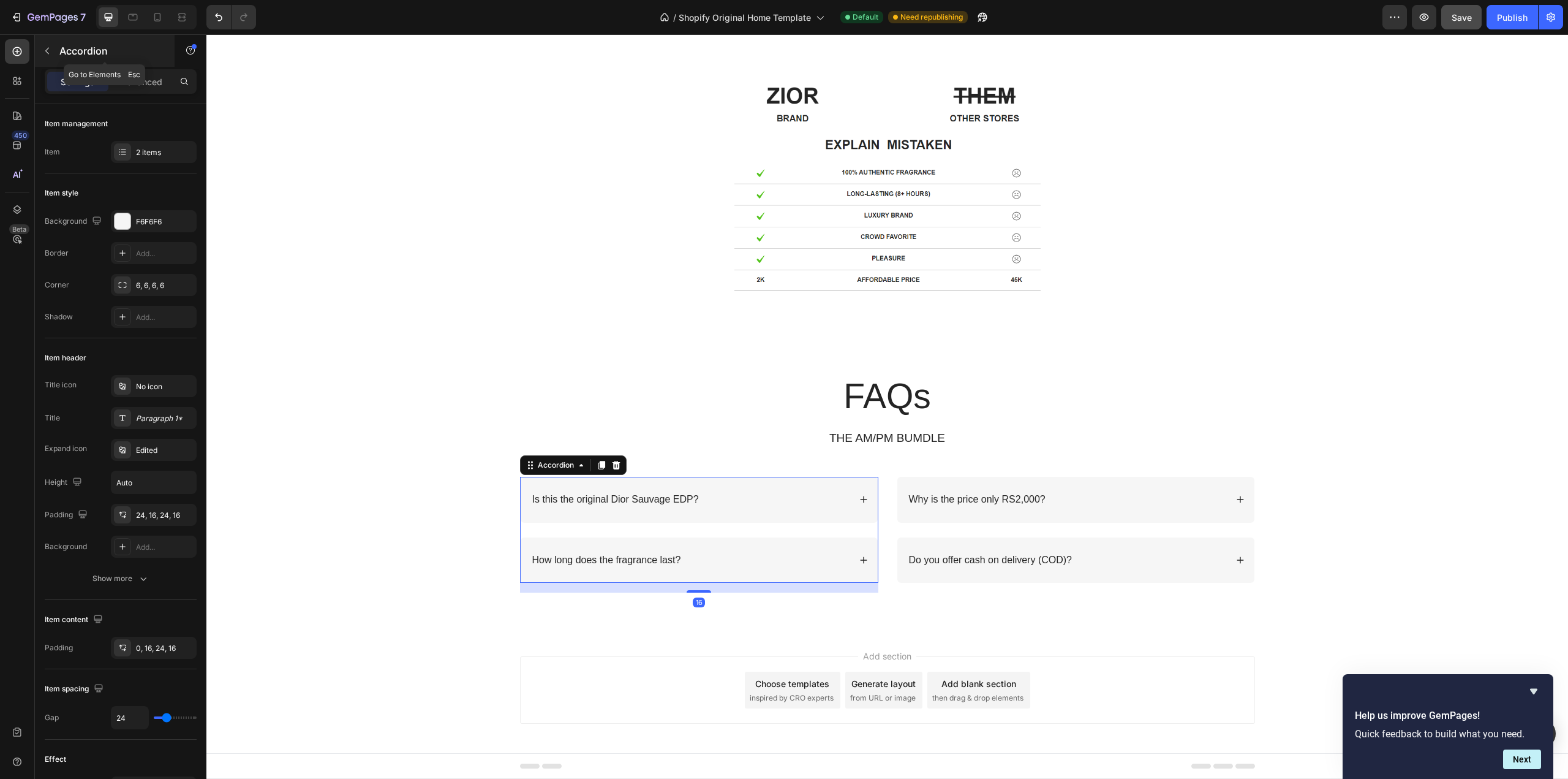
click at [41, 46] on button "button" at bounding box center [47, 51] width 20 height 20
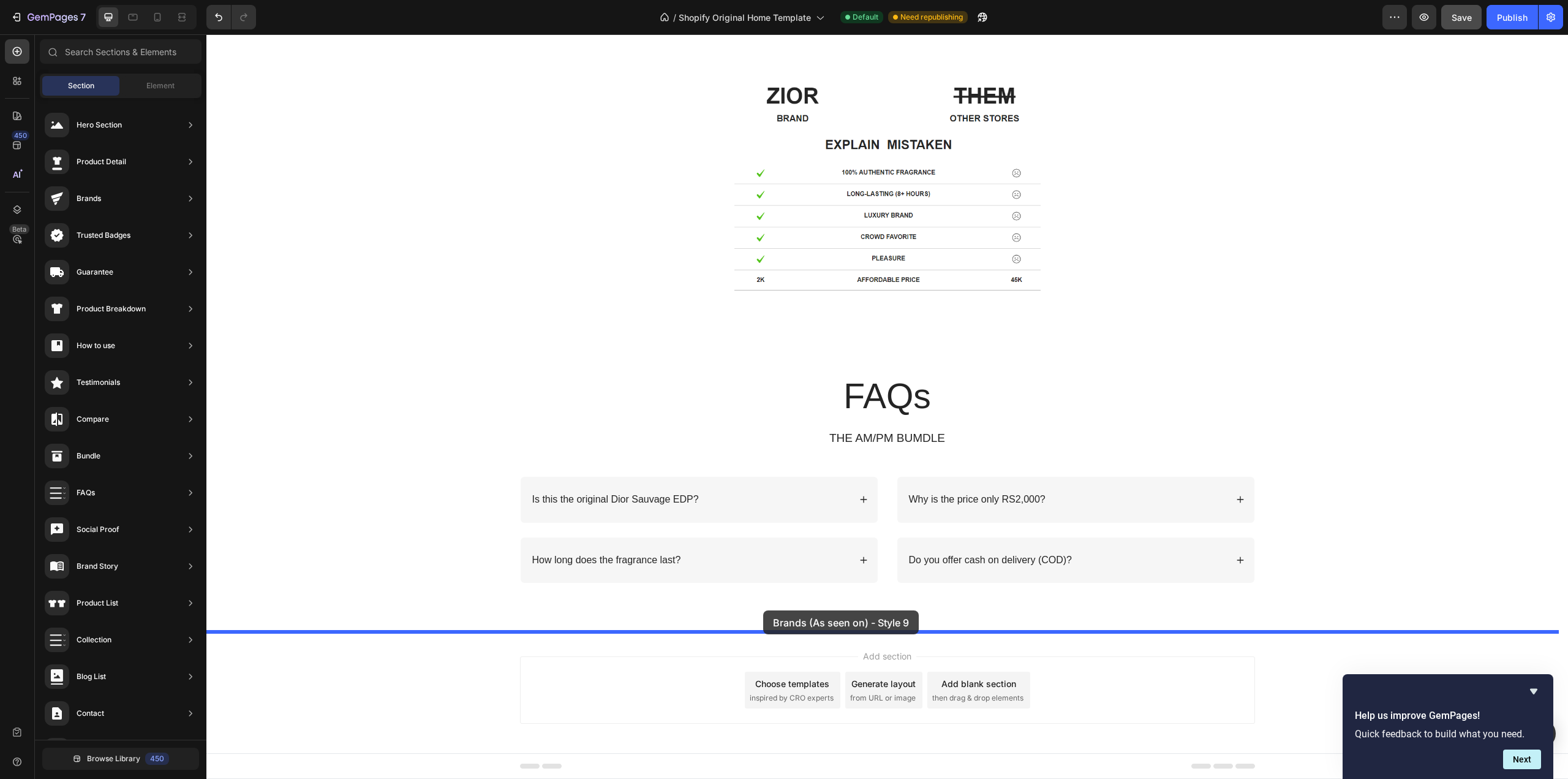
drag, startPoint x: 479, startPoint y: 544, endPoint x: 763, endPoint y: 610, distance: 291.6
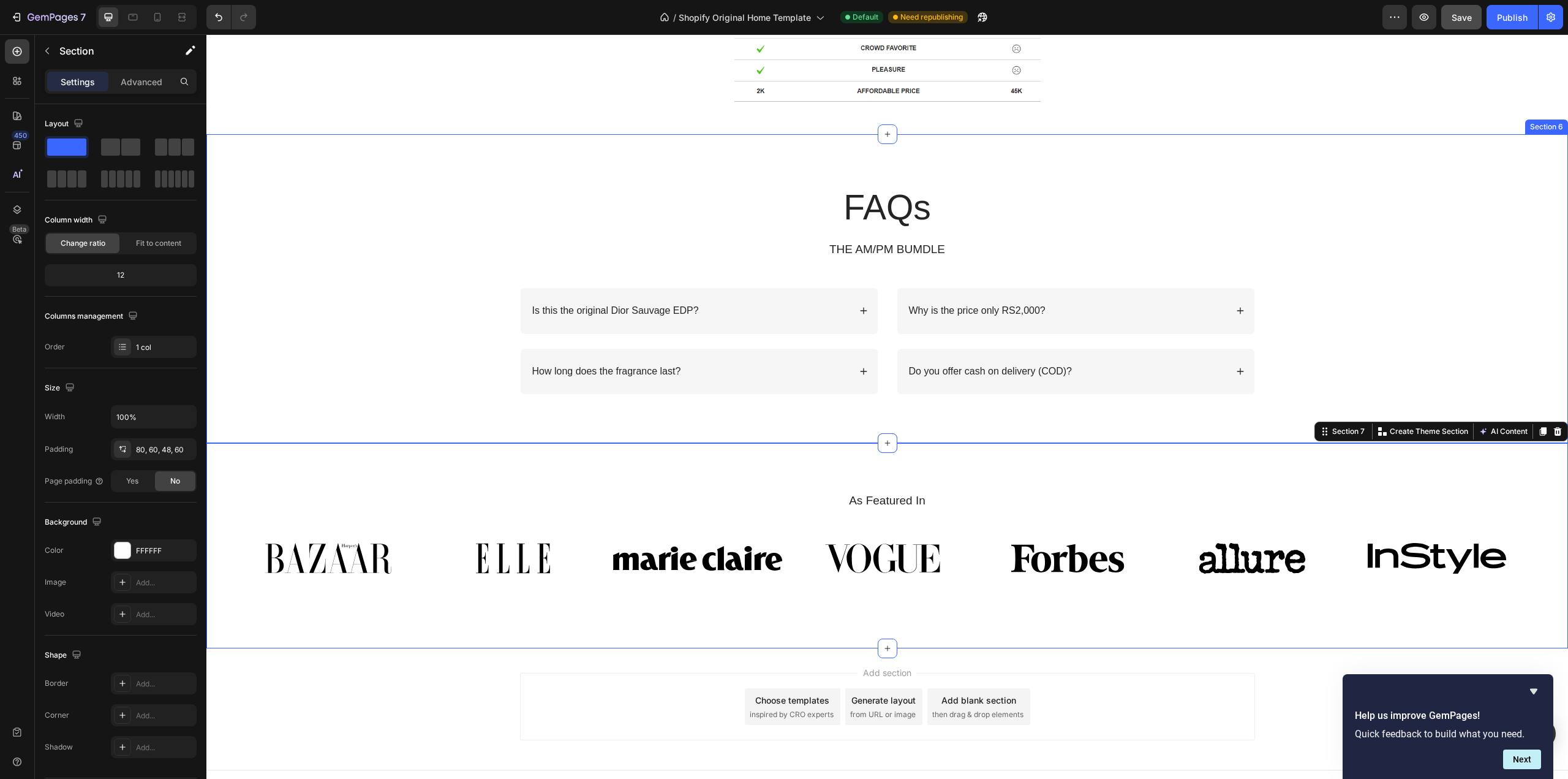
scroll to position [2781, 0]
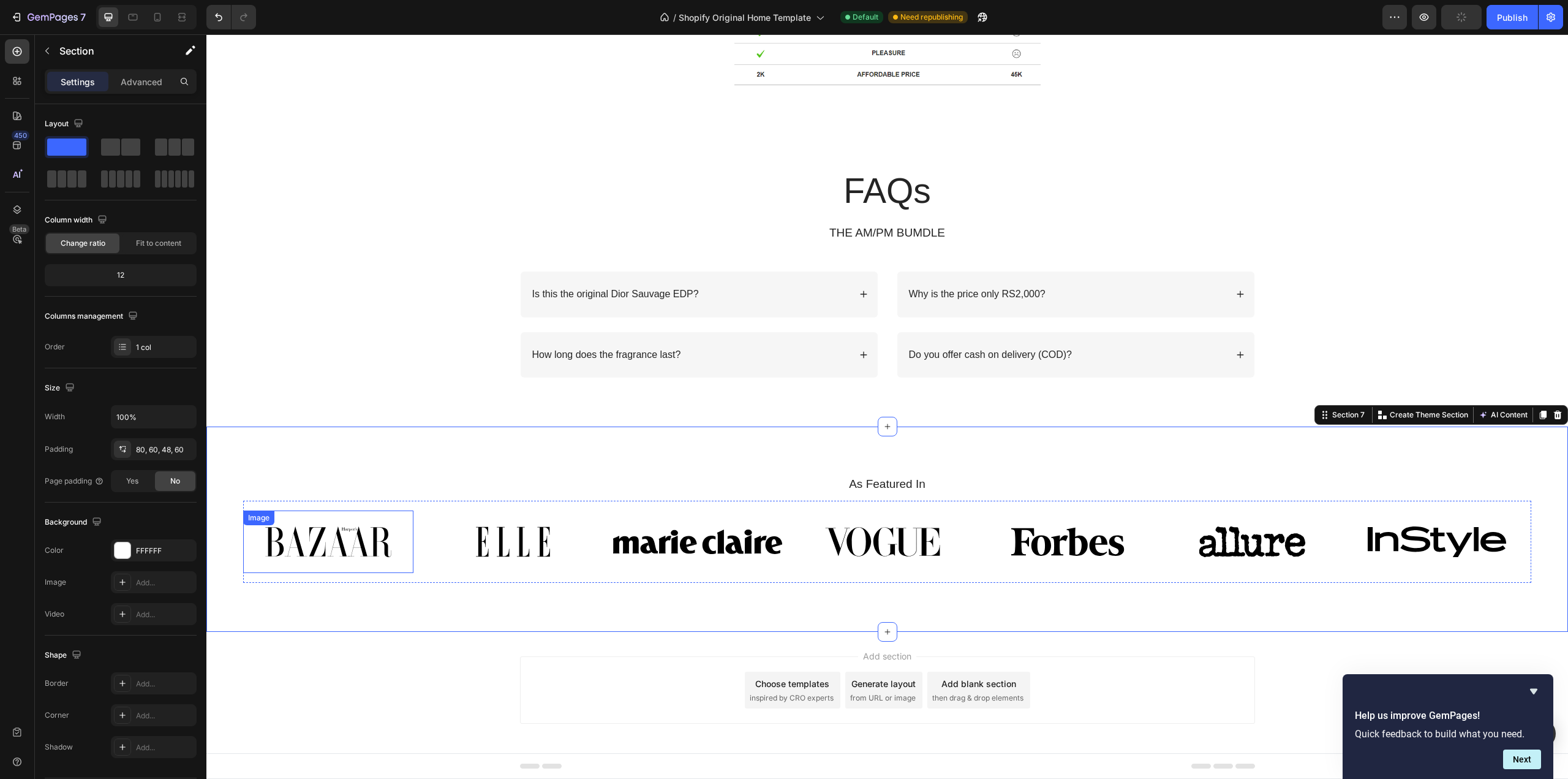
click at [378, 550] on img at bounding box center [328, 542] width 170 height 63
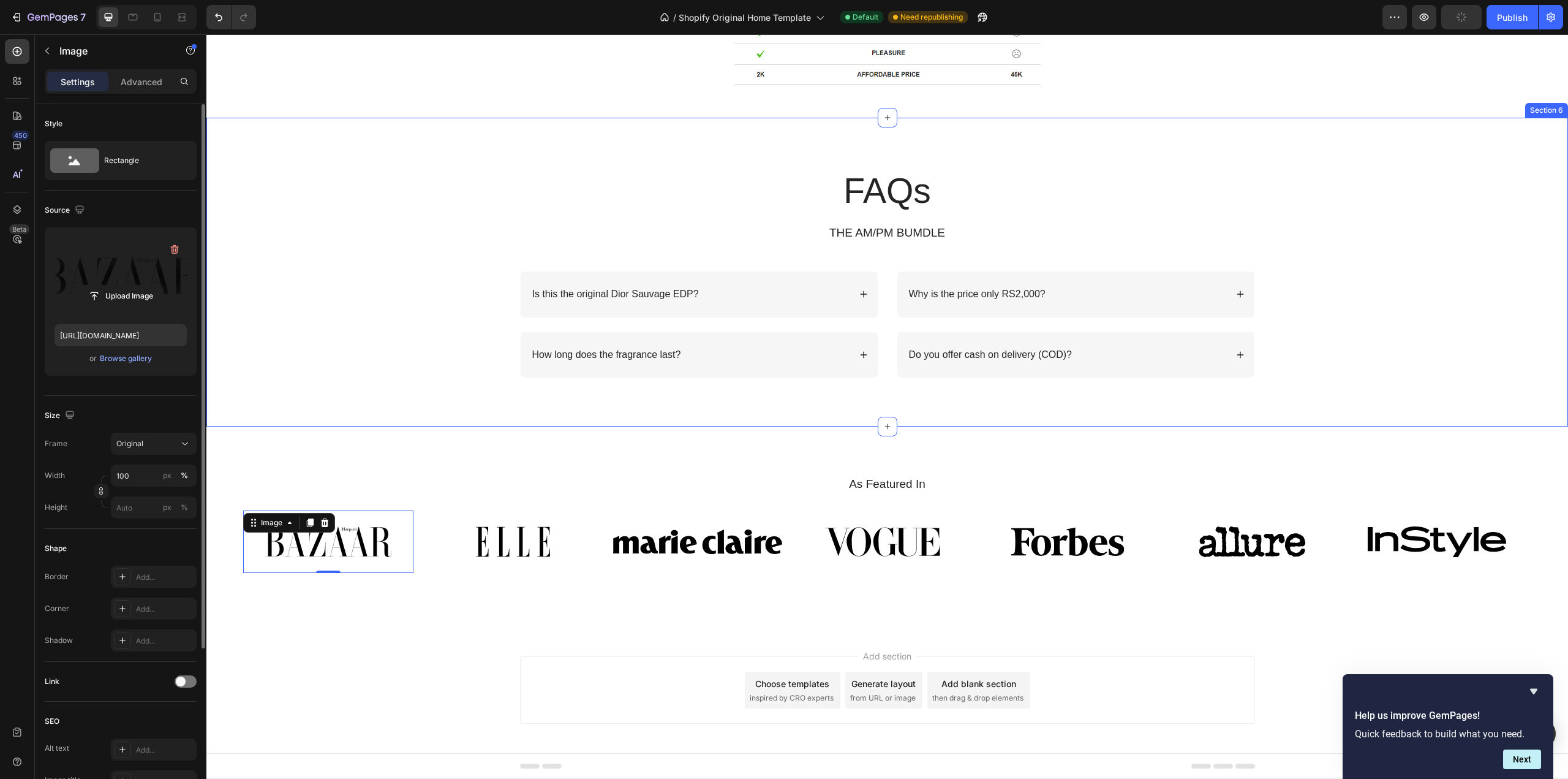
type input "[URL][DOMAIN_NAME]"
click at [127, 263] on label at bounding box center [120, 276] width 132 height 77
click at [127, 286] on input "file" at bounding box center [120, 296] width 84 height 21
type input "C:\fakepath\gempages_565142471193920307-8f454883-4c4e-4ee8-b945-796487fc0d42.av…"
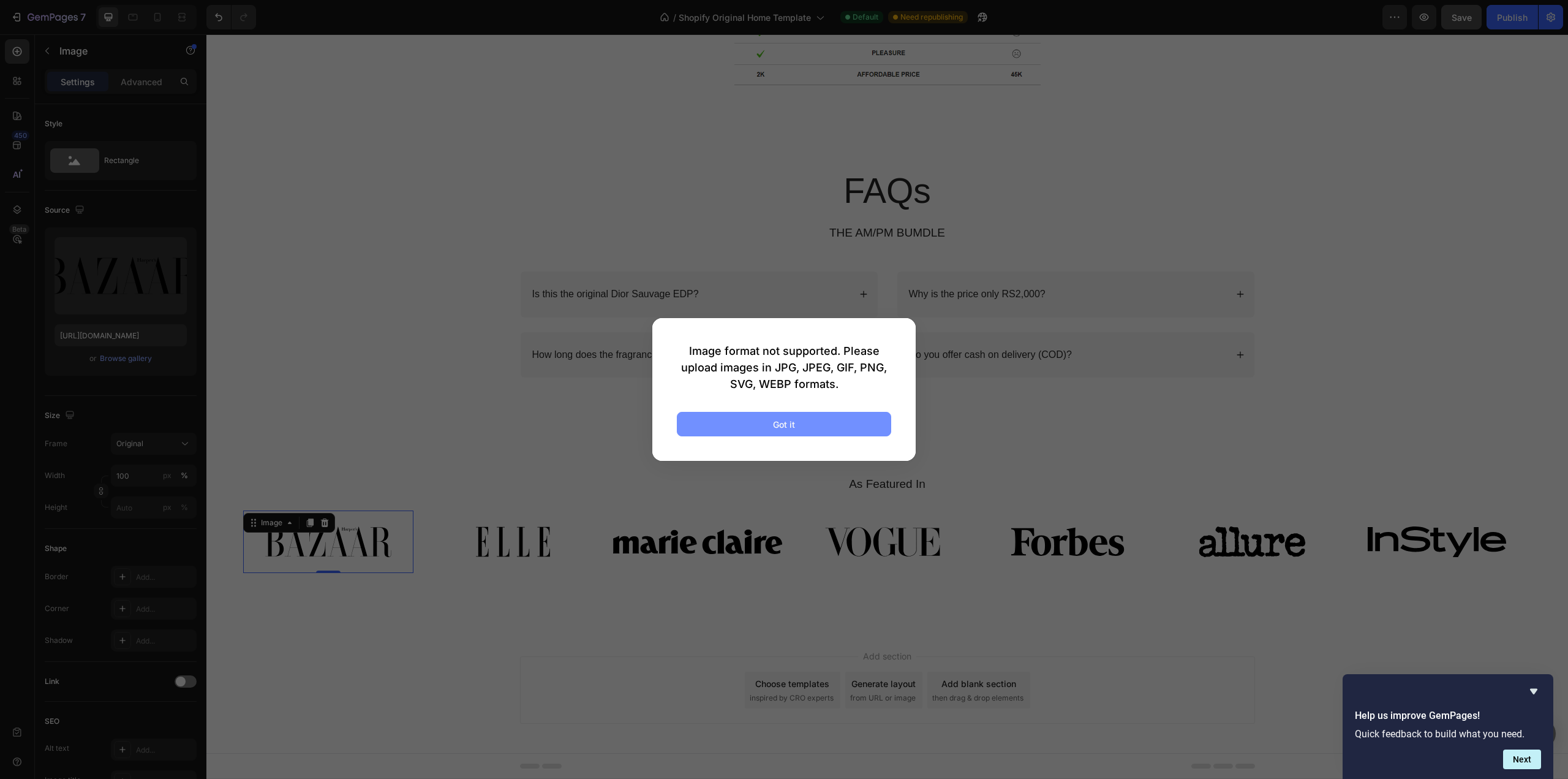
click at [801, 418] on button "Got it" at bounding box center [784, 424] width 214 height 25
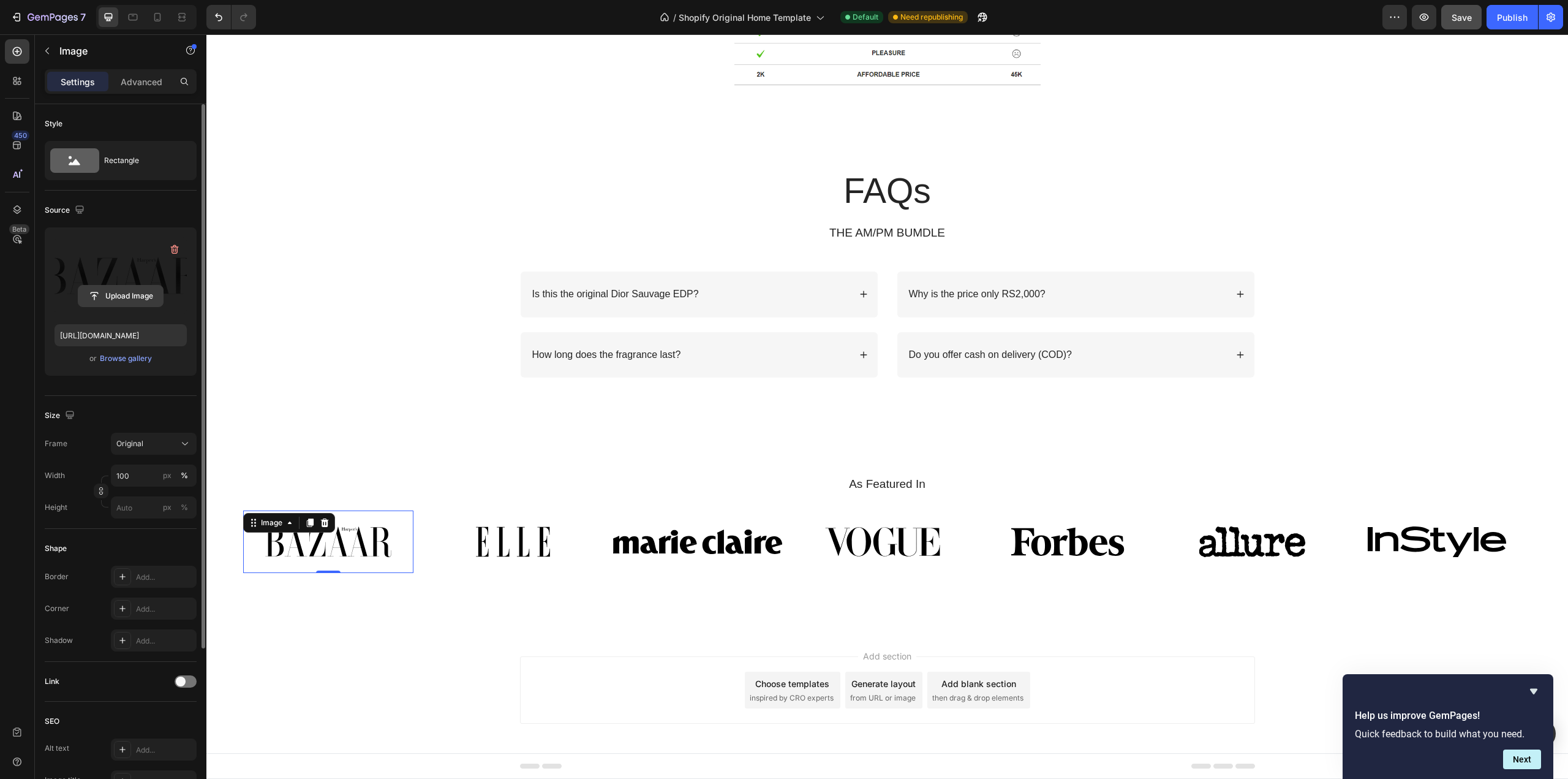
click at [145, 297] on input "file" at bounding box center [120, 296] width 84 height 21
click at [147, 281] on label at bounding box center [120, 276] width 132 height 77
click at [147, 286] on input "file" at bounding box center [120, 296] width 84 height 21
click at [501, 558] on img at bounding box center [513, 542] width 170 height 63
click at [143, 292] on input "file" at bounding box center [120, 296] width 84 height 21
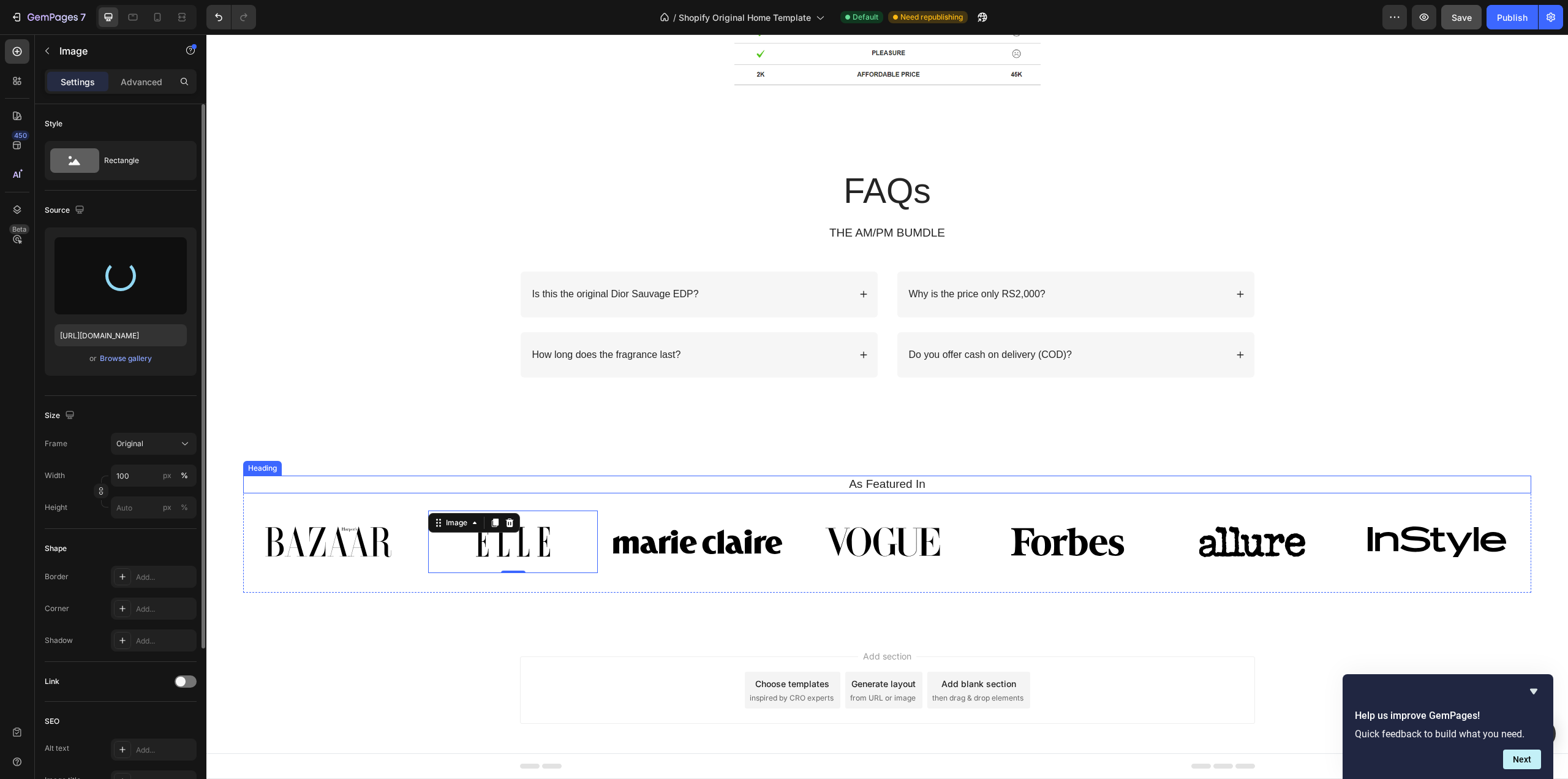
type input "[URL][DOMAIN_NAME]"
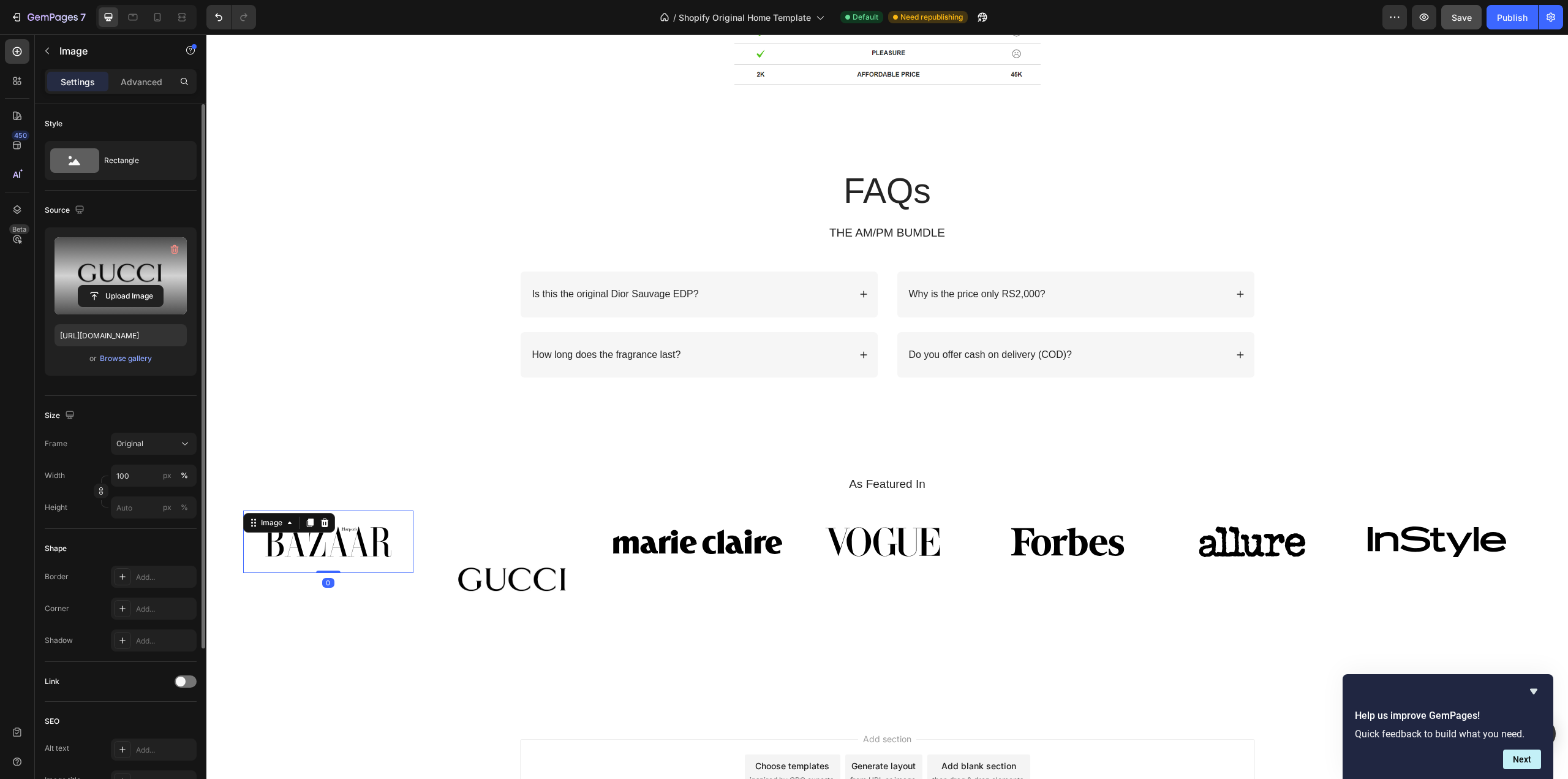
click at [358, 557] on img at bounding box center [328, 542] width 170 height 63
click at [151, 281] on label at bounding box center [120, 276] width 132 height 77
click at [151, 286] on input "file" at bounding box center [120, 296] width 84 height 21
type input "C:\fakepath\gempages_565142471193920307-8f454883-4c4e-4ee8-b945-796487fc0d42.av…"
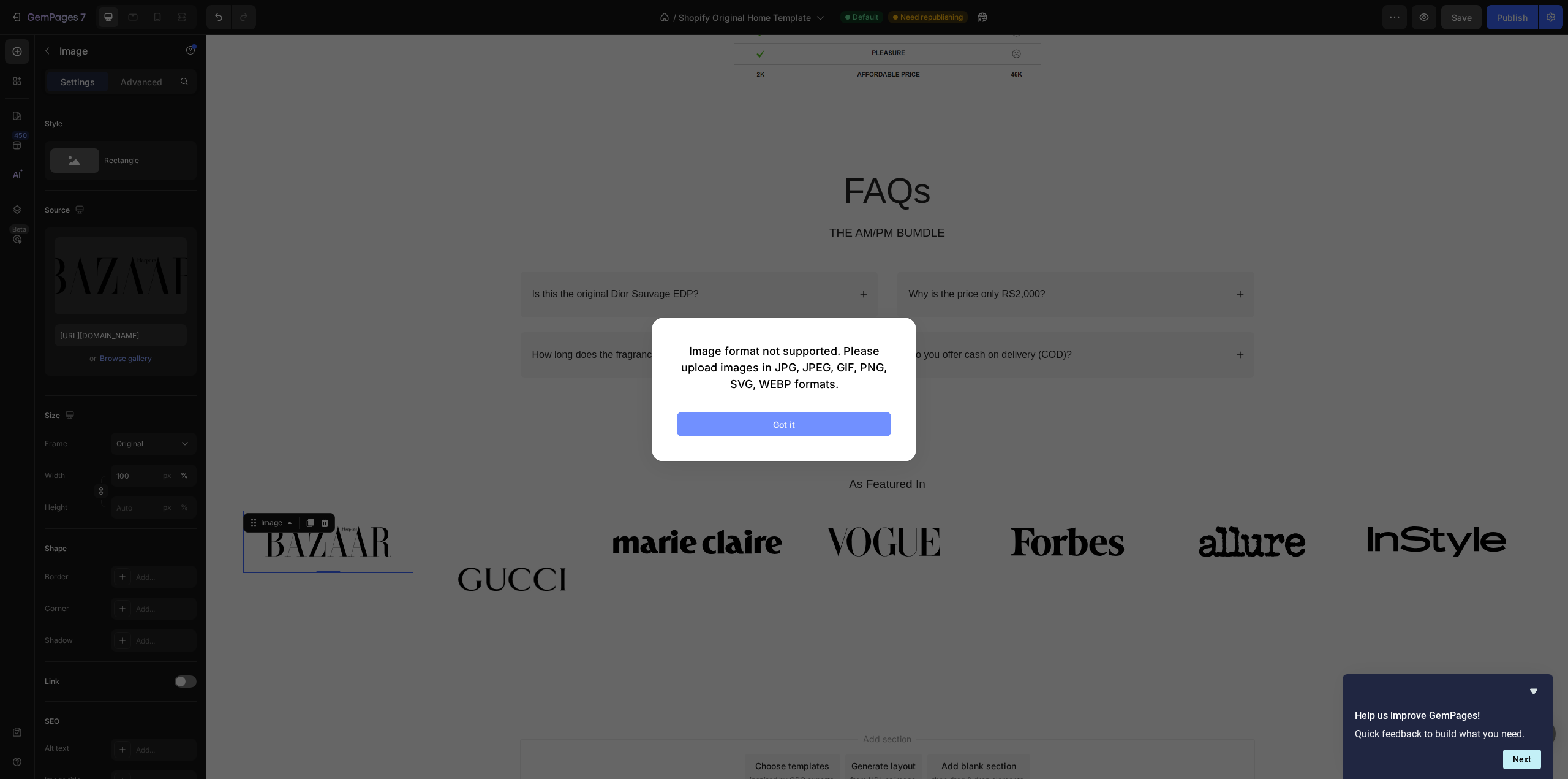
click at [789, 423] on div "Got it" at bounding box center [784, 424] width 22 height 13
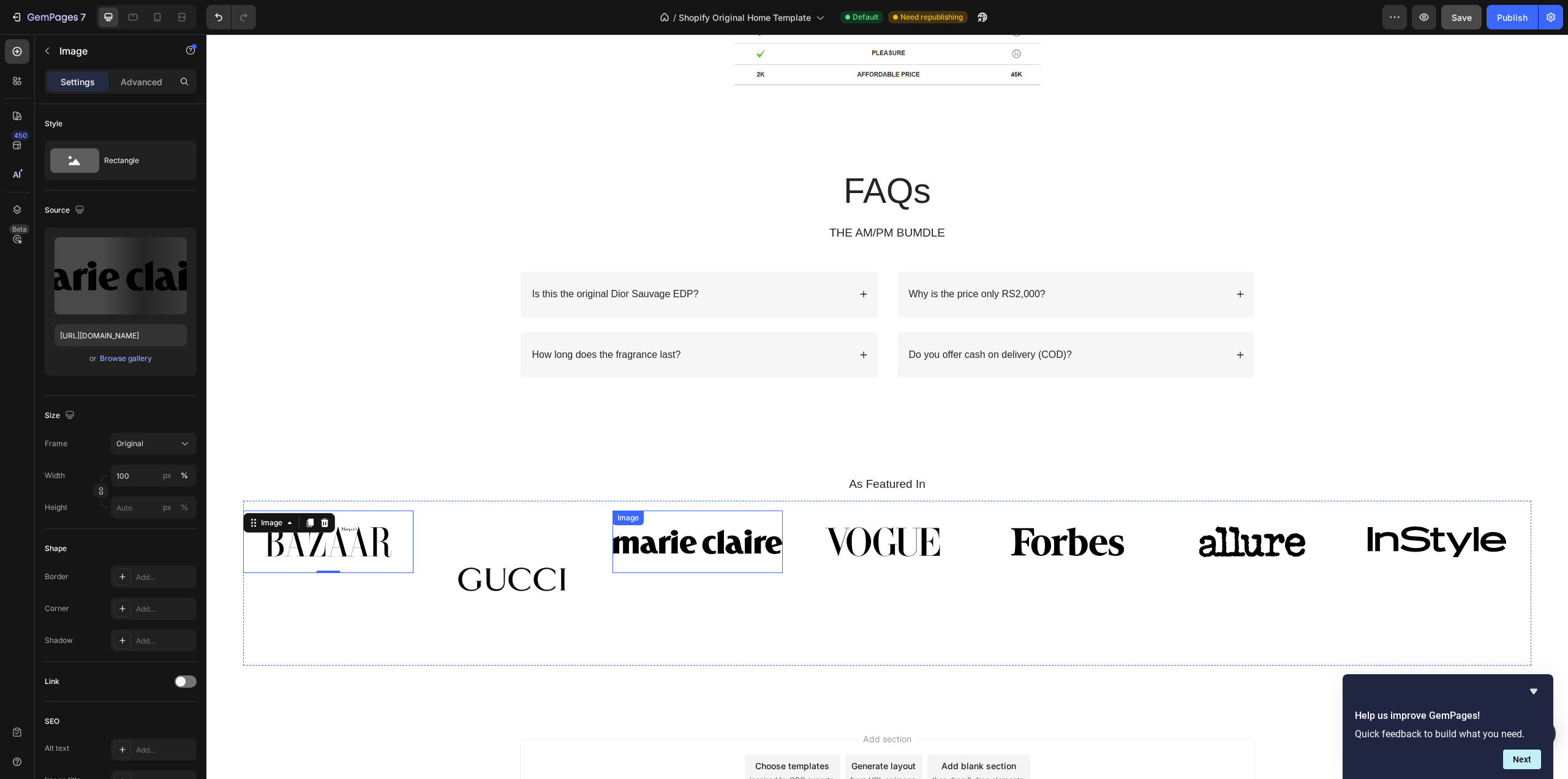
click at [686, 555] on img at bounding box center [697, 542] width 170 height 63
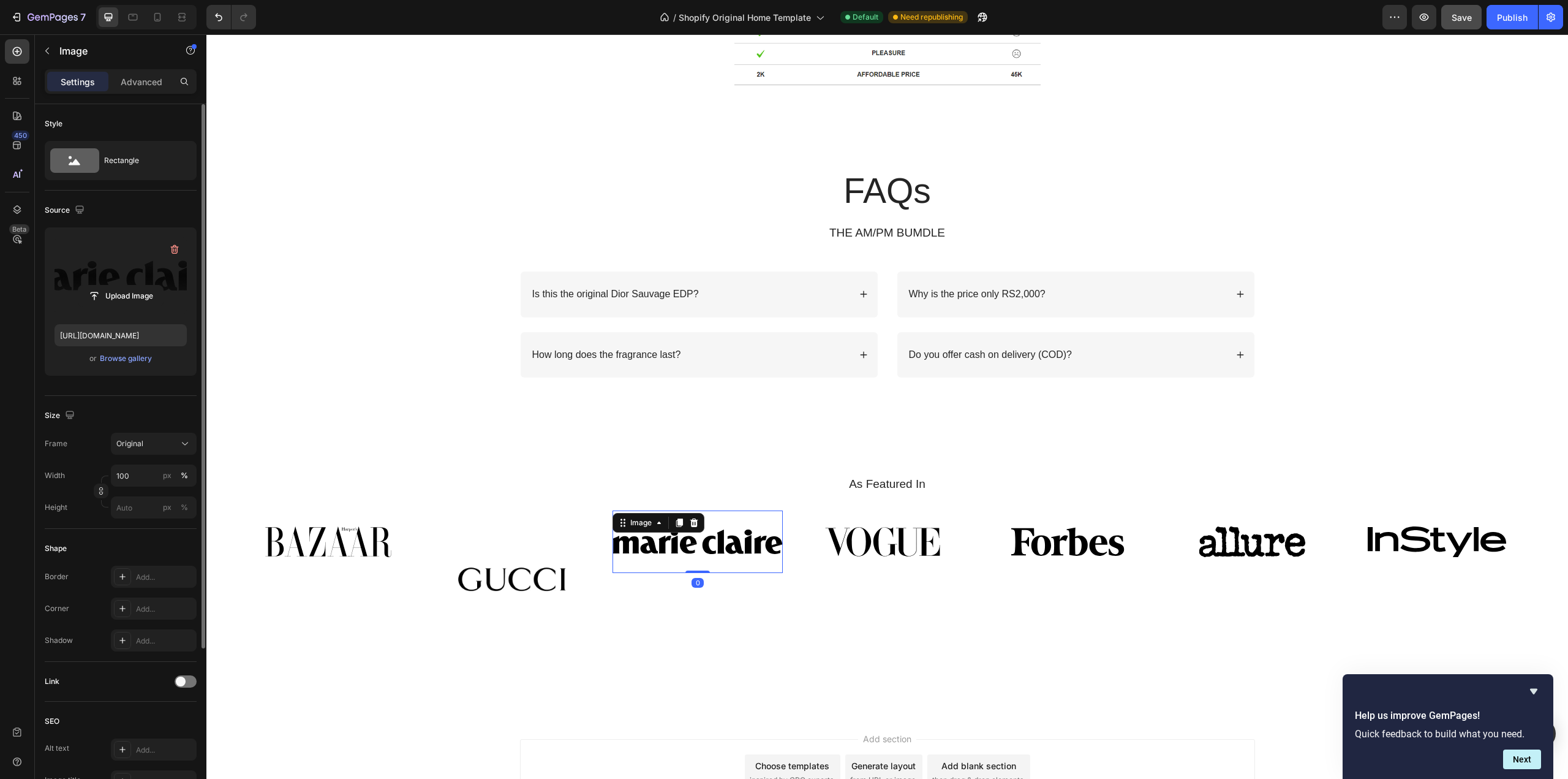
click at [85, 281] on label at bounding box center [120, 276] width 132 height 77
click at [85, 286] on input "file" at bounding box center [120, 296] width 84 height 21
type input "[URL][DOMAIN_NAME]"
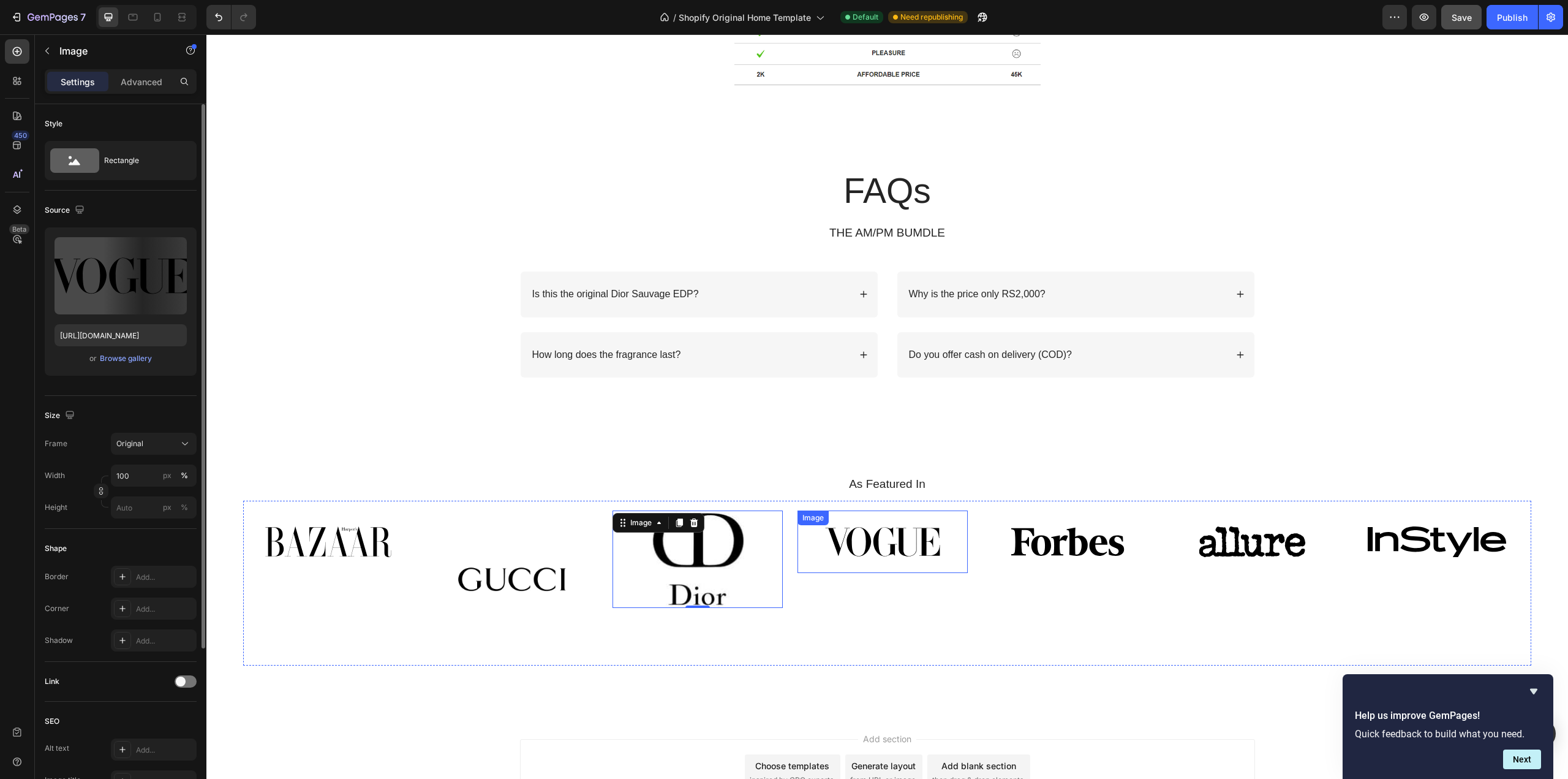
click at [899, 551] on img at bounding box center [883, 542] width 170 height 63
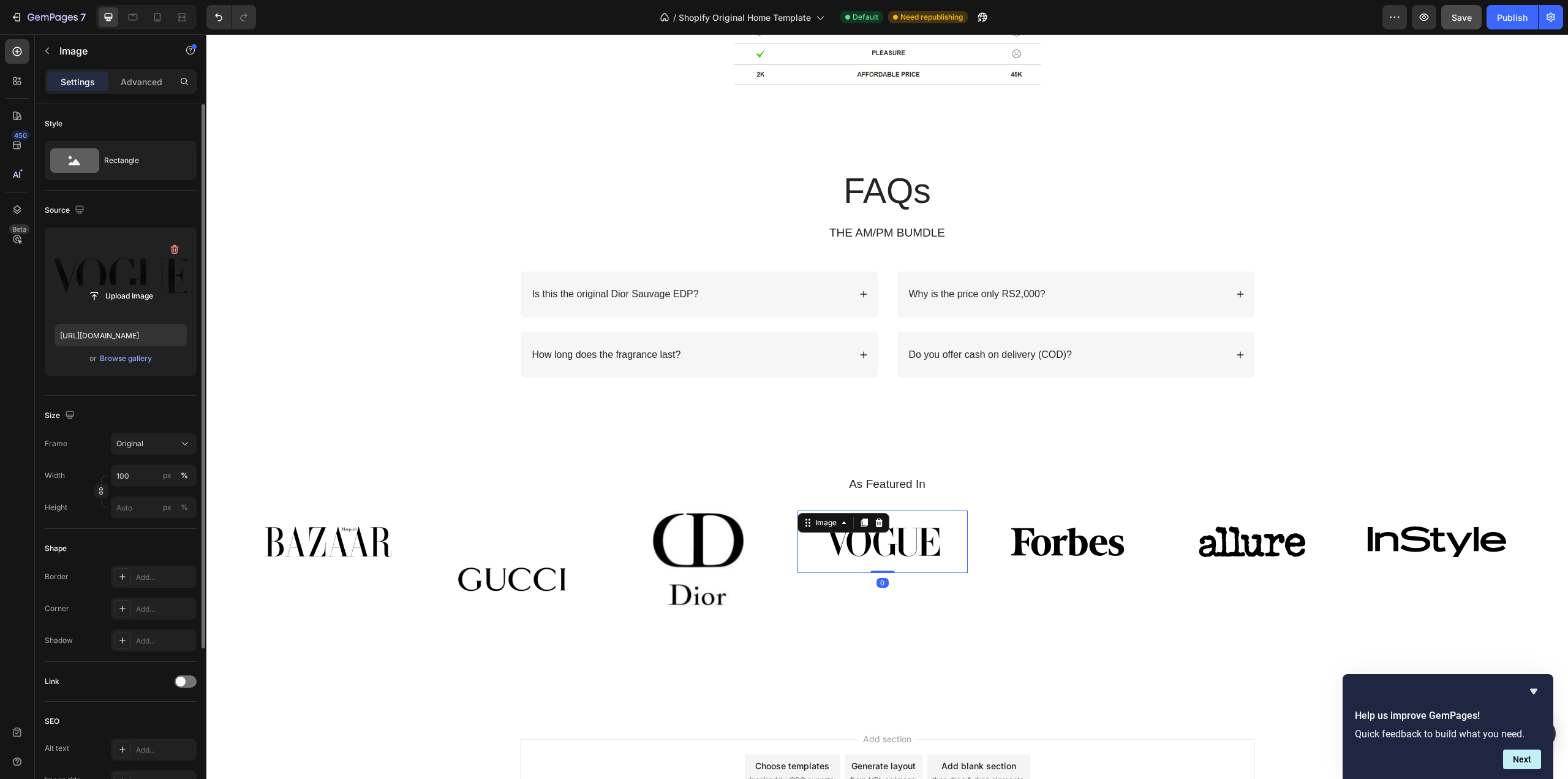
click at [118, 267] on label at bounding box center [120, 276] width 132 height 77
click at [118, 286] on input "file" at bounding box center [120, 296] width 84 height 21
type input "[URL][DOMAIN_NAME]"
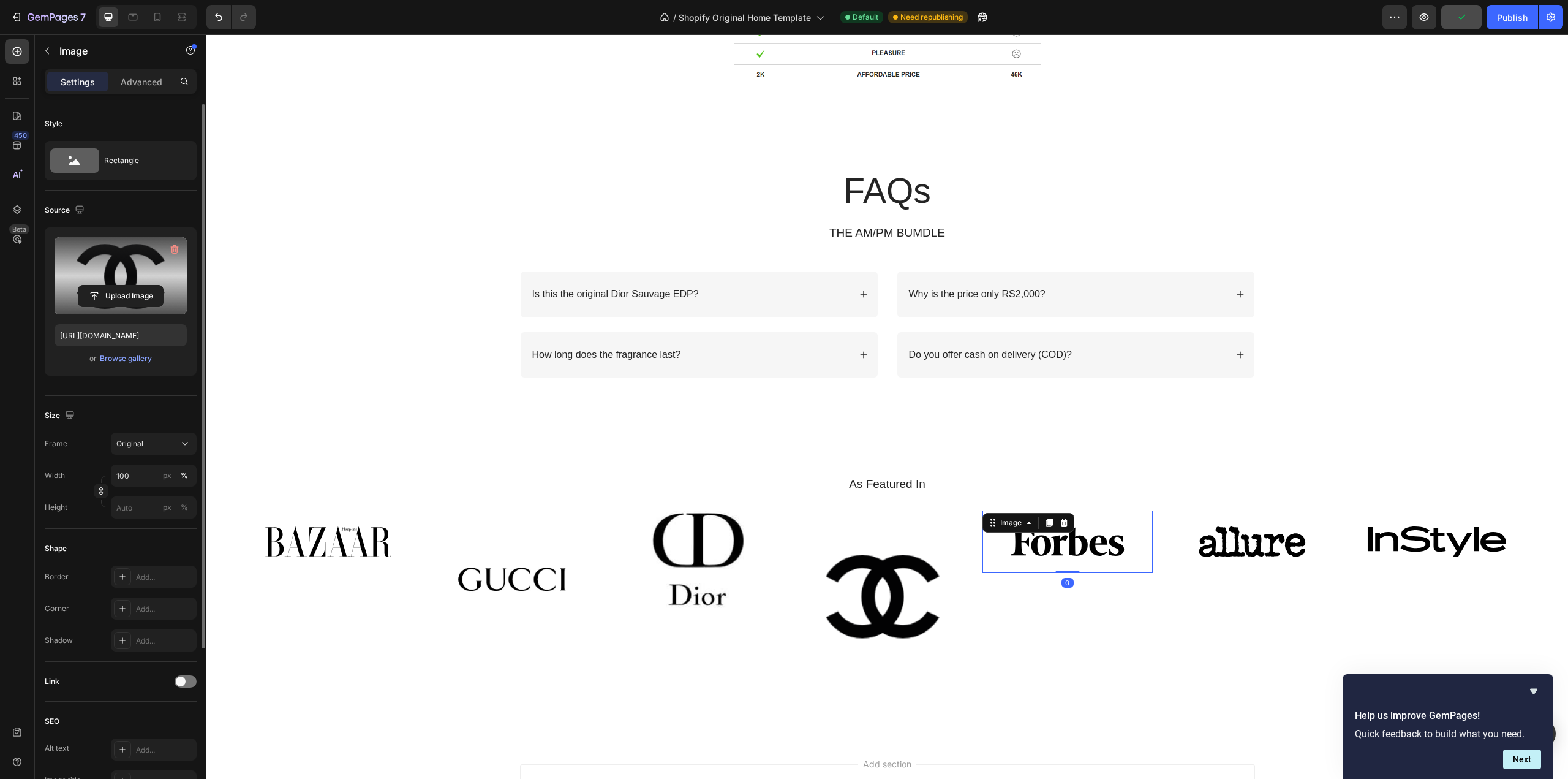
click at [1089, 554] on img at bounding box center [1067, 542] width 170 height 63
click at [84, 270] on label at bounding box center [120, 276] width 132 height 77
click at [84, 286] on input "file" at bounding box center [120, 296] width 84 height 21
type input "[URL][DOMAIN_NAME]"
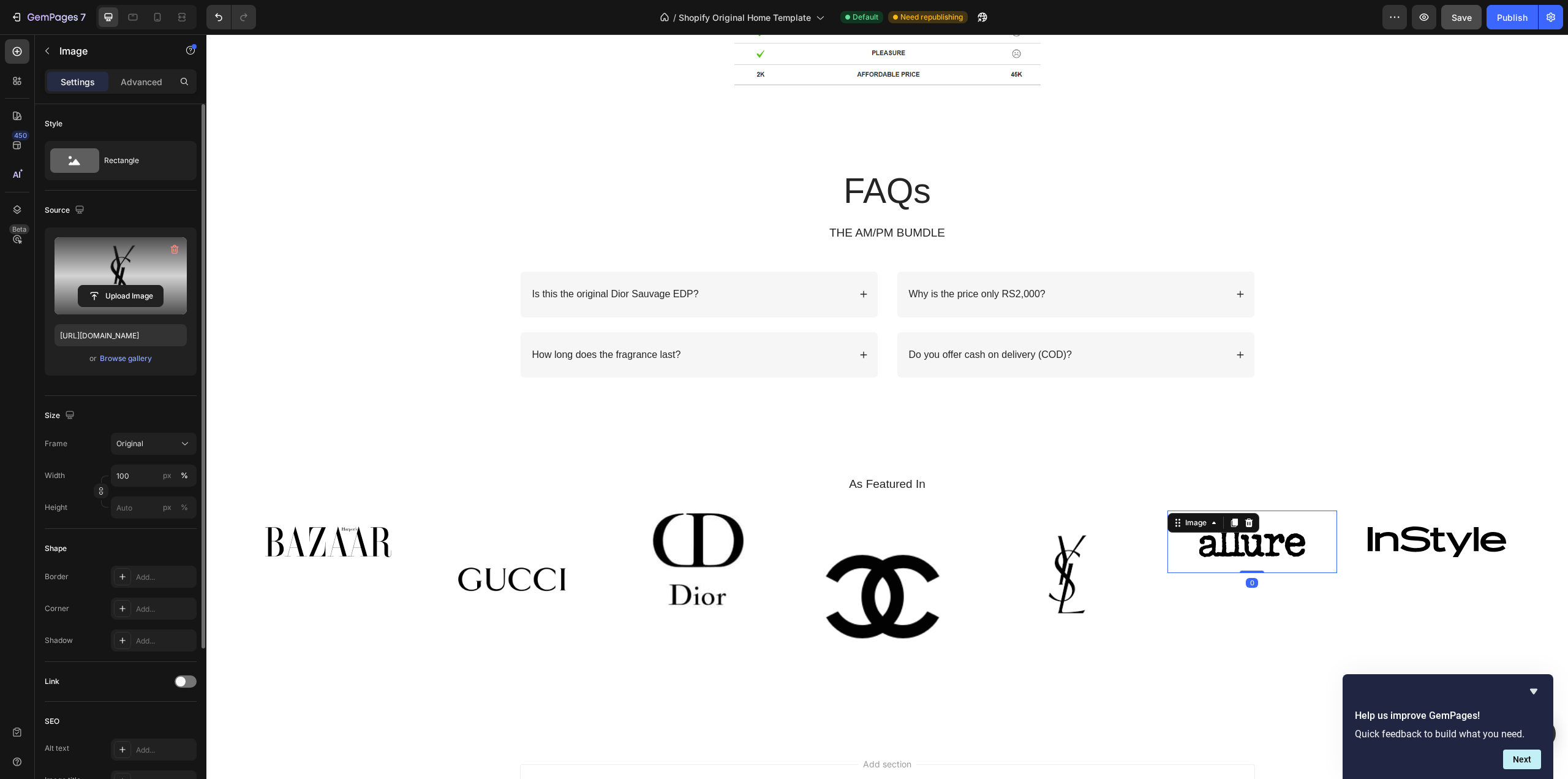
click at [1230, 544] on img at bounding box center [1253, 542] width 170 height 63
click at [103, 276] on label at bounding box center [120, 276] width 132 height 77
click at [103, 286] on input "file" at bounding box center [120, 296] width 84 height 21
type input "[URL][DOMAIN_NAME]"
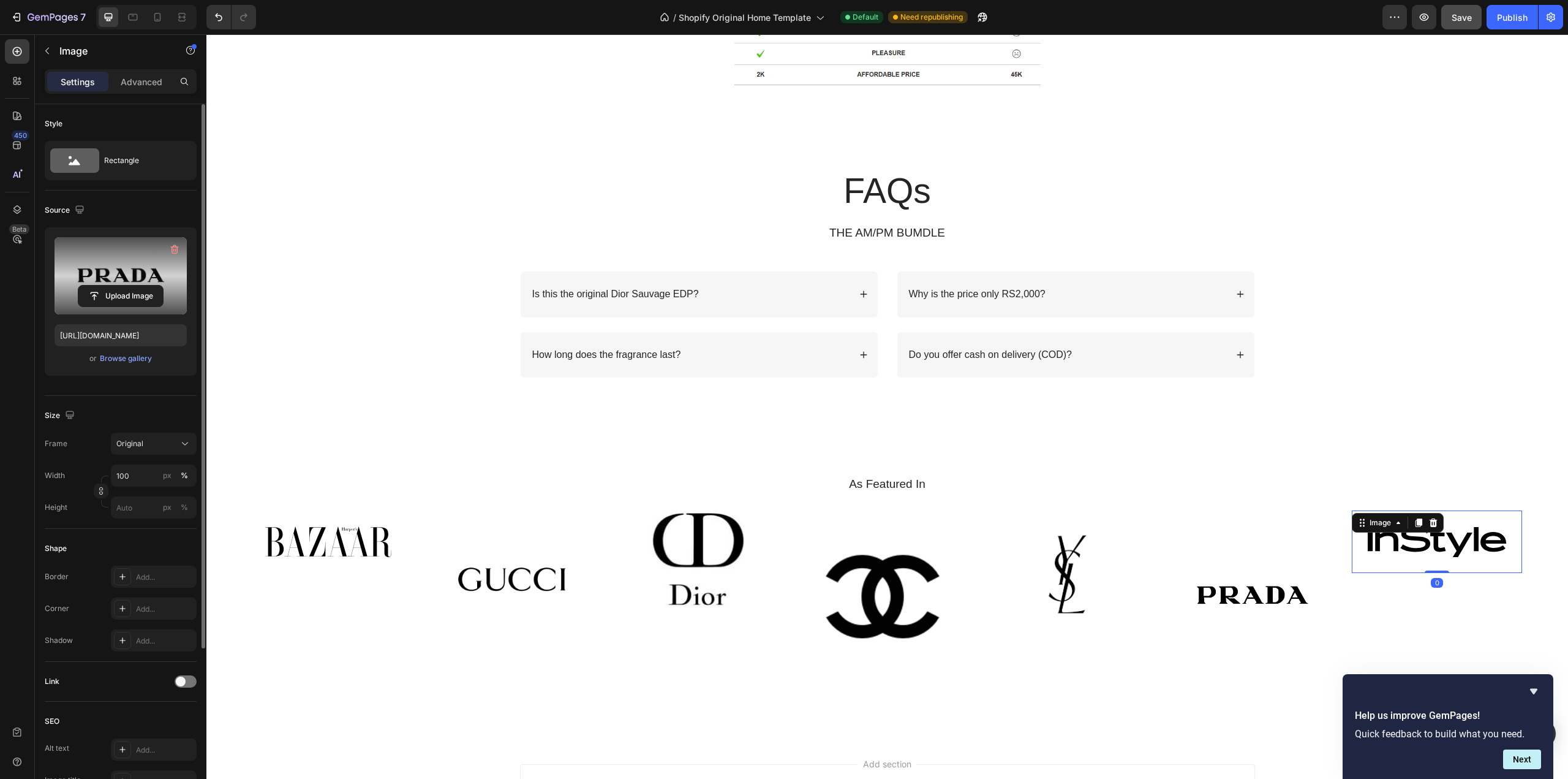
click at [1423, 547] on img at bounding box center [1437, 542] width 170 height 63
click at [115, 267] on label at bounding box center [120, 276] width 132 height 77
click at [115, 286] on input "file" at bounding box center [120, 296] width 84 height 21
type input "[URL][DOMAIN_NAME]"
click at [337, 556] on img at bounding box center [328, 542] width 170 height 63
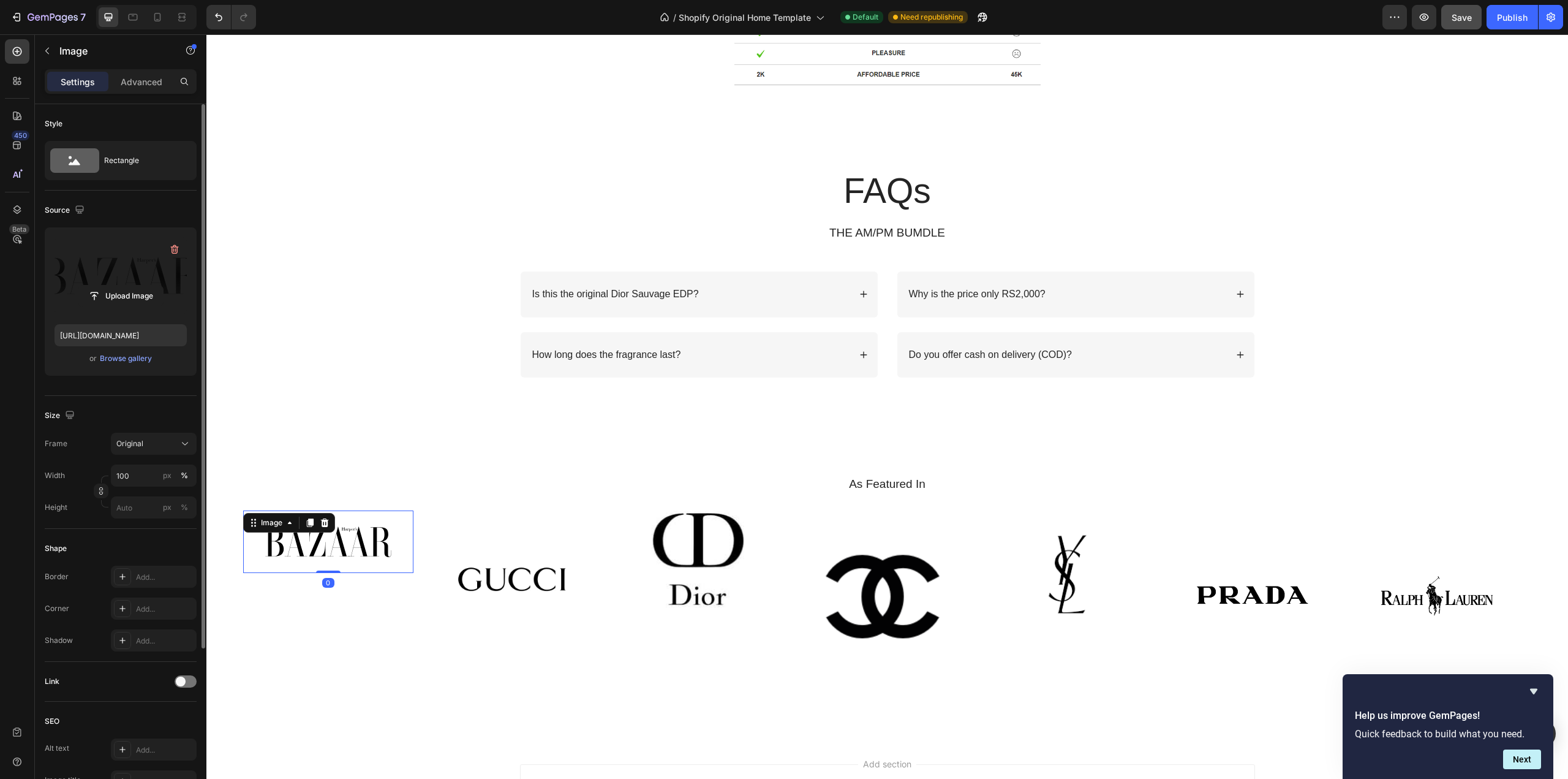
click at [123, 261] on label at bounding box center [120, 276] width 132 height 77
click at [123, 286] on input "file" at bounding box center [120, 296] width 84 height 21
type input "[URL][DOMAIN_NAME]"
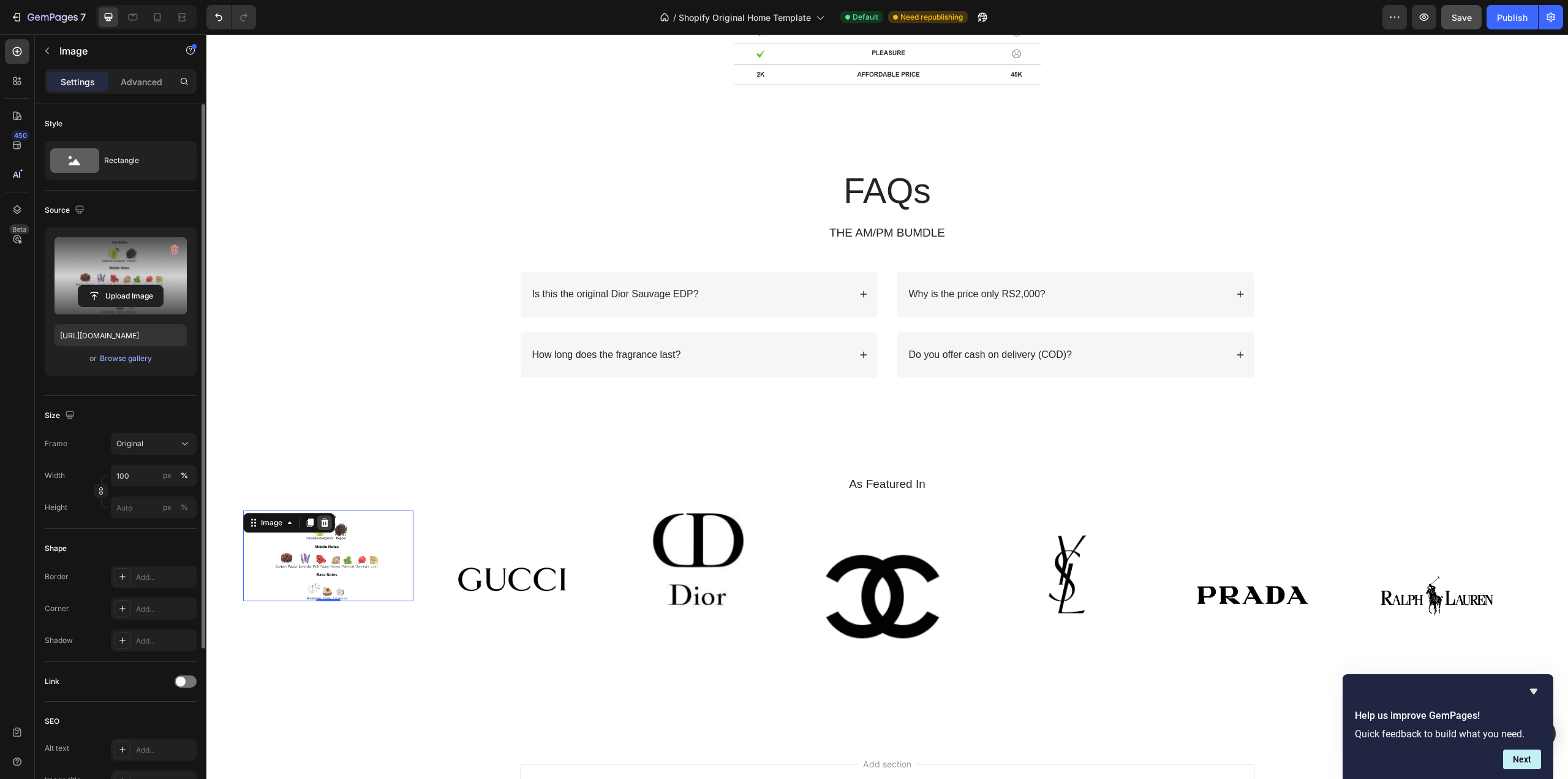
click at [323, 522] on icon at bounding box center [325, 522] width 8 height 8
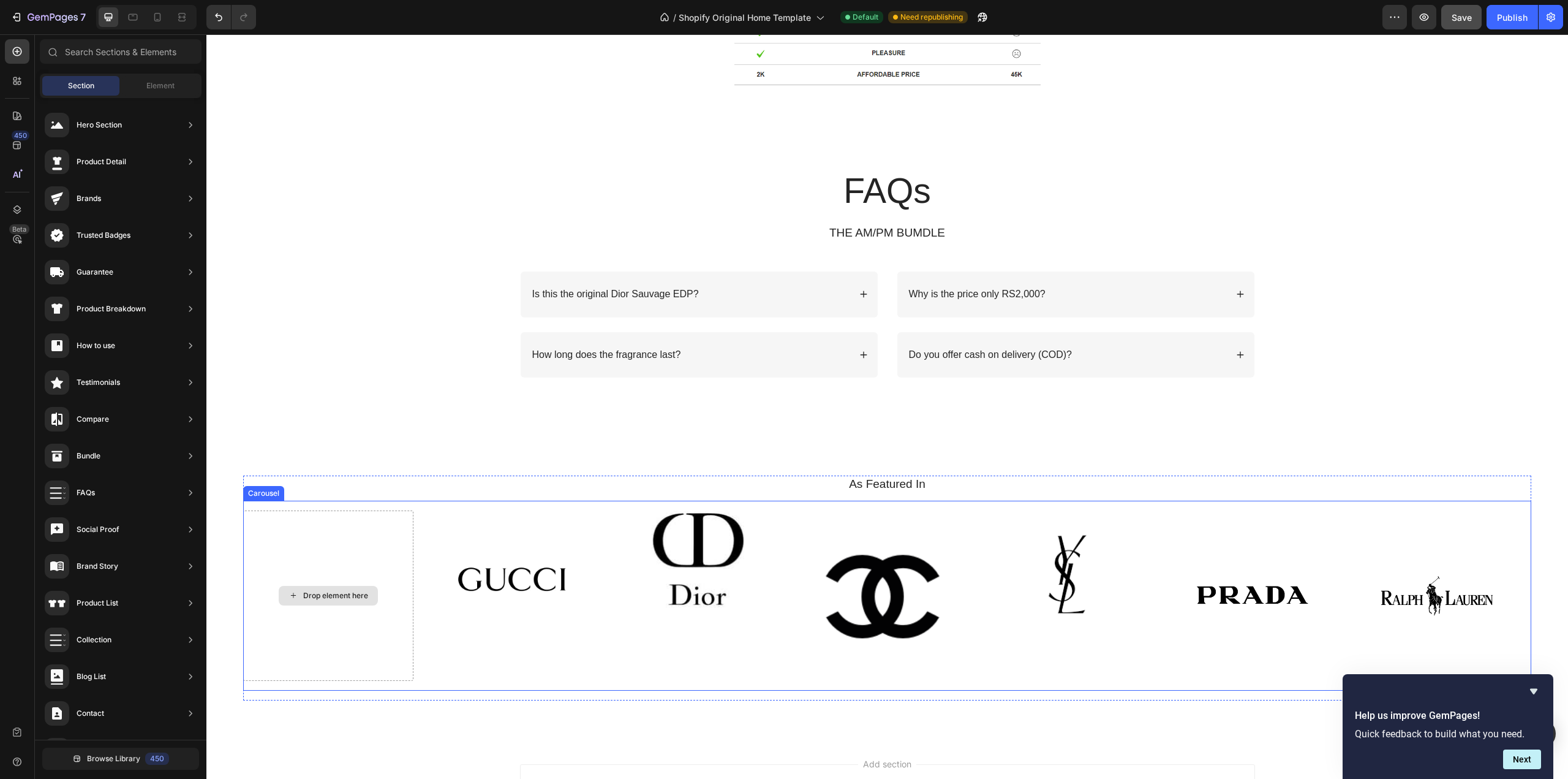
click at [331, 561] on div "Drop element here" at bounding box center [328, 595] width 170 height 170
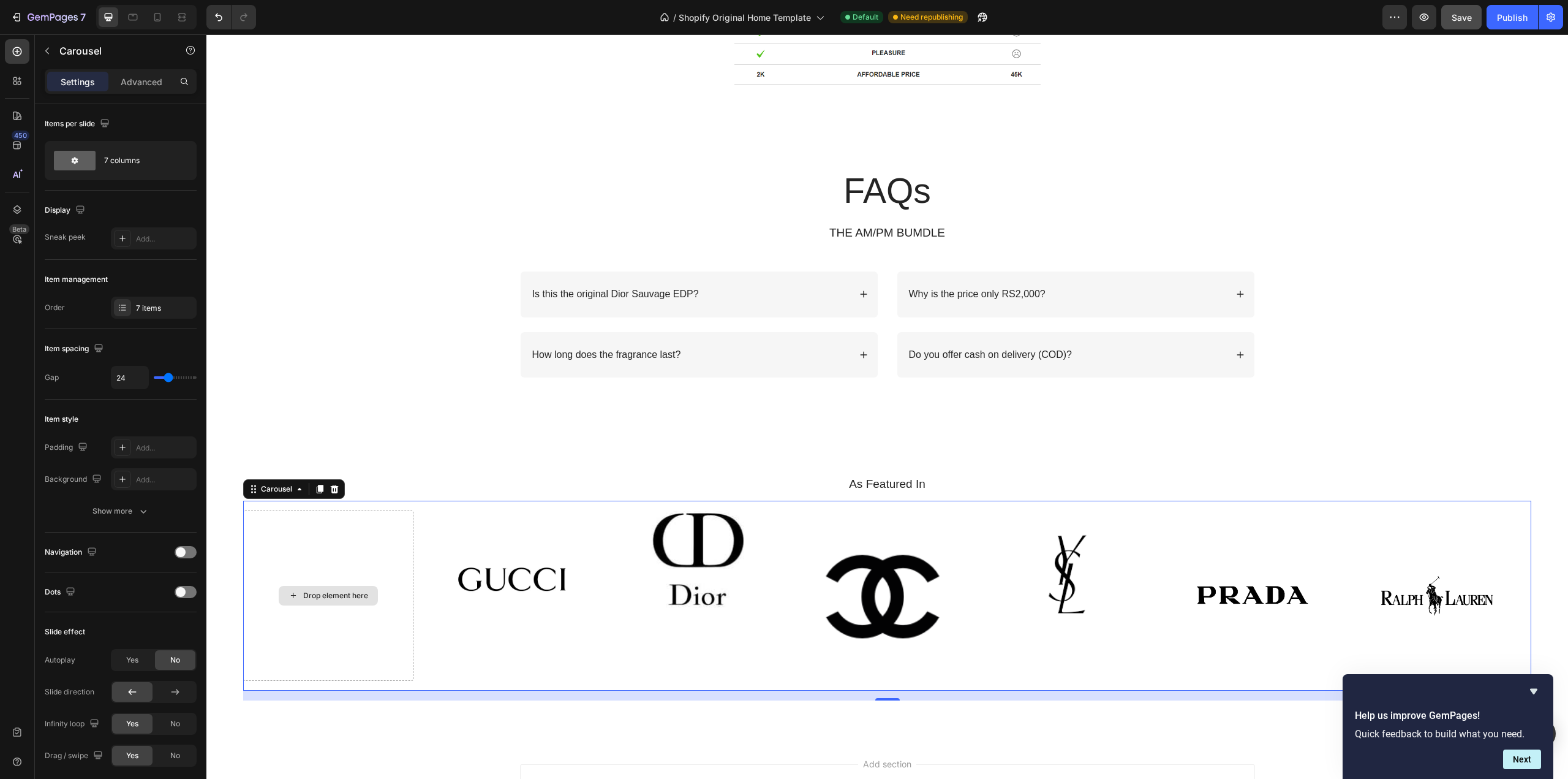
click at [299, 552] on div "Drop element here" at bounding box center [328, 595] width 170 height 170
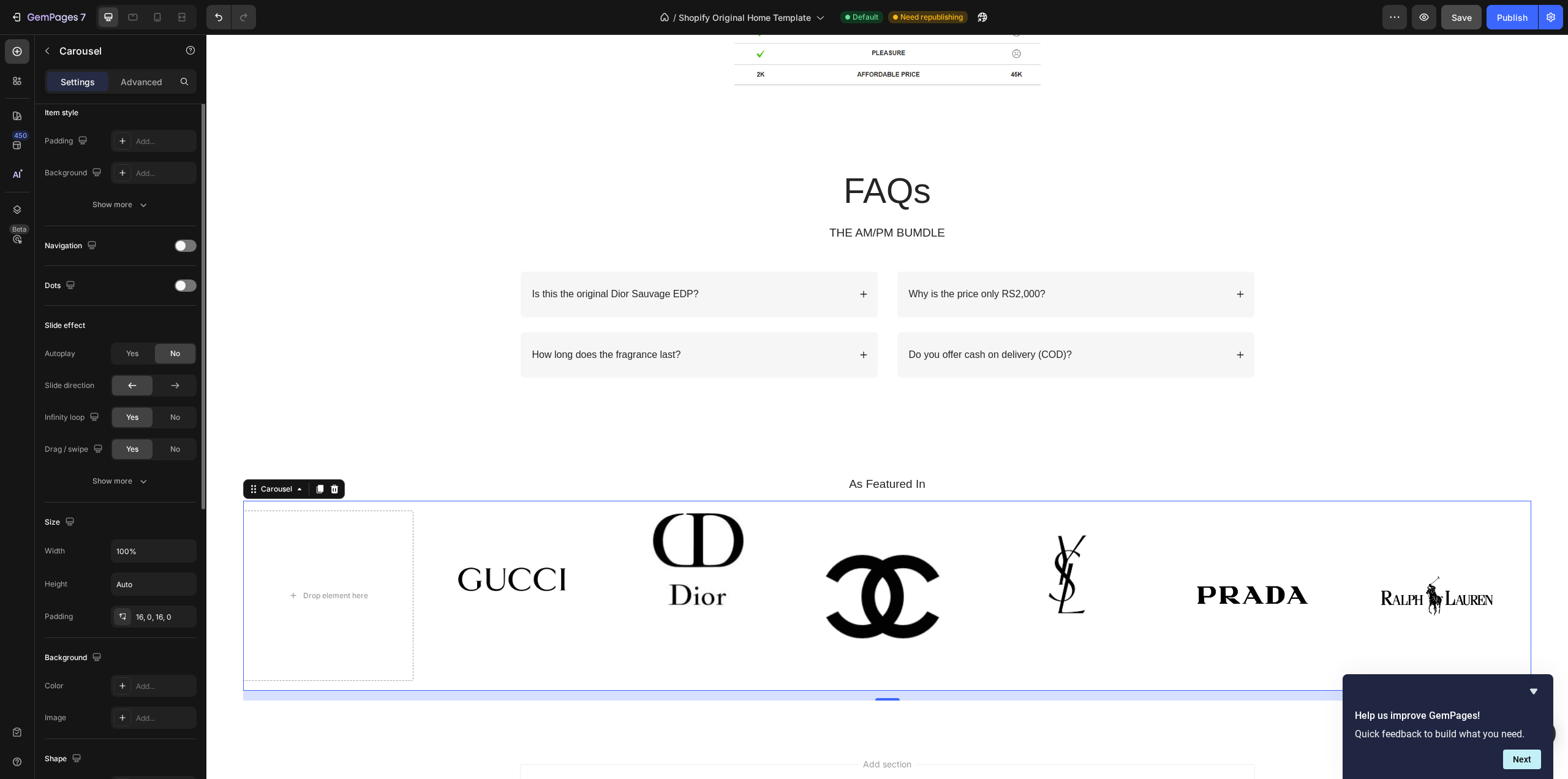
scroll to position [0, 0]
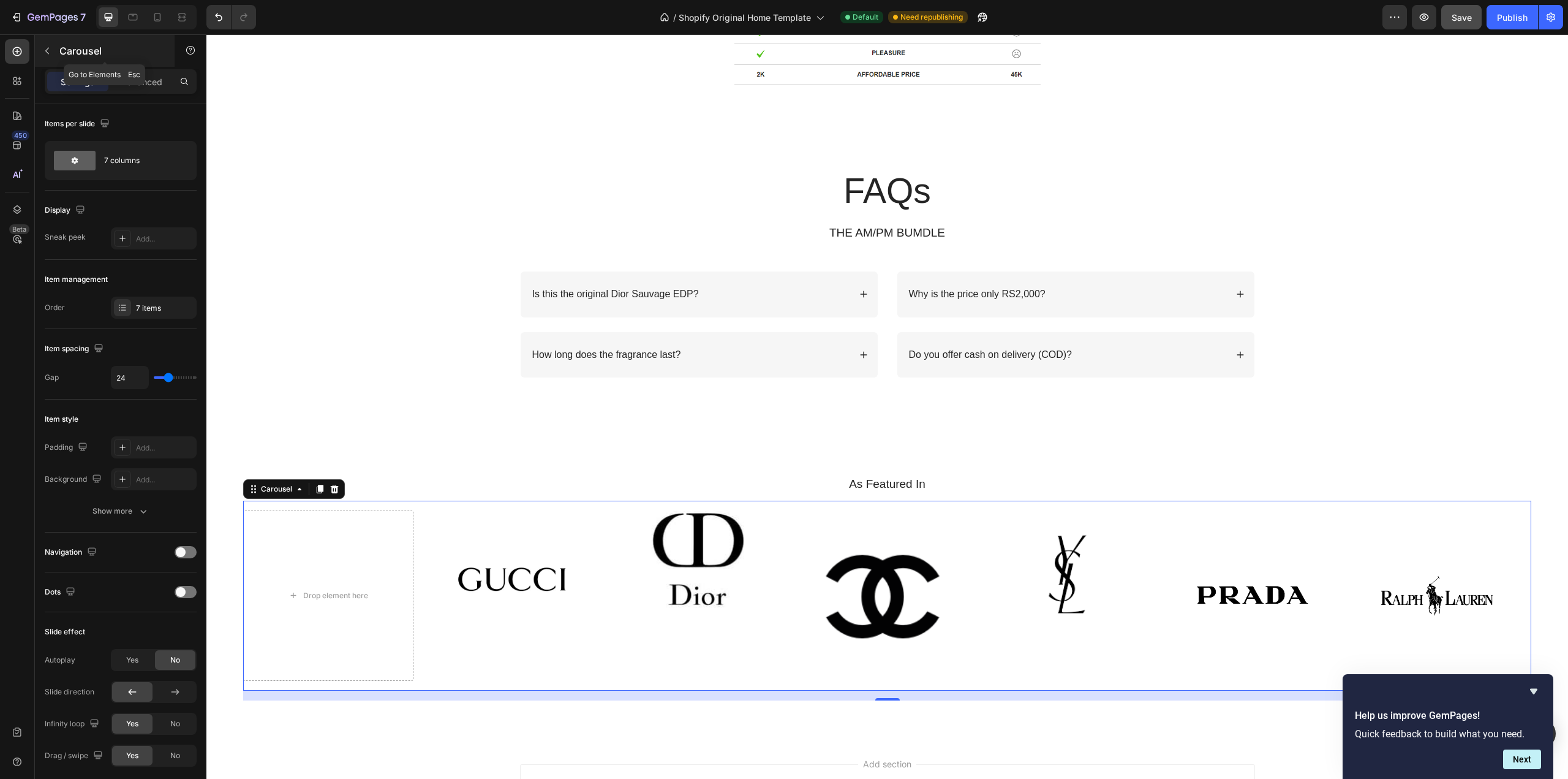
click at [44, 51] on icon "button" at bounding box center [47, 51] width 10 height 10
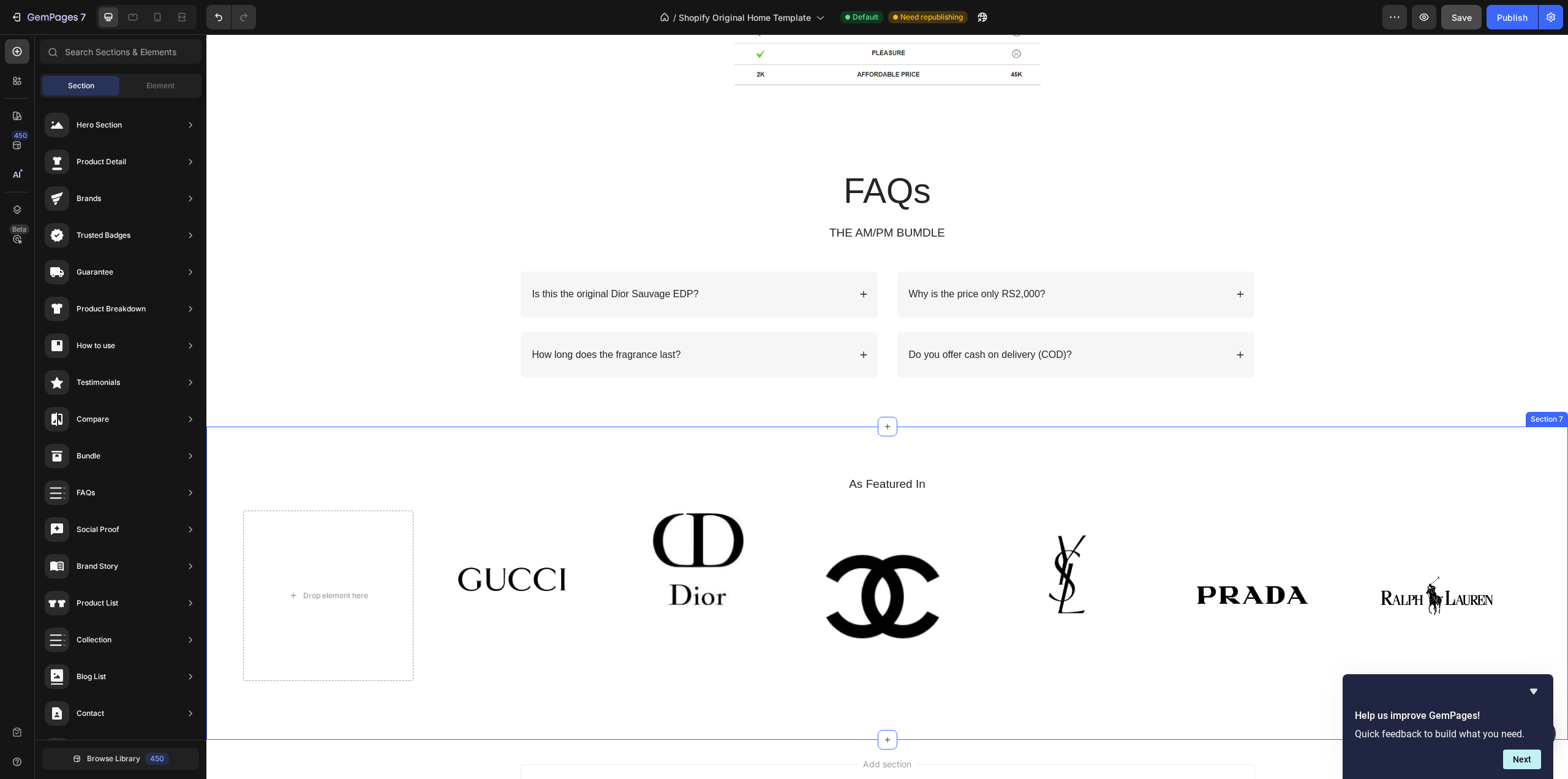
click at [562, 466] on div "As Featured In Heading Drop element here Image Image Image Image Image Image Ca…" at bounding box center [887, 583] width 1362 height 313
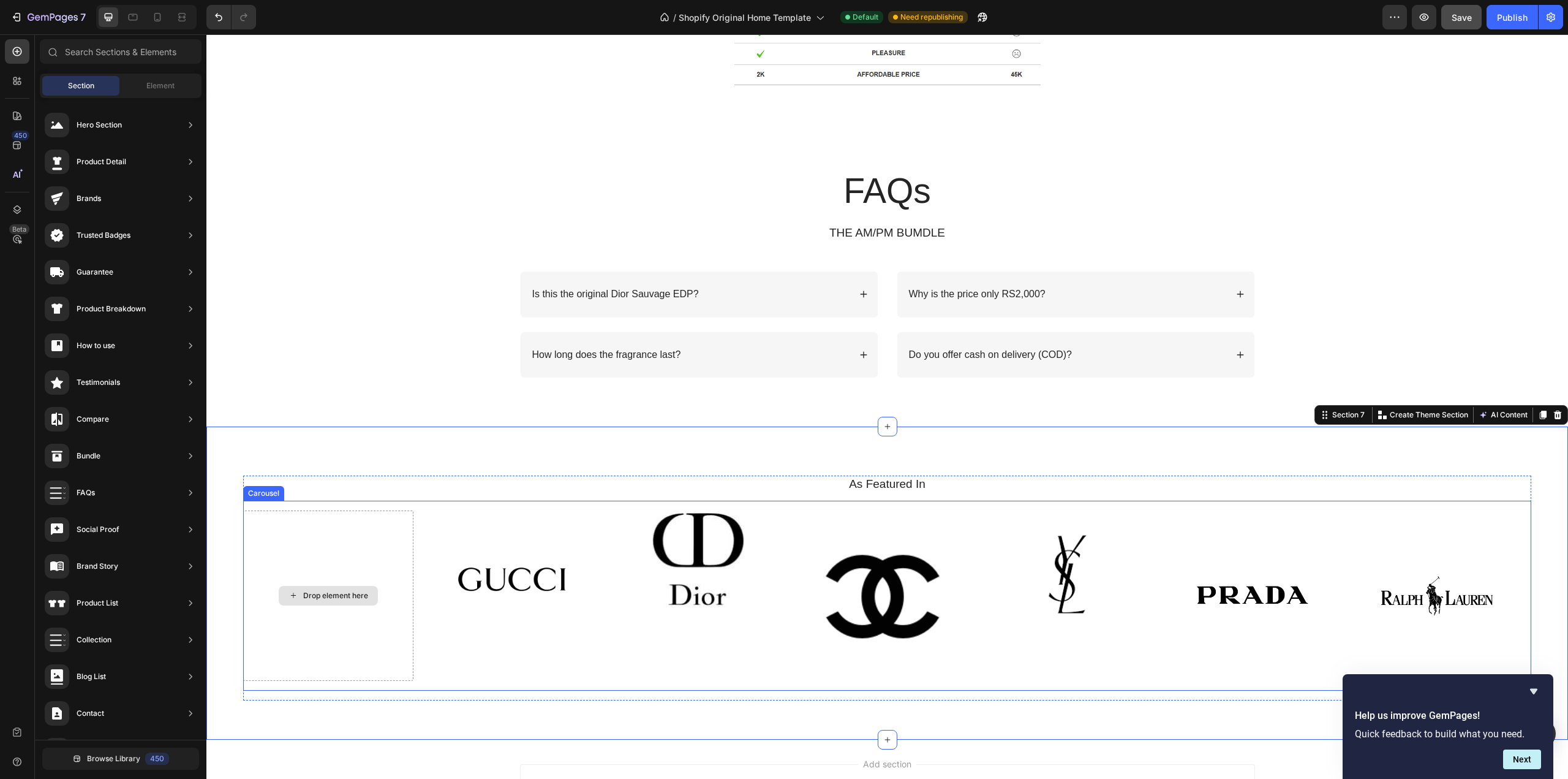
click at [320, 598] on div "Drop element here" at bounding box center [335, 595] width 65 height 10
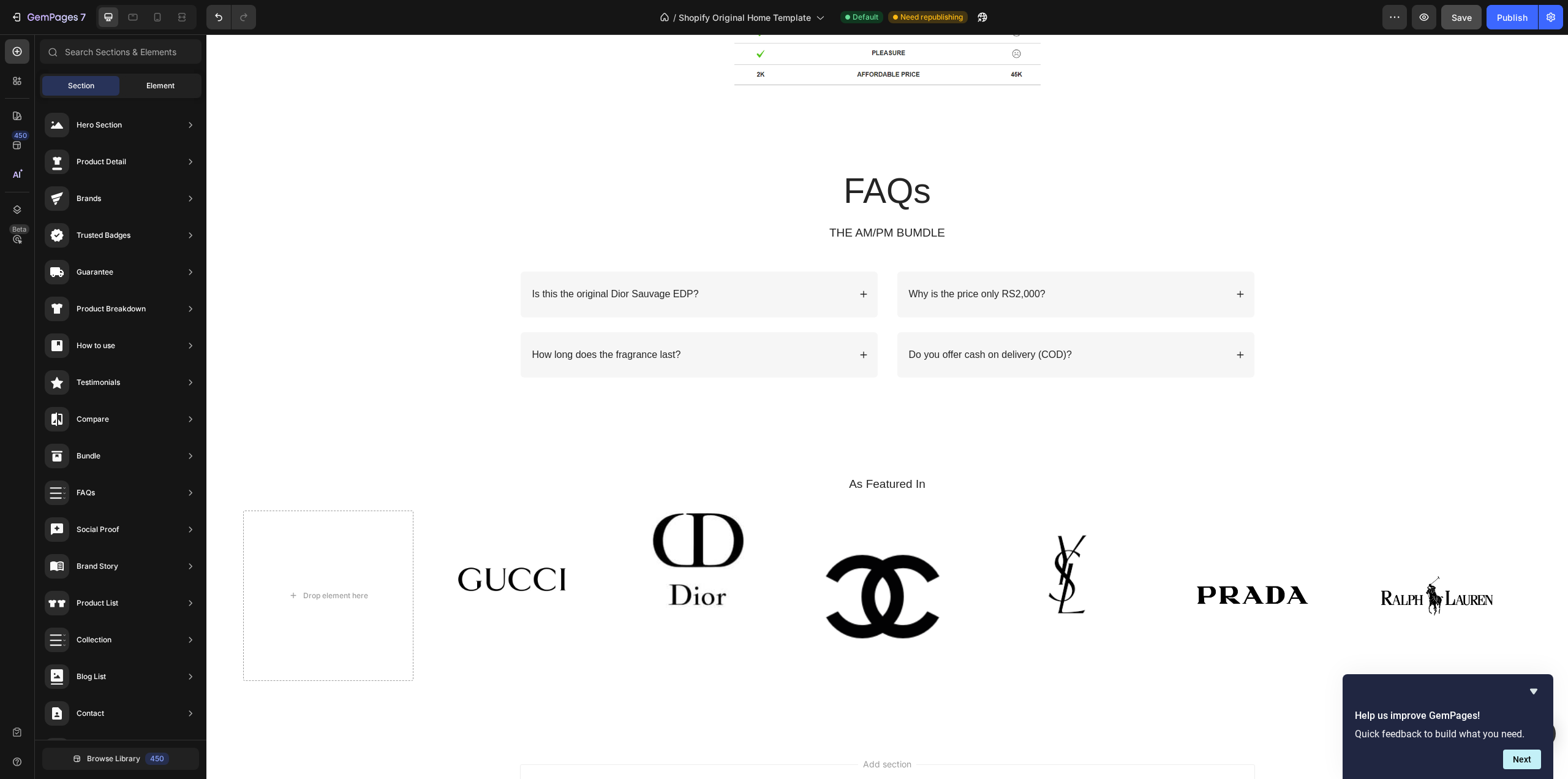
click at [170, 84] on span "Element" at bounding box center [160, 86] width 28 height 11
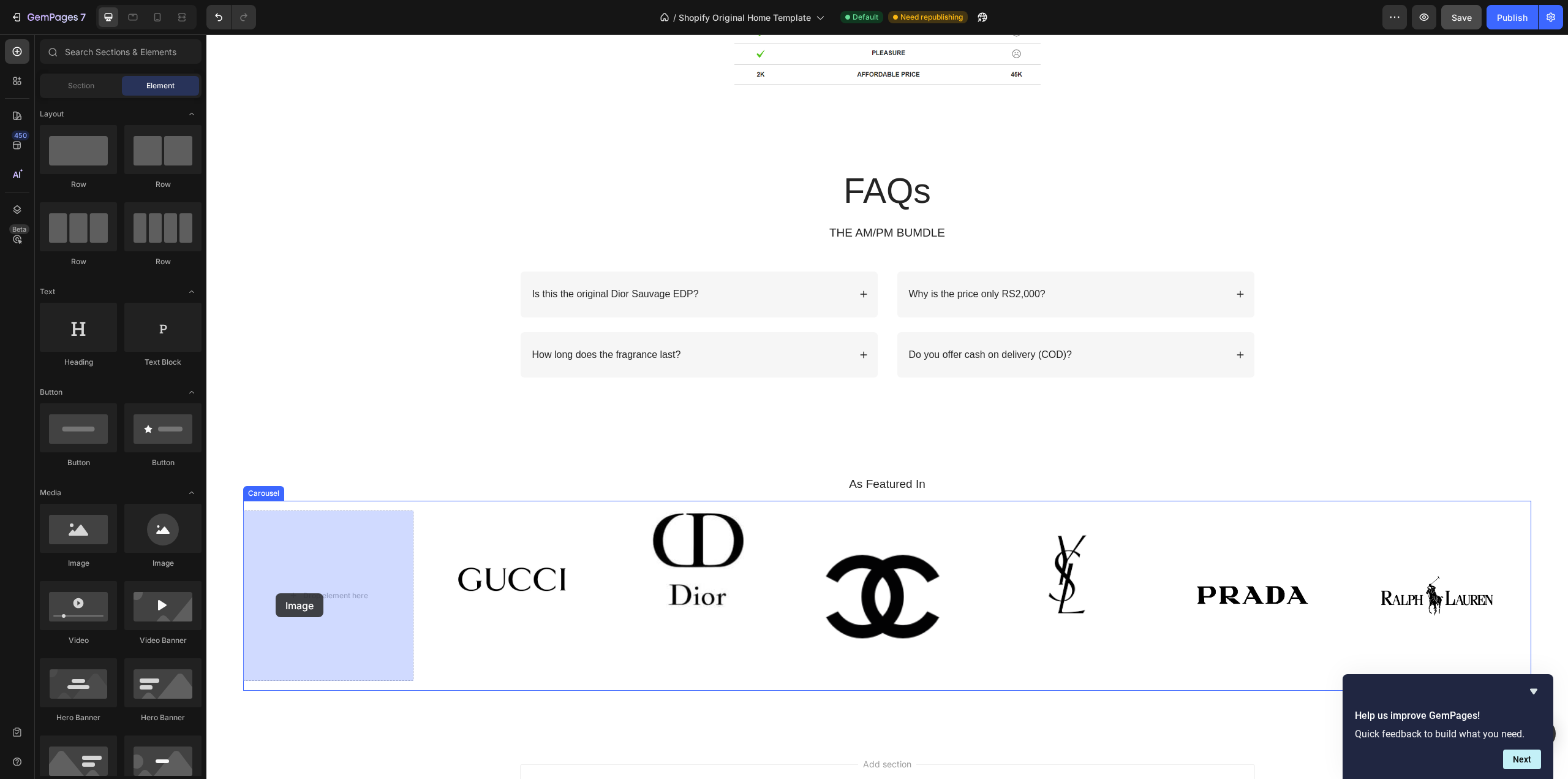
drag, startPoint x: 292, startPoint y: 574, endPoint x: 279, endPoint y: 578, distance: 13.6
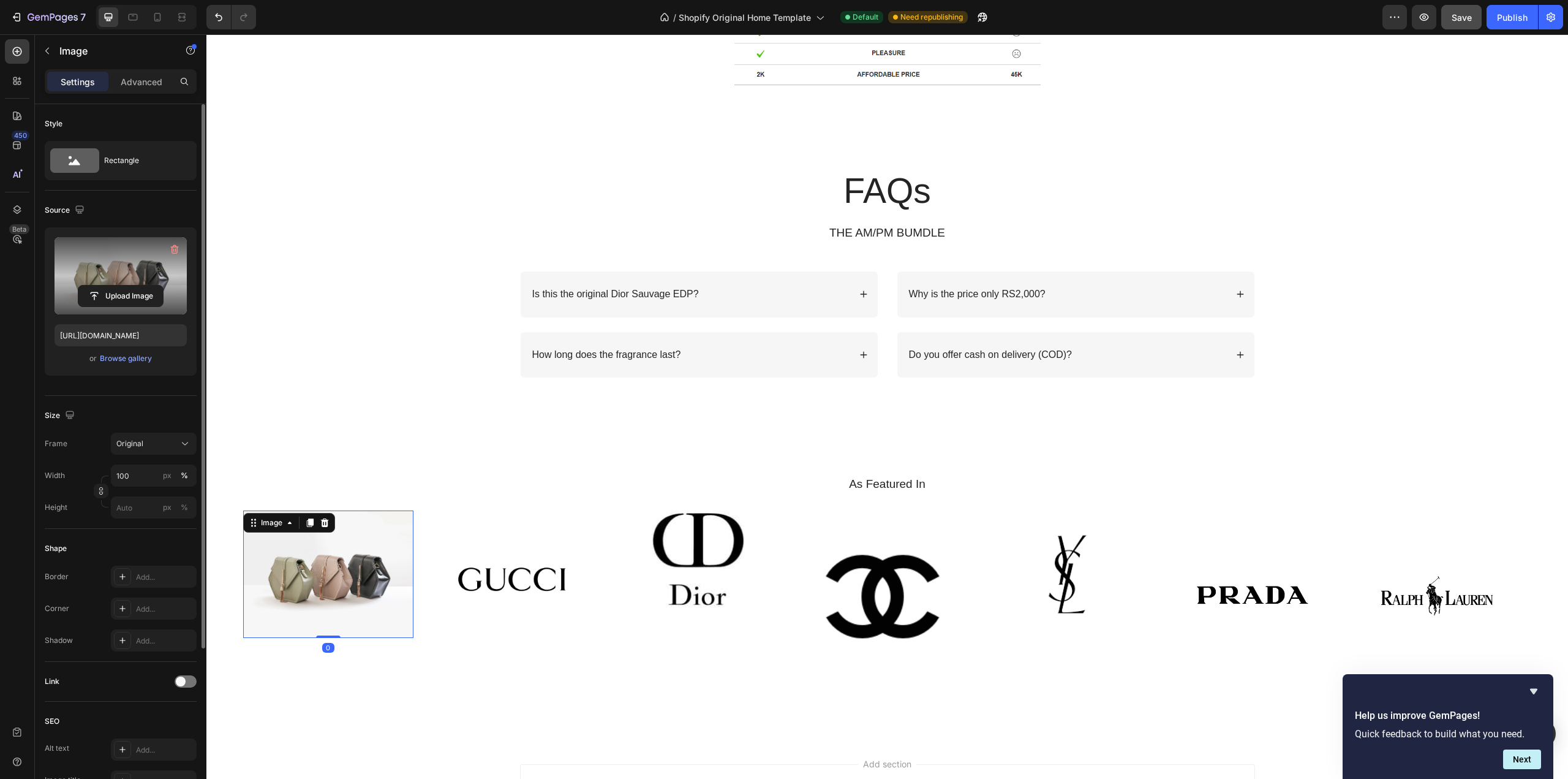
click at [126, 272] on label at bounding box center [120, 276] width 132 height 77
click at [126, 286] on input "file" at bounding box center [120, 296] width 84 height 21
type input "C:\fakepath\gempages_565142471193920307-8f454883-4c4e-4ee8-b945-796487fc0d42 (1…"
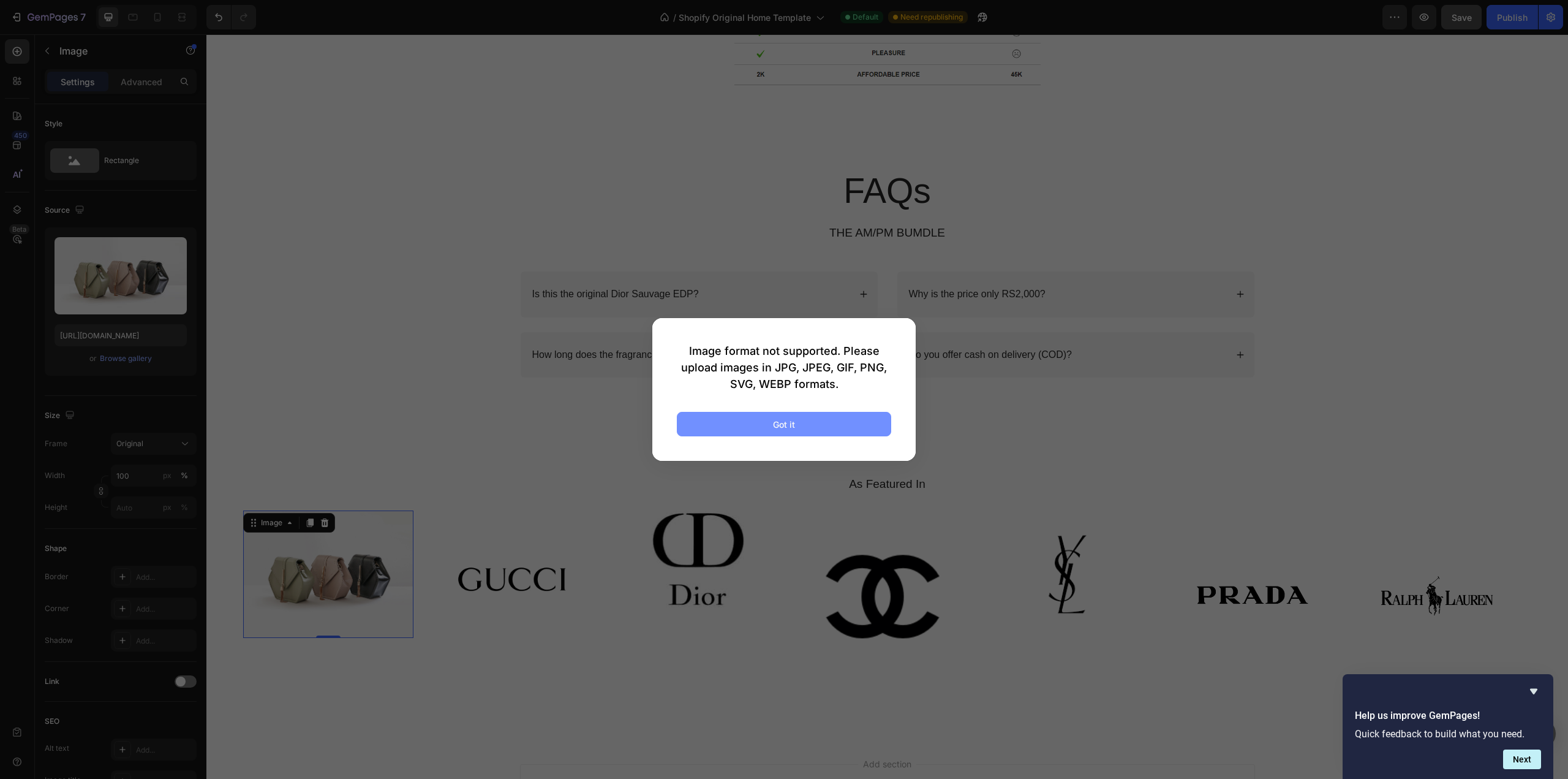
click at [781, 429] on div "Got it" at bounding box center [784, 424] width 22 height 13
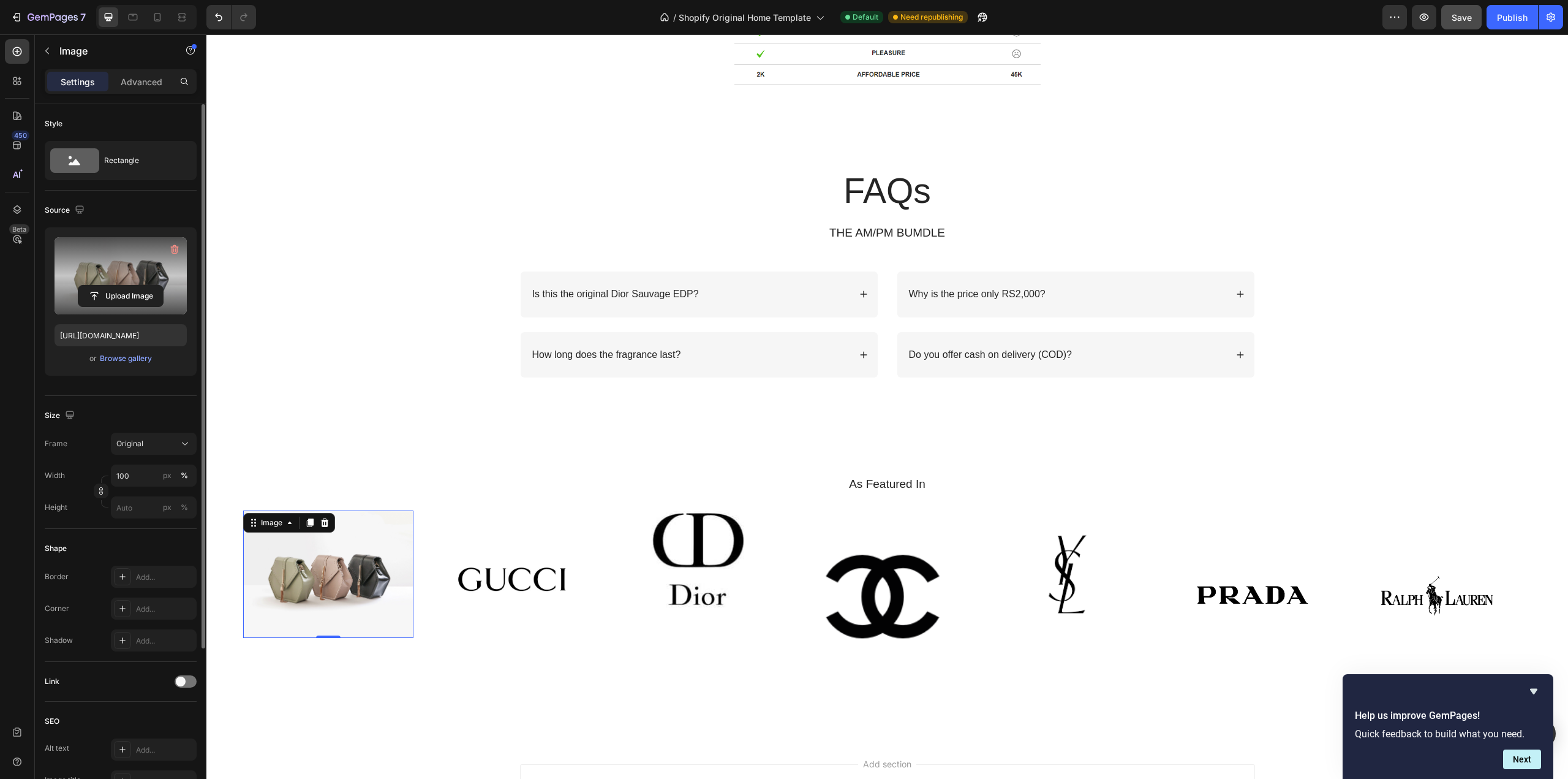
click at [124, 274] on label at bounding box center [120, 276] width 132 height 77
click at [124, 286] on input "file" at bounding box center [120, 296] width 84 height 21
type input "[URL][DOMAIN_NAME]"
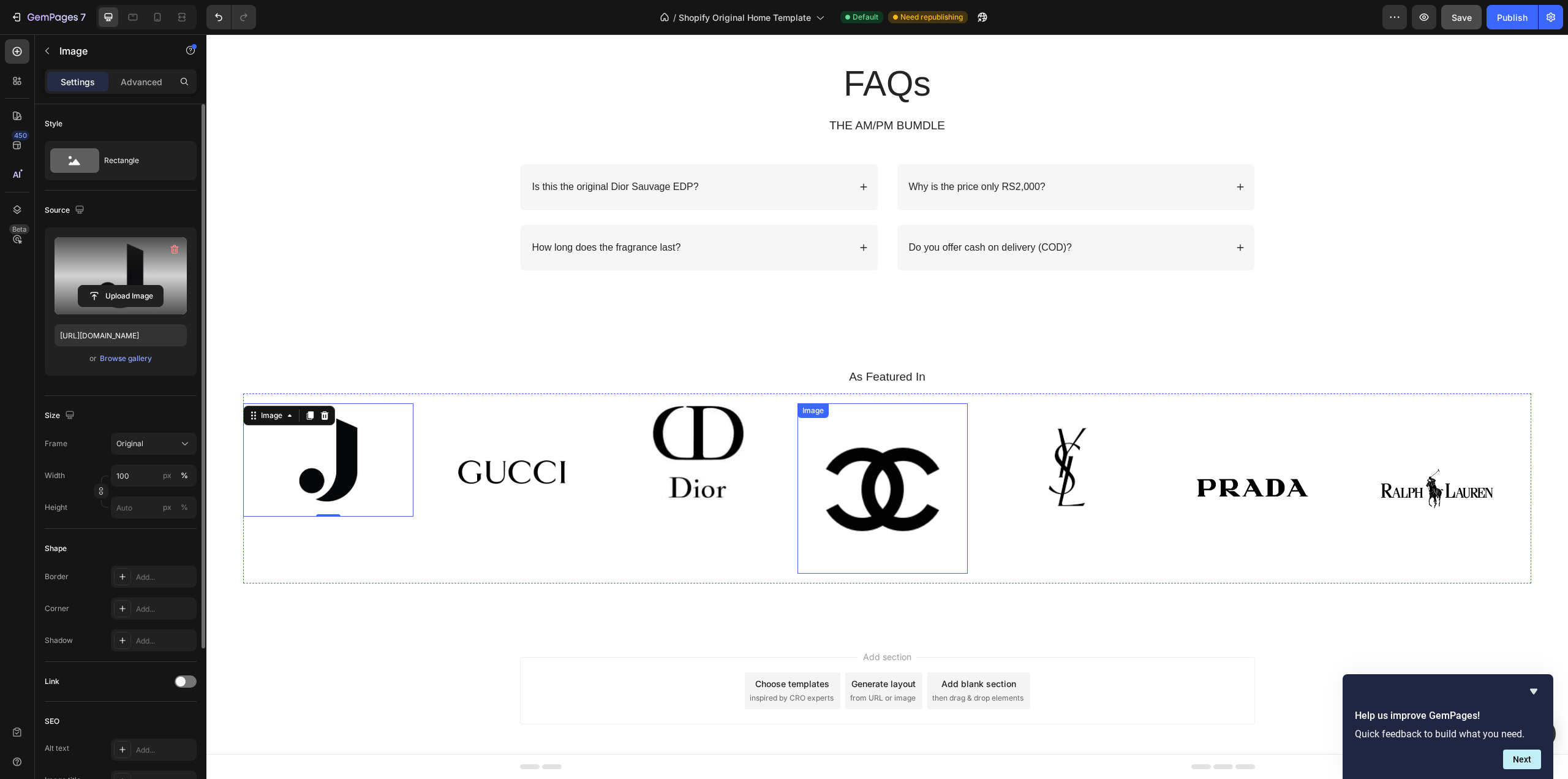
scroll to position [2889, 0]
click at [43, 51] on icon "button" at bounding box center [47, 51] width 10 height 10
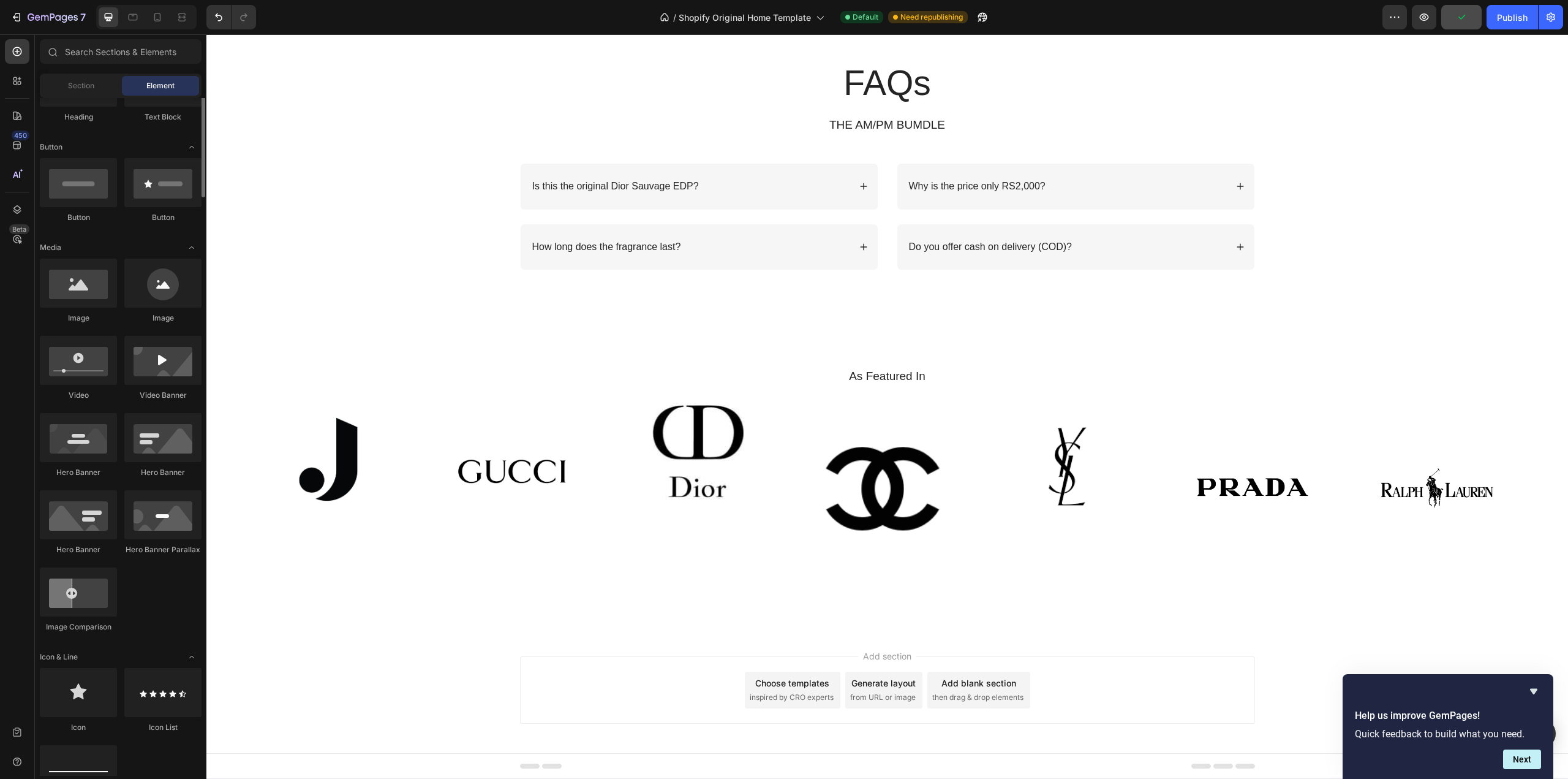
scroll to position [184, 0]
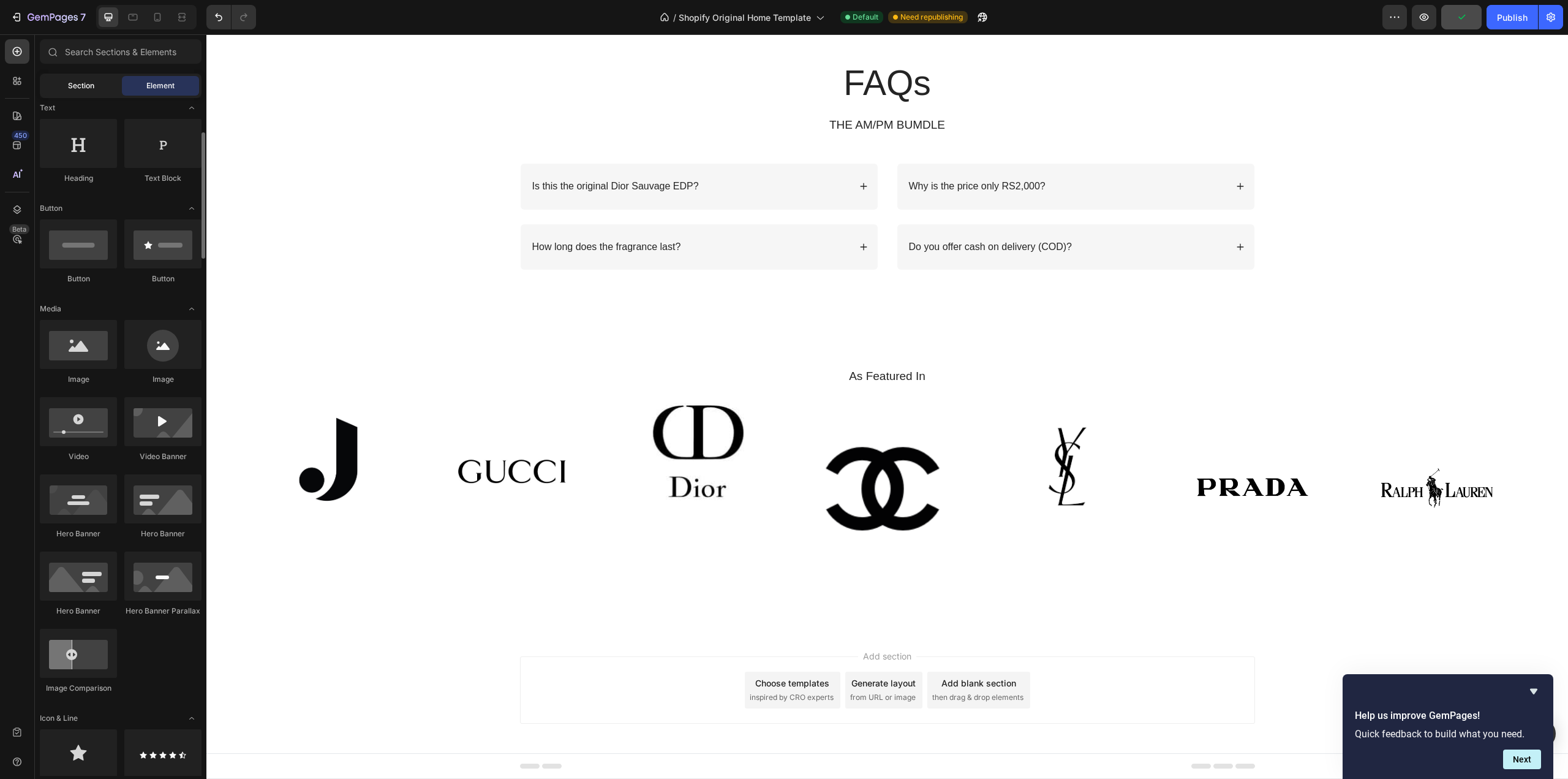
click at [70, 93] on div "Section" at bounding box center [80, 86] width 77 height 20
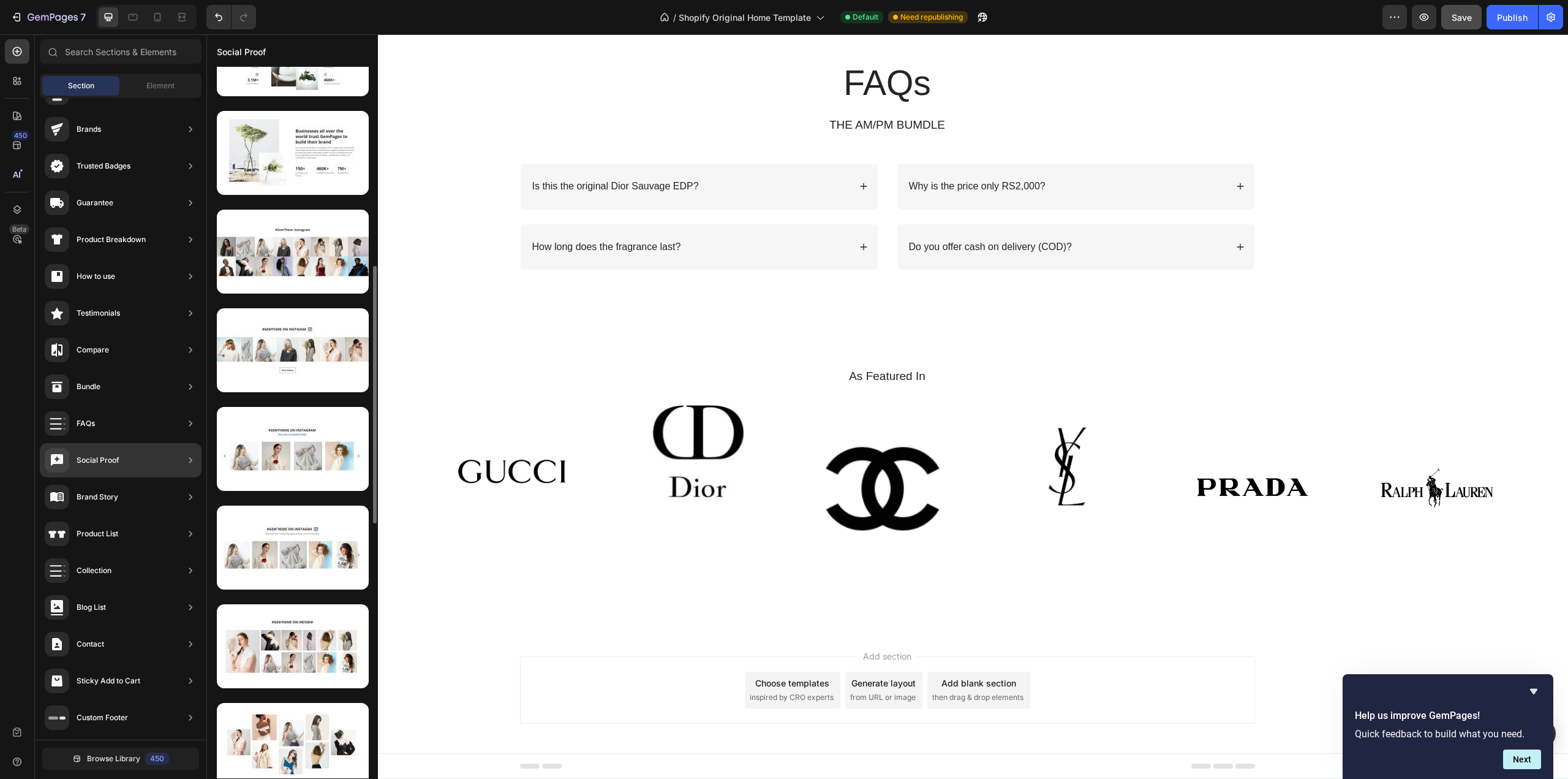
scroll to position [613, 0]
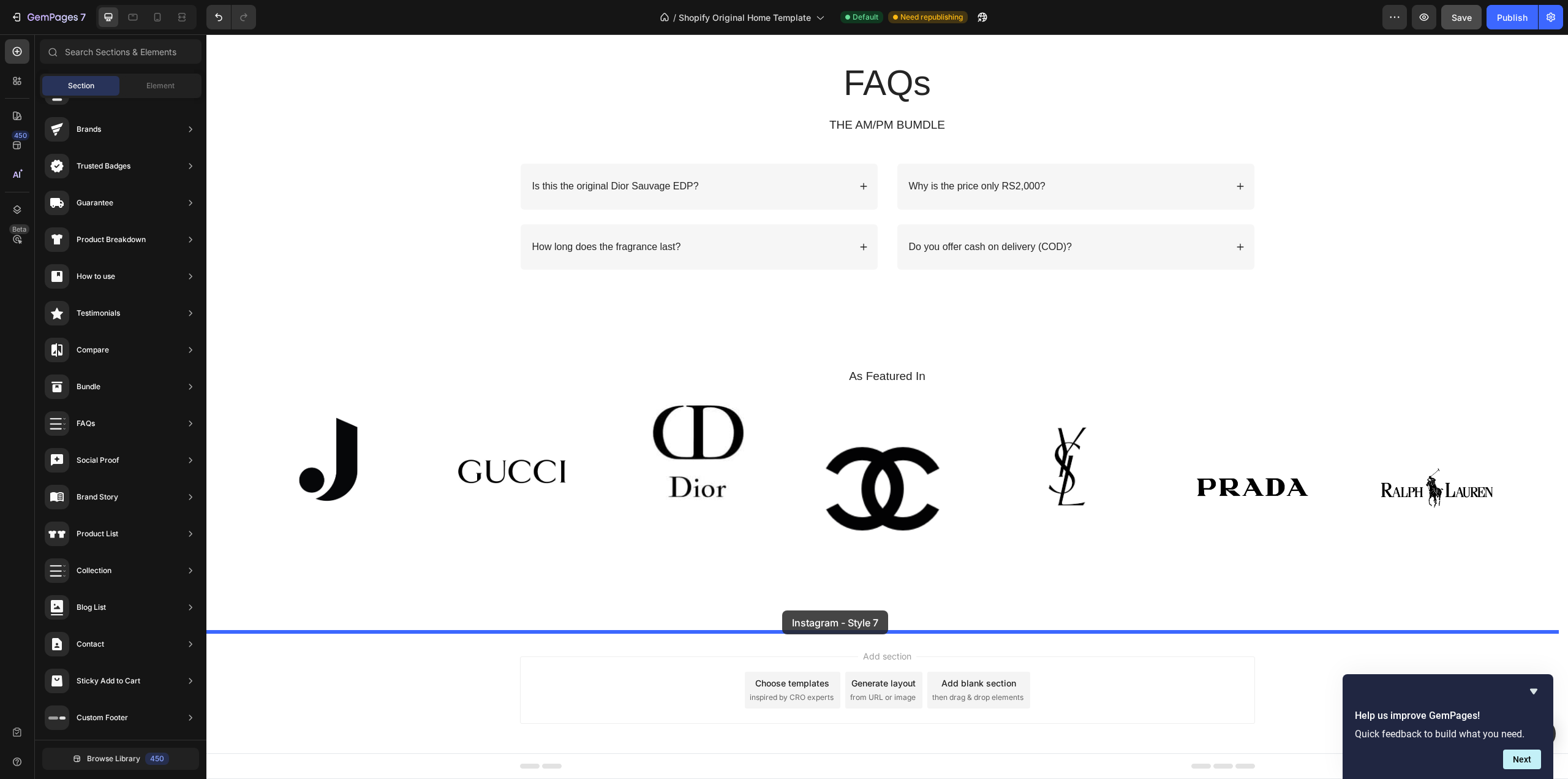
drag, startPoint x: 489, startPoint y: 727, endPoint x: 783, endPoint y: 611, distance: 316.1
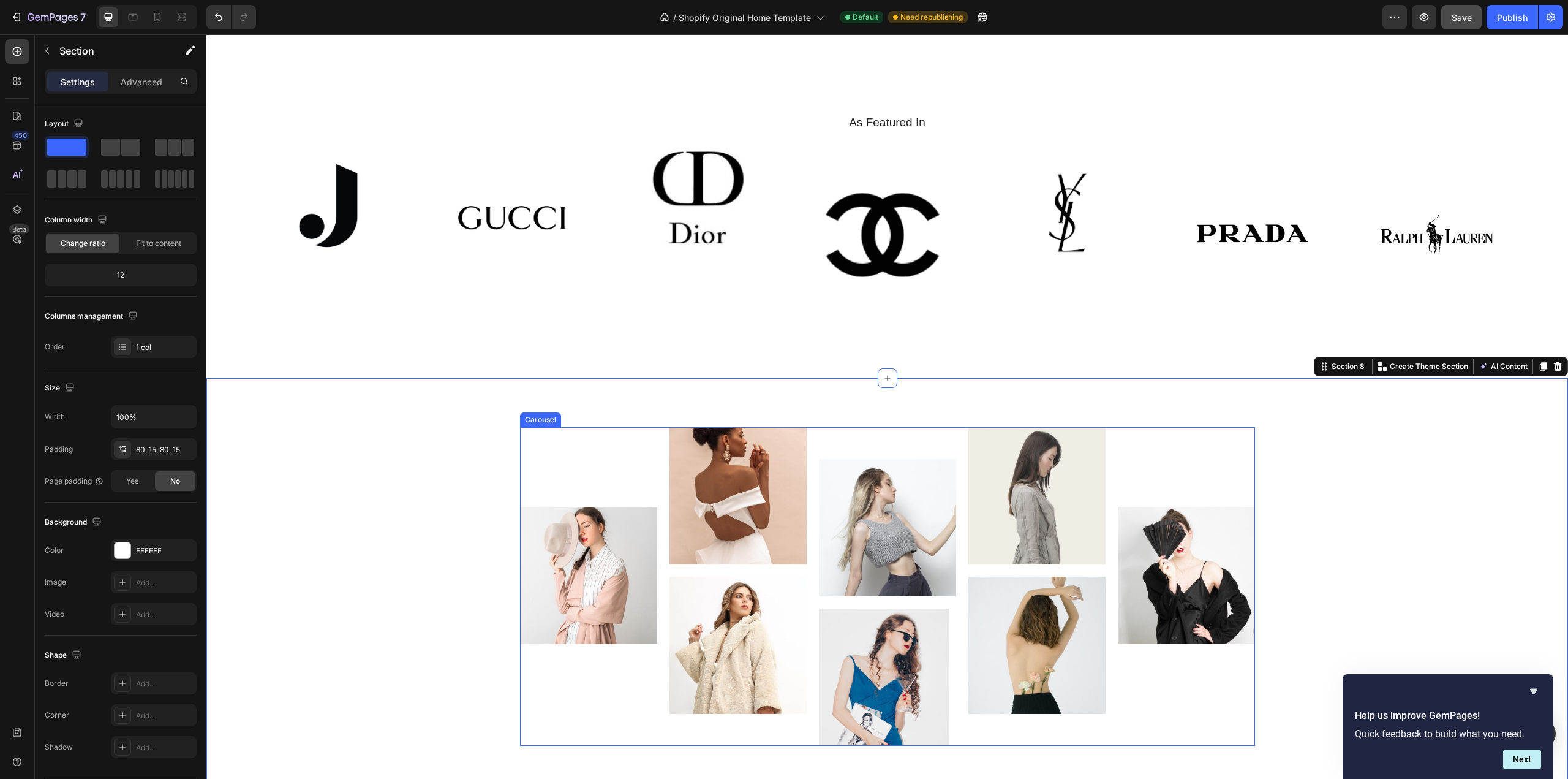
scroll to position [3195, 0]
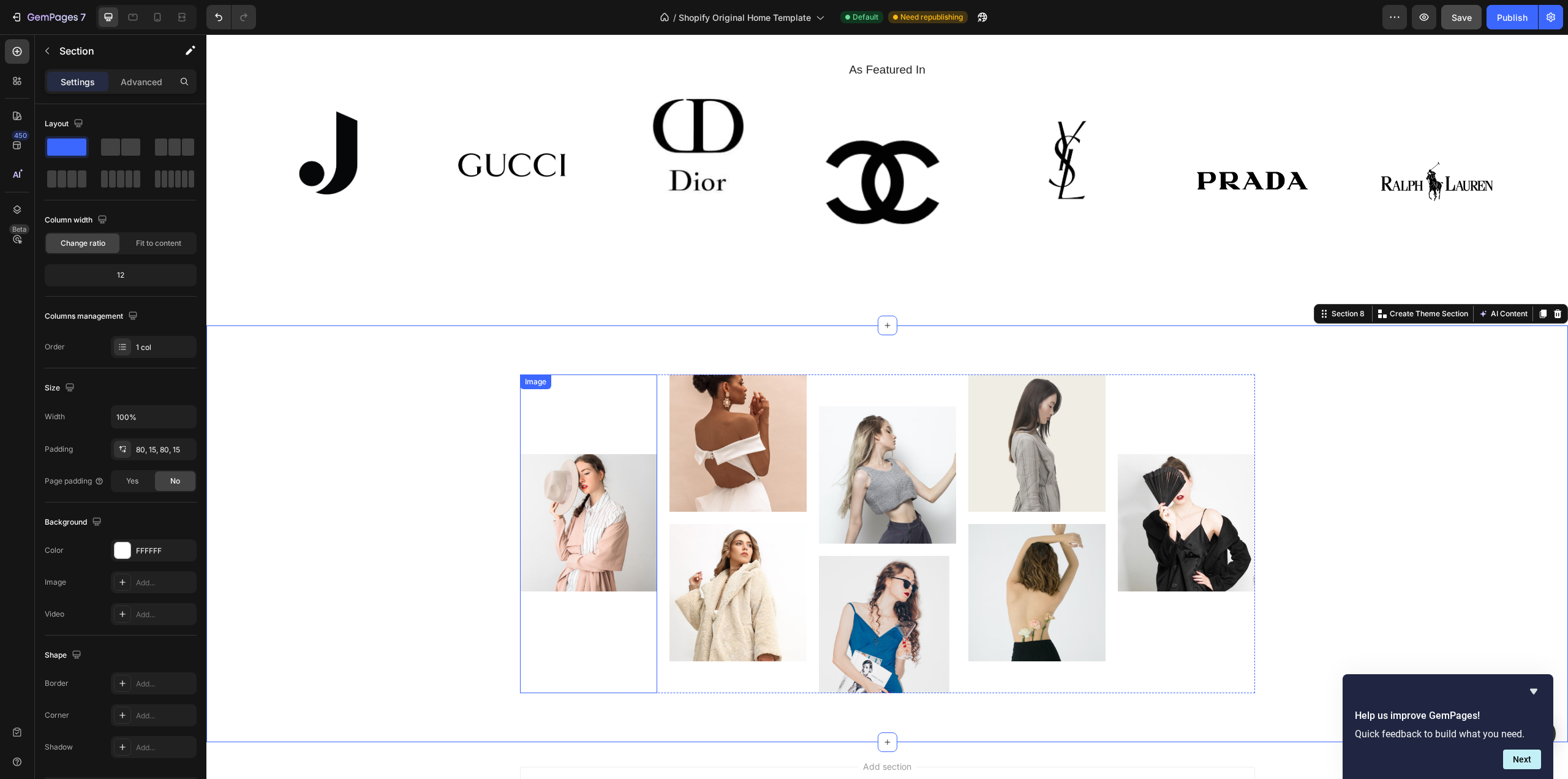
click at [564, 525] on img at bounding box center [588, 522] width 137 height 137
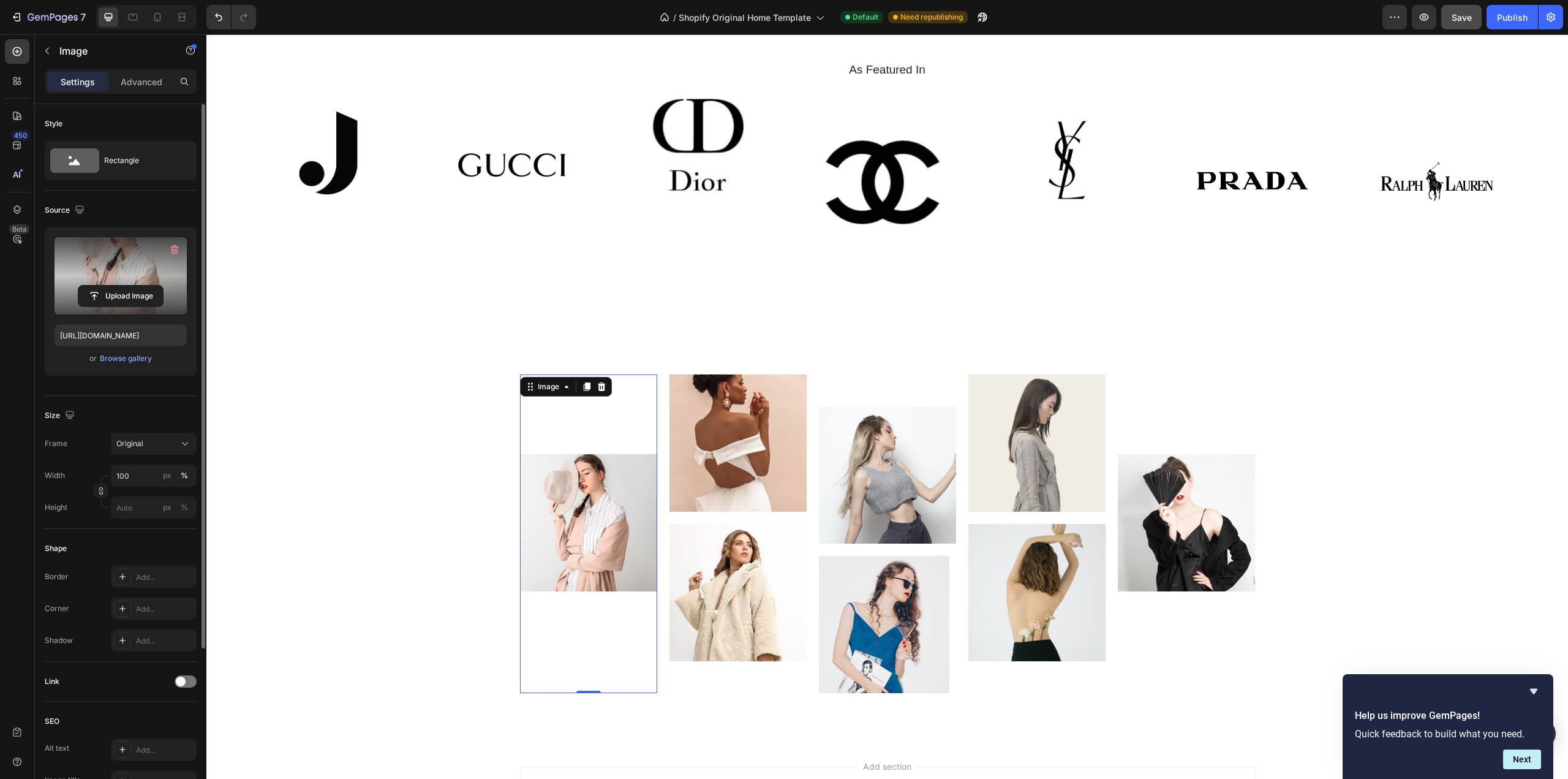
click at [146, 267] on label at bounding box center [120, 276] width 132 height 77
click at [146, 286] on input "file" at bounding box center [120, 296] width 84 height 21
type input "[URL][DOMAIN_NAME]"
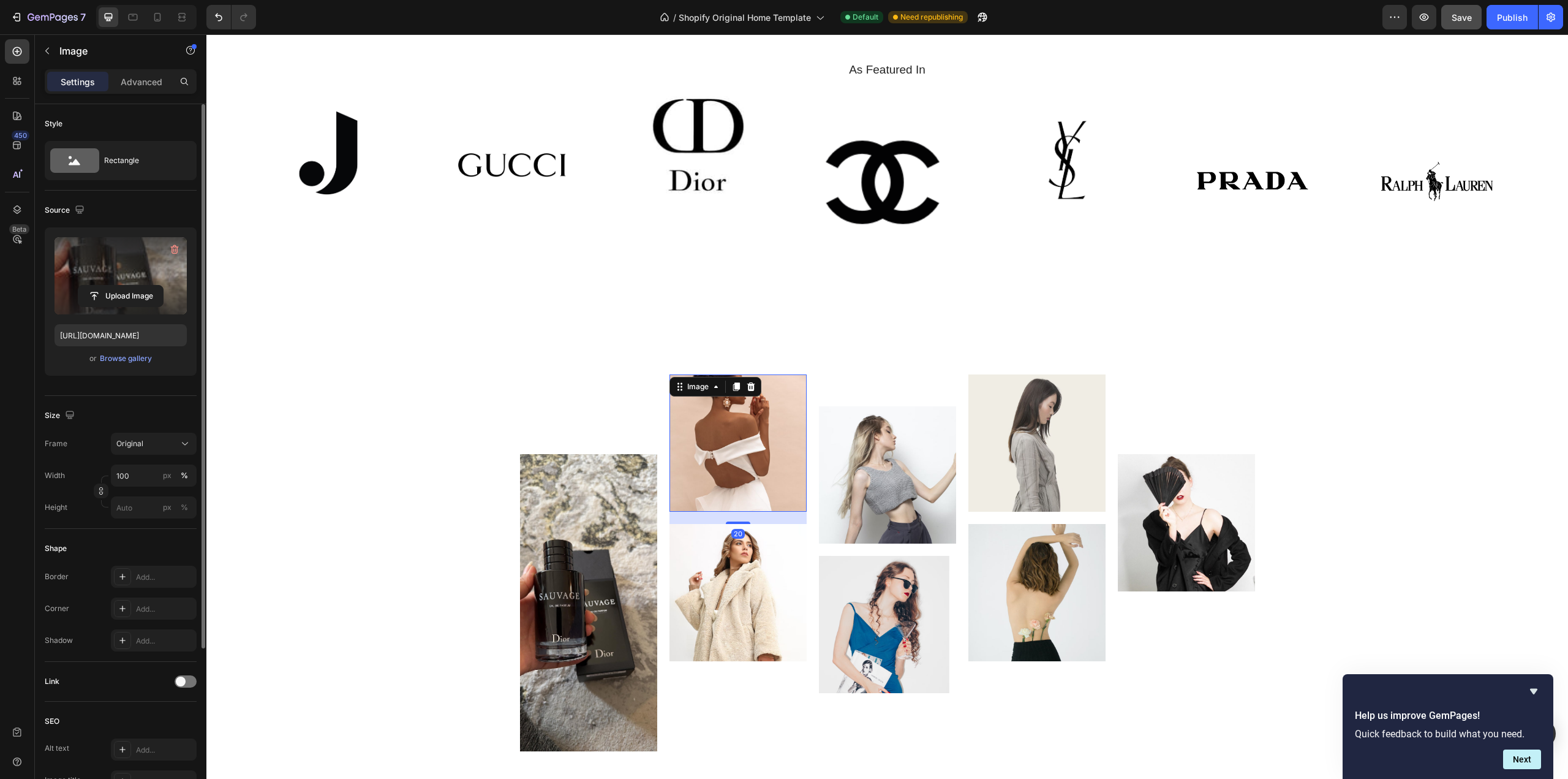
click at [737, 424] on img at bounding box center [737, 443] width 137 height 137
click at [94, 251] on label at bounding box center [120, 276] width 132 height 77
click at [94, 286] on input "file" at bounding box center [120, 296] width 84 height 21
type input "[URL][DOMAIN_NAME]"
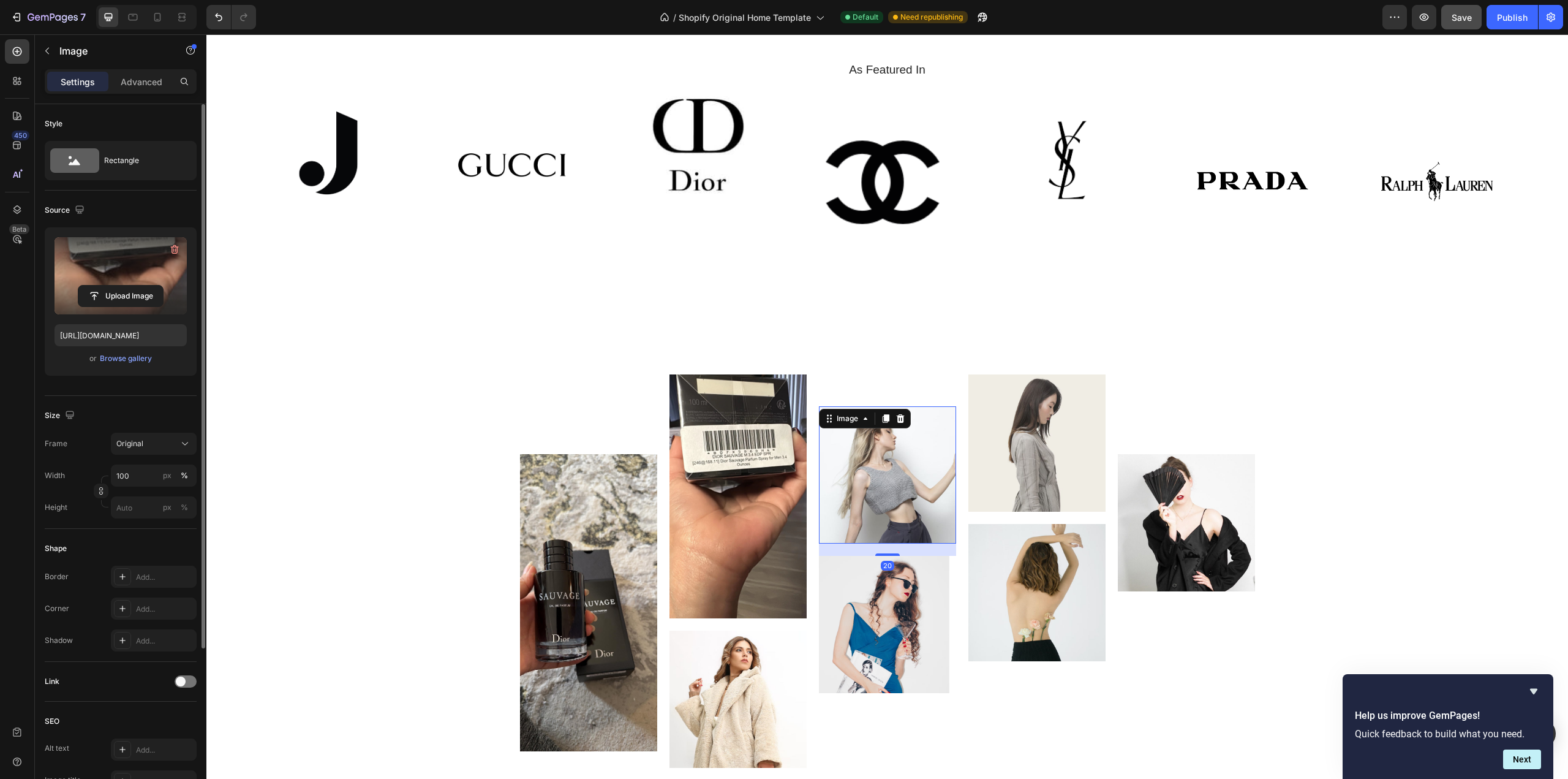
click at [874, 473] on img at bounding box center [887, 474] width 137 height 137
click at [115, 277] on label at bounding box center [120, 276] width 132 height 77
click at [115, 286] on input "file" at bounding box center [120, 296] width 84 height 21
type input "[URL][DOMAIN_NAME]"
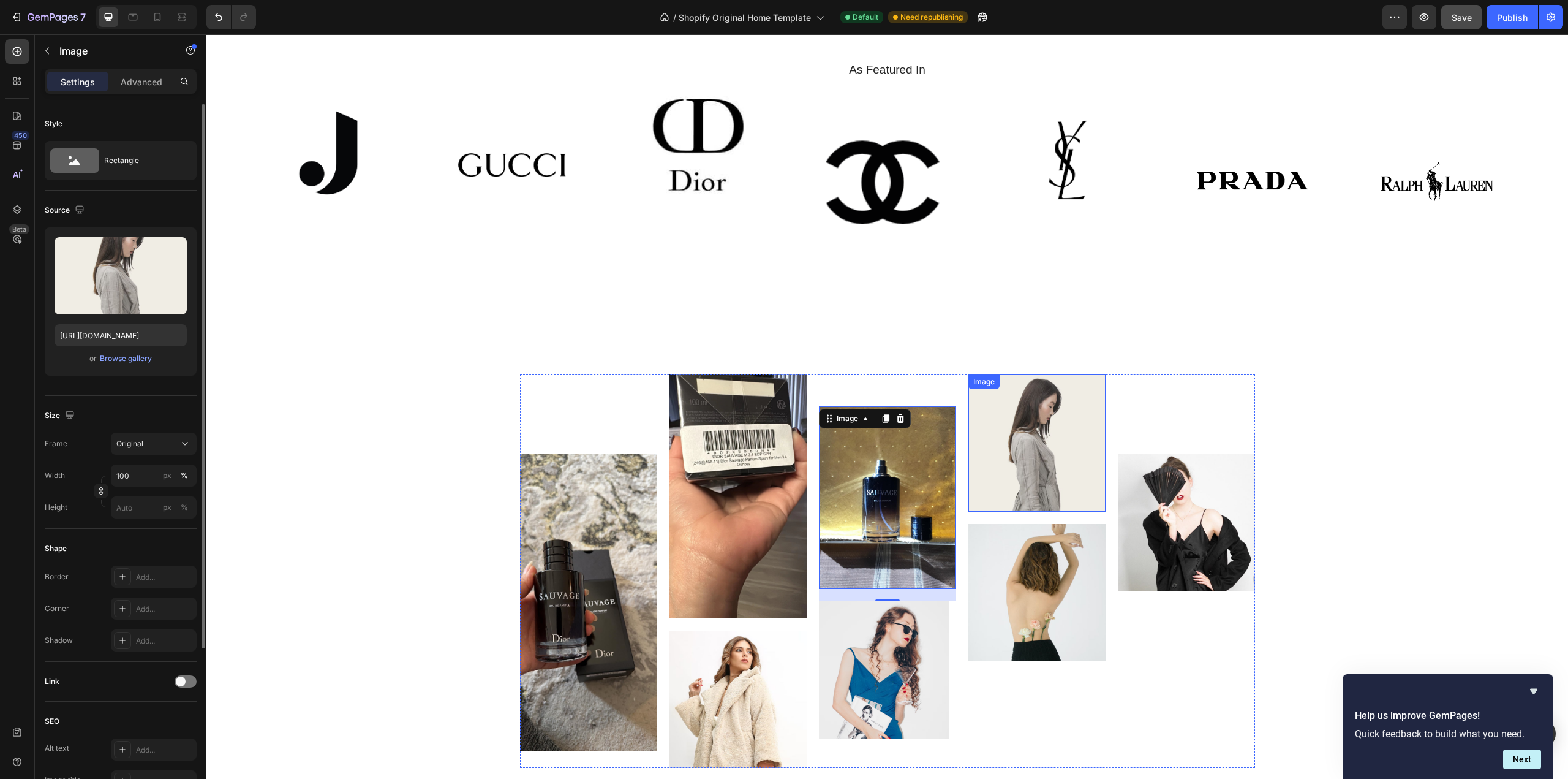
click at [1016, 425] on img at bounding box center [1037, 443] width 137 height 137
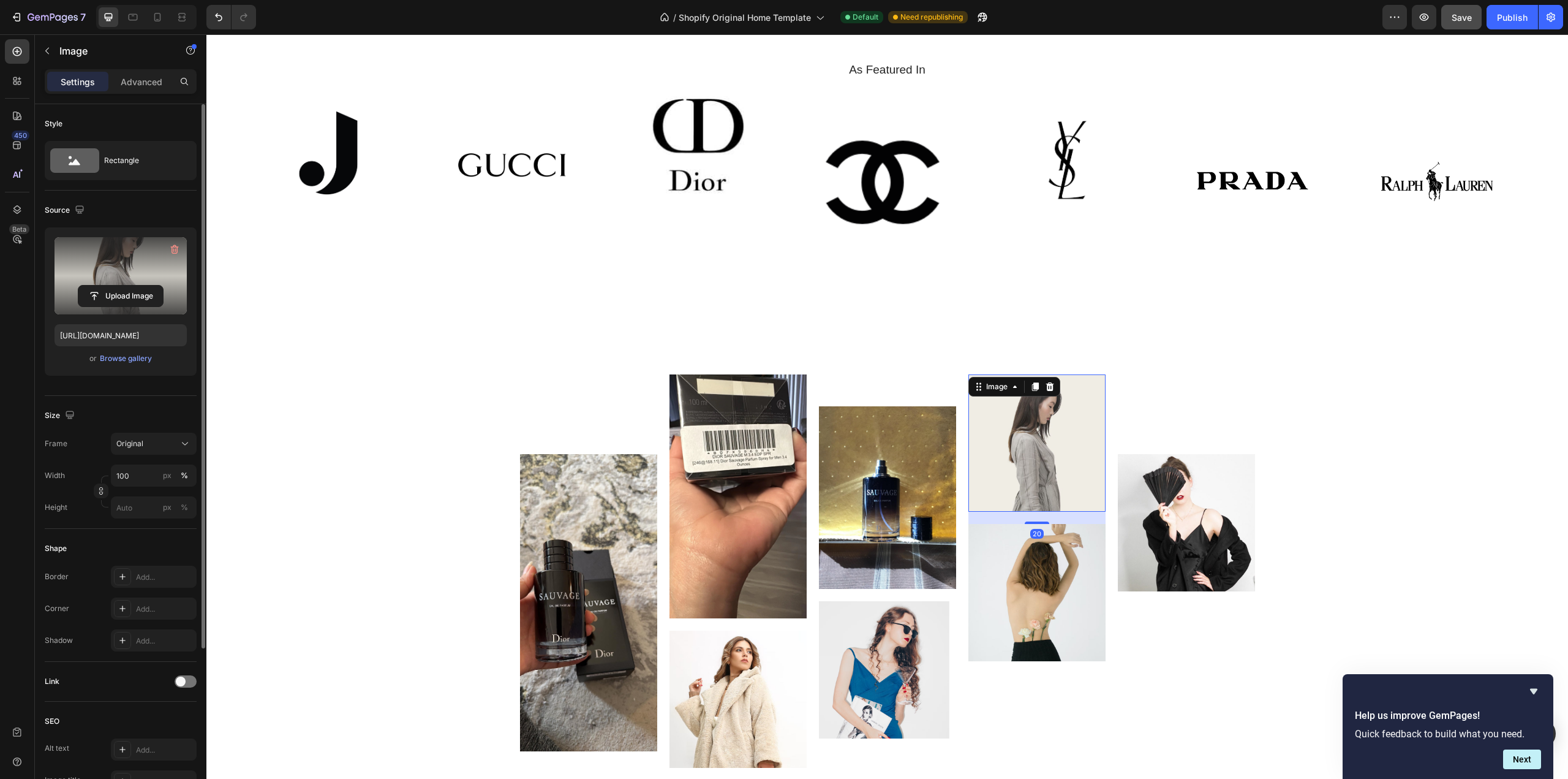
click at [113, 283] on label at bounding box center [120, 276] width 132 height 77
click at [113, 286] on input "file" at bounding box center [120, 296] width 84 height 21
type input "[URL][DOMAIN_NAME]"
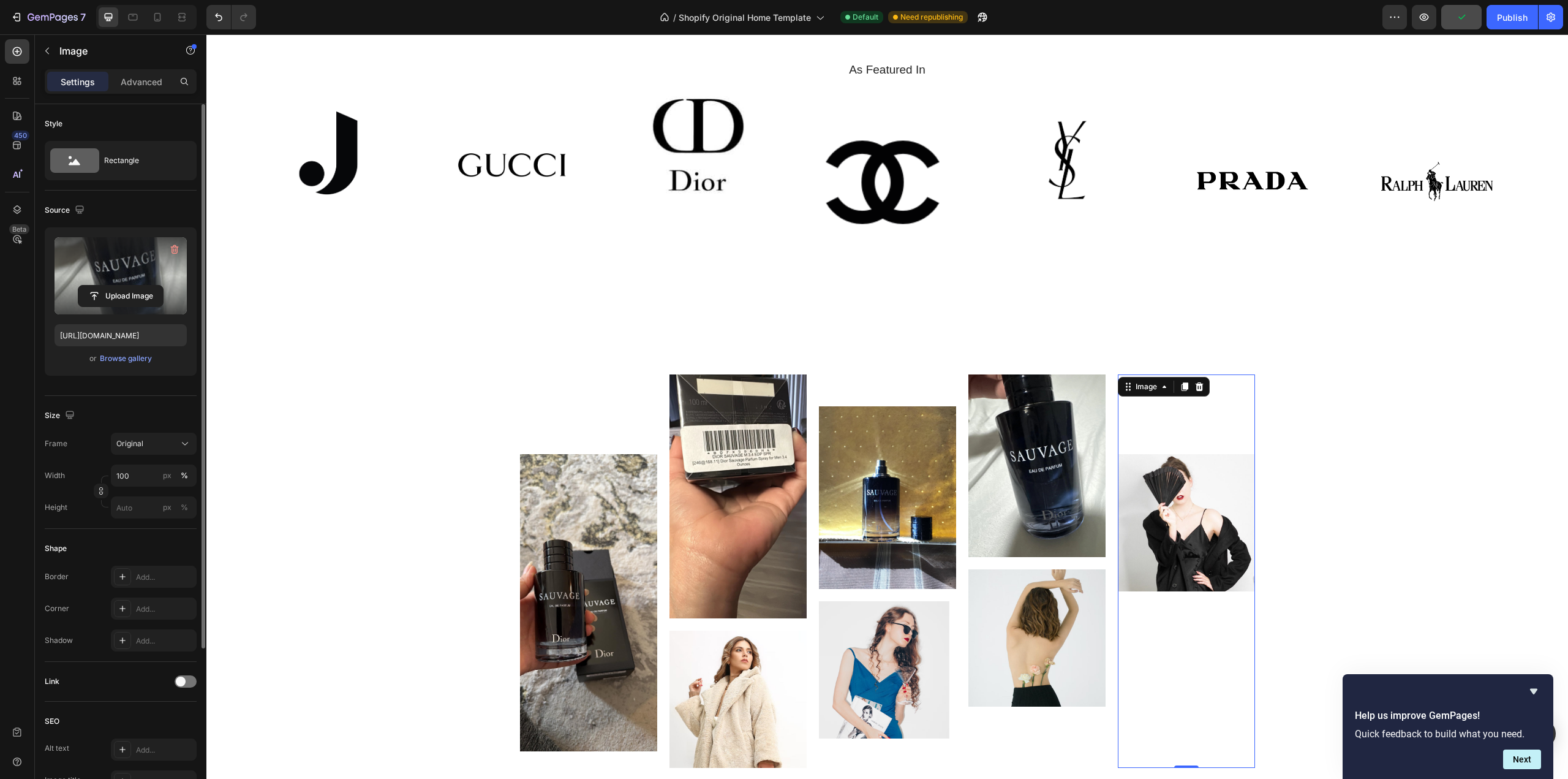
click at [1198, 512] on img at bounding box center [1186, 522] width 137 height 137
click at [127, 260] on label at bounding box center [120, 276] width 132 height 77
click at [127, 286] on input "file" at bounding box center [120, 296] width 84 height 21
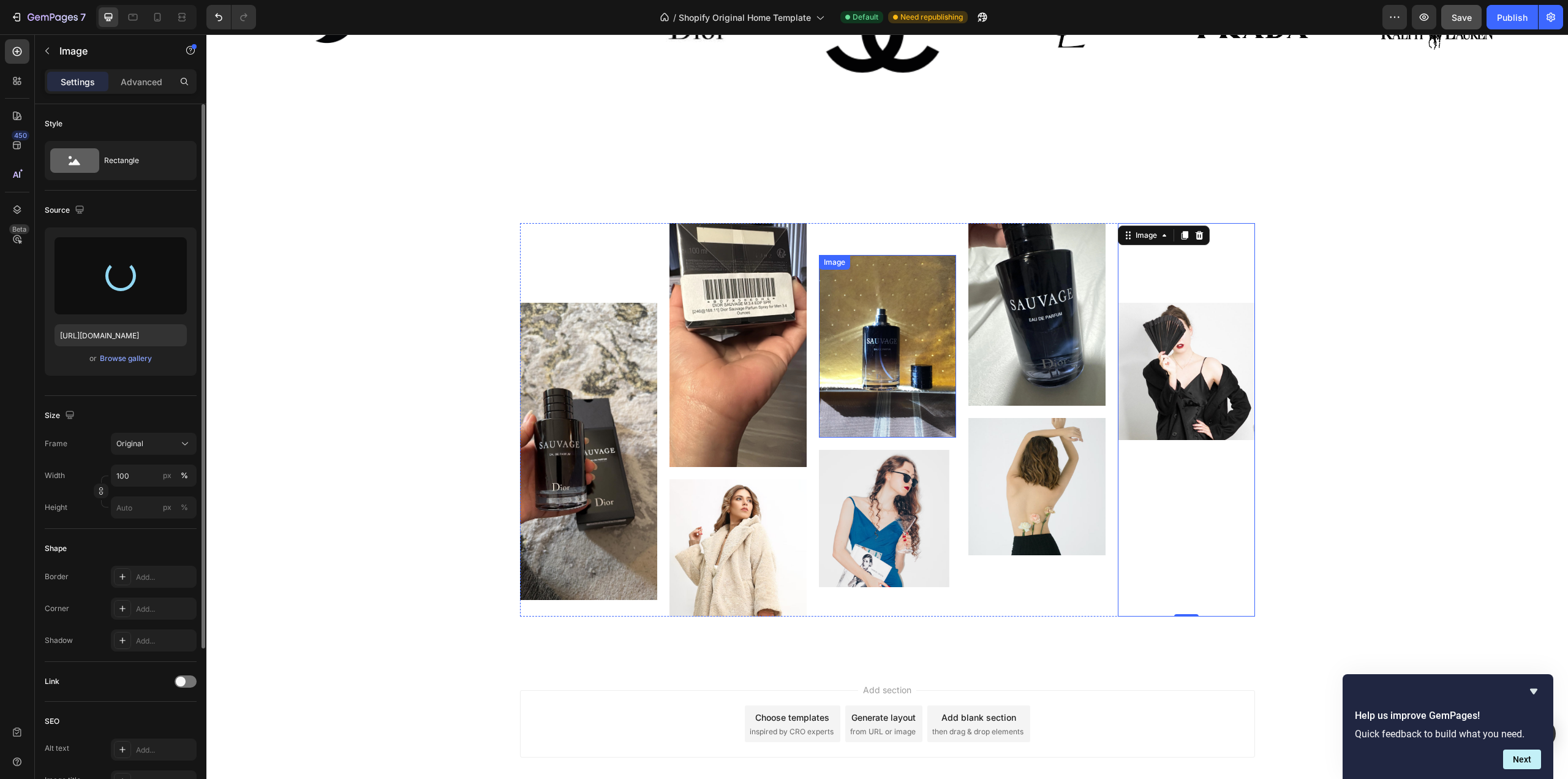
scroll to position [3379, 0]
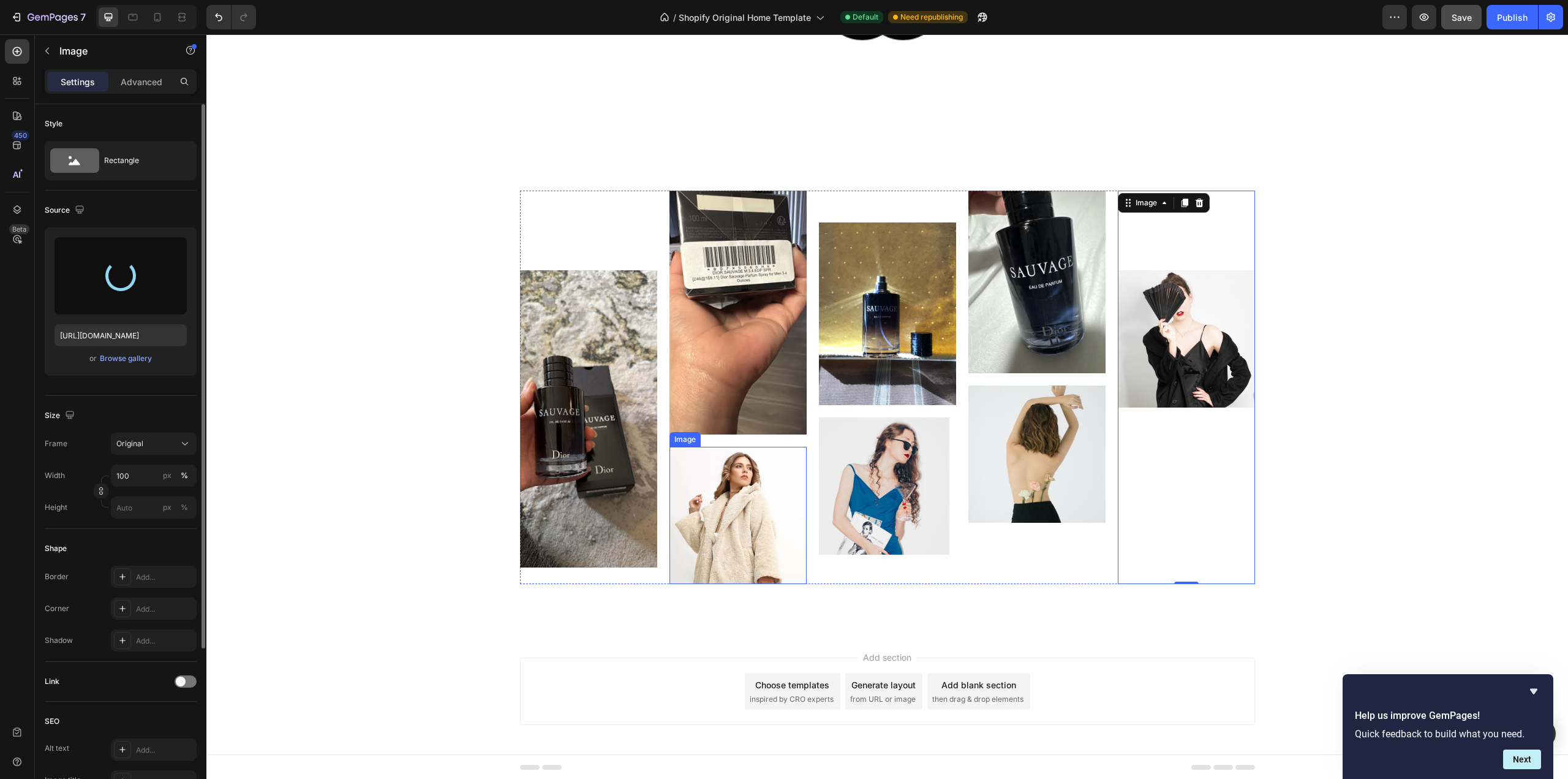
type input "[URL][DOMAIN_NAME]"
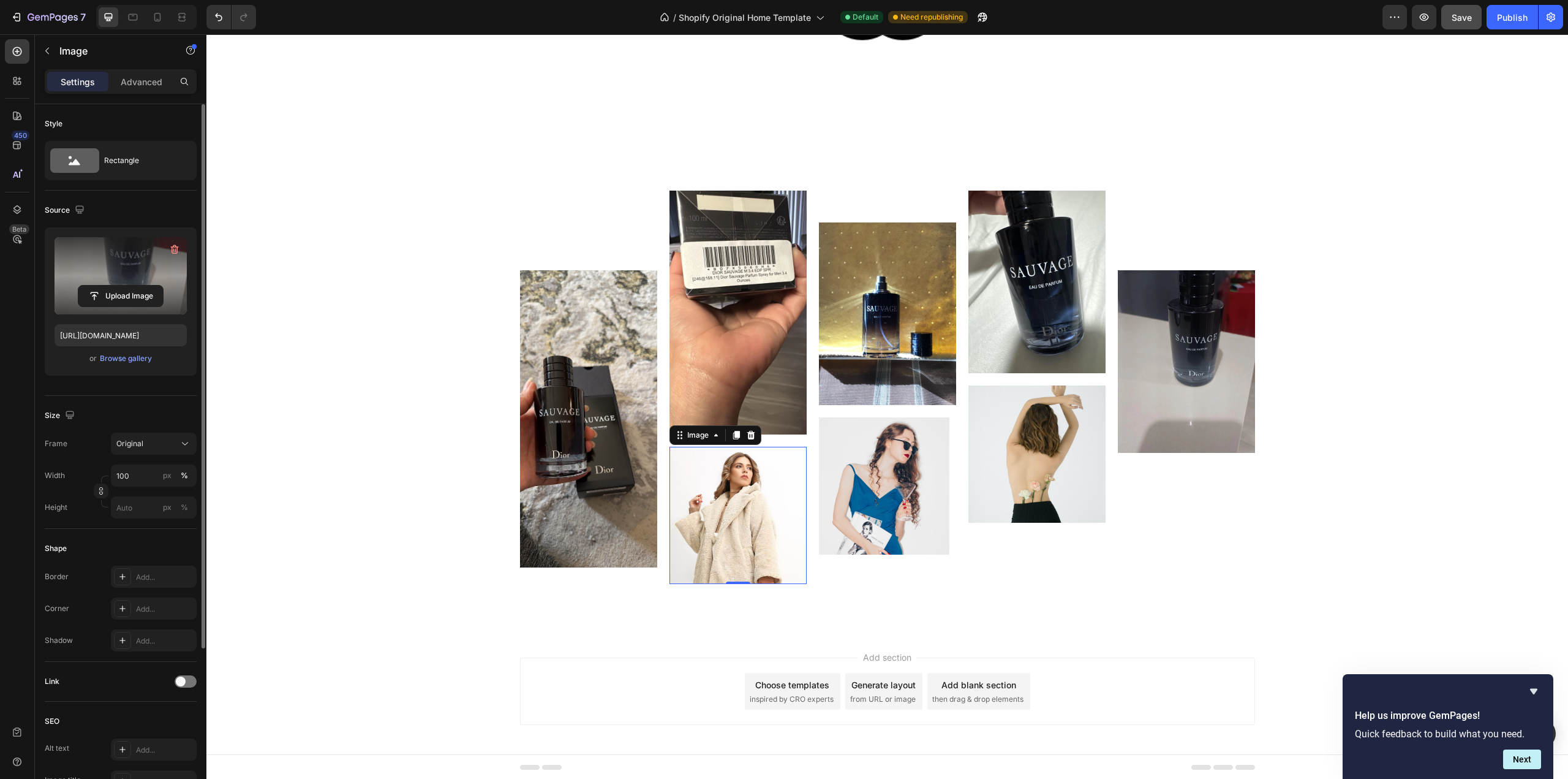
click at [733, 513] on img at bounding box center [737, 515] width 137 height 137
click at [113, 276] on label at bounding box center [120, 276] width 132 height 77
click at [113, 286] on input "file" at bounding box center [120, 296] width 84 height 21
type input "[URL][DOMAIN_NAME]"
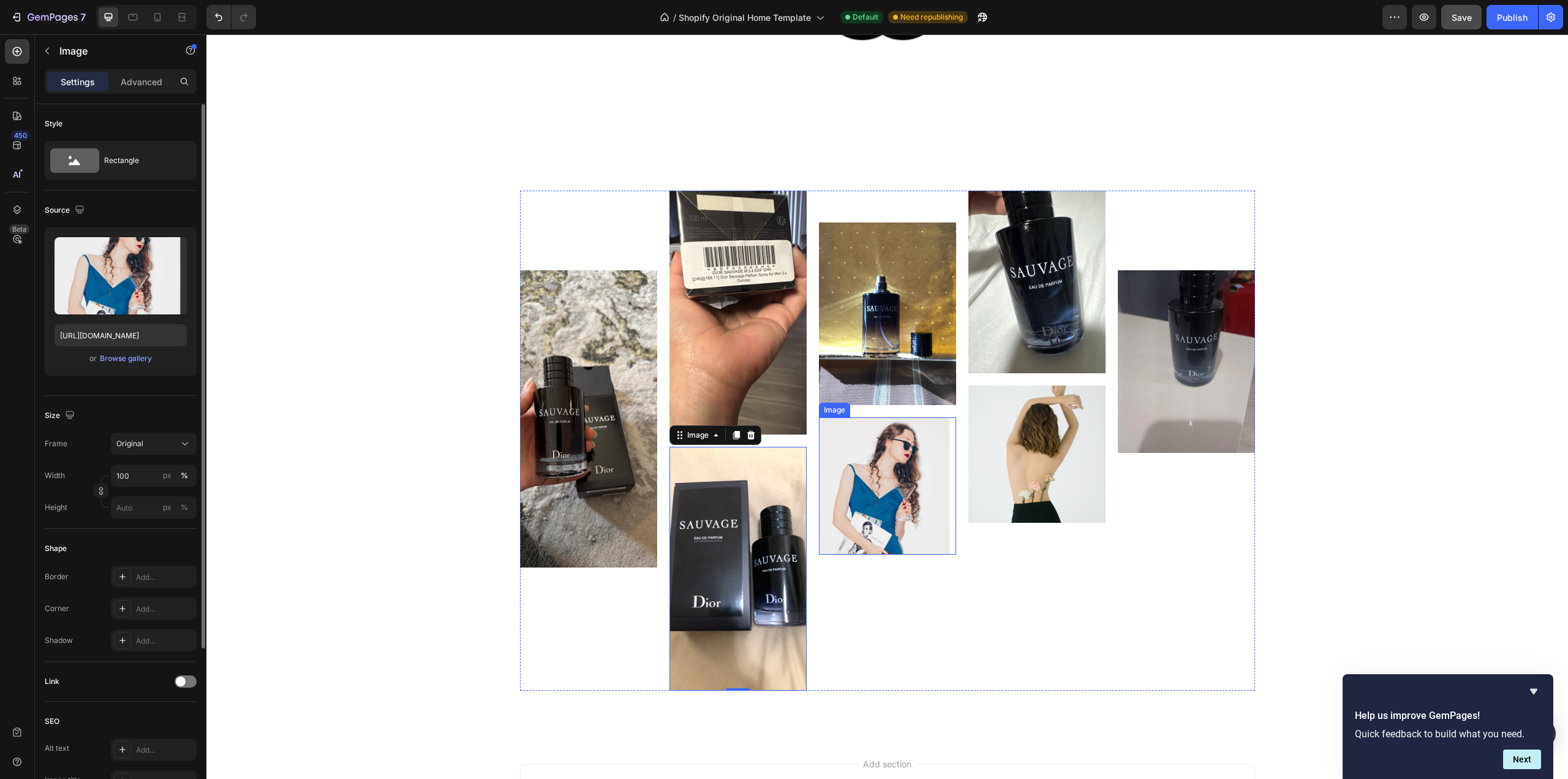
click at [892, 473] on img at bounding box center [887, 486] width 137 height 137
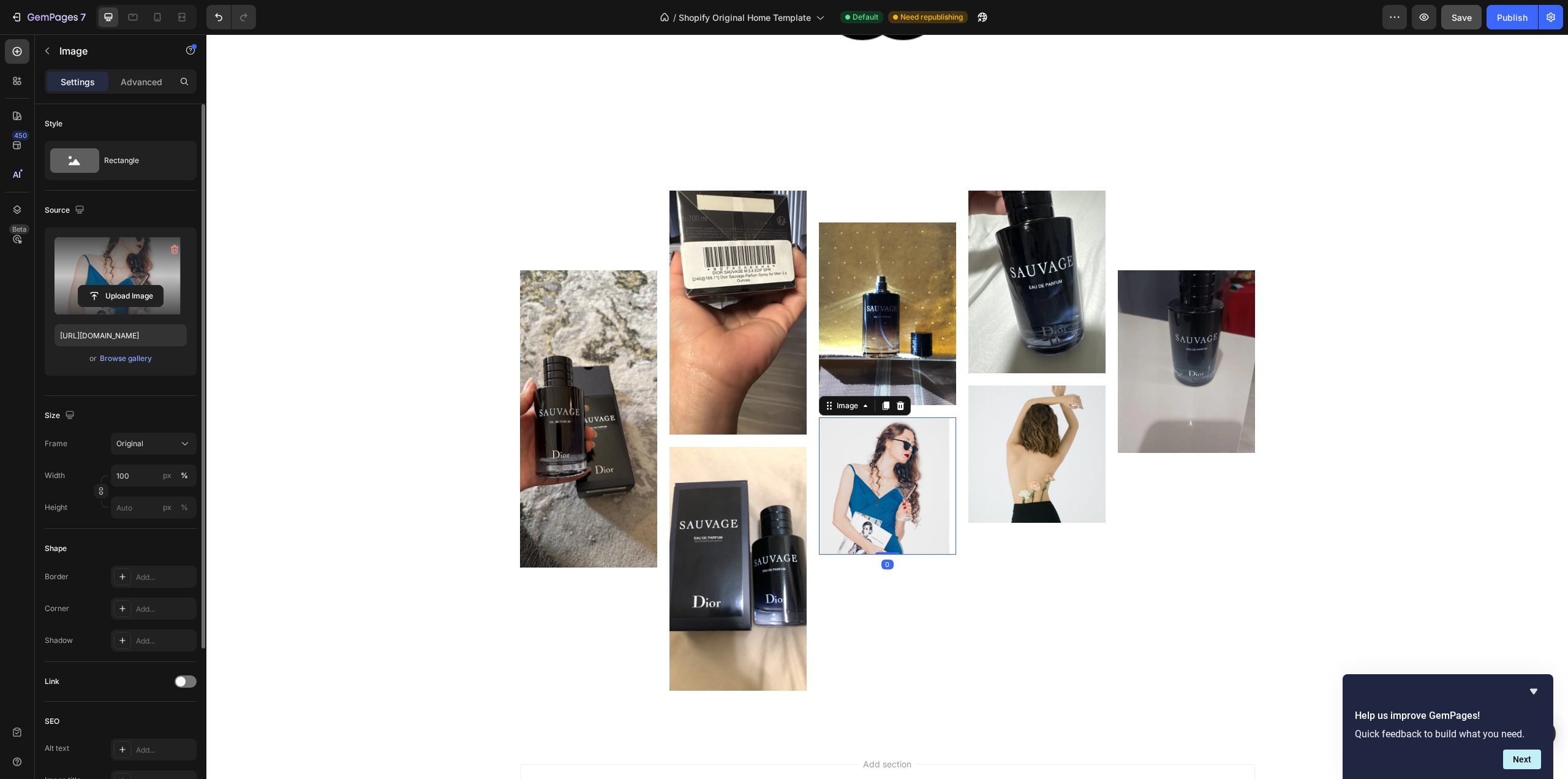
click at [140, 274] on label at bounding box center [120, 276] width 132 height 77
click at [140, 286] on input "file" at bounding box center [120, 296] width 84 height 21
type input "[URL][DOMAIN_NAME]"
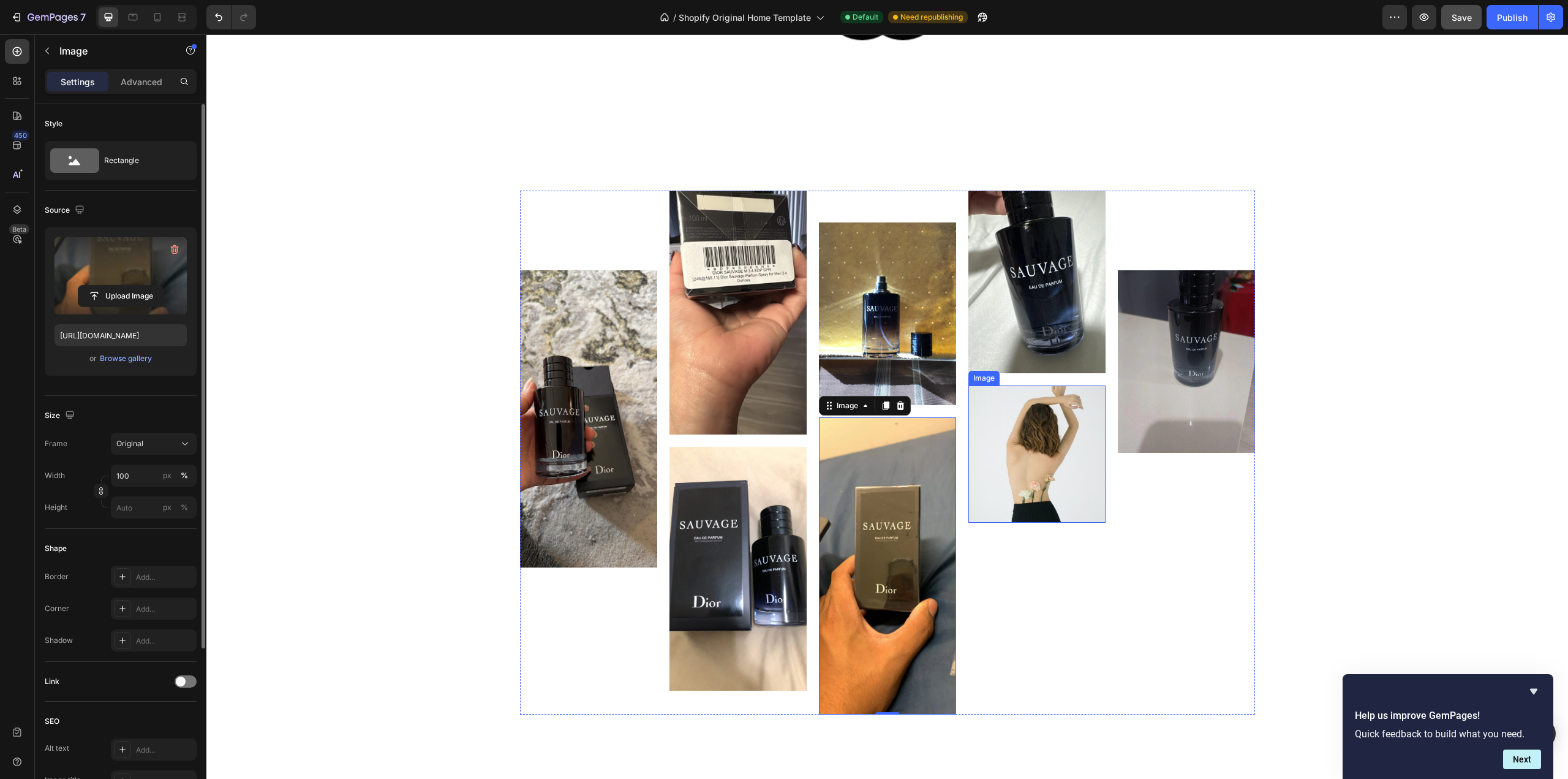
click at [1040, 467] on img at bounding box center [1037, 453] width 137 height 137
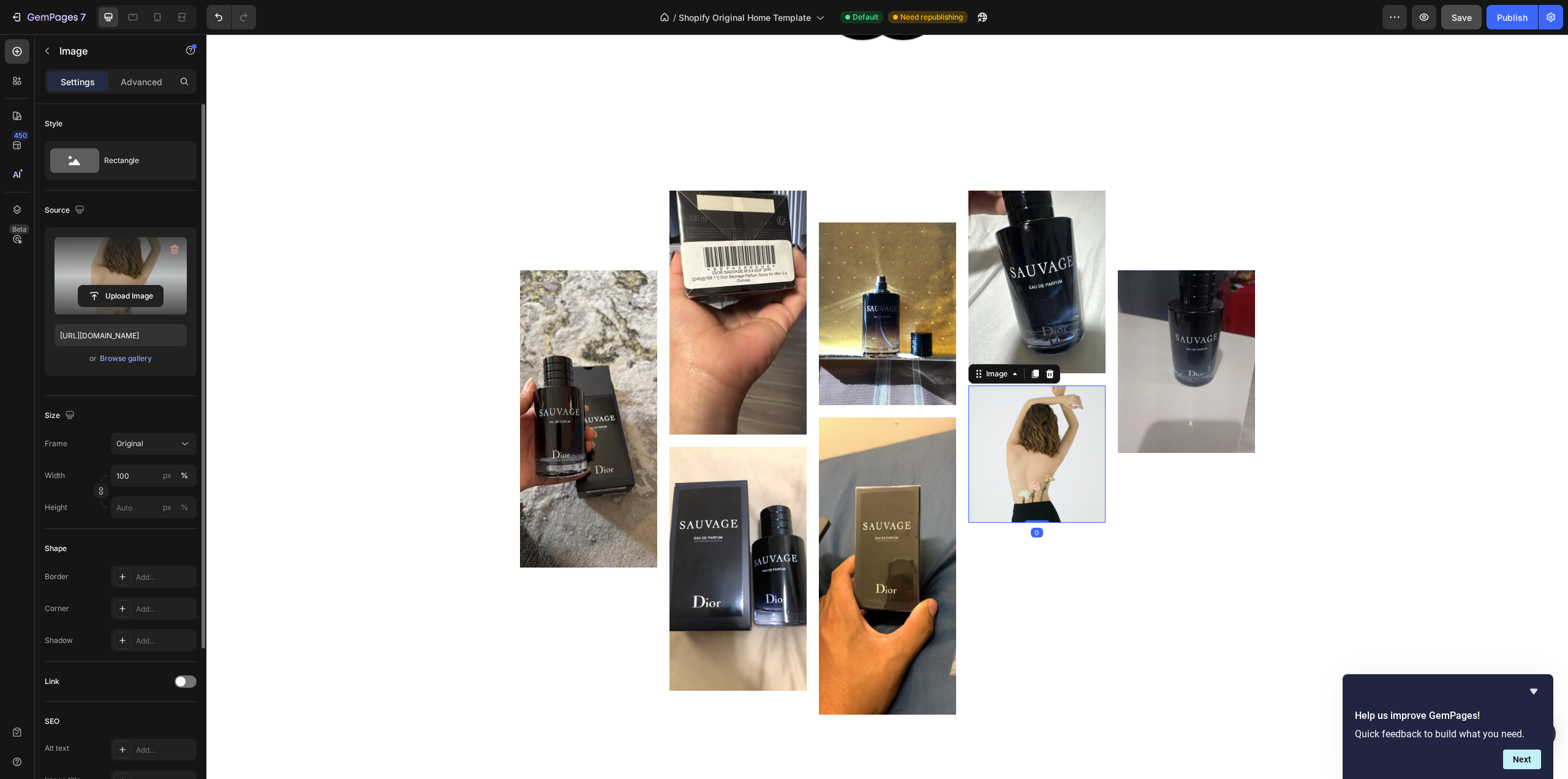
click at [115, 281] on label at bounding box center [120, 276] width 132 height 77
click at [115, 286] on input "file" at bounding box center [120, 296] width 84 height 21
type input "[URL][DOMAIN_NAME]"
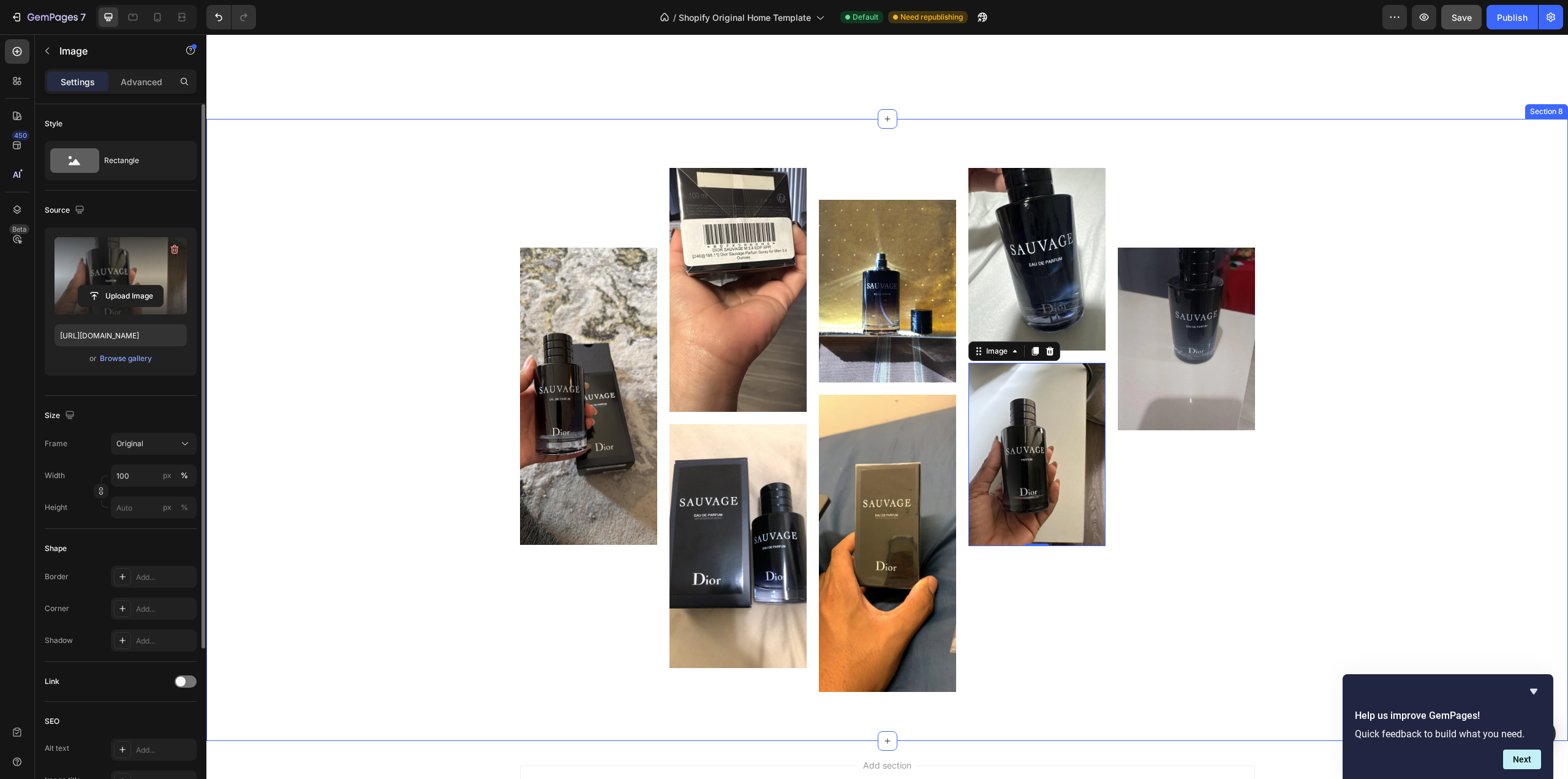
scroll to position [3510, 0]
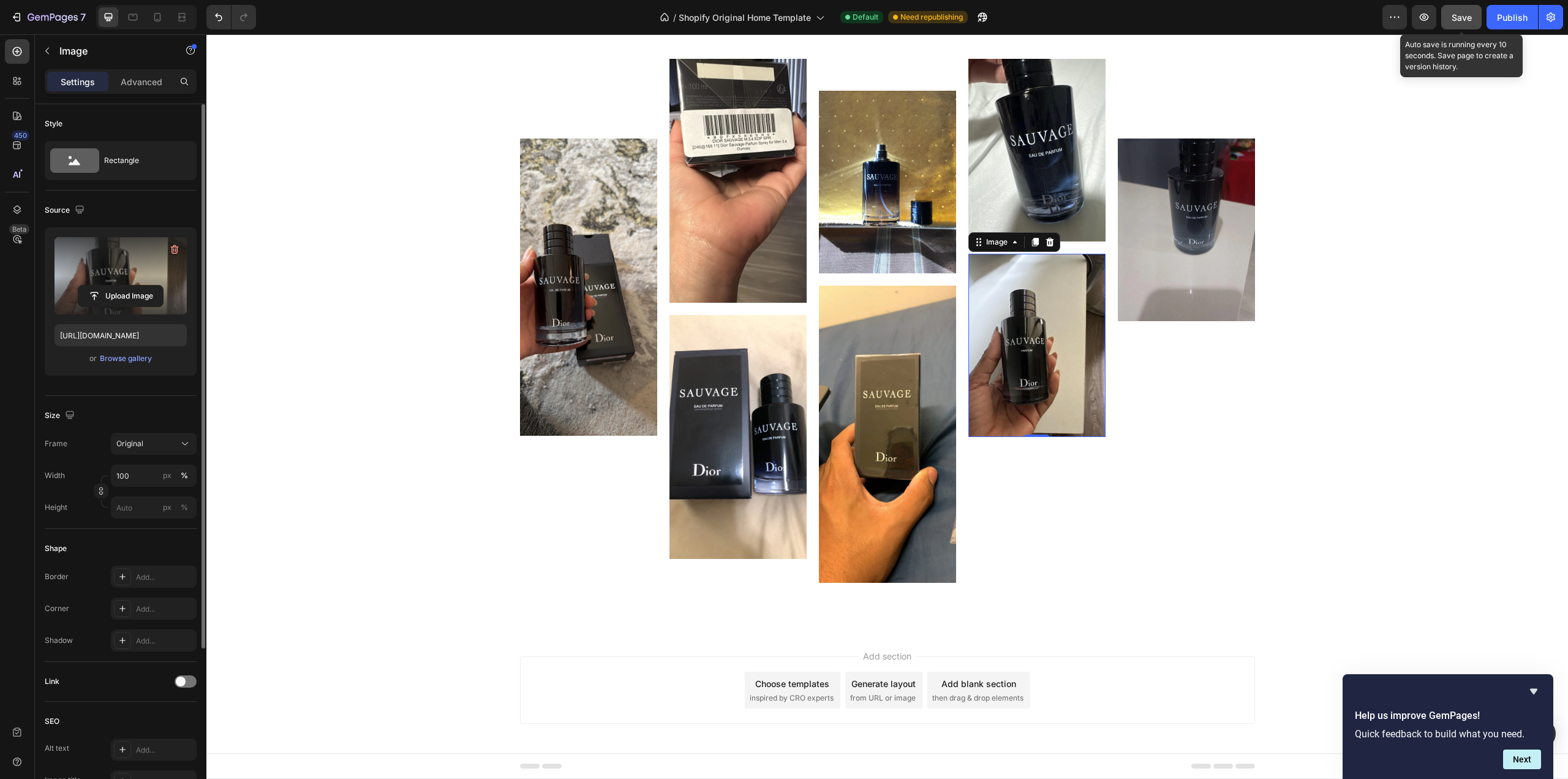
click at [1463, 19] on span "Save" at bounding box center [1462, 18] width 20 height 11
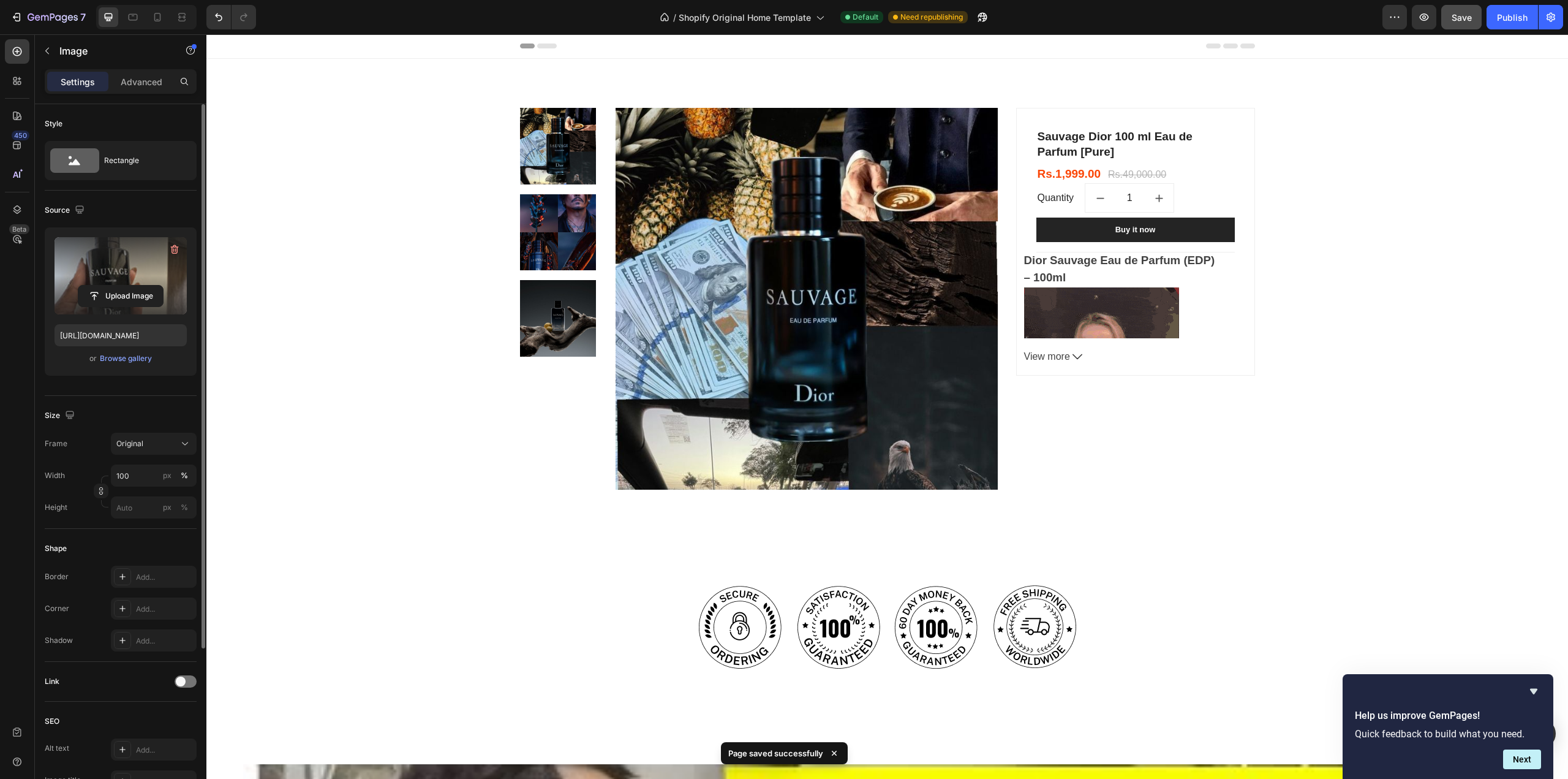
scroll to position [0, 0]
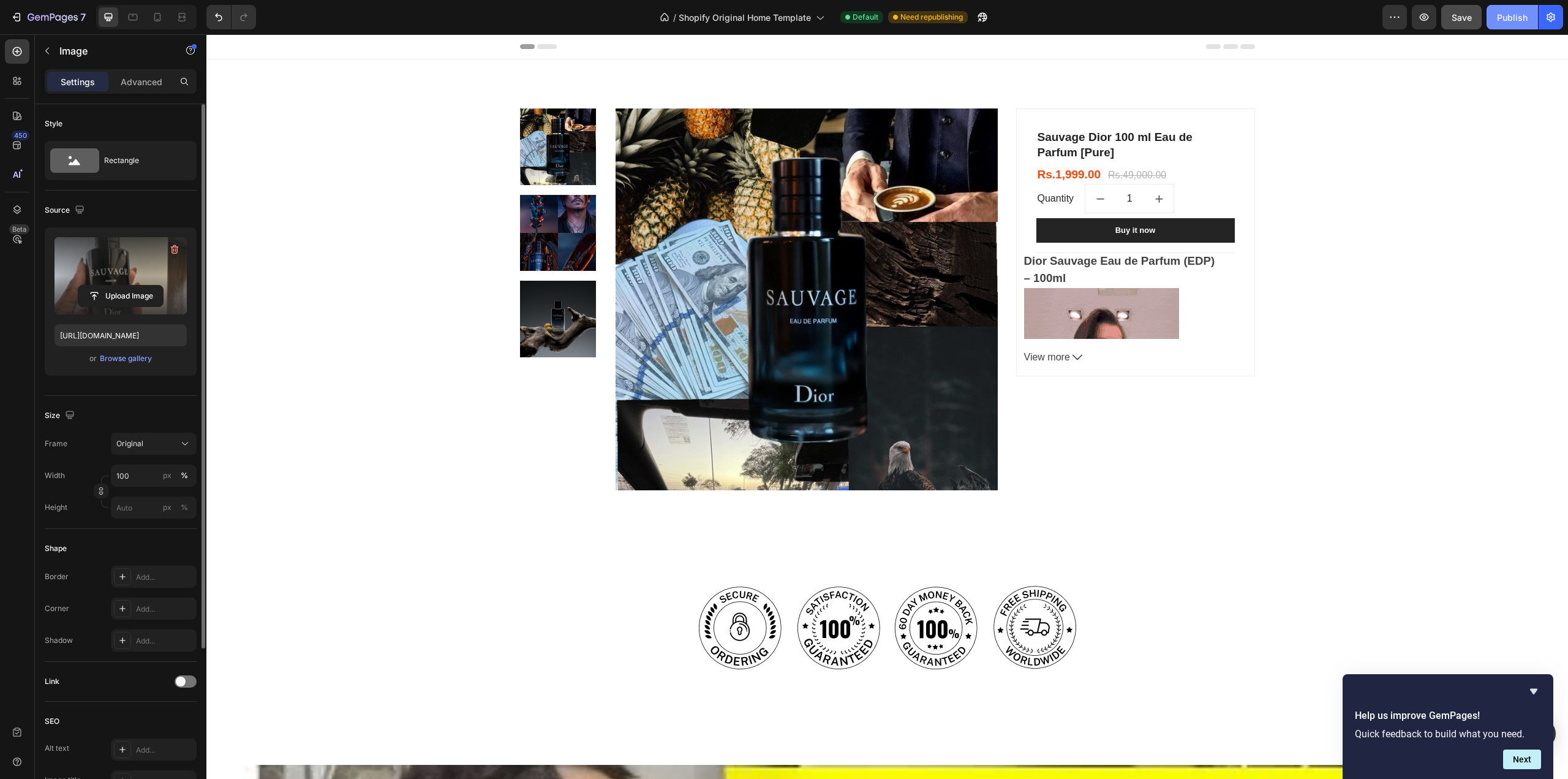
click at [1525, 18] on div "Publish" at bounding box center [1512, 17] width 31 height 13
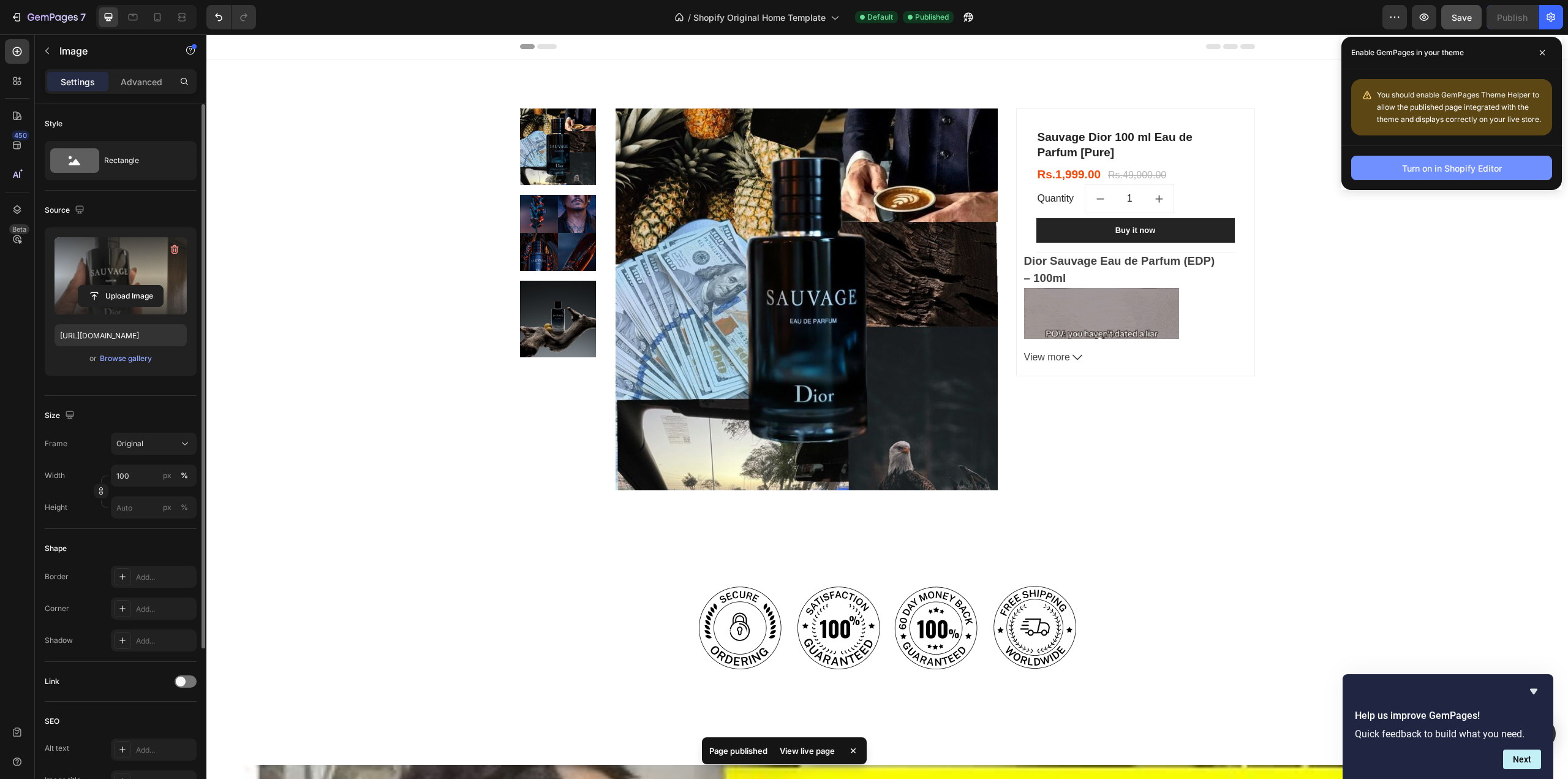
click at [1438, 167] on div "Turn on in Shopify Editor" at bounding box center [1452, 168] width 100 height 13
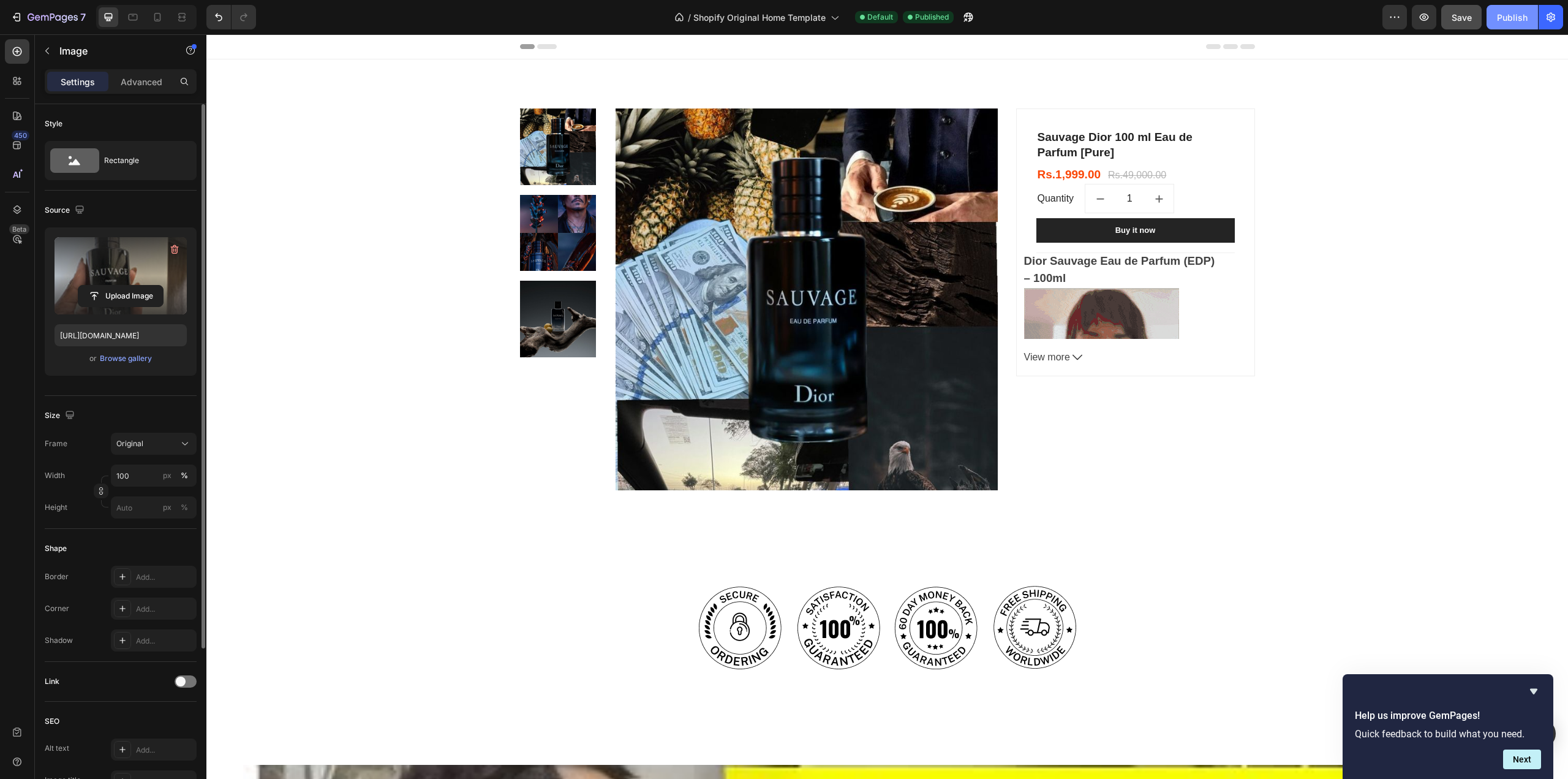
click at [1508, 22] on div "Publish" at bounding box center [1512, 17] width 31 height 13
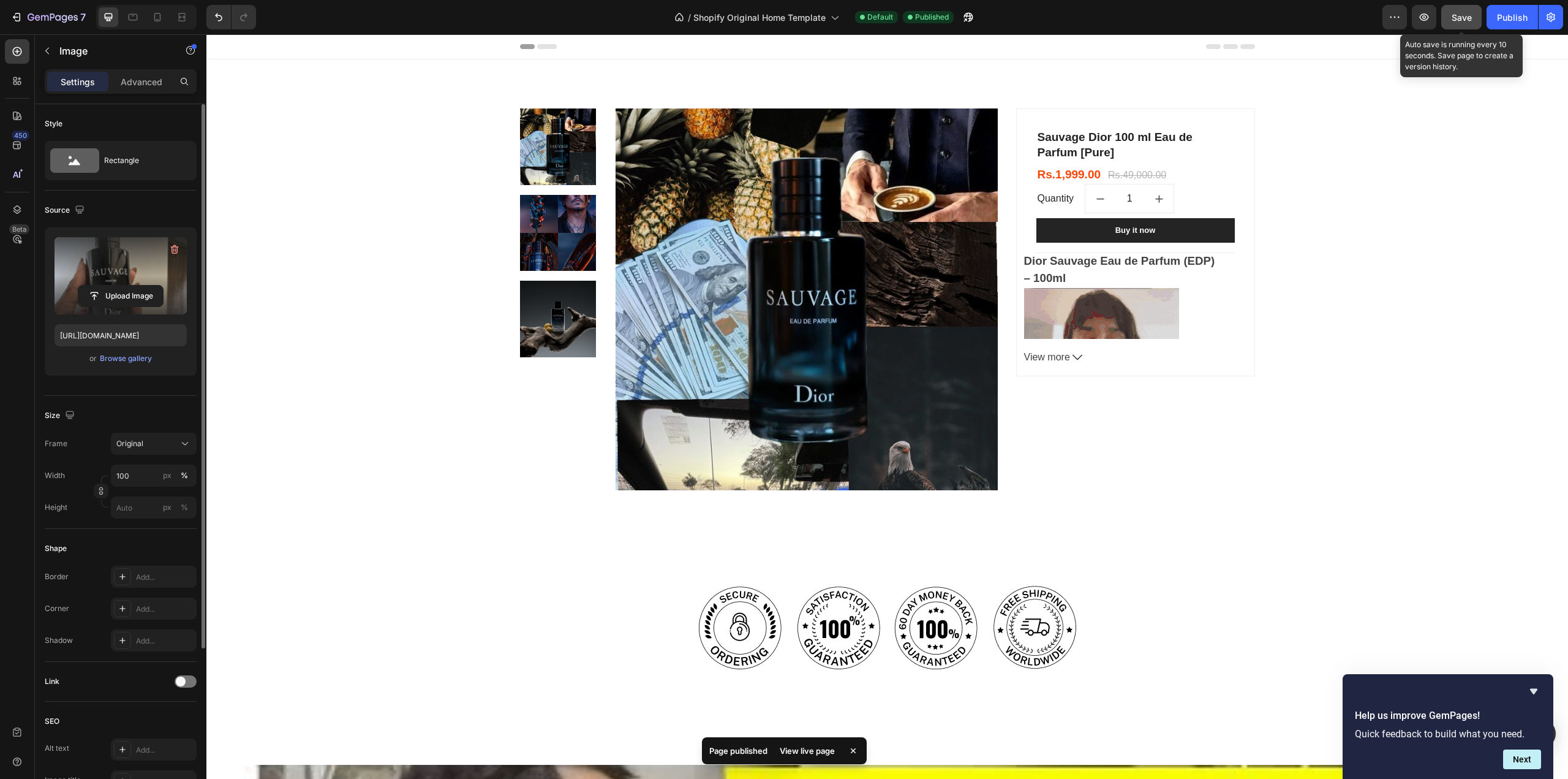
click at [1462, 20] on span "Save" at bounding box center [1462, 18] width 20 height 11
